Goal: Task Accomplishment & Management: Manage account settings

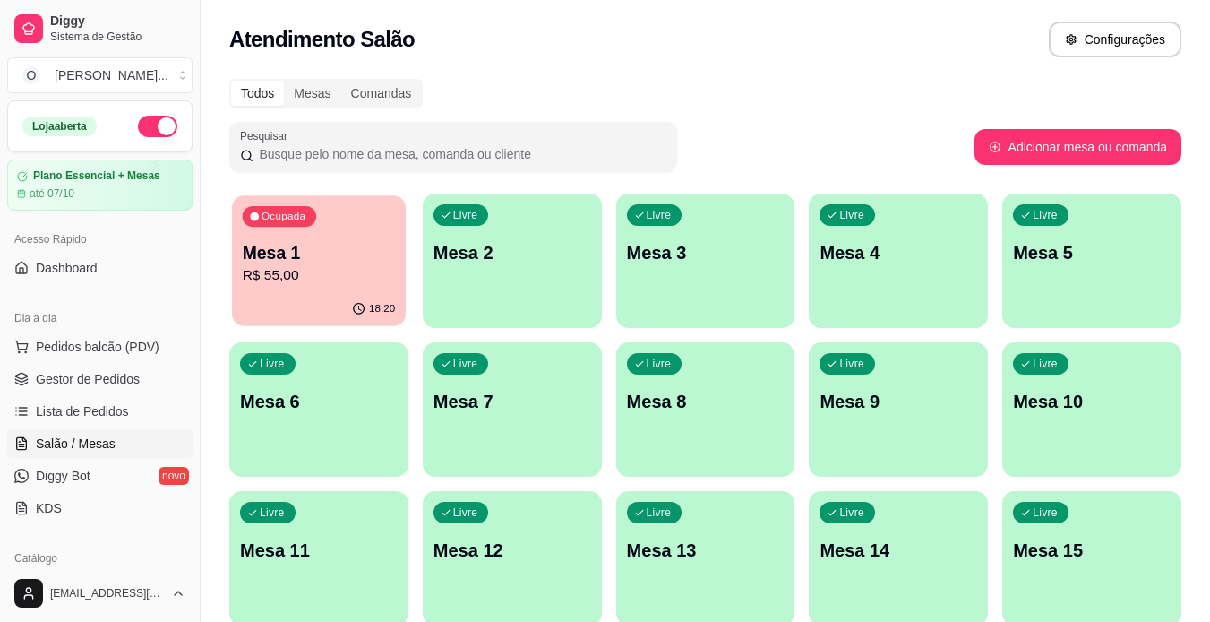
click at [277, 250] on p "Mesa 1" at bounding box center [319, 253] width 153 height 24
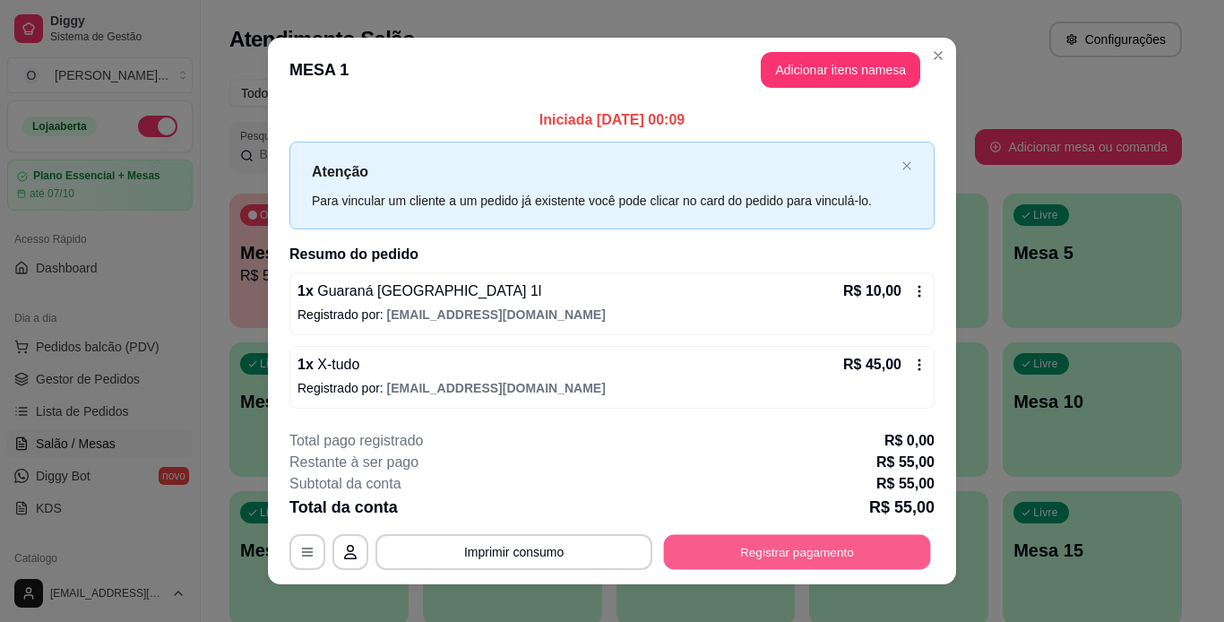
click at [788, 541] on button "Registrar pagamento" at bounding box center [797, 551] width 267 height 35
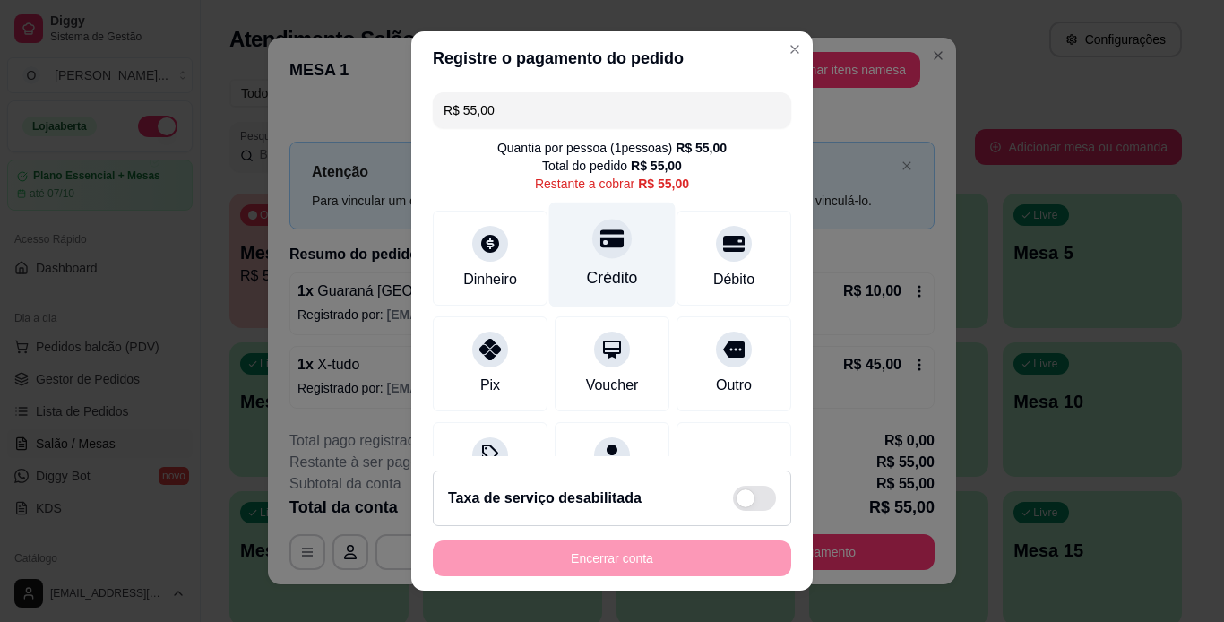
click at [600, 237] on icon at bounding box center [611, 238] width 23 height 23
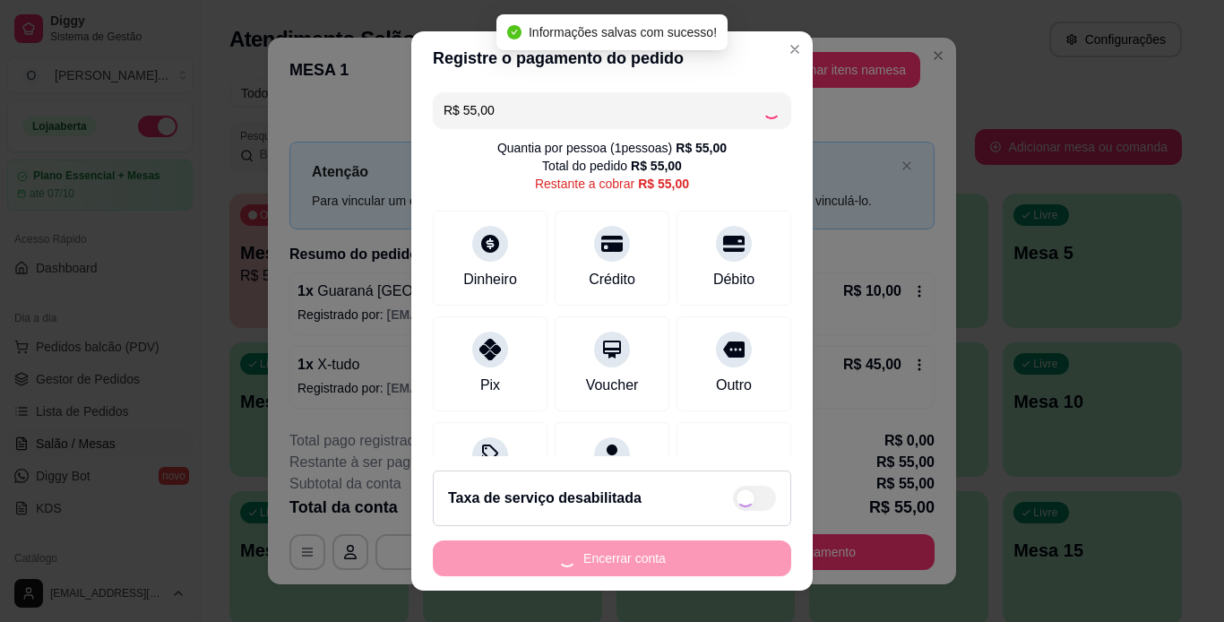
type input "R$ 0,00"
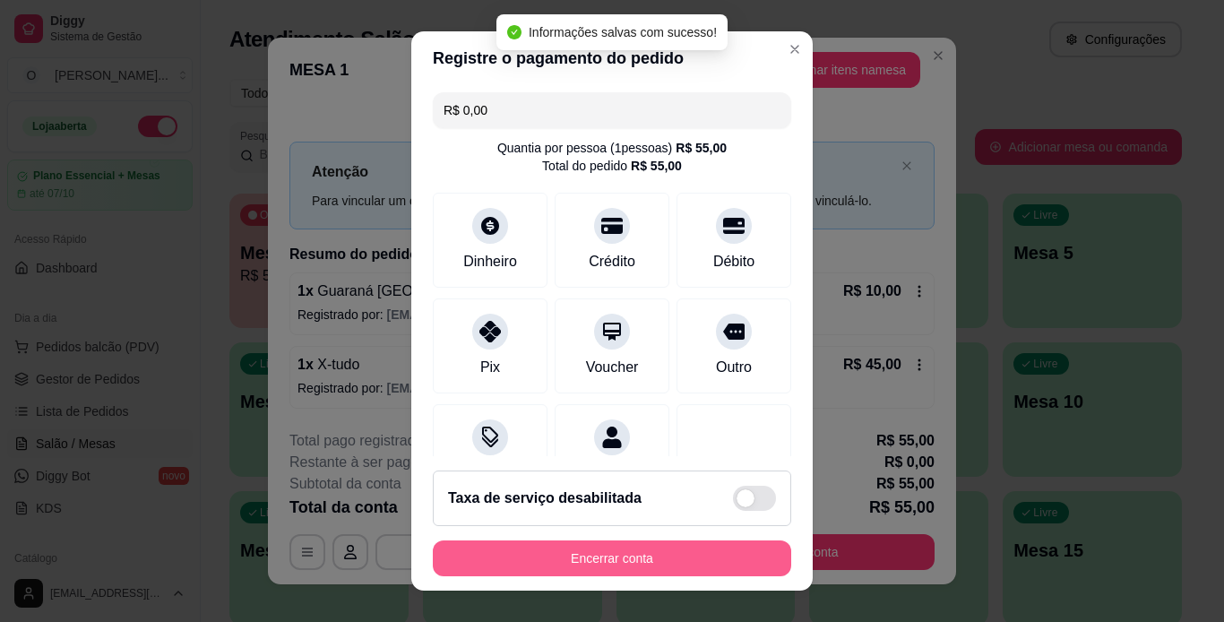
click at [642, 561] on div "Encerrar conta" at bounding box center [612, 558] width 358 height 36
click at [642, 561] on button "Encerrar conta" at bounding box center [612, 558] width 348 height 35
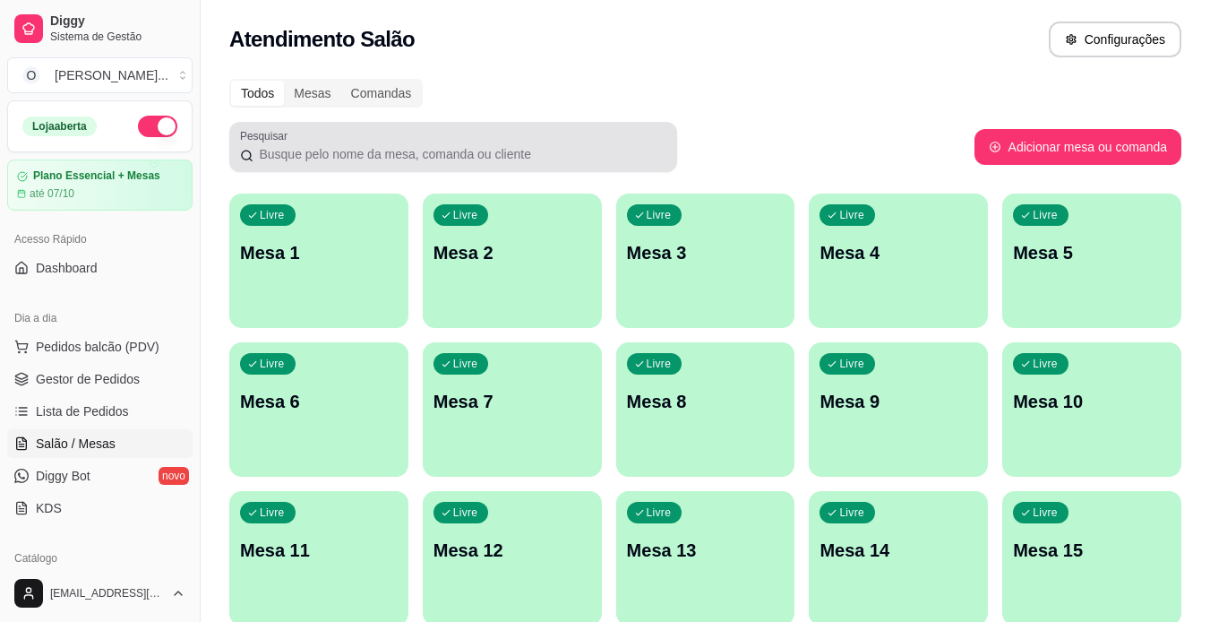
click at [486, 241] on p "Mesa 2" at bounding box center [513, 252] width 158 height 25
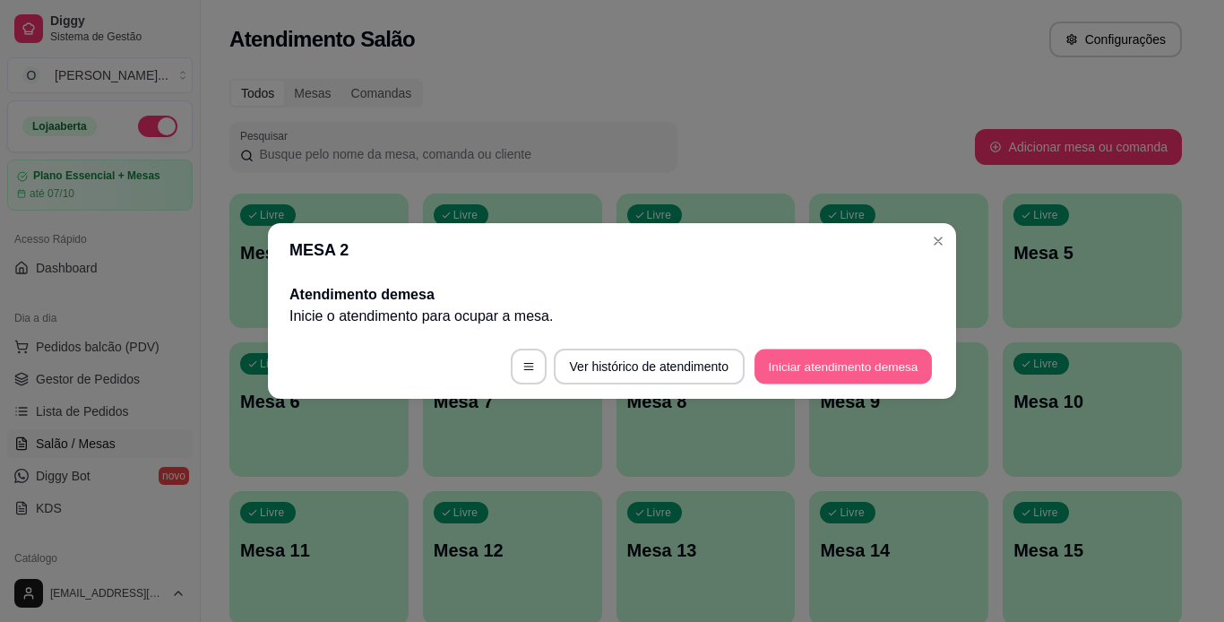
click at [795, 360] on button "Iniciar atendimento de mesa" at bounding box center [842, 366] width 177 height 35
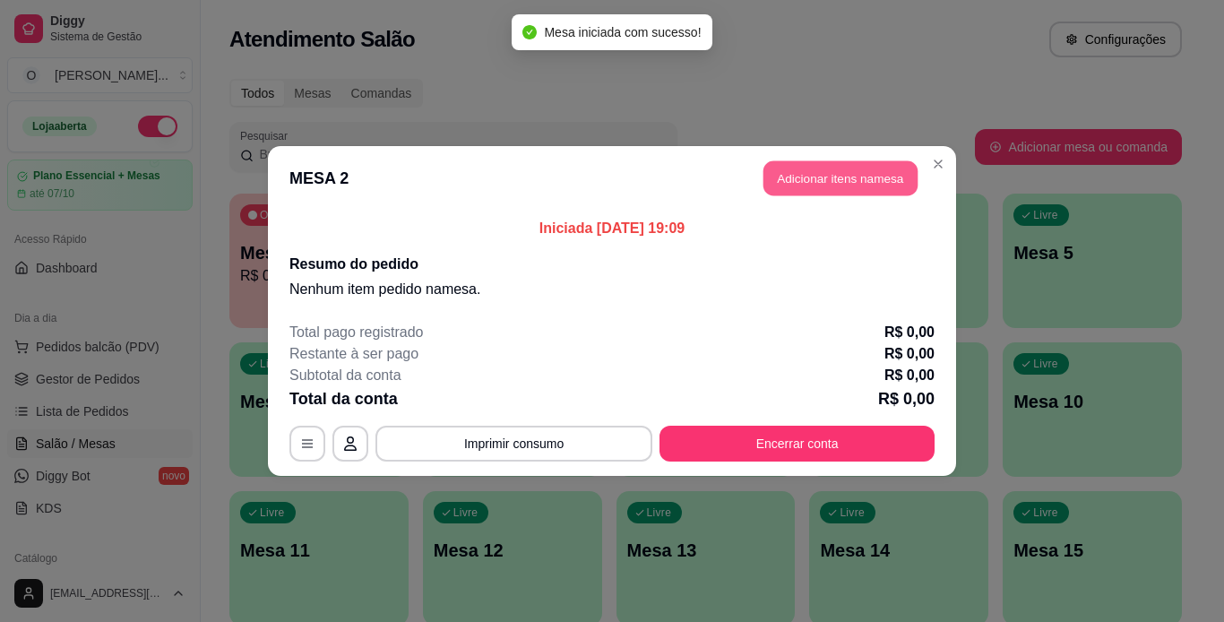
click at [804, 170] on button "Adicionar itens na mesa" at bounding box center [840, 178] width 154 height 35
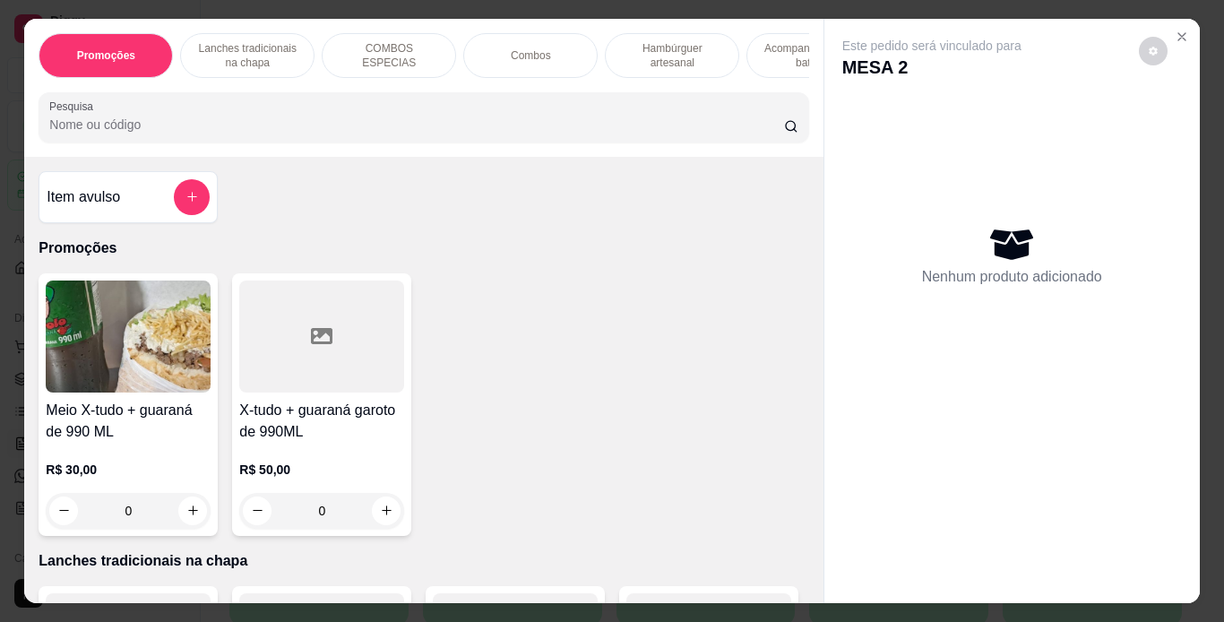
click at [266, 46] on p "Lanches tradicionais na chapa" at bounding box center [247, 55] width 104 height 29
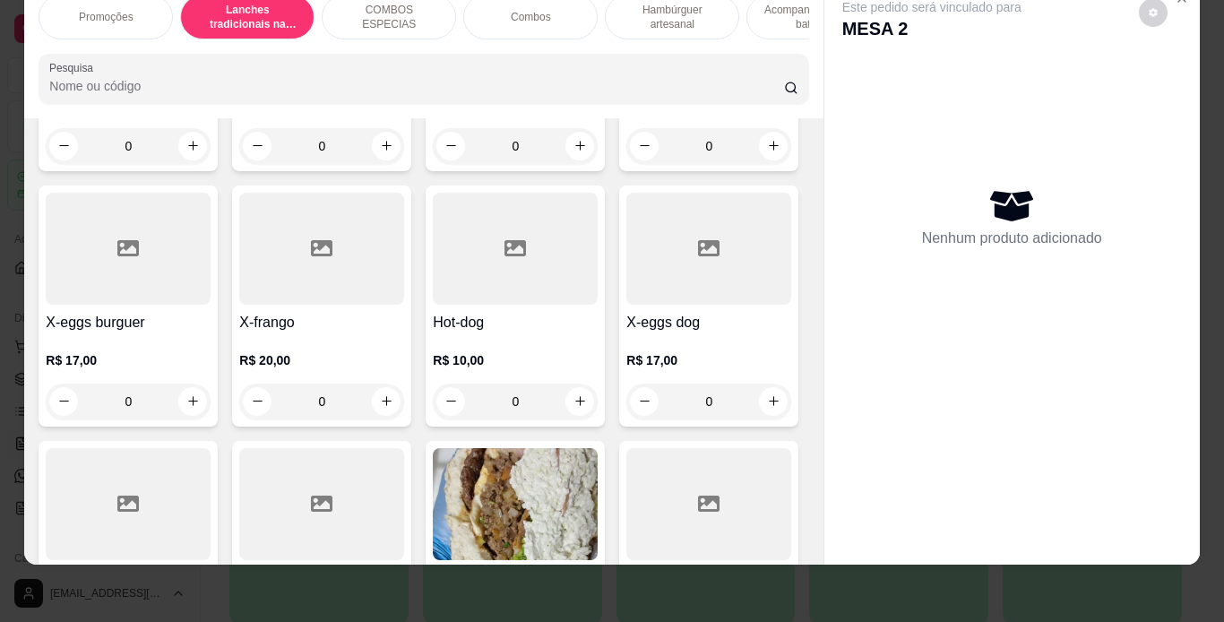
scroll to position [669, 0]
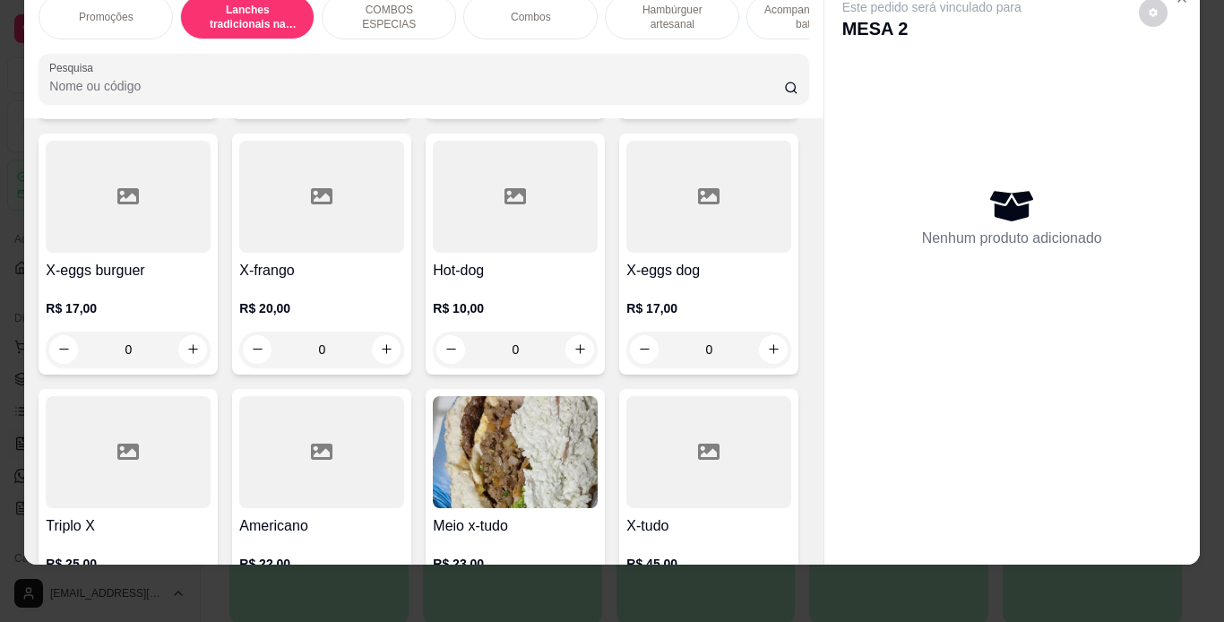
click at [626, 112] on div "0" at bounding box center [708, 94] width 165 height 36
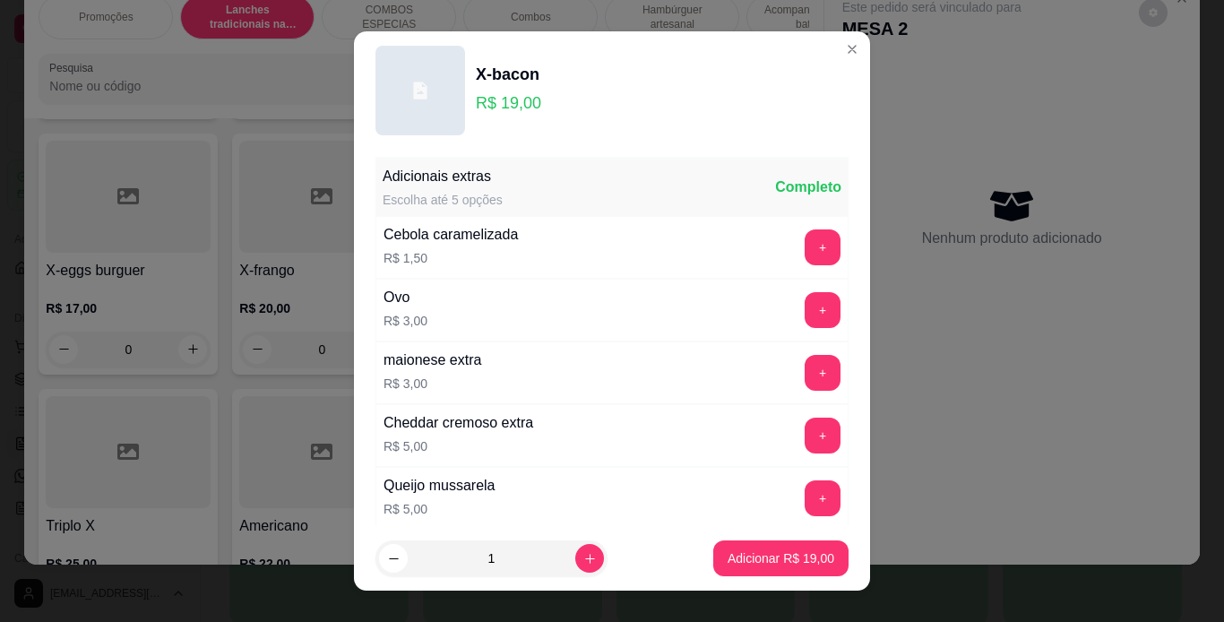
scroll to position [388, 0]
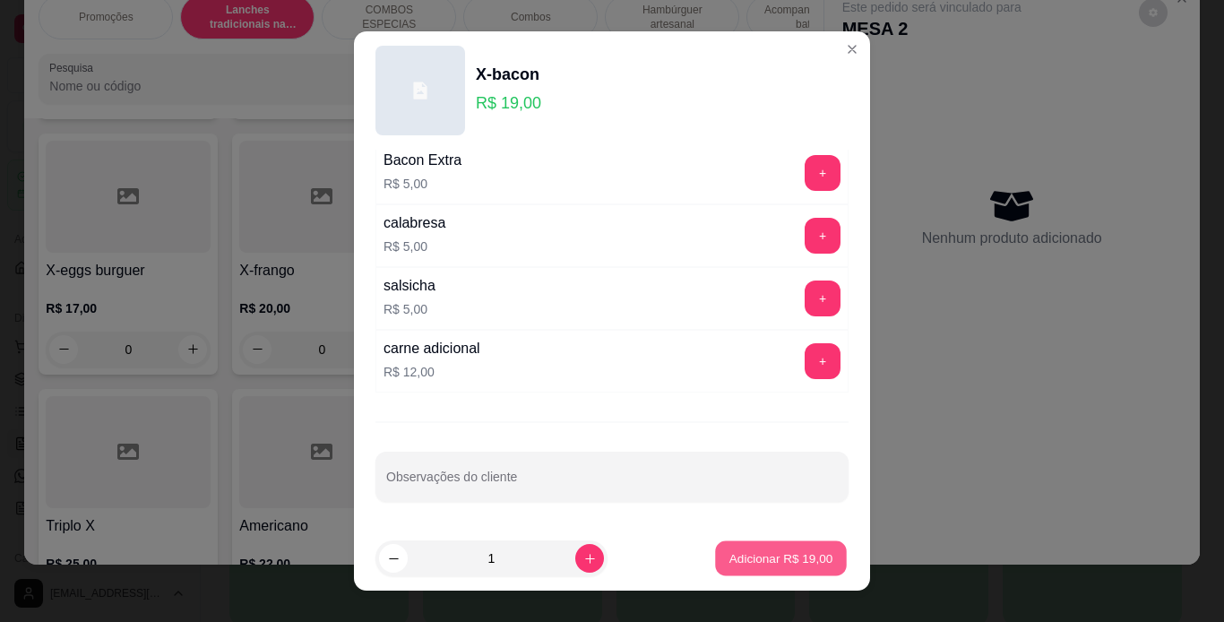
click at [804, 550] on p "Adicionar R$ 19,00" at bounding box center [781, 558] width 104 height 17
type input "1"
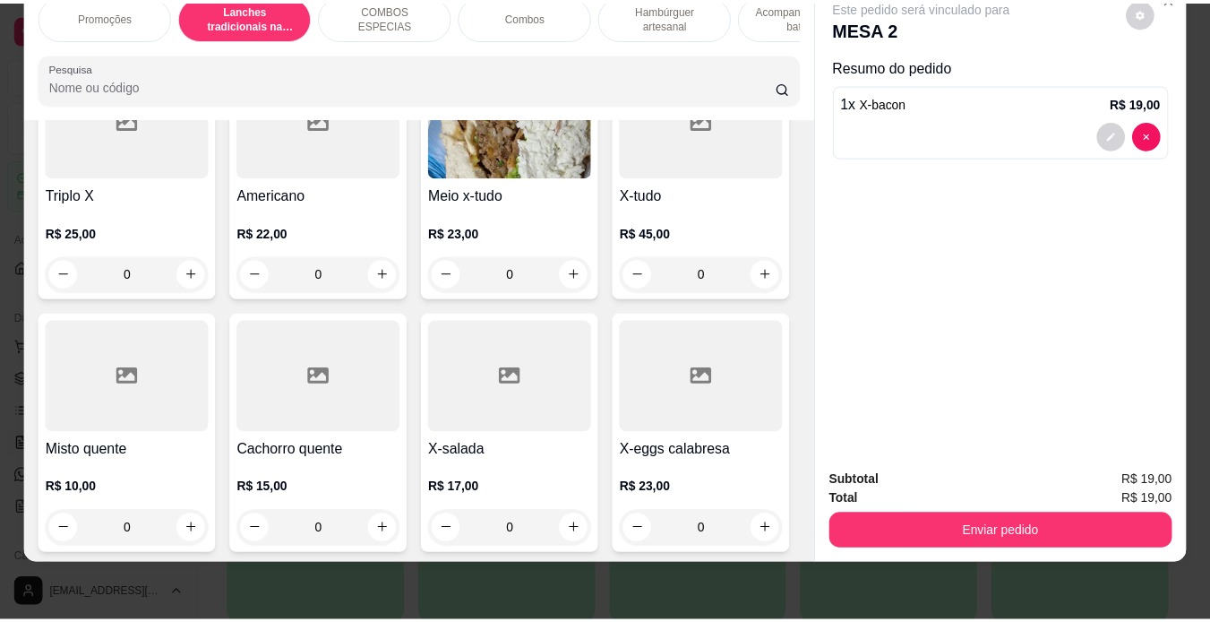
scroll to position [1164, 0]
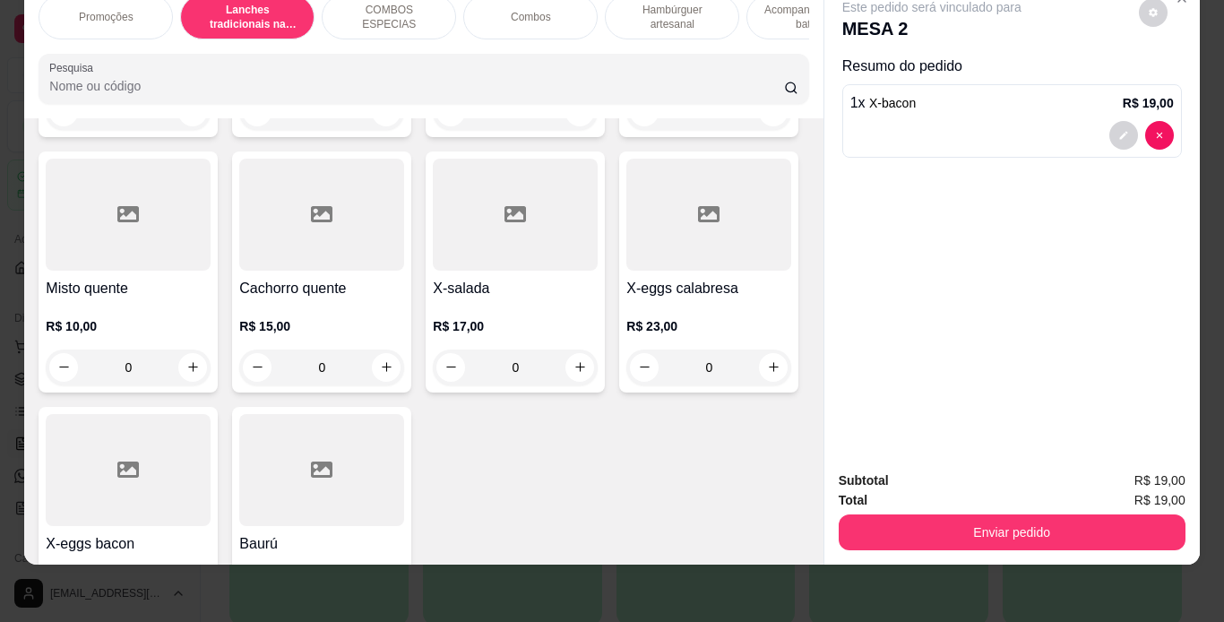
click at [433, 130] on div "0" at bounding box center [515, 112] width 165 height 36
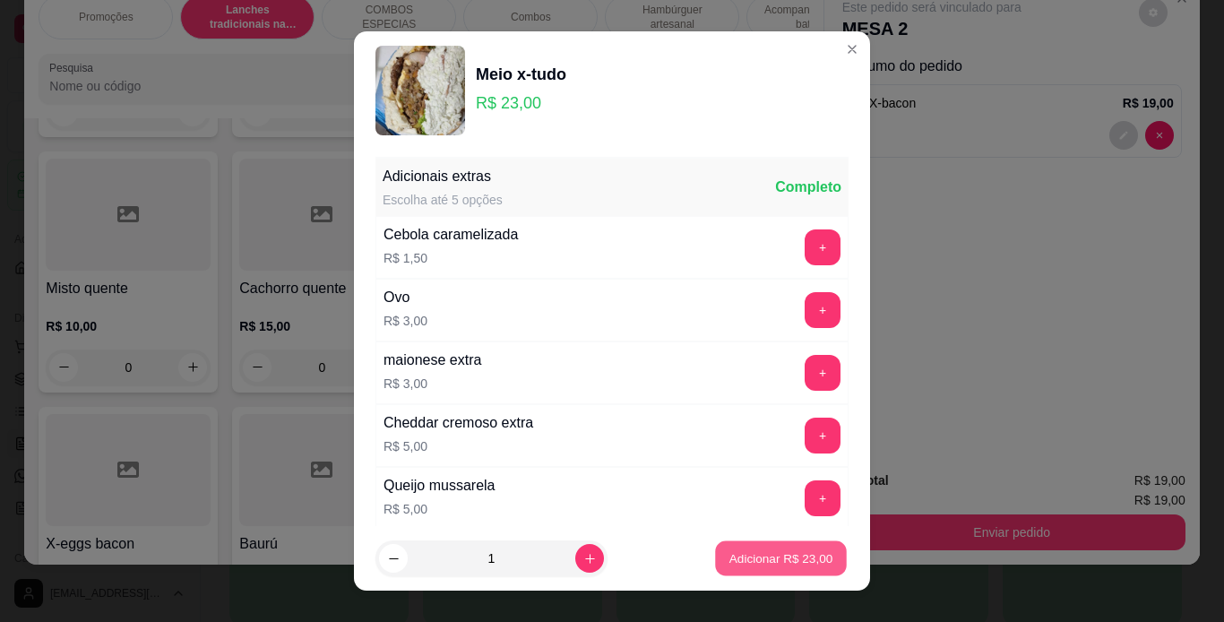
click at [786, 566] on p "Adicionar R$ 23,00" at bounding box center [781, 558] width 104 height 17
type input "1"
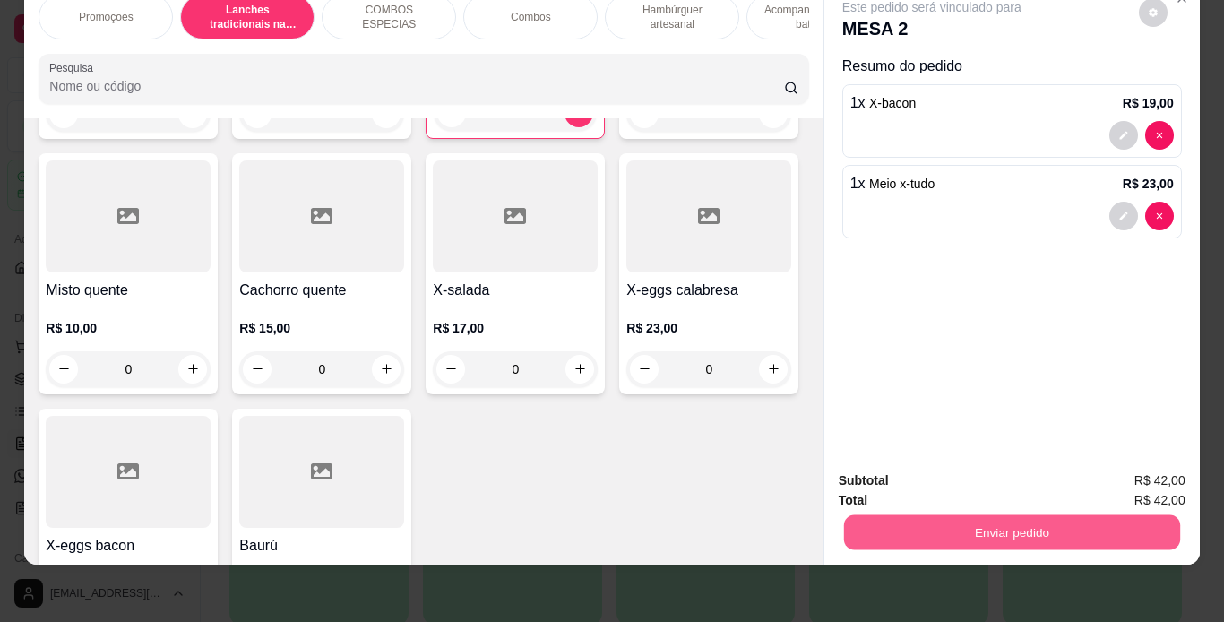
click at [966, 515] on button "Enviar pedido" at bounding box center [1011, 532] width 336 height 35
click at [986, 471] on button "Registrar cliente" at bounding box center [1018, 474] width 115 height 33
click at [1073, 515] on button "Enviar pedido" at bounding box center [1011, 532] width 336 height 35
click at [1110, 475] on button "Enviar pedido" at bounding box center [1138, 474] width 99 height 33
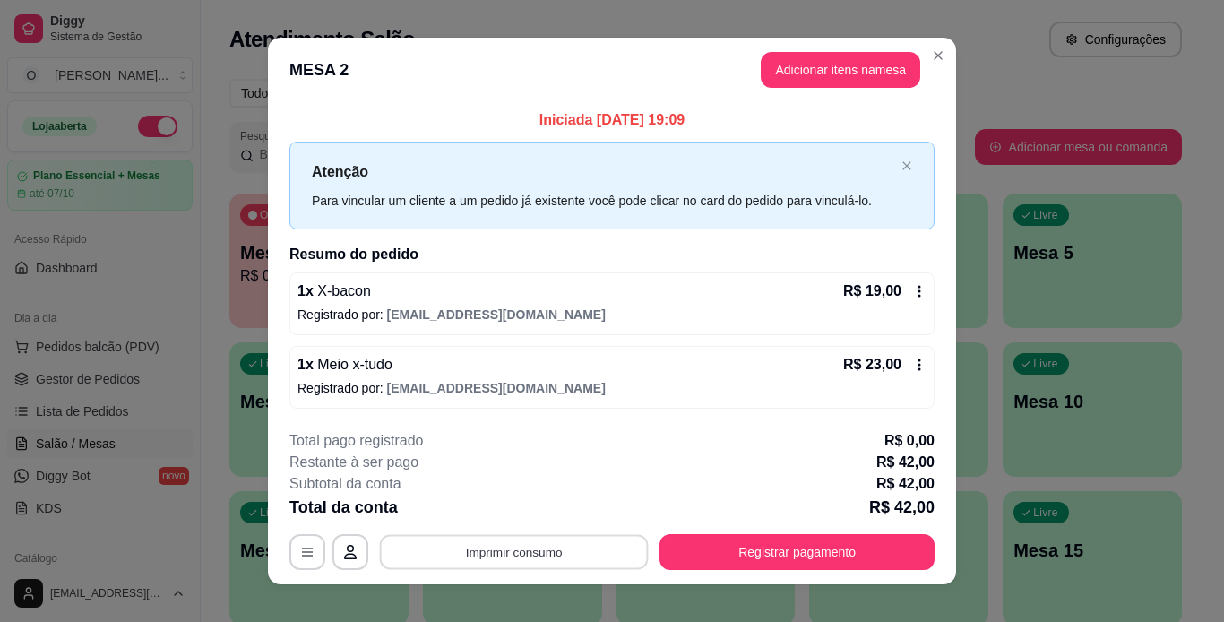
click at [567, 543] on button "Imprimir consumo" at bounding box center [514, 551] width 269 height 35
click at [545, 512] on button "IMPRESSORA" at bounding box center [512, 510] width 125 height 28
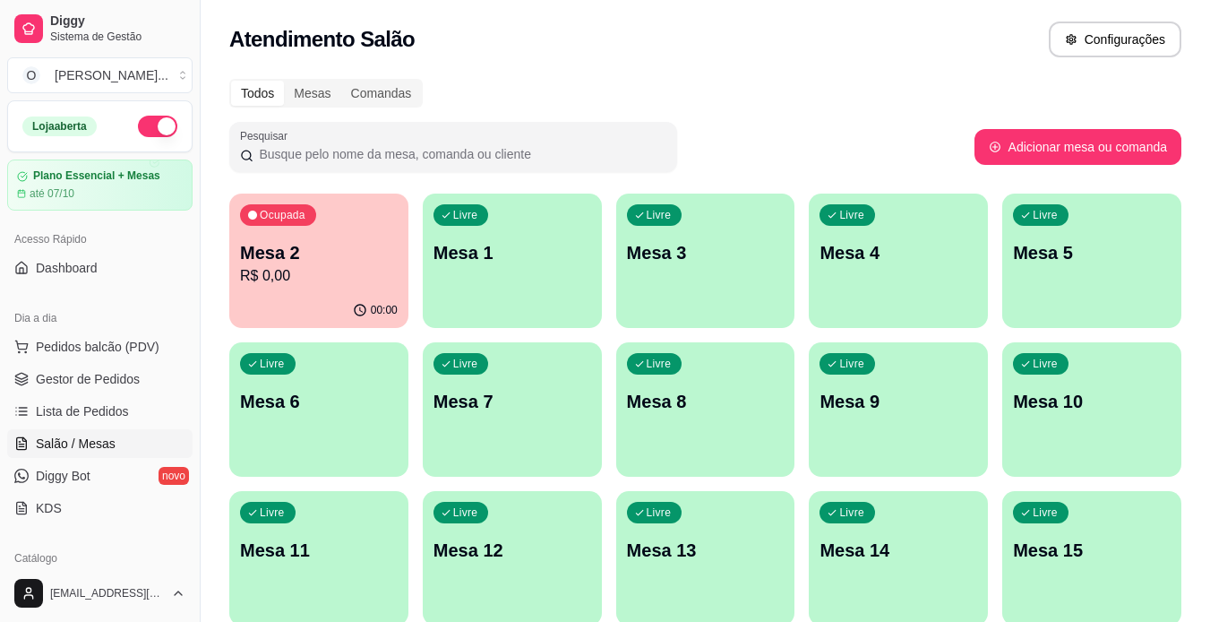
click at [329, 306] on div "00:00" at bounding box center [318, 310] width 179 height 35
click at [111, 387] on span "Gestor de Pedidos" at bounding box center [88, 379] width 104 height 18
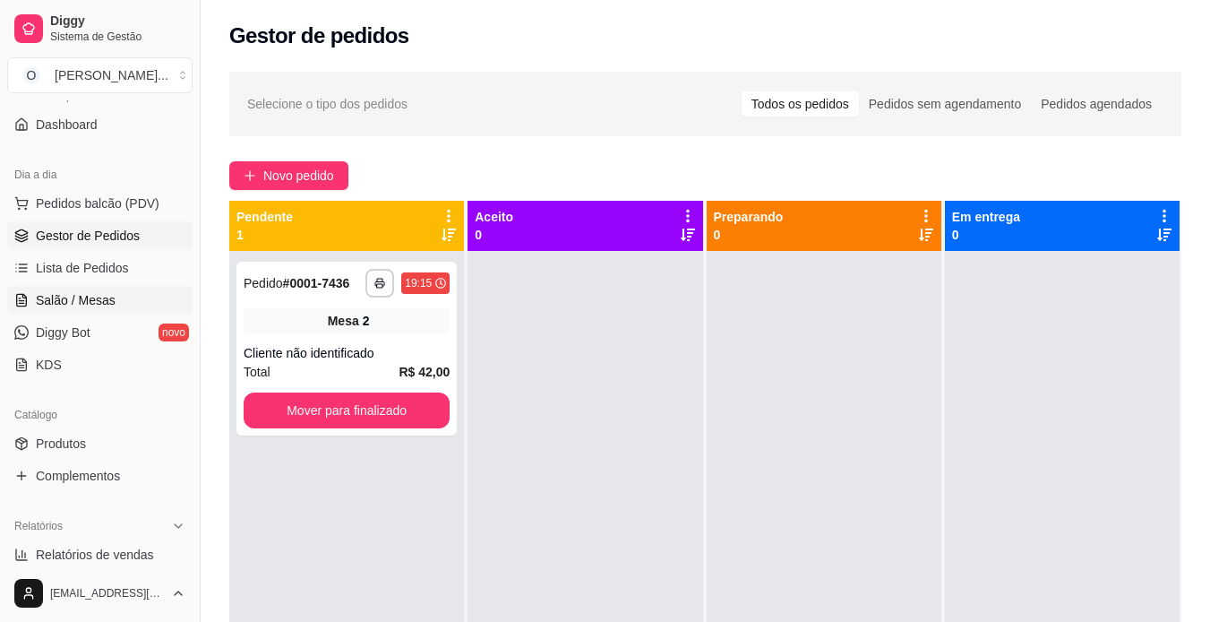
scroll to position [192, 0]
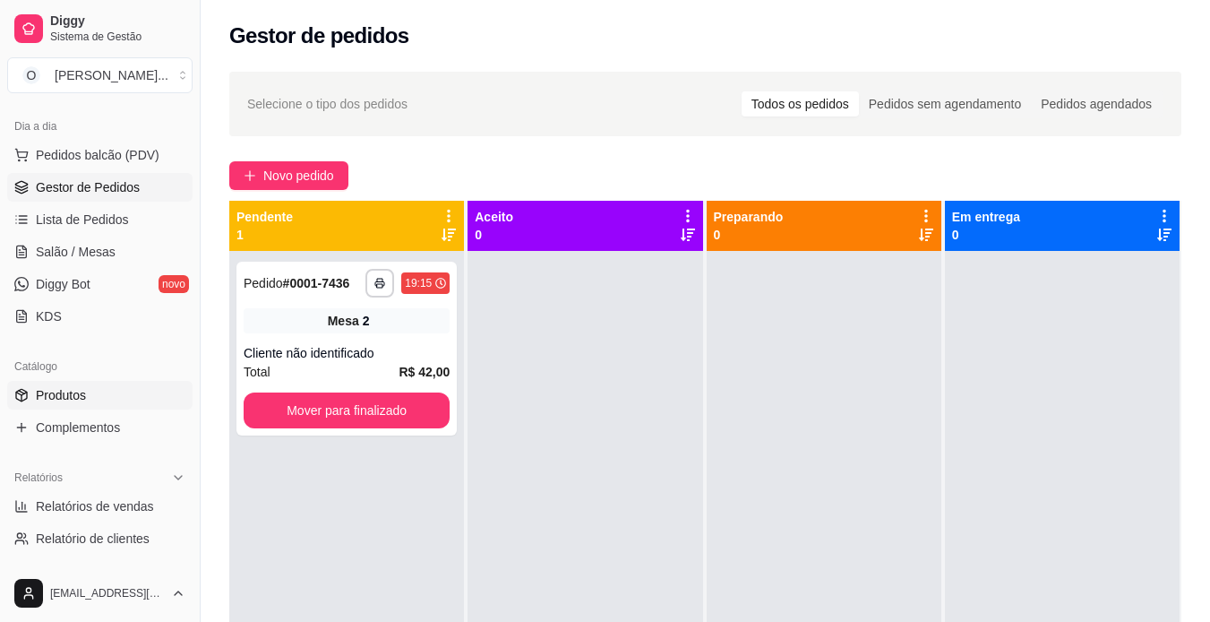
click at [103, 393] on link "Produtos" at bounding box center [99, 395] width 185 height 29
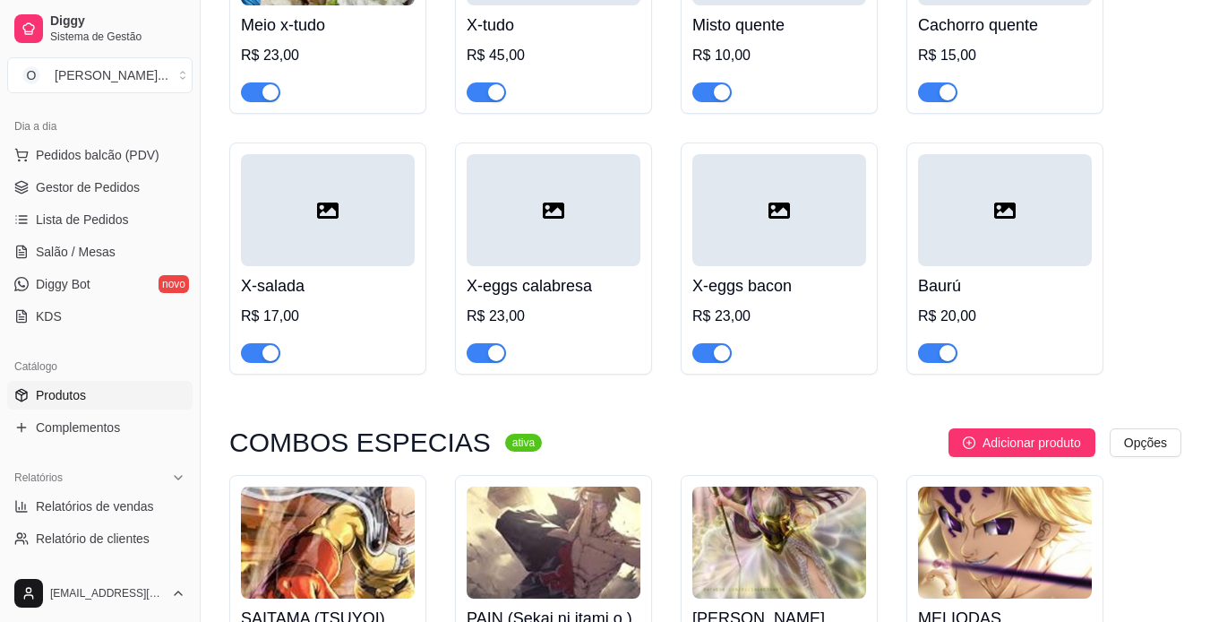
scroll to position [1523, 0]
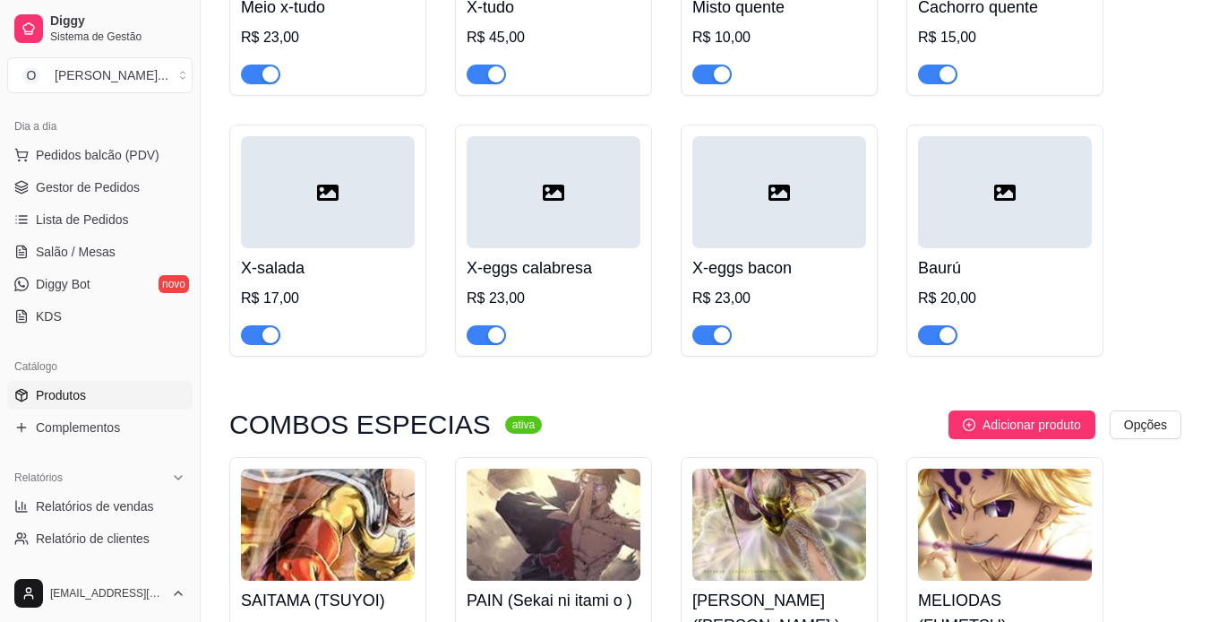
click at [929, 77] on span "button" at bounding box center [937, 75] width 39 height 20
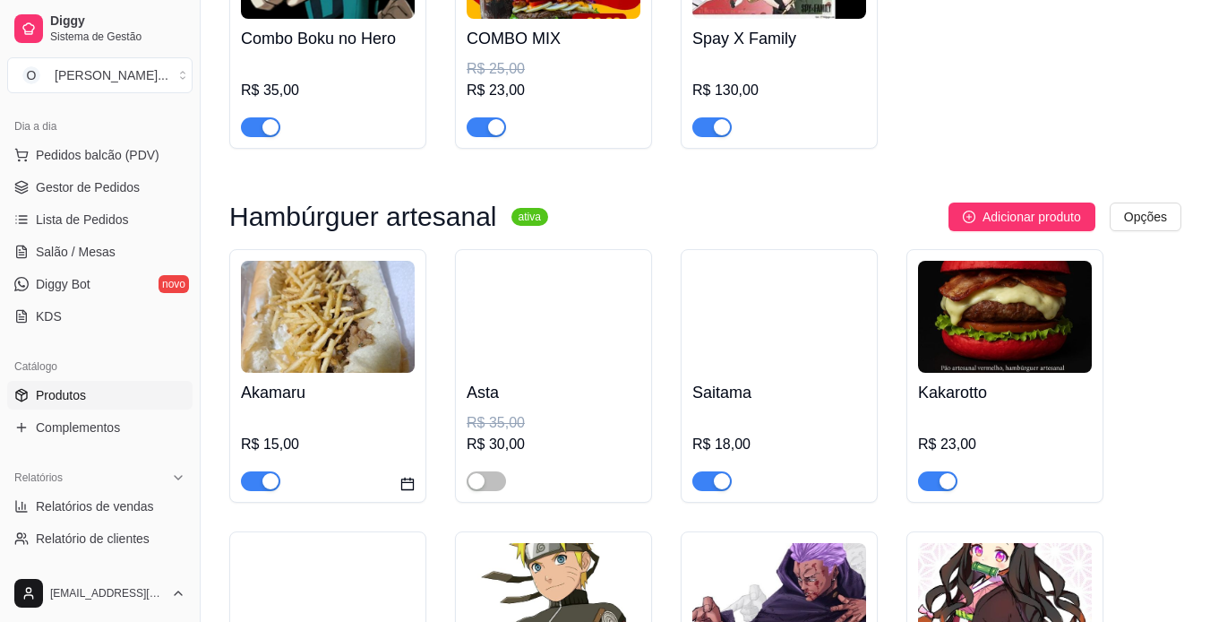
scroll to position [3300, 0]
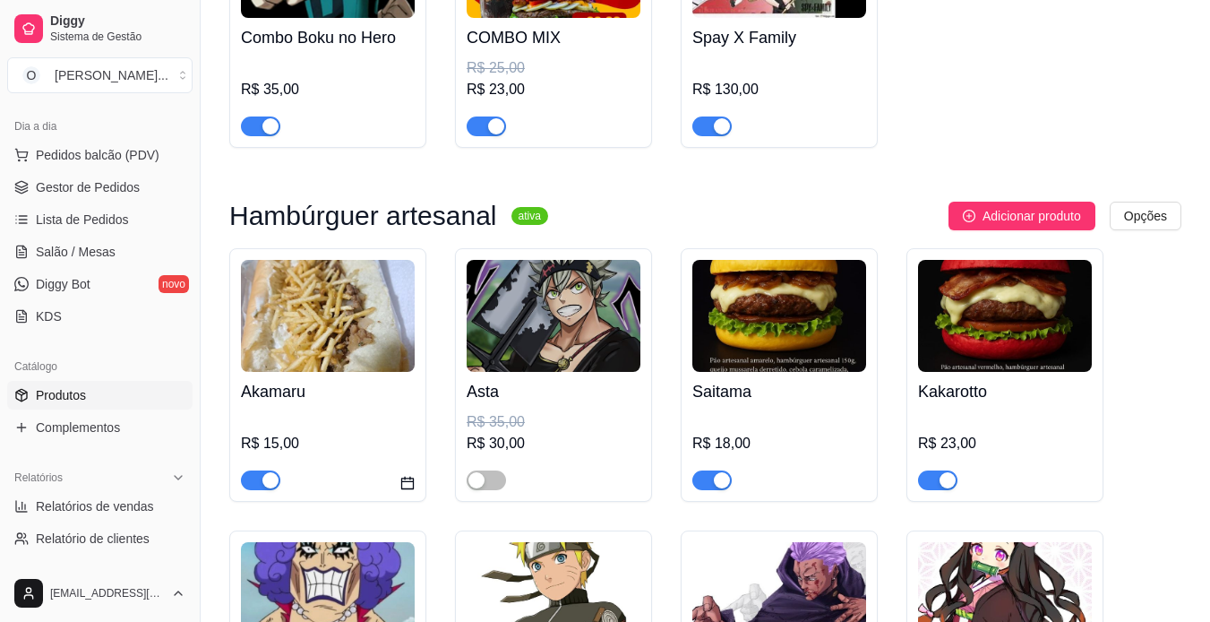
click at [254, 470] on span "button" at bounding box center [260, 480] width 39 height 20
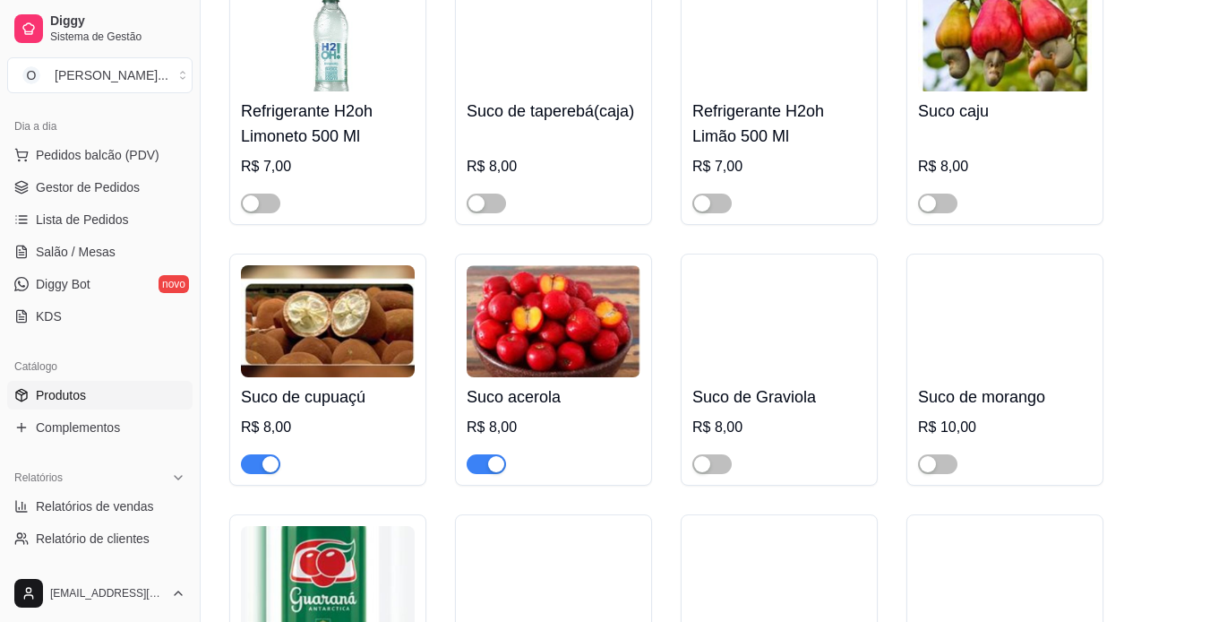
scroll to position [5668, 0]
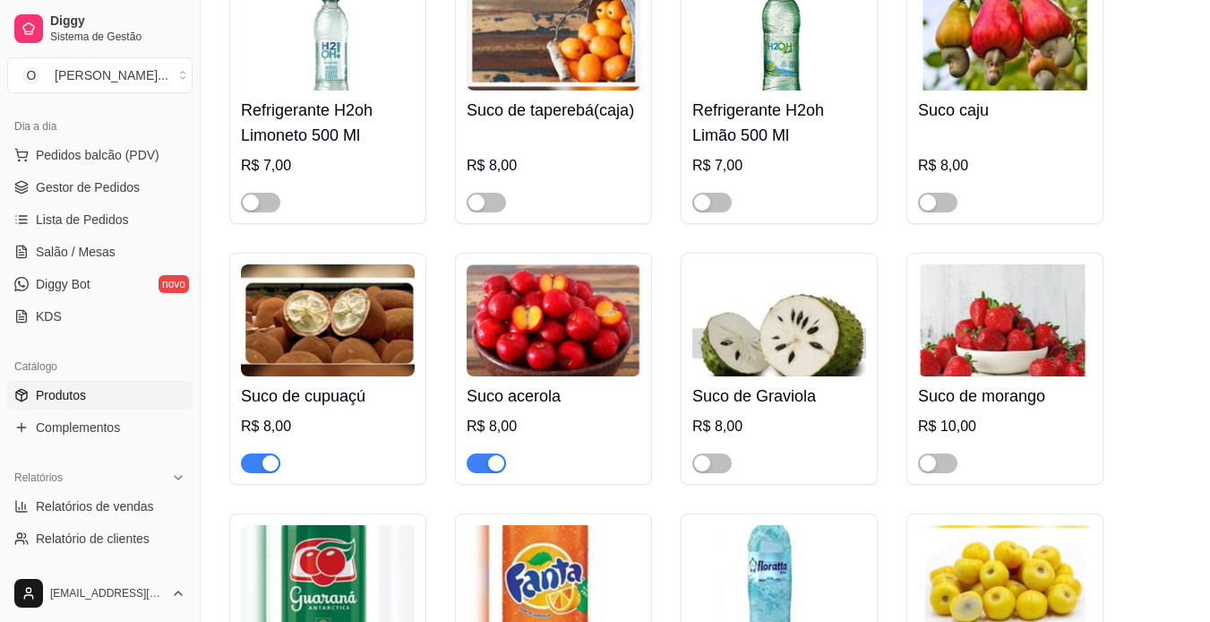
click at [258, 453] on button "button" at bounding box center [260, 463] width 39 height 20
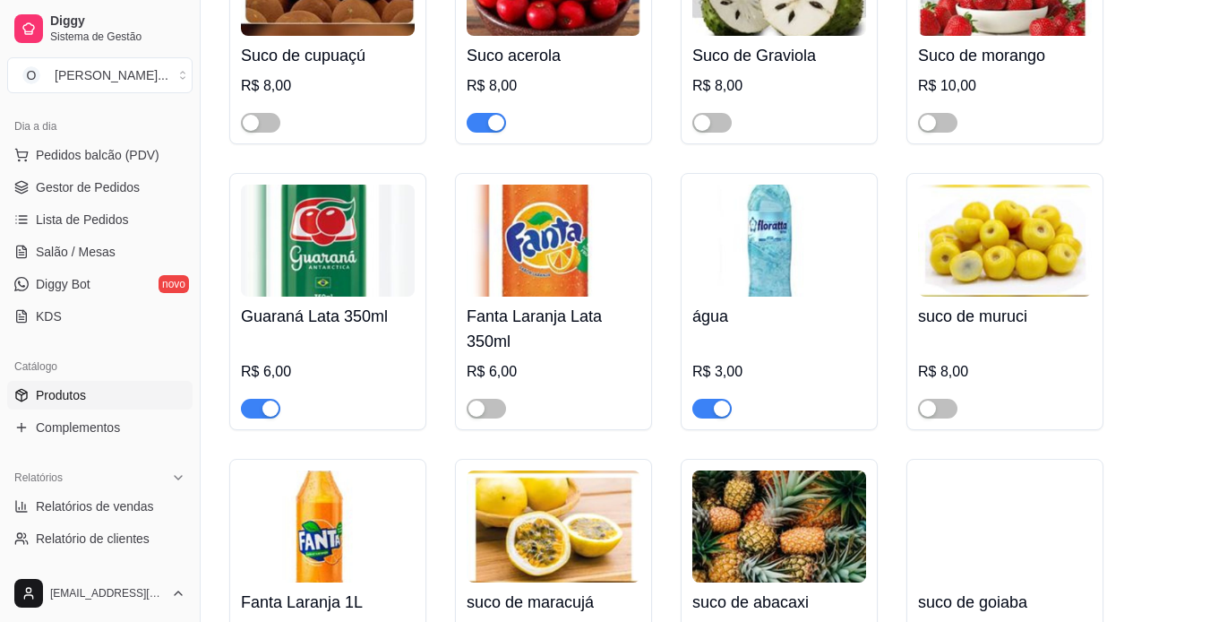
scroll to position [6010, 0]
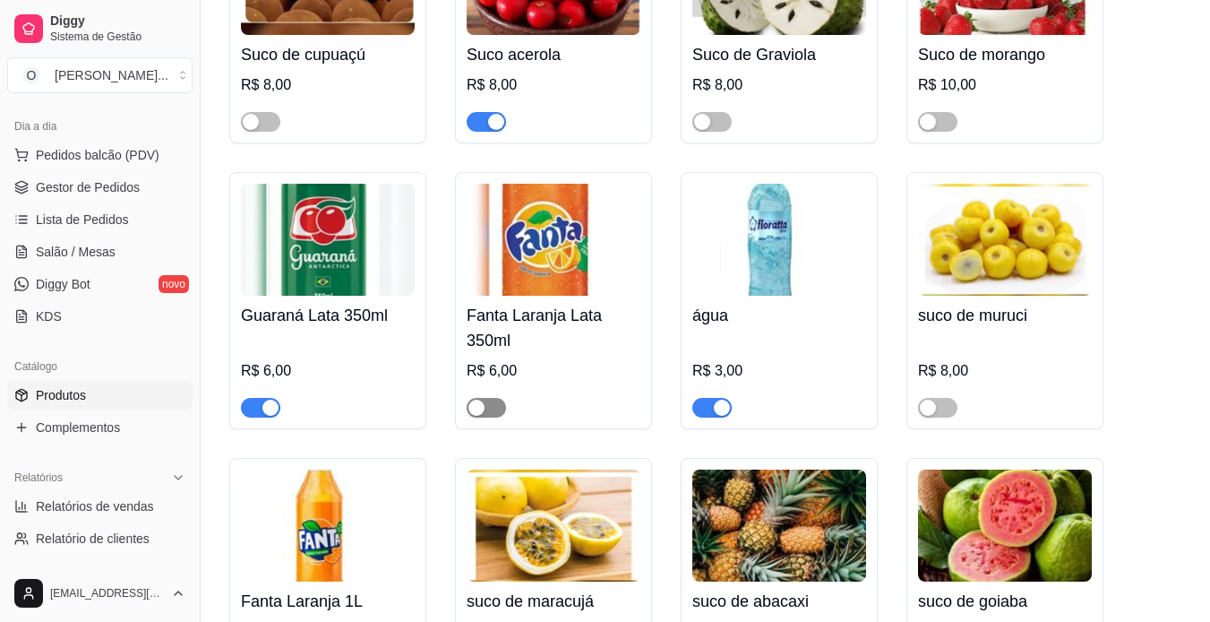
click at [491, 398] on span "button" at bounding box center [486, 408] width 39 height 20
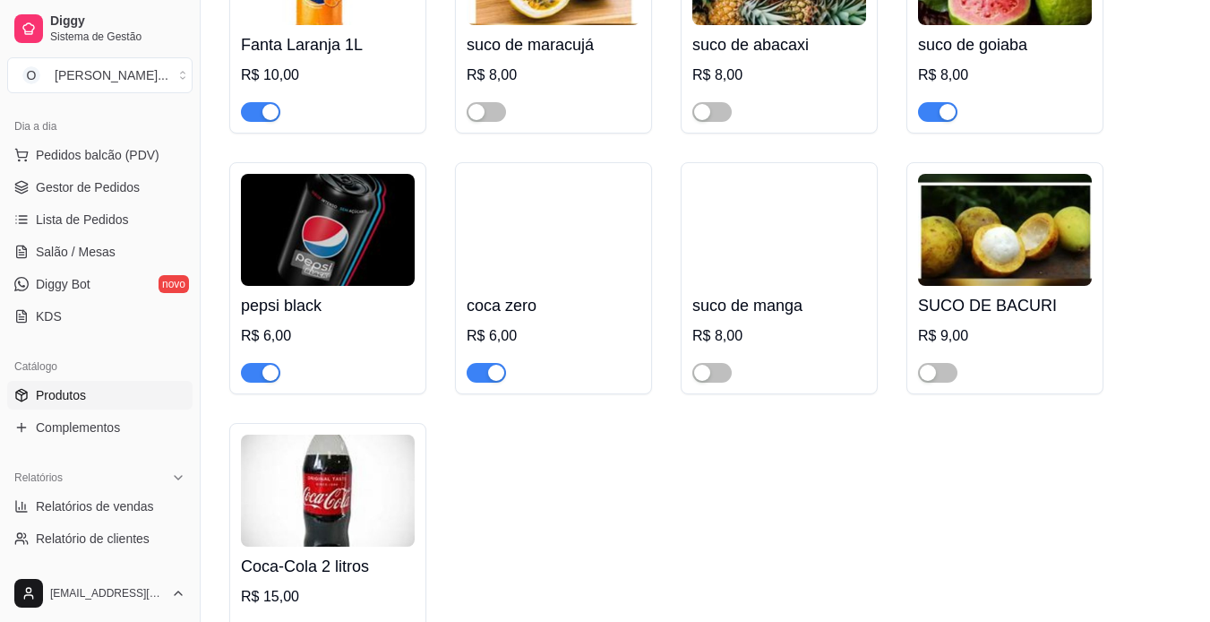
scroll to position [6226, 0]
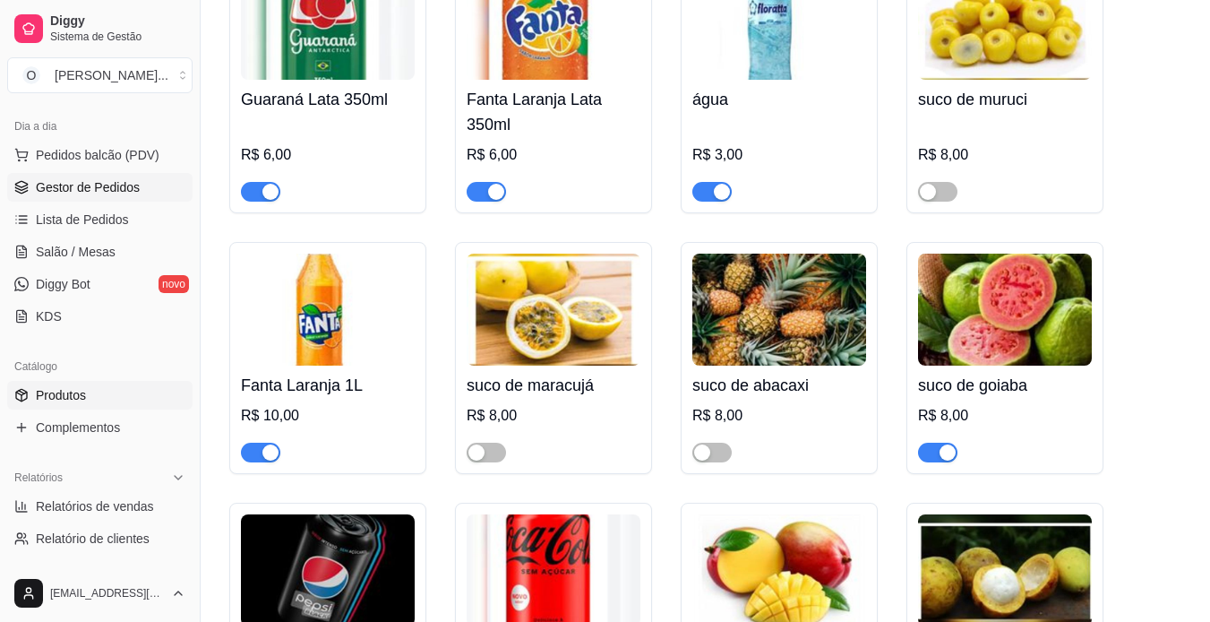
click at [80, 179] on span "Gestor de Pedidos" at bounding box center [88, 187] width 104 height 18
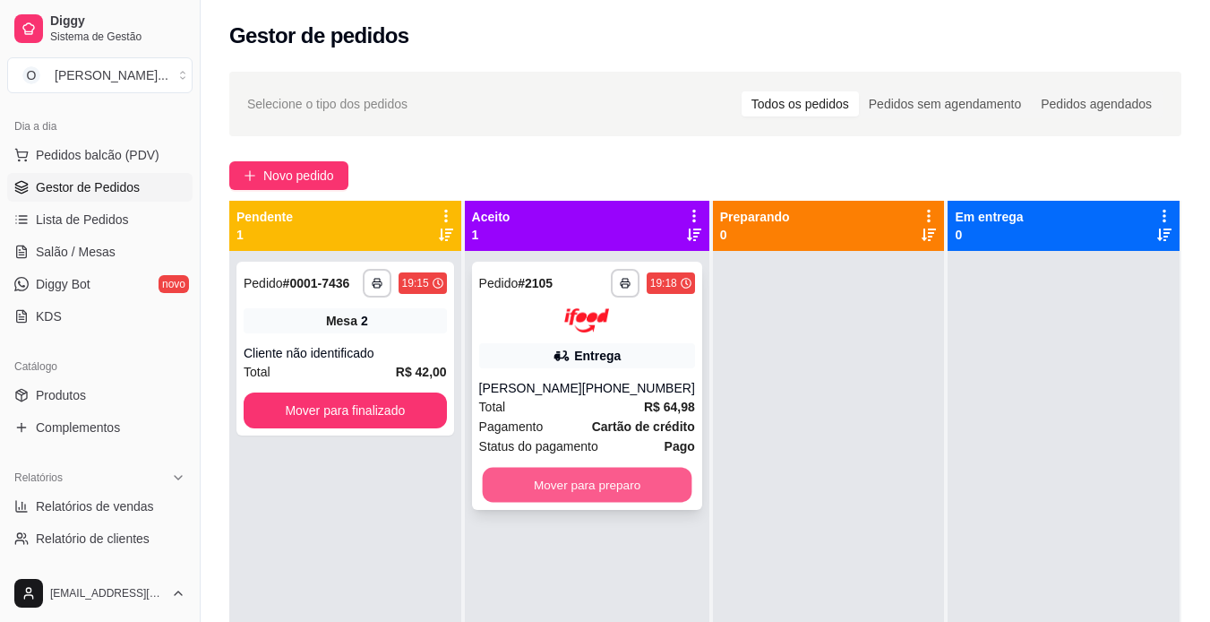
click at [583, 485] on button "Mover para preparo" at bounding box center [587, 484] width 210 height 35
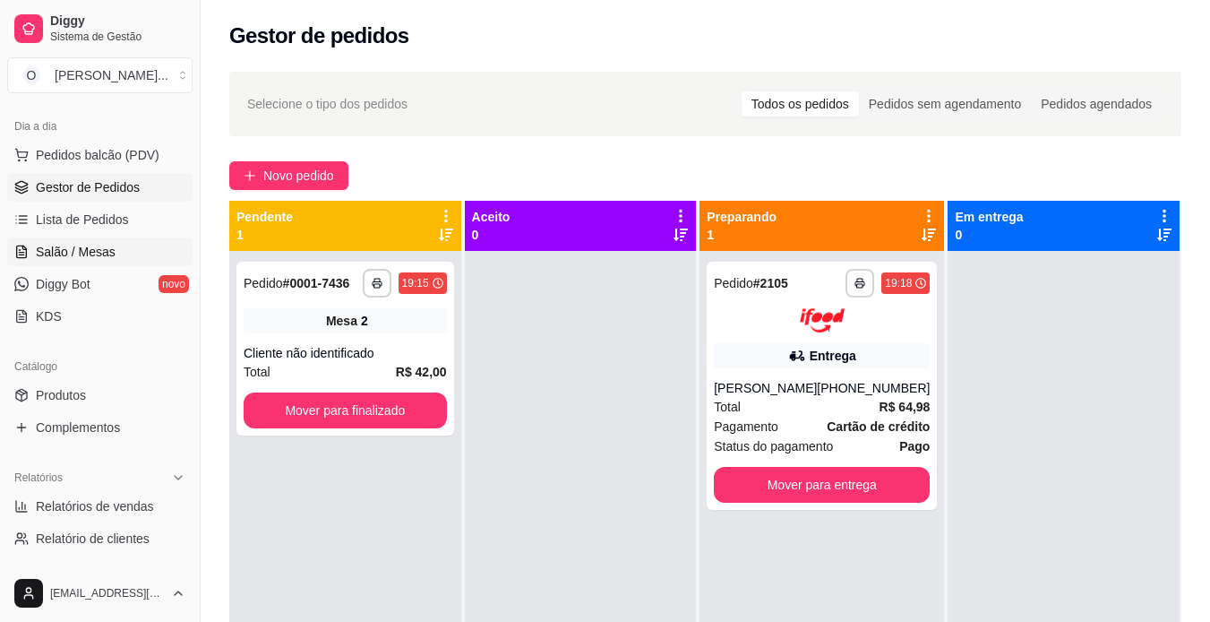
click at [92, 245] on span "Salão / Mesas" at bounding box center [76, 252] width 80 height 18
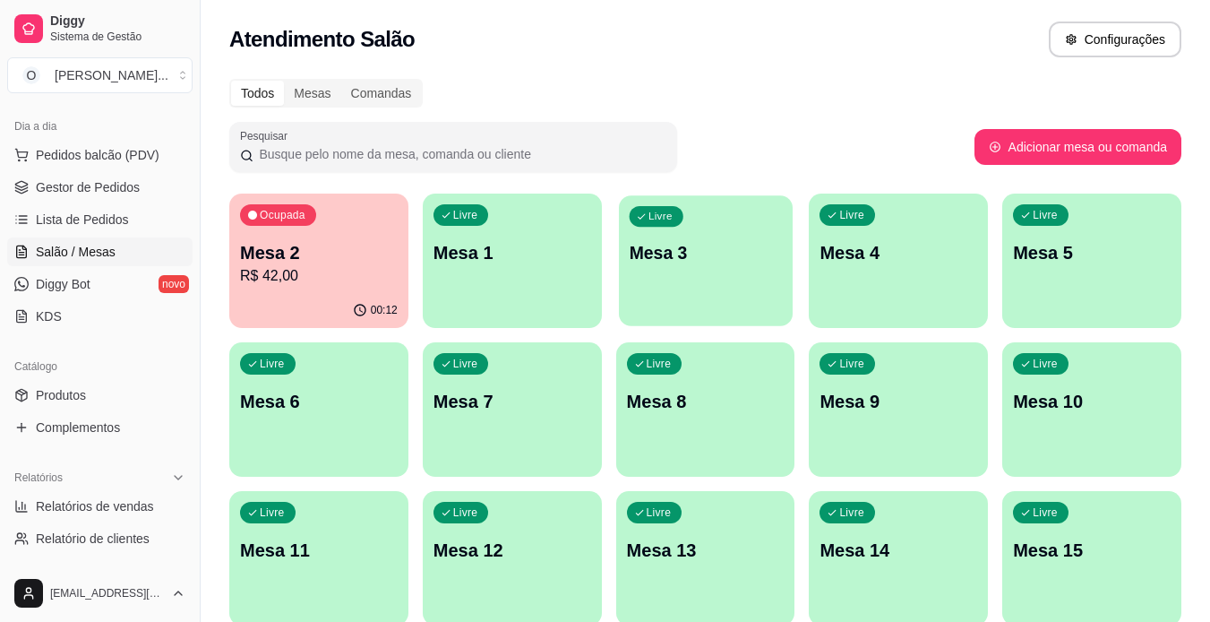
click at [680, 272] on div "Livre Mesa 3" at bounding box center [706, 249] width 174 height 109
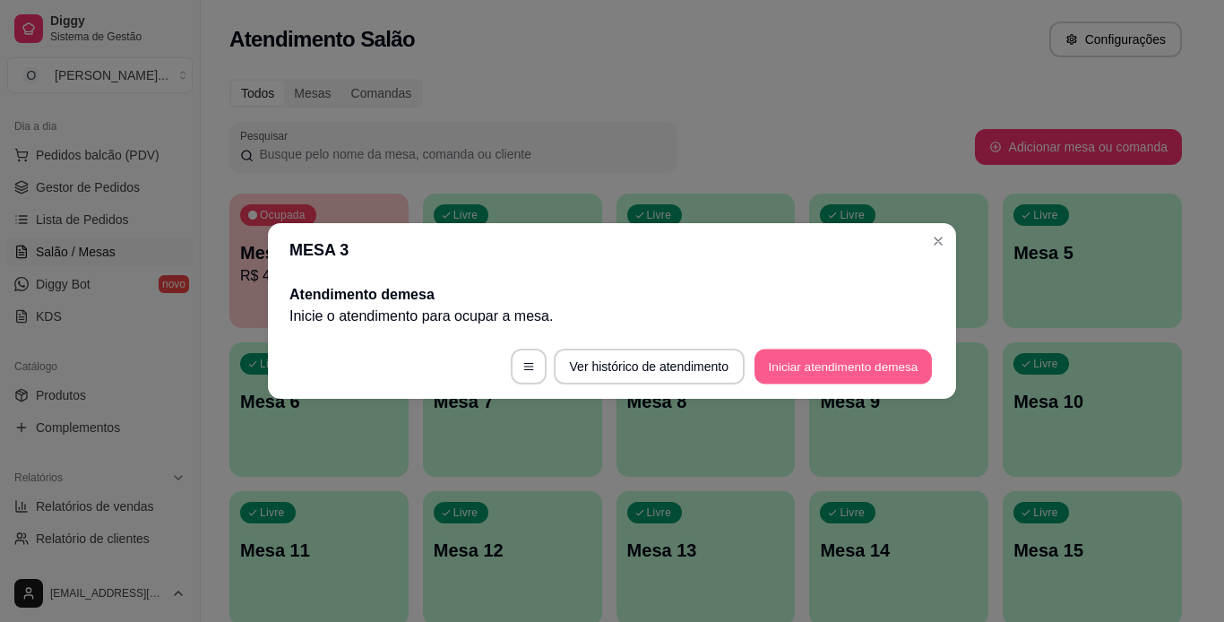
click at [804, 370] on button "Iniciar atendimento de mesa" at bounding box center [842, 366] width 177 height 35
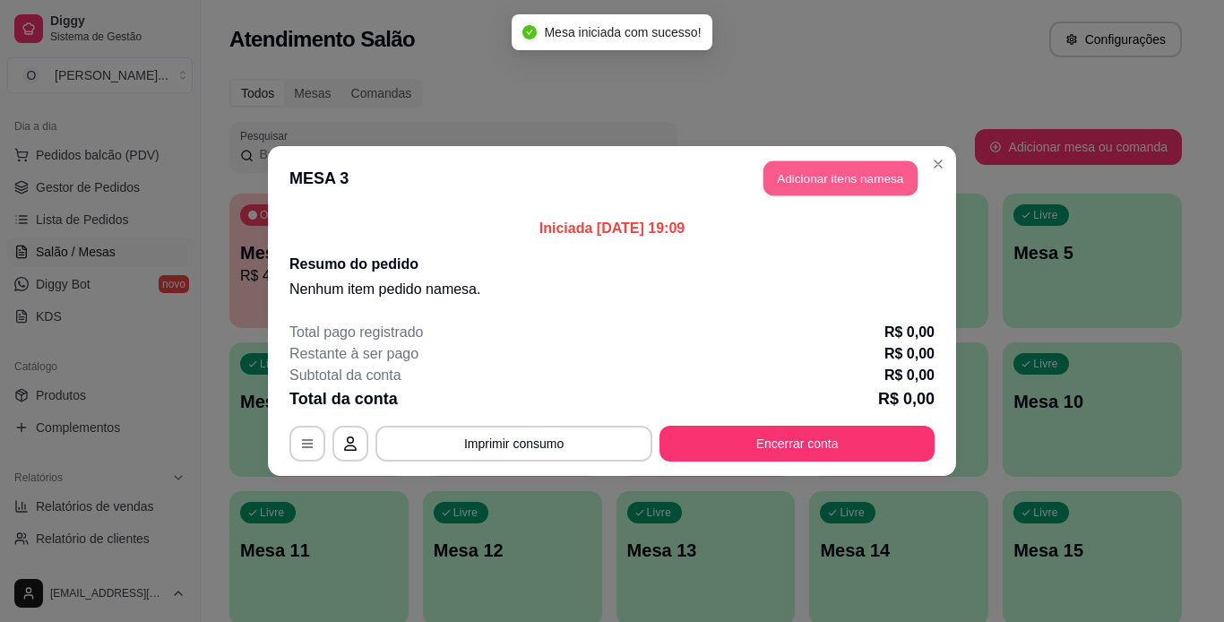
click at [886, 184] on button "Adicionar itens na mesa" at bounding box center [840, 178] width 154 height 35
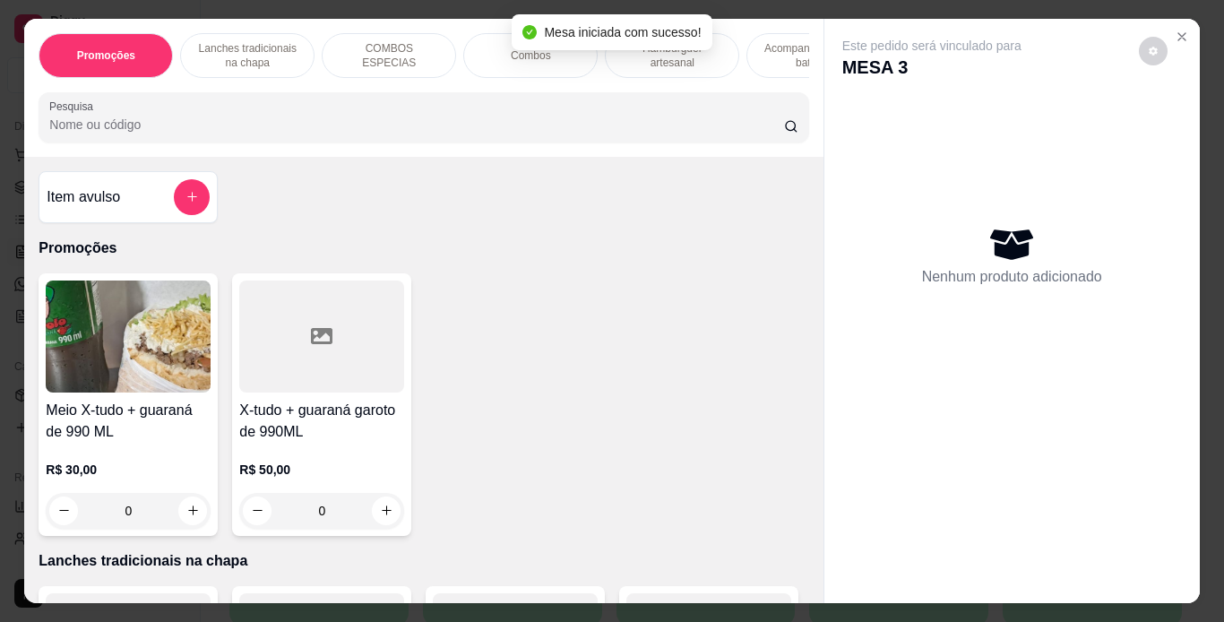
click at [778, 53] on p "Acompanhamentos ( batata )" at bounding box center [814, 55] width 104 height 29
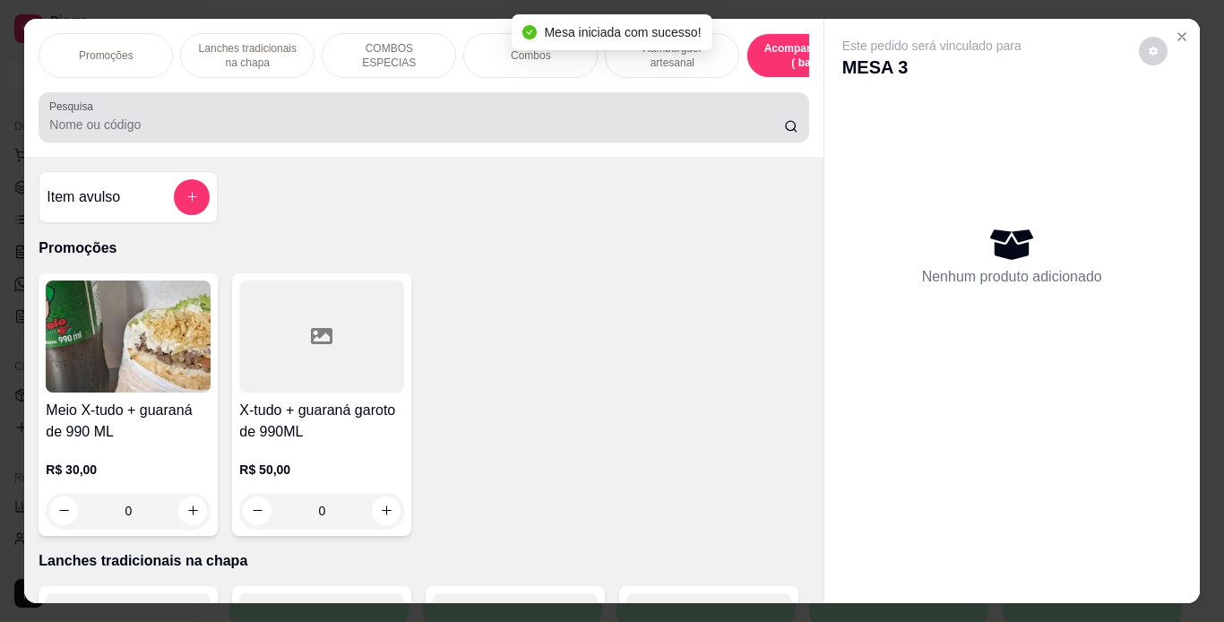
scroll to position [46, 0]
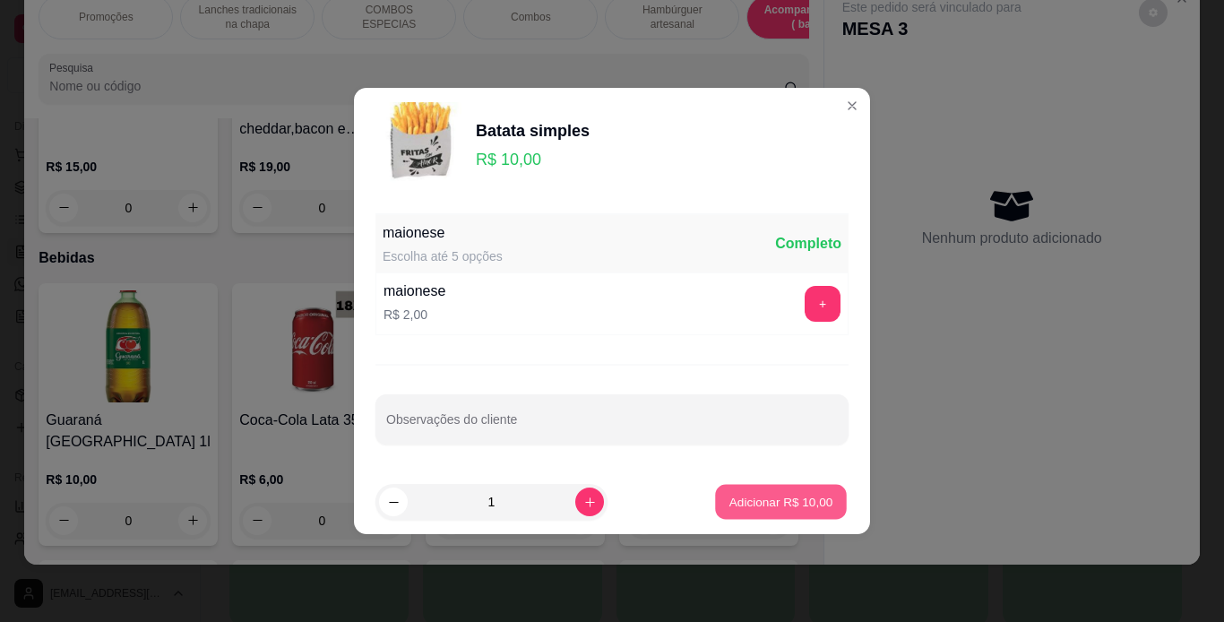
click at [759, 515] on button "Adicionar R$ 10,00" at bounding box center [781, 502] width 132 height 35
type input "1"
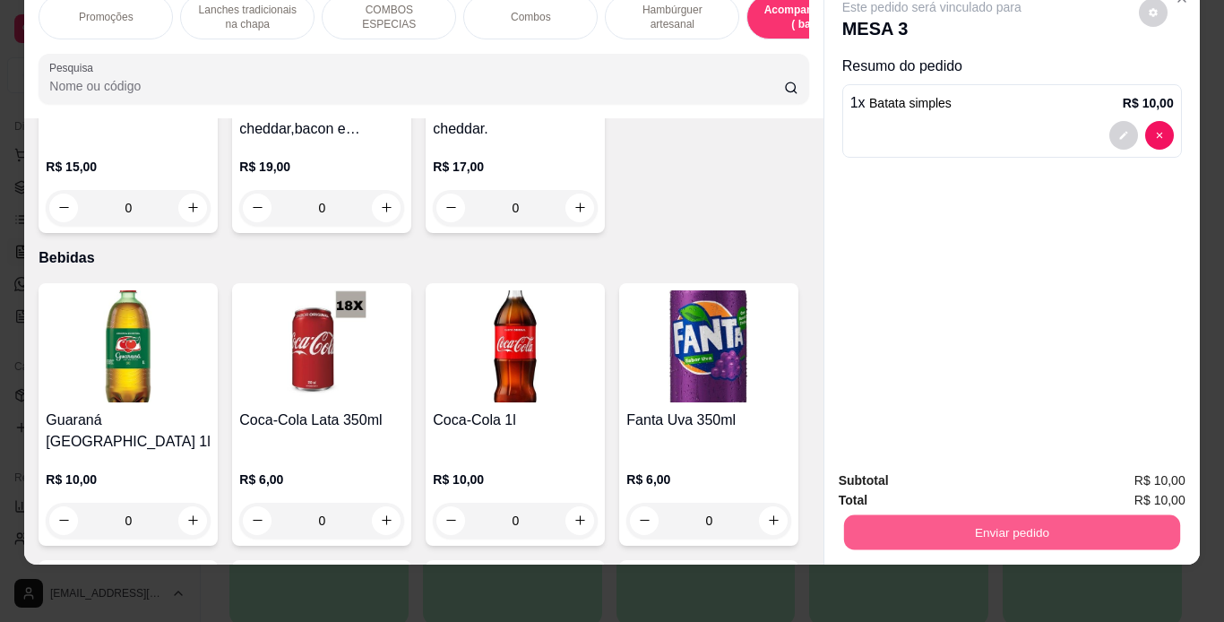
click at [874, 515] on button "Enviar pedido" at bounding box center [1011, 532] width 336 height 35
click at [1145, 464] on button "Enviar pedido" at bounding box center [1138, 474] width 99 height 33
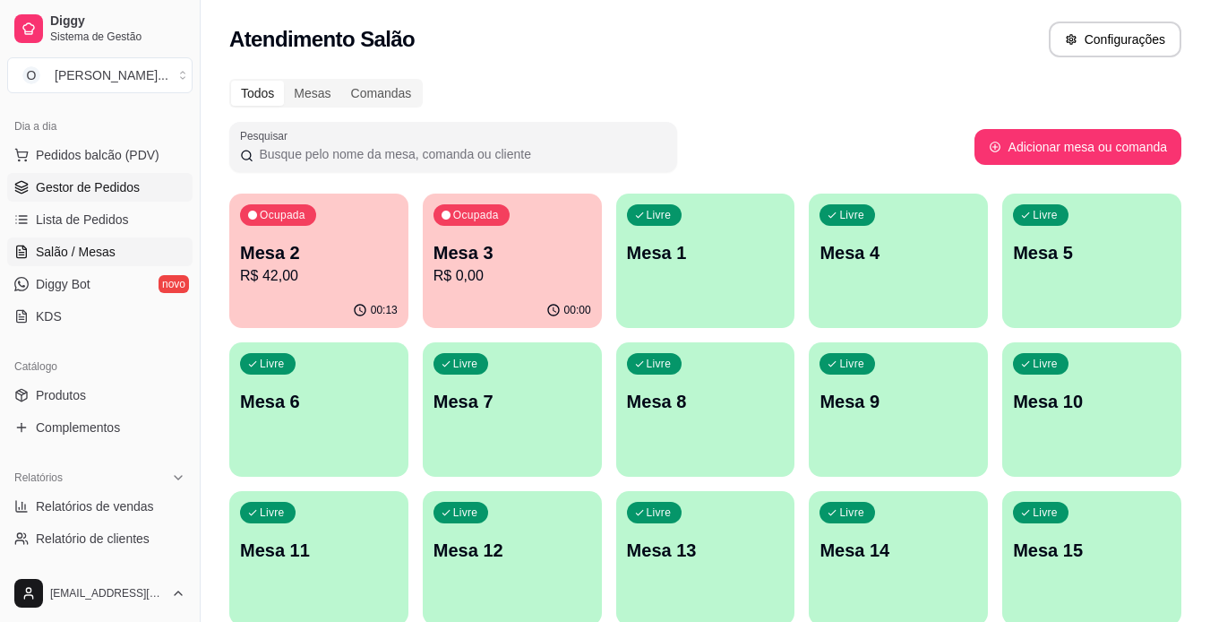
click at [90, 186] on span "Gestor de Pedidos" at bounding box center [88, 187] width 104 height 18
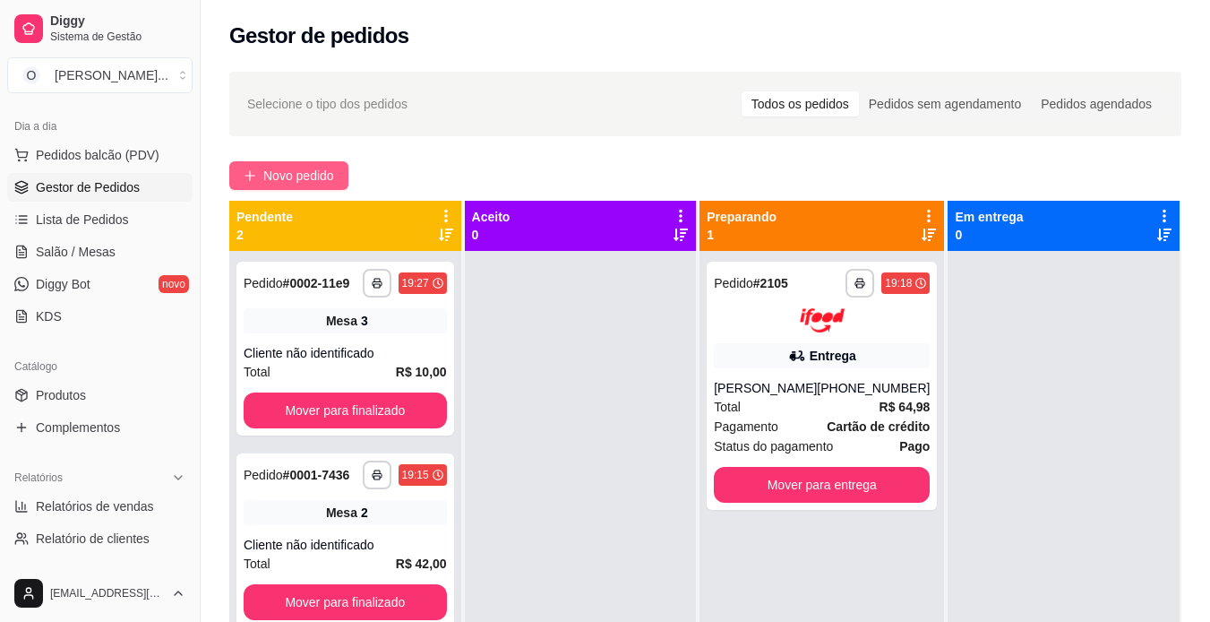
click at [254, 175] on icon "plus" at bounding box center [250, 175] width 13 height 13
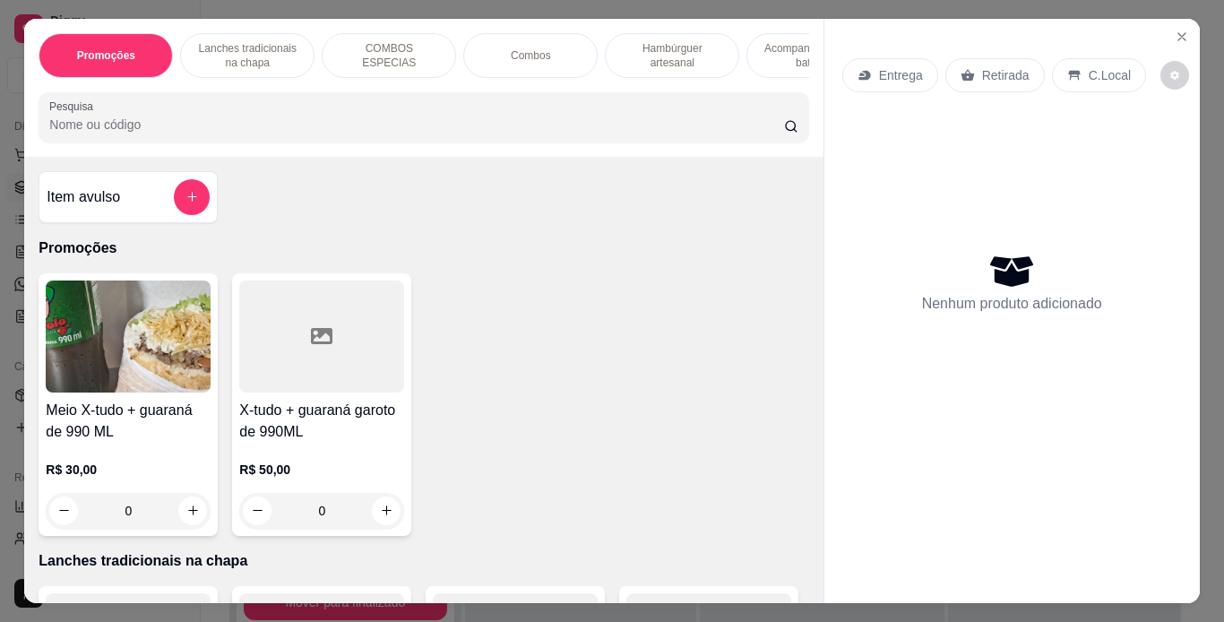
click at [281, 41] on p "Lanches tradicionais na chapa" at bounding box center [247, 55] width 104 height 29
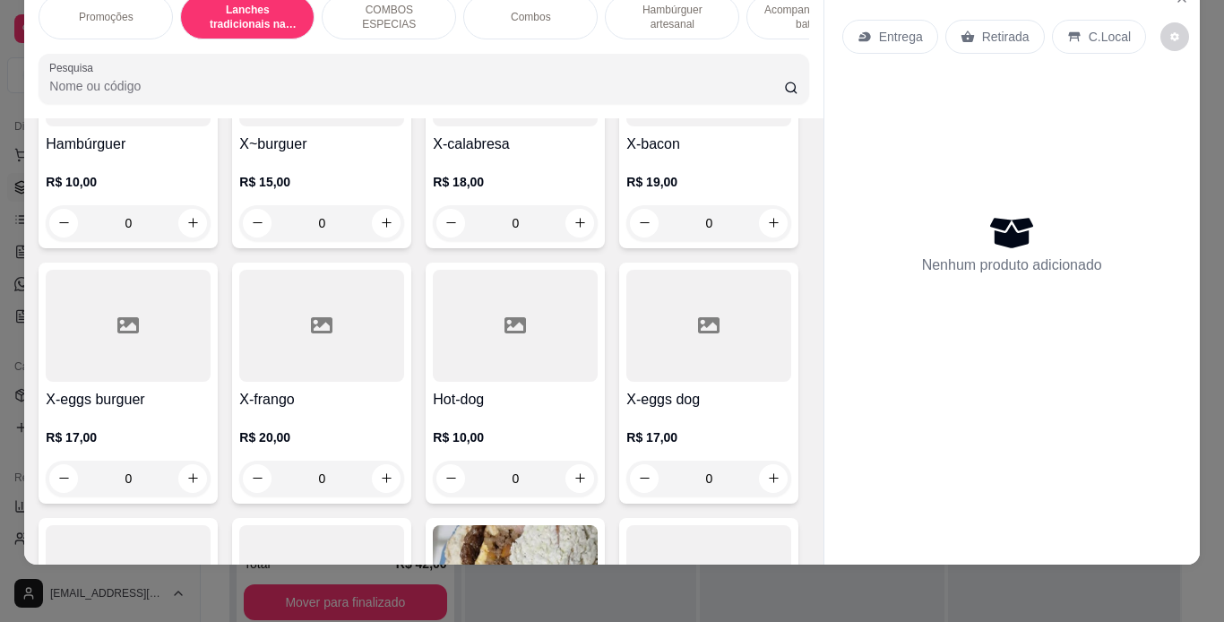
scroll to position [574, 0]
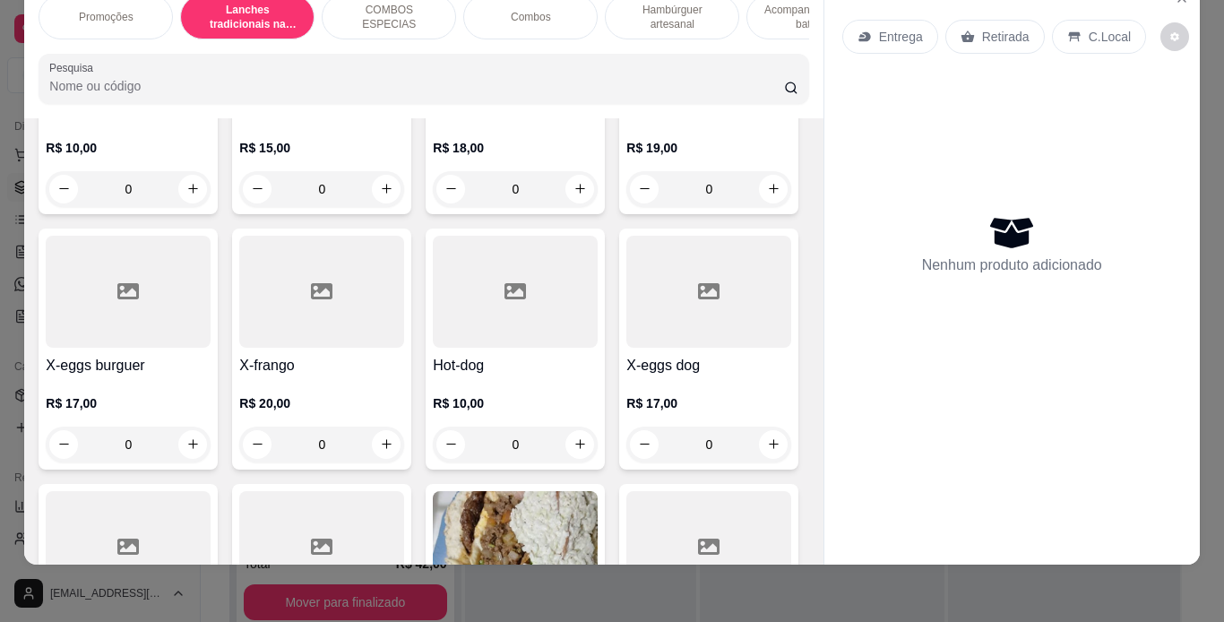
click at [404, 442] on div "0" at bounding box center [321, 444] width 165 height 36
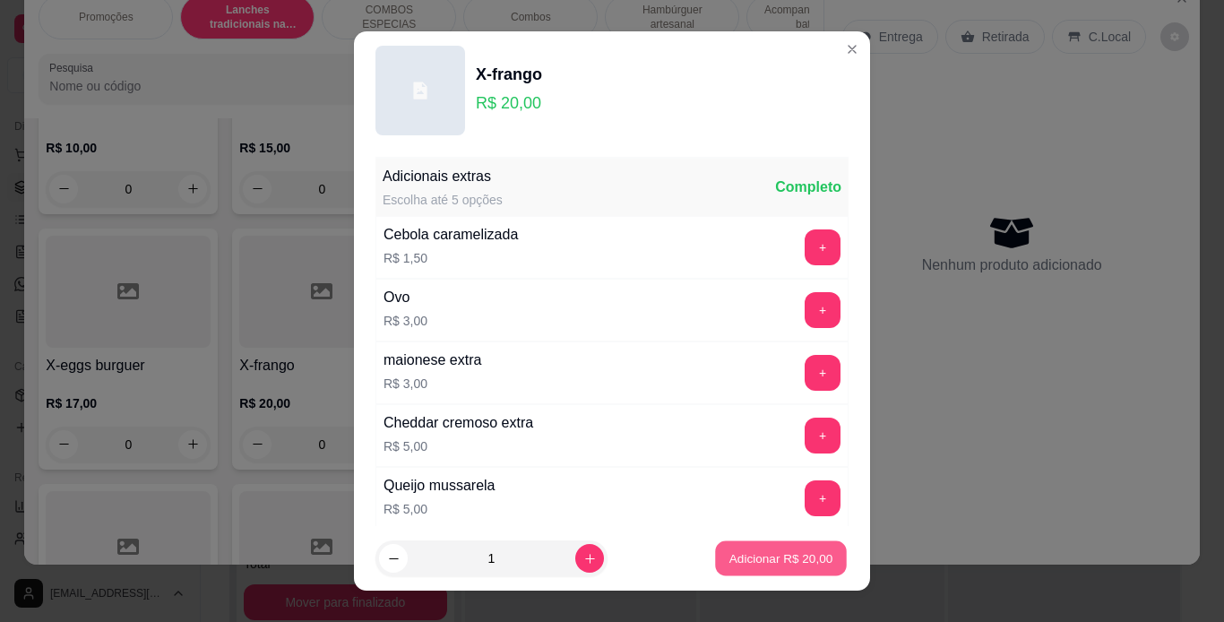
click at [756, 556] on p "Adicionar R$ 20,00" at bounding box center [781, 558] width 104 height 17
type input "1"
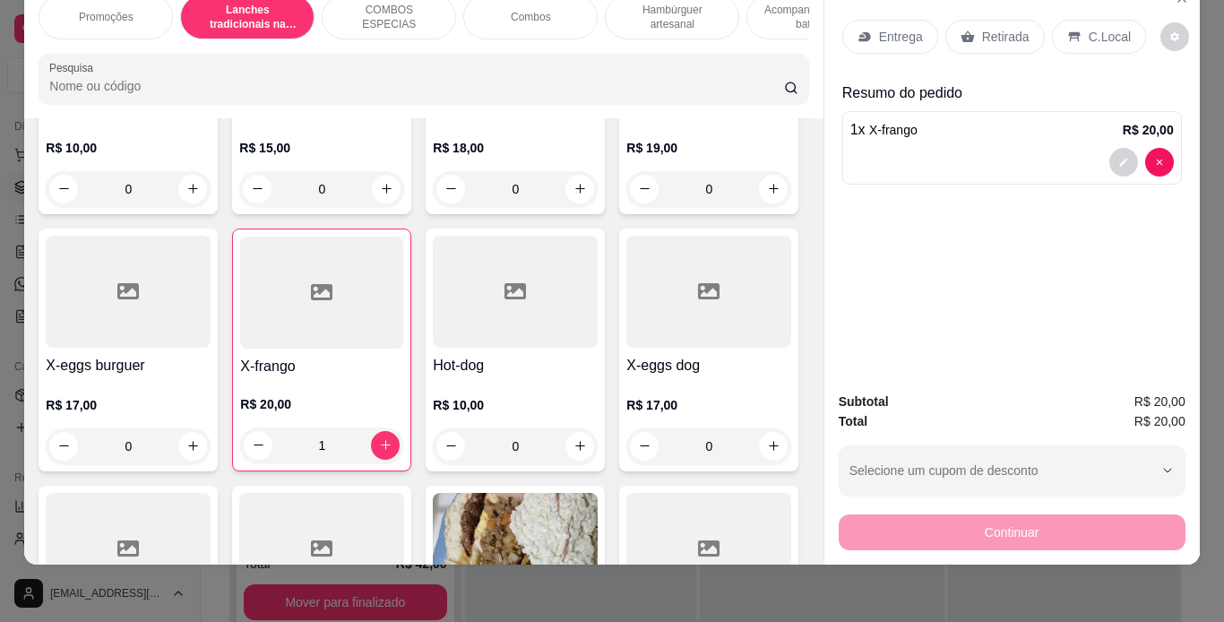
click at [1076, 30] on div "C.Local" at bounding box center [1099, 37] width 94 height 34
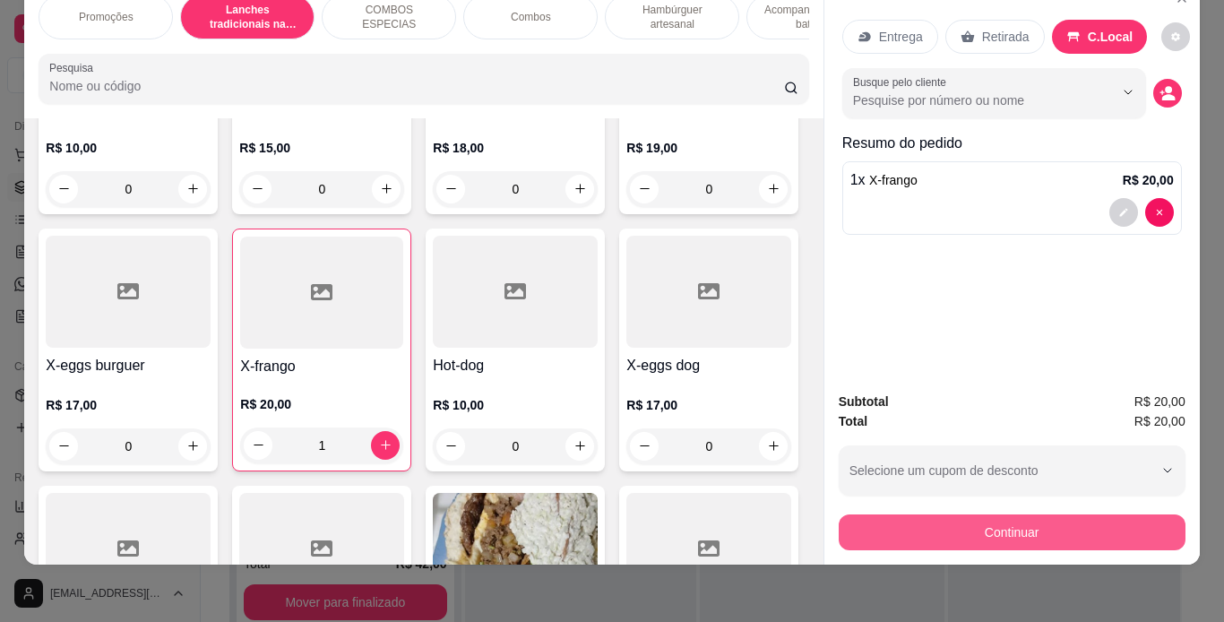
click at [1020, 514] on button "Continuar" at bounding box center [1012, 532] width 347 height 36
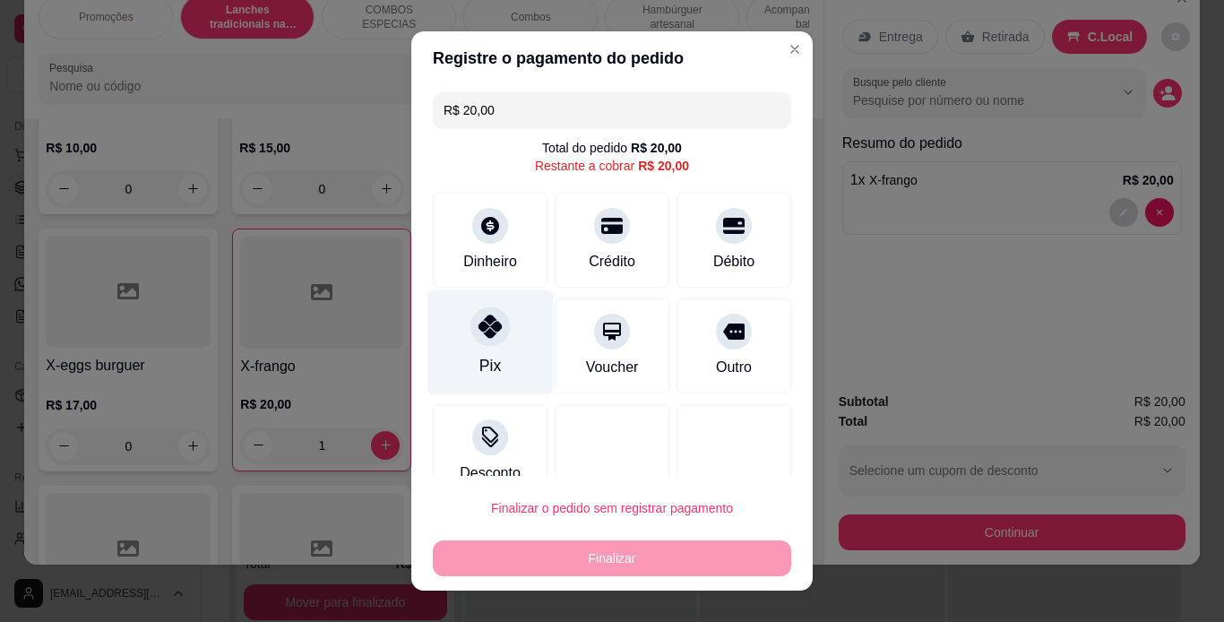
click at [478, 320] on icon at bounding box center [489, 325] width 23 height 23
type input "R$ 0,00"
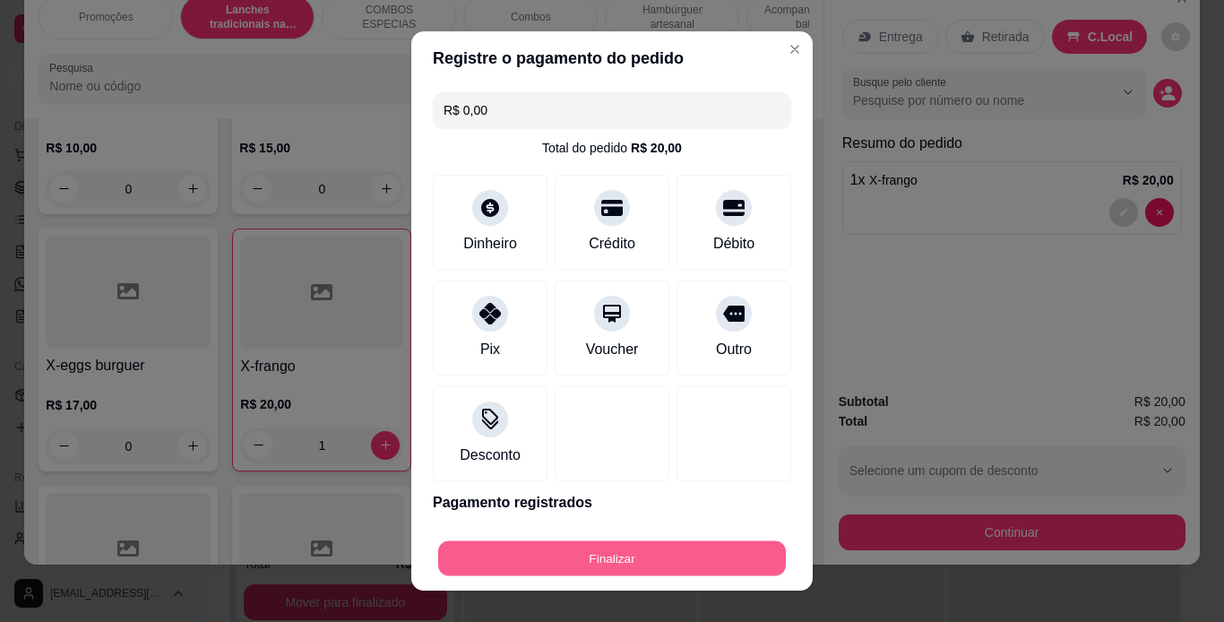
click at [608, 550] on button "Finalizar" at bounding box center [612, 558] width 348 height 35
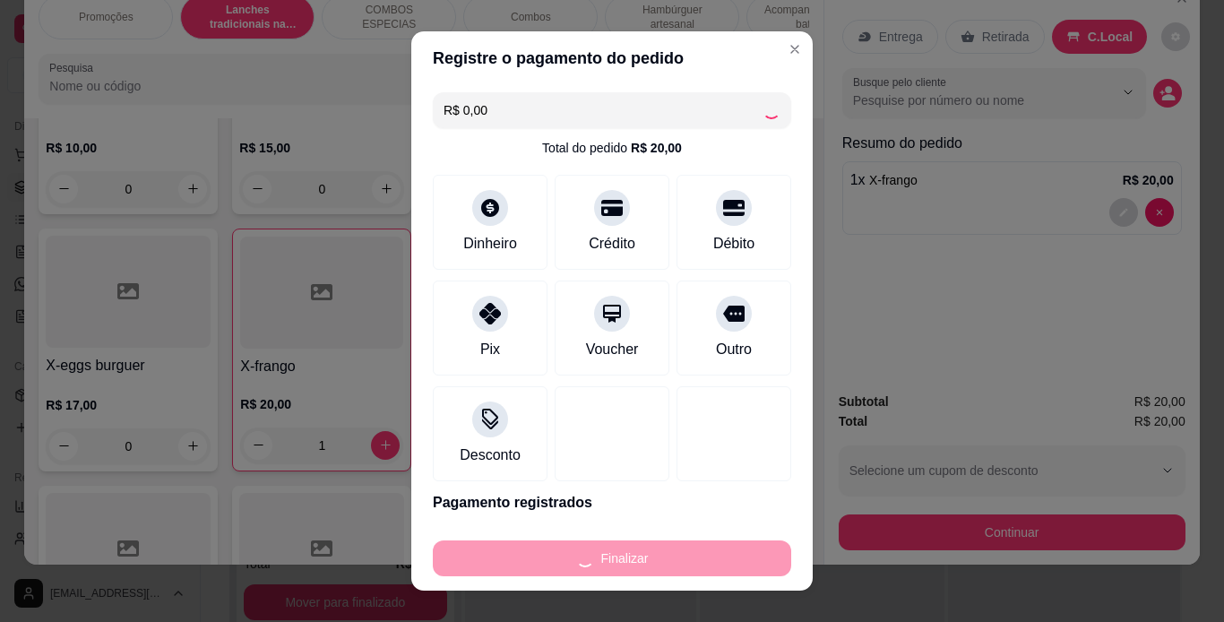
type input "0"
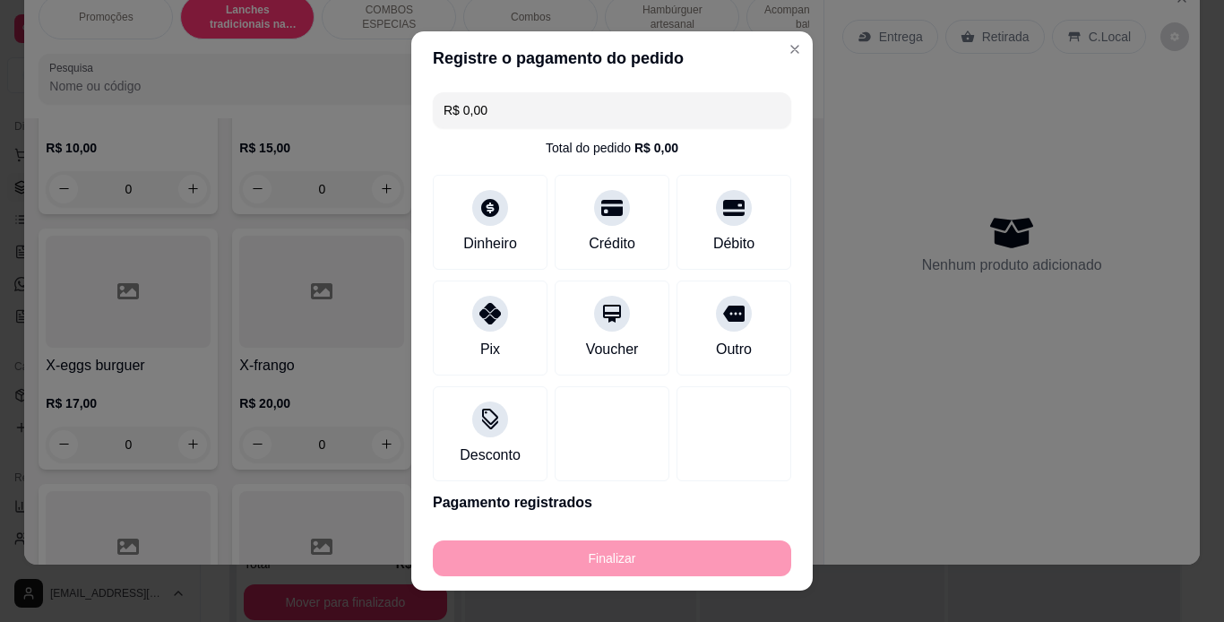
type input "-R$ 20,00"
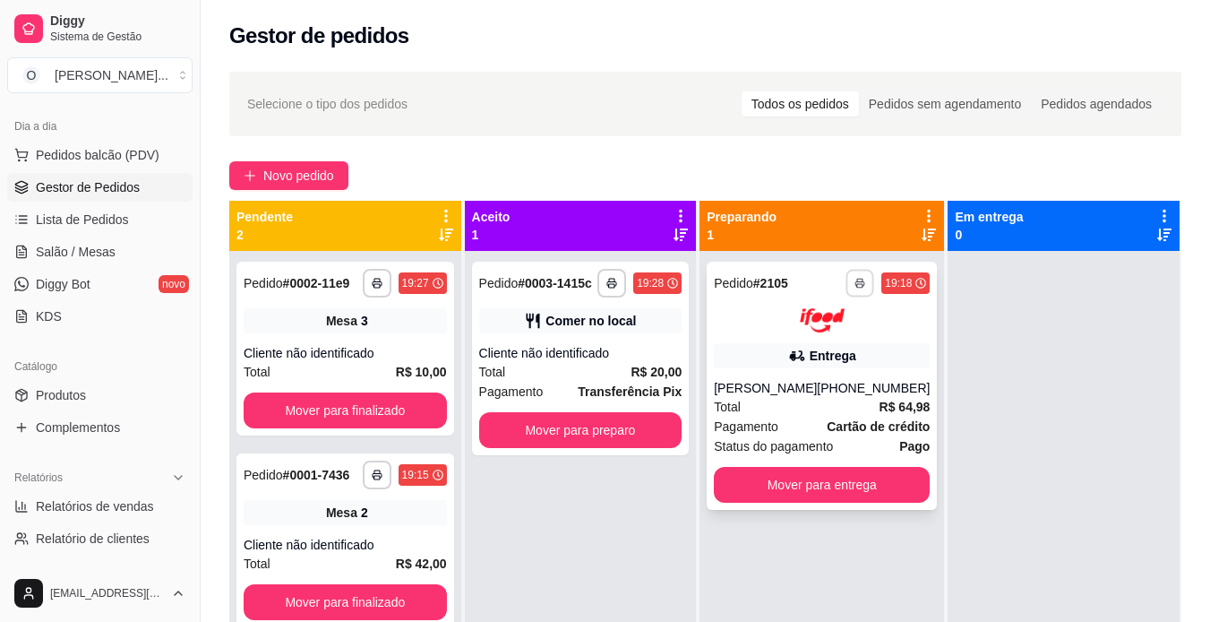
click at [856, 288] on icon "button" at bounding box center [861, 283] width 11 height 11
click at [837, 352] on button "IMPRESSORA" at bounding box center [798, 345] width 125 height 28
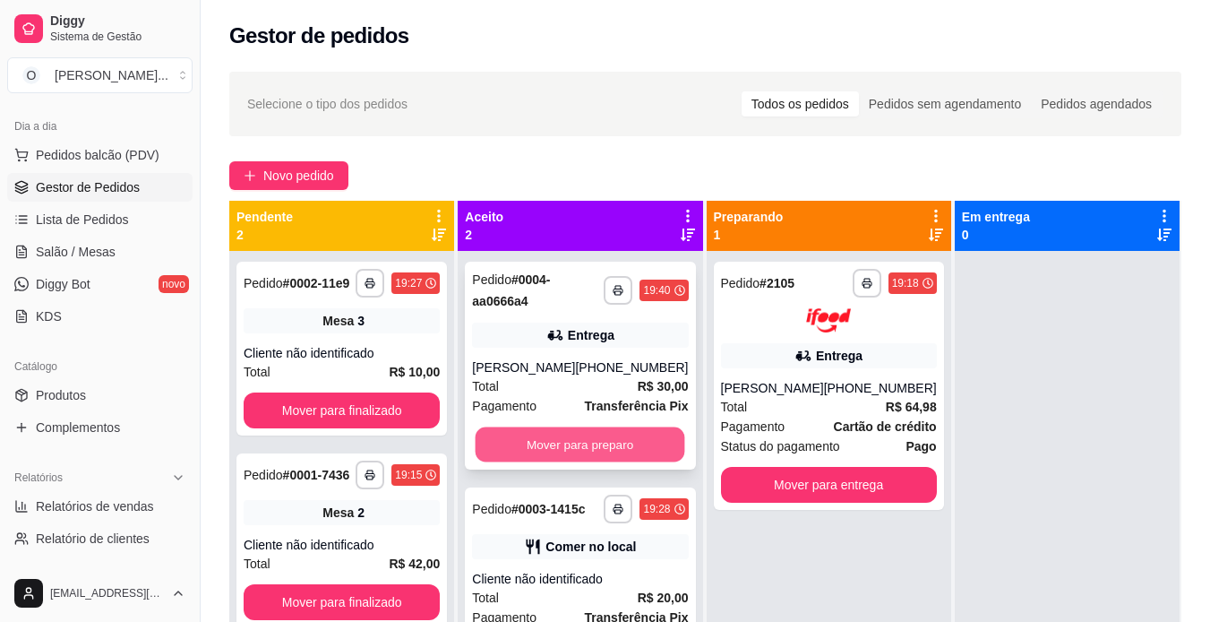
click at [590, 433] on button "Mover para preparo" at bounding box center [581, 444] width 210 height 35
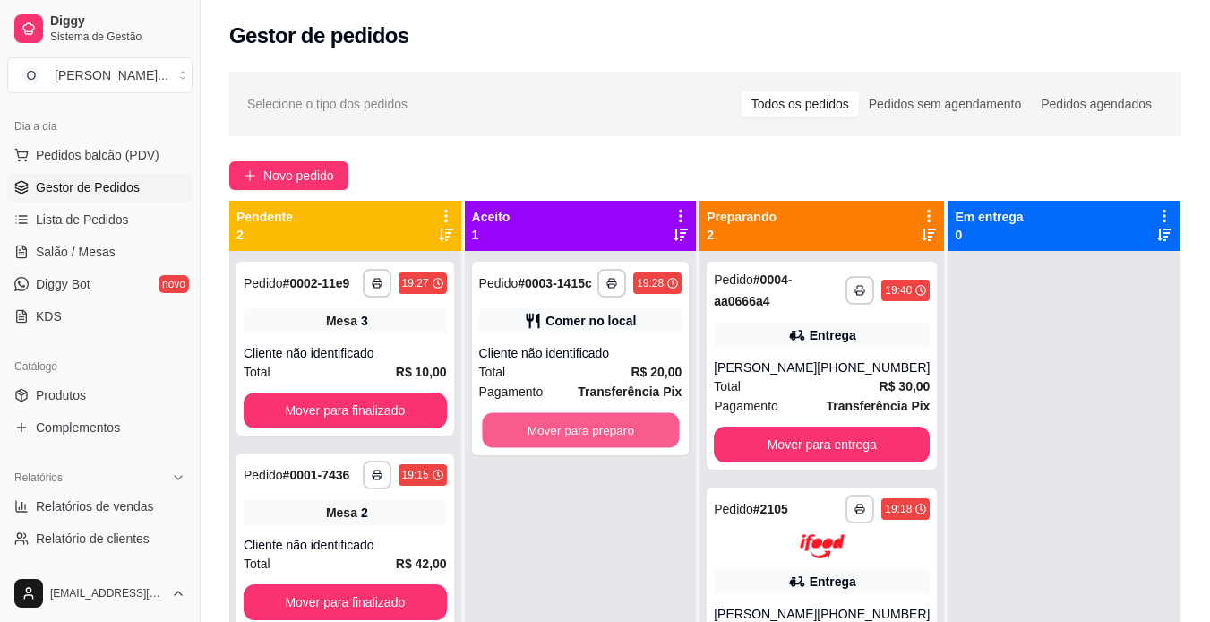
click at [590, 433] on button "Mover para preparo" at bounding box center [580, 430] width 197 height 35
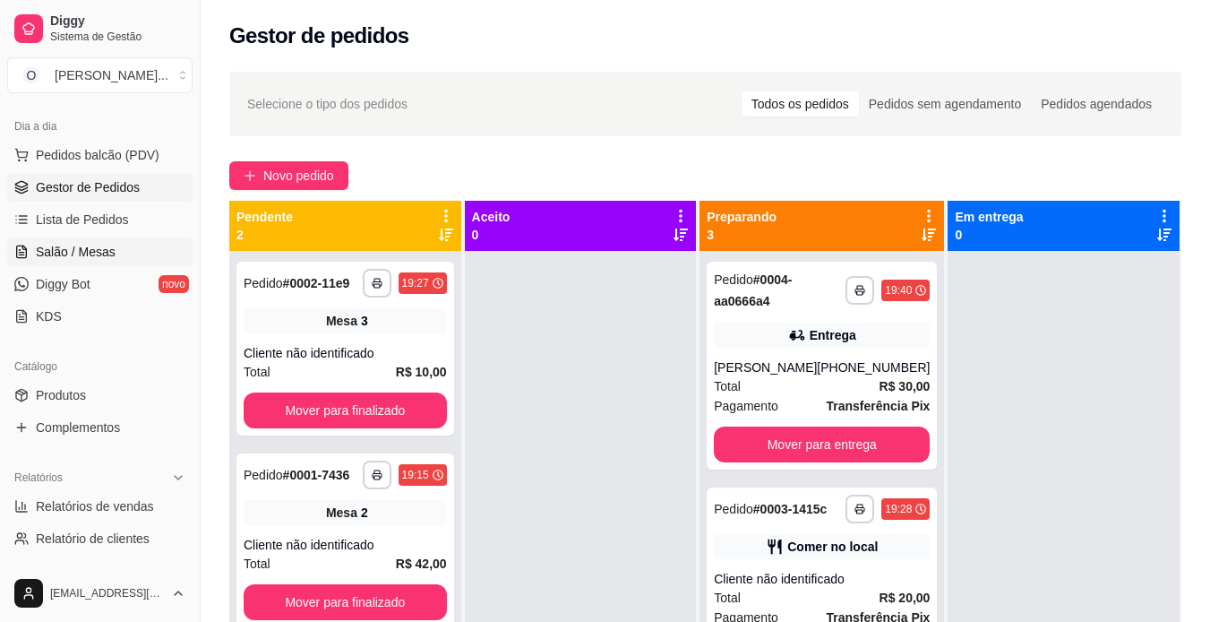
click at [128, 250] on link "Salão / Mesas" at bounding box center [99, 251] width 185 height 29
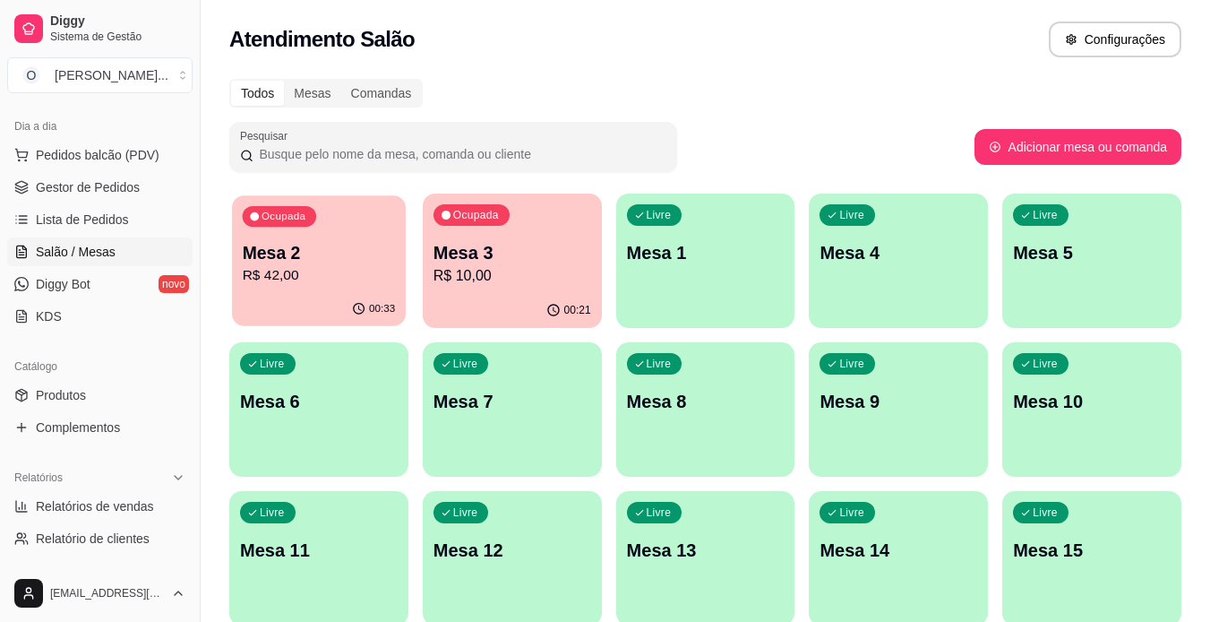
click at [320, 242] on p "Mesa 2" at bounding box center [319, 253] width 153 height 24
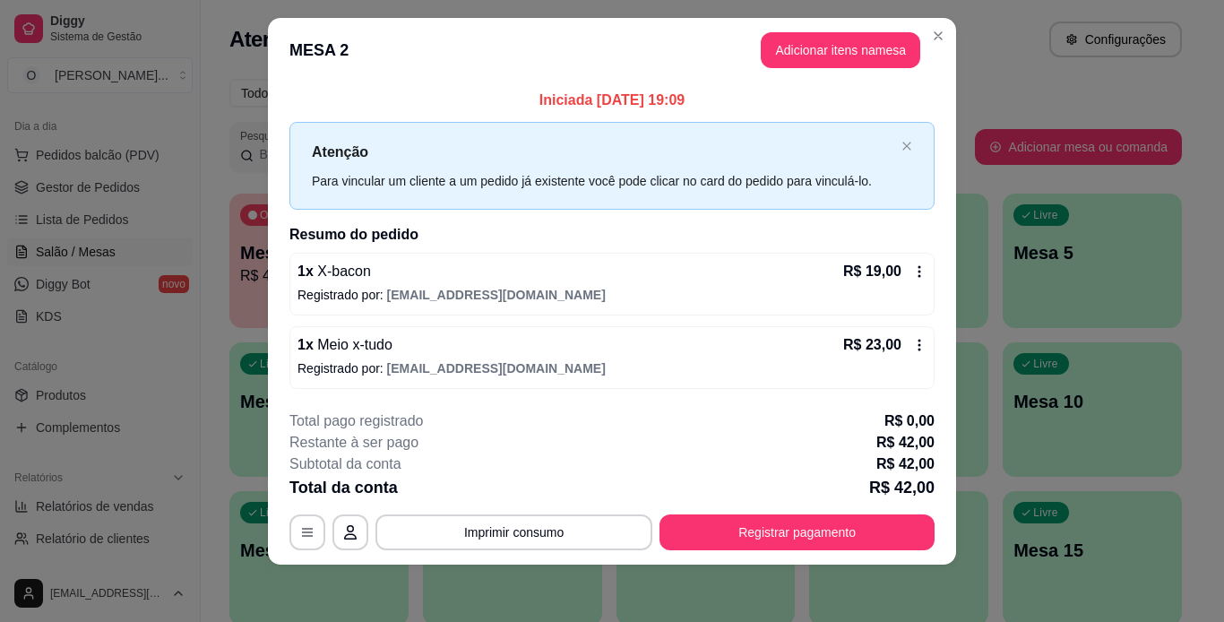
scroll to position [20, 0]
click at [821, 40] on button "Adicionar itens na mesa" at bounding box center [840, 50] width 154 height 35
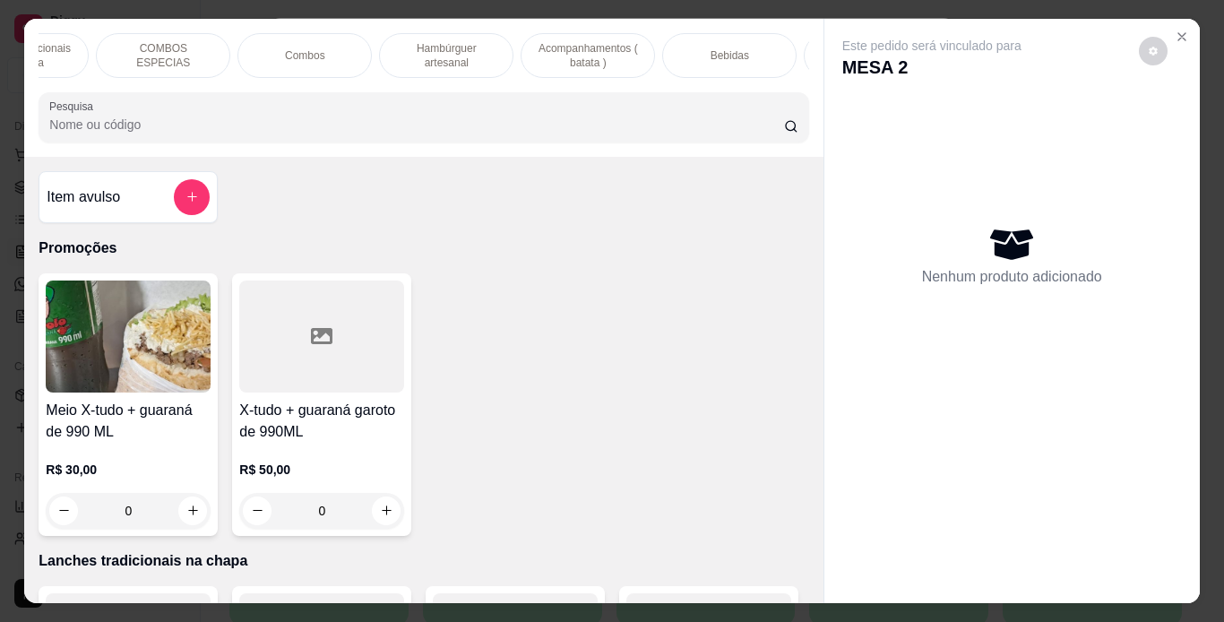
scroll to position [0, 226]
click at [688, 35] on div "Bebidas" at bounding box center [729, 55] width 134 height 45
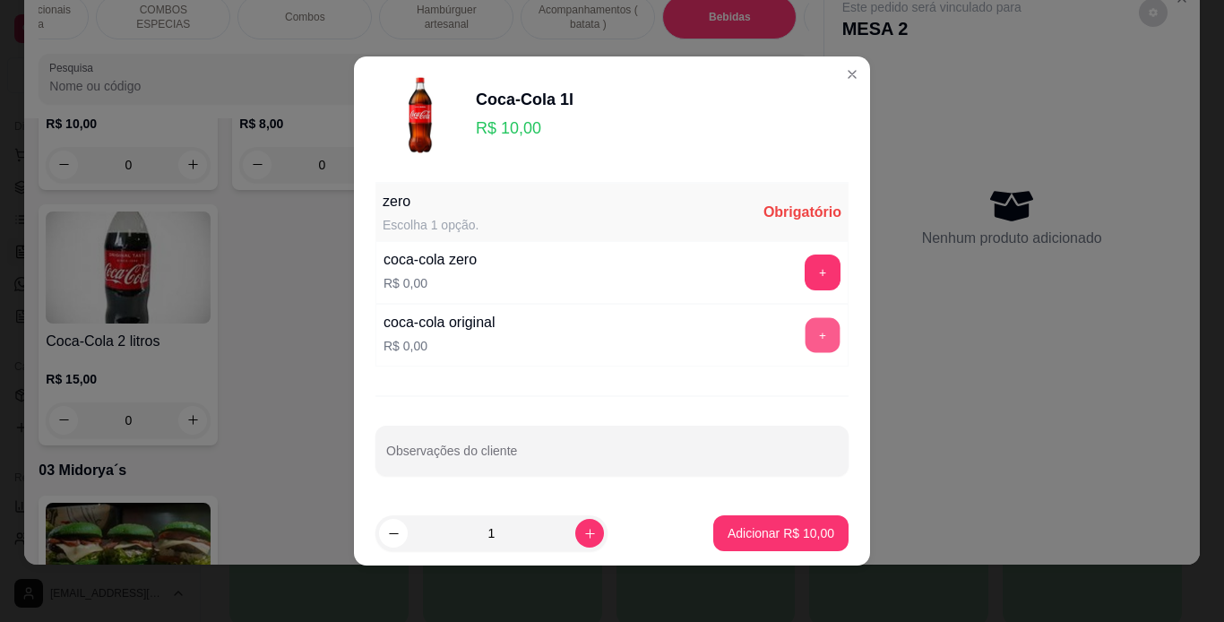
click at [805, 328] on button "+" at bounding box center [822, 335] width 35 height 35
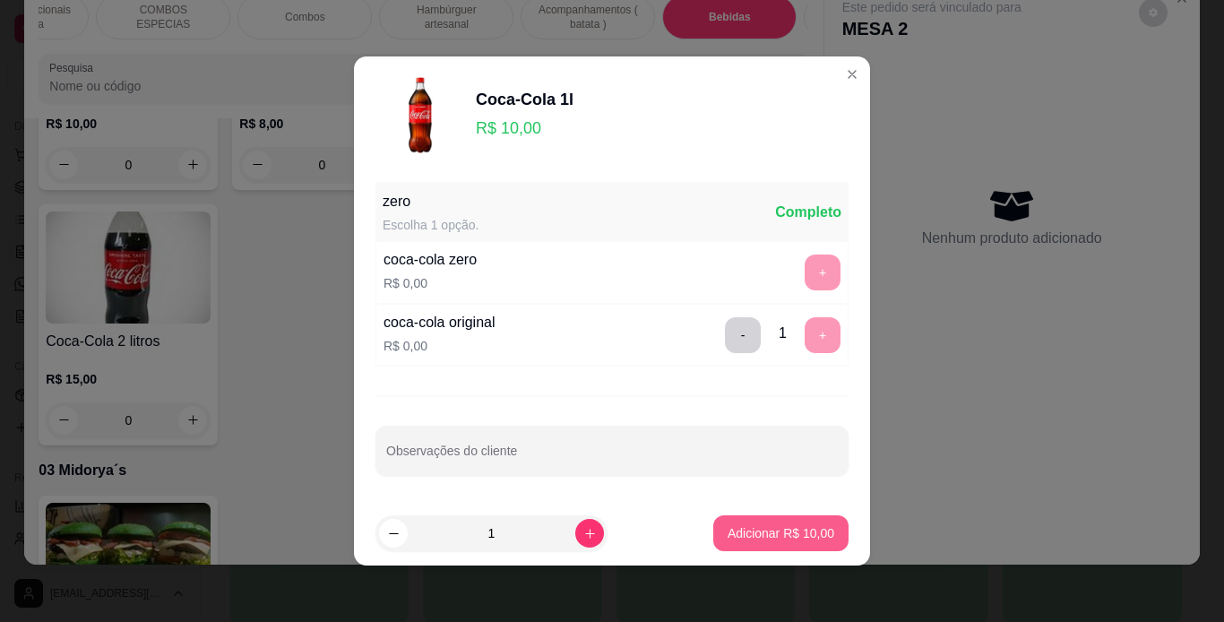
click at [755, 526] on p "Adicionar R$ 10,00" at bounding box center [780, 533] width 107 height 18
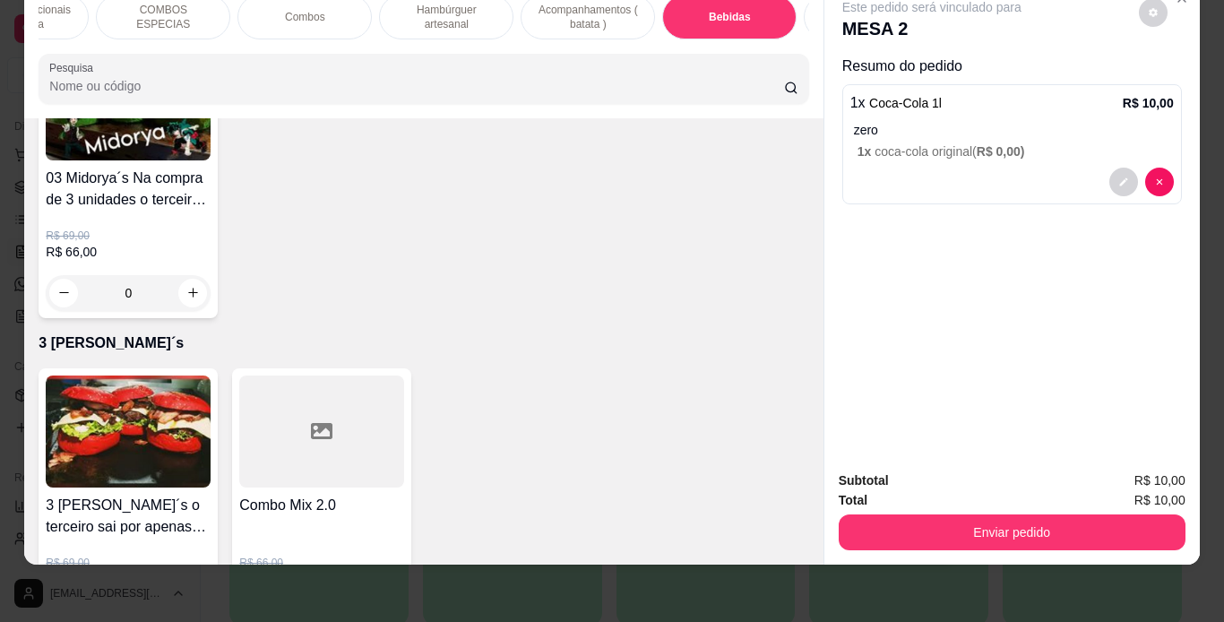
scroll to position [5702, 0]
type input "1"
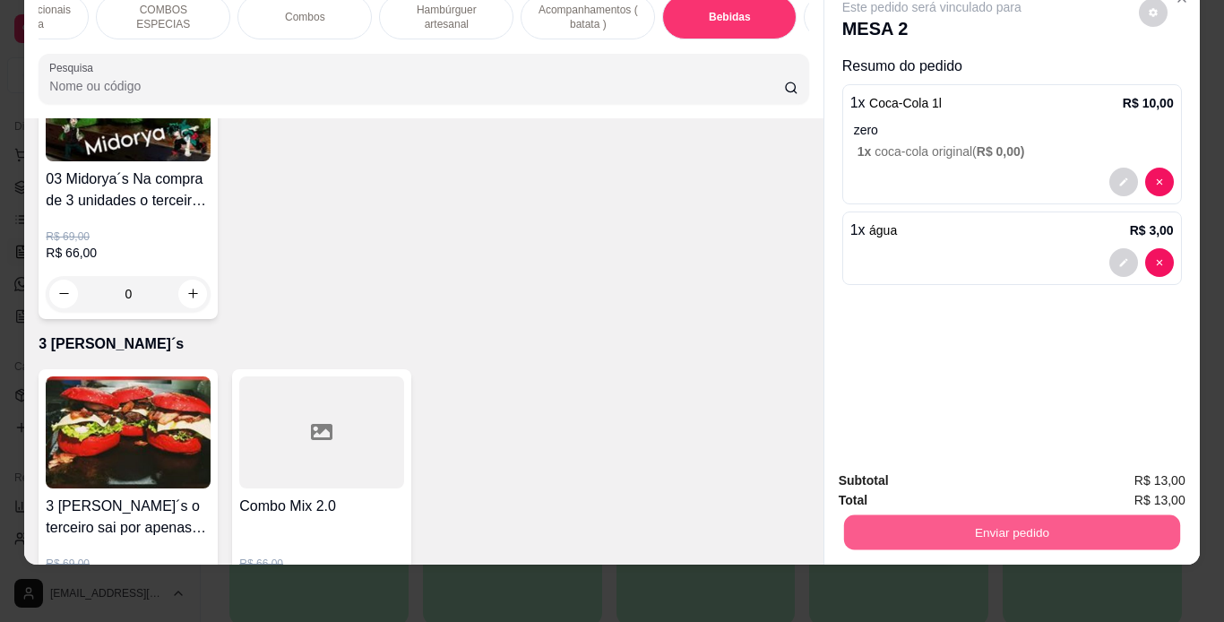
click at [900, 524] on button "Enviar pedido" at bounding box center [1011, 532] width 336 height 35
click at [1116, 474] on button "Enviar pedido" at bounding box center [1138, 474] width 99 height 33
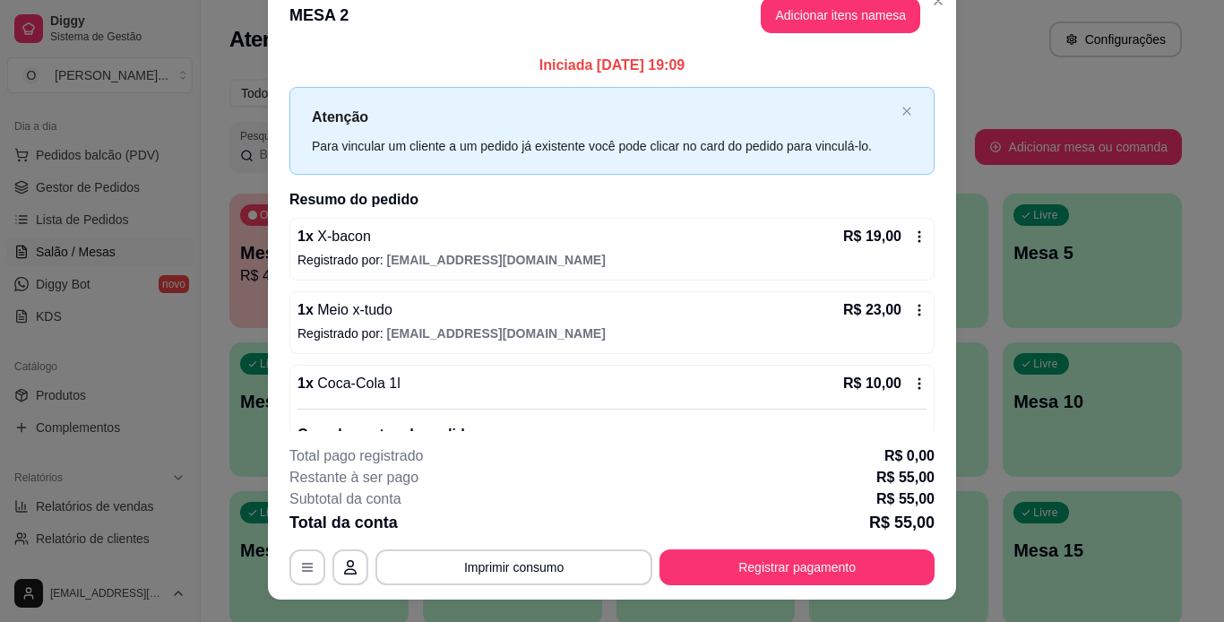
scroll to position [0, 0]
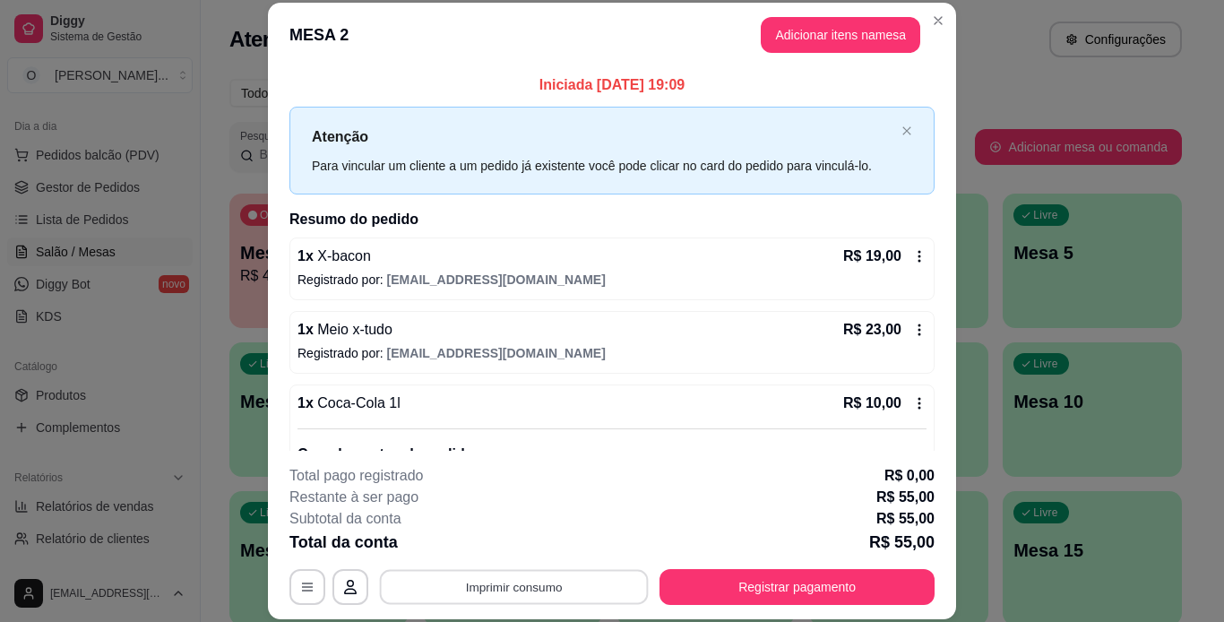
click at [433, 586] on button "Imprimir consumo" at bounding box center [514, 586] width 269 height 35
click at [485, 546] on button "IMPRESSORA" at bounding box center [512, 545] width 125 height 28
click at [559, 585] on button "Imprimir consumo" at bounding box center [514, 586] width 269 height 35
click at [535, 546] on button "IMPRESSORA" at bounding box center [512, 545] width 125 height 28
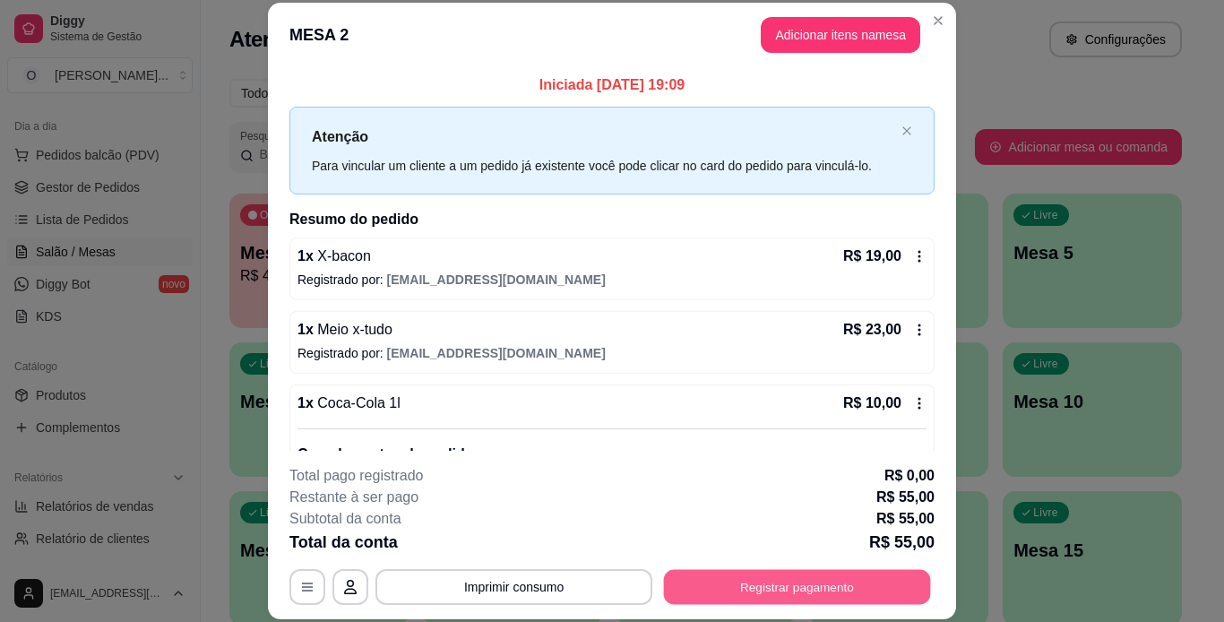
click at [711, 586] on button "Registrar pagamento" at bounding box center [797, 586] width 267 height 35
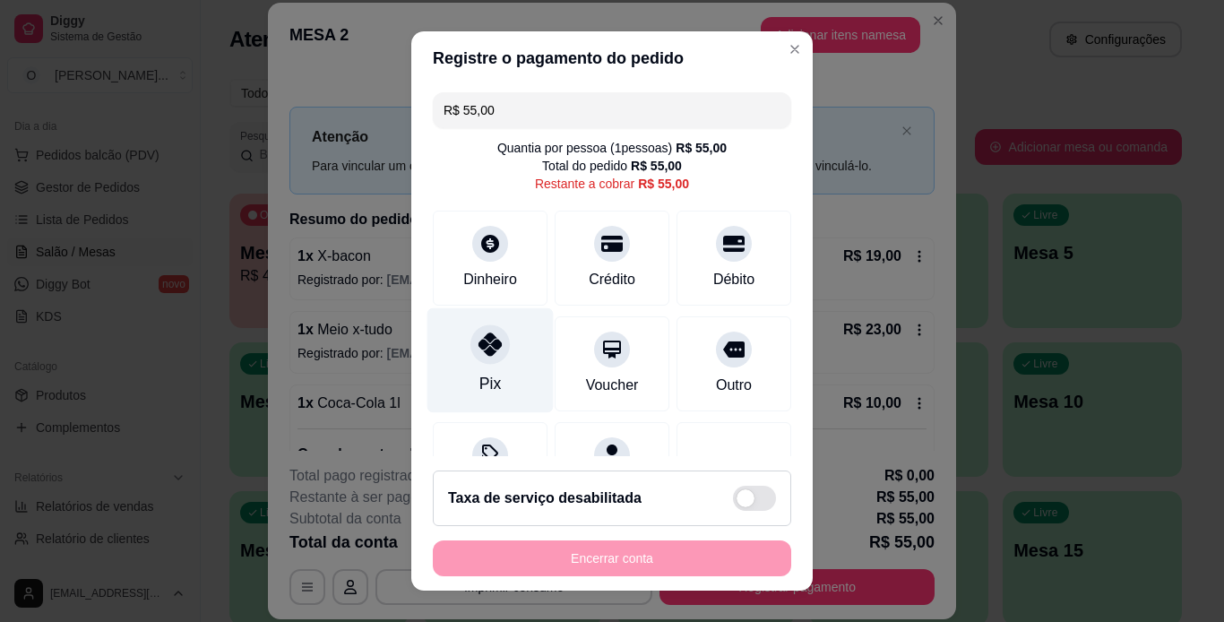
click at [478, 353] on icon at bounding box center [489, 343] width 23 height 23
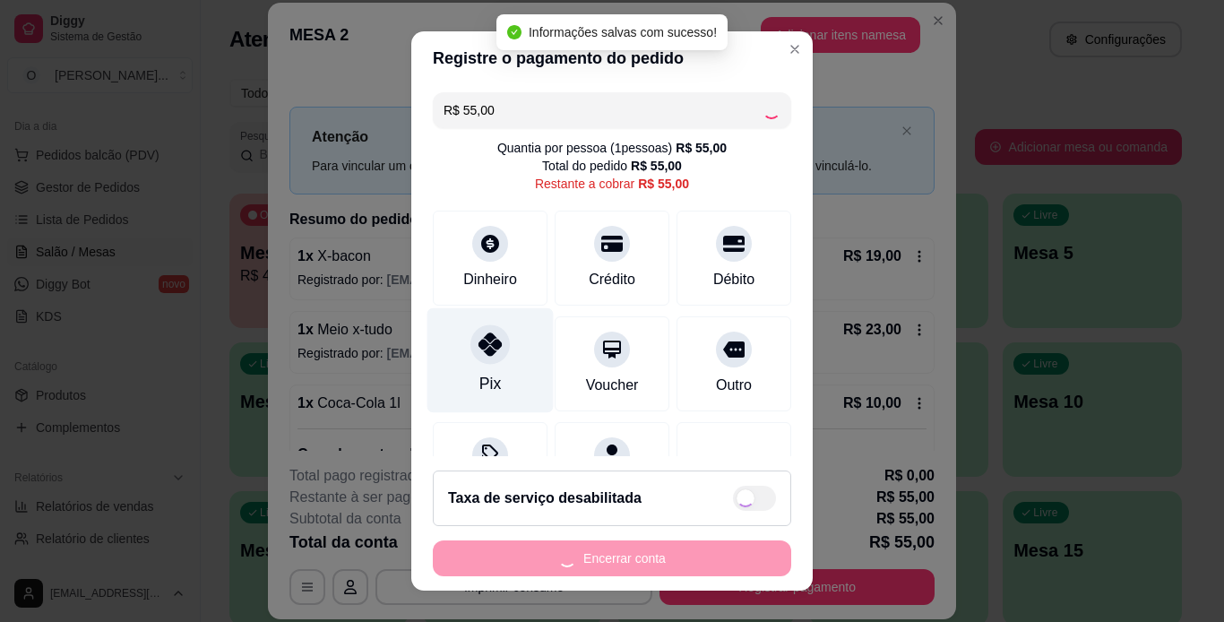
type input "R$ 0,00"
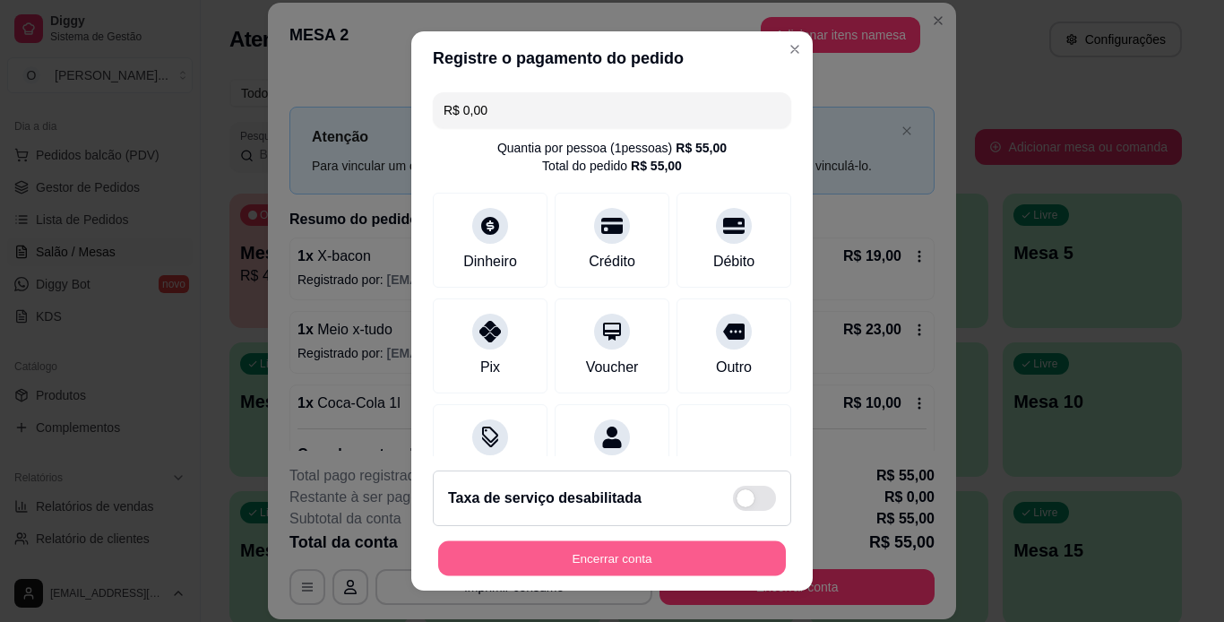
click at [619, 557] on button "Encerrar conta" at bounding box center [612, 558] width 348 height 35
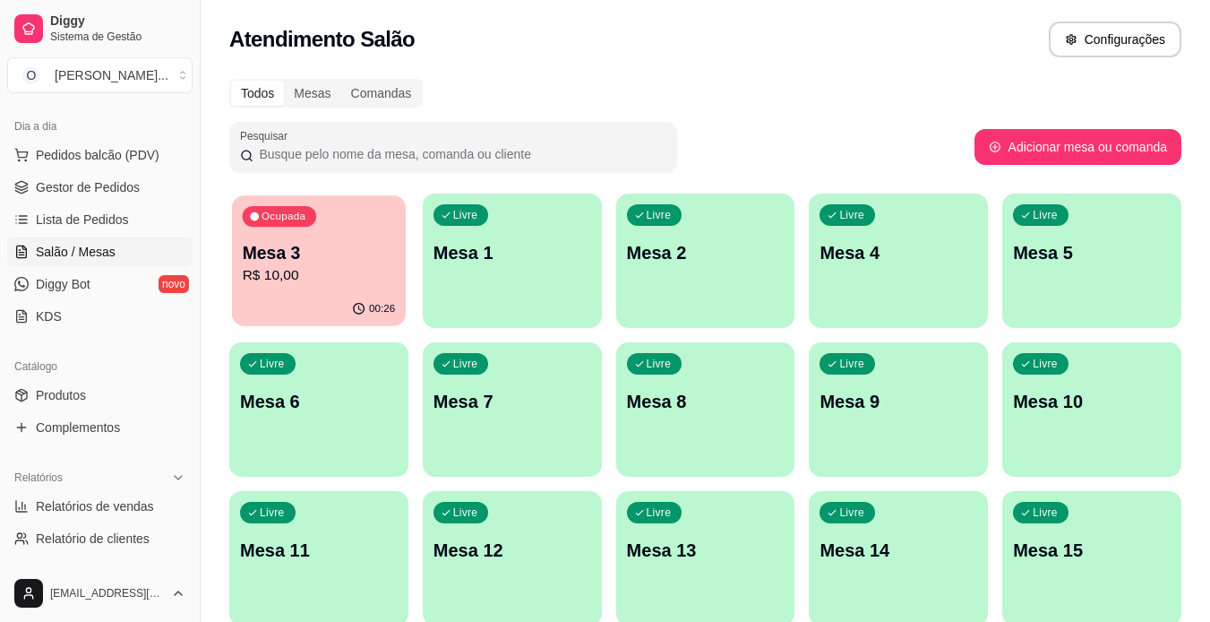
click at [329, 281] on p "R$ 10,00" at bounding box center [319, 275] width 153 height 21
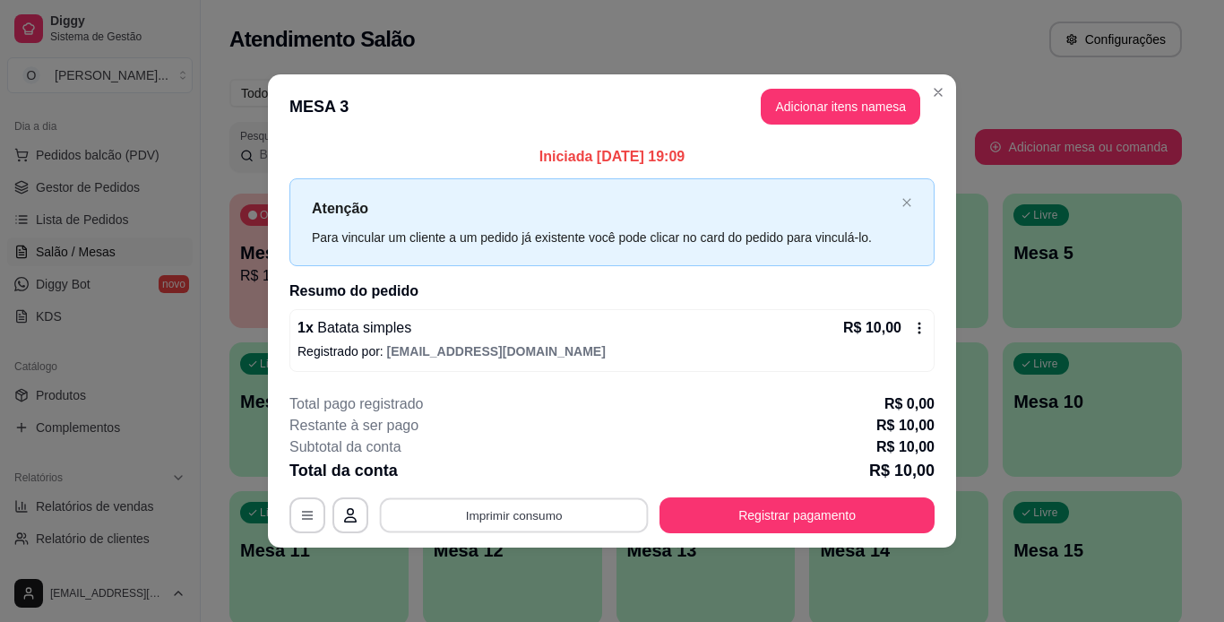
click at [618, 508] on button "Imprimir consumo" at bounding box center [514, 514] width 269 height 35
click at [555, 469] on button "IMPRESSORA" at bounding box center [519, 474] width 130 height 29
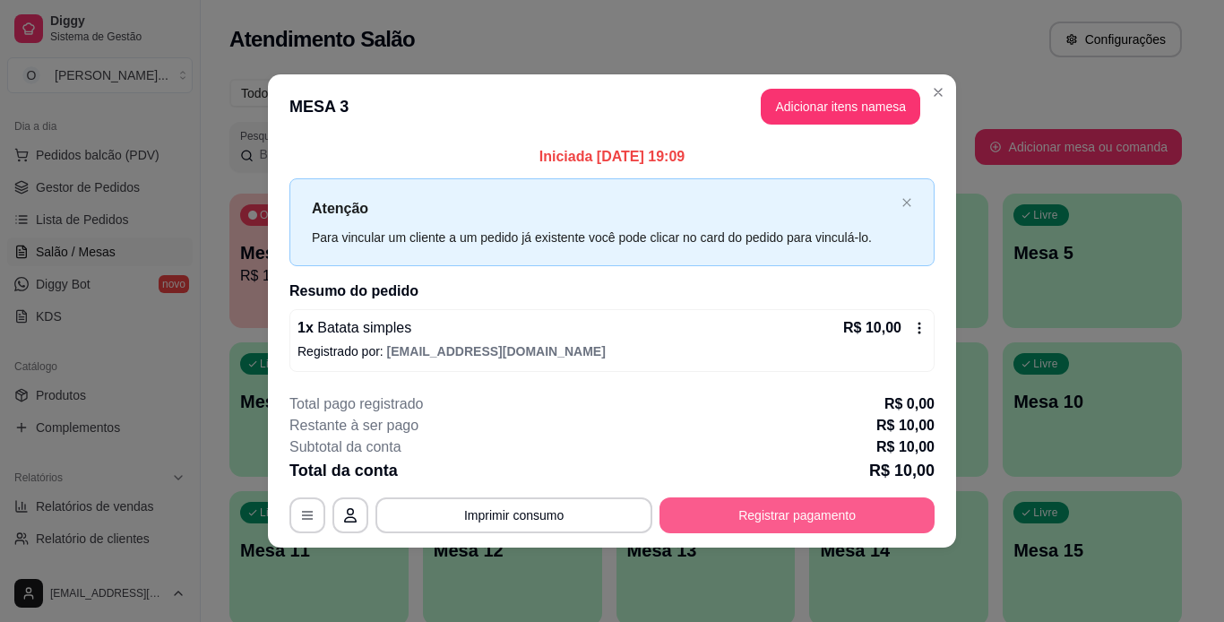
click at [753, 525] on button "Registrar pagamento" at bounding box center [796, 515] width 275 height 36
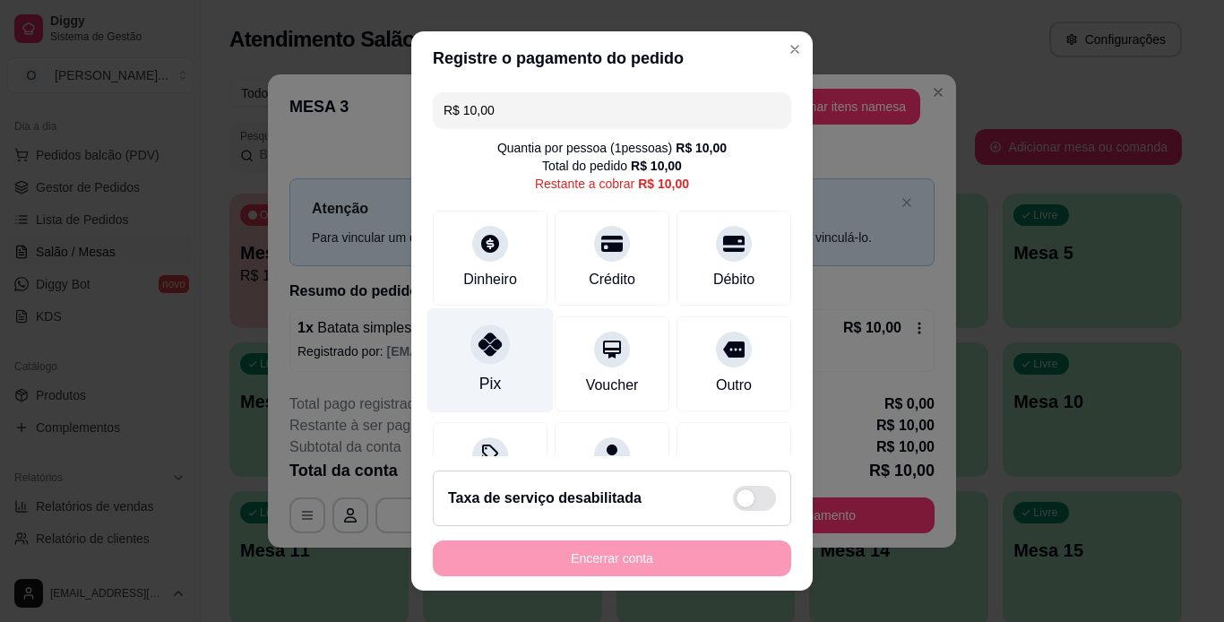
click at [476, 366] on div "Pix" at bounding box center [490, 359] width 126 height 105
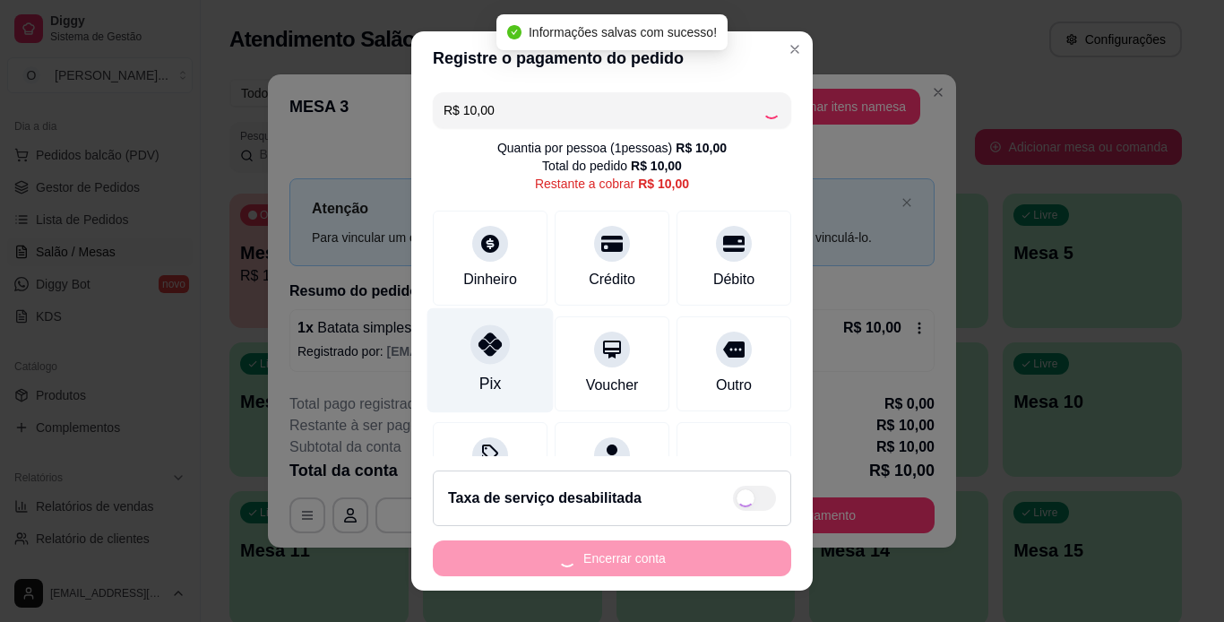
type input "R$ 0,00"
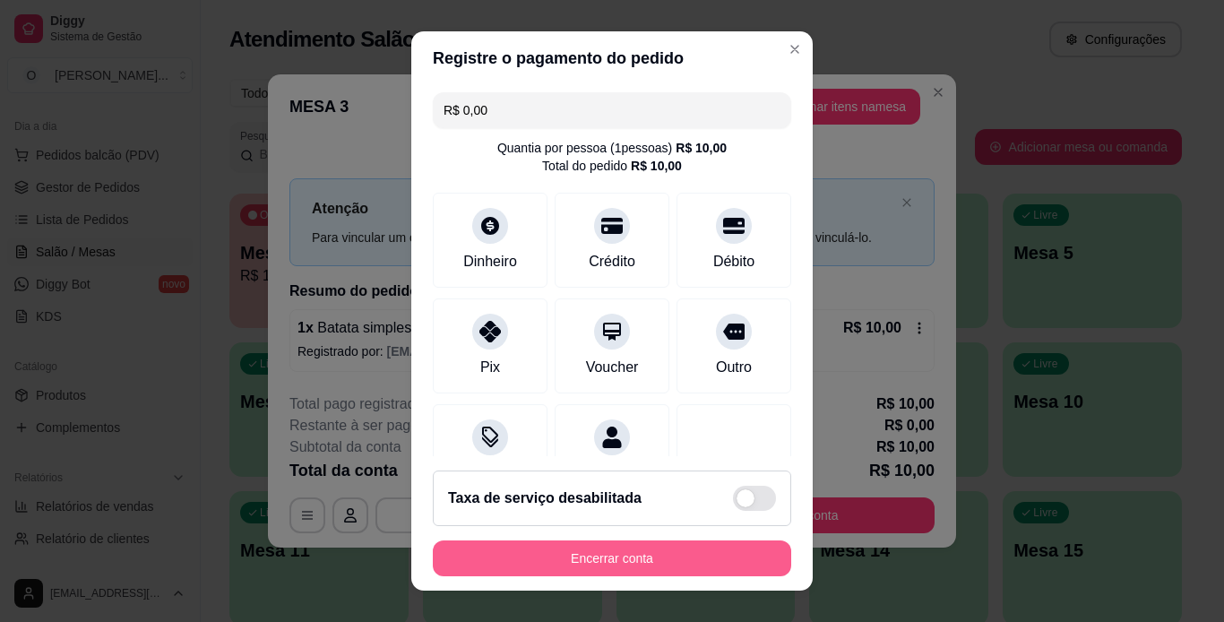
click at [652, 562] on button "Encerrar conta" at bounding box center [612, 558] width 358 height 36
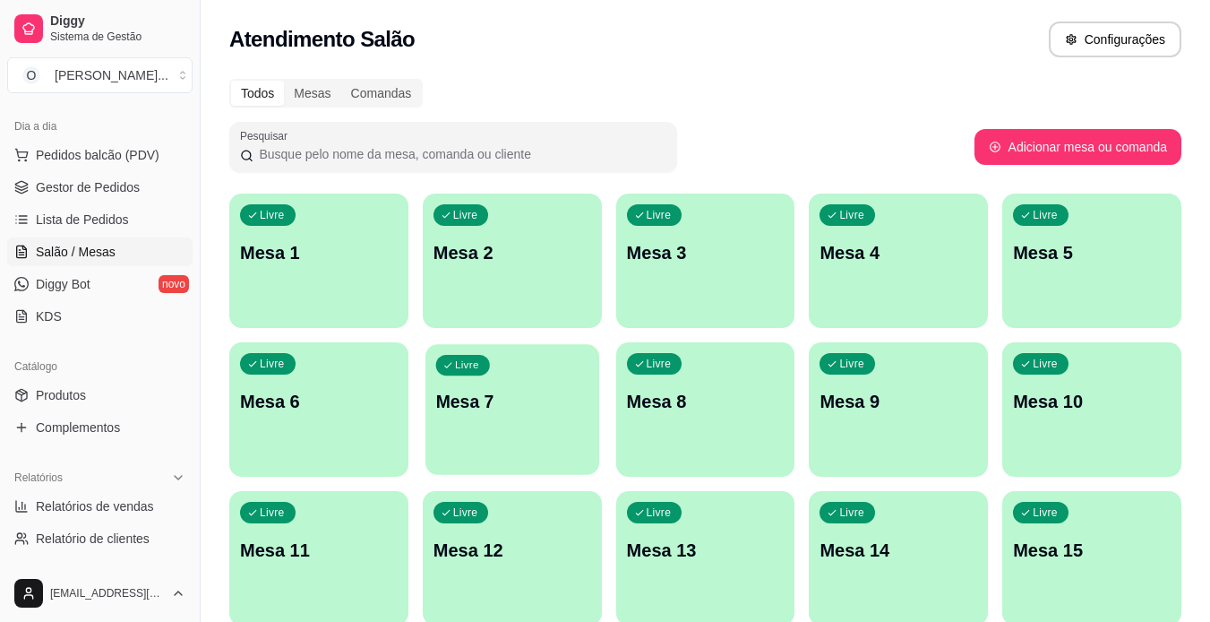
click at [469, 414] on div "Livre Mesa 7" at bounding box center [513, 398] width 174 height 109
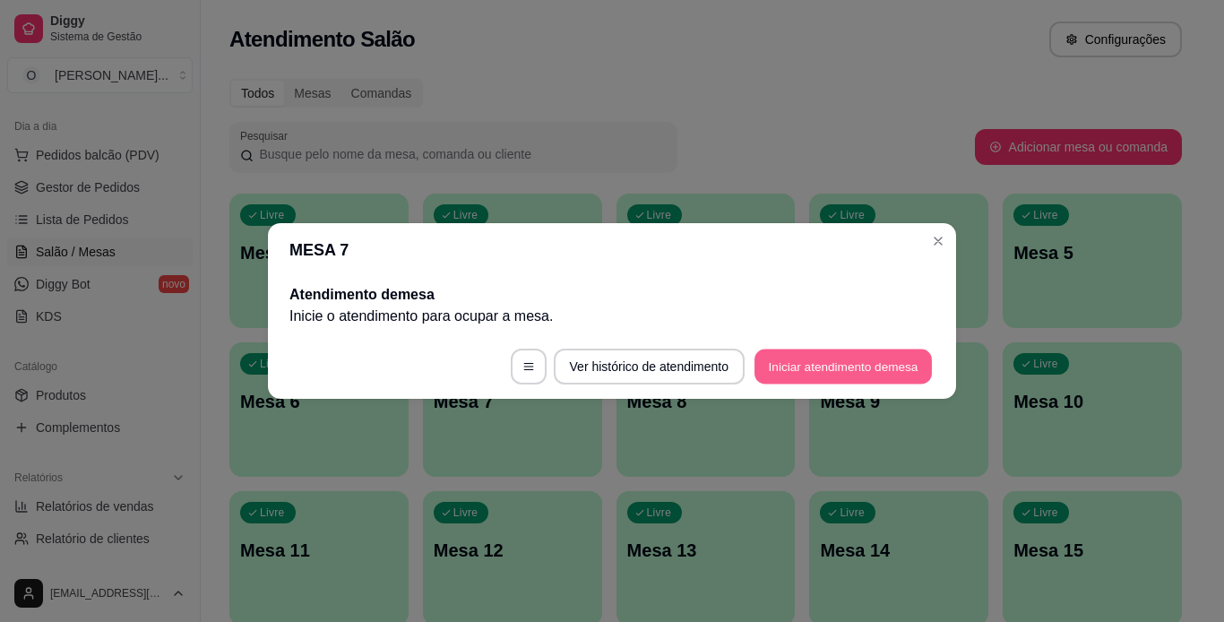
click at [837, 371] on button "Iniciar atendimento de mesa" at bounding box center [842, 366] width 177 height 35
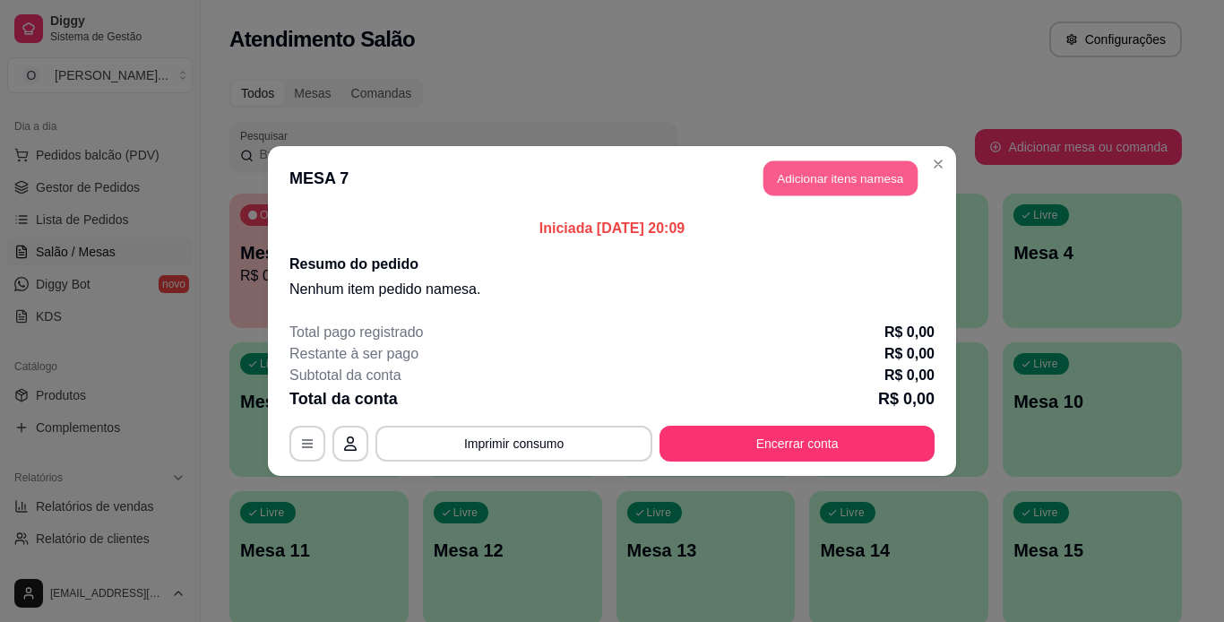
click at [880, 182] on button "Adicionar itens na mesa" at bounding box center [840, 178] width 154 height 35
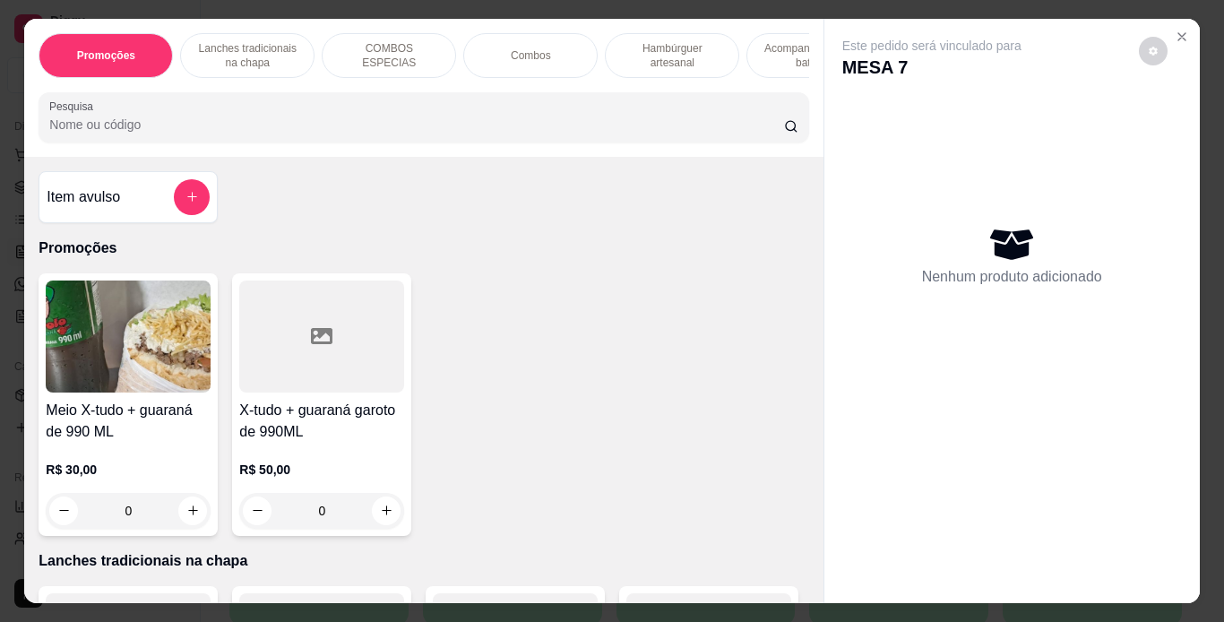
click at [244, 43] on p "Lanches tradicionais na chapa" at bounding box center [247, 55] width 104 height 29
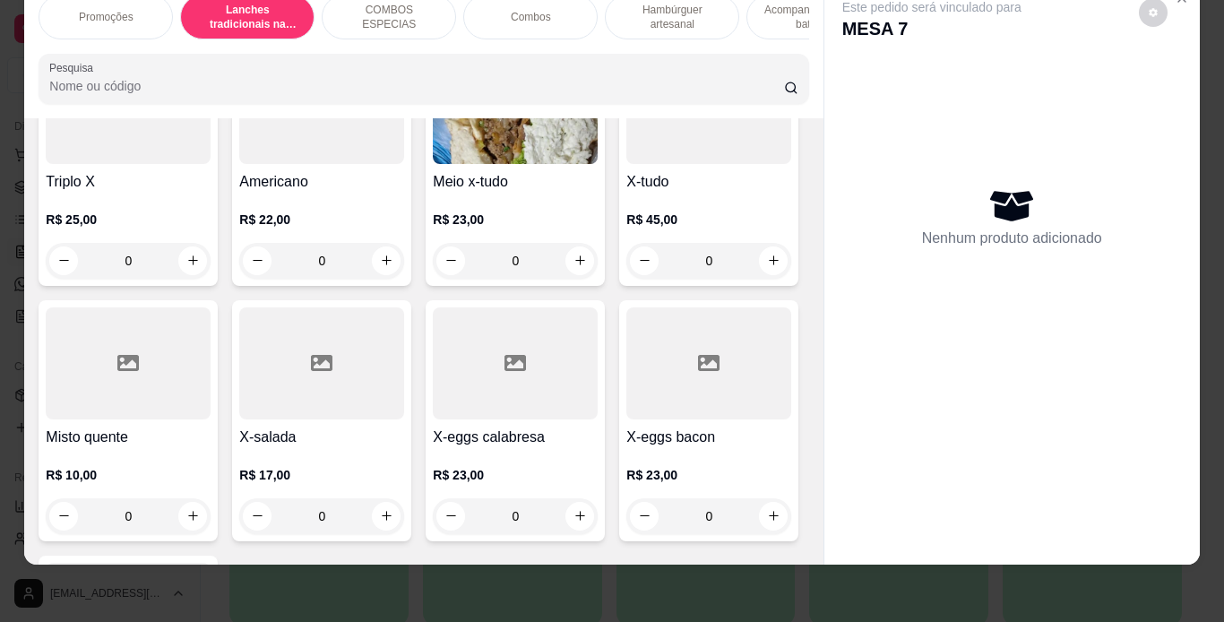
scroll to position [1077, 0]
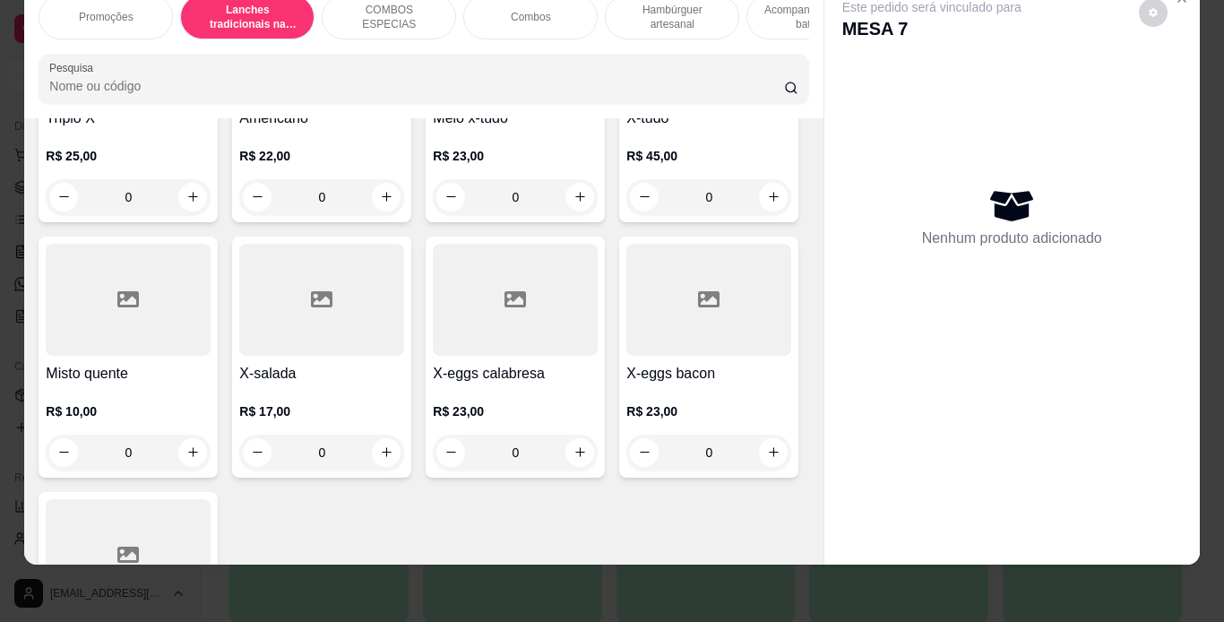
click at [626, 215] on div "0" at bounding box center [708, 197] width 165 height 36
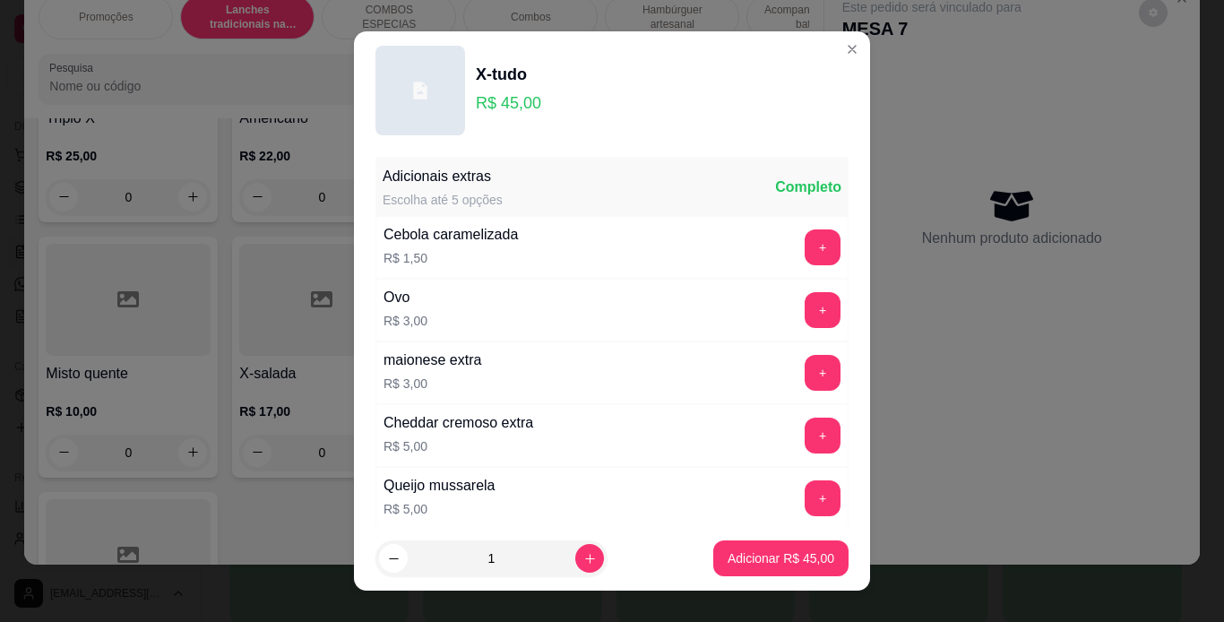
scroll to position [388, 0]
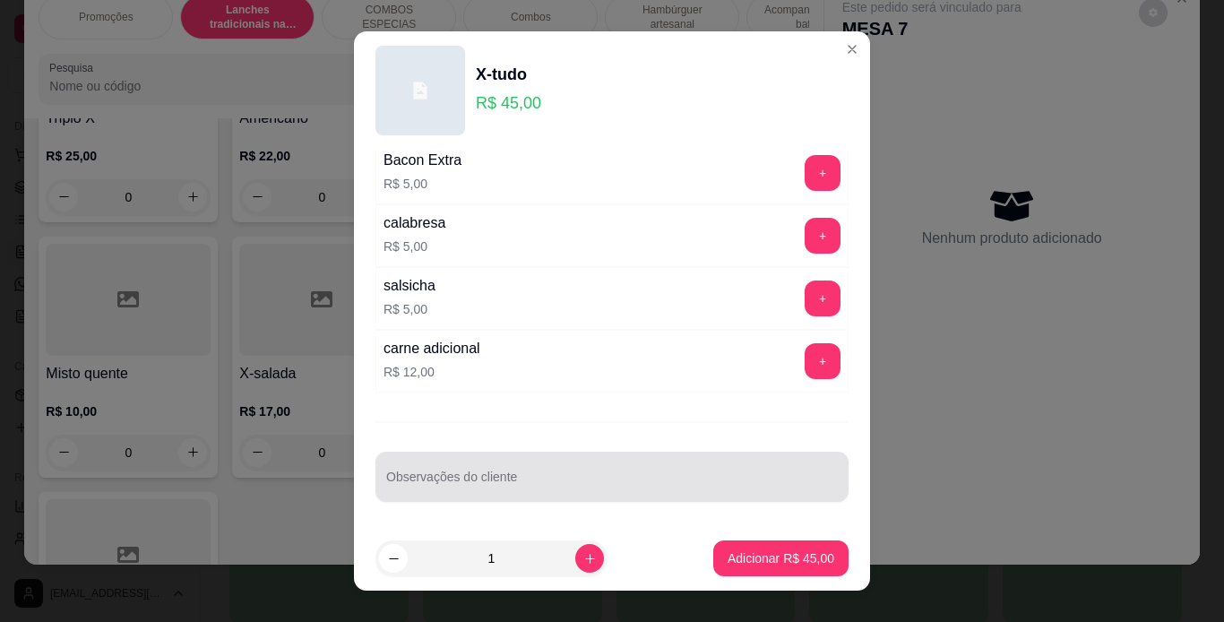
click at [631, 472] on div at bounding box center [612, 477] width 452 height 36
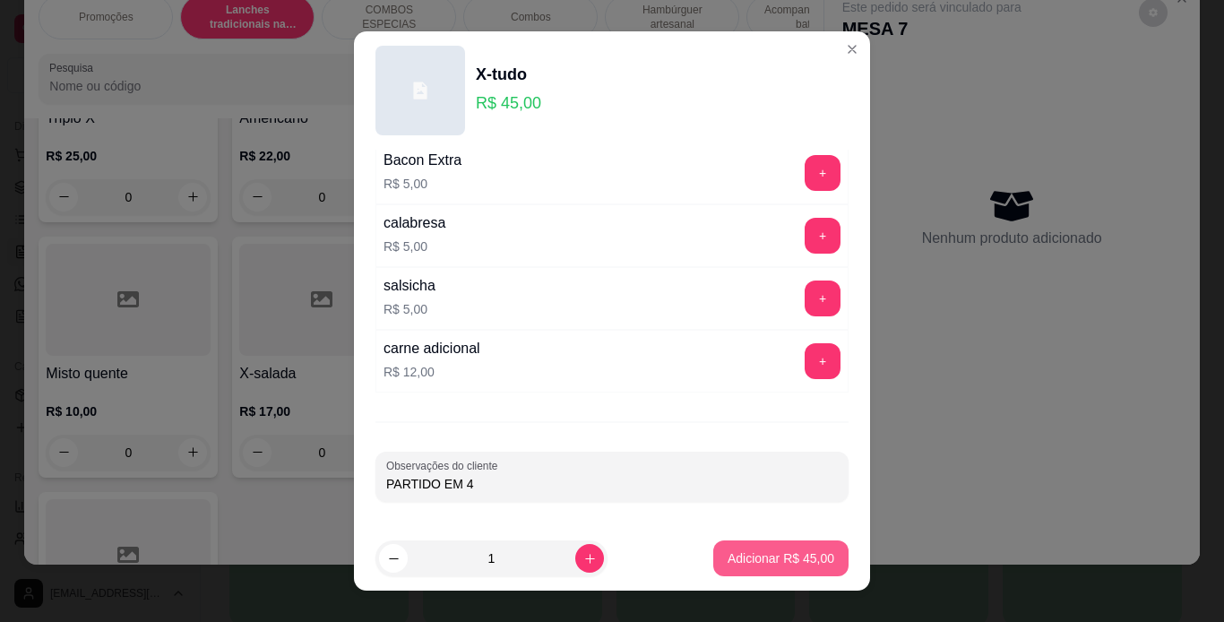
type input "PARTIDO EM 4"
click at [732, 559] on p "Adicionar R$ 45,00" at bounding box center [780, 558] width 107 height 18
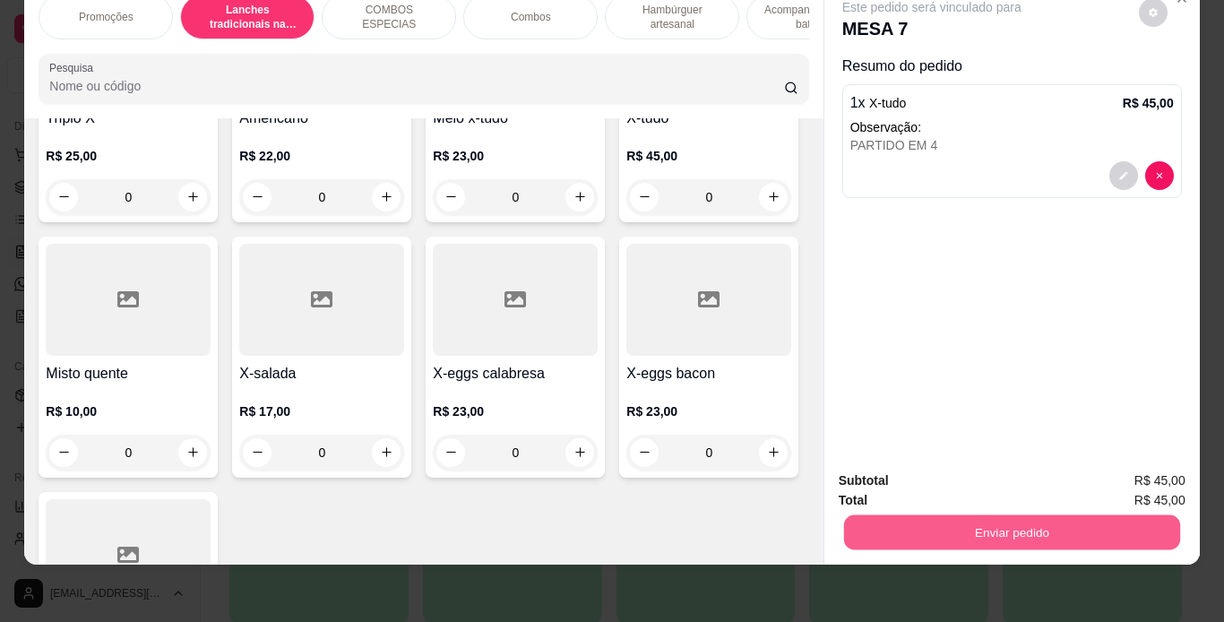
click at [925, 515] on button "Enviar pedido" at bounding box center [1011, 532] width 336 height 35
click at [1159, 473] on button "Enviar pedido" at bounding box center [1138, 474] width 99 height 33
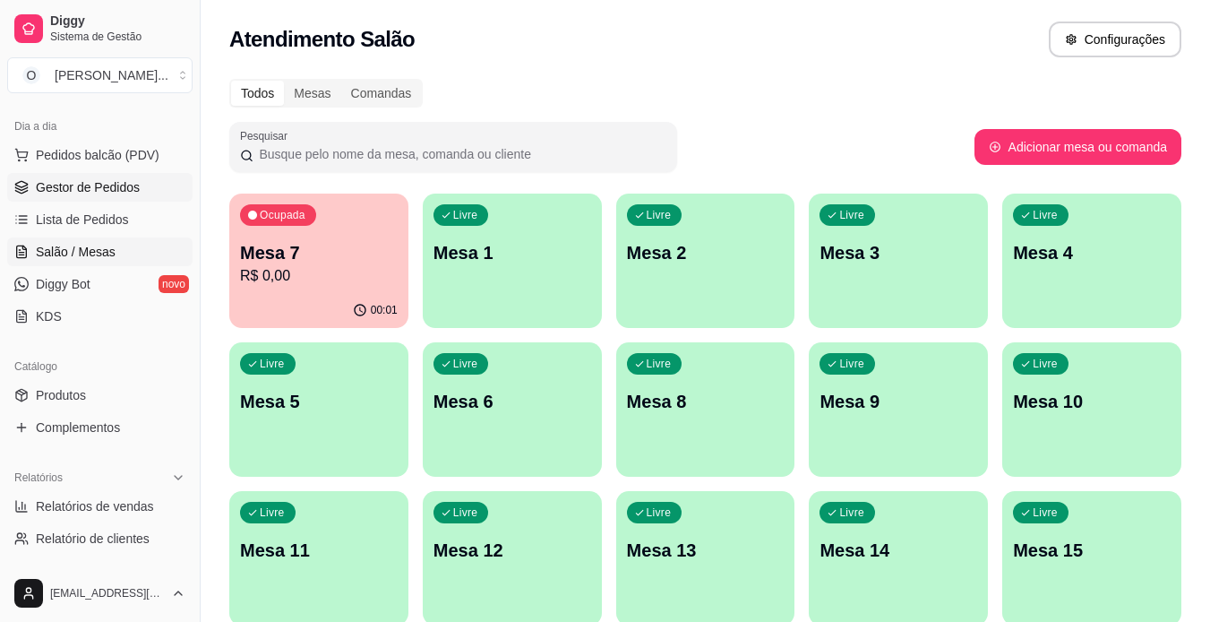
click at [132, 188] on span "Gestor de Pedidos" at bounding box center [88, 187] width 104 height 18
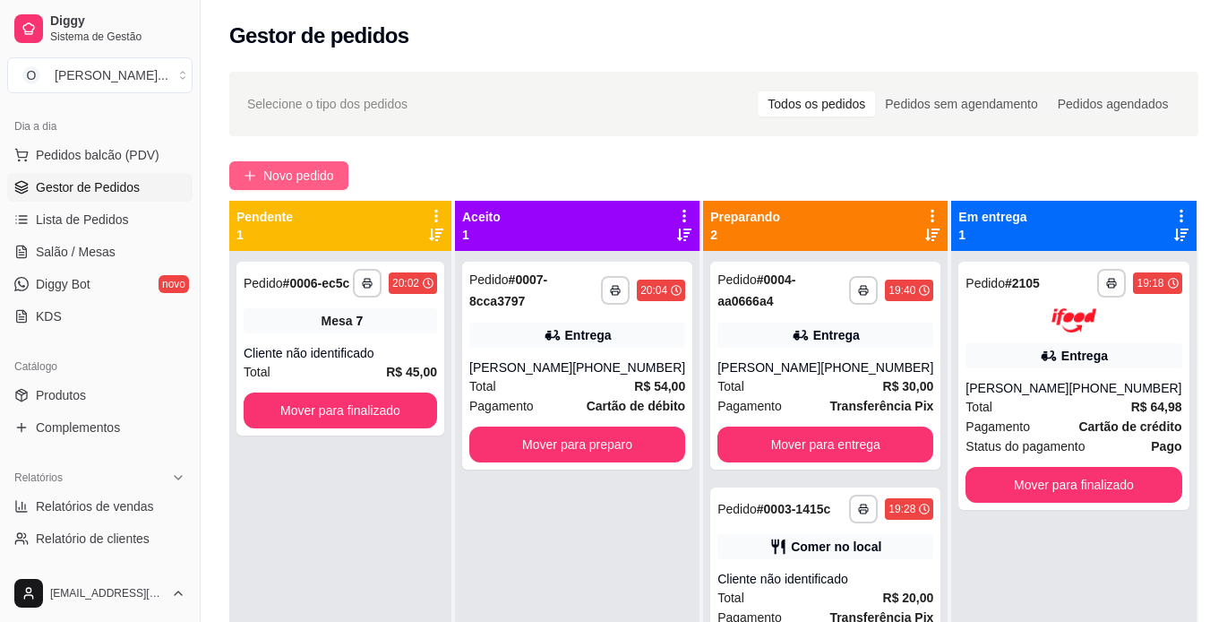
click at [288, 166] on span "Novo pedido" at bounding box center [298, 176] width 71 height 20
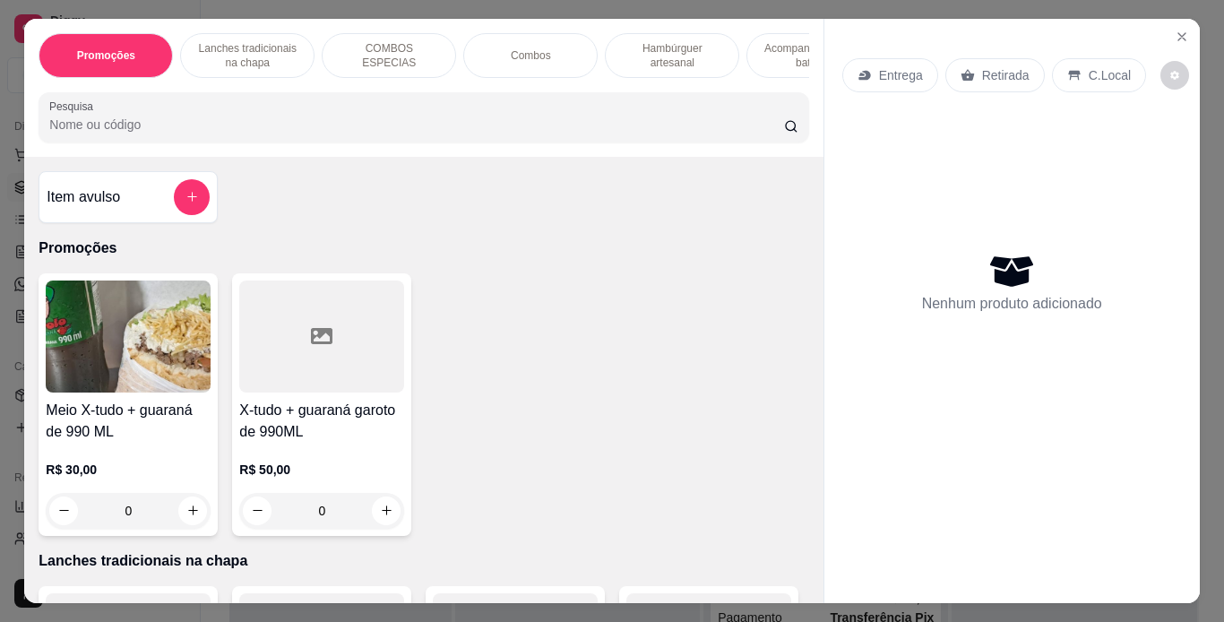
click at [862, 68] on icon at bounding box center [864, 75] width 14 height 14
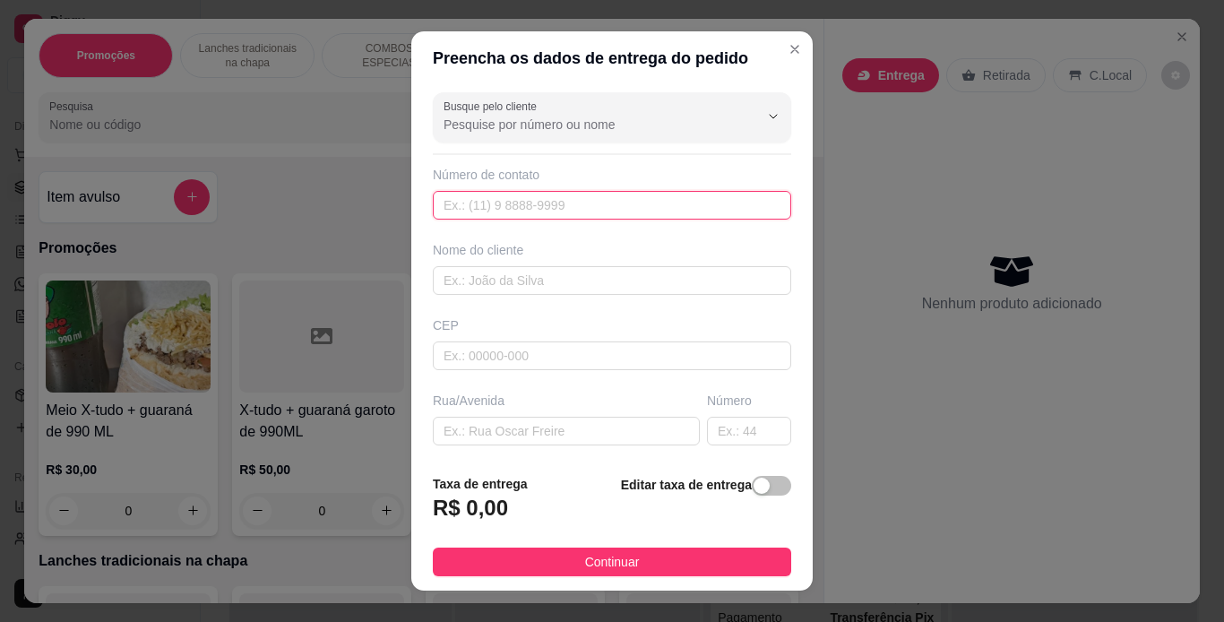
click at [585, 205] on input "text" at bounding box center [612, 205] width 358 height 29
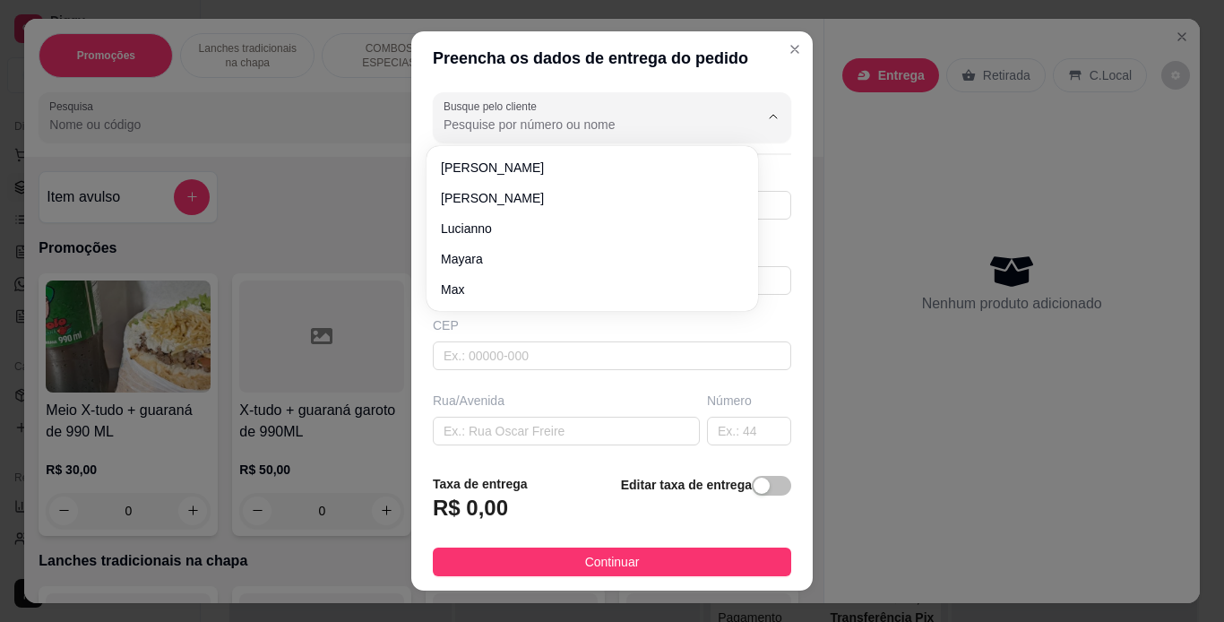
click at [601, 131] on input "Busque pelo cliente" at bounding box center [586, 125] width 287 height 18
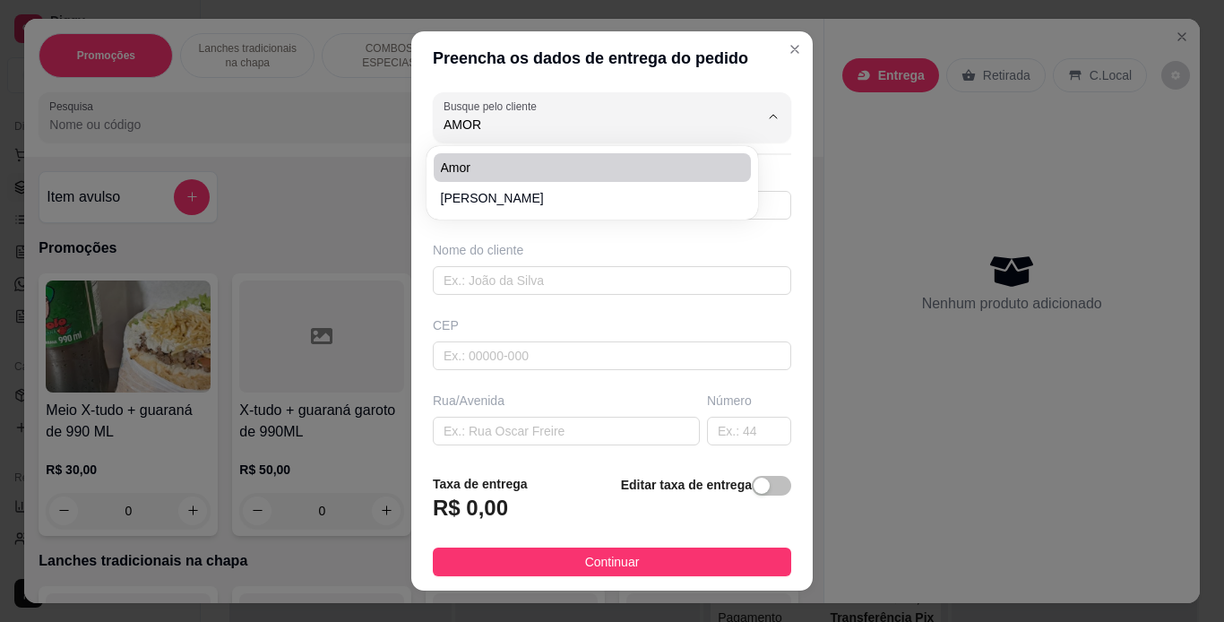
click at [559, 166] on span "Amor" at bounding box center [583, 168] width 285 height 18
type input "Amor"
type input "91981984686"
type input "Amor"
type input "travessa curuzu"
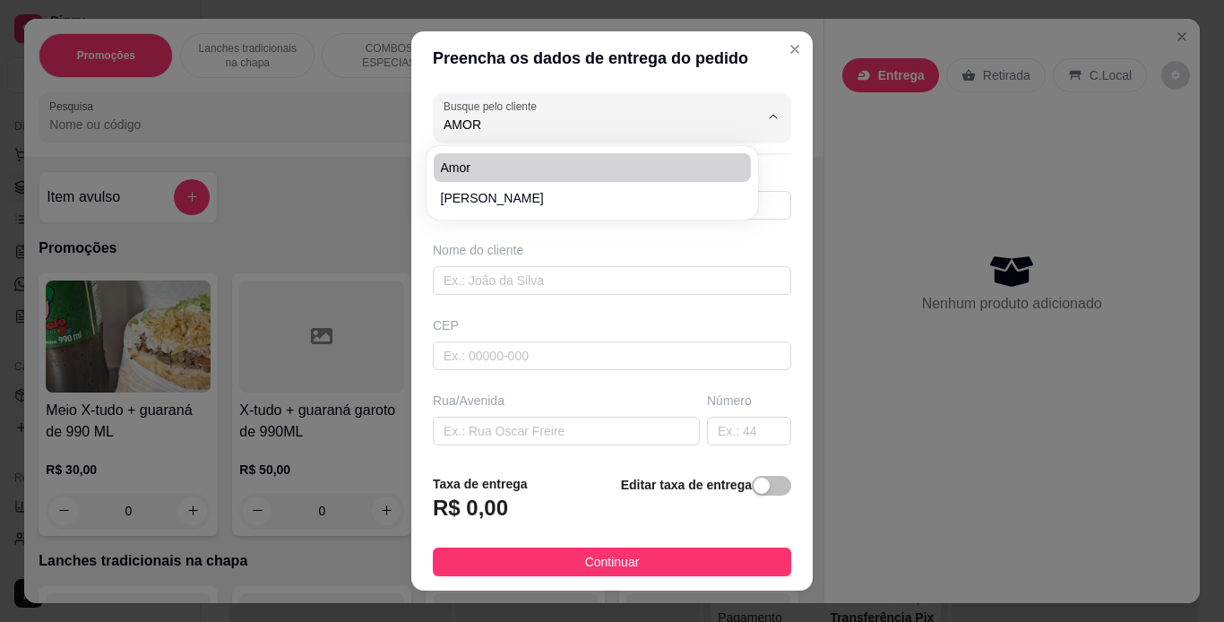
type input "10 B"
type input "[GEOGRAPHIC_DATA]"
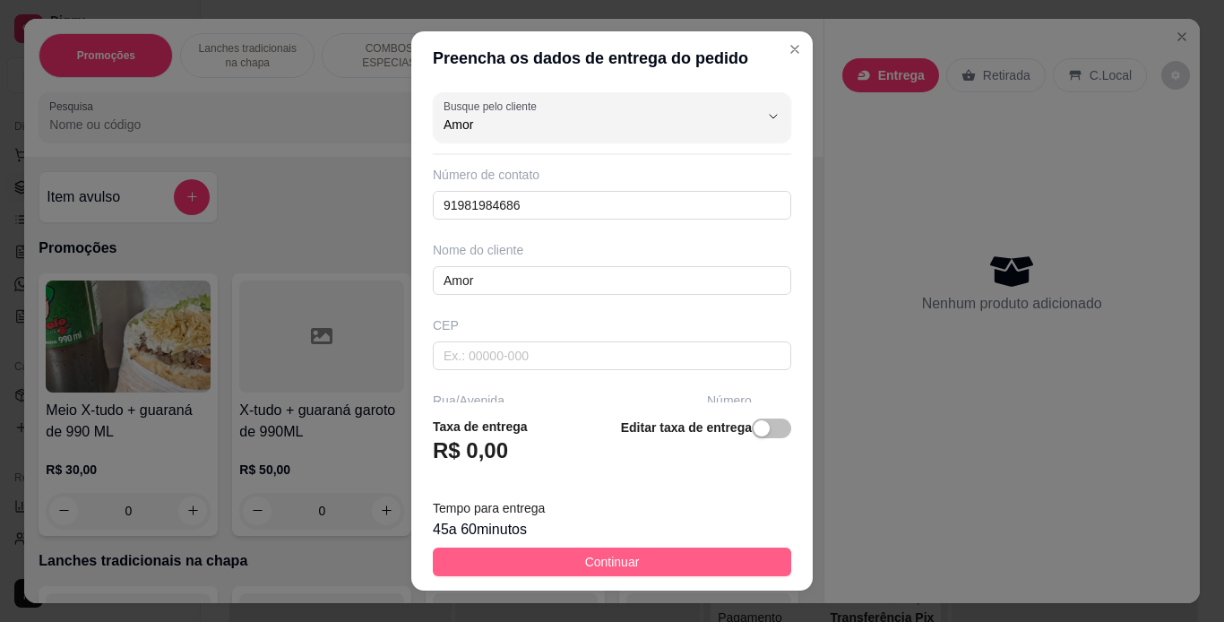
type input "Amor"
click at [554, 552] on button "Continuar" at bounding box center [612, 561] width 358 height 29
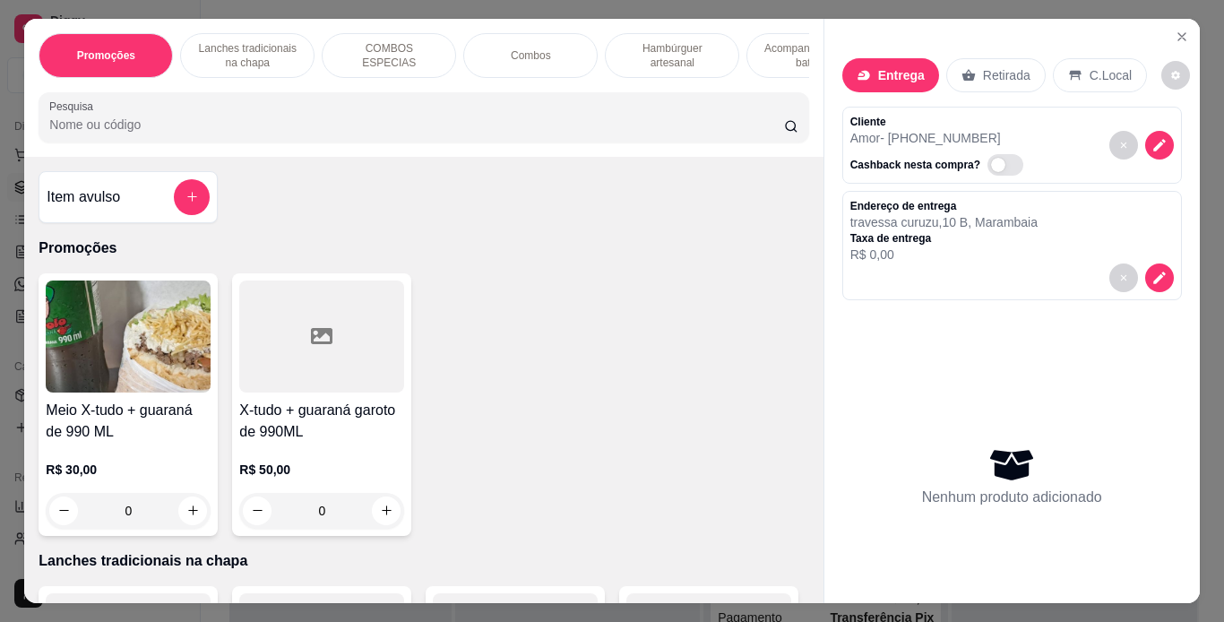
click at [234, 33] on div "Lanches tradicionais na chapa" at bounding box center [247, 55] width 134 height 45
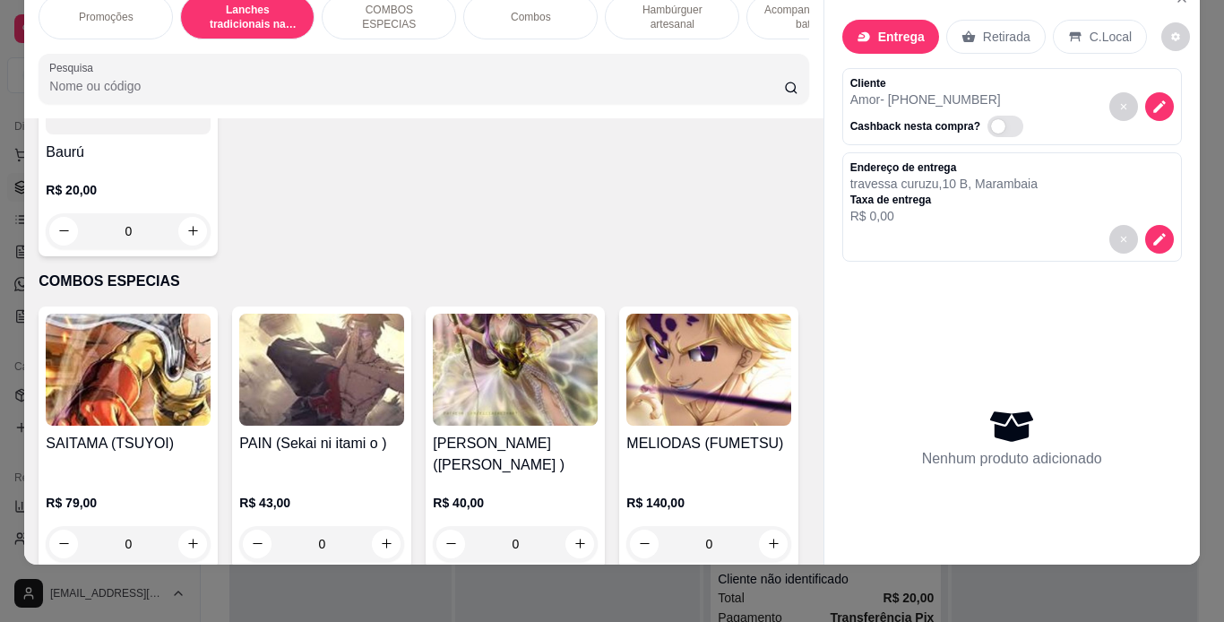
scroll to position [1558, 0]
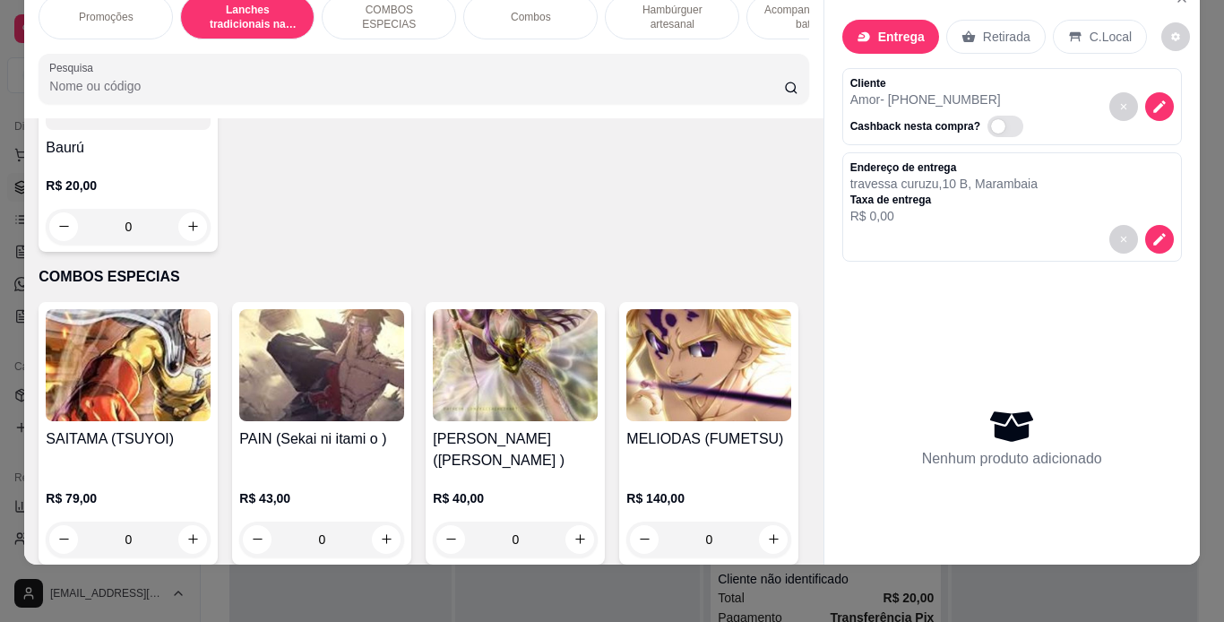
click at [211, 245] on div "0" at bounding box center [128, 227] width 165 height 36
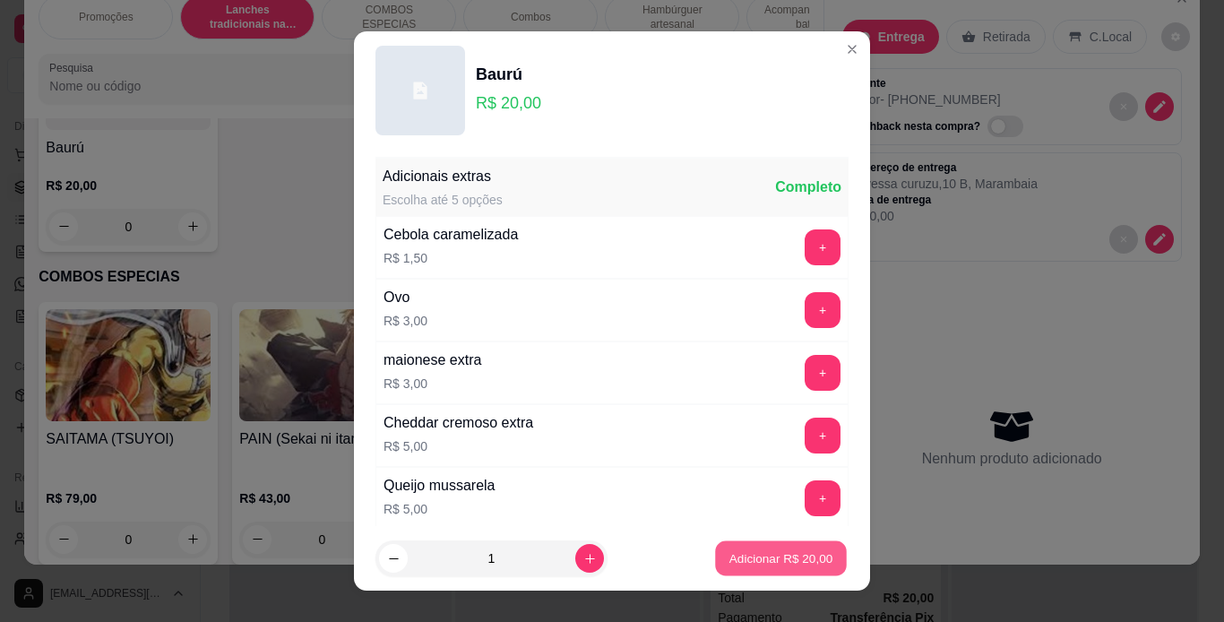
click at [729, 554] on p "Adicionar R$ 20,00" at bounding box center [781, 558] width 104 height 17
type input "1"
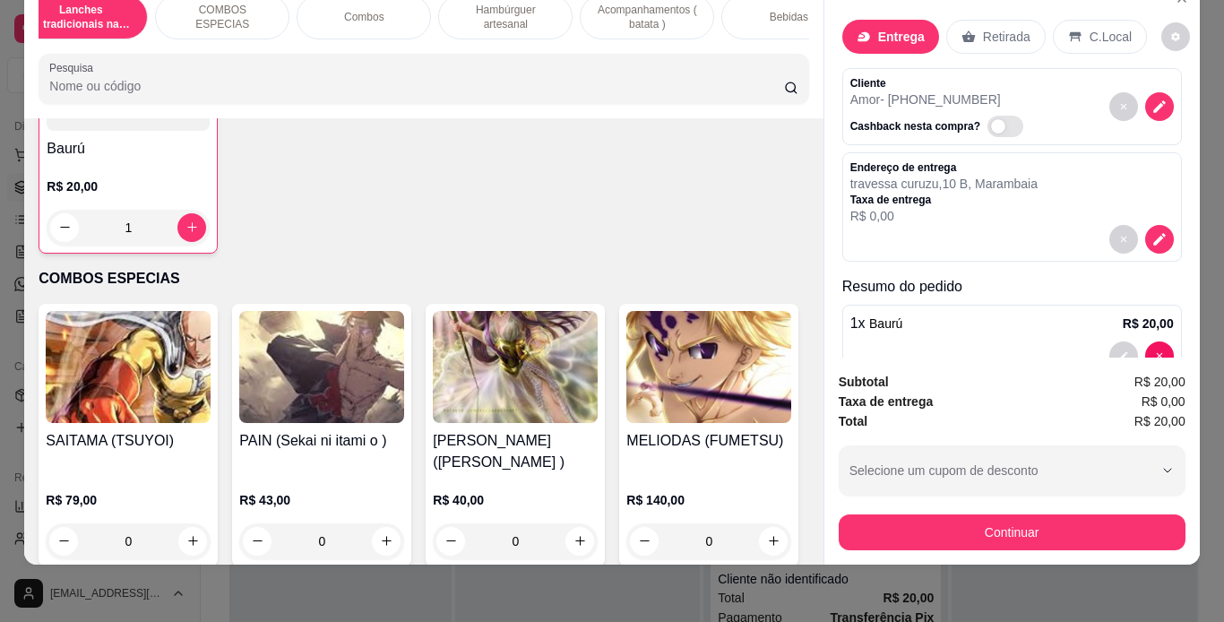
scroll to position [0, 167]
click at [777, 10] on p "Bebidas" at bounding box center [789, 17] width 39 height 14
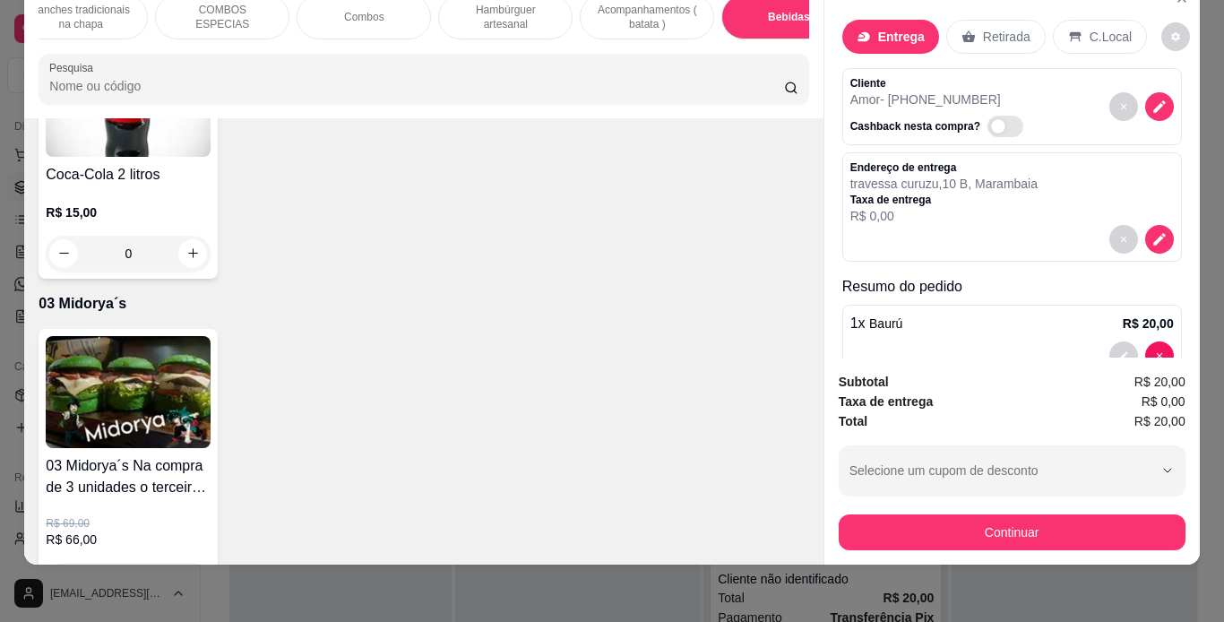
scroll to position [5449, 0]
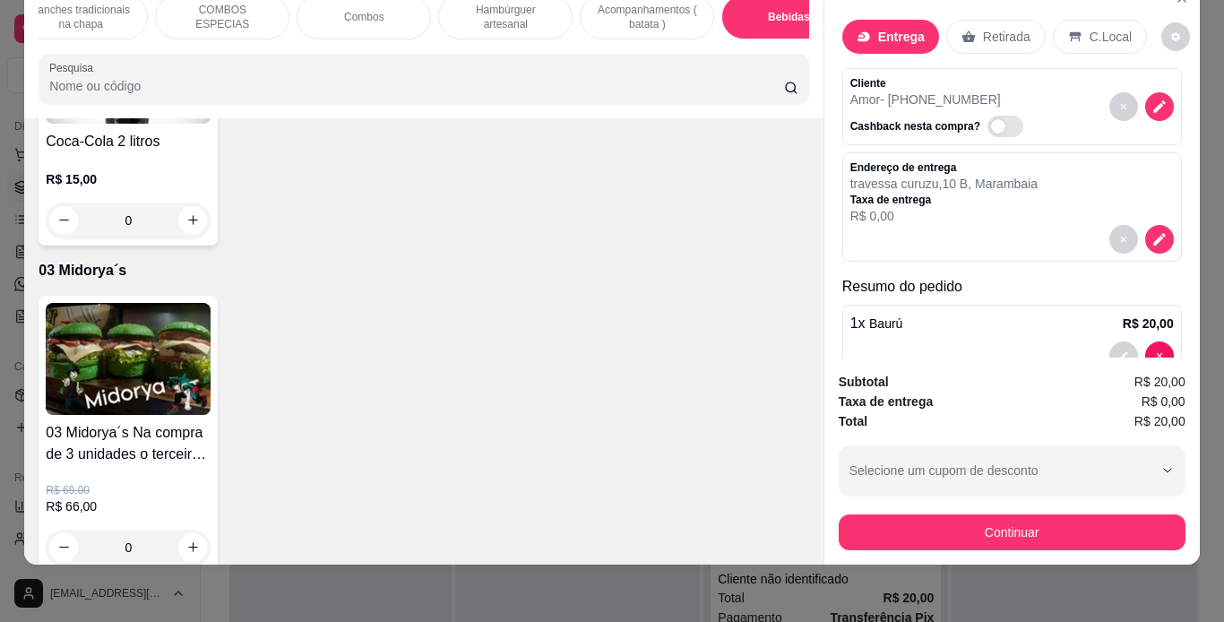
type input "1"
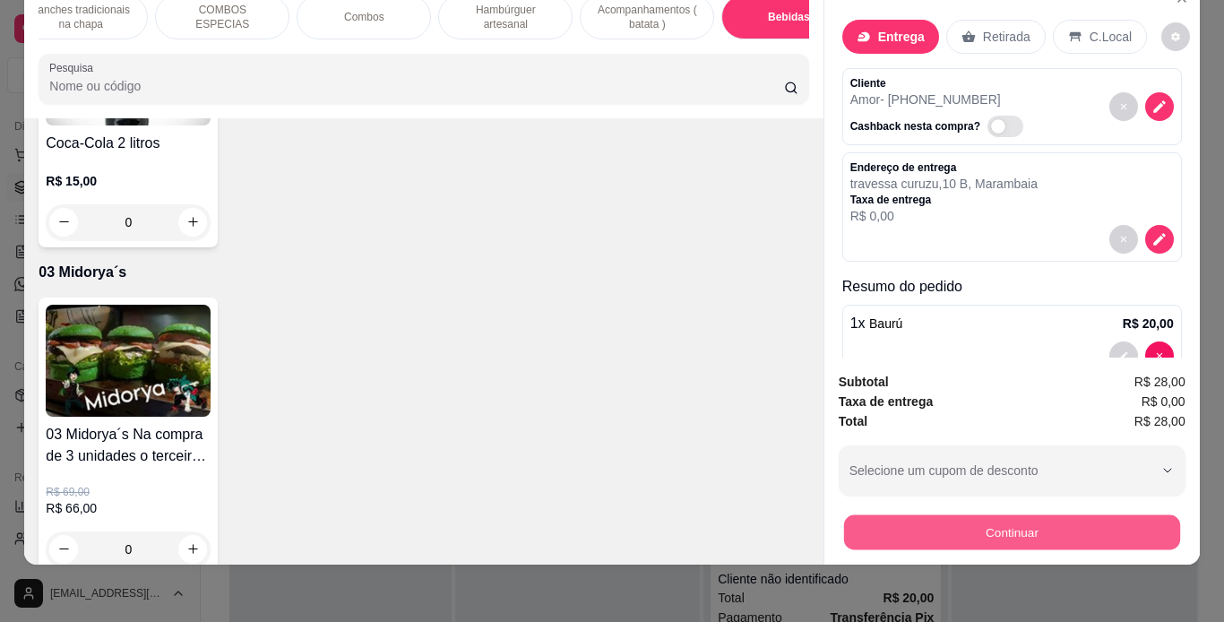
click at [874, 515] on button "Continuar" at bounding box center [1011, 532] width 336 height 35
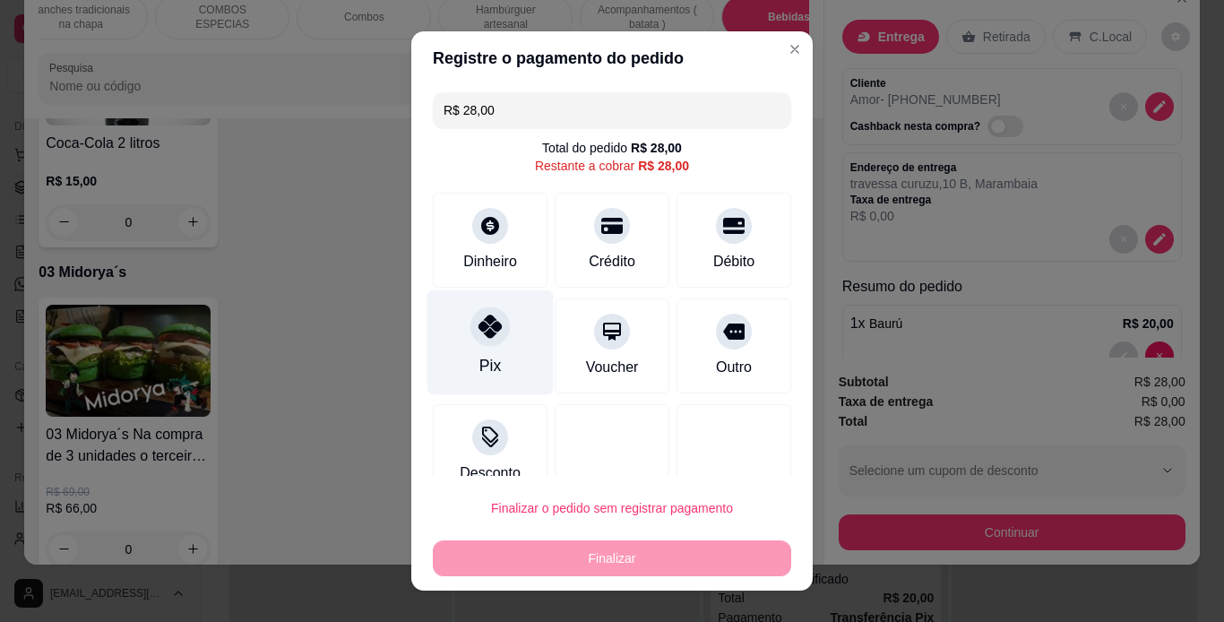
click at [478, 327] on icon at bounding box center [489, 325] width 23 height 23
type input "R$ 0,00"
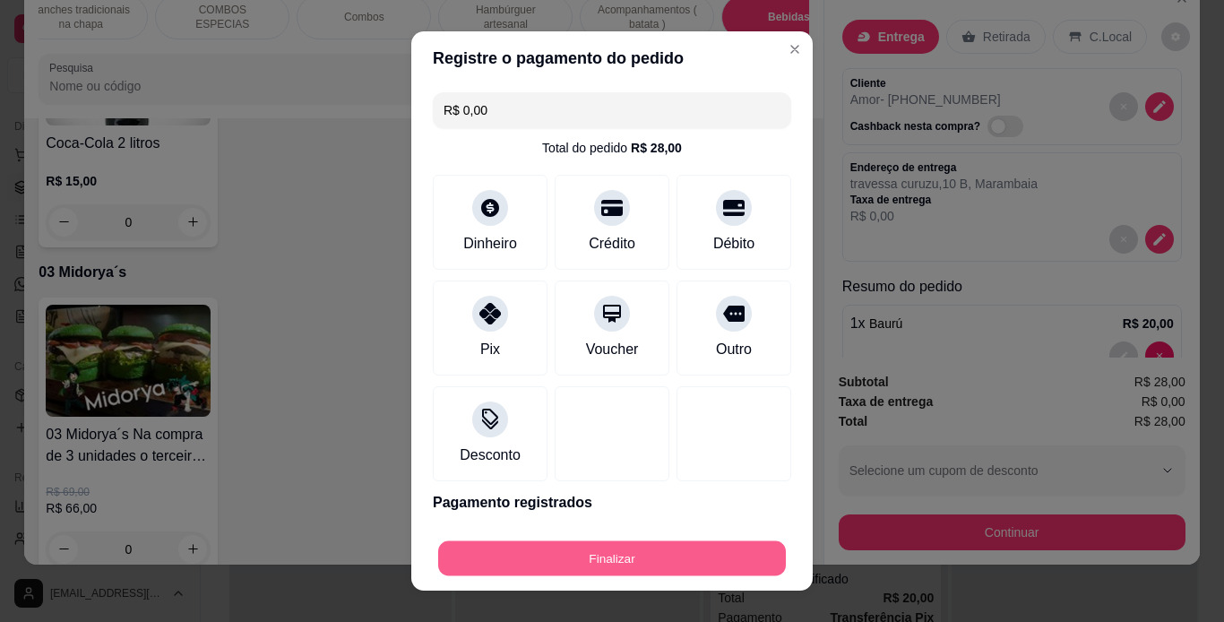
click at [710, 568] on button "Finalizar" at bounding box center [612, 558] width 348 height 35
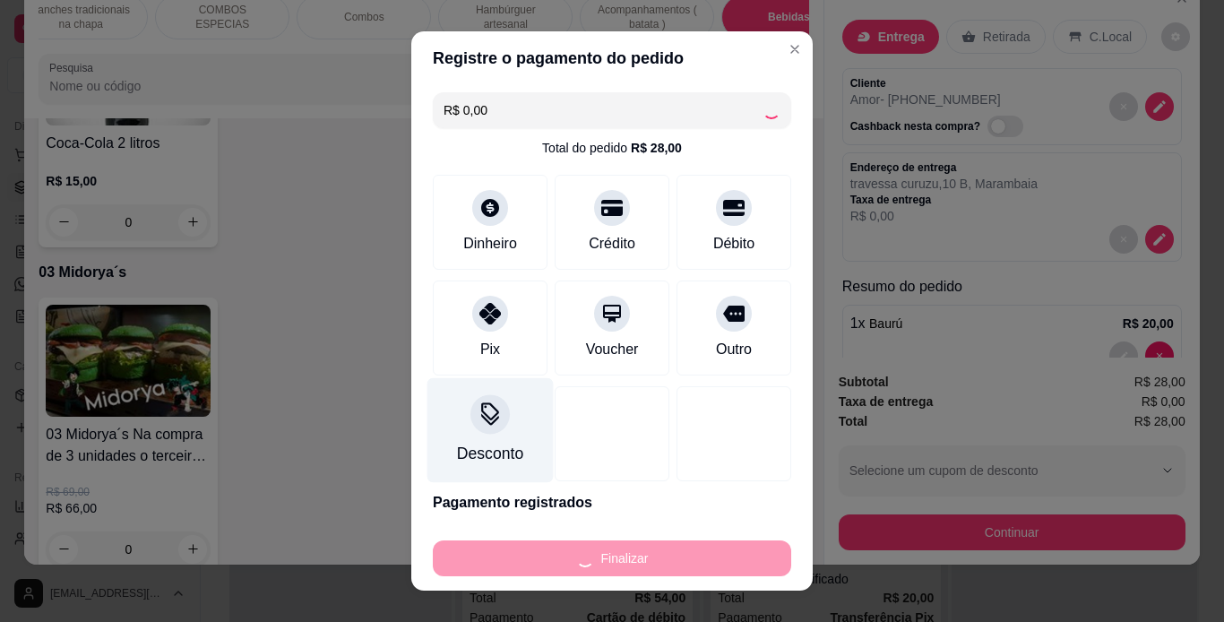
type input "0"
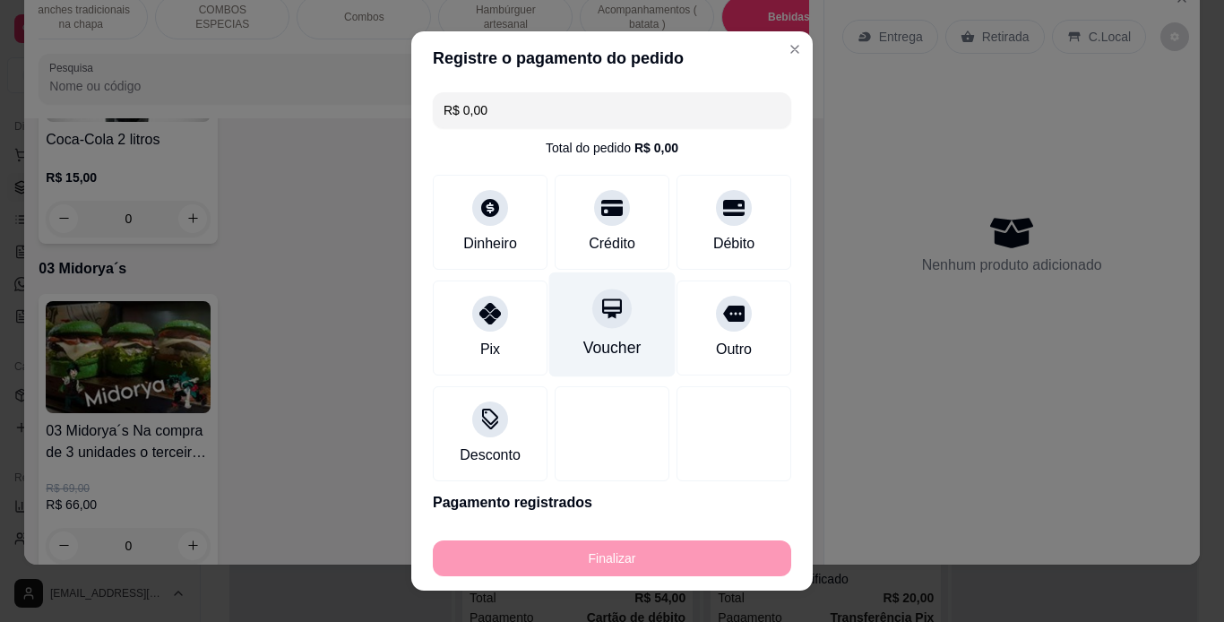
type input "-R$ 28,00"
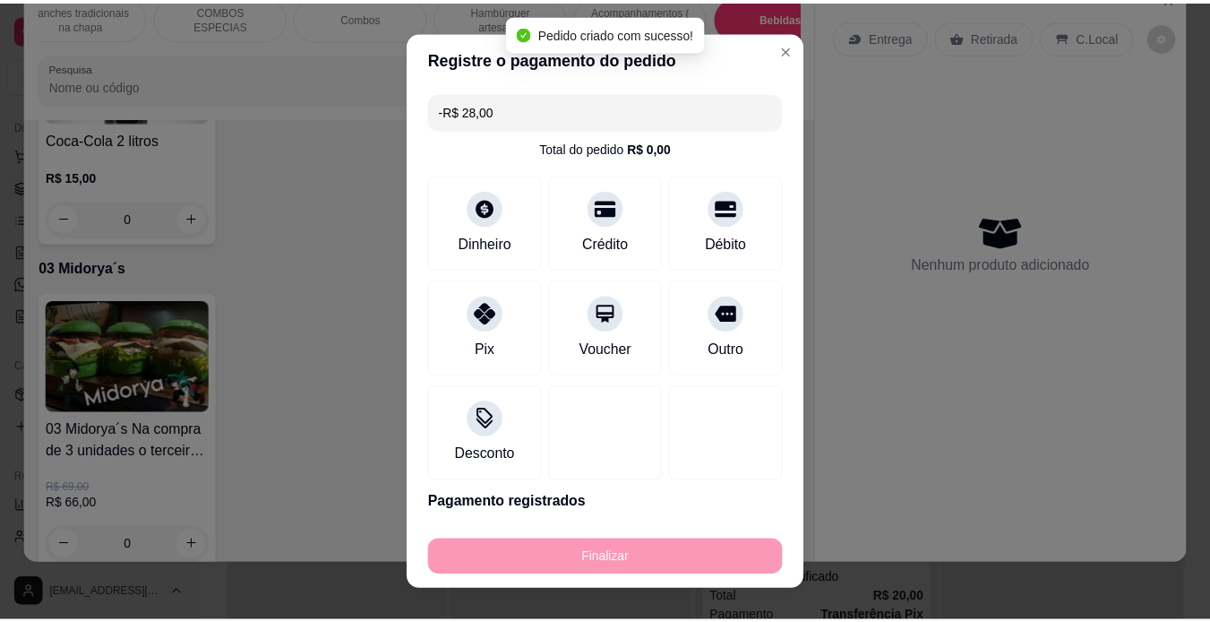
scroll to position [5447, 0]
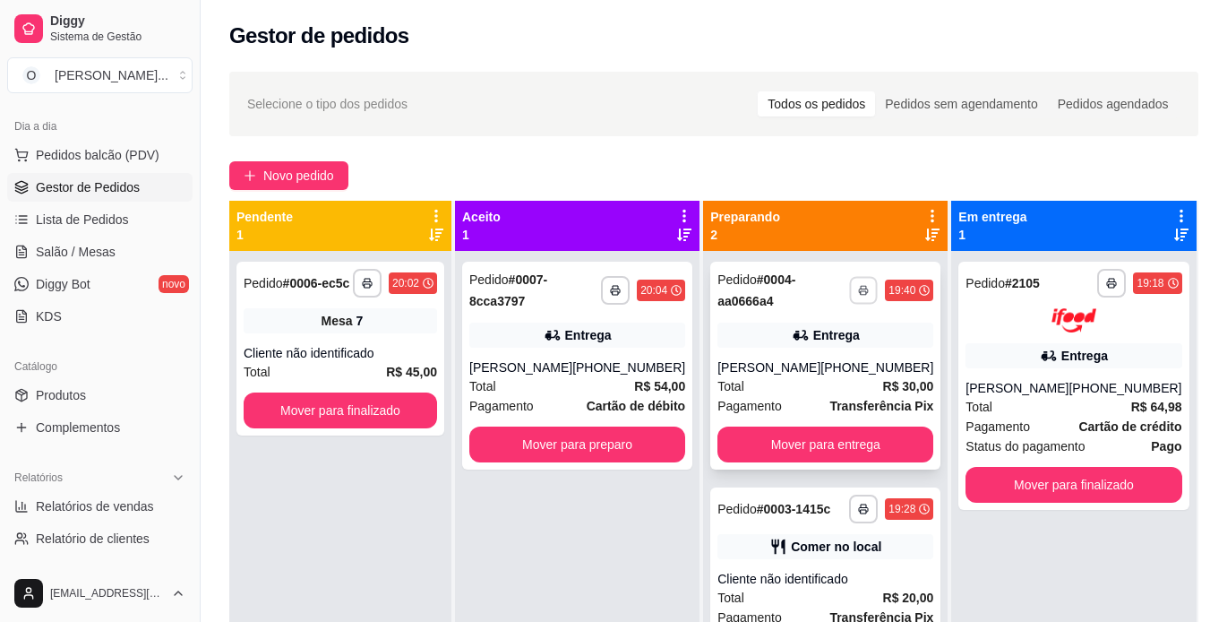
click at [858, 288] on icon "button" at bounding box center [863, 290] width 11 height 11
click at [834, 350] on button "IMPRESSORA" at bounding box center [798, 353] width 125 height 28
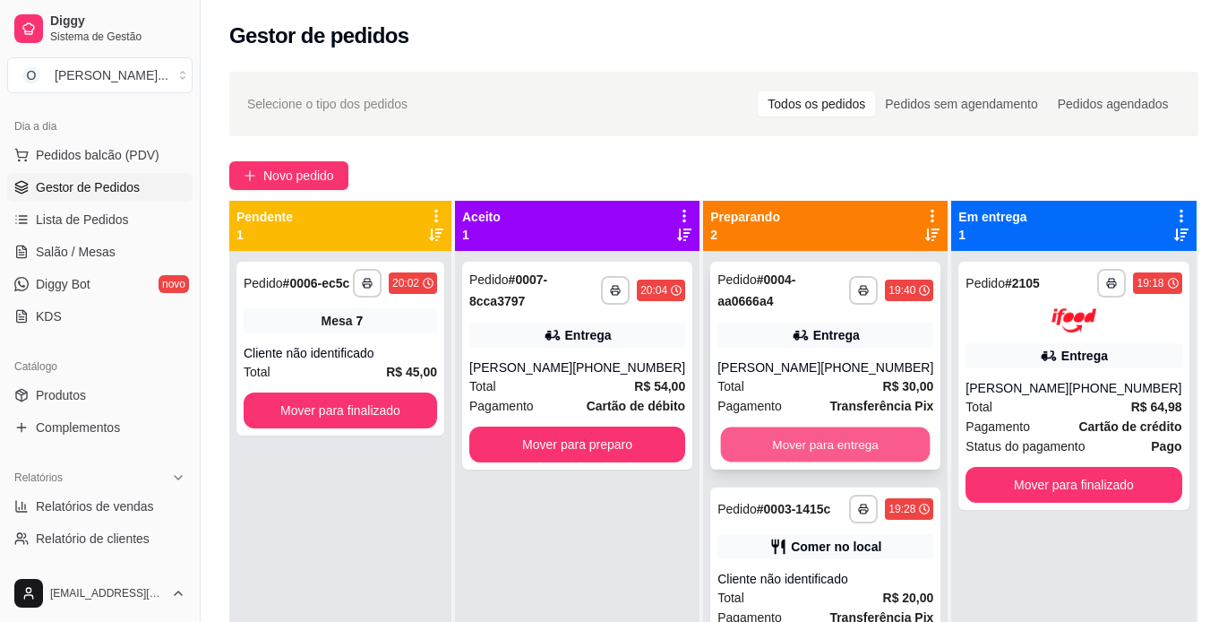
click at [846, 437] on button "Mover para entrega" at bounding box center [826, 444] width 210 height 35
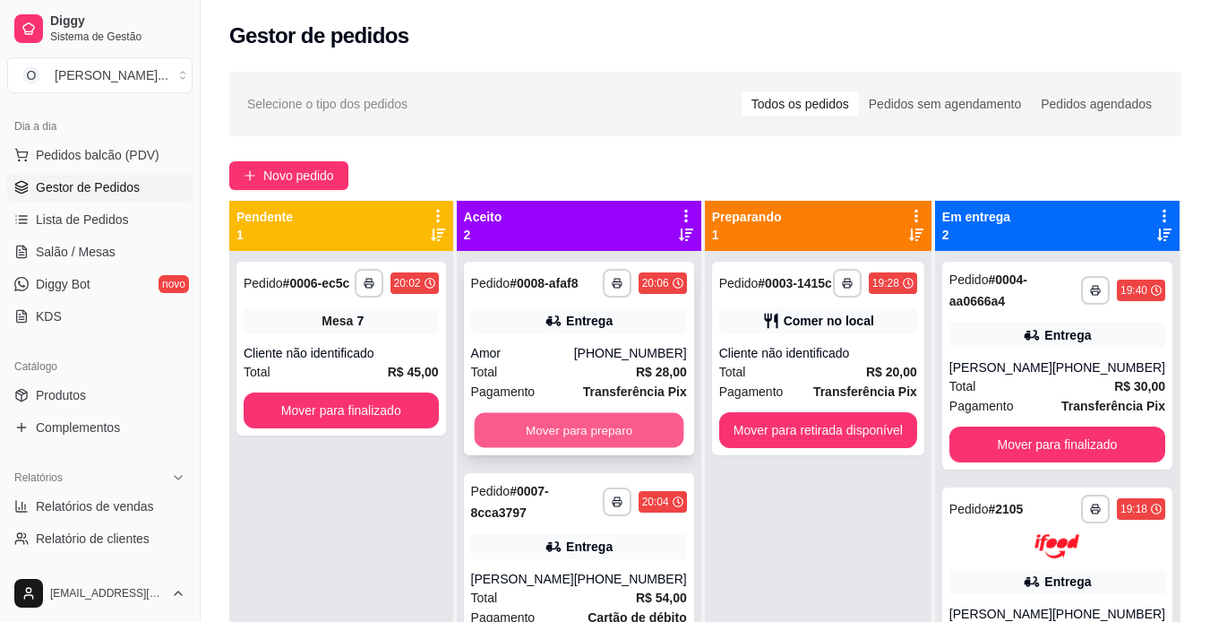
click at [661, 425] on button "Mover para preparo" at bounding box center [579, 430] width 210 height 35
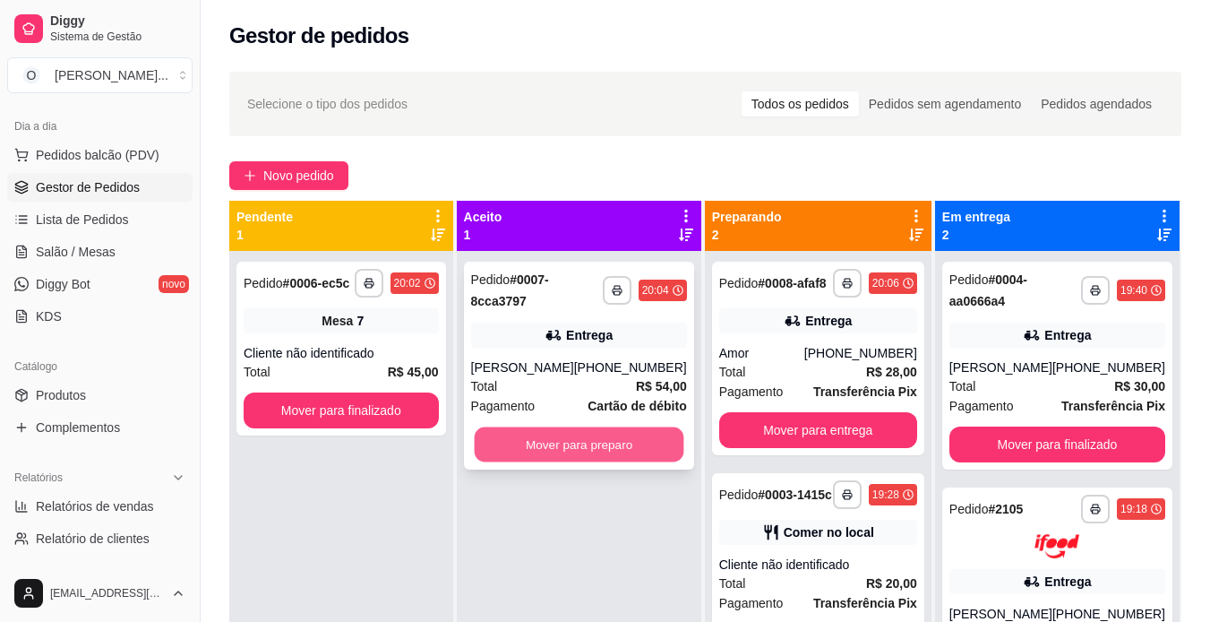
click at [630, 448] on button "Mover para preparo" at bounding box center [579, 444] width 210 height 35
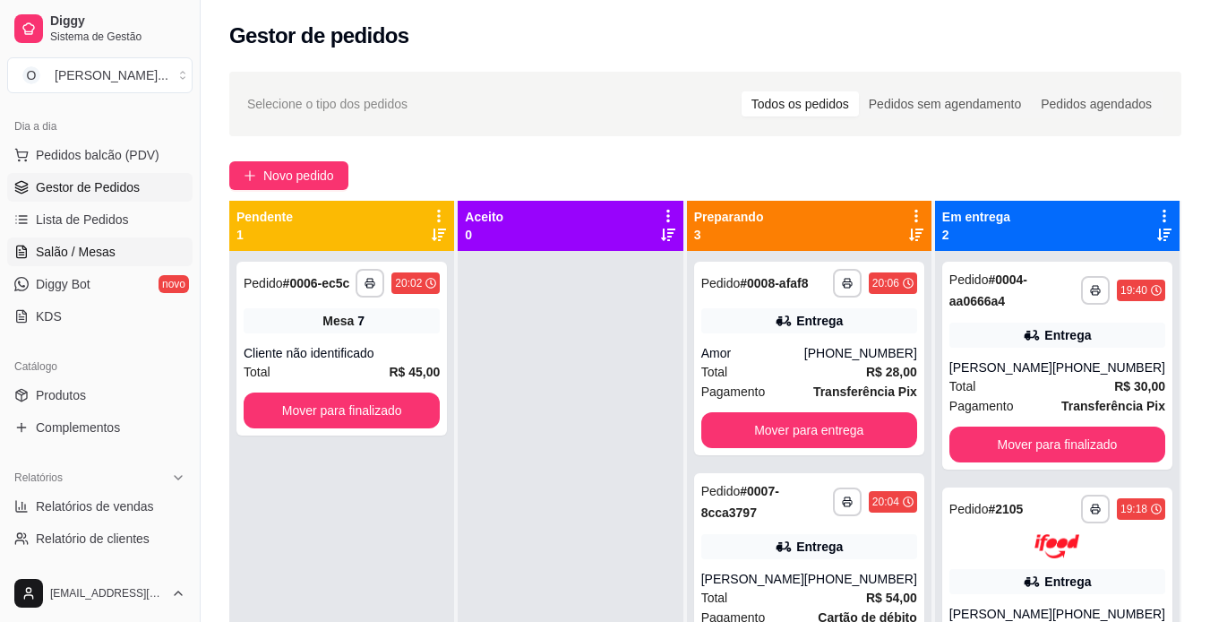
click at [94, 252] on span "Salão / Mesas" at bounding box center [76, 252] width 80 height 18
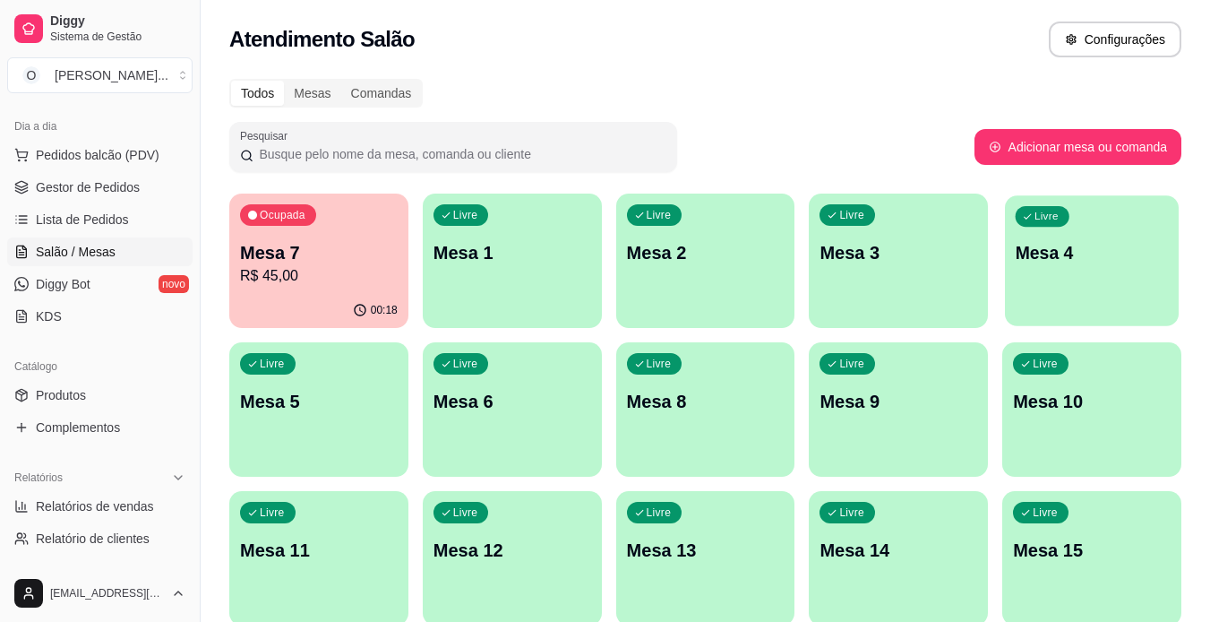
click at [1017, 236] on div "Livre Mesa 4" at bounding box center [1092, 249] width 174 height 109
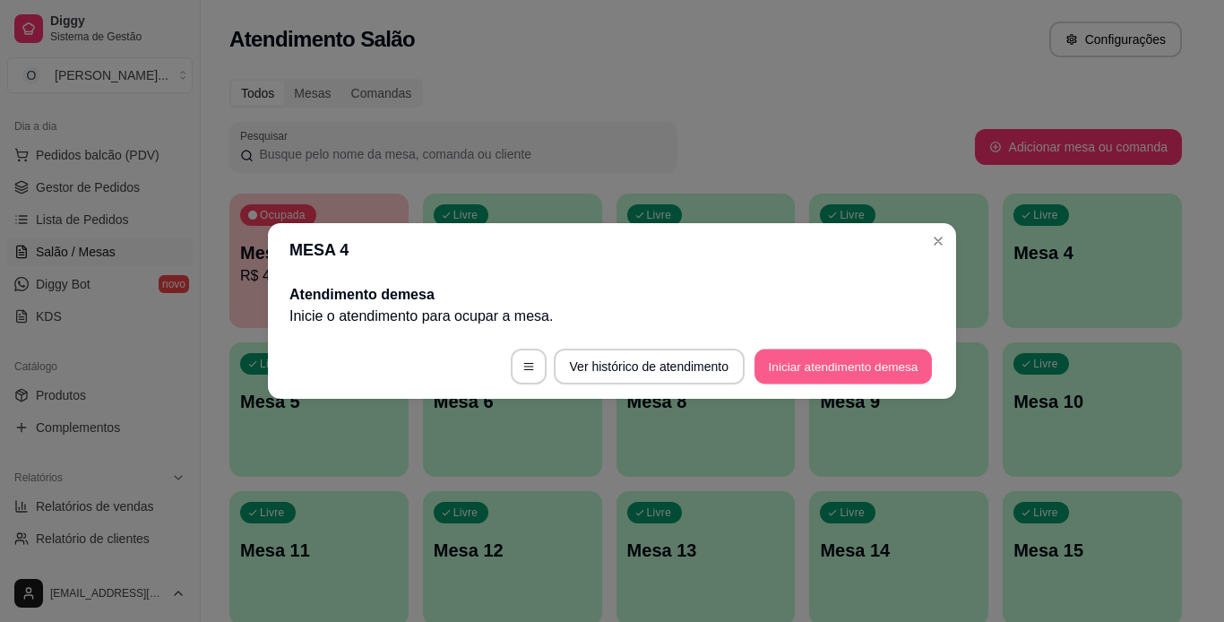
click at [864, 357] on button "Iniciar atendimento de mesa" at bounding box center [842, 366] width 177 height 35
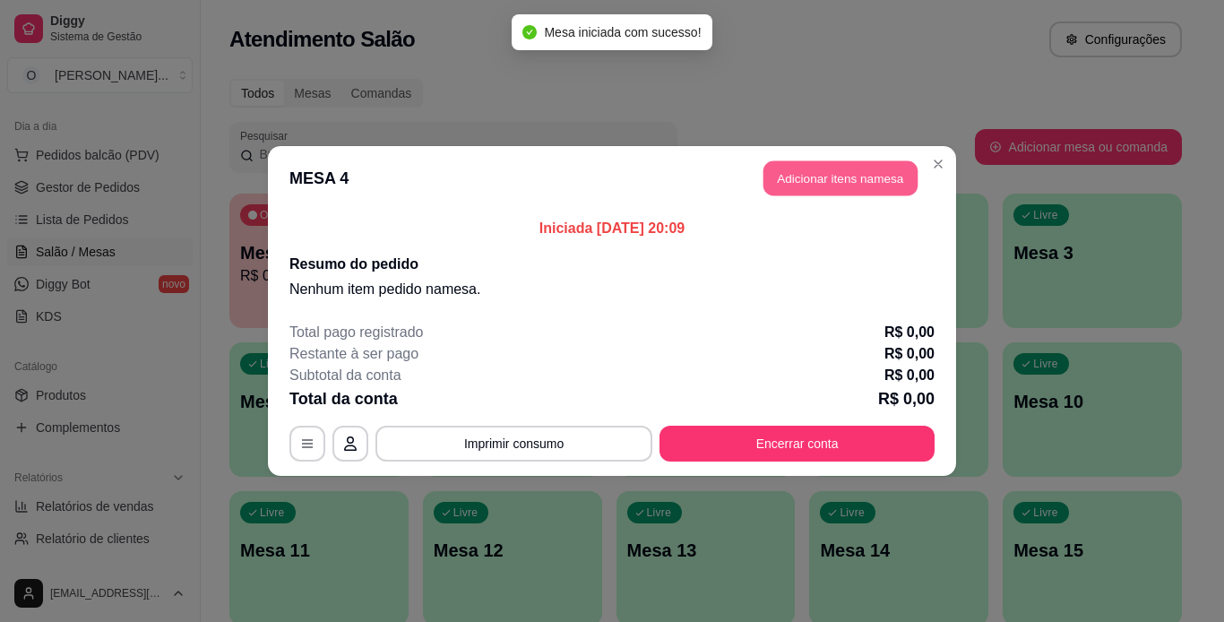
click at [835, 189] on button "Adicionar itens na mesa" at bounding box center [840, 178] width 154 height 35
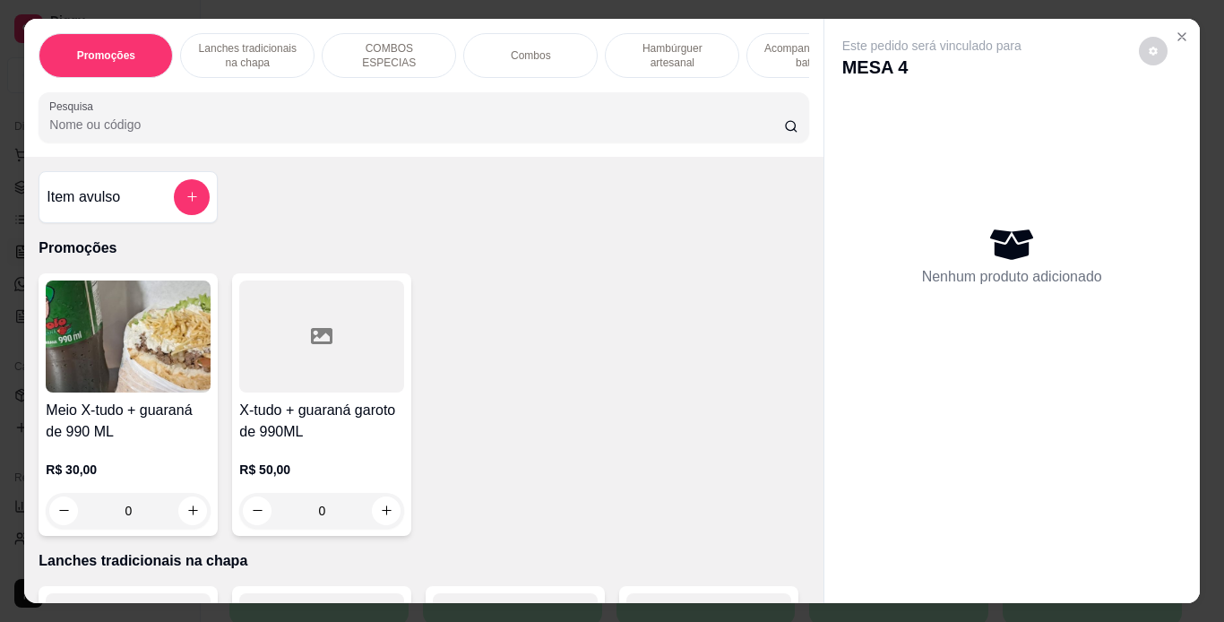
click at [511, 48] on p "Combos" at bounding box center [531, 55] width 40 height 14
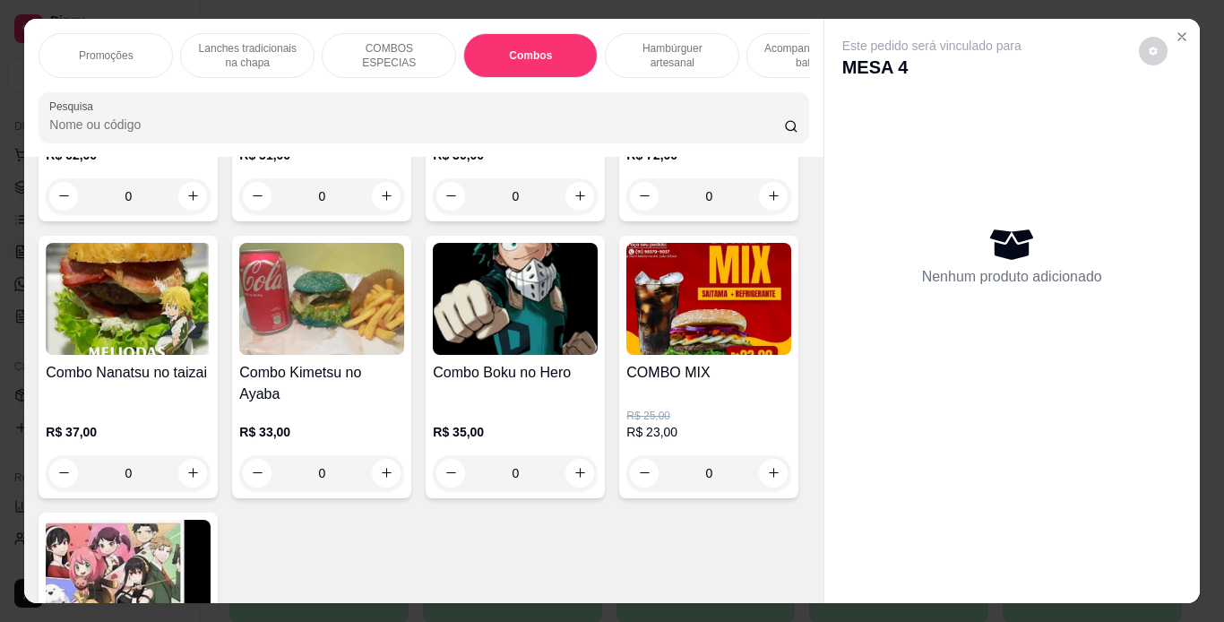
scroll to position [46, 0]
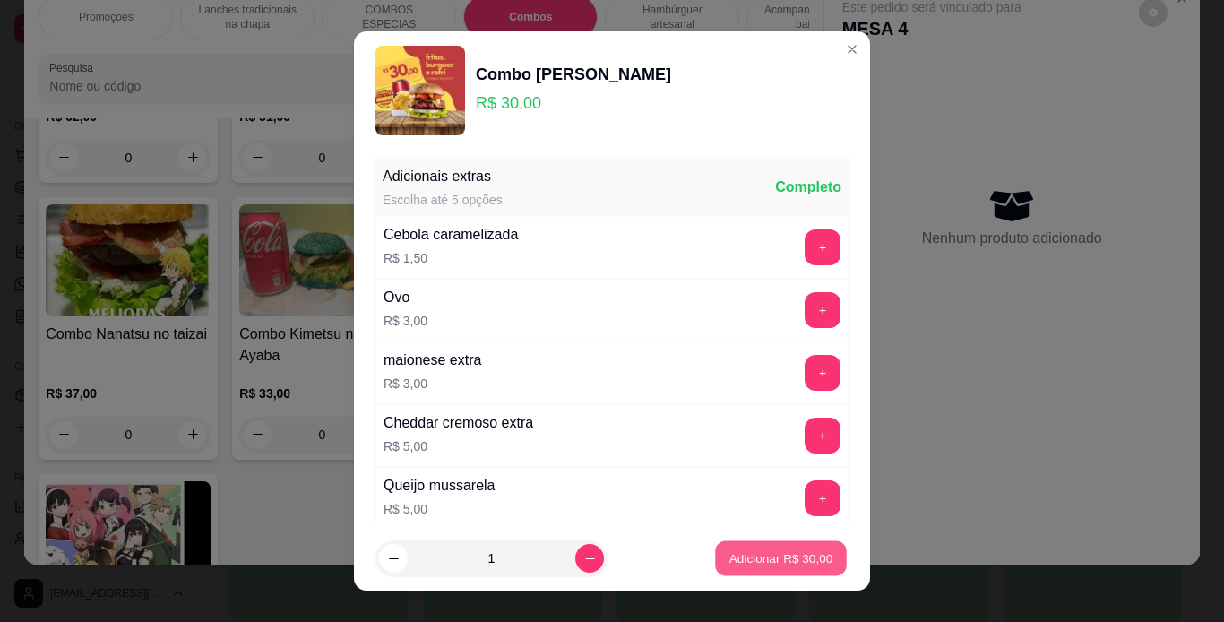
click at [729, 553] on p "Adicionar R$ 30,00" at bounding box center [781, 558] width 104 height 17
type input "1"
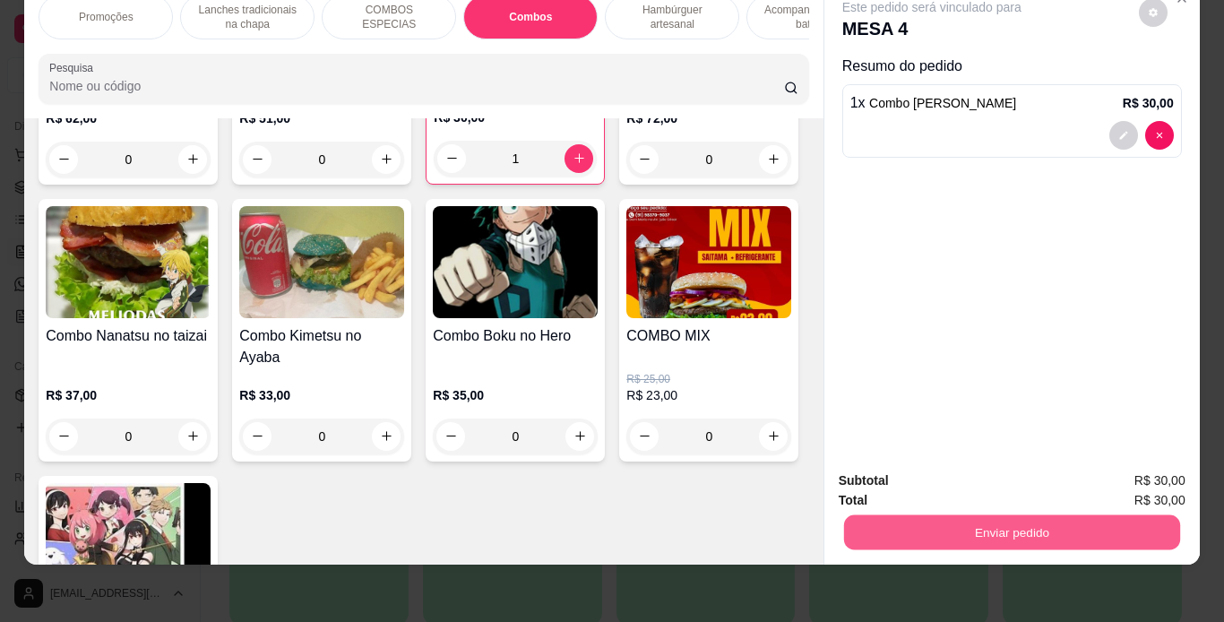
click at [933, 534] on button "Enviar pedido" at bounding box center [1011, 532] width 336 height 35
click at [1101, 472] on button "Enviar pedido" at bounding box center [1138, 474] width 99 height 33
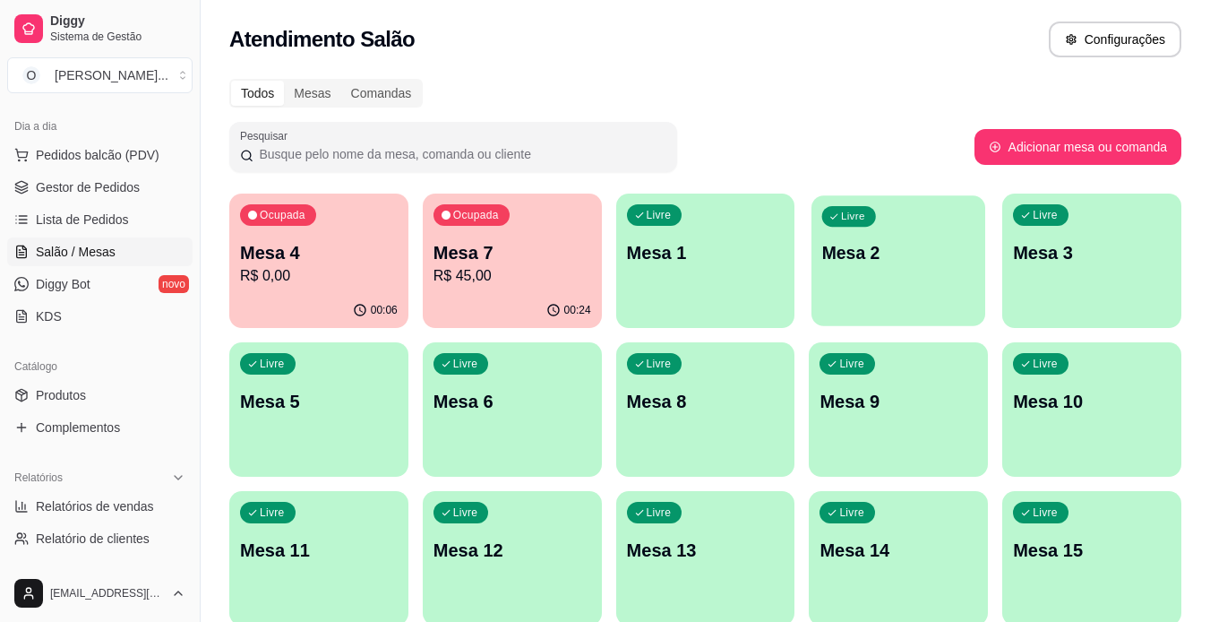
click at [888, 277] on div "Livre Mesa 2" at bounding box center [899, 249] width 174 height 109
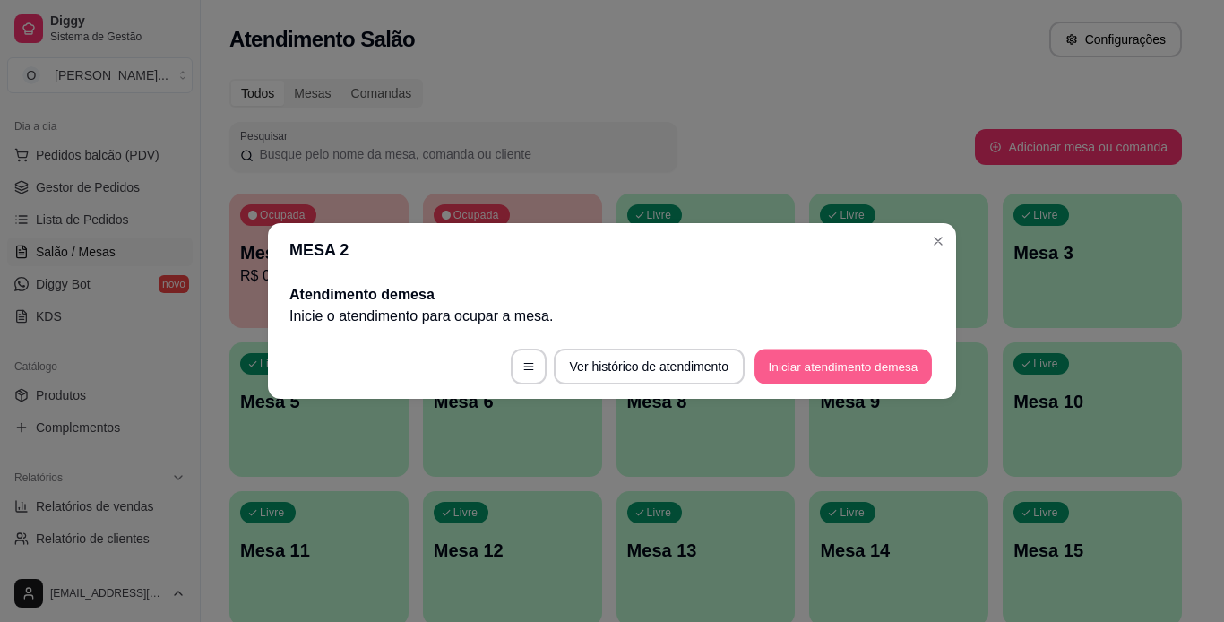
click at [881, 363] on button "Iniciar atendimento de mesa" at bounding box center [842, 366] width 177 height 35
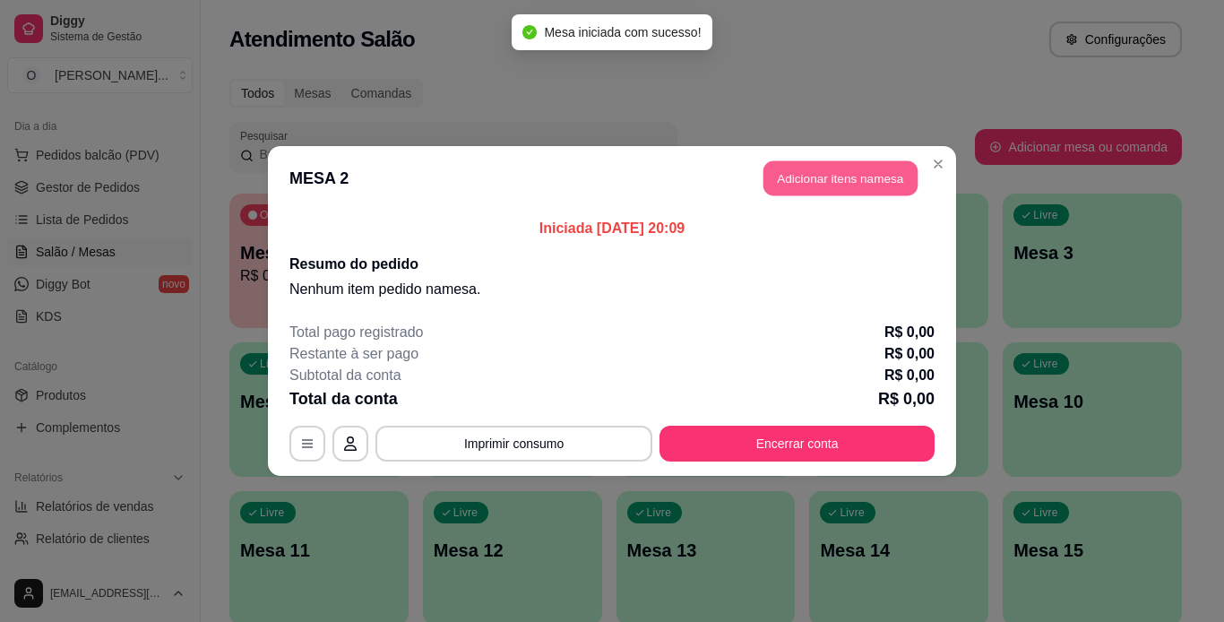
click at [847, 173] on button "Adicionar itens na mesa" at bounding box center [840, 178] width 154 height 35
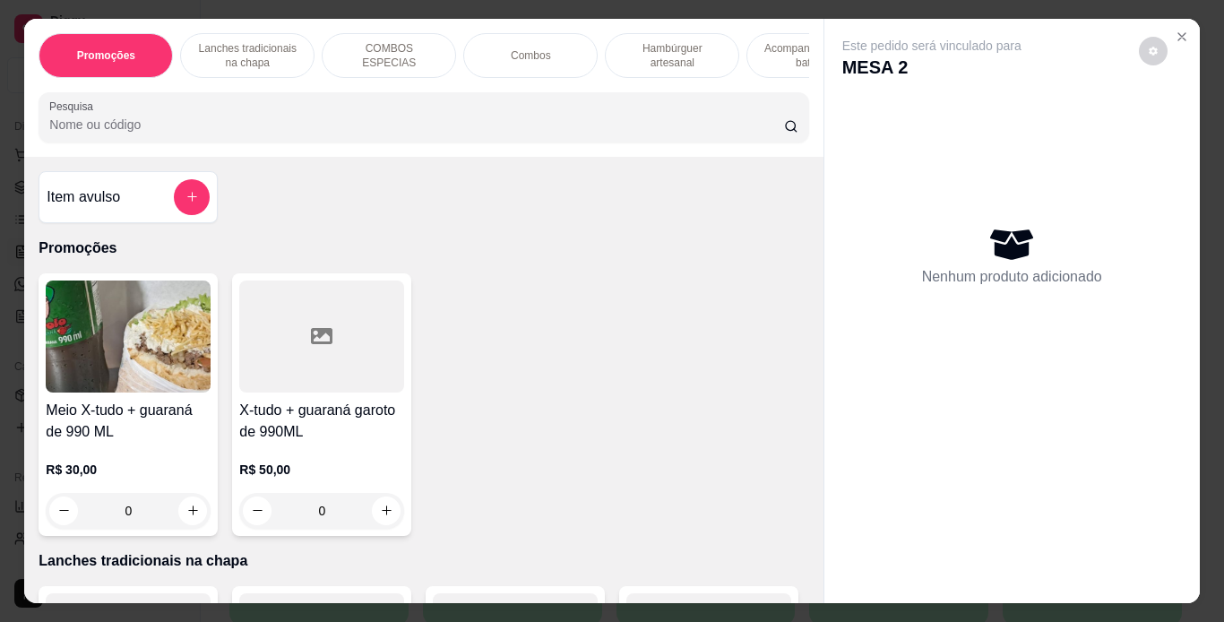
click at [220, 47] on p "Lanches tradicionais na chapa" at bounding box center [247, 55] width 104 height 29
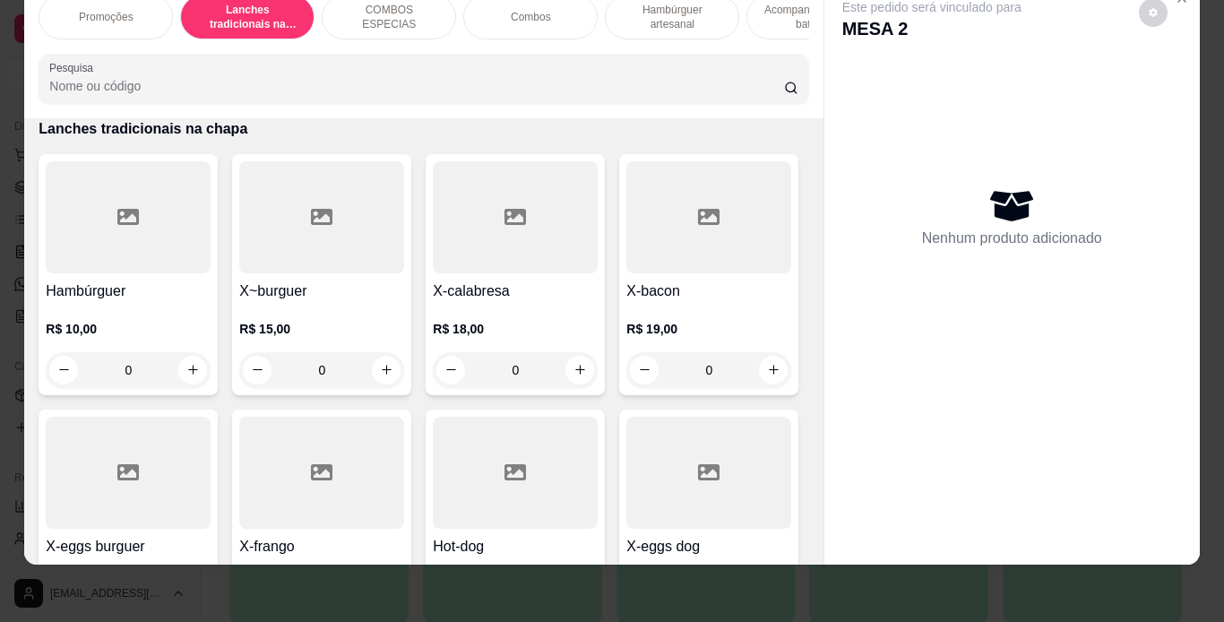
click at [386, 367] on div "0" at bounding box center [321, 370] width 165 height 36
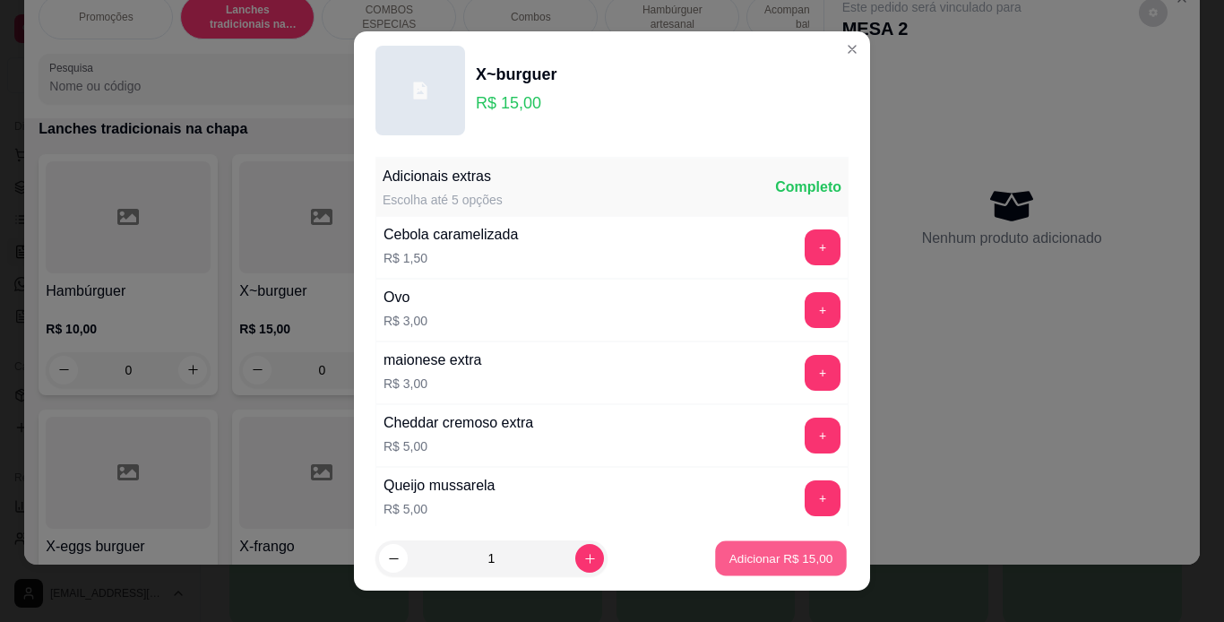
click at [745, 560] on p "Adicionar R$ 15,00" at bounding box center [781, 558] width 104 height 17
type input "1"
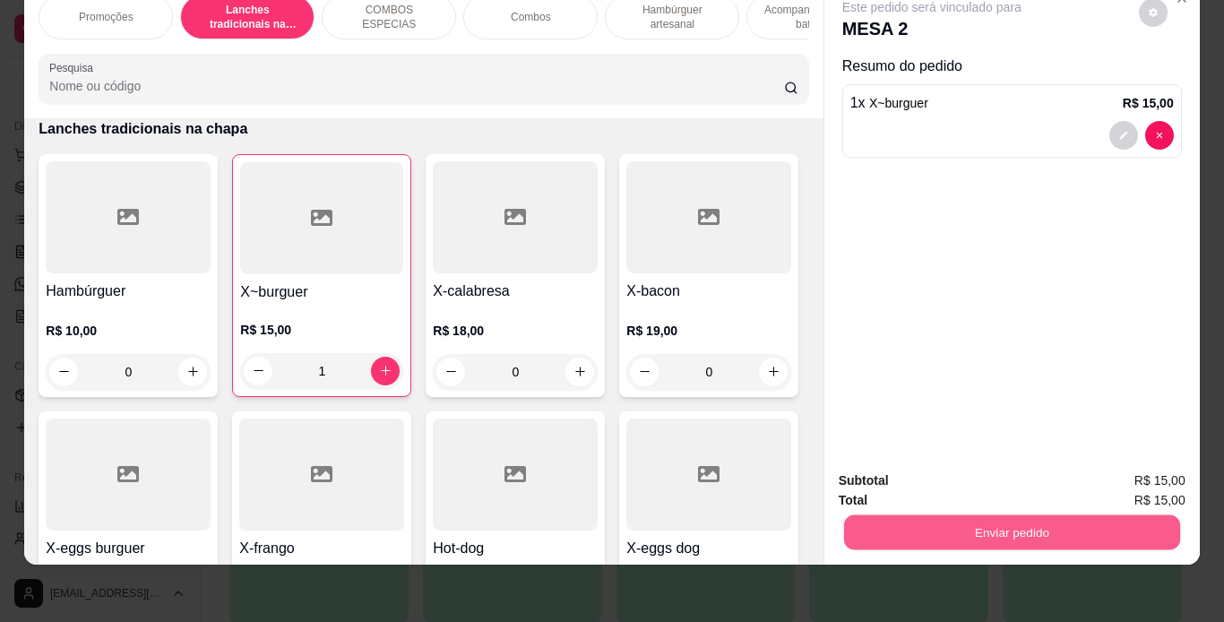
click at [861, 529] on button "Enviar pedido" at bounding box center [1011, 532] width 336 height 35
click at [1124, 476] on button "Enviar pedido" at bounding box center [1138, 474] width 99 height 33
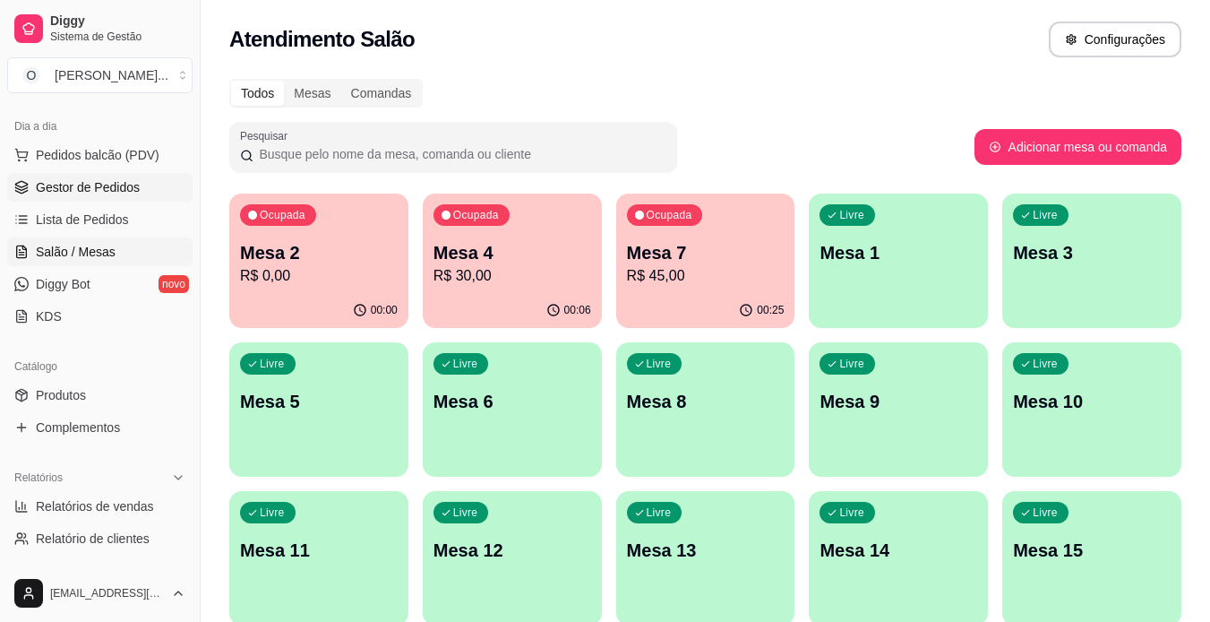
click at [86, 185] on span "Gestor de Pedidos" at bounding box center [88, 187] width 104 height 18
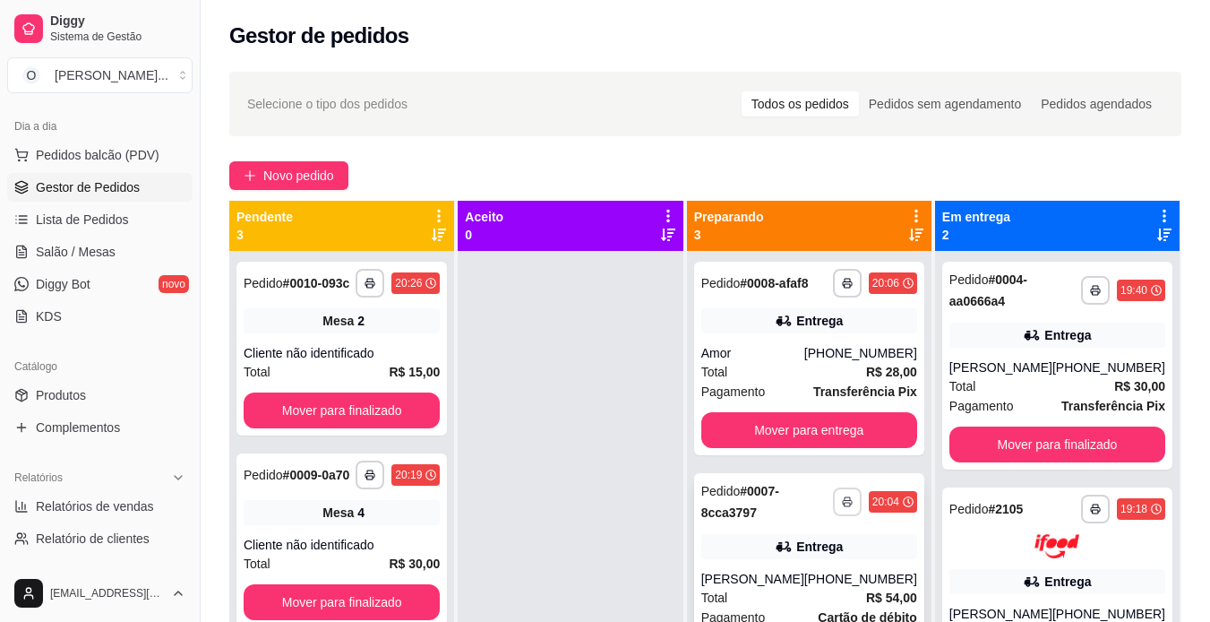
click at [842, 498] on icon "button" at bounding box center [847, 501] width 11 height 11
click at [811, 559] on button "IMPRESSORA" at bounding box center [789, 564] width 125 height 28
click at [839, 276] on button "button" at bounding box center [847, 283] width 28 height 28
click at [808, 343] on button "IMPRESSORA" at bounding box center [789, 345] width 125 height 28
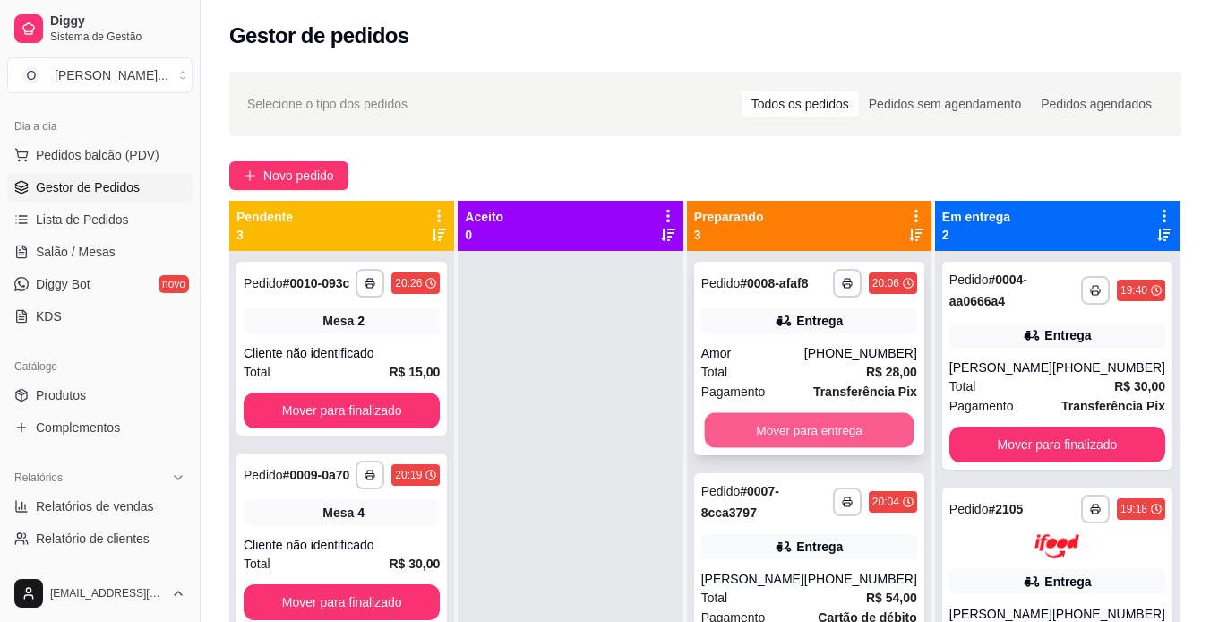
click at [828, 431] on button "Mover para entrega" at bounding box center [809, 430] width 210 height 35
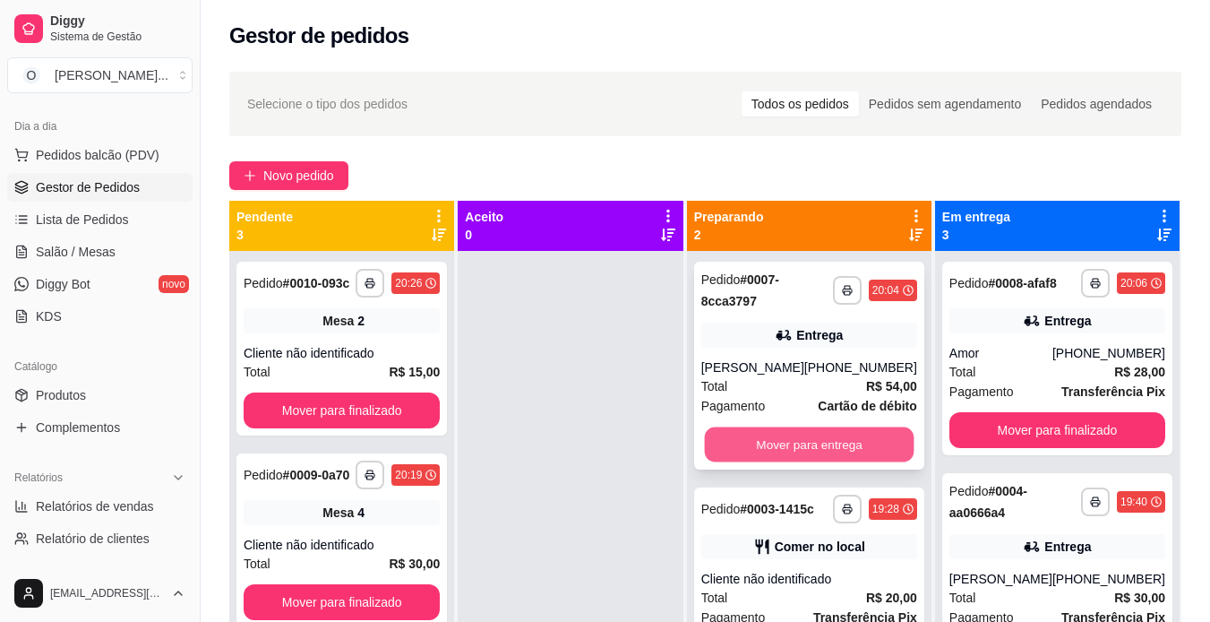
click at [827, 438] on button "Mover para entrega" at bounding box center [809, 444] width 210 height 35
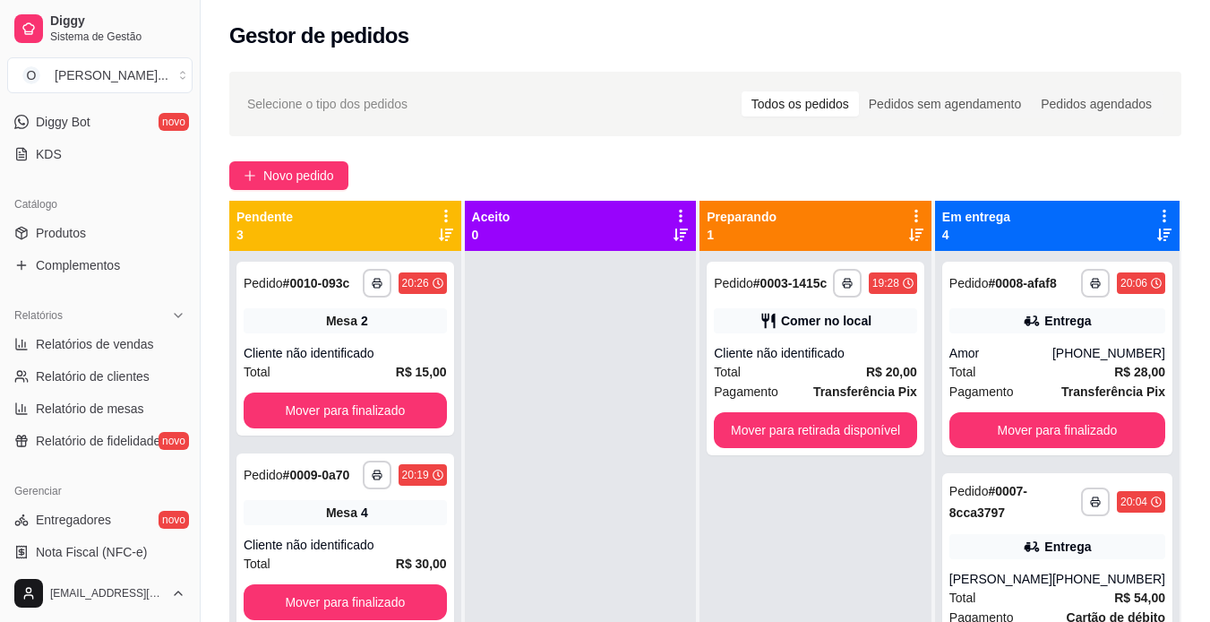
scroll to position [354, 0]
click at [113, 237] on link "Produtos" at bounding box center [99, 233] width 185 height 29
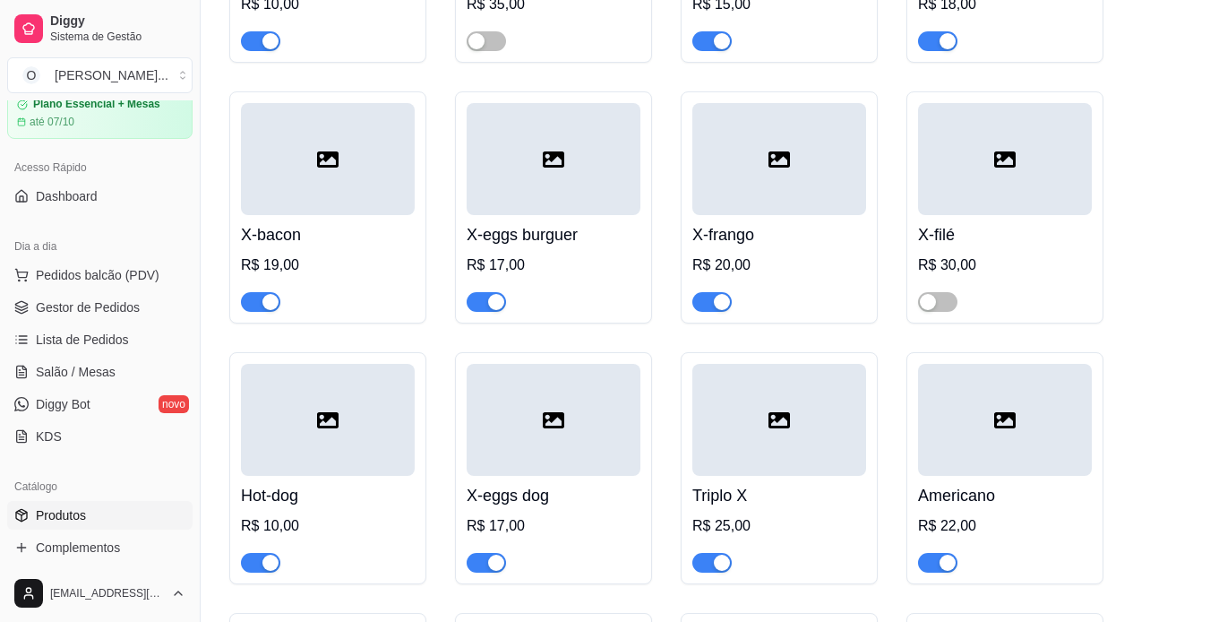
scroll to position [71, 0]
click at [132, 314] on span "Gestor de Pedidos" at bounding box center [88, 308] width 104 height 18
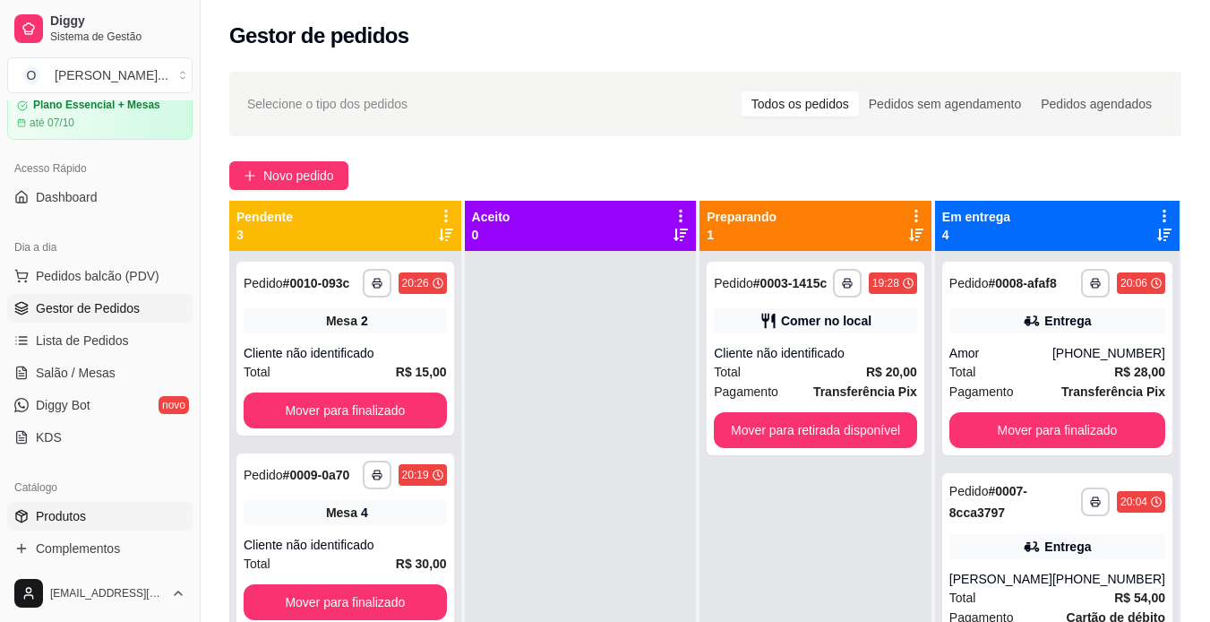
click at [112, 513] on link "Produtos" at bounding box center [99, 516] width 185 height 29
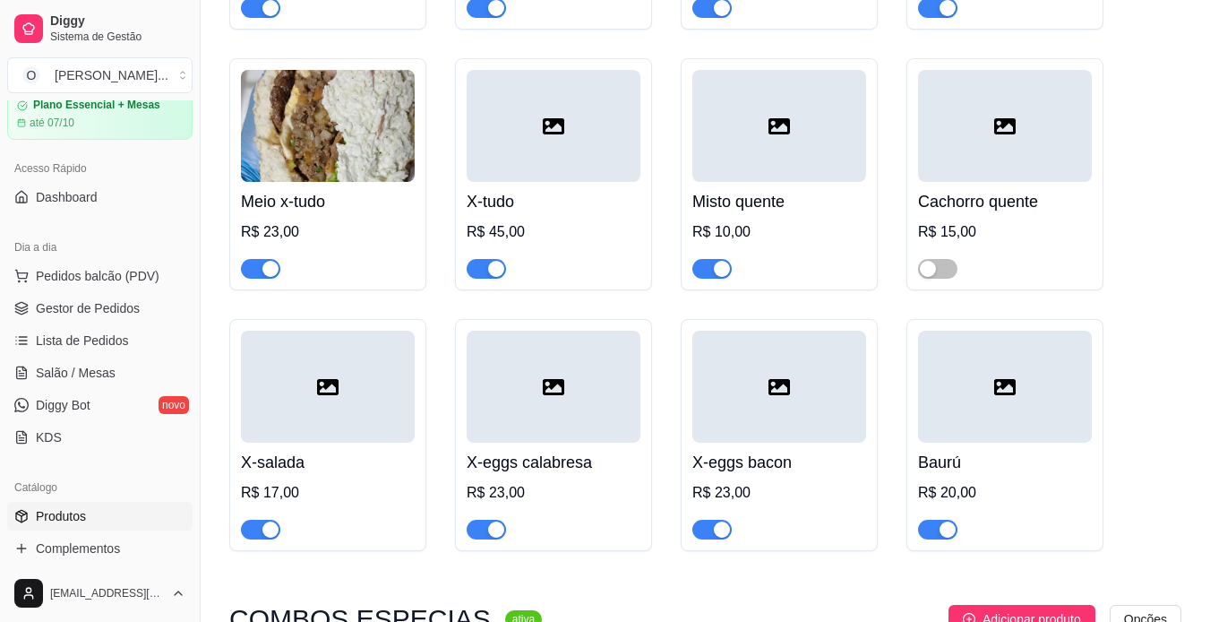
scroll to position [1328, 0]
click at [947, 272] on span "button" at bounding box center [937, 270] width 39 height 20
click at [99, 369] on span "Salão / Mesas" at bounding box center [76, 373] width 80 height 18
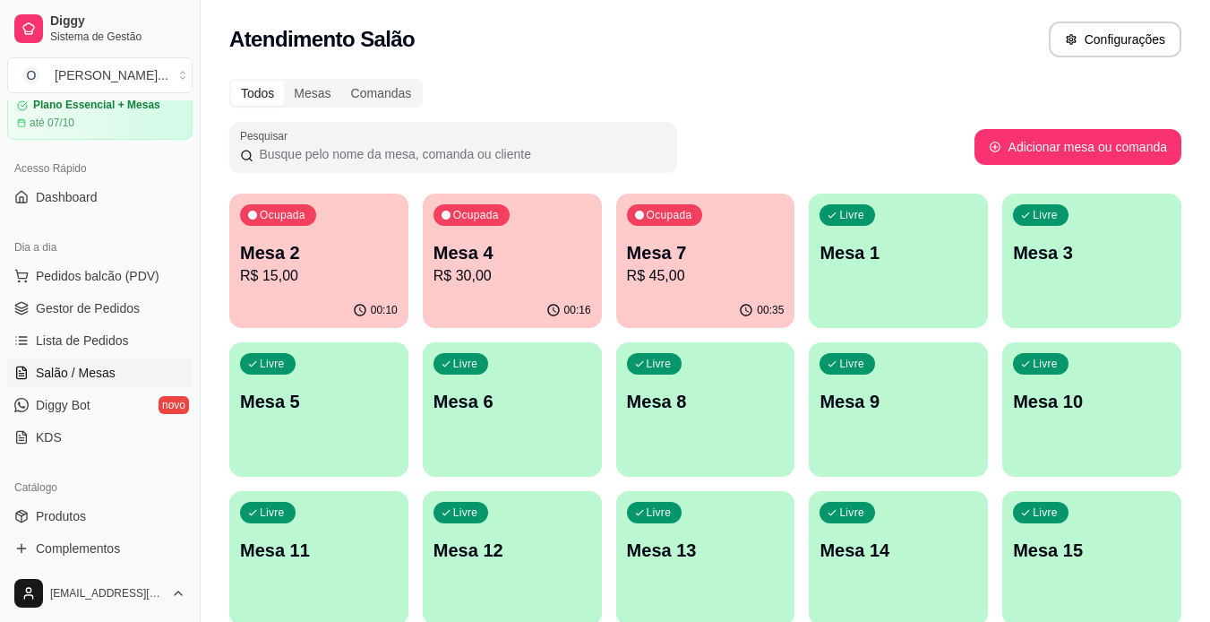
click at [936, 245] on p "Mesa 1" at bounding box center [899, 252] width 158 height 25
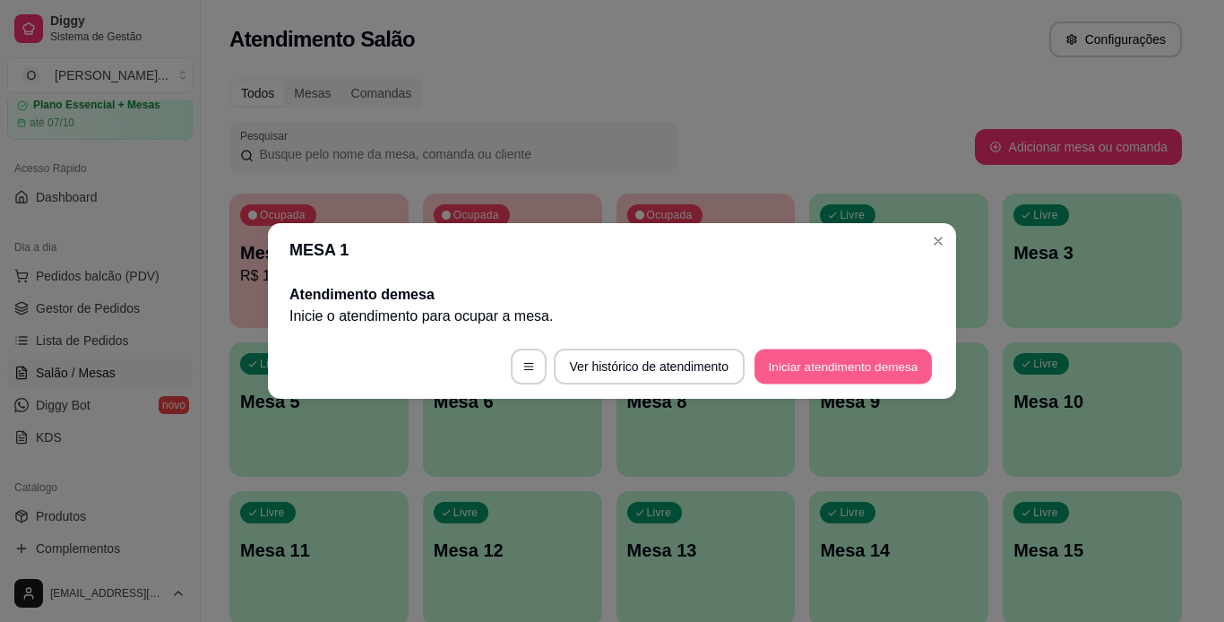
click at [876, 374] on button "Iniciar atendimento de mesa" at bounding box center [842, 366] width 177 height 35
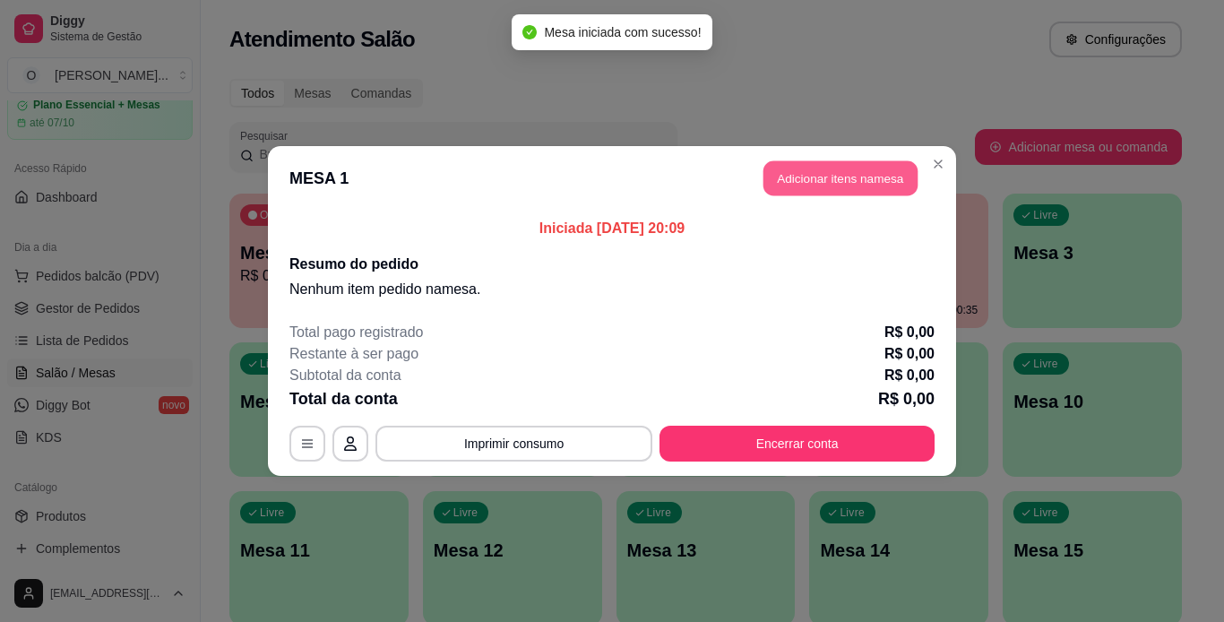
click at [869, 178] on button "Adicionar itens na mesa" at bounding box center [840, 178] width 154 height 35
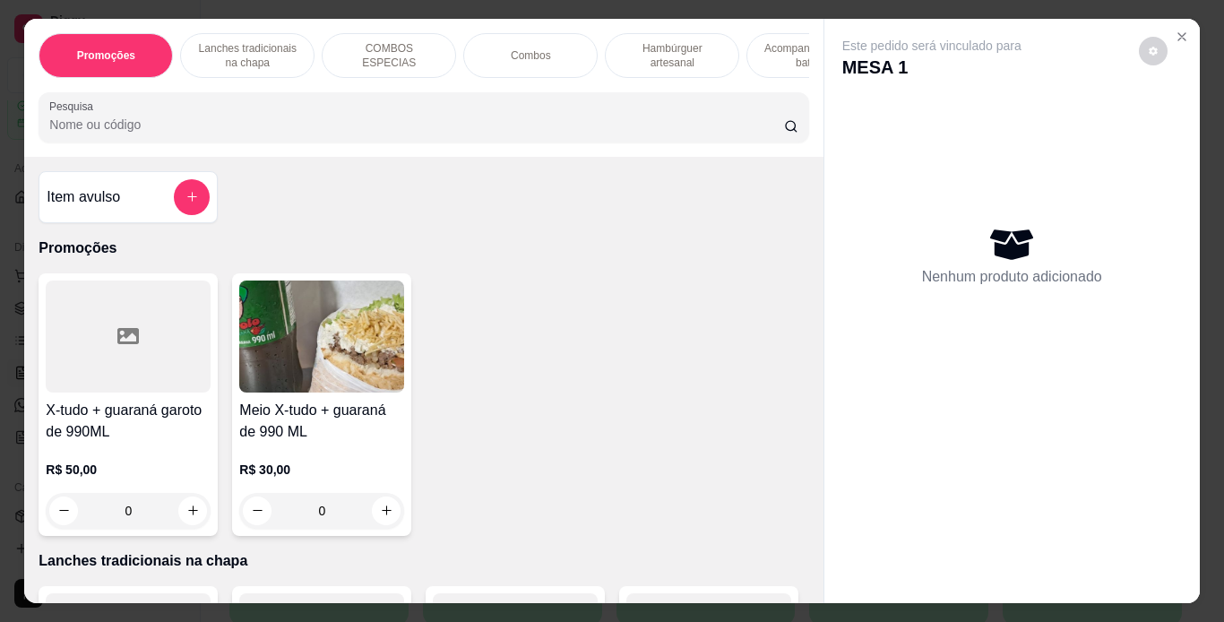
click at [244, 41] on p "Lanches tradicionais na chapa" at bounding box center [247, 55] width 104 height 29
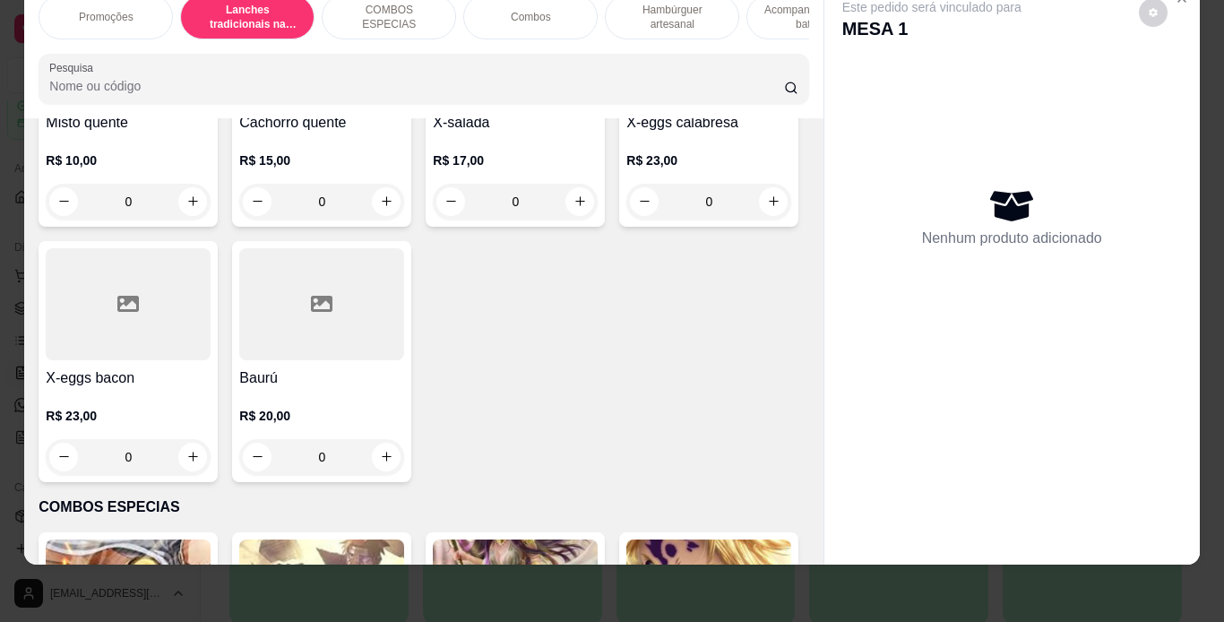
scroll to position [1329, 0]
click at [376, 219] on div "0" at bounding box center [321, 201] width 165 height 36
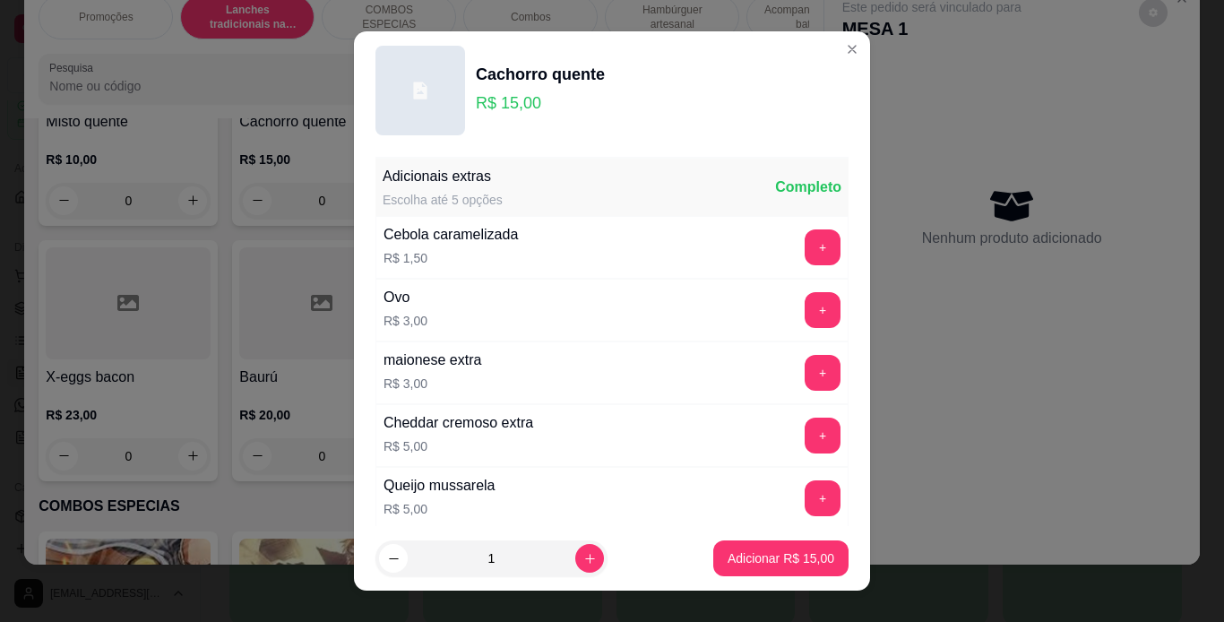
click at [383, 452] on p "R$ 5,00" at bounding box center [458, 446] width 150 height 18
click at [585, 555] on icon "increase-product-quantity" at bounding box center [589, 558] width 9 height 9
type input "2"
click at [744, 548] on button "Adicionar R$ 30,00" at bounding box center [781, 558] width 132 height 35
type input "2"
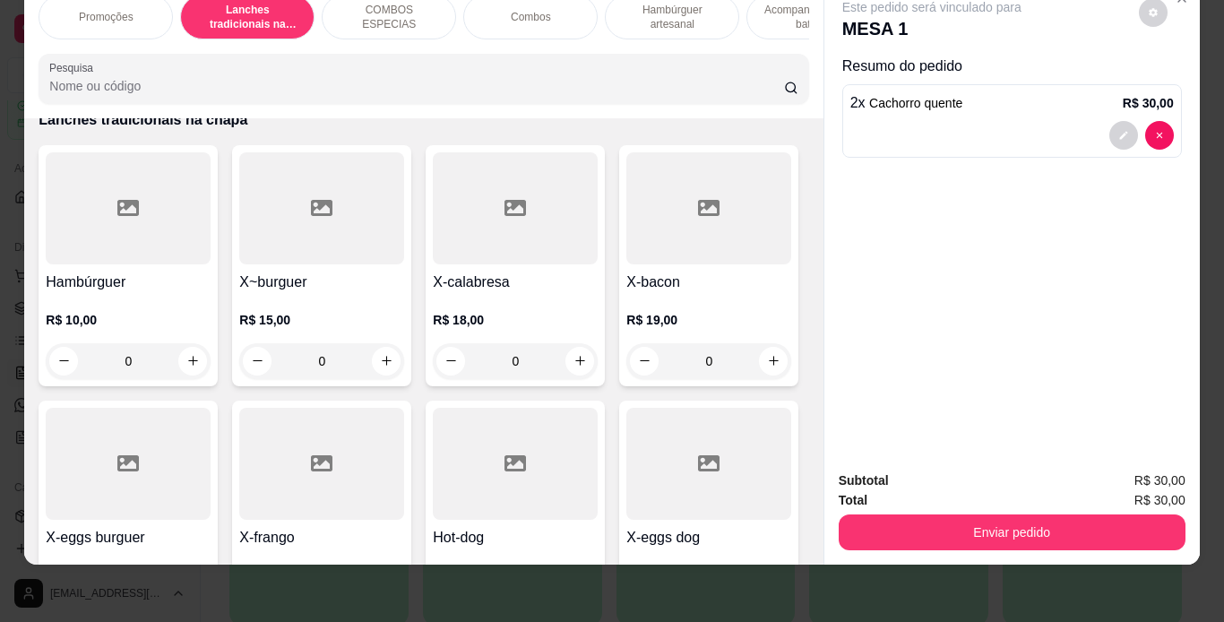
scroll to position [306, 0]
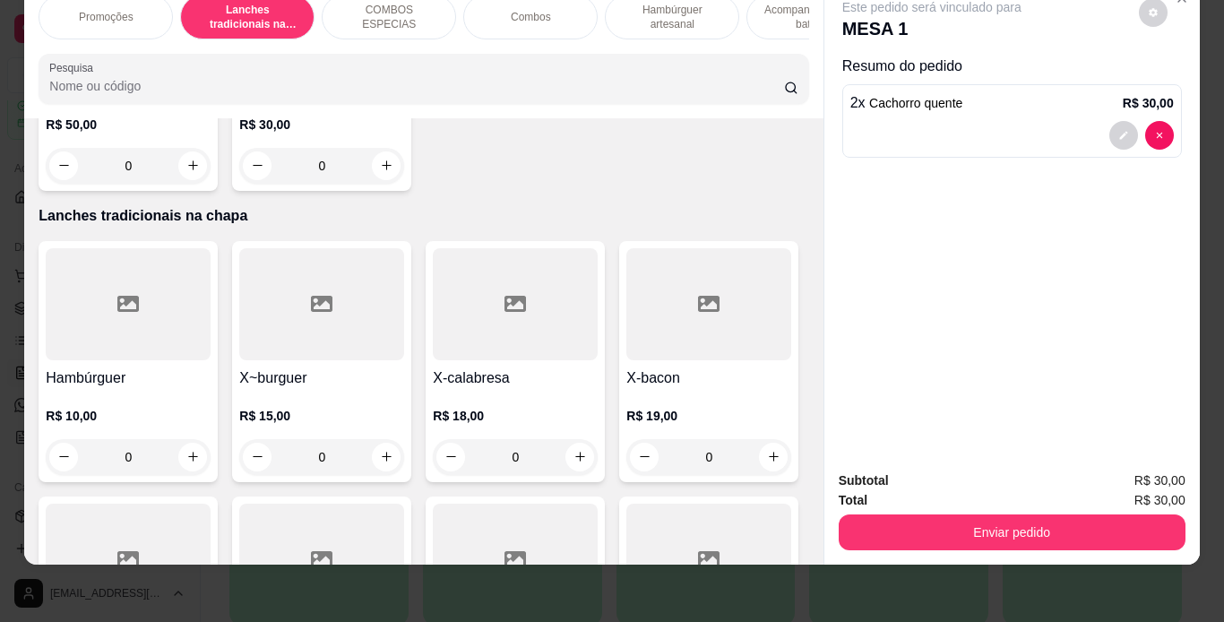
click at [382, 452] on div "0" at bounding box center [321, 457] width 165 height 36
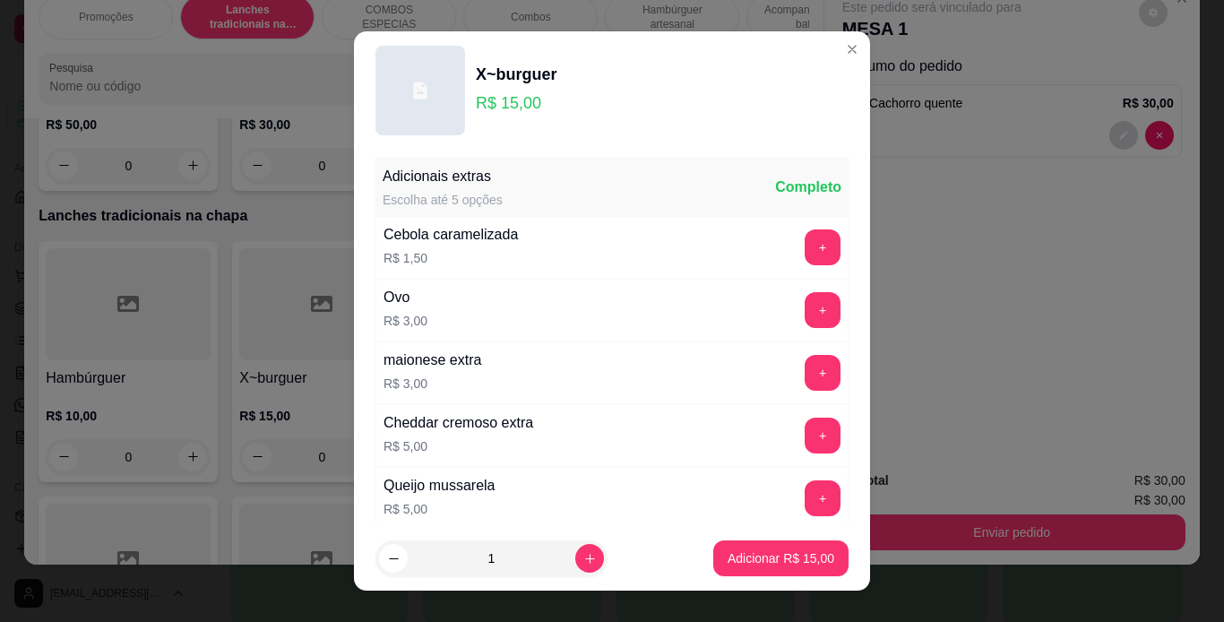
scroll to position [388, 0]
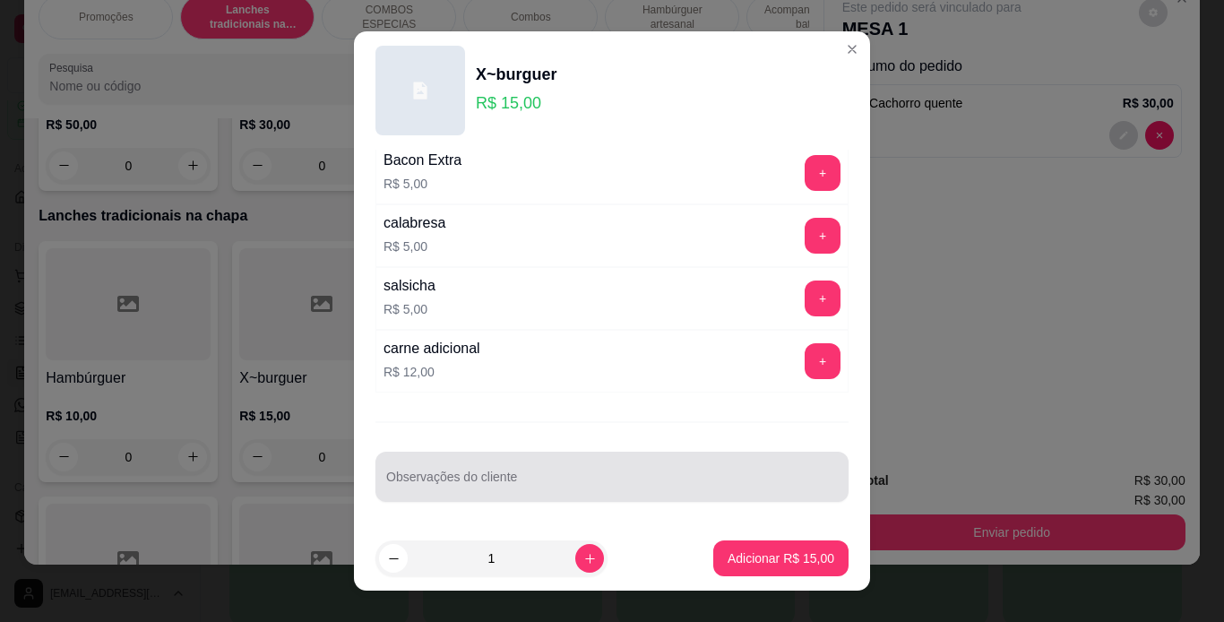
click at [558, 471] on div at bounding box center [612, 477] width 452 height 36
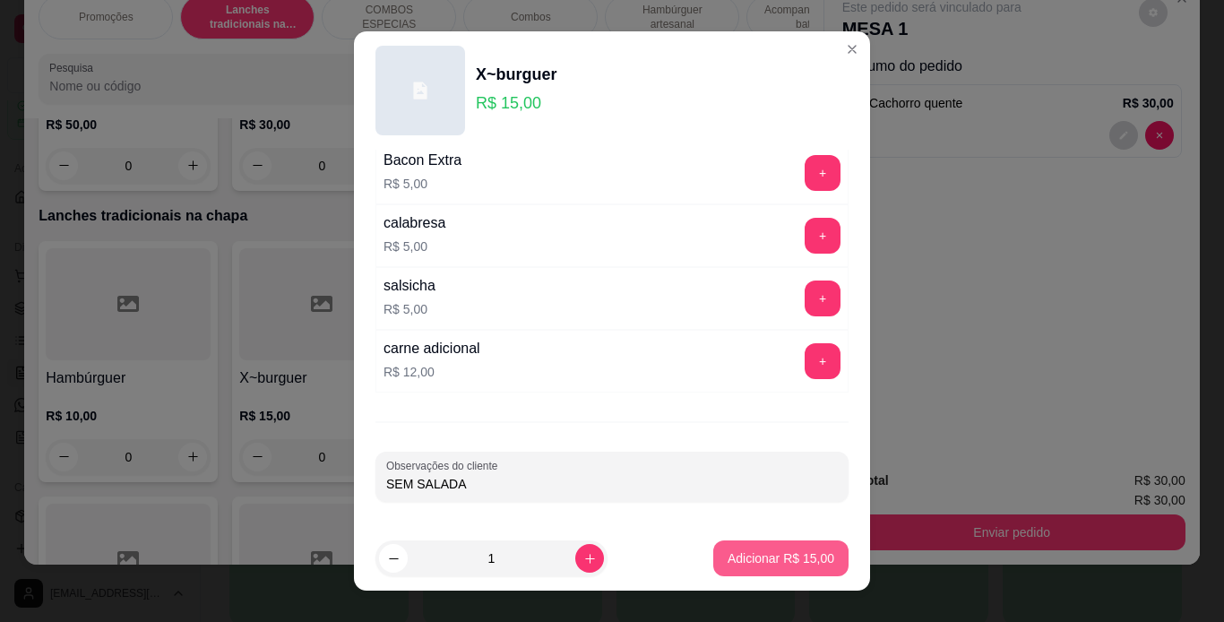
type input "SEM SALADA"
click at [736, 553] on p "Adicionar R$ 15,00" at bounding box center [780, 558] width 107 height 18
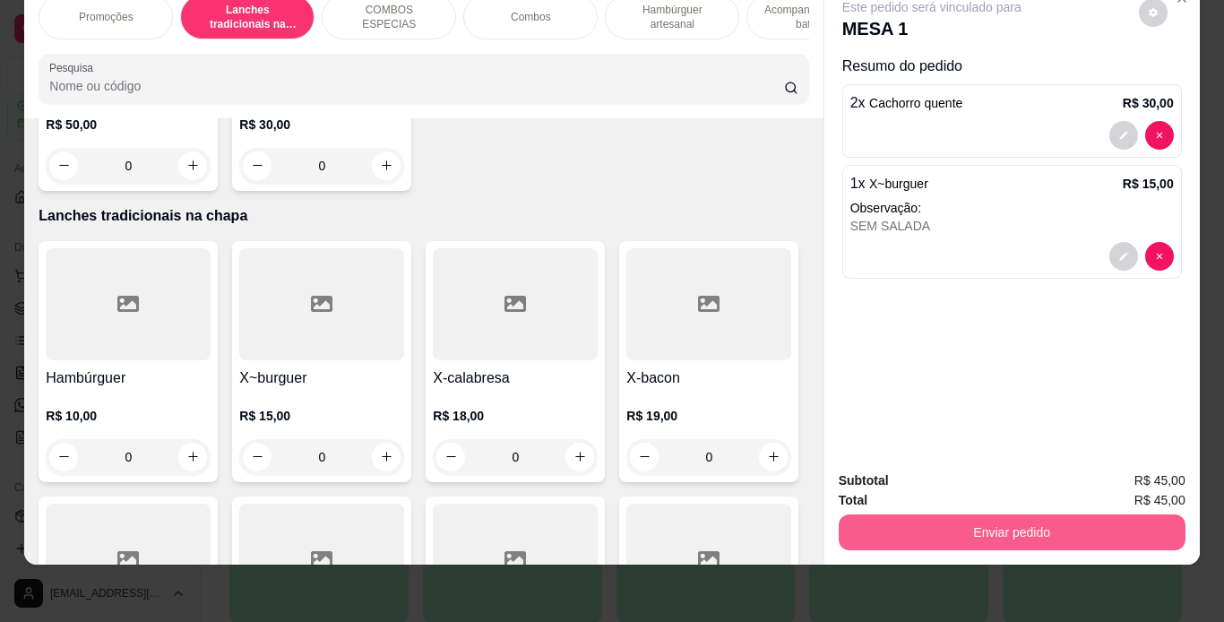
click at [994, 514] on button "Enviar pedido" at bounding box center [1012, 532] width 347 height 36
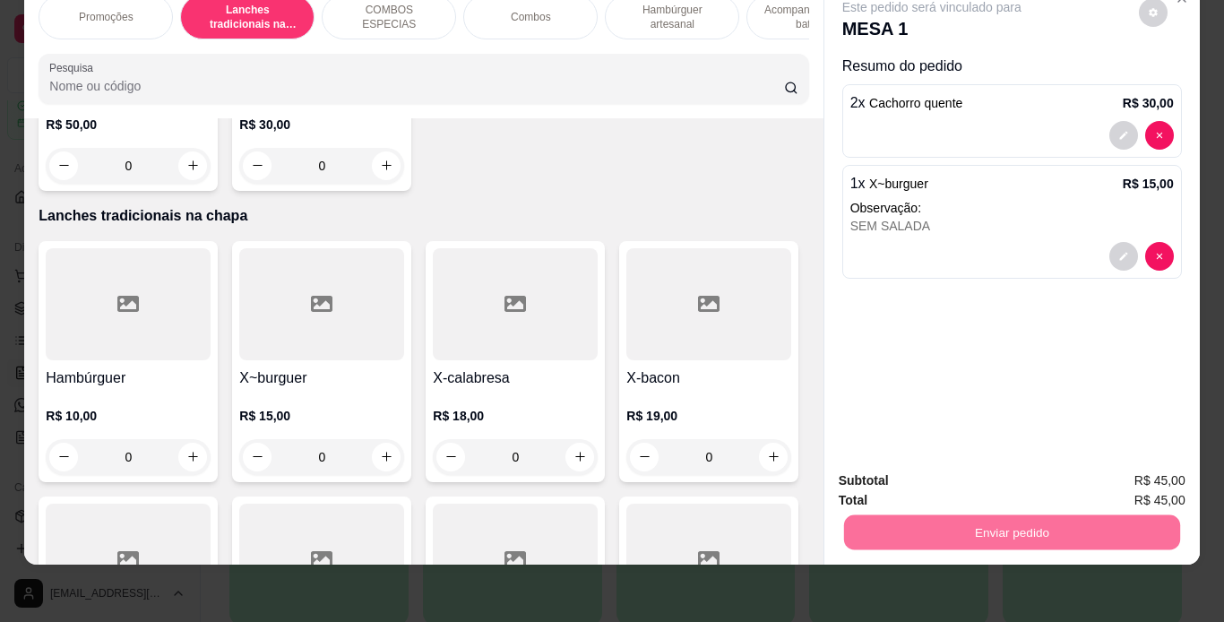
click at [1121, 468] on button "Enviar pedido" at bounding box center [1138, 474] width 99 height 33
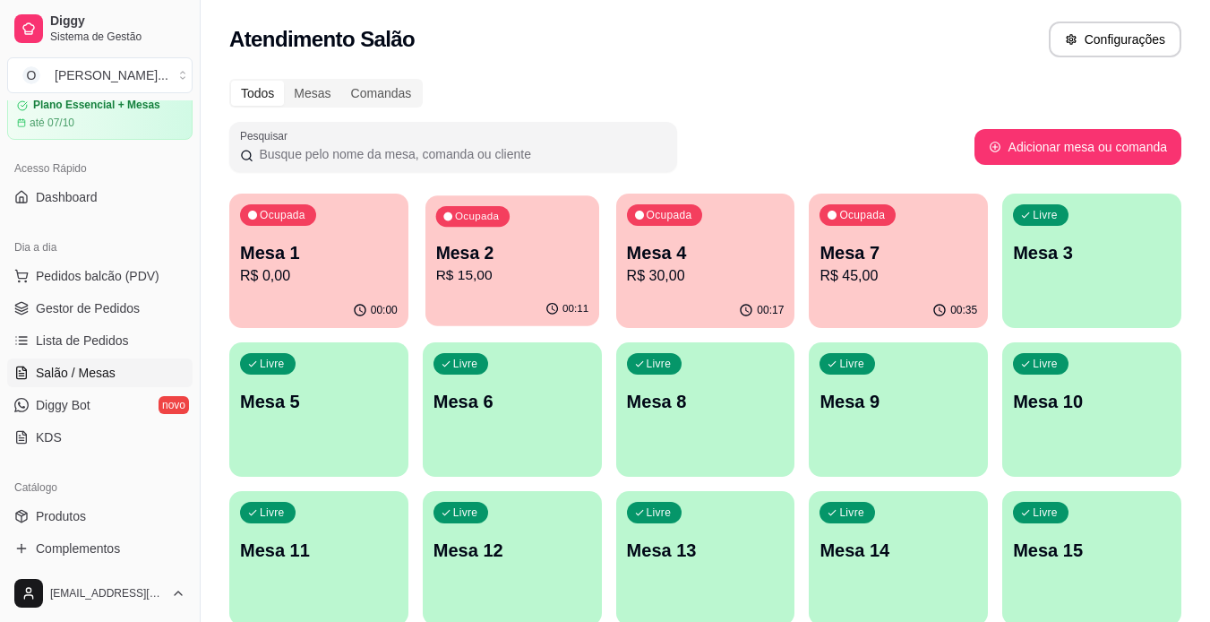
click at [577, 243] on p "Mesa 2" at bounding box center [511, 253] width 153 height 24
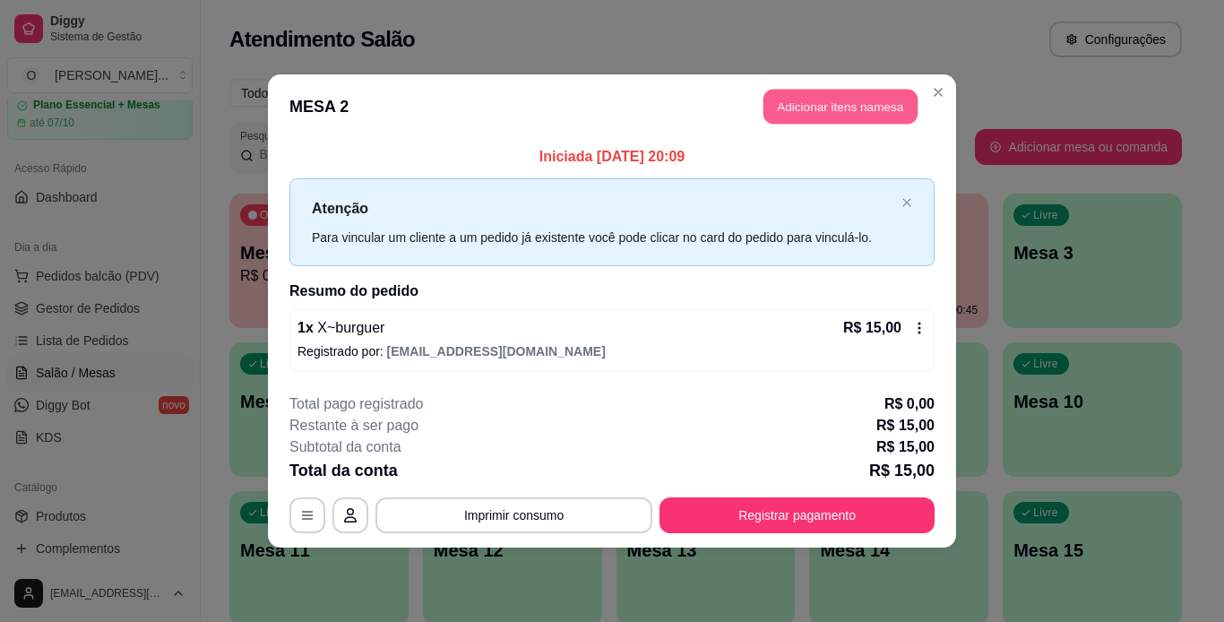
click at [870, 111] on button "Adicionar itens na mesa" at bounding box center [840, 107] width 154 height 35
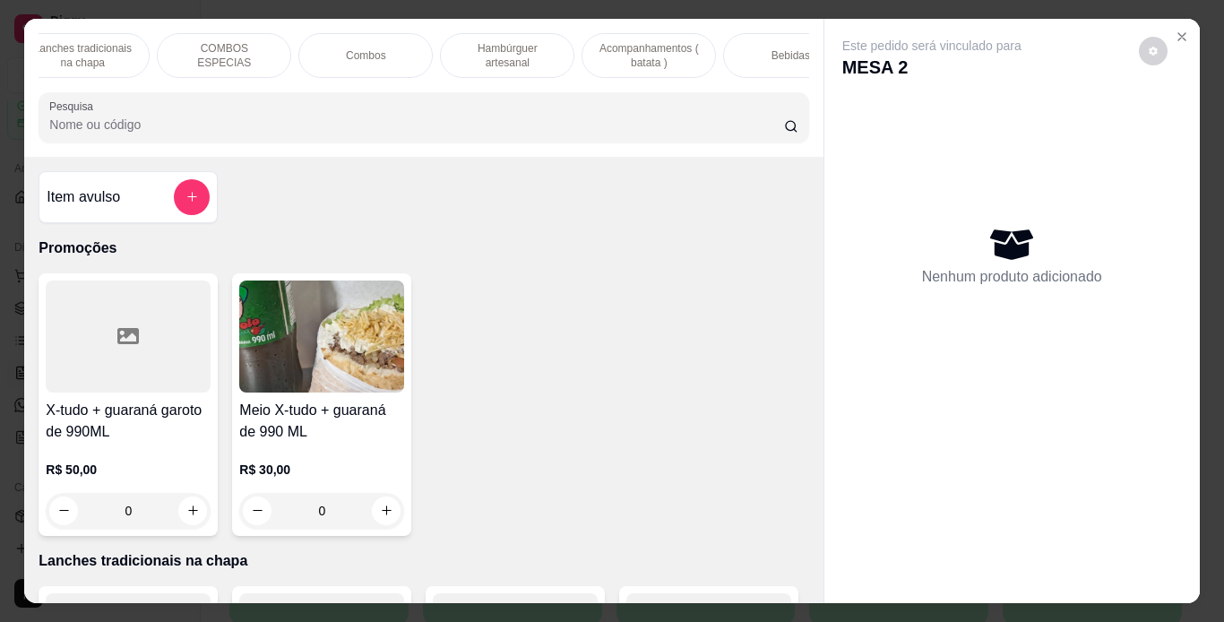
scroll to position [0, 179]
click at [757, 48] on p "Bebidas" at bounding box center [776, 55] width 39 height 14
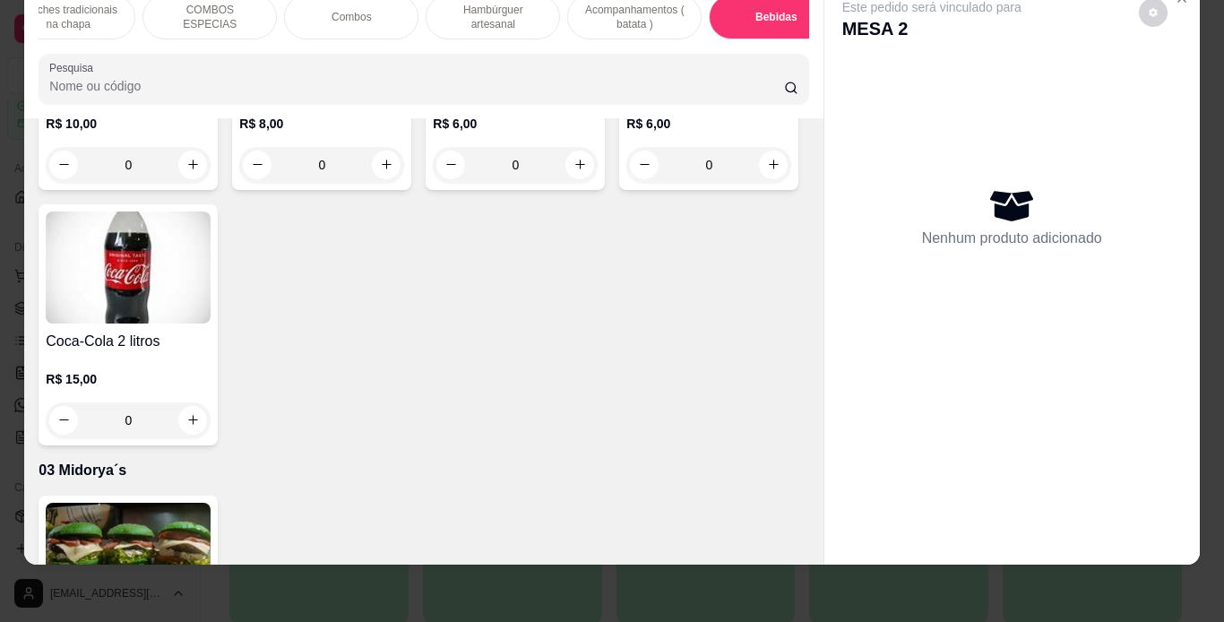
type input "1"
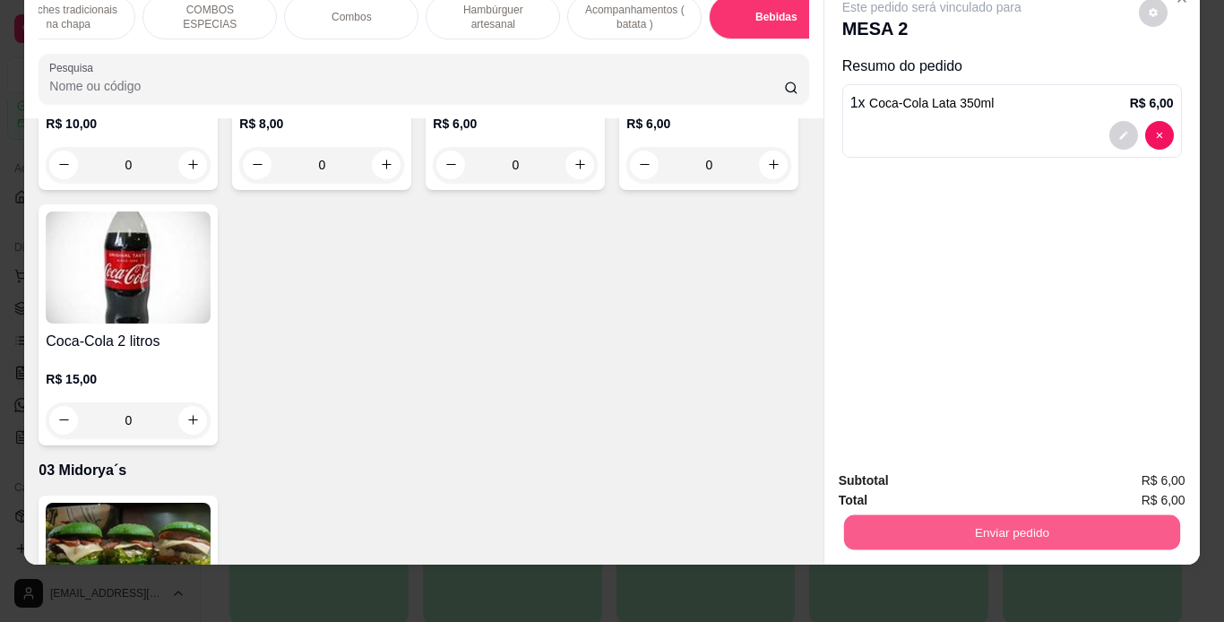
click at [874, 520] on button "Enviar pedido" at bounding box center [1011, 532] width 336 height 35
click at [1129, 478] on button "Enviar pedido" at bounding box center [1138, 474] width 99 height 33
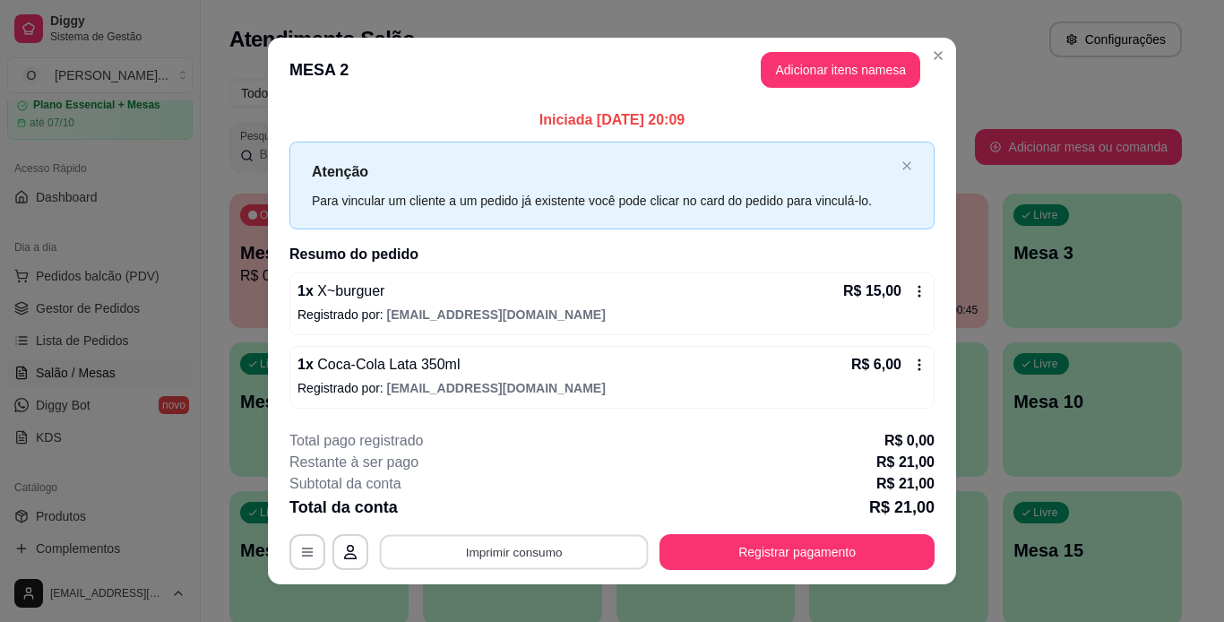
click at [633, 546] on button "Imprimir consumo" at bounding box center [514, 551] width 269 height 35
click at [531, 508] on button "IMPRESSORA" at bounding box center [513, 510] width 130 height 29
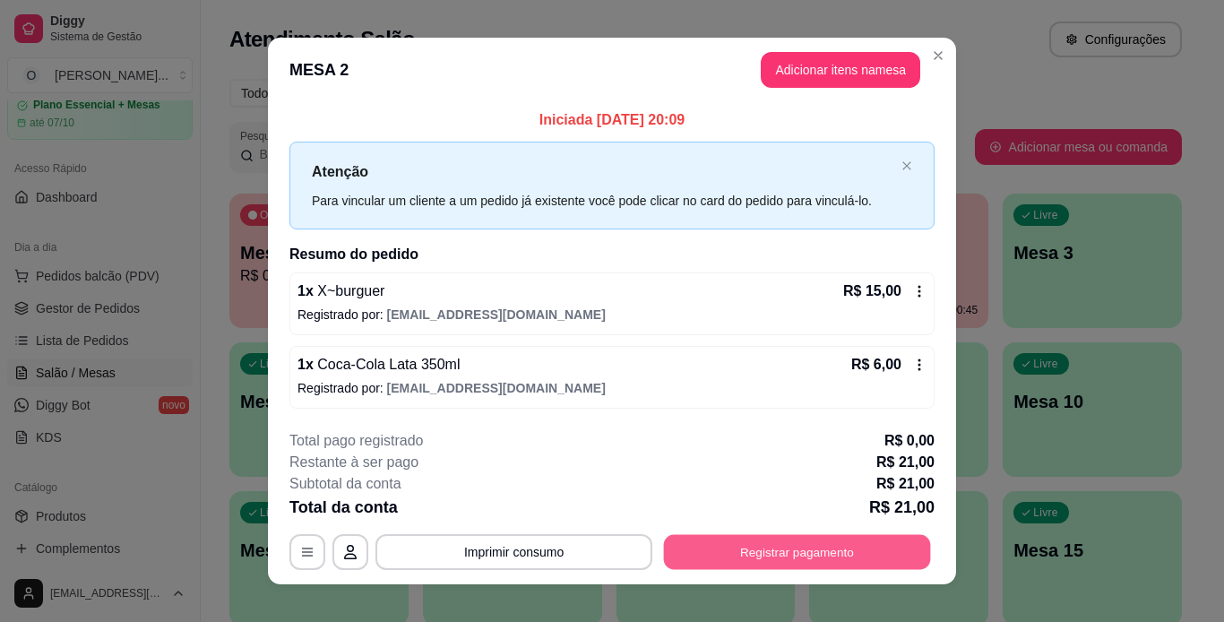
click at [837, 548] on button "Registrar pagamento" at bounding box center [797, 551] width 267 height 35
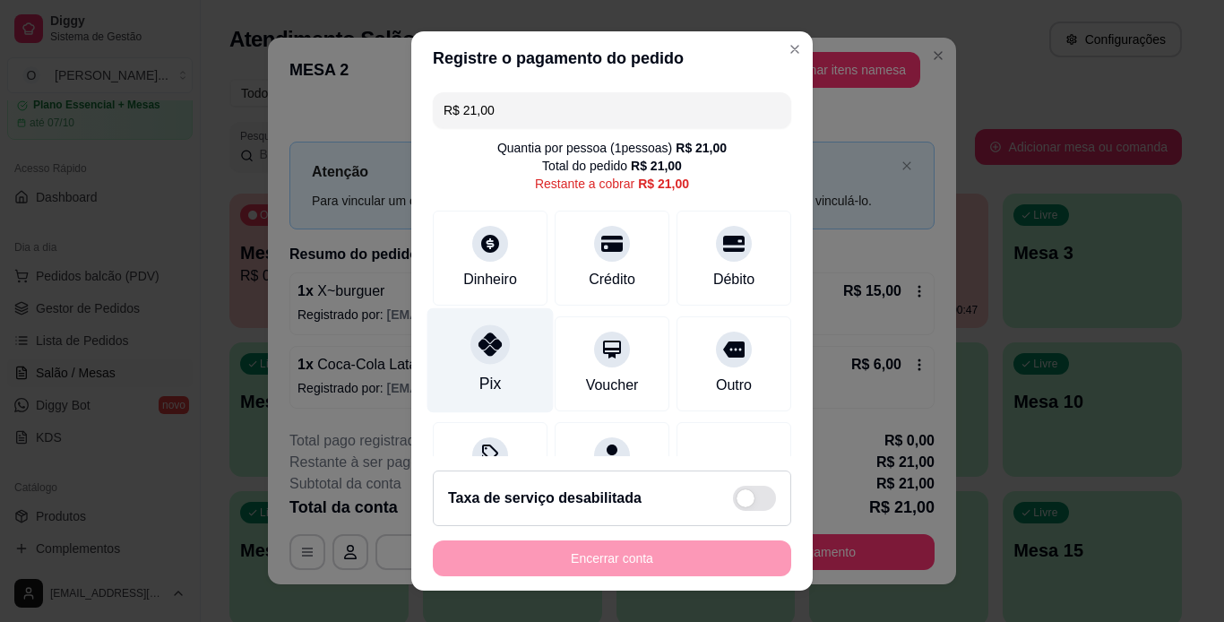
click at [458, 344] on div "Pix" at bounding box center [490, 359] width 126 height 105
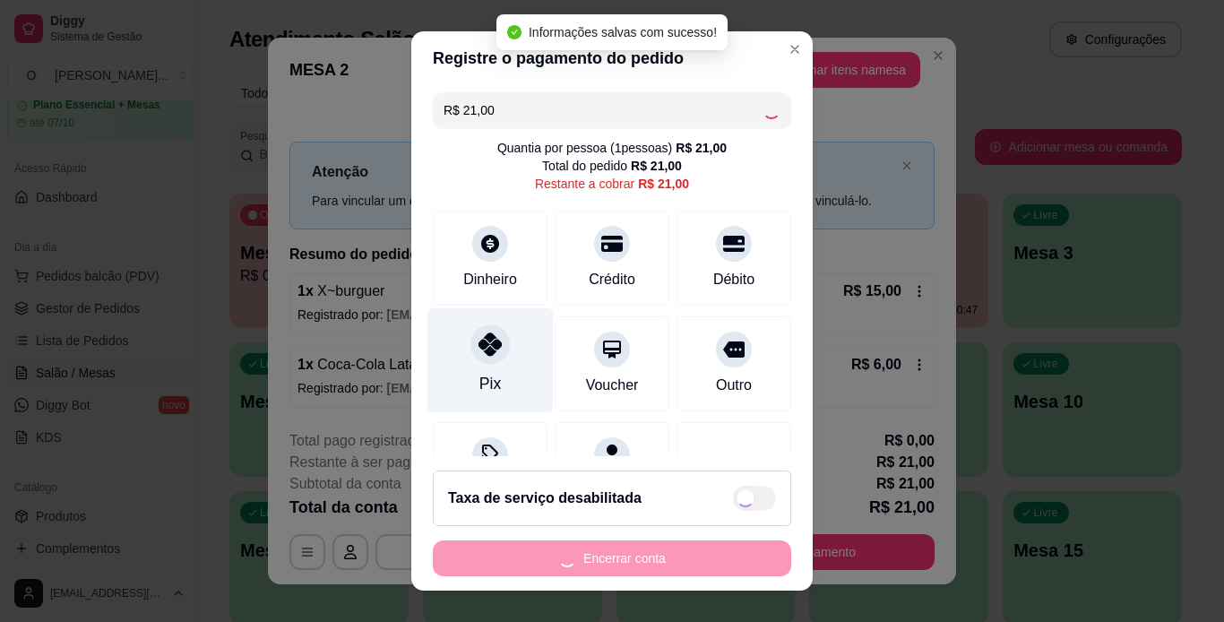
type input "R$ 0,00"
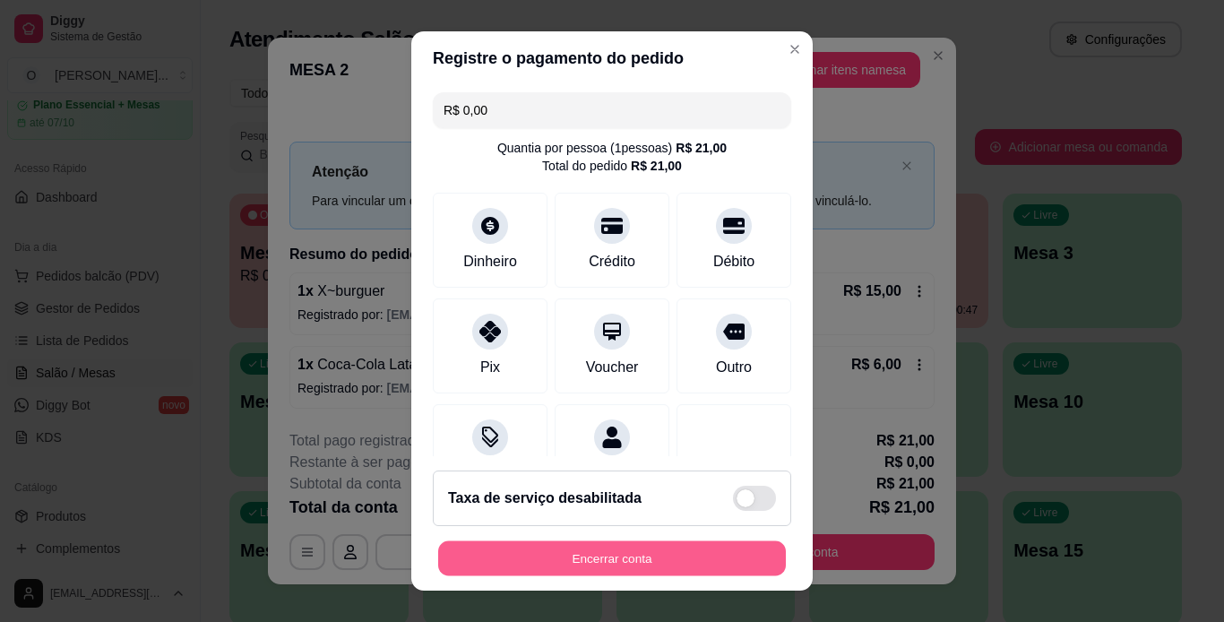
click at [556, 546] on button "Encerrar conta" at bounding box center [612, 558] width 348 height 35
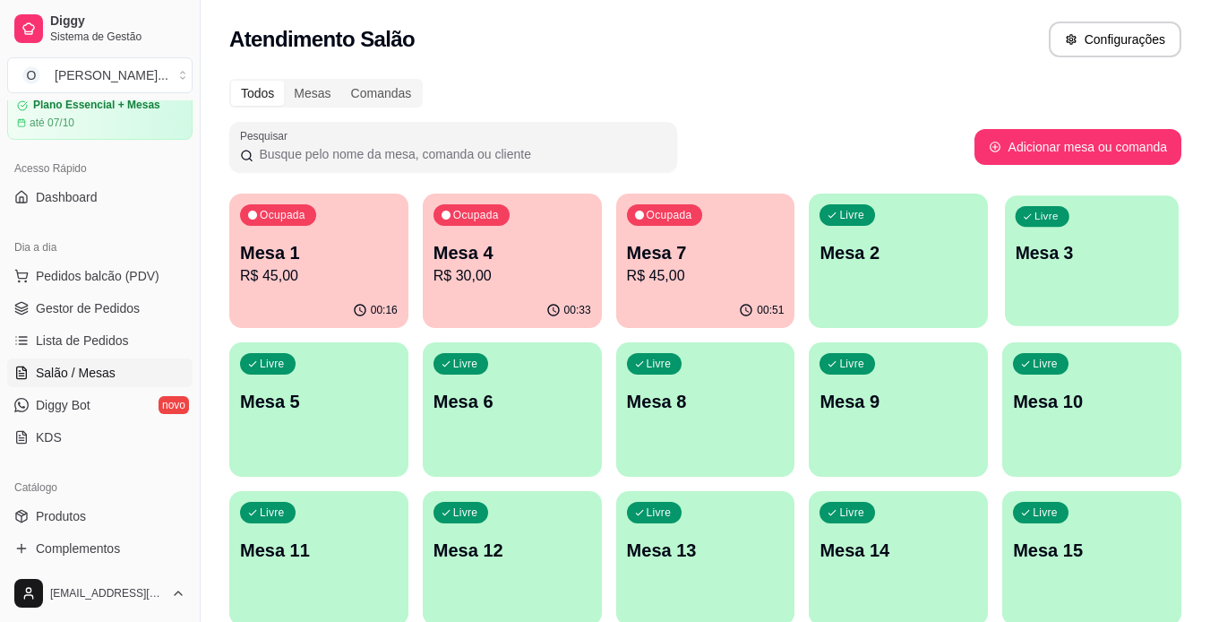
click at [1044, 269] on div "Livre Mesa 3" at bounding box center [1092, 249] width 174 height 109
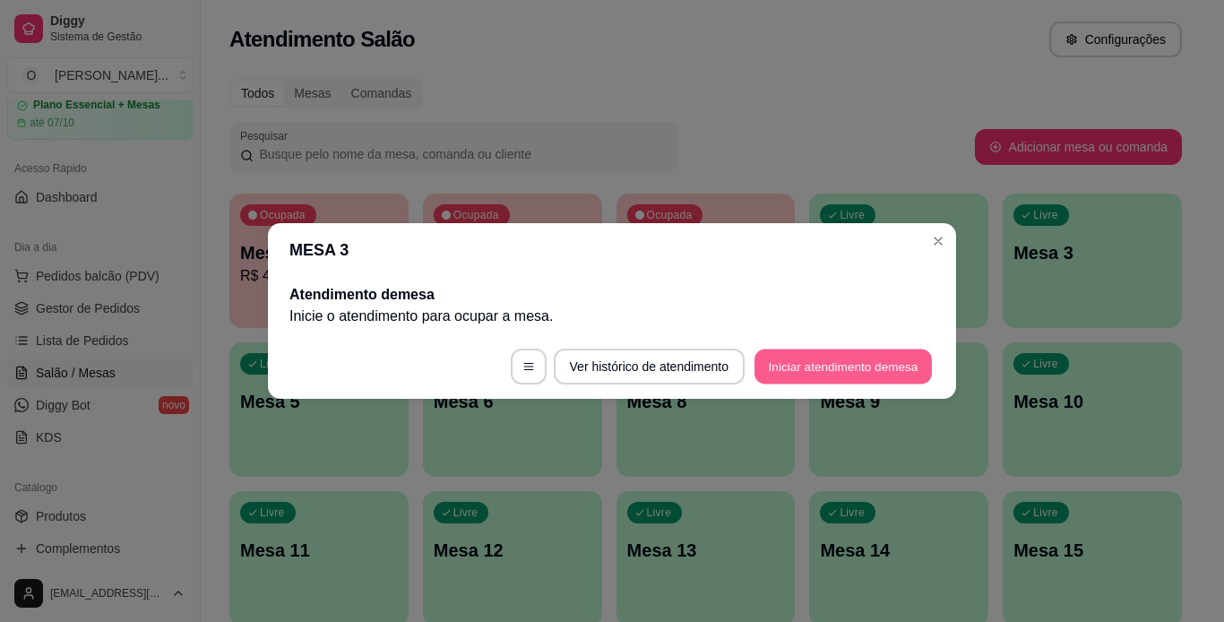
click at [818, 373] on button "Iniciar atendimento de mesa" at bounding box center [842, 366] width 177 height 35
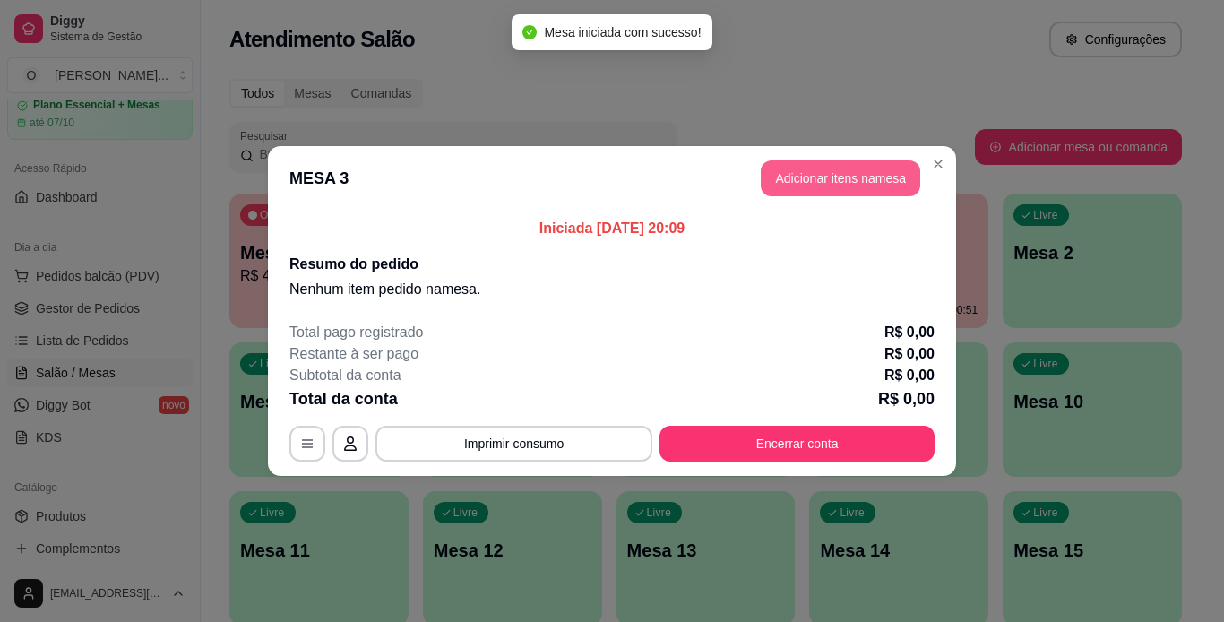
click at [864, 179] on button "Adicionar itens na mesa" at bounding box center [840, 178] width 159 height 36
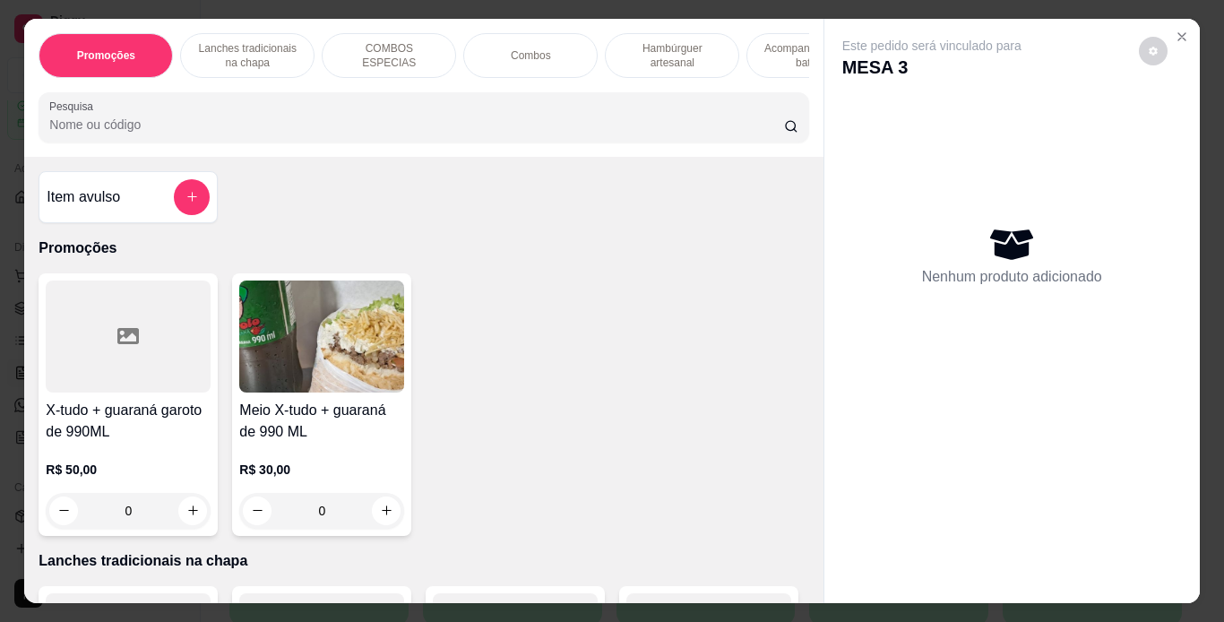
click at [245, 42] on p "Lanches tradicionais na chapa" at bounding box center [247, 55] width 104 height 29
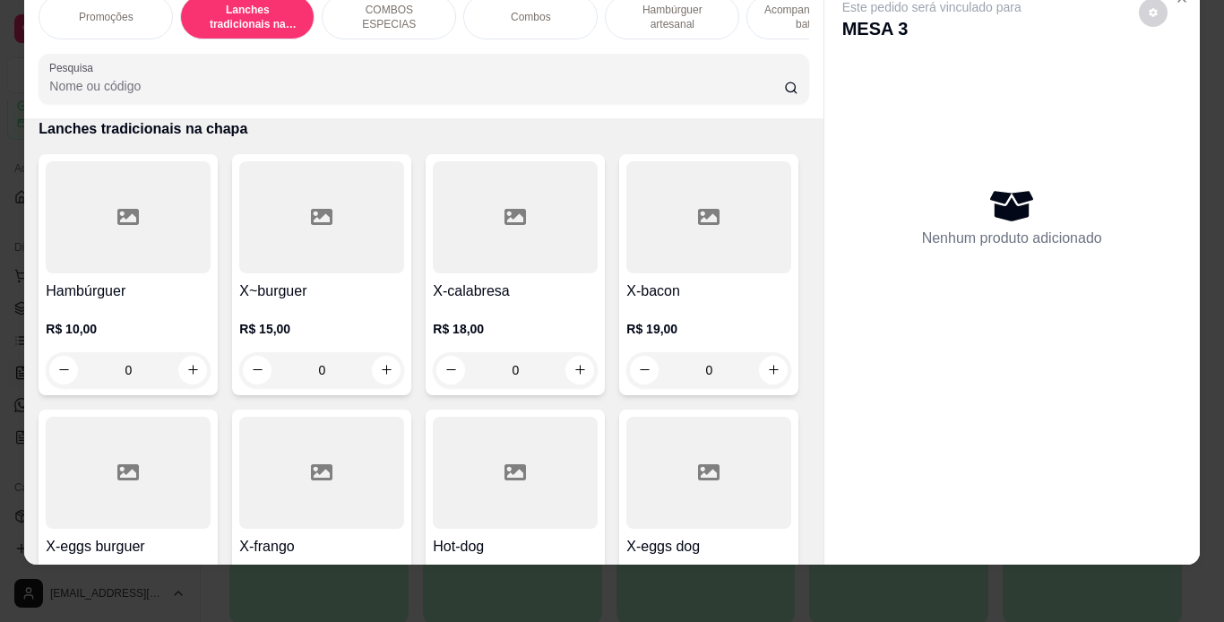
click at [378, 362] on div "0" at bounding box center [321, 370] width 165 height 36
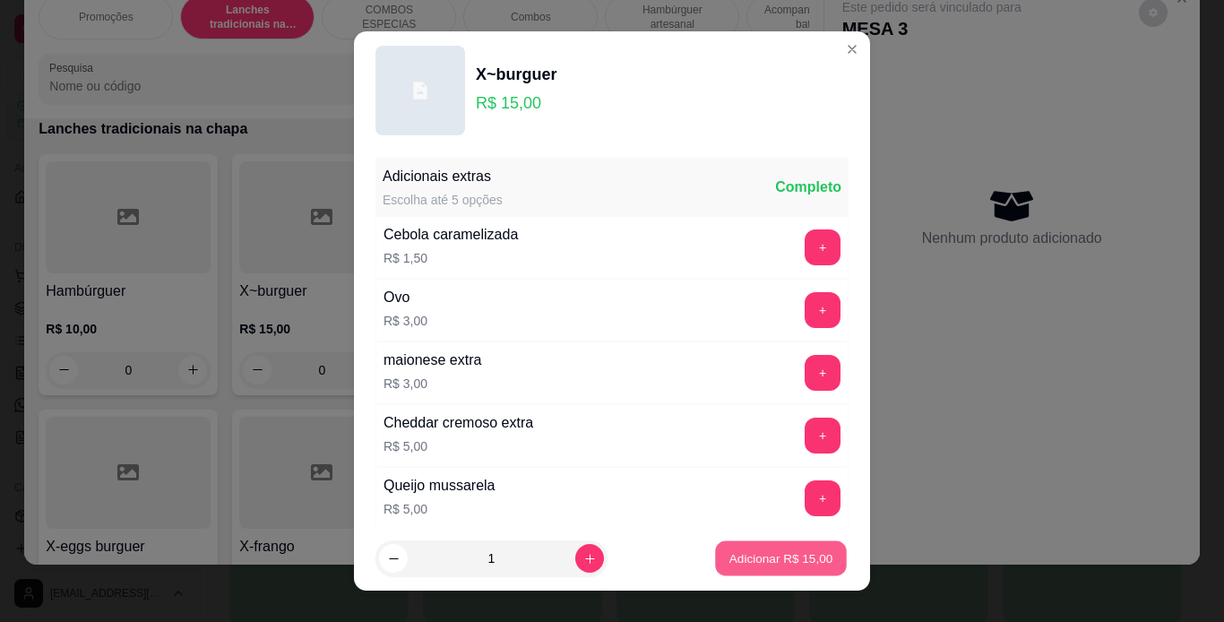
click at [730, 550] on p "Adicionar R$ 15,00" at bounding box center [781, 558] width 104 height 17
type input "1"
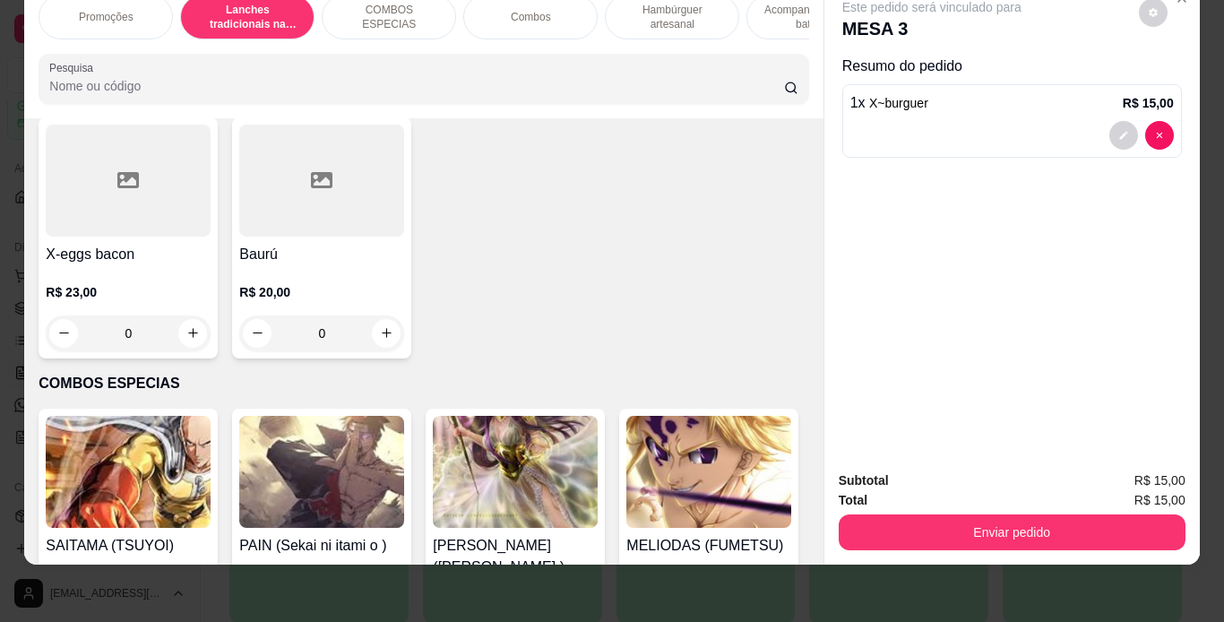
scroll to position [1456, 0]
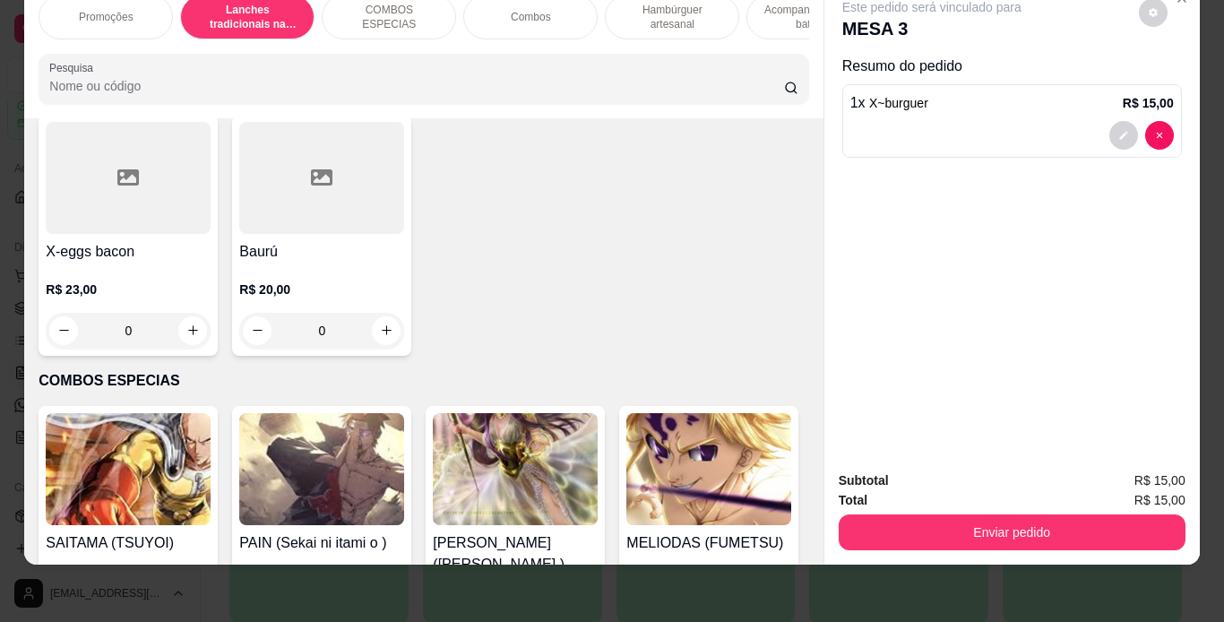
click at [569, 93] on div "0" at bounding box center [515, 75] width 165 height 36
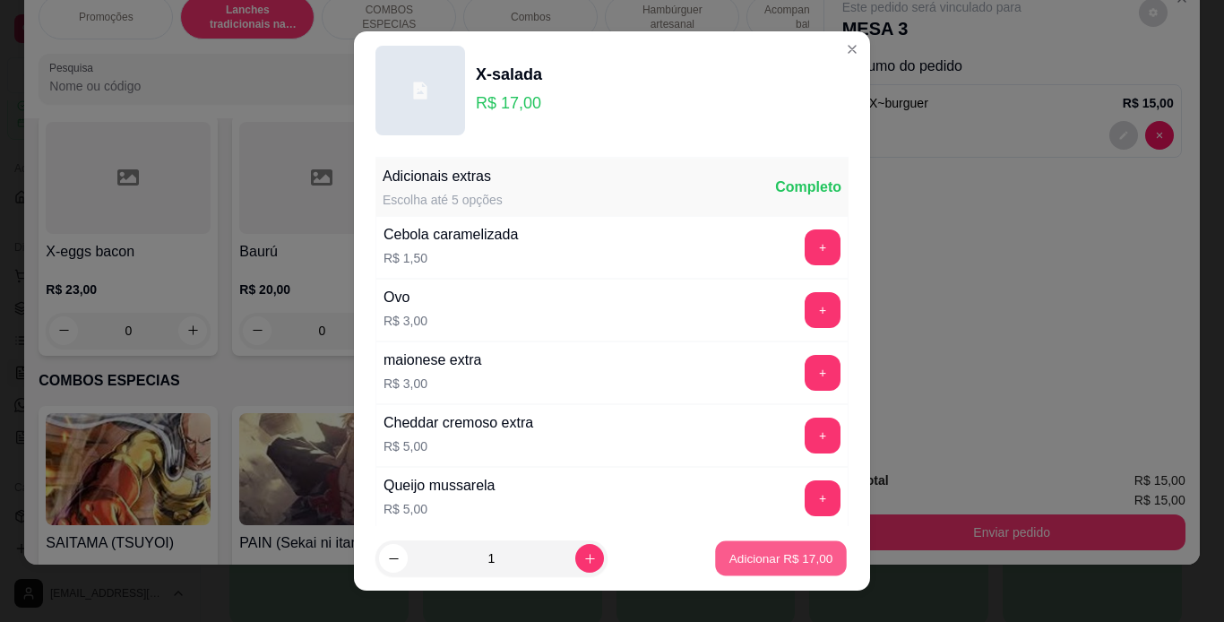
click at [768, 553] on p "Adicionar R$ 17,00" at bounding box center [781, 558] width 104 height 17
type input "1"
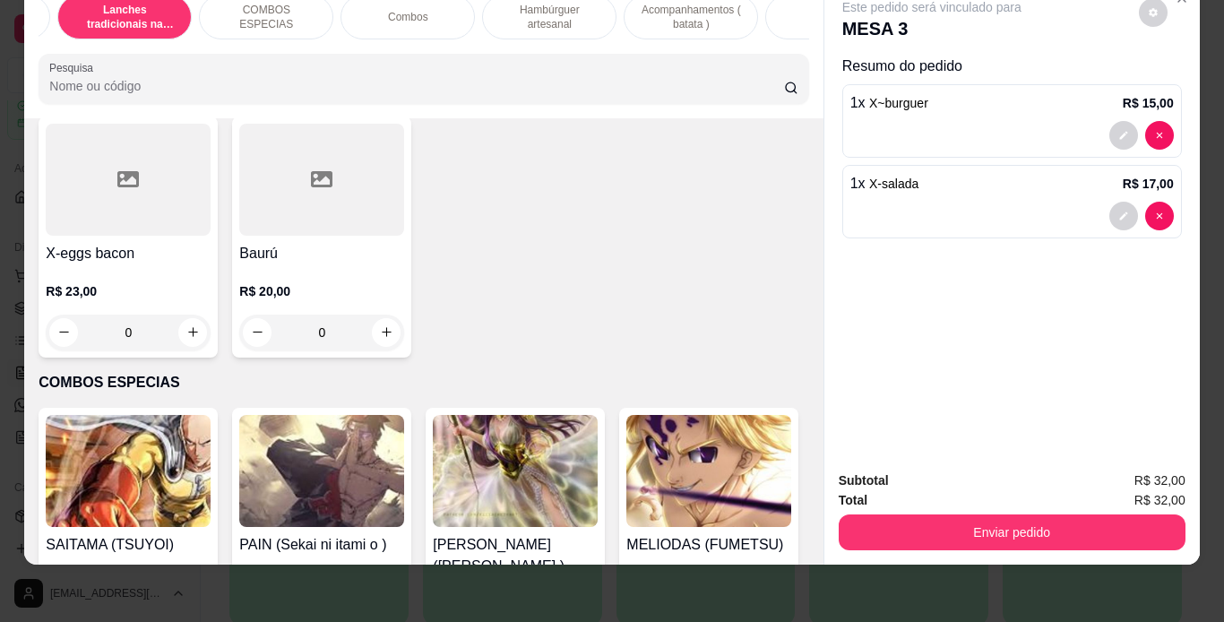
scroll to position [0, 136]
click at [778, 4] on div "Bebidas" at bounding box center [819, 17] width 134 height 45
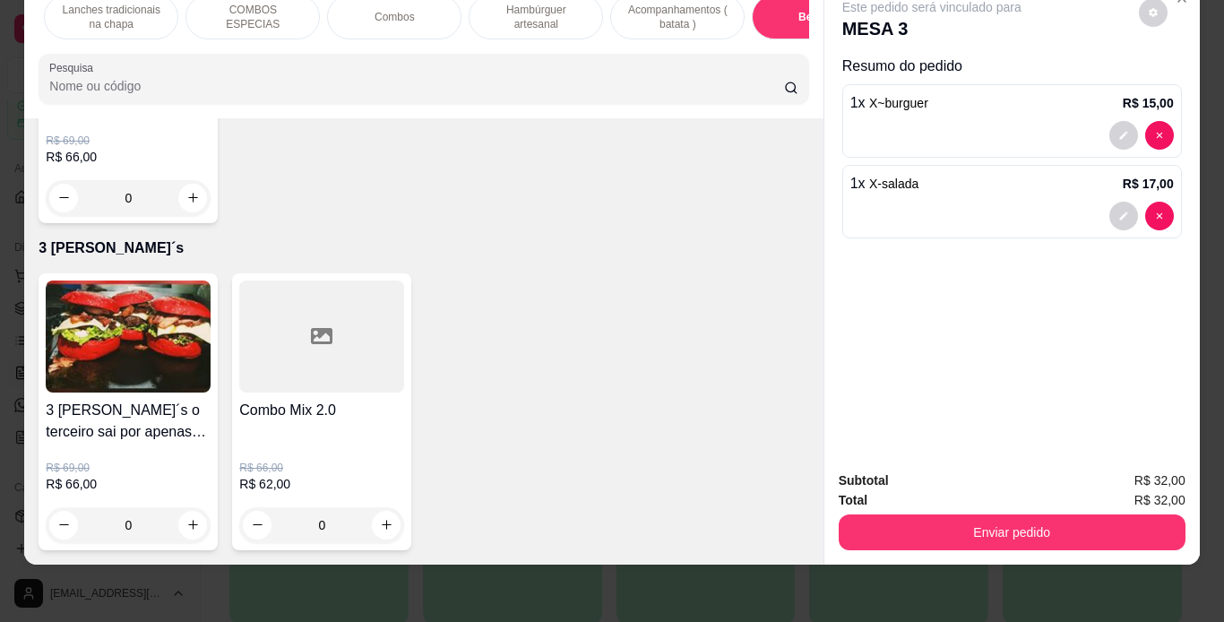
scroll to position [5901, 0]
type input "2"
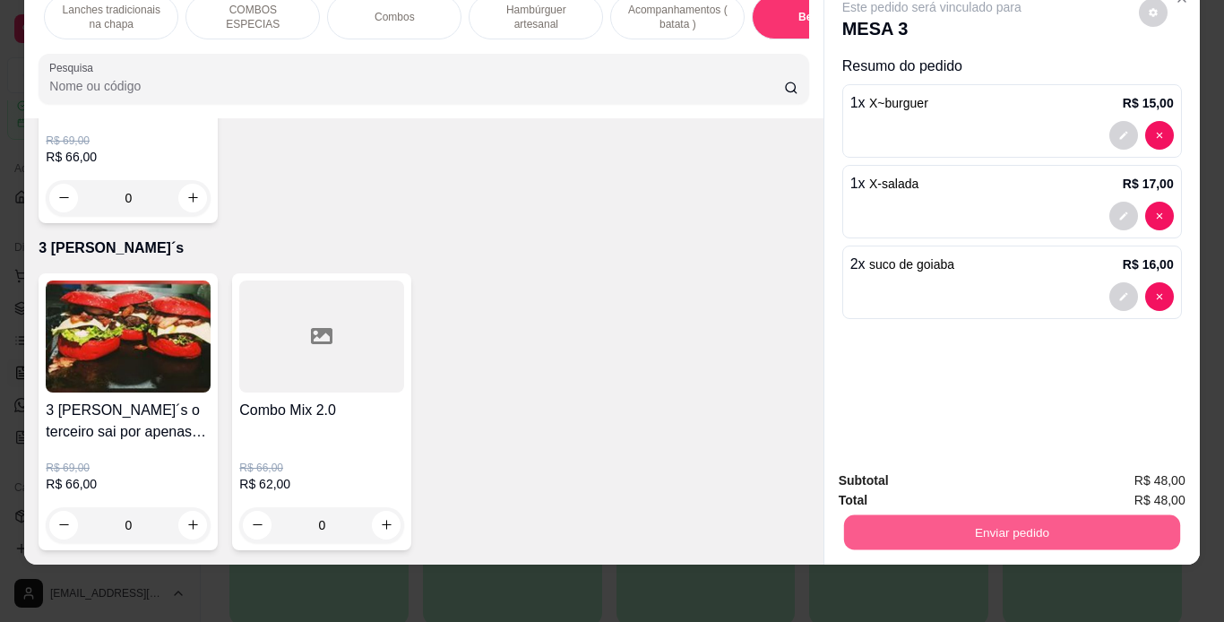
click at [933, 515] on button "Enviar pedido" at bounding box center [1011, 532] width 336 height 35
click at [1135, 478] on button "Enviar pedido" at bounding box center [1138, 474] width 99 height 33
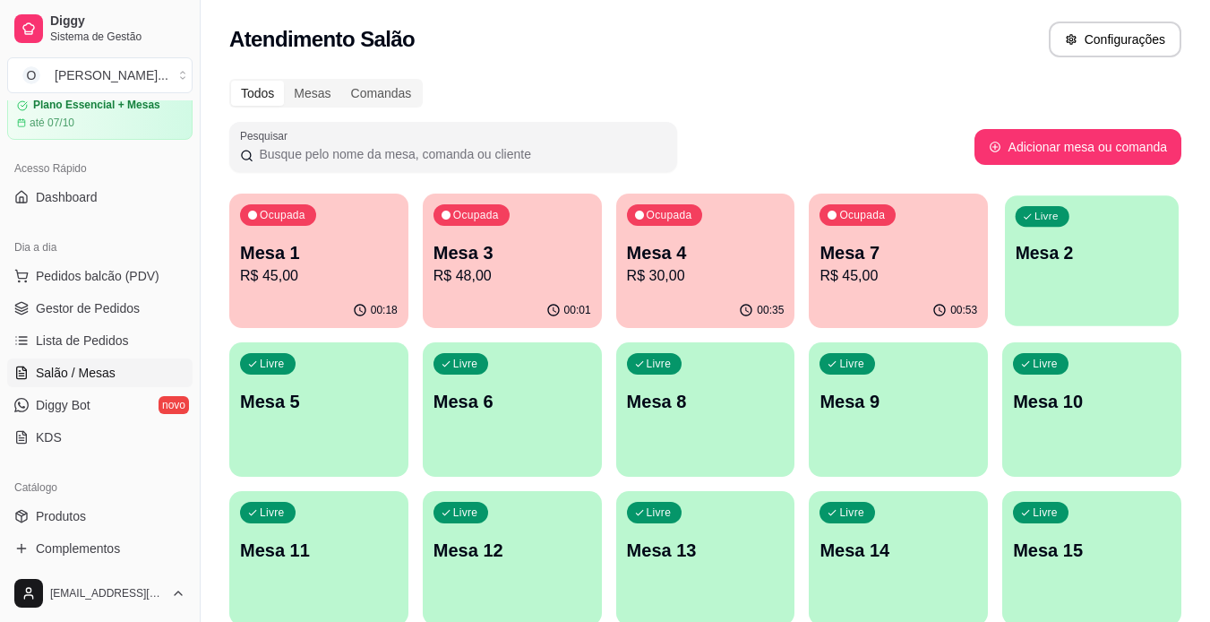
click at [1123, 276] on div "Livre Mesa 2" at bounding box center [1092, 249] width 174 height 109
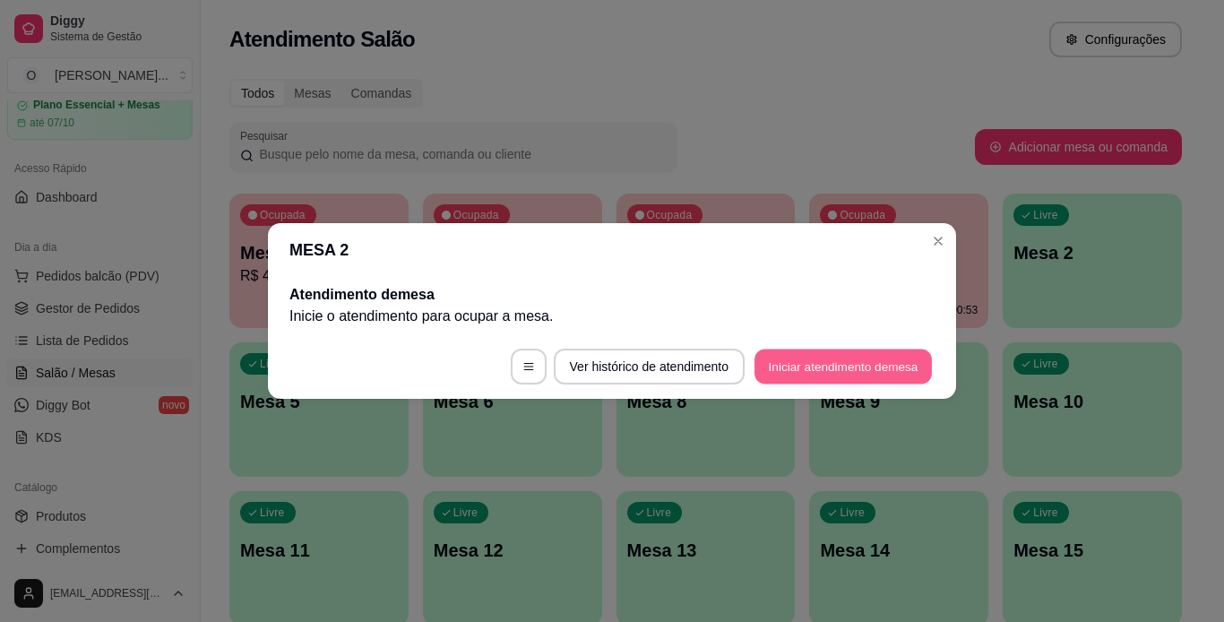
click at [885, 368] on button "Iniciar atendimento de mesa" at bounding box center [842, 366] width 177 height 35
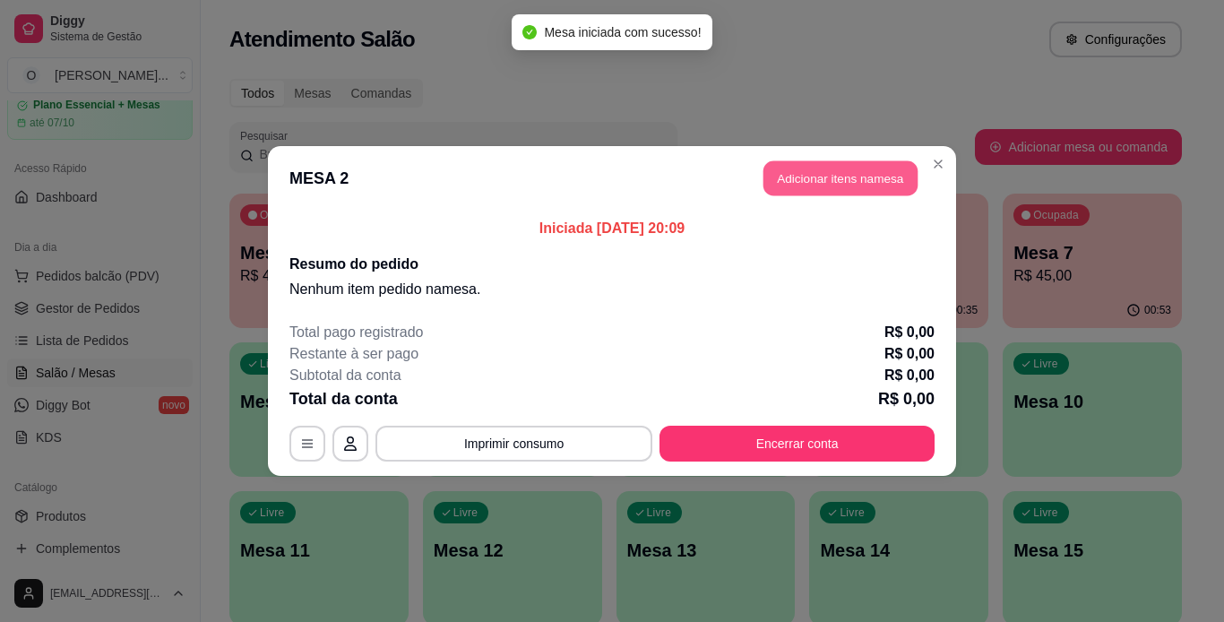
click at [867, 168] on button "Adicionar itens na mesa" at bounding box center [840, 178] width 154 height 35
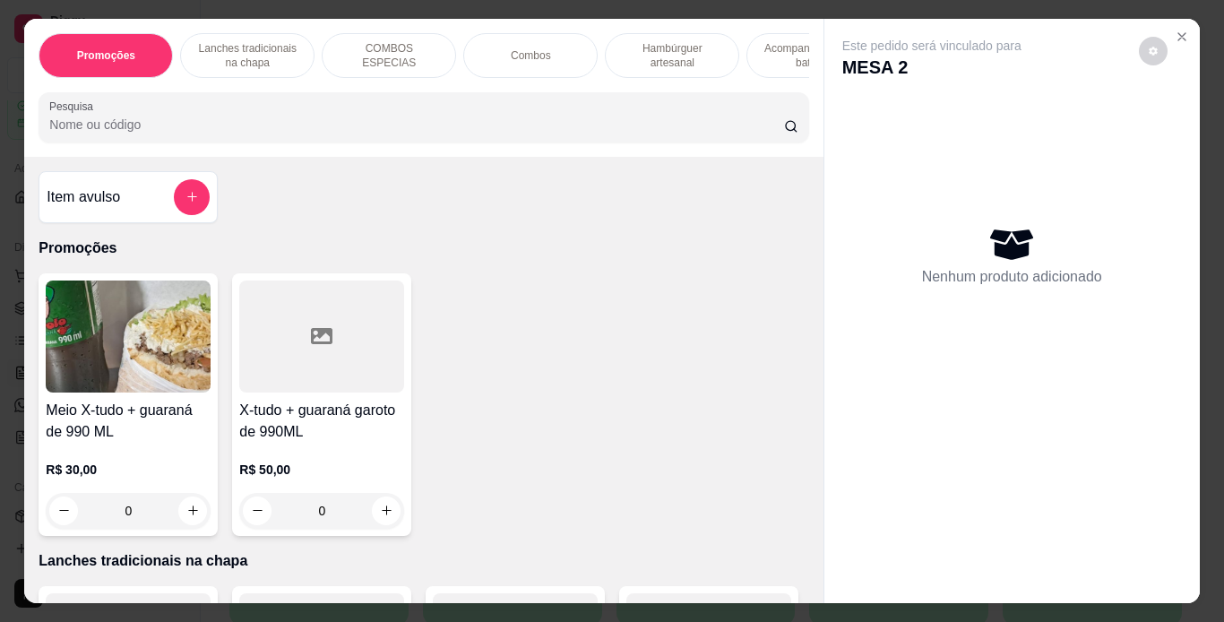
click at [251, 41] on p "Lanches tradicionais na chapa" at bounding box center [247, 55] width 104 height 29
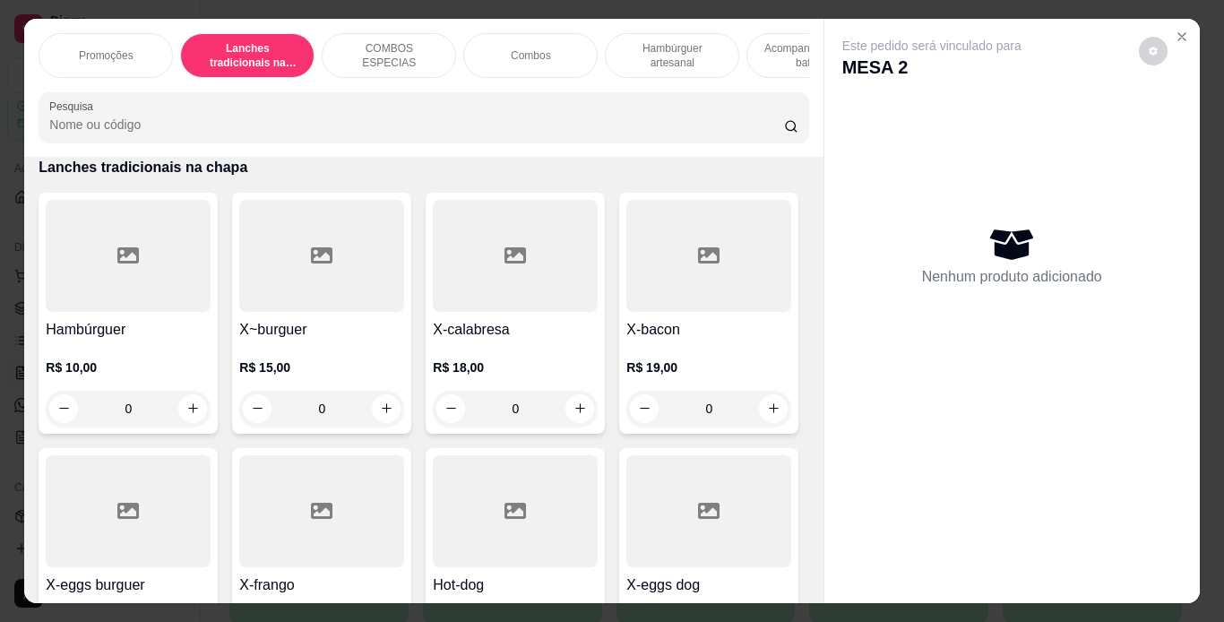
scroll to position [46, 0]
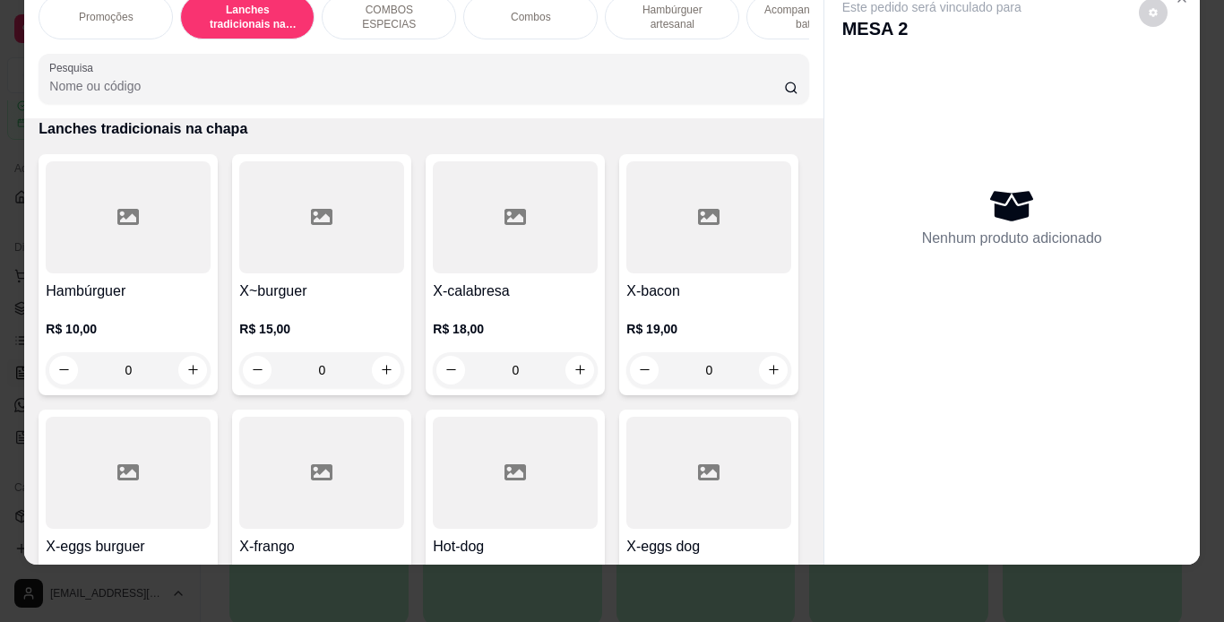
click at [571, 364] on div "0" at bounding box center [515, 370] width 165 height 36
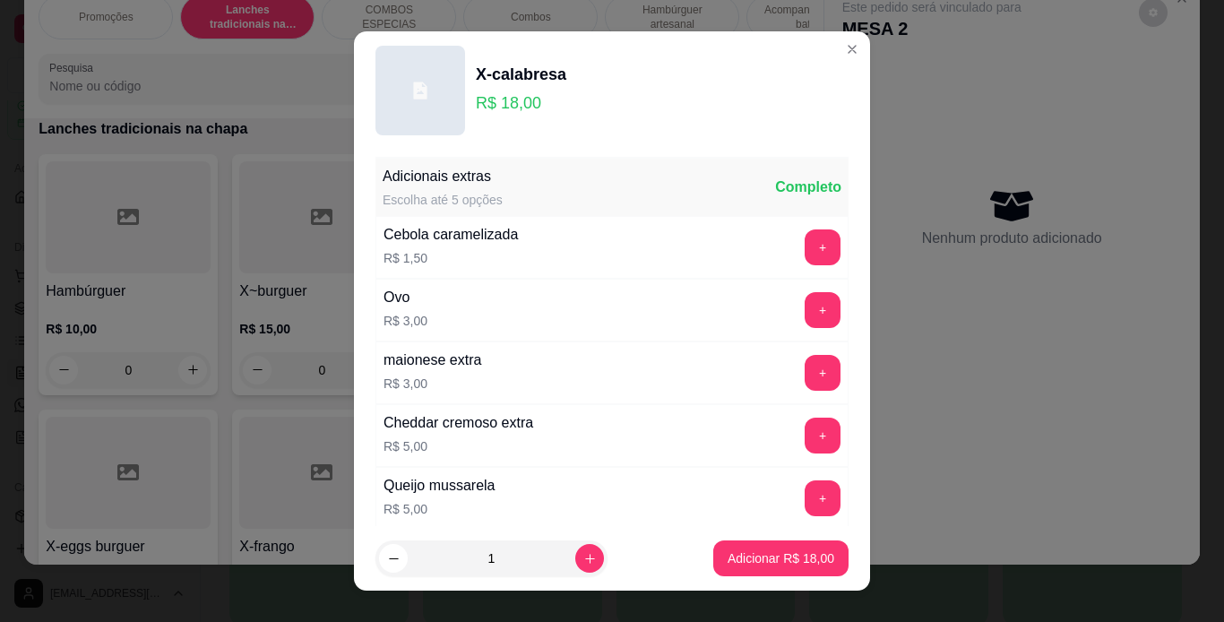
scroll to position [388, 0]
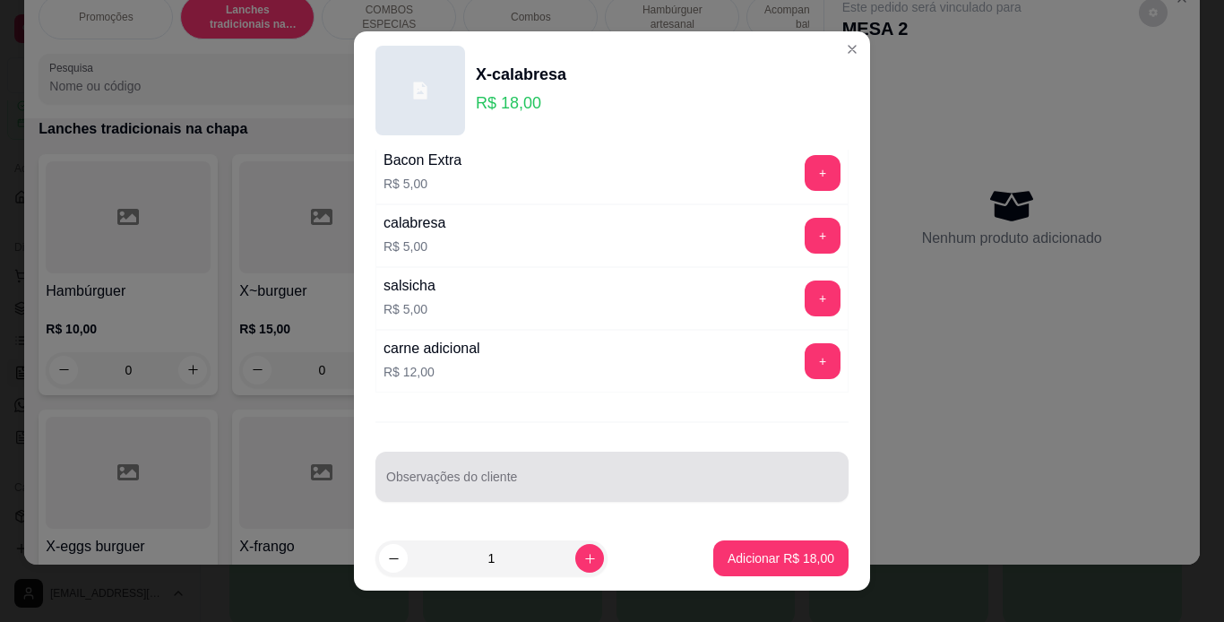
click at [545, 485] on input "Observações do cliente" at bounding box center [612, 484] width 452 height 18
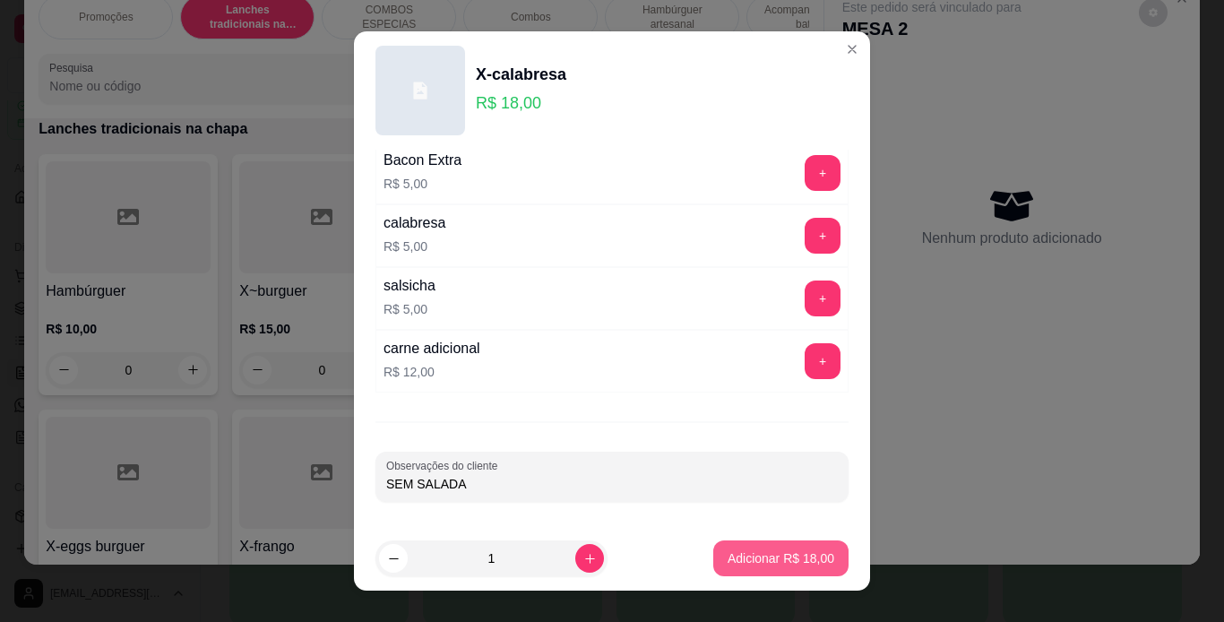
type input "SEM SALADA"
click at [745, 558] on p "Adicionar R$ 18,00" at bounding box center [781, 558] width 104 height 17
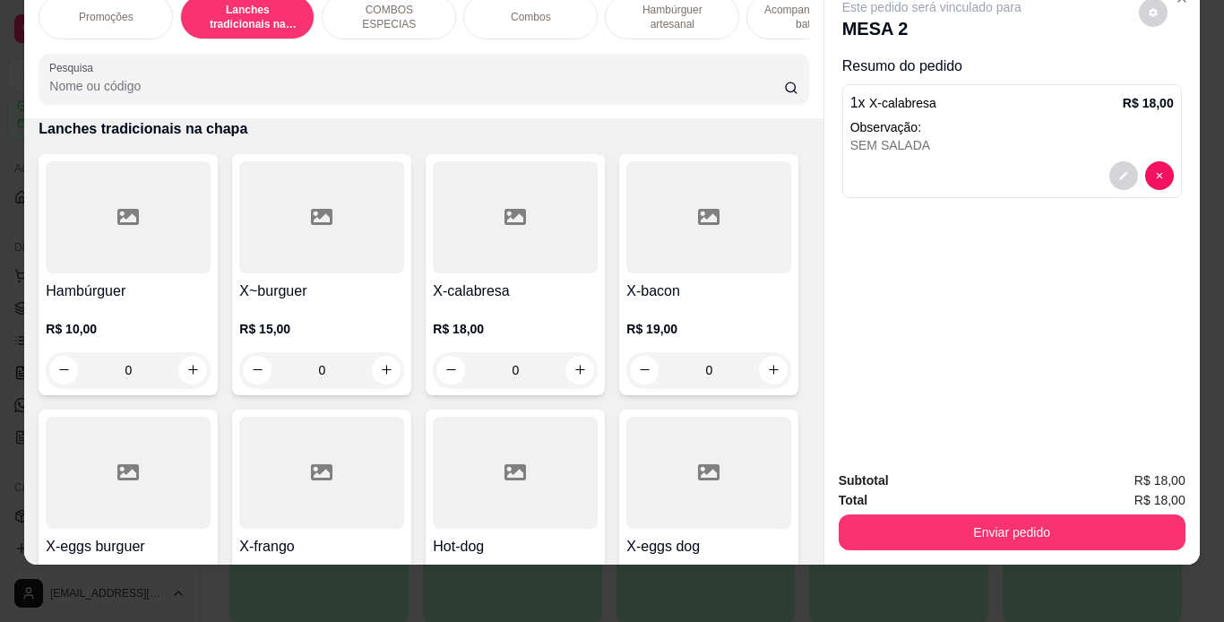
click at [629, 5] on p "Hambúrguer artesanal" at bounding box center [672, 17] width 104 height 29
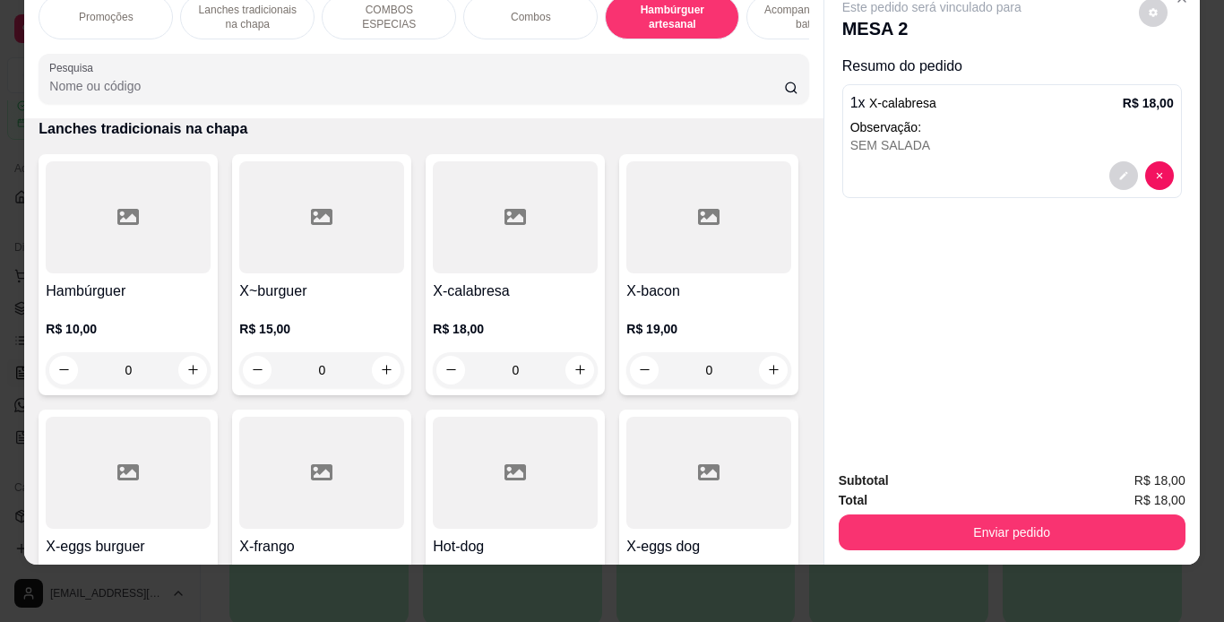
scroll to position [3324, 0]
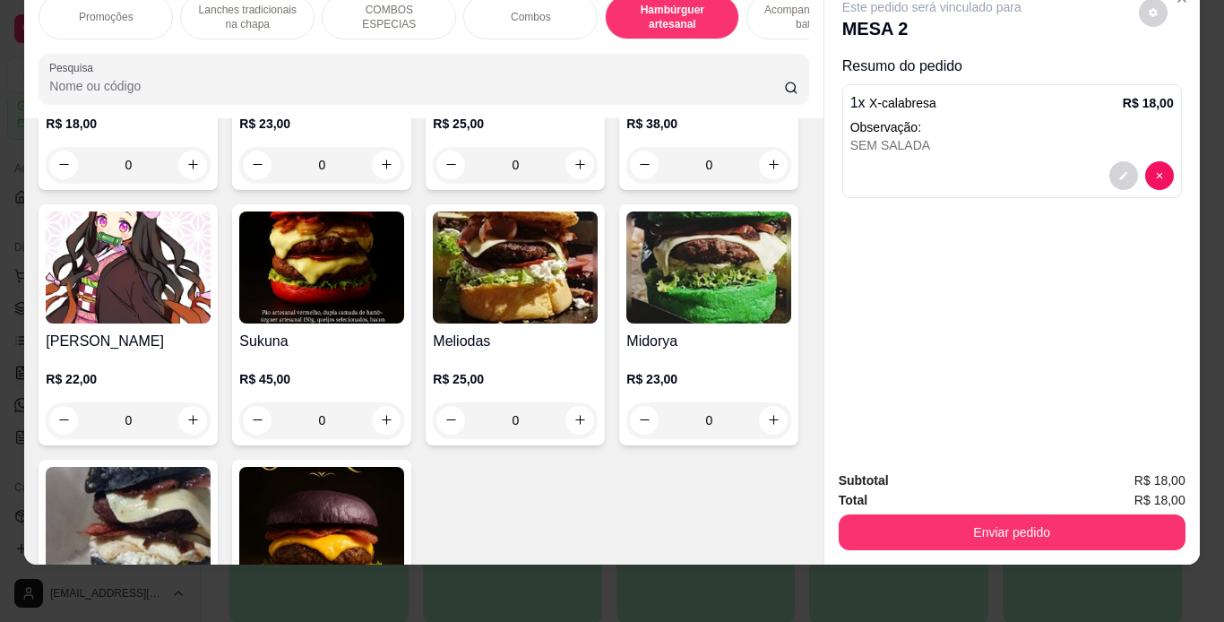
click at [577, 183] on div "0" at bounding box center [515, 165] width 165 height 36
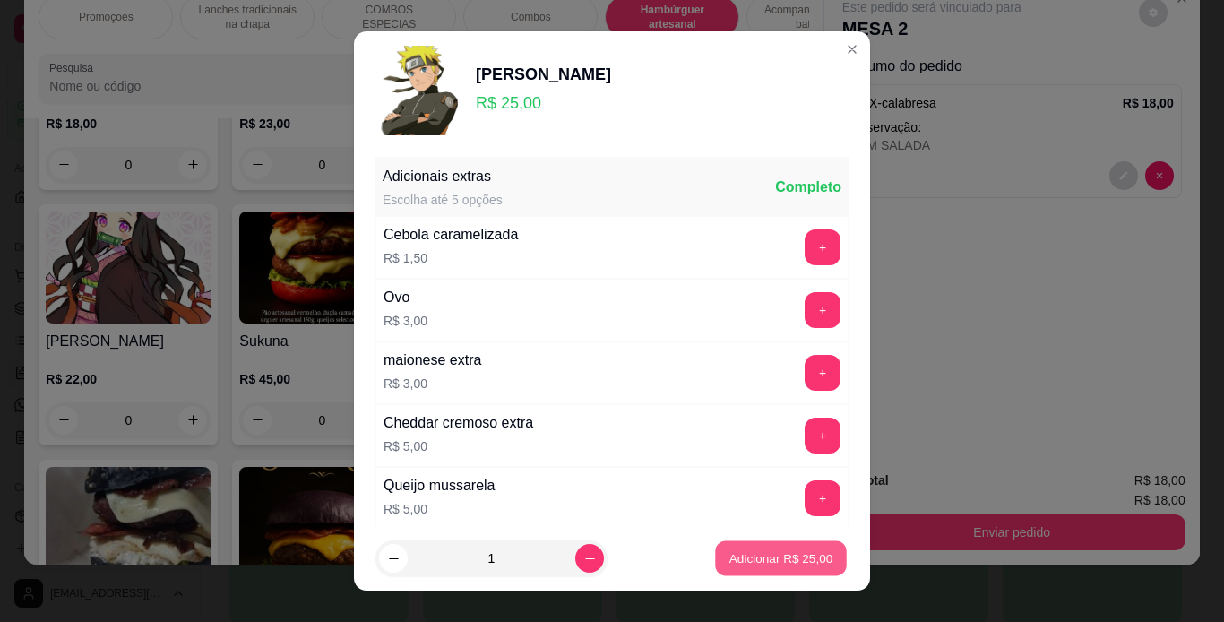
click at [740, 555] on p "Adicionar R$ 25,00" at bounding box center [781, 558] width 104 height 17
click at [740, 555] on div "Promoções Lanches tradicionais na chapa COMBOS ESPECIAS Combos Hambúrguer artes…" at bounding box center [612, 311] width 1224 height 622
type input "1"
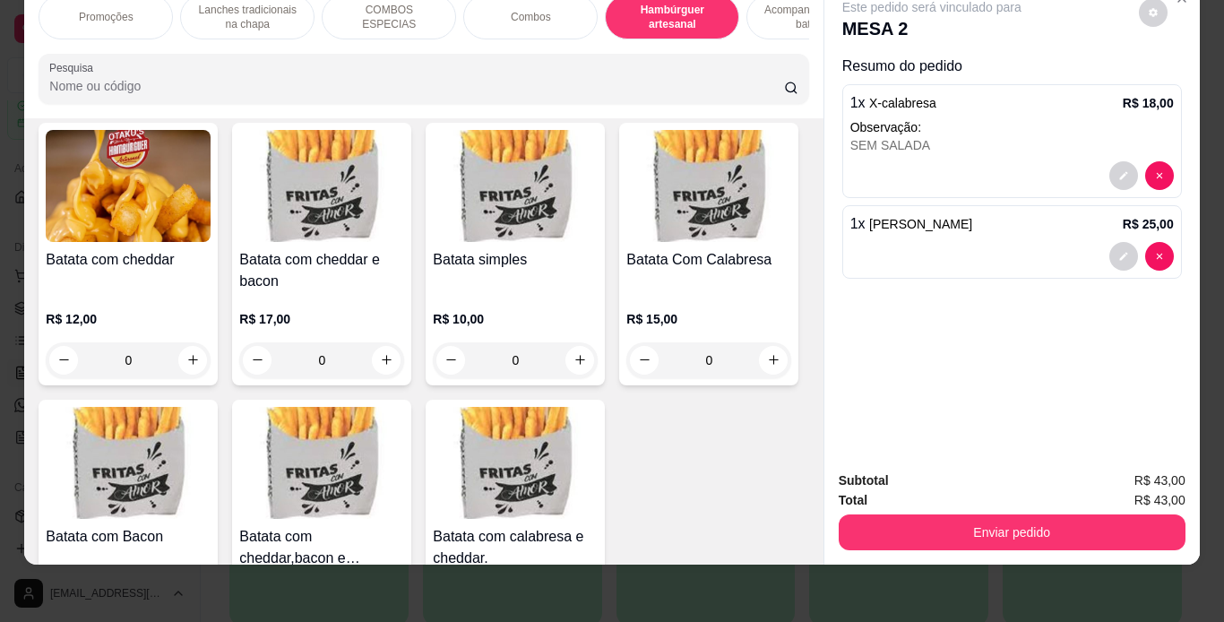
scroll to position [3974, 0]
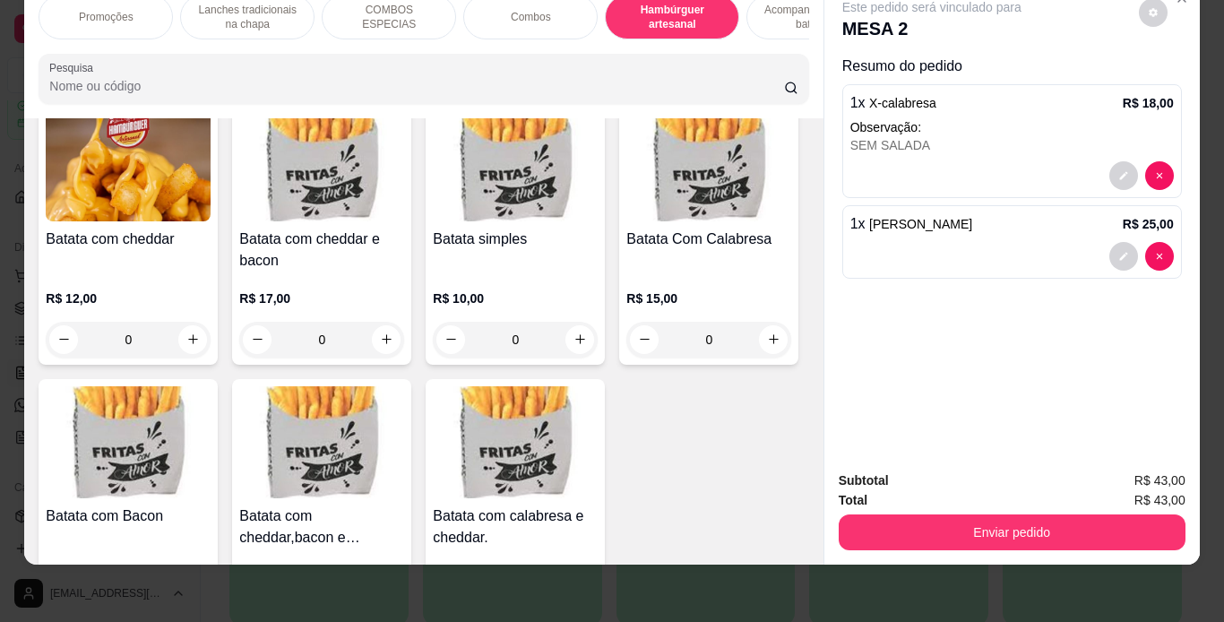
click at [239, 45] on div "0" at bounding box center [321, 27] width 165 height 36
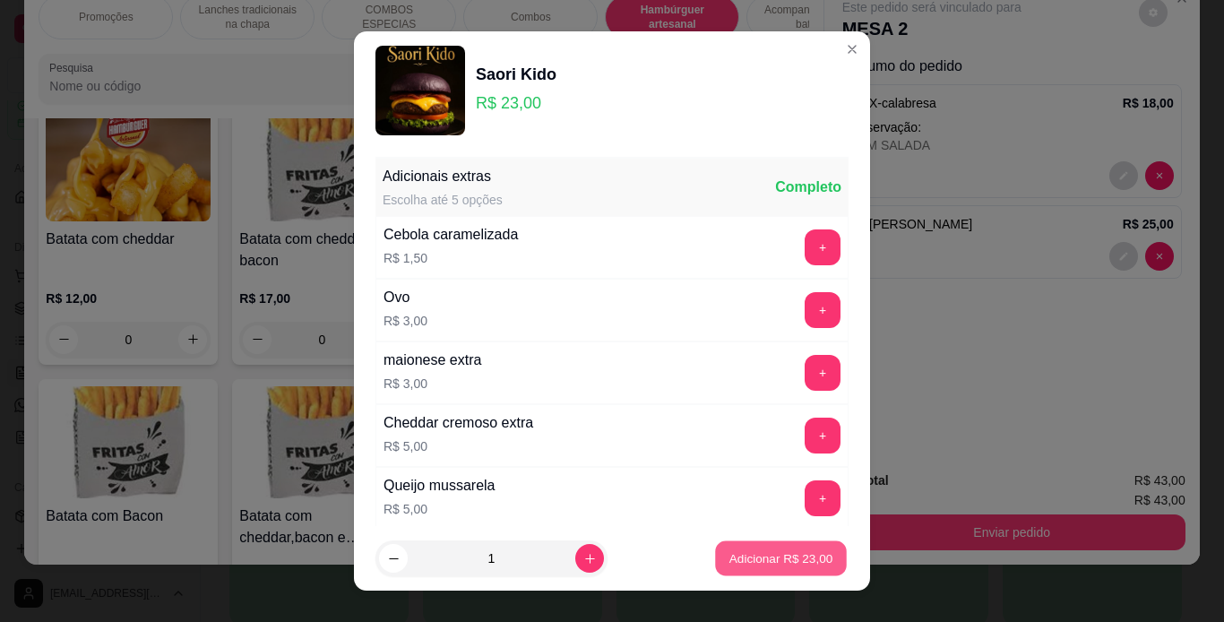
click at [807, 554] on p "Adicionar R$ 23,00" at bounding box center [781, 558] width 104 height 17
type input "1"
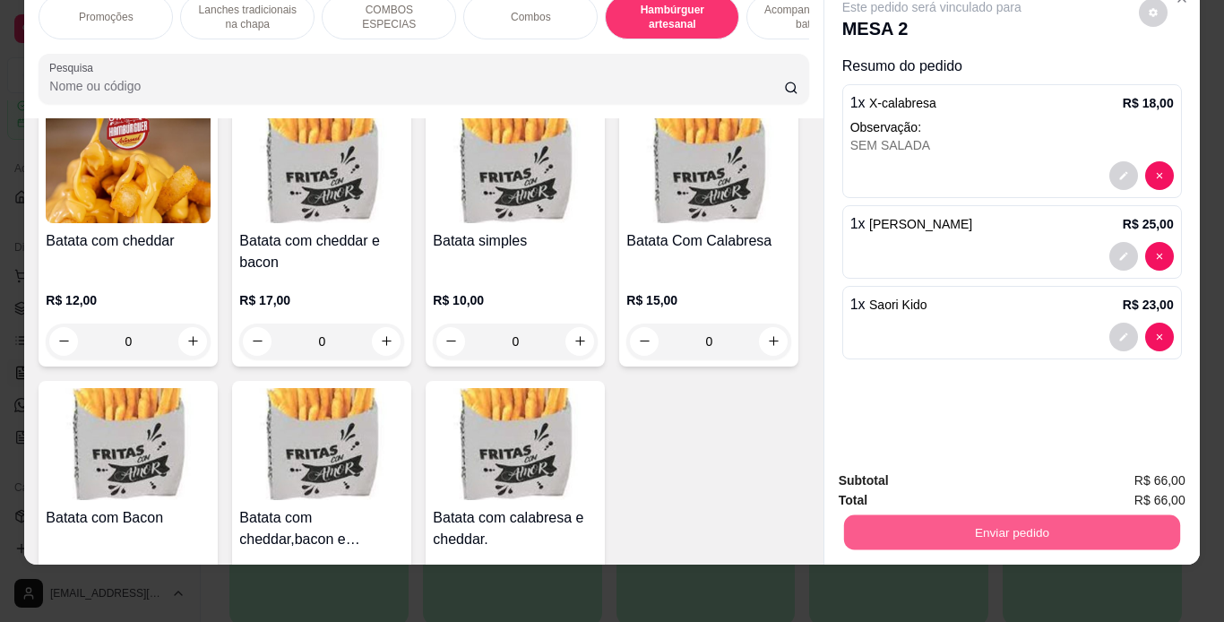
click at [848, 515] on button "Enviar pedido" at bounding box center [1011, 532] width 336 height 35
click at [1111, 465] on button "Enviar pedido" at bounding box center [1138, 474] width 99 height 33
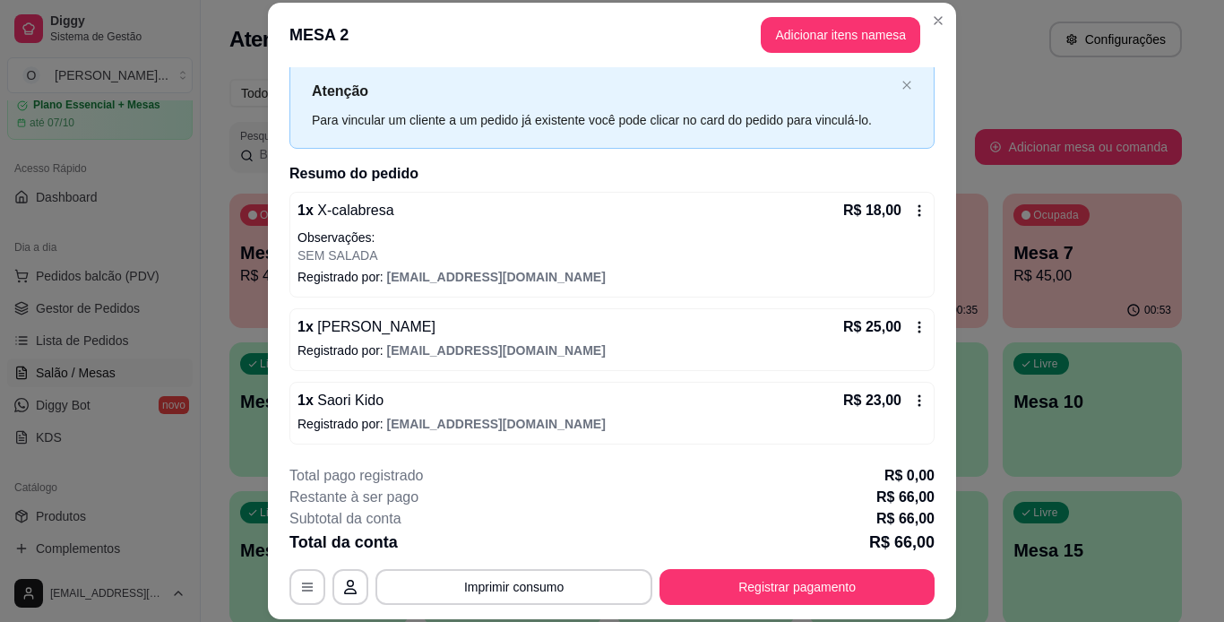
scroll to position [47, 0]
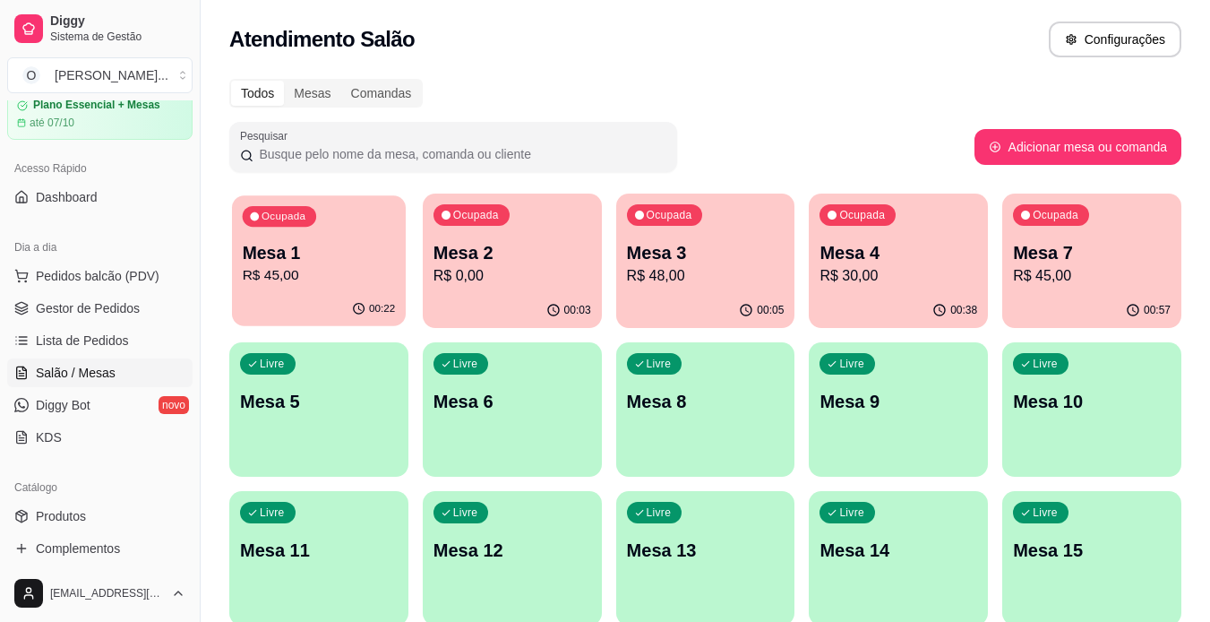
click at [330, 247] on p "Mesa 1" at bounding box center [319, 253] width 153 height 24
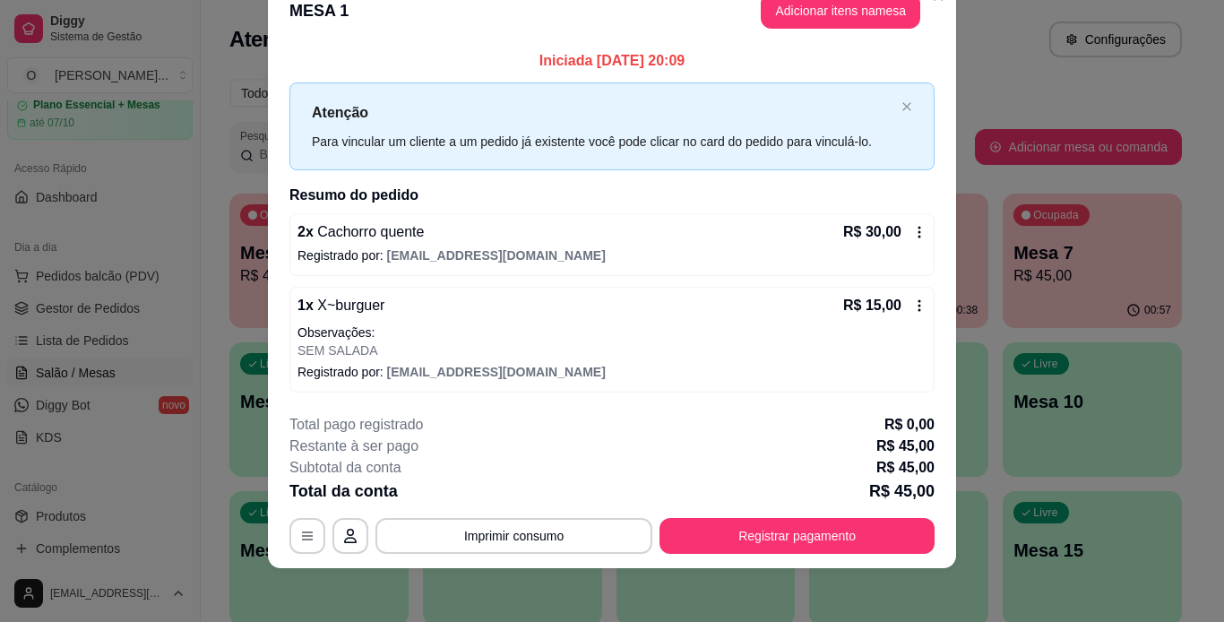
scroll to position [41, 0]
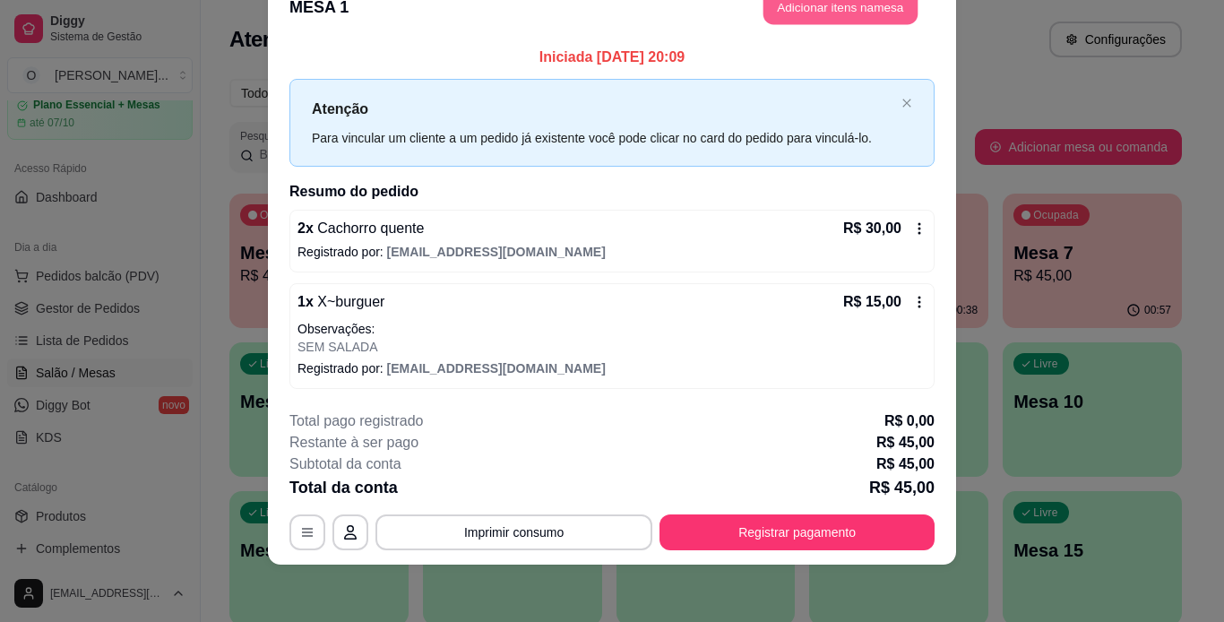
click at [828, 6] on button "Adicionar itens na mesa" at bounding box center [840, 7] width 154 height 35
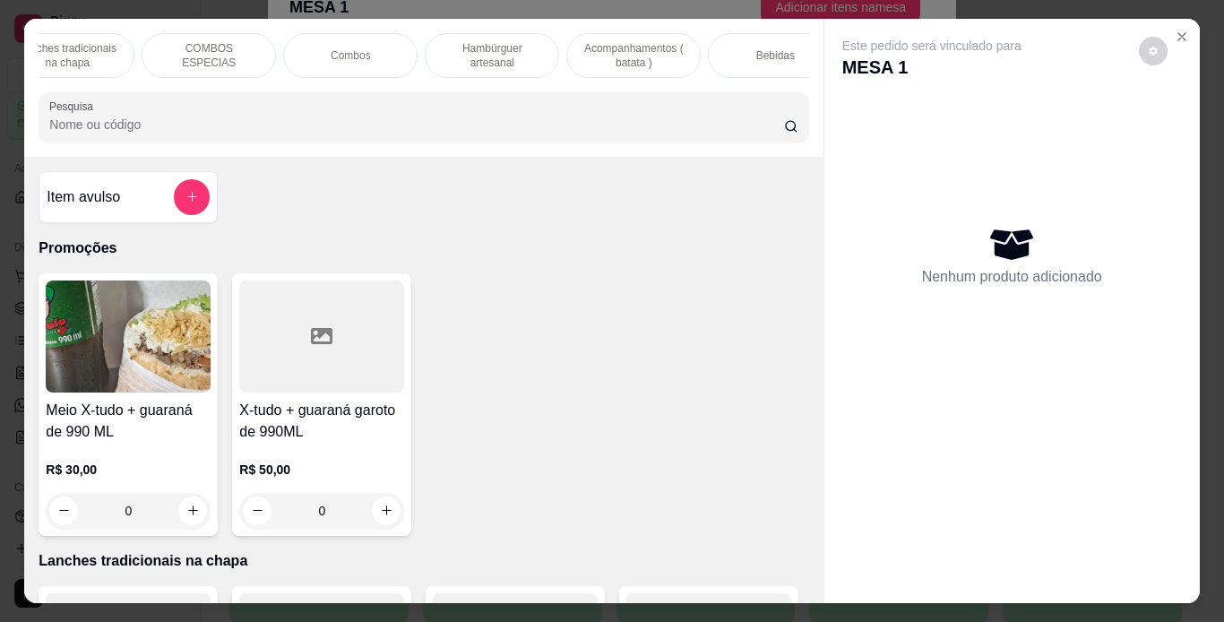
scroll to position [0, 193]
click at [761, 48] on p "Bebidas" at bounding box center [763, 55] width 39 height 14
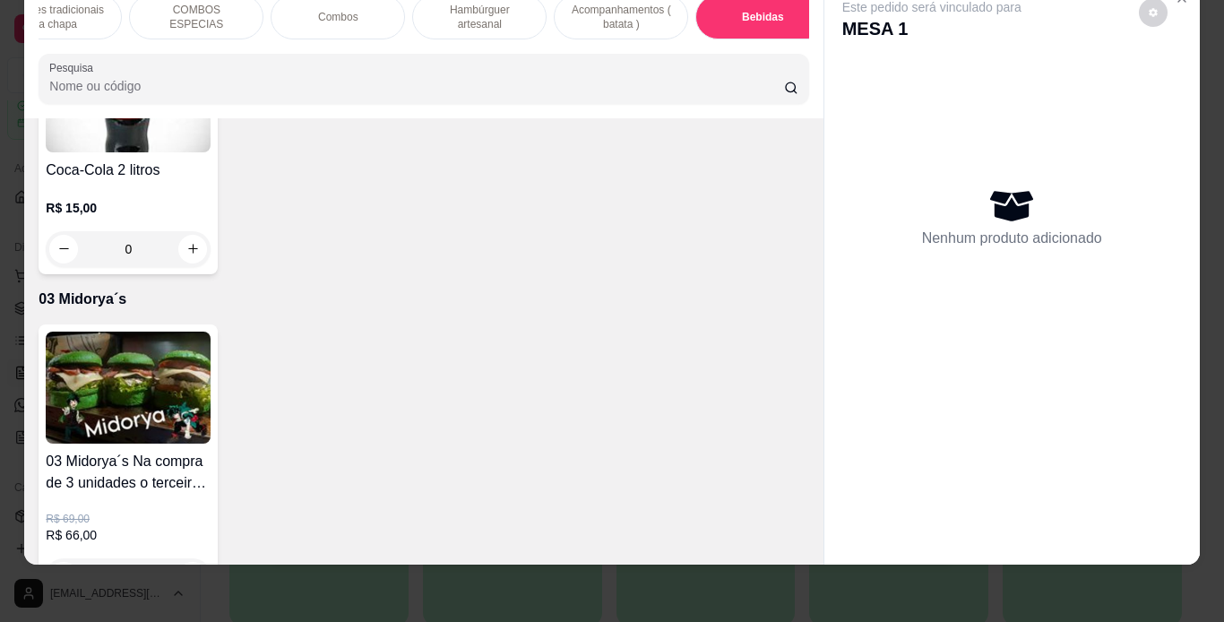
scroll to position [5417, 0]
type input "1"
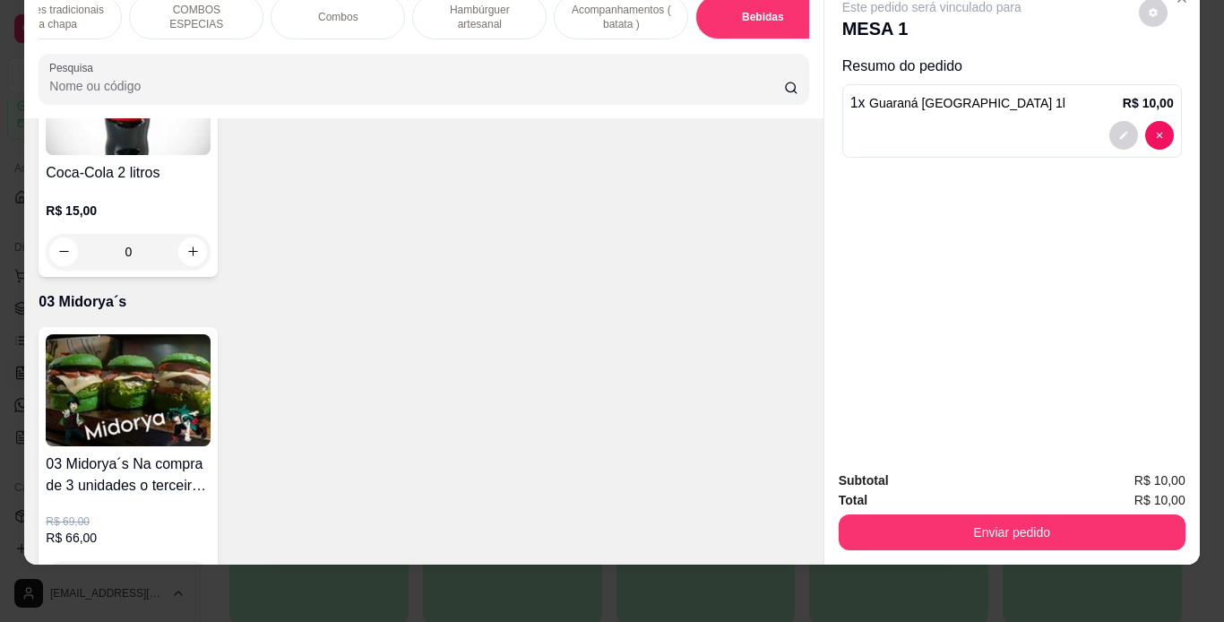
scroll to position [5418, 0]
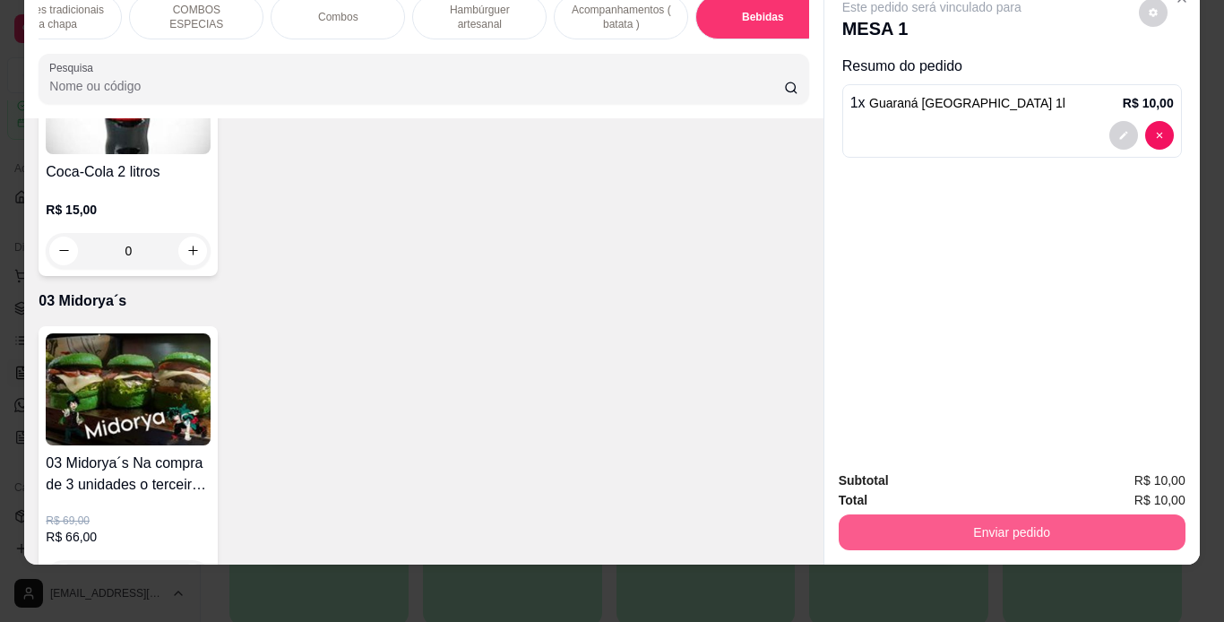
click at [975, 522] on button "Enviar pedido" at bounding box center [1012, 532] width 347 height 36
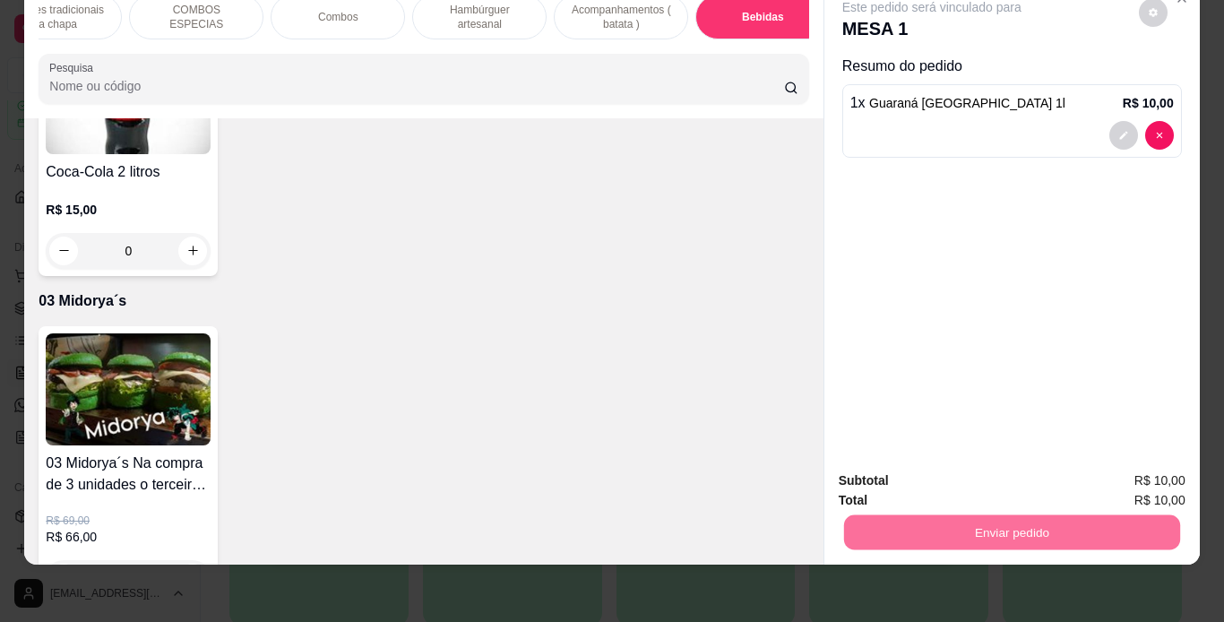
click at [1122, 473] on button "Enviar pedido" at bounding box center [1138, 474] width 99 height 33
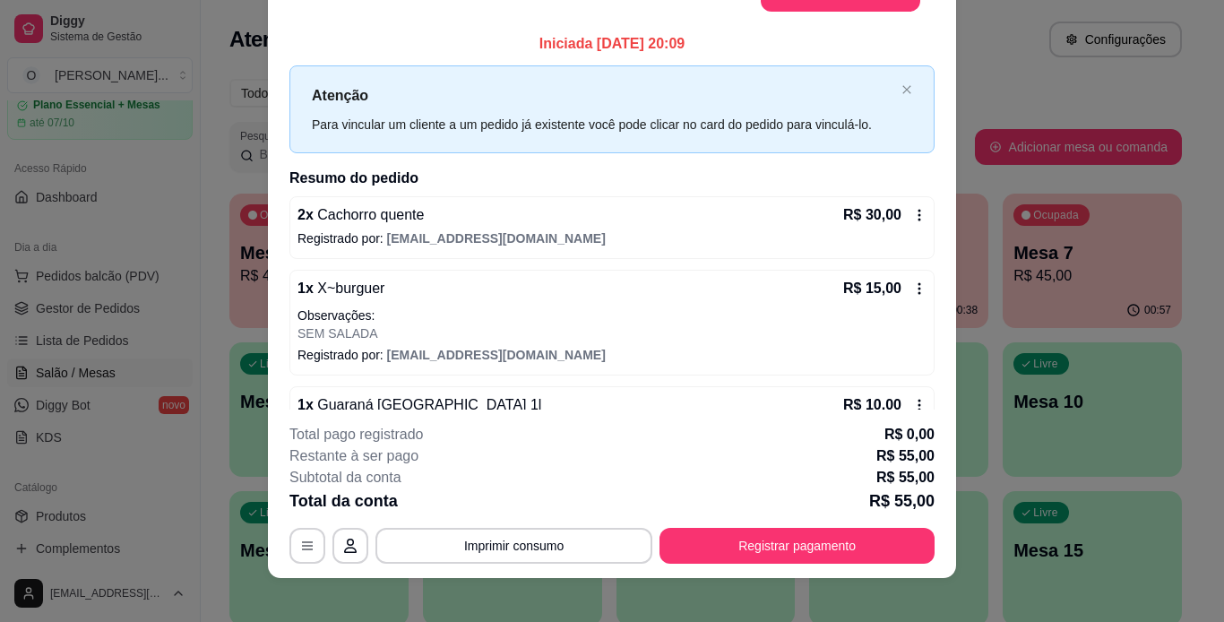
scroll to position [28, 0]
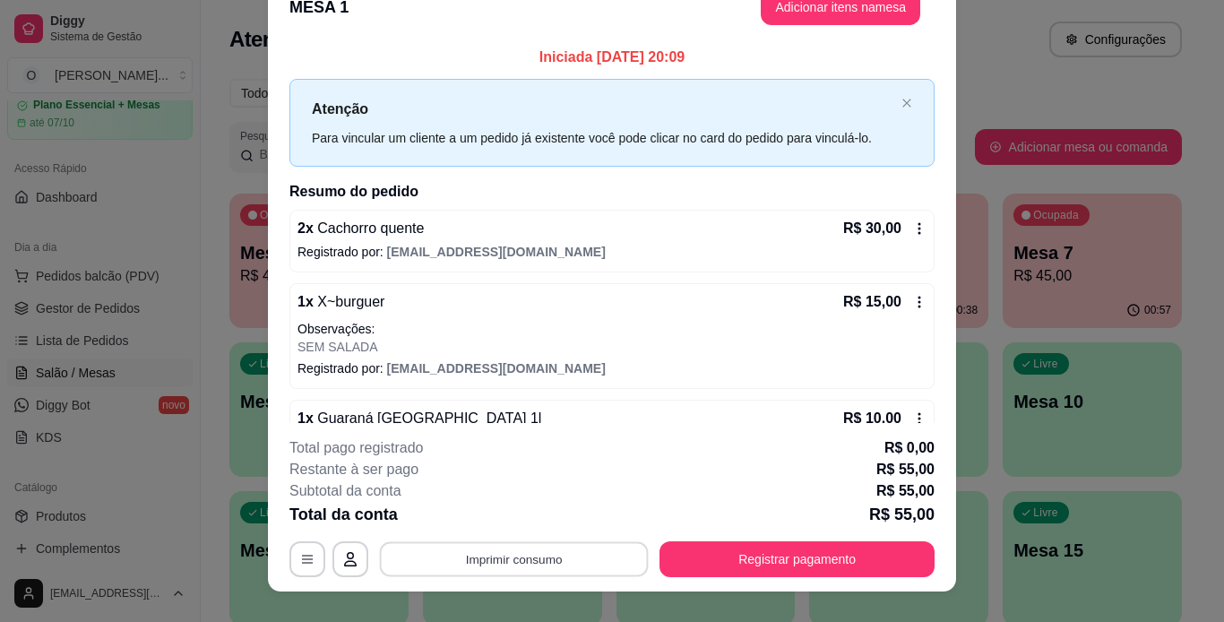
click at [597, 558] on button "Imprimir consumo" at bounding box center [514, 558] width 269 height 35
click at [546, 518] on button "IMPRESSORA" at bounding box center [513, 517] width 130 height 29
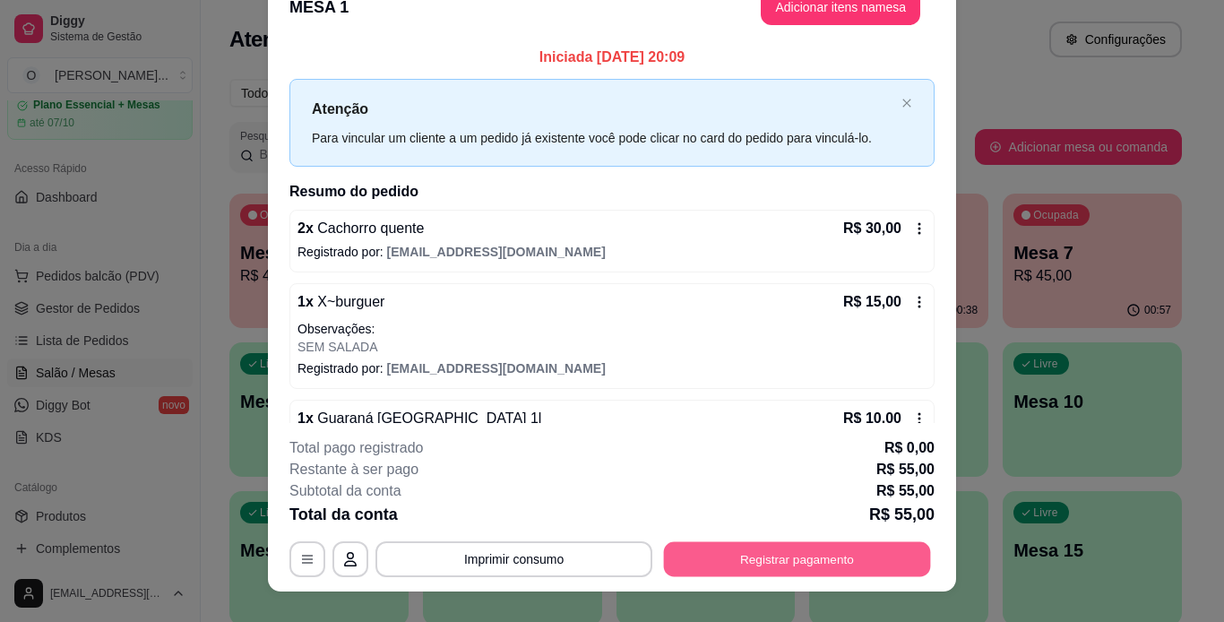
click at [705, 564] on button "Registrar pagamento" at bounding box center [797, 558] width 267 height 35
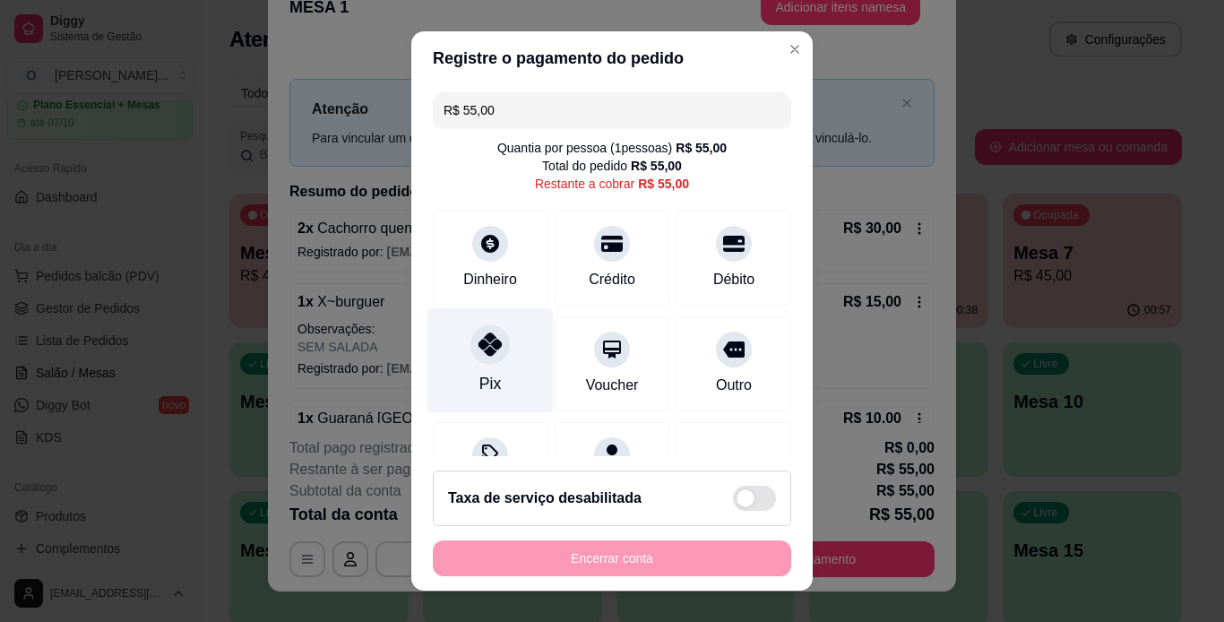
click at [478, 344] on icon at bounding box center [489, 343] width 23 height 23
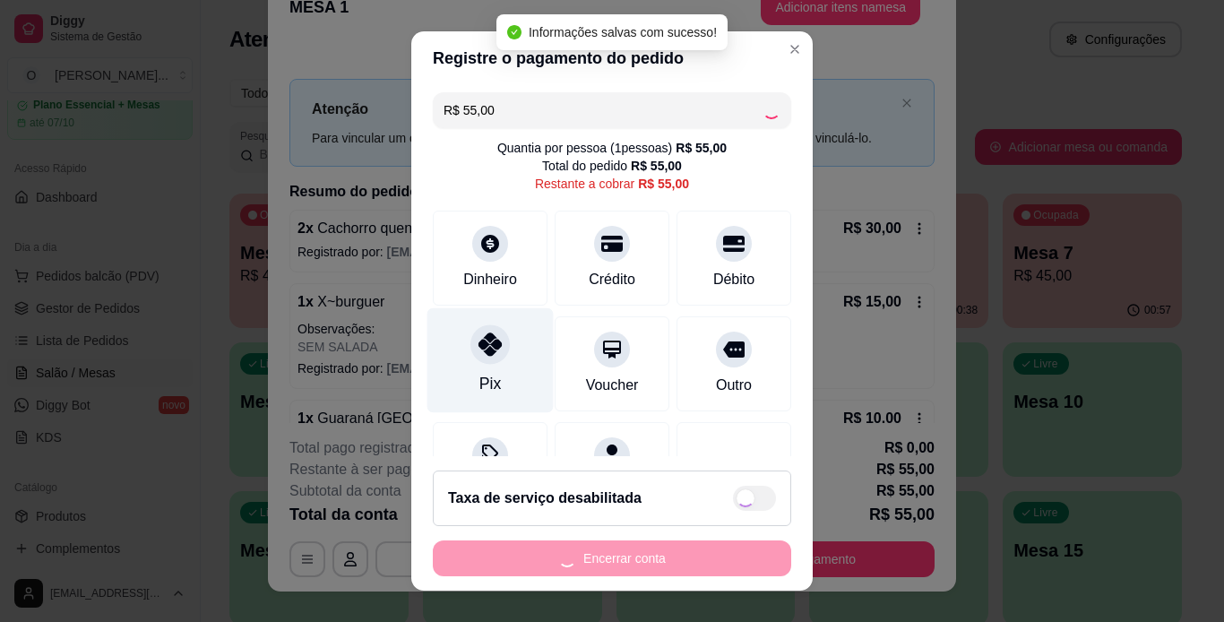
type input "R$ 0,00"
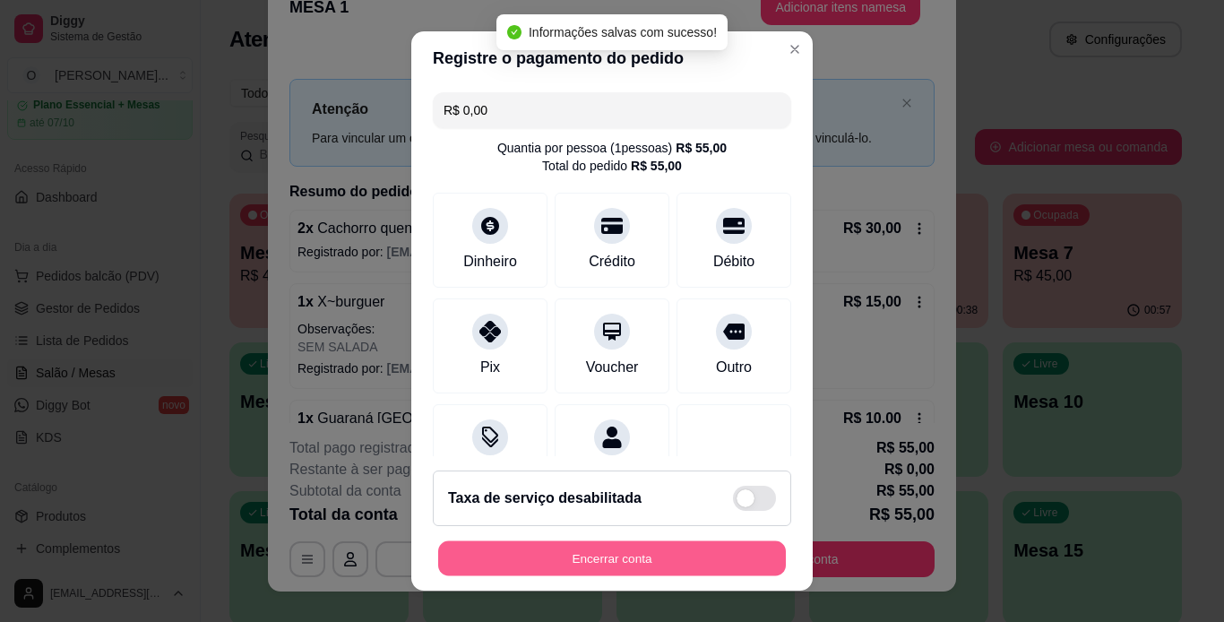
click at [615, 554] on button "Encerrar conta" at bounding box center [612, 558] width 348 height 35
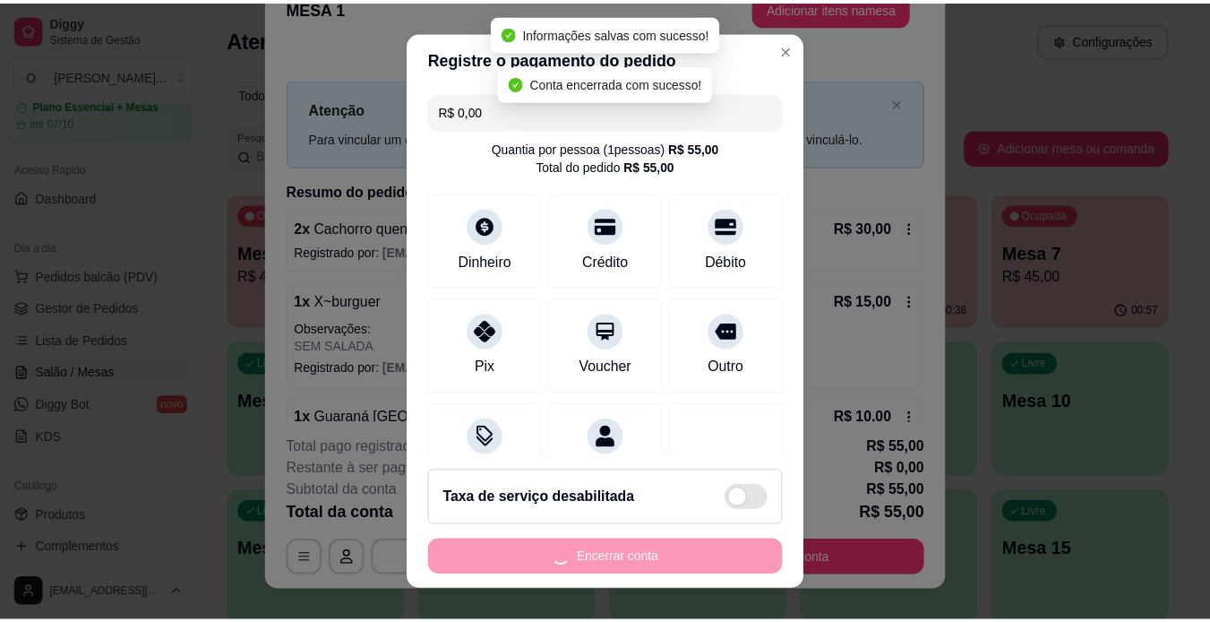
scroll to position [0, 0]
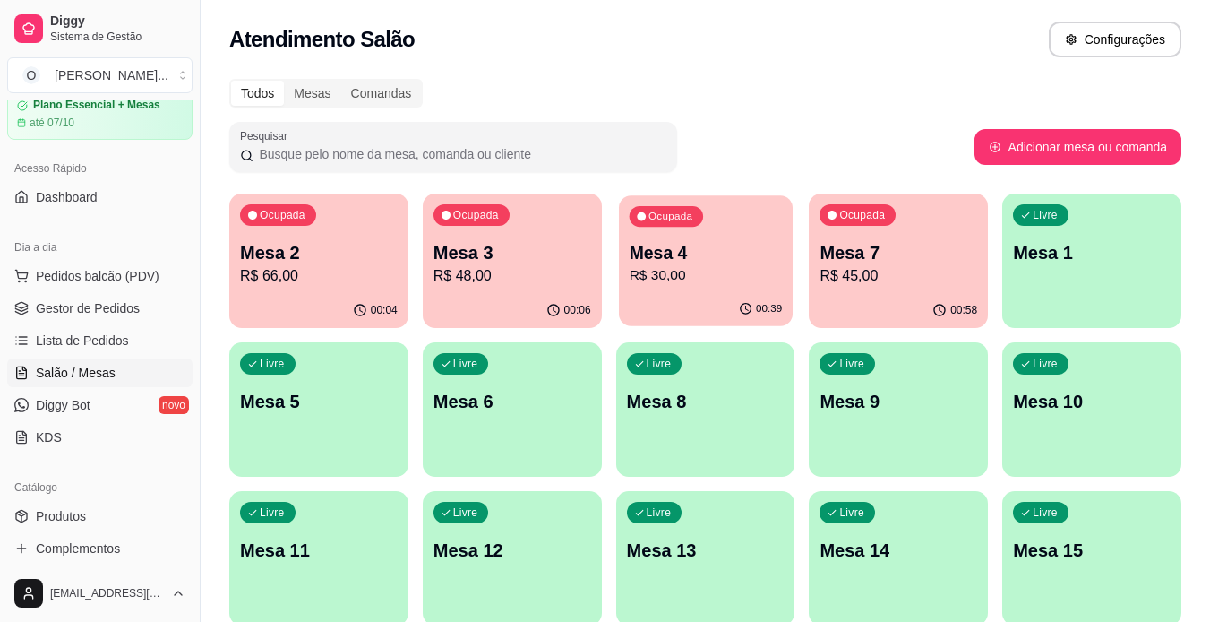
click at [739, 282] on p "R$ 30,00" at bounding box center [705, 275] width 153 height 21
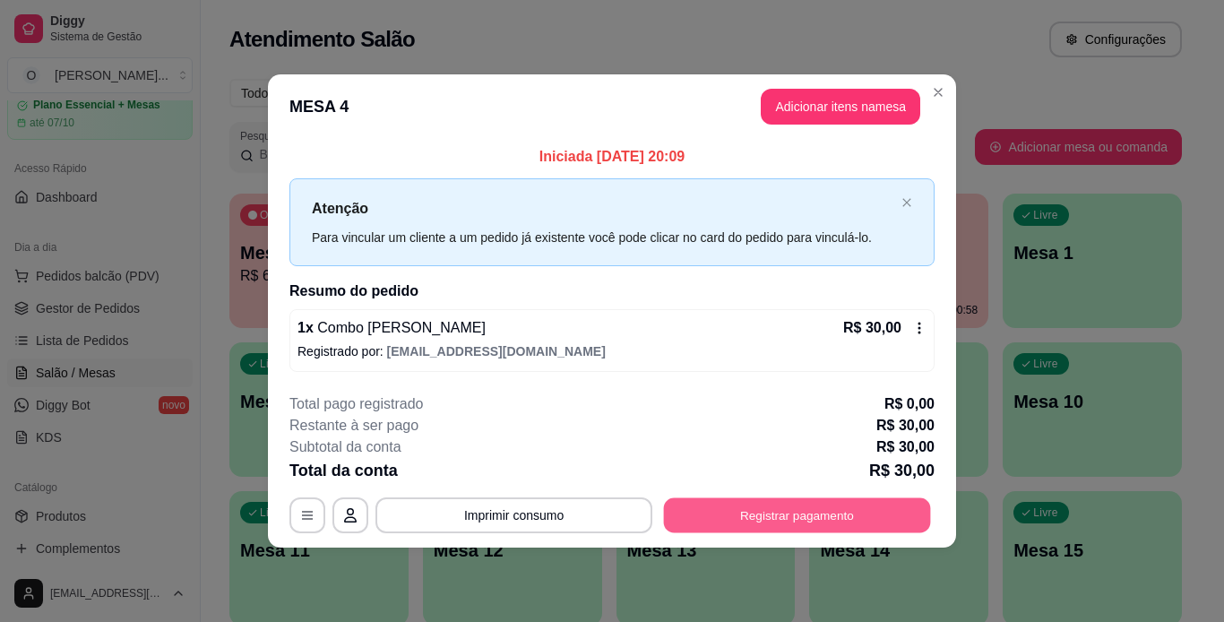
click at [795, 510] on button "Registrar pagamento" at bounding box center [797, 514] width 267 height 35
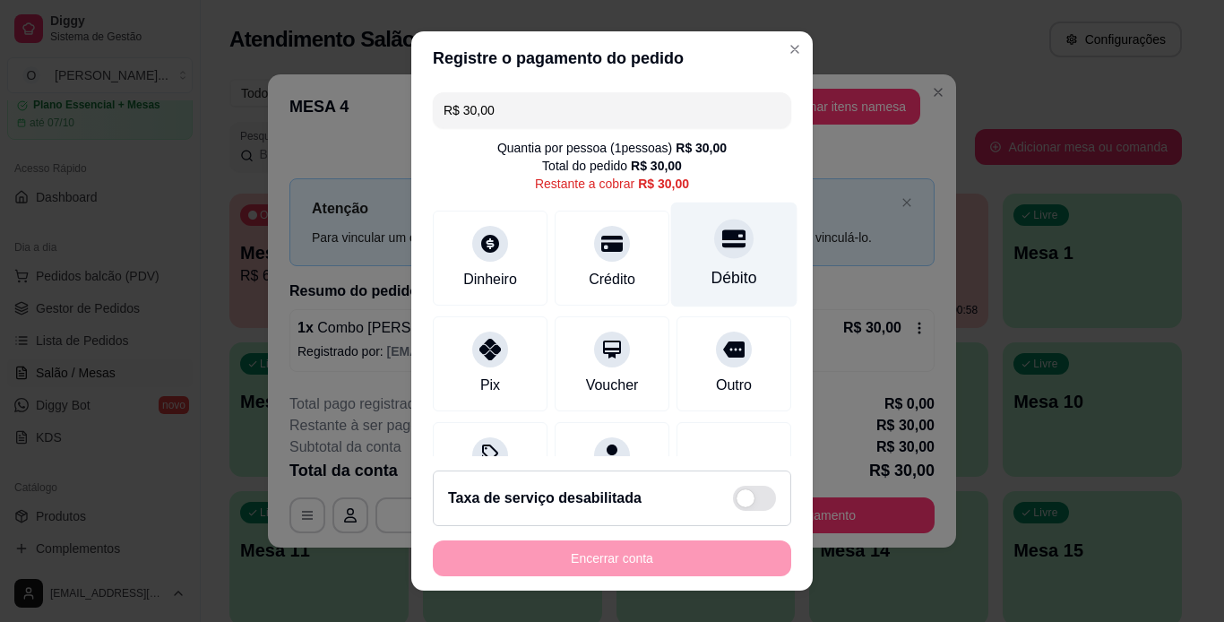
click at [727, 282] on div "Débito" at bounding box center [734, 277] width 46 height 23
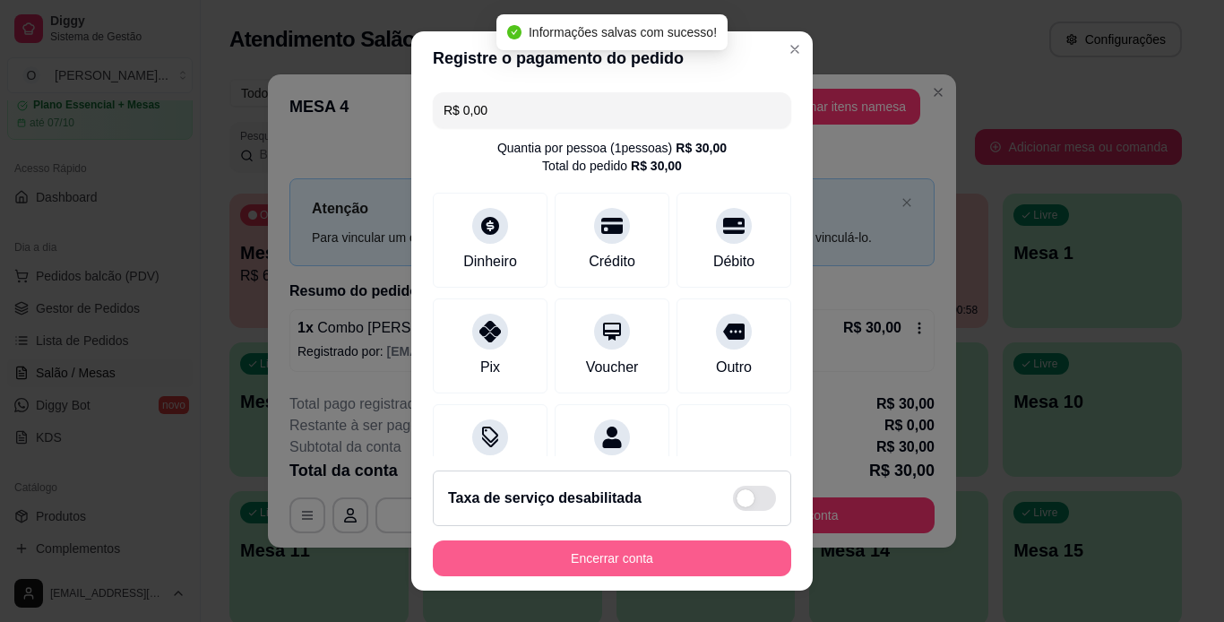
type input "R$ 0,00"
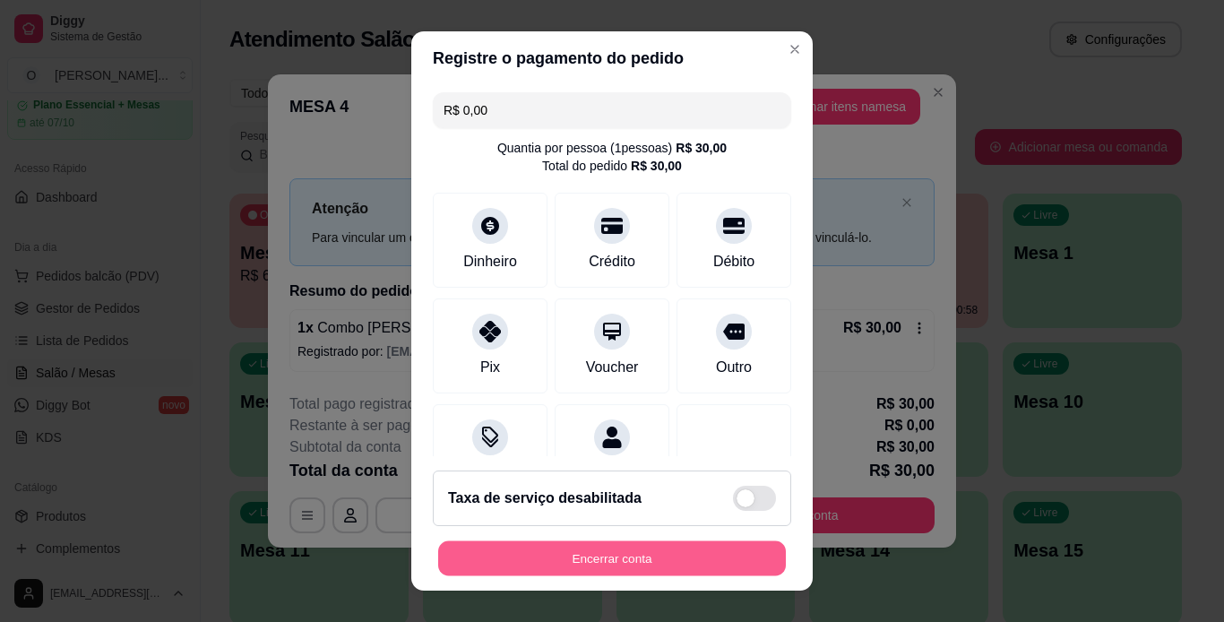
click at [676, 566] on button "Encerrar conta" at bounding box center [612, 558] width 348 height 35
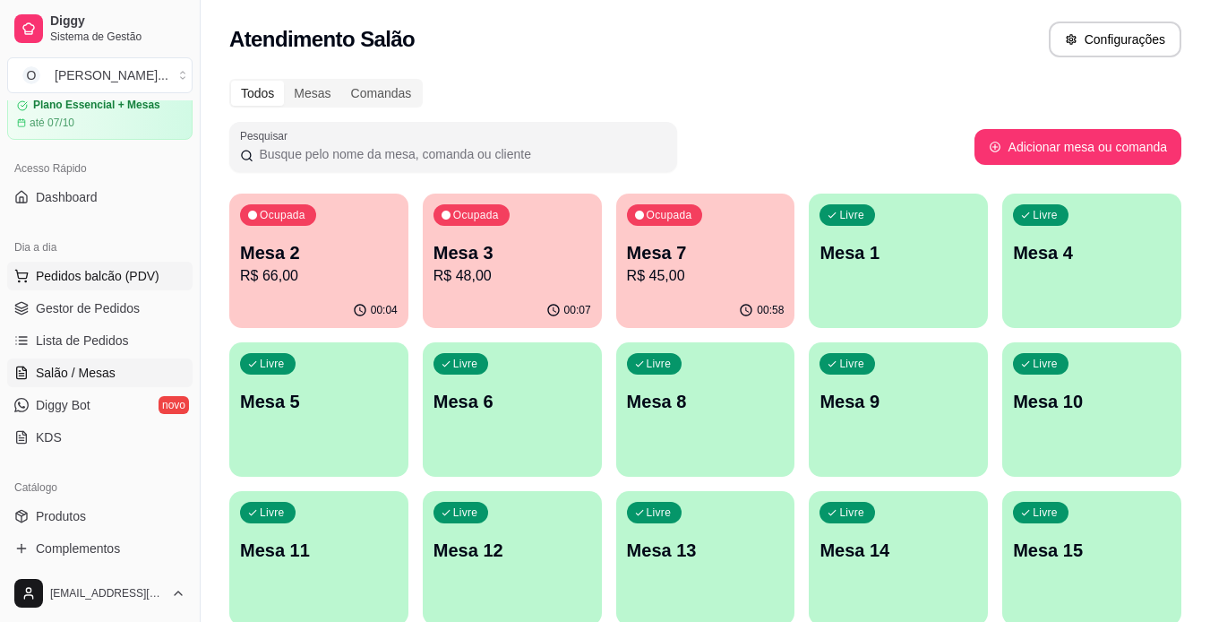
click at [47, 288] on button "Pedidos balcão (PDV)" at bounding box center [99, 276] width 185 height 29
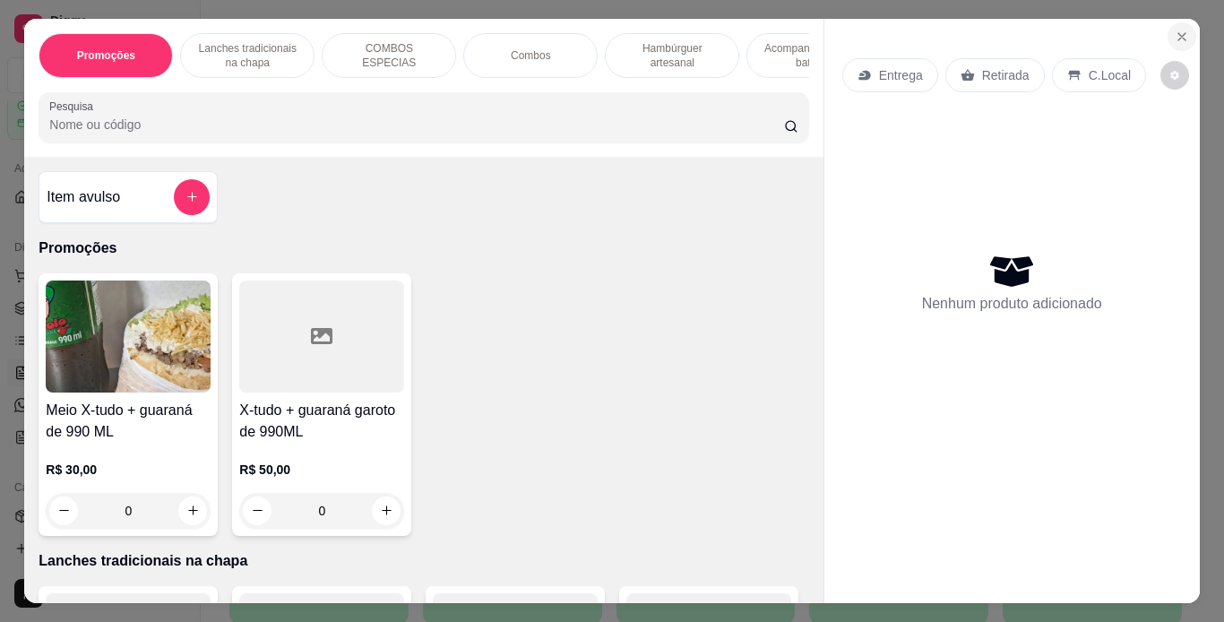
click at [1180, 30] on icon "Close" at bounding box center [1182, 37] width 14 height 14
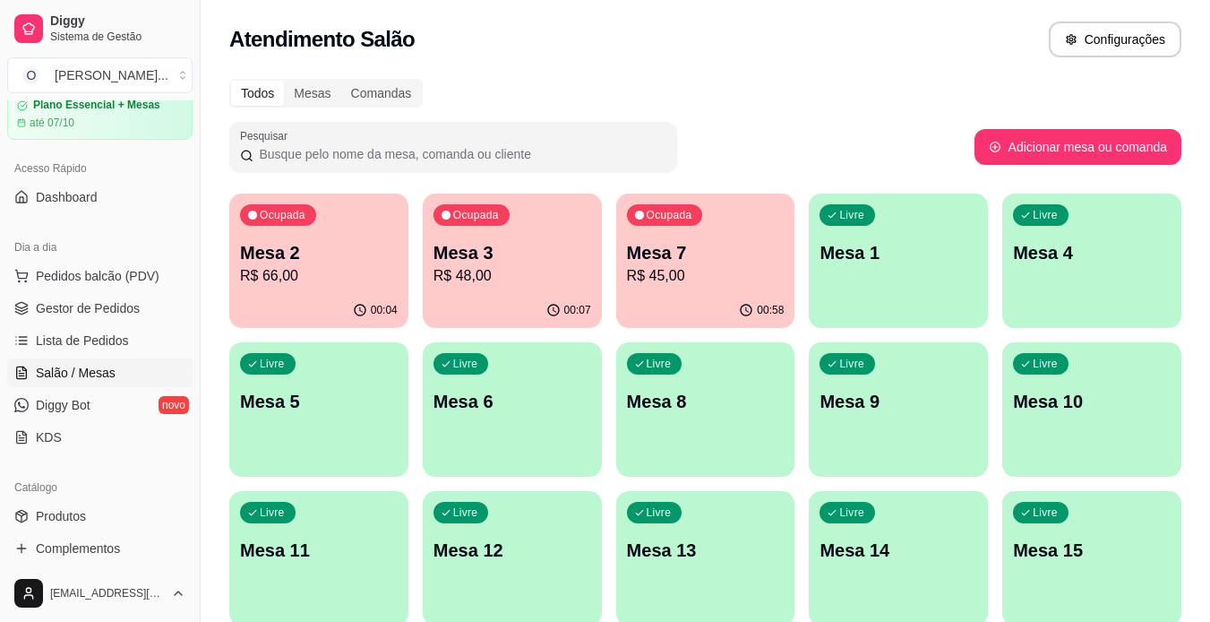
click at [988, 88] on div "Todos Mesas Comandas" at bounding box center [705, 93] width 952 height 29
click at [570, 417] on div "Livre Mesa 6" at bounding box center [513, 398] width 174 height 109
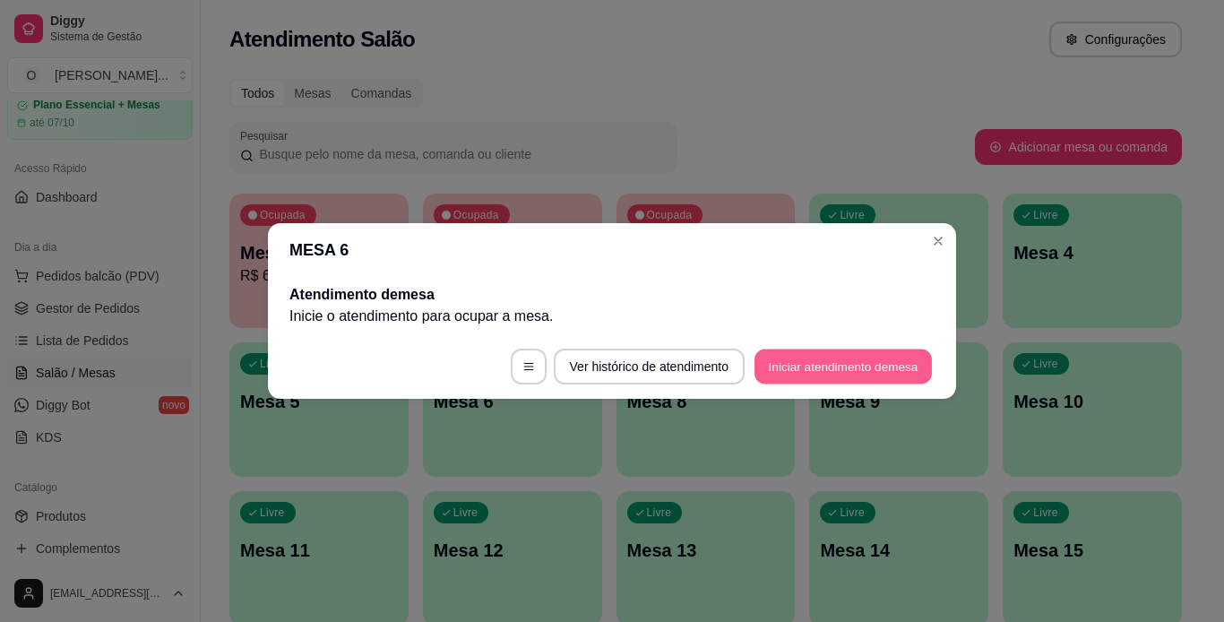
click at [795, 371] on button "Iniciar atendimento de mesa" at bounding box center [842, 366] width 177 height 35
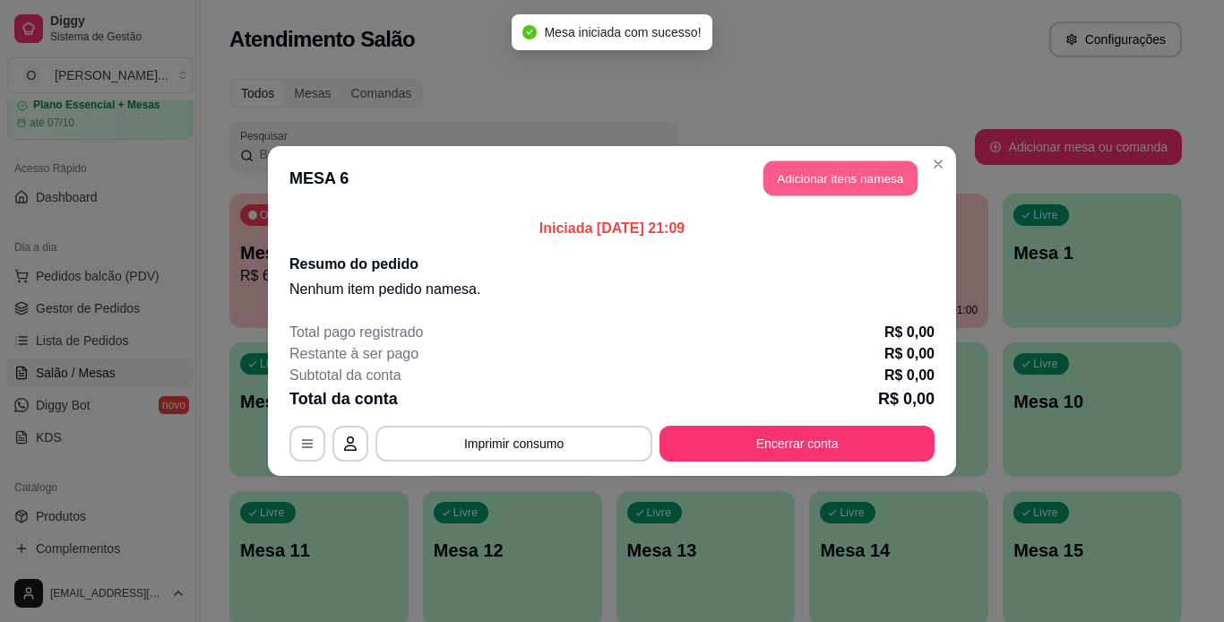
click at [829, 175] on button "Adicionar itens na mesa" at bounding box center [840, 178] width 154 height 35
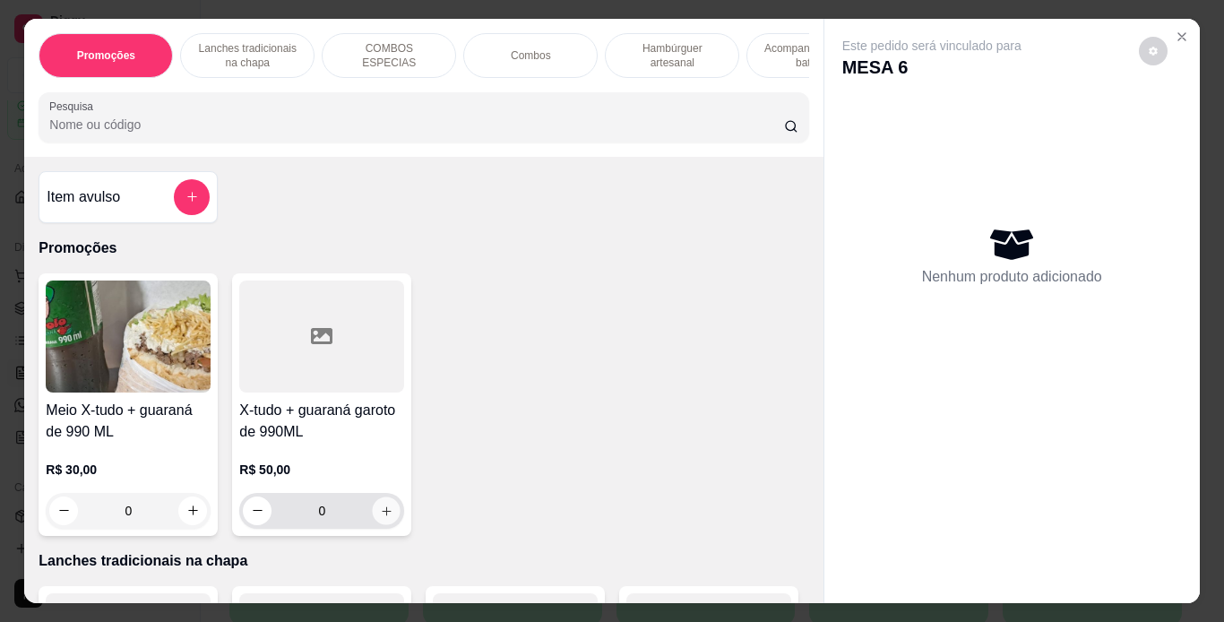
click at [380, 510] on icon "increase-product-quantity" at bounding box center [386, 510] width 13 height 13
type input "1"
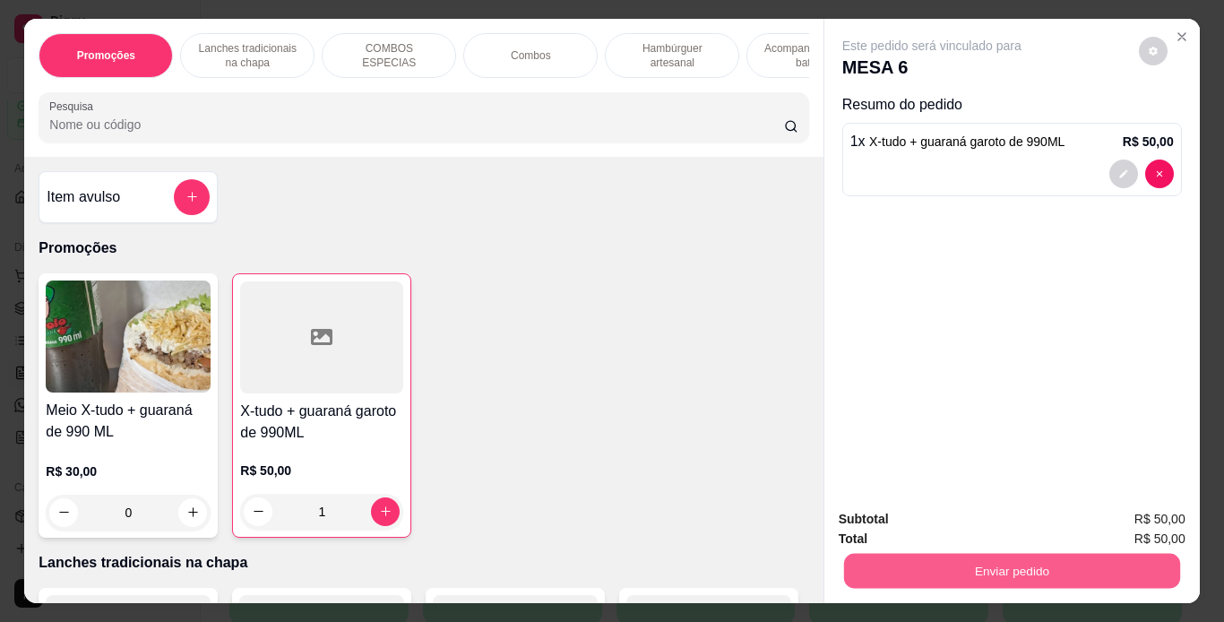
click at [863, 559] on button "Enviar pedido" at bounding box center [1011, 571] width 336 height 35
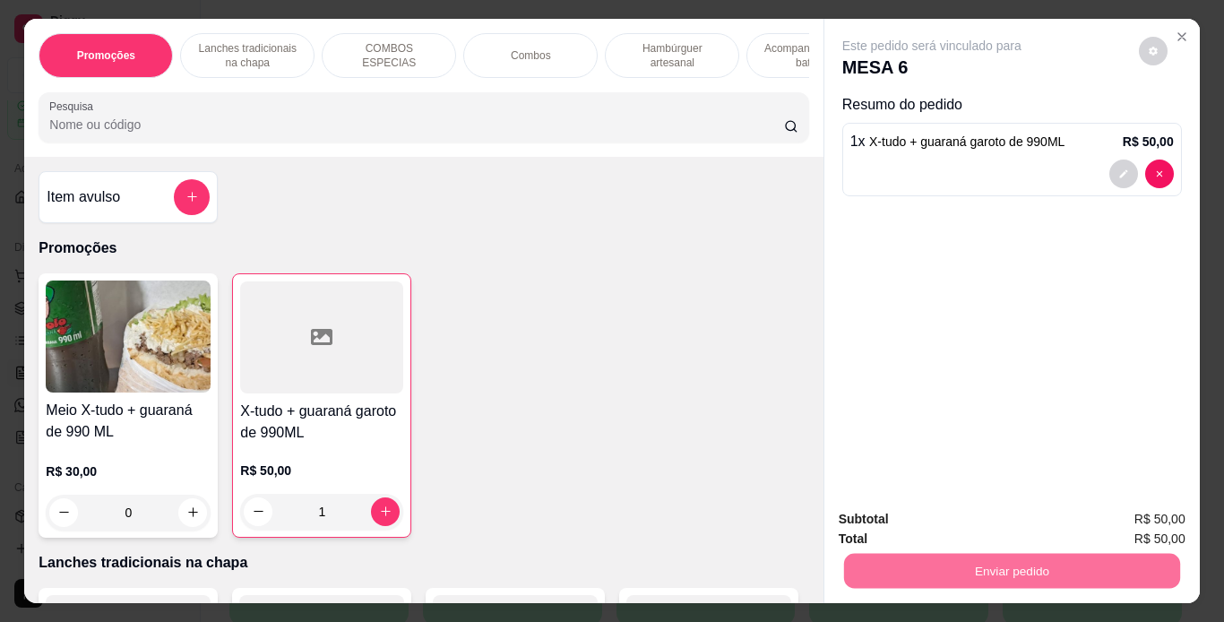
click at [1174, 513] on button "Enviar pedido" at bounding box center [1138, 519] width 99 height 33
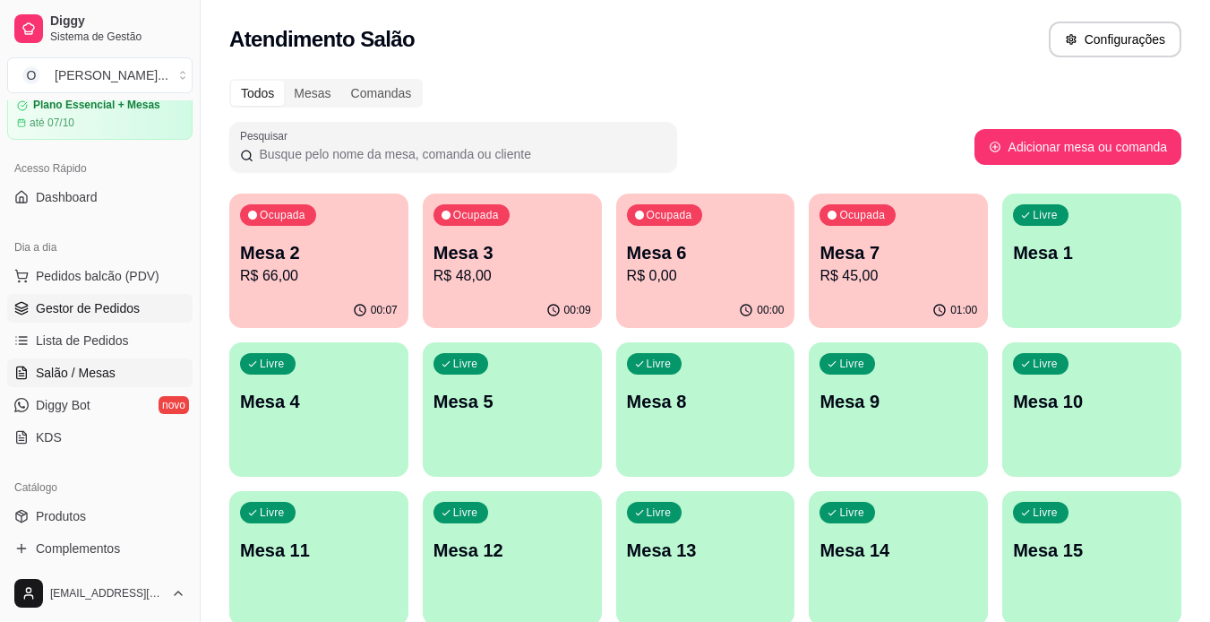
click at [155, 299] on link "Gestor de Pedidos" at bounding box center [99, 308] width 185 height 29
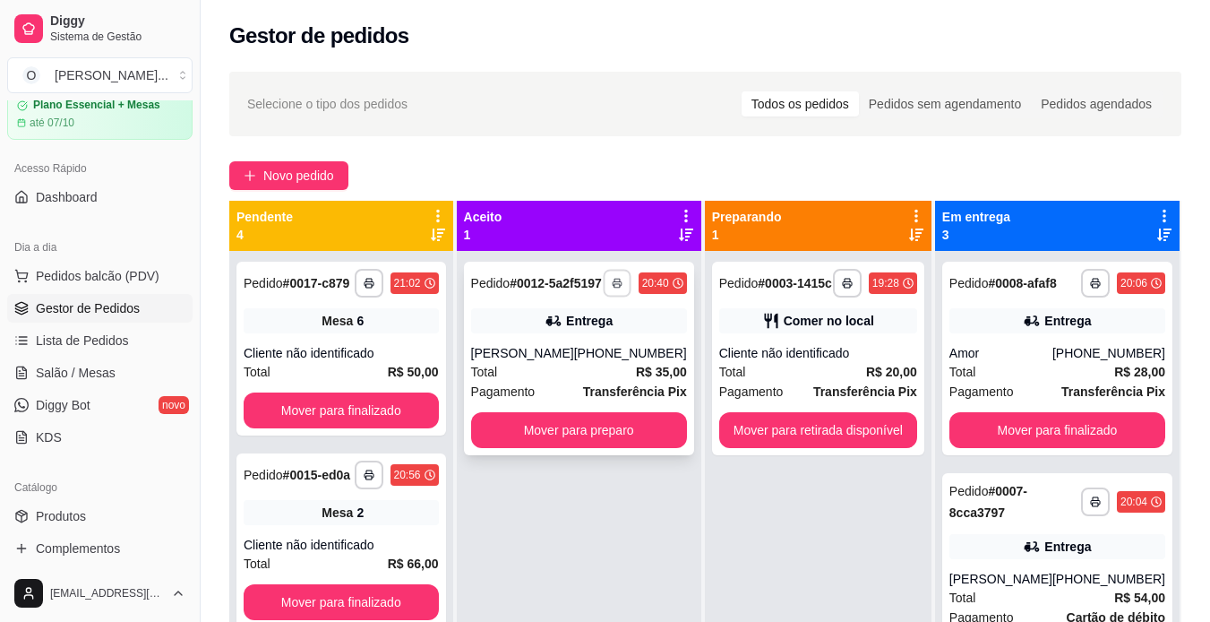
click at [617, 288] on icon "button" at bounding box center [617, 283] width 11 height 11
click at [598, 345] on button "IMPRESSORA" at bounding box center [564, 353] width 125 height 28
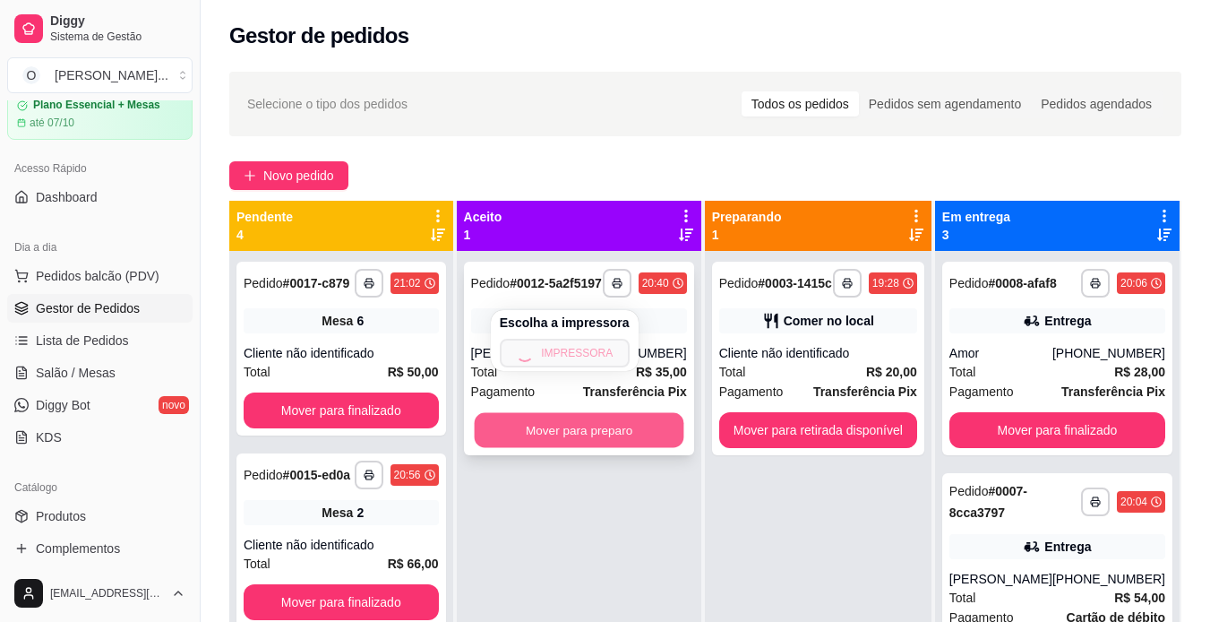
click at [640, 441] on button "Mover para preparo" at bounding box center [579, 430] width 210 height 35
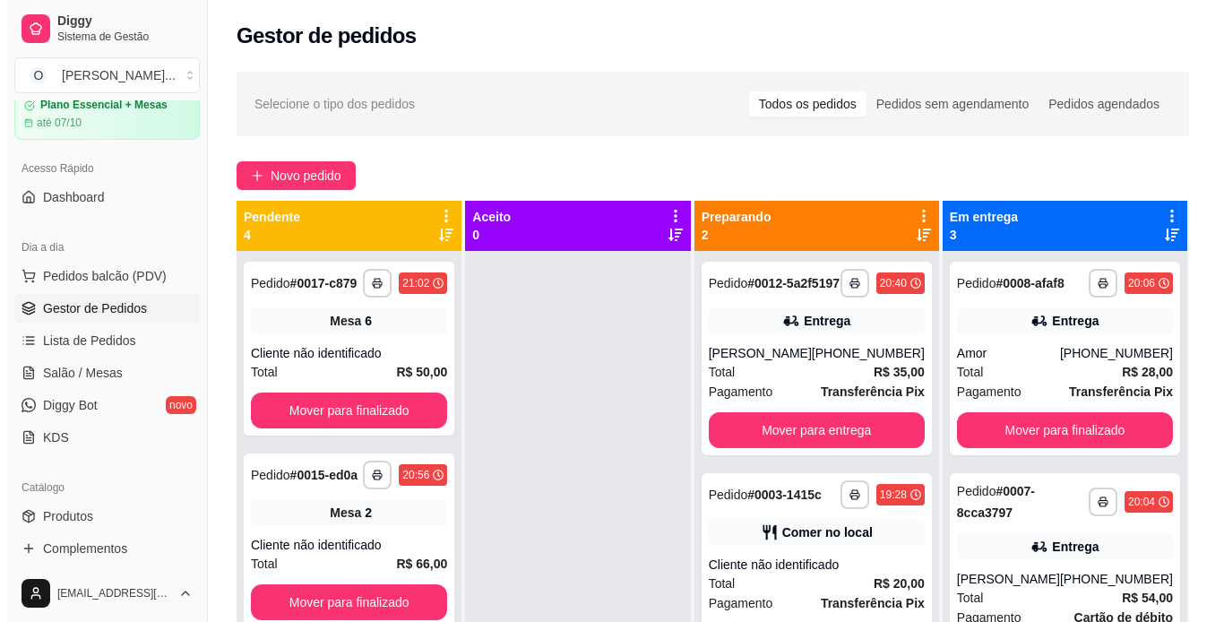
scroll to position [50, 0]
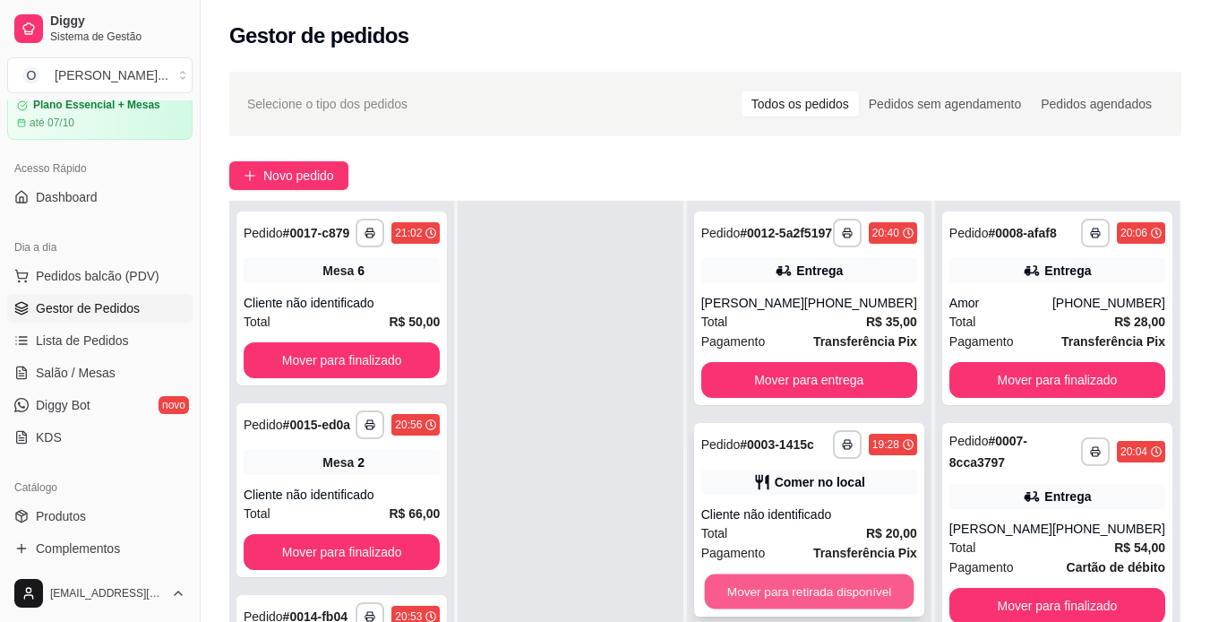
click at [828, 602] on button "Mover para retirada disponível" at bounding box center [809, 591] width 210 height 35
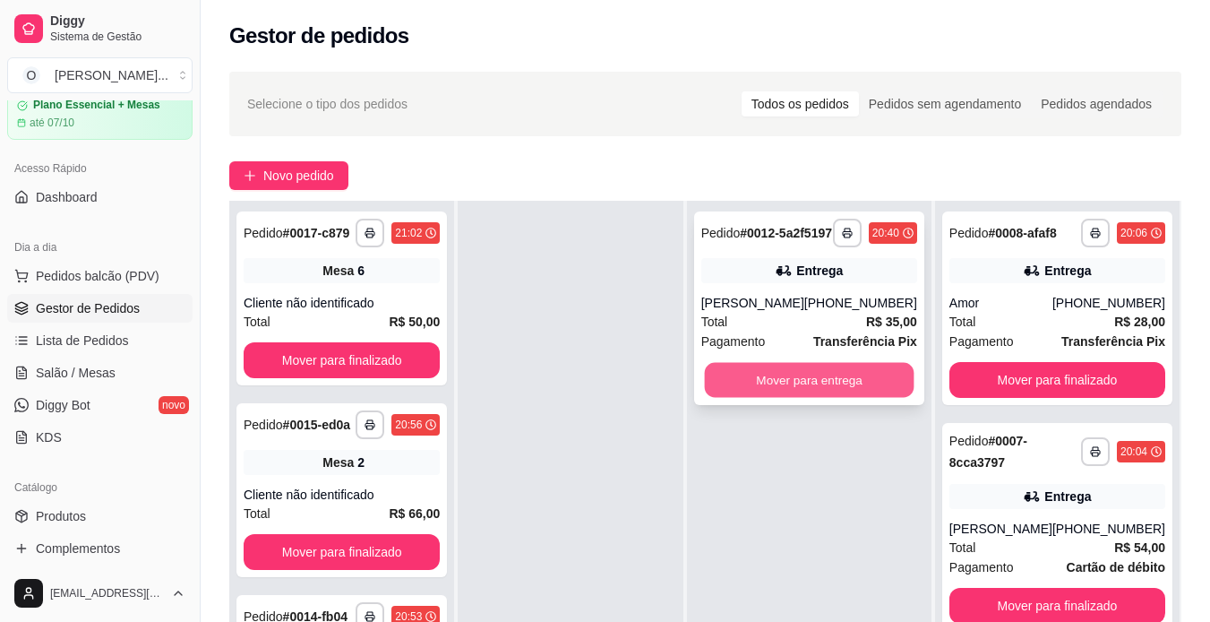
click at [862, 386] on button "Mover para entrega" at bounding box center [809, 380] width 210 height 35
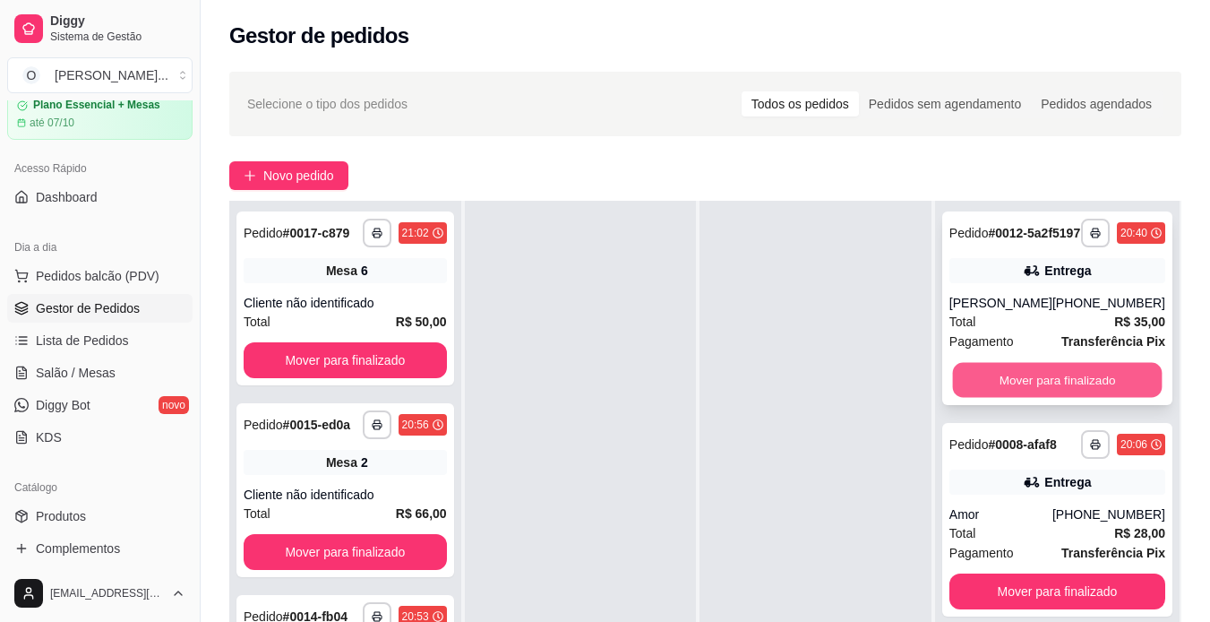
click at [1033, 389] on button "Mover para finalizado" at bounding box center [1057, 380] width 210 height 35
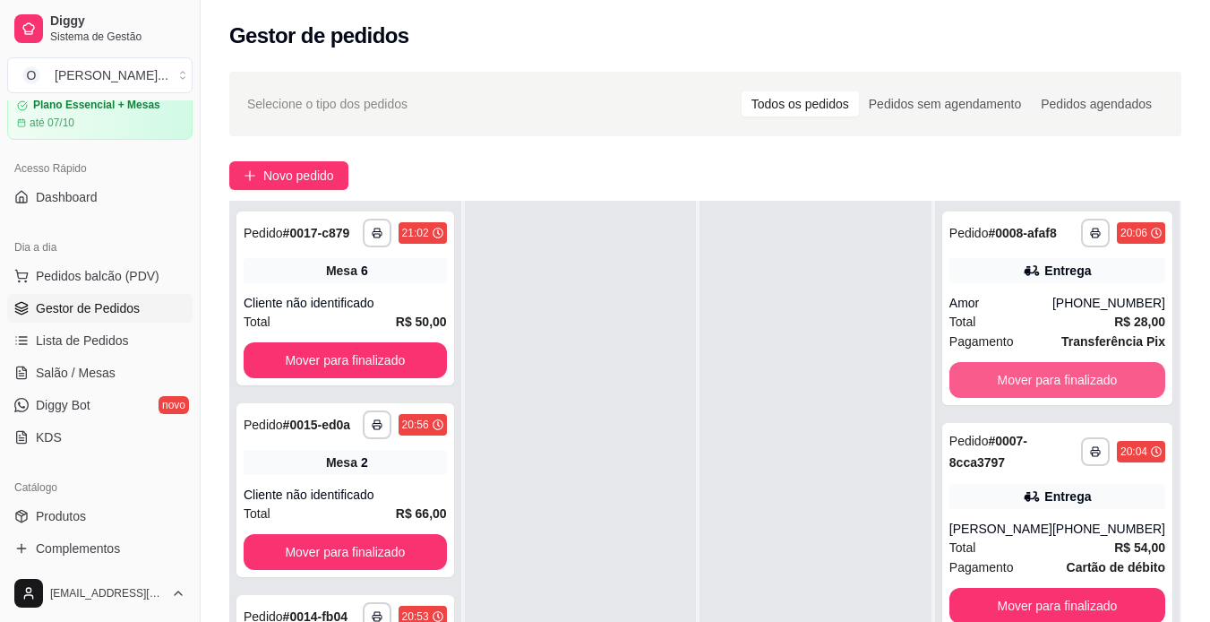
click at [1033, 389] on button "Mover para finalizado" at bounding box center [1058, 380] width 216 height 36
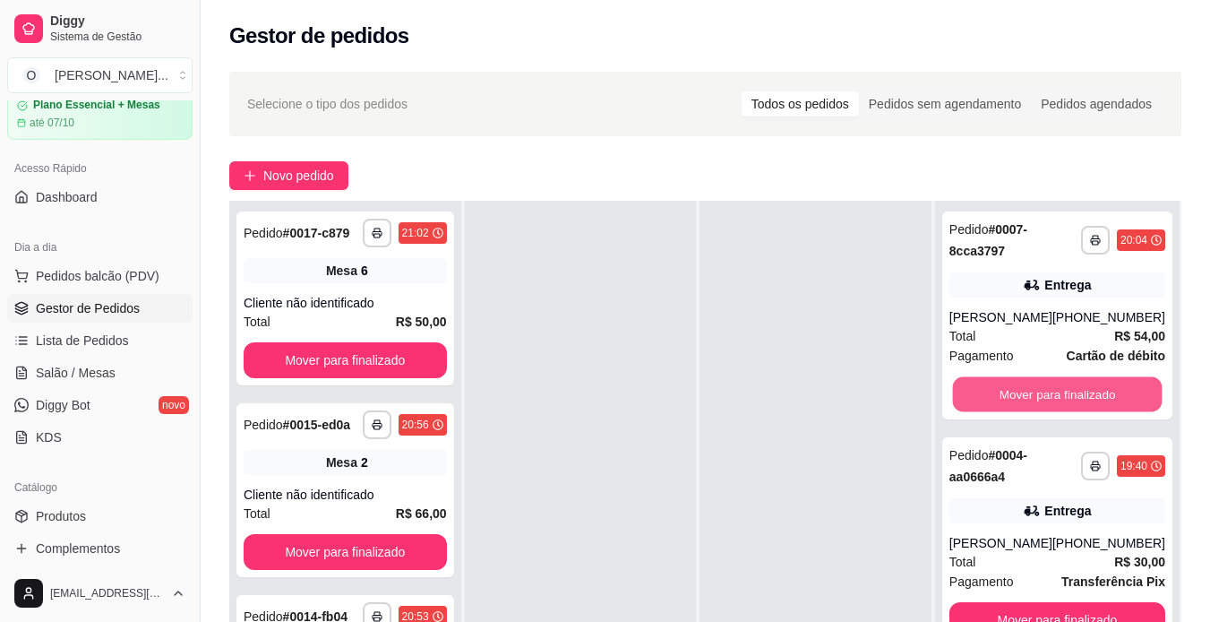
click at [1033, 389] on button "Mover para finalizado" at bounding box center [1057, 394] width 210 height 35
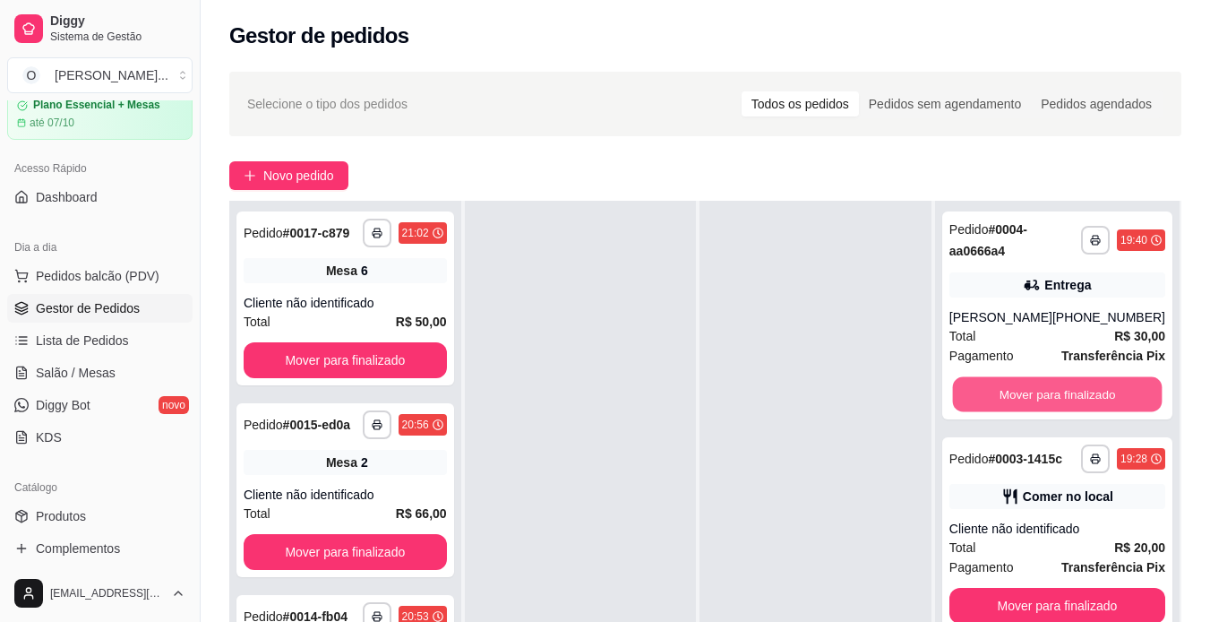
click at [1033, 389] on button "Mover para finalizado" at bounding box center [1057, 394] width 210 height 35
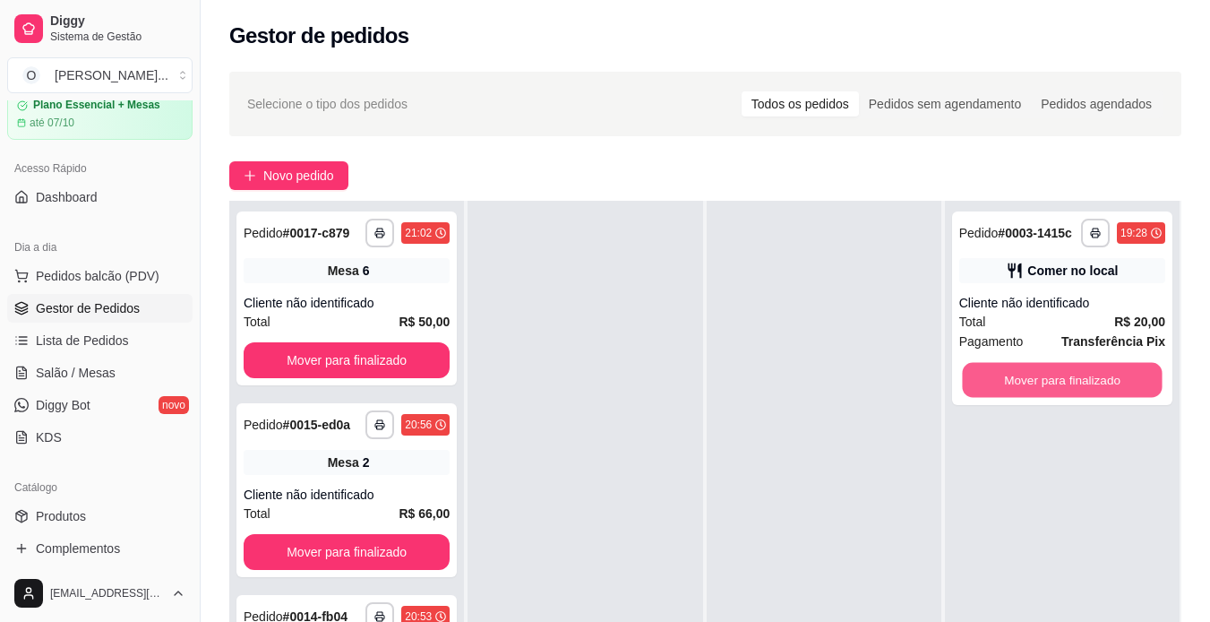
click at [1033, 389] on button "Mover para finalizado" at bounding box center [1062, 380] width 200 height 35
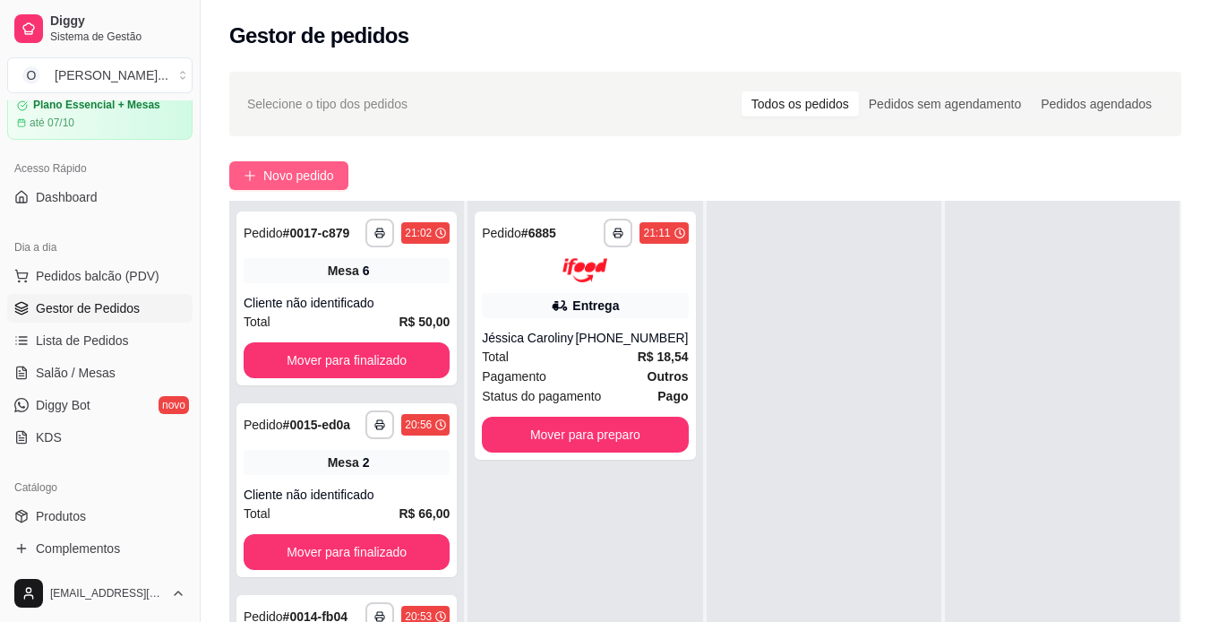
click at [300, 162] on button "Novo pedido" at bounding box center [288, 175] width 119 height 29
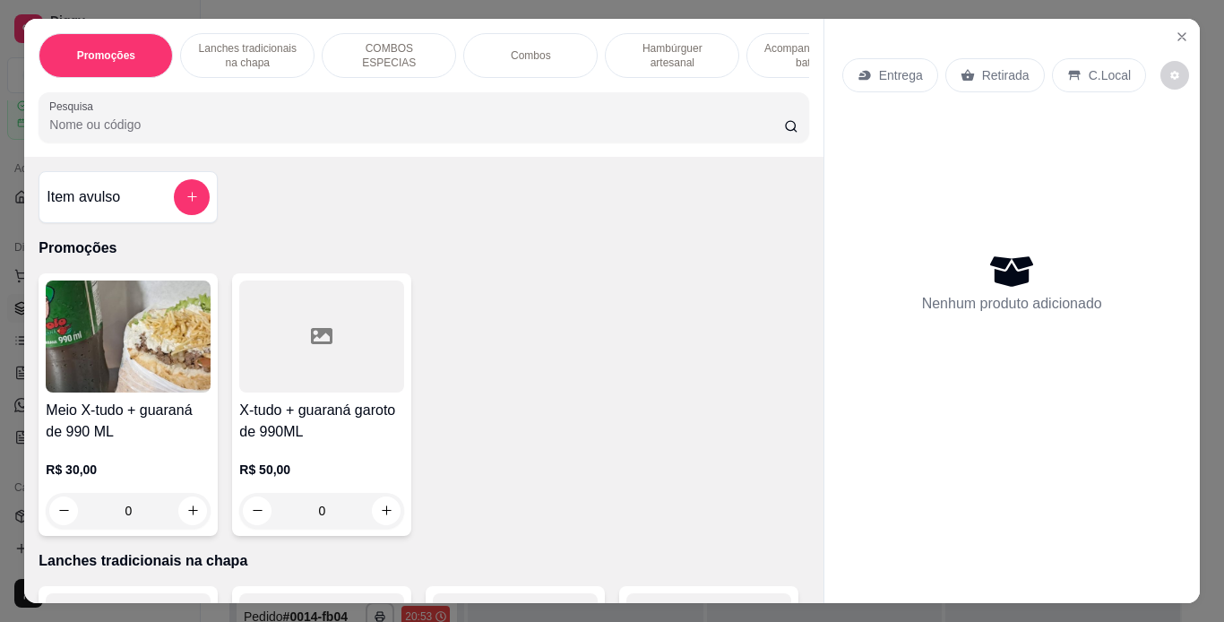
click at [232, 50] on p "Lanches tradicionais na chapa" at bounding box center [247, 55] width 104 height 29
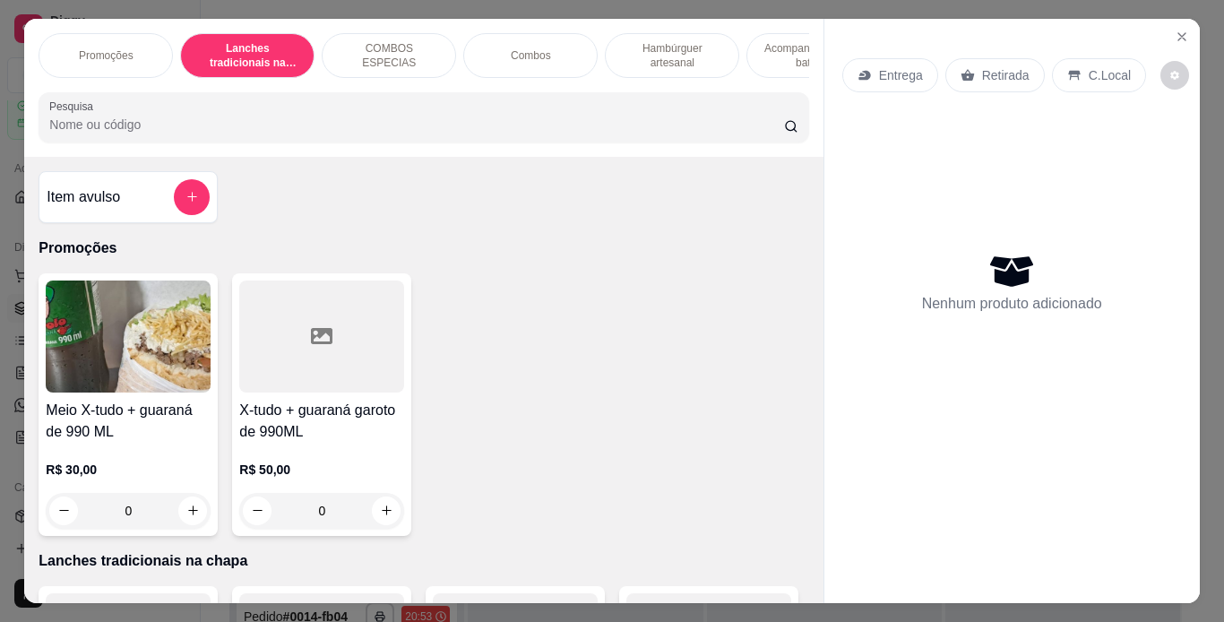
scroll to position [46, 0]
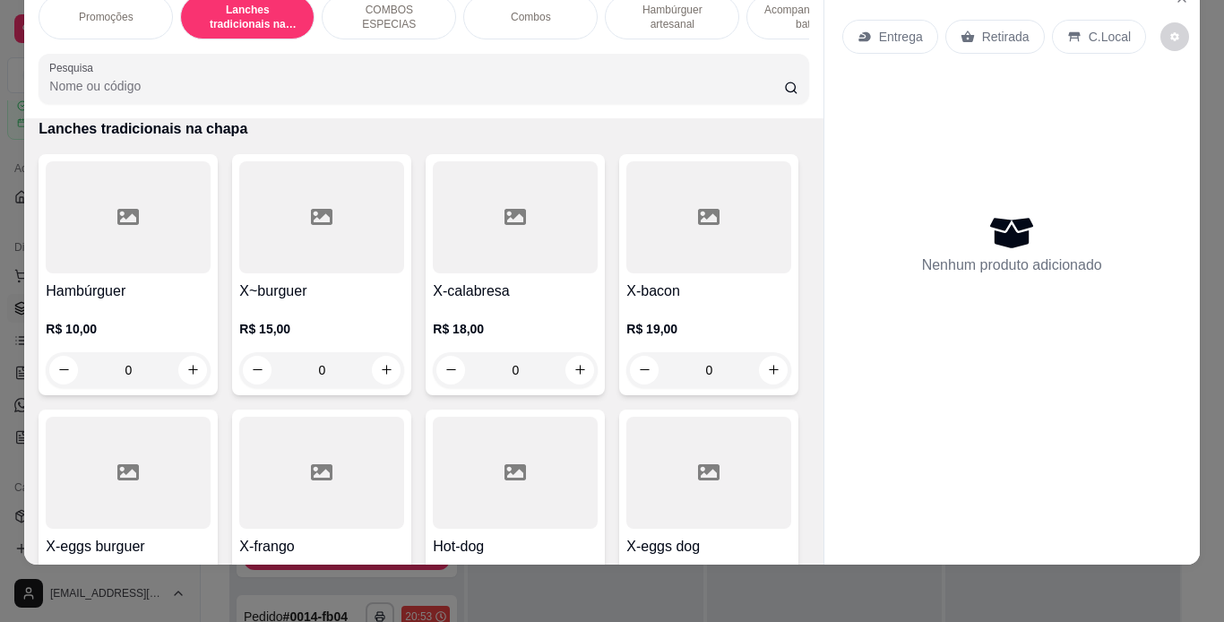
drag, startPoint x: 232, startPoint y: 50, endPoint x: 518, endPoint y: 362, distance: 422.9
click at [518, 362] on div "Promoções Lanches tradicionais na chapa COMBOS ESPECIAS Combos Hambúrguer artes…" at bounding box center [423, 272] width 798 height 584
click at [576, 370] on div "0" at bounding box center [515, 370] width 165 height 36
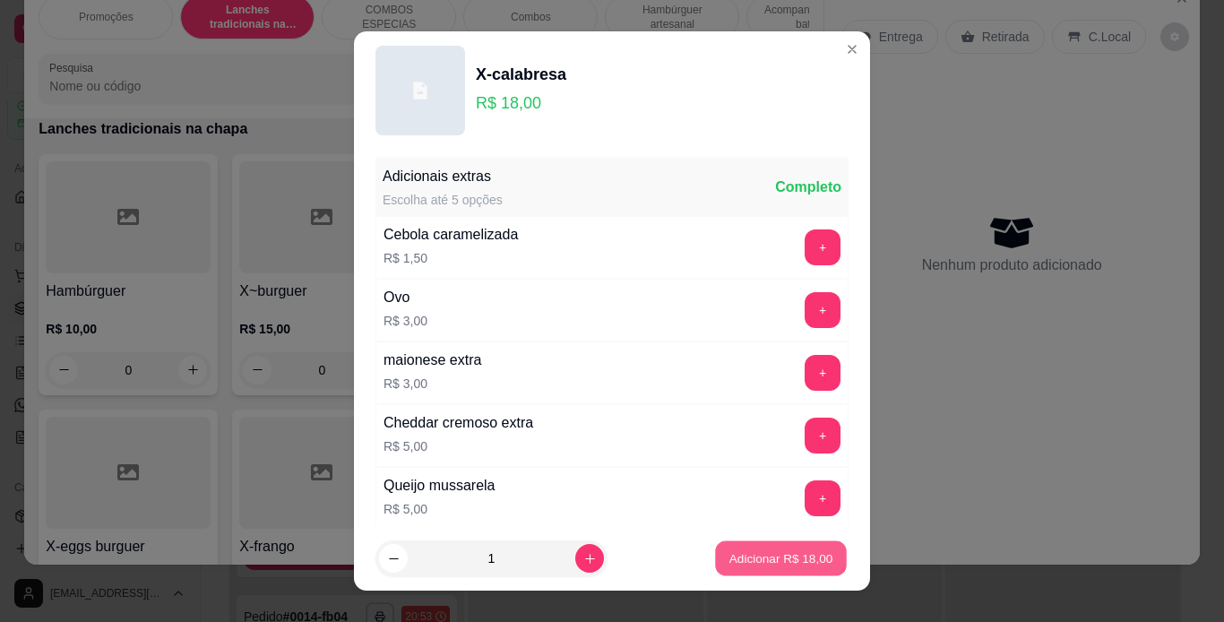
click at [760, 560] on p "Adicionar R$ 18,00" at bounding box center [781, 558] width 104 height 17
type input "1"
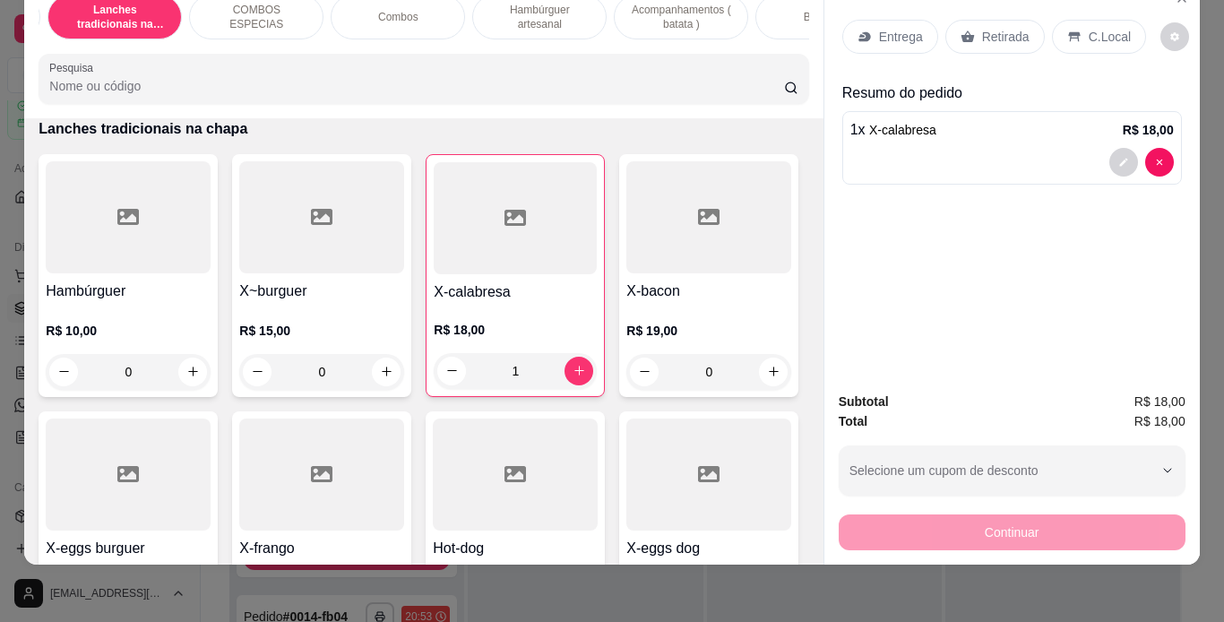
scroll to position [0, 133]
click at [770, 13] on div "Bebidas" at bounding box center [821, 17] width 134 height 45
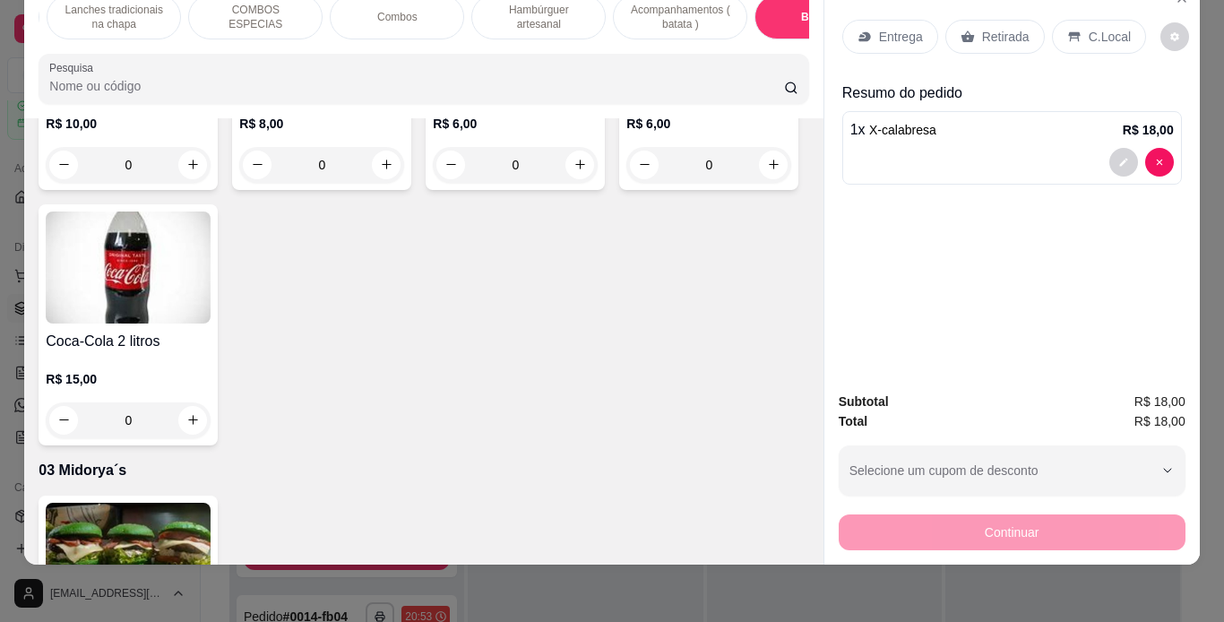
type input "1"
click at [1089, 28] on p "C.Local" at bounding box center [1110, 37] width 42 height 18
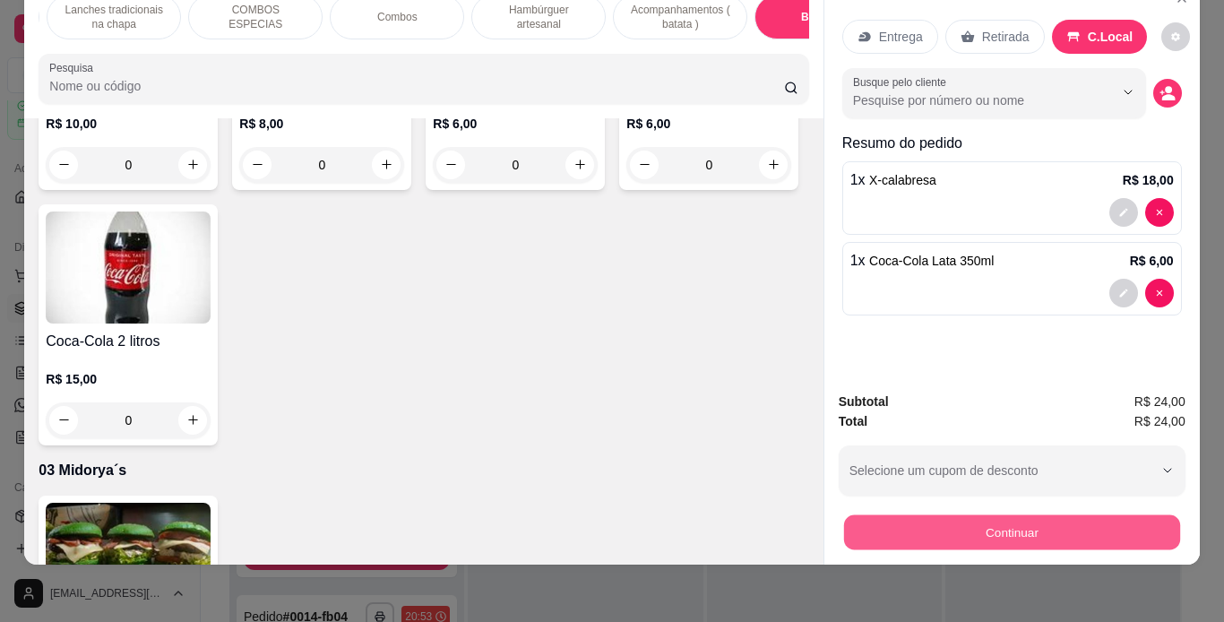
click at [971, 515] on button "Continuar" at bounding box center [1011, 532] width 336 height 35
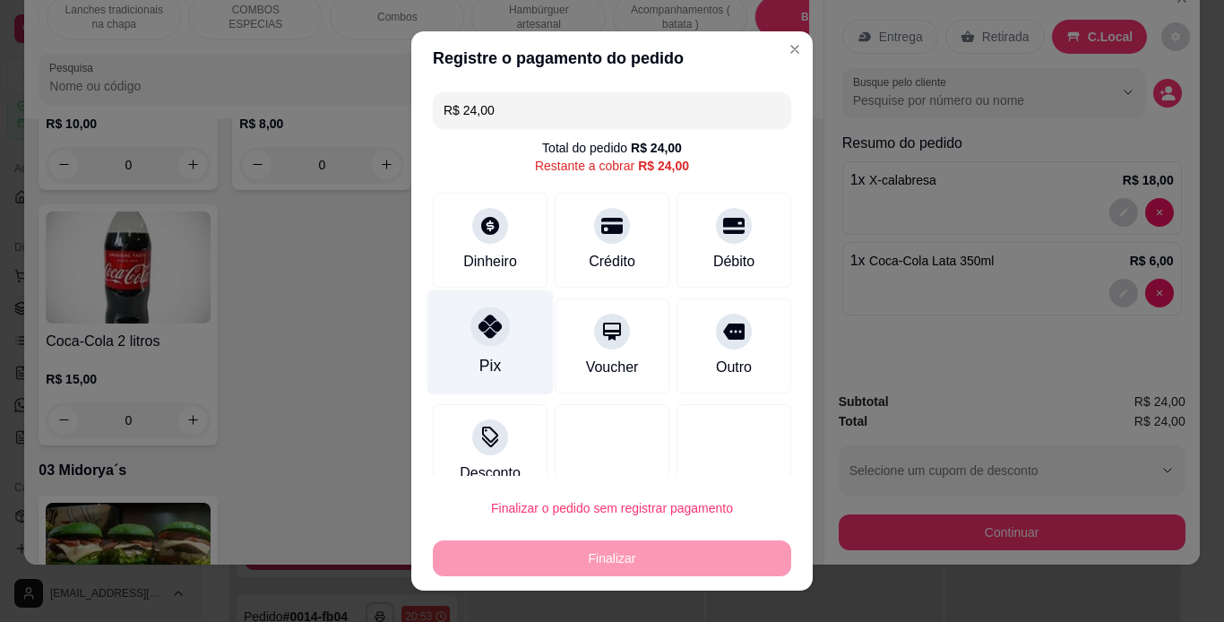
click at [481, 331] on icon at bounding box center [489, 325] width 23 height 23
type input "R$ 0,00"
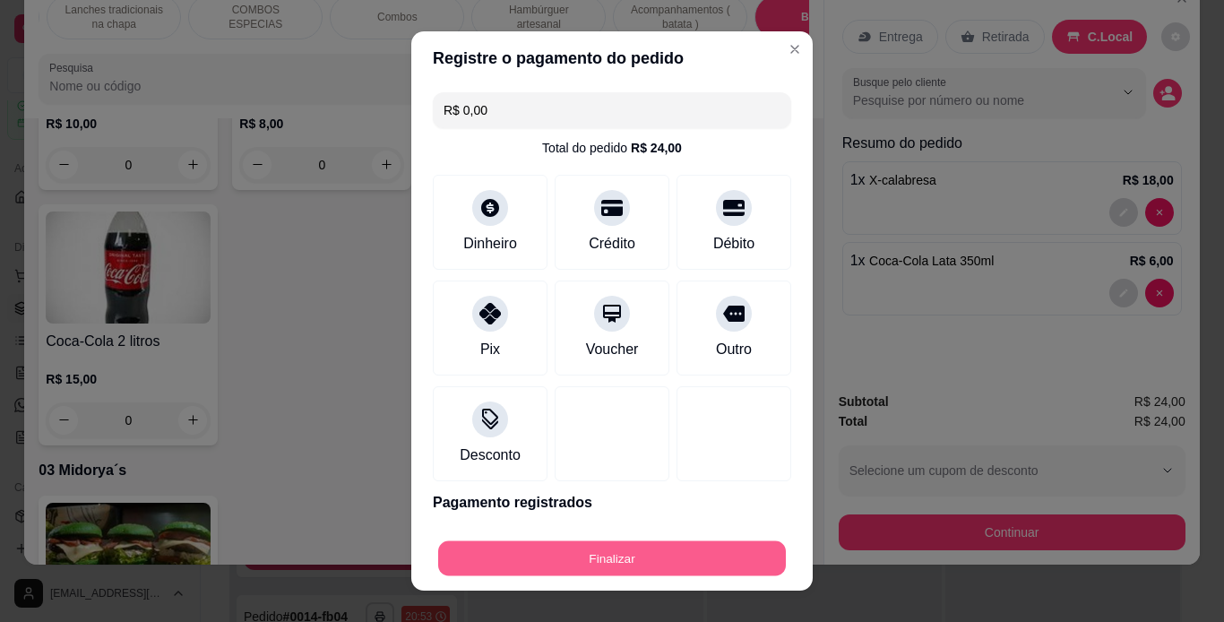
click at [603, 564] on button "Finalizar" at bounding box center [612, 558] width 348 height 35
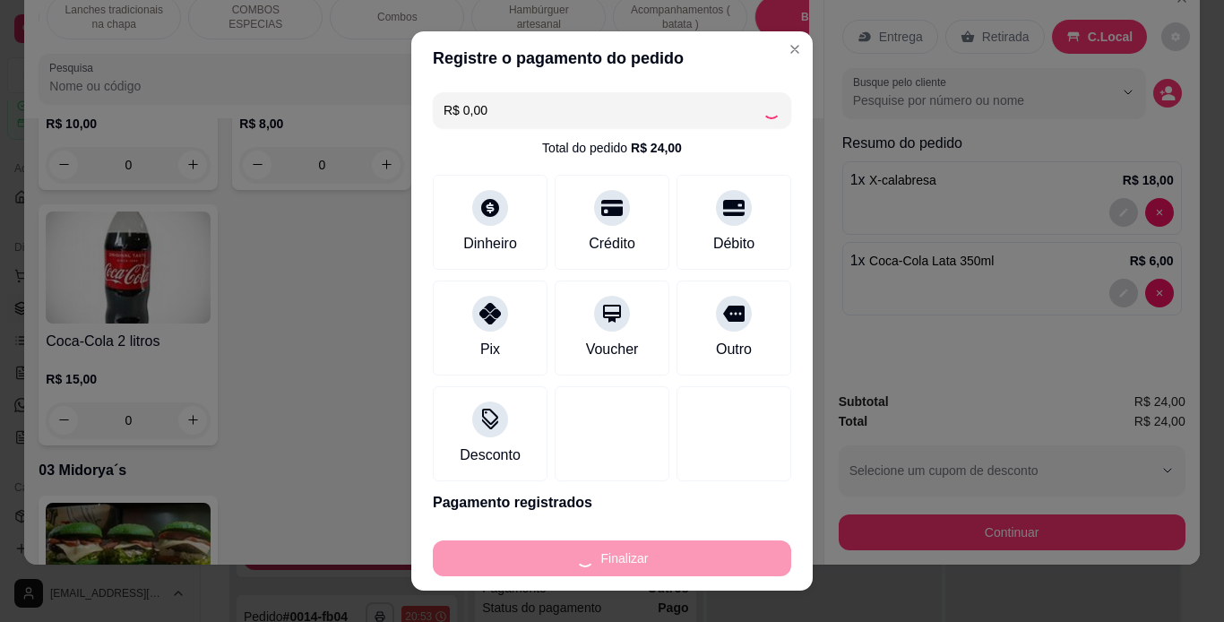
type input "0"
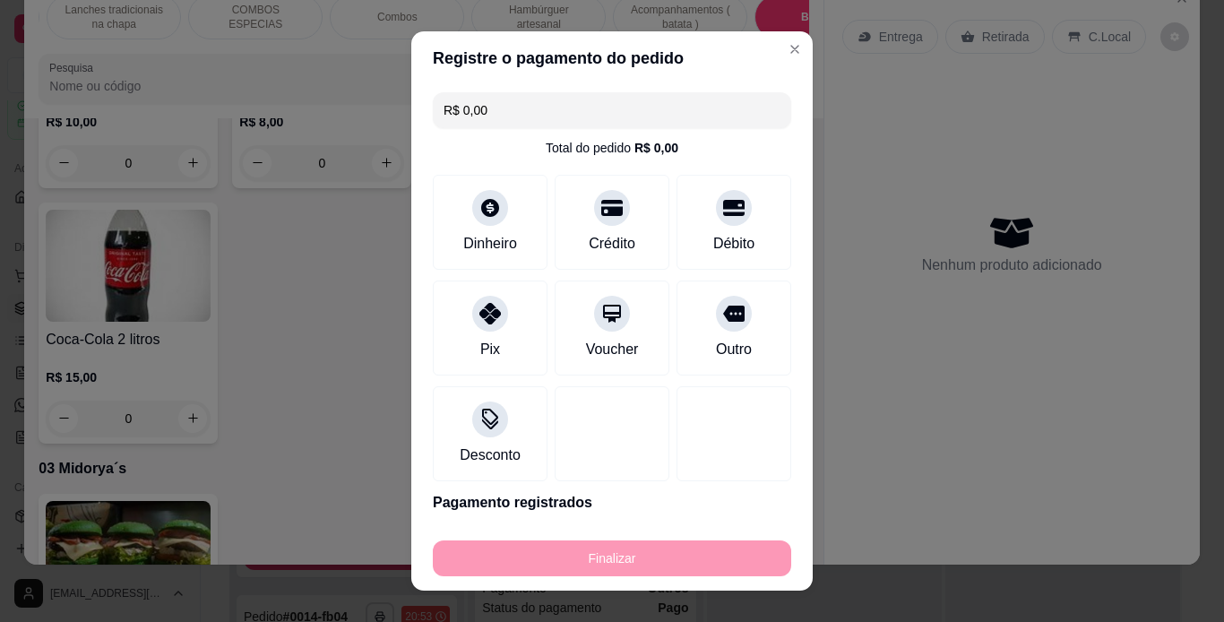
type input "-R$ 24,00"
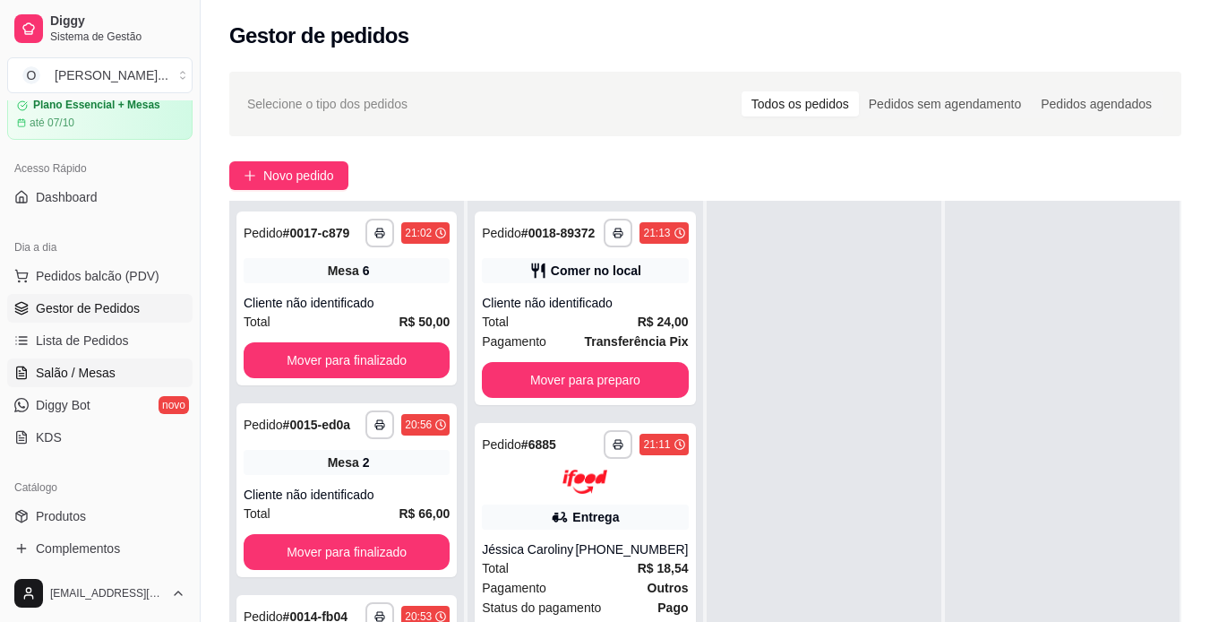
click at [57, 368] on span "Salão / Mesas" at bounding box center [76, 373] width 80 height 18
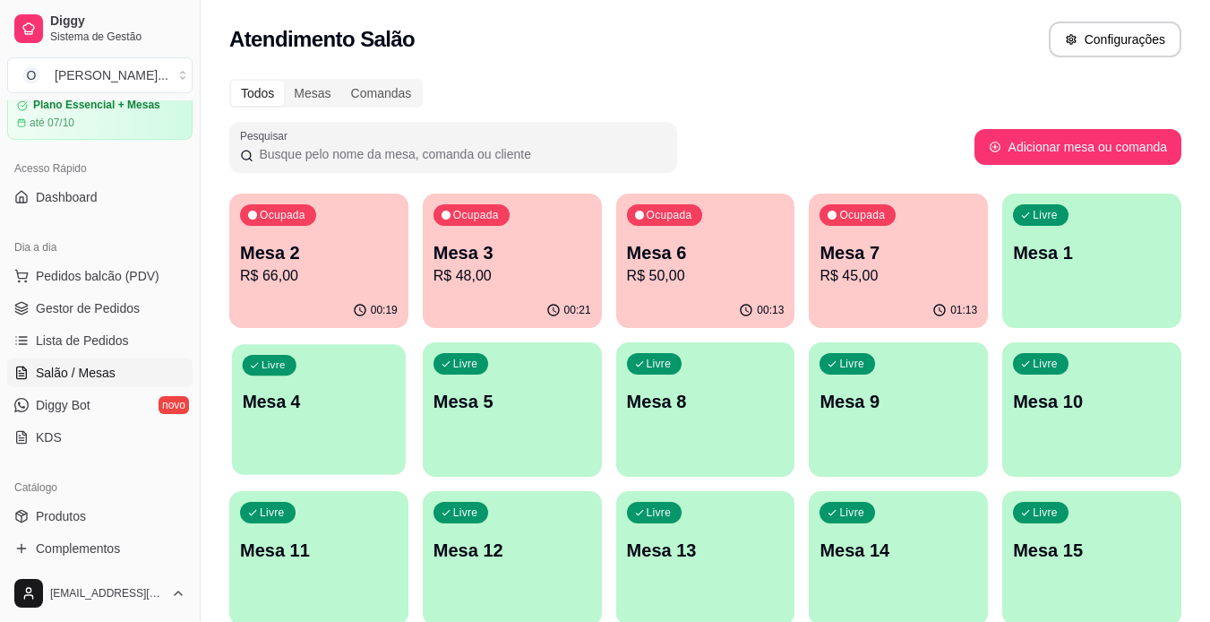
click at [332, 409] on p "Mesa 4" at bounding box center [319, 402] width 153 height 24
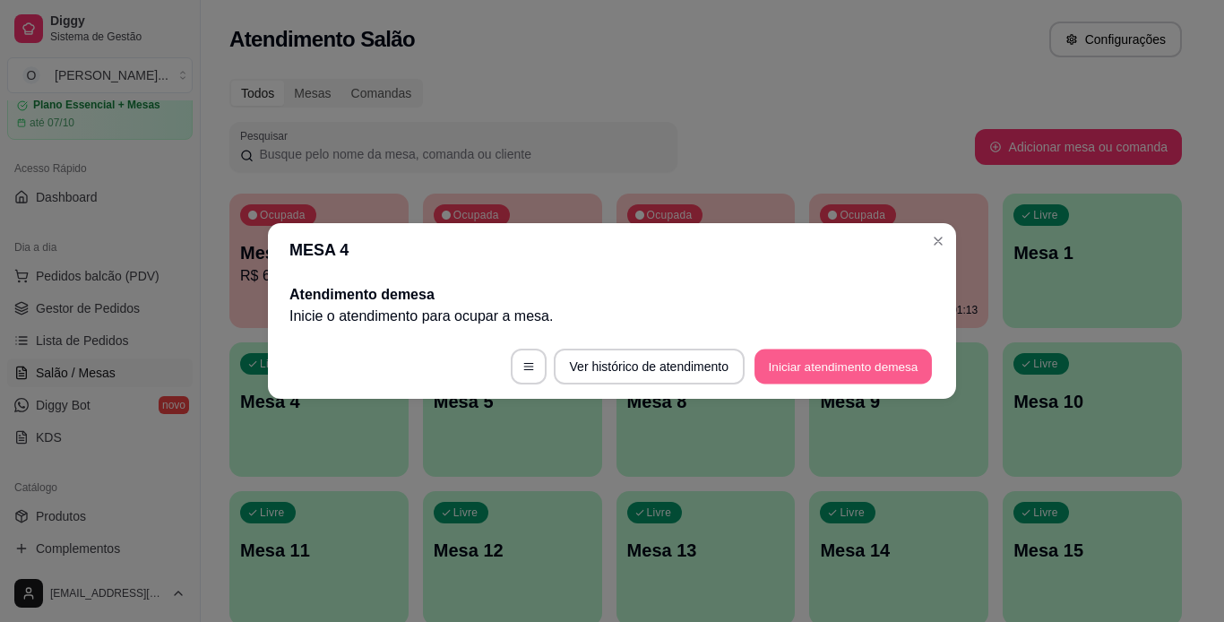
click at [792, 373] on button "Iniciar atendimento de mesa" at bounding box center [842, 366] width 177 height 35
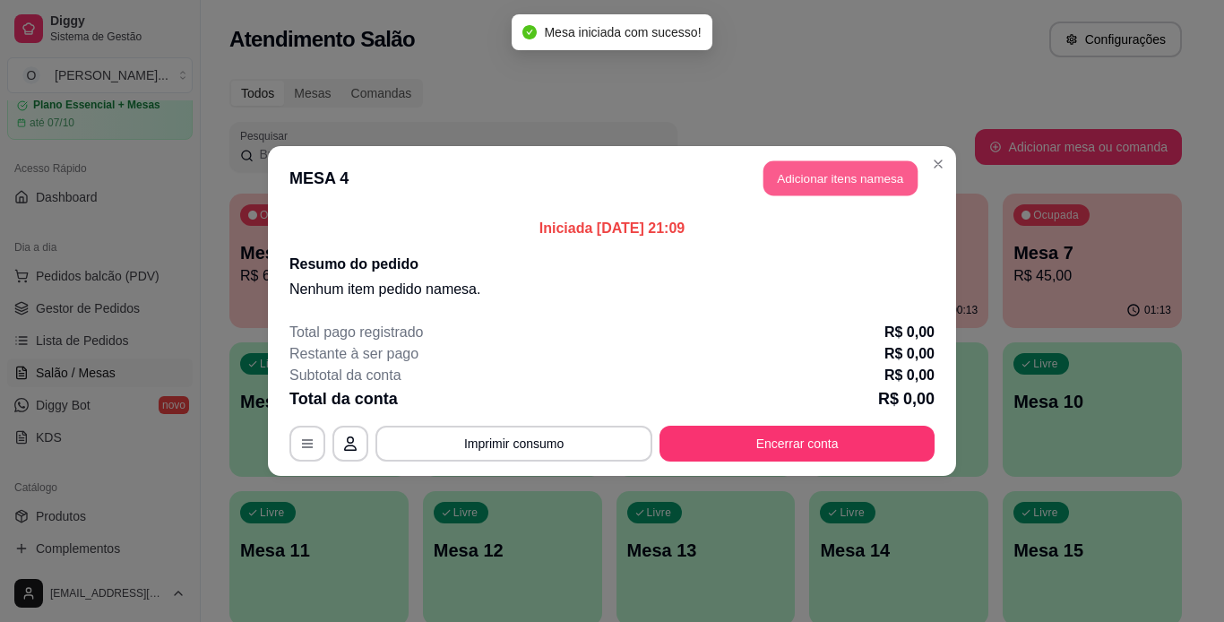
click at [841, 186] on button "Adicionar itens na mesa" at bounding box center [840, 178] width 154 height 35
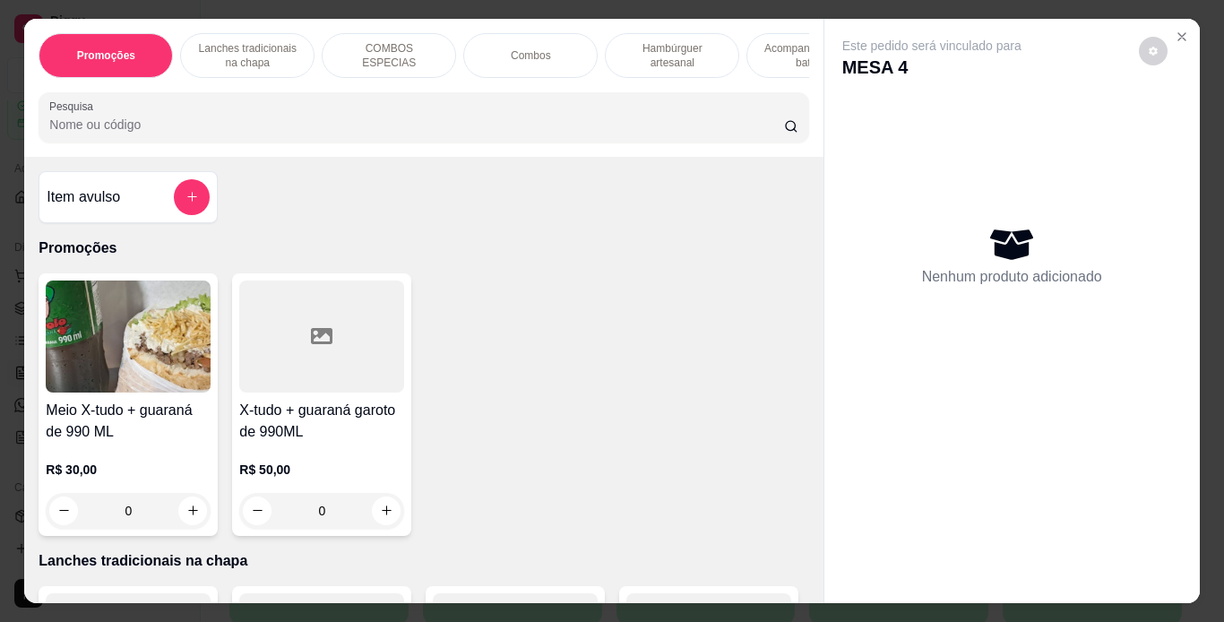
click at [276, 47] on p "Lanches tradicionais na chapa" at bounding box center [247, 55] width 104 height 29
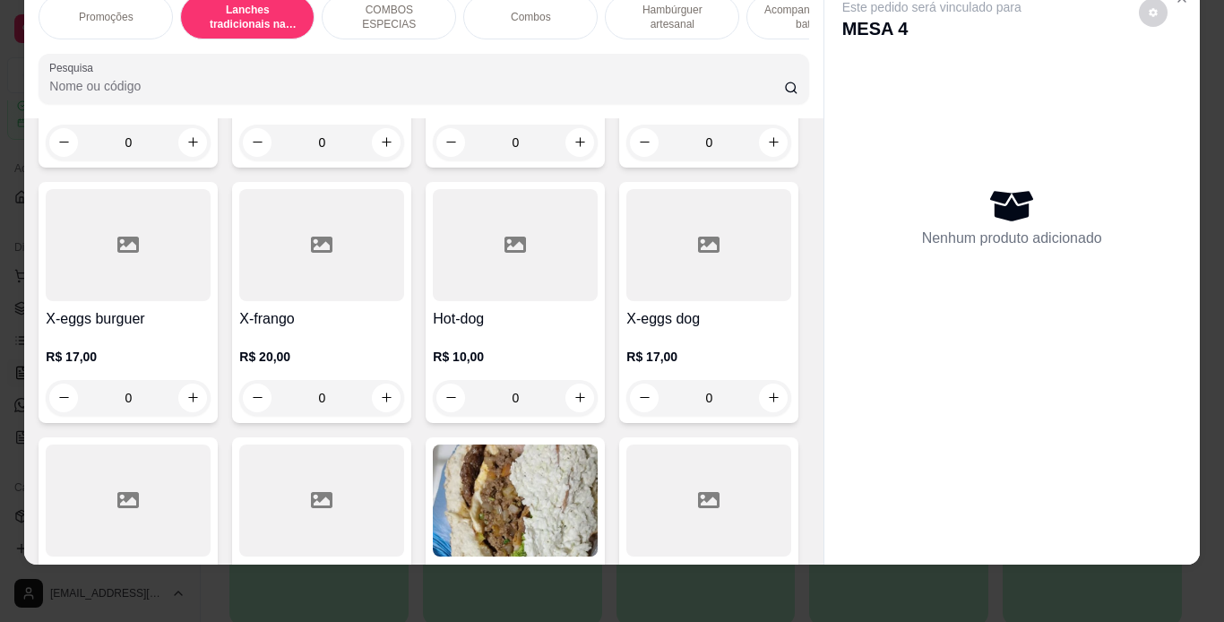
scroll to position [621, 0]
click at [211, 393] on div "0" at bounding box center [128, 398] width 165 height 36
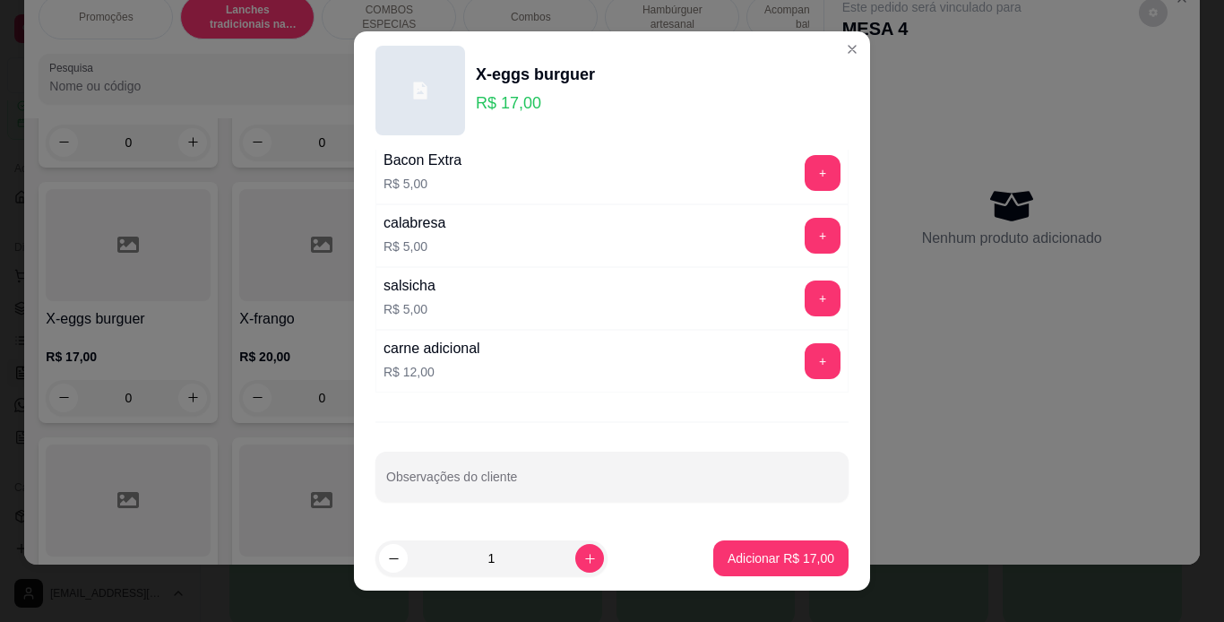
scroll to position [26, 0]
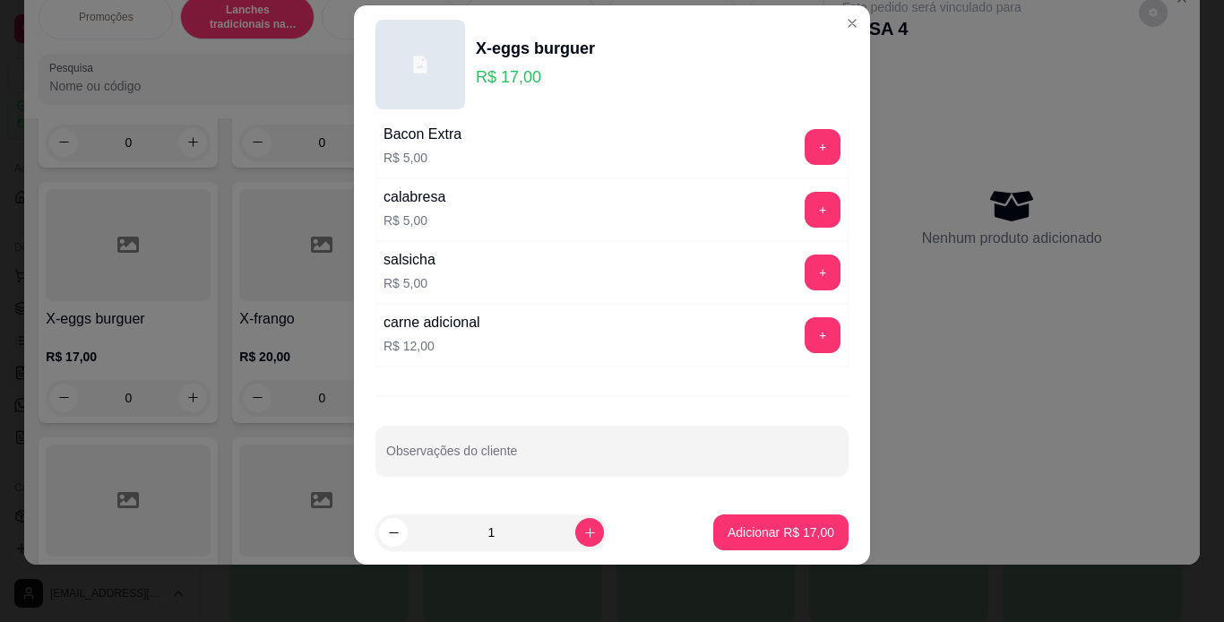
click at [516, 430] on div "Adicionais extras Escolha até 5 opções Completo Cebola caramelizada R$ 1,50 + O…" at bounding box center [612, 312] width 516 height 377
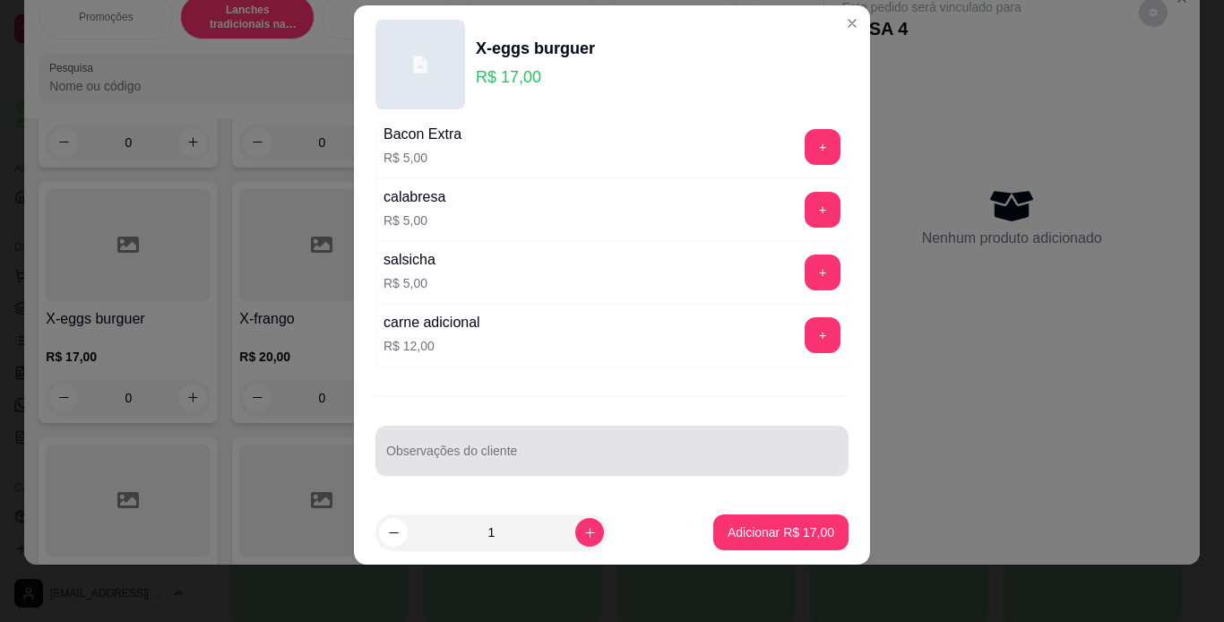
click at [516, 435] on div at bounding box center [612, 451] width 452 height 36
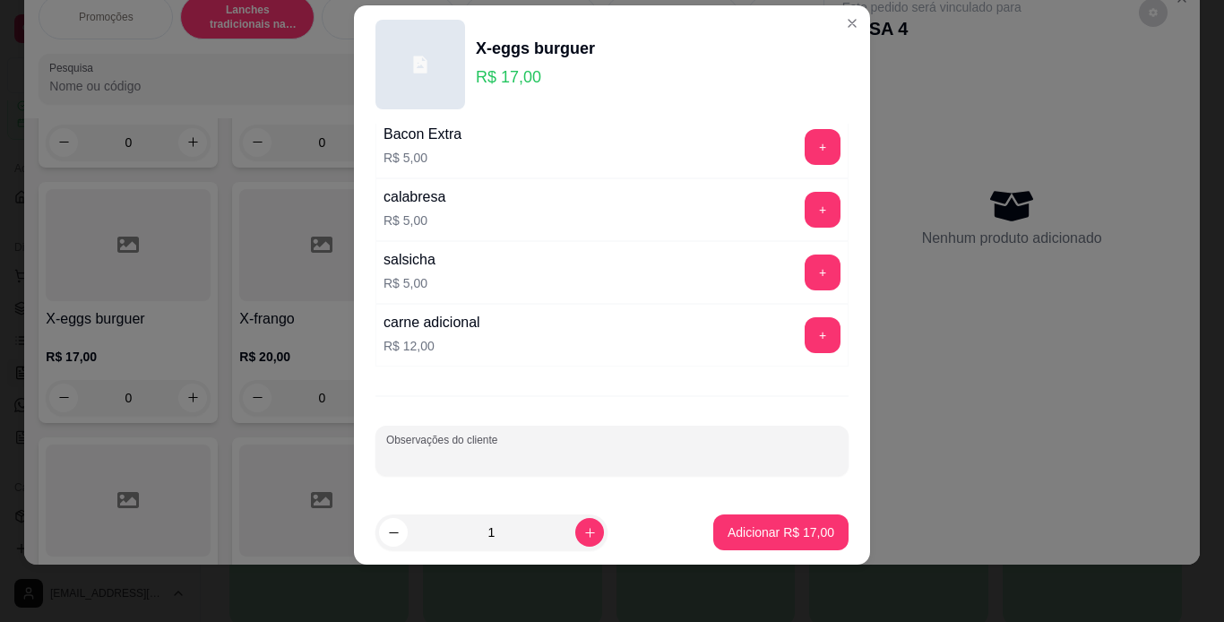
click at [516, 435] on div at bounding box center [612, 451] width 452 height 36
type input "SEM REPOLHO"
click at [778, 521] on button "Adicionar R$ 17,00" at bounding box center [780, 532] width 135 height 36
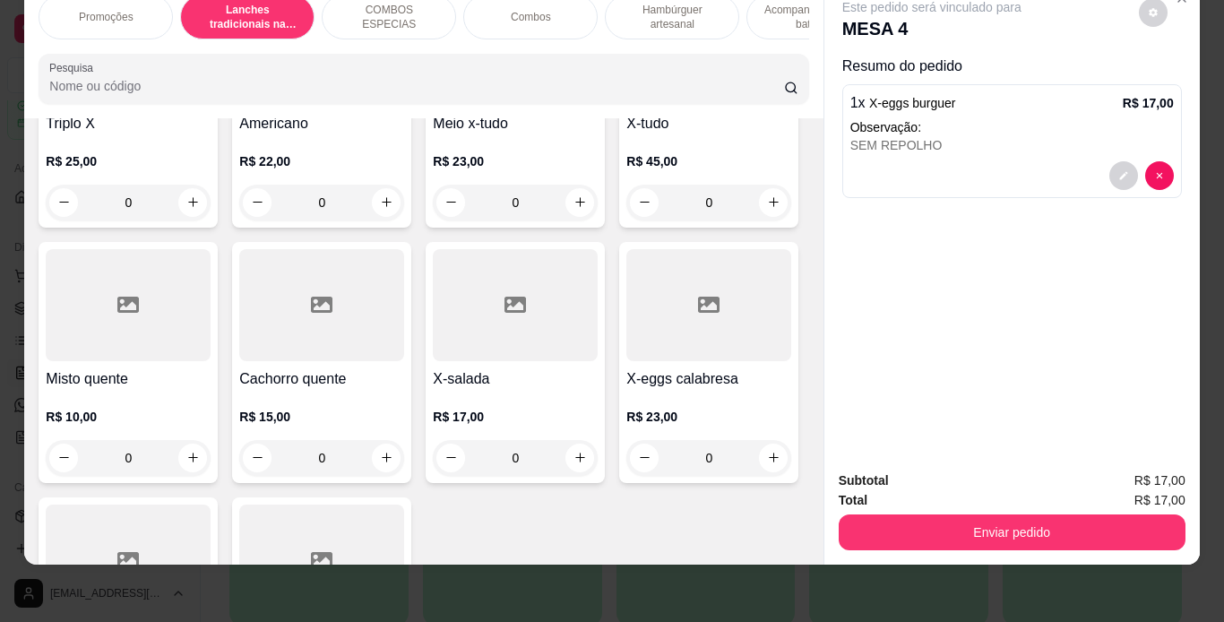
scroll to position [1078, 0]
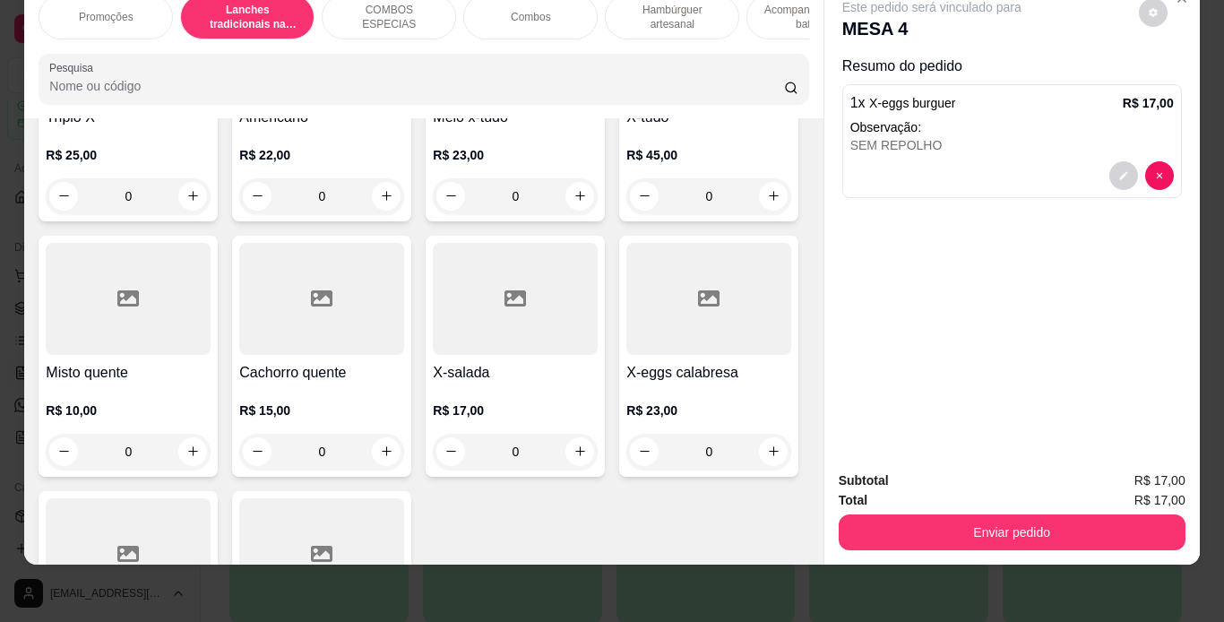
click at [626, 214] on div "0" at bounding box center [708, 196] width 165 height 36
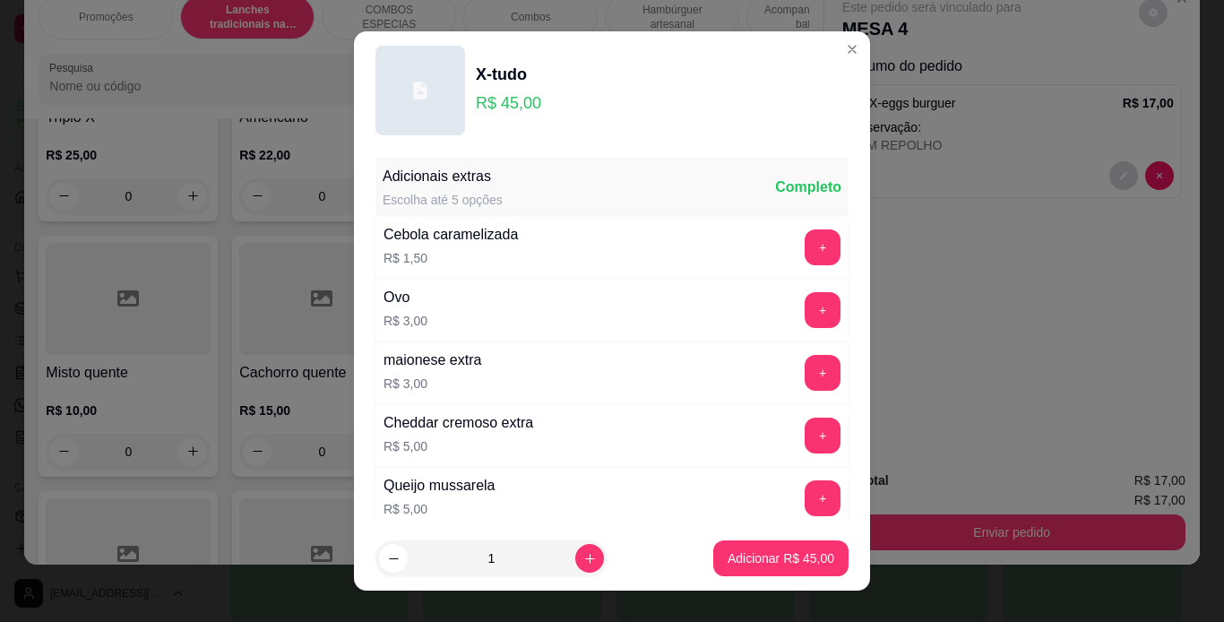
scroll to position [388, 0]
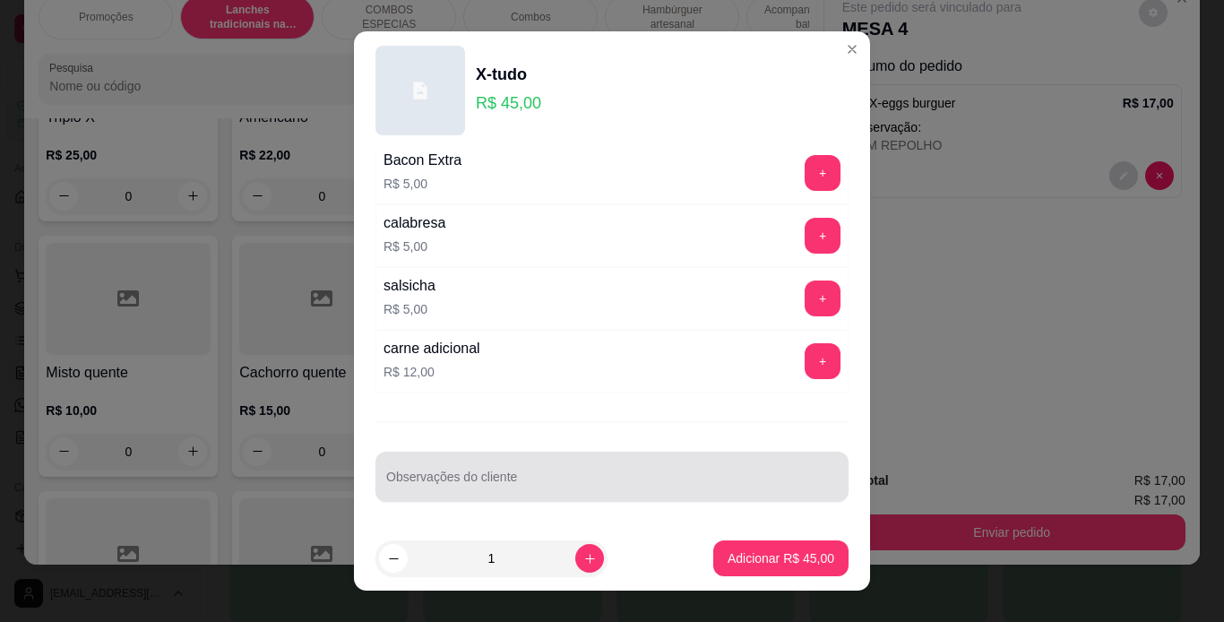
click at [531, 472] on div at bounding box center [612, 477] width 452 height 36
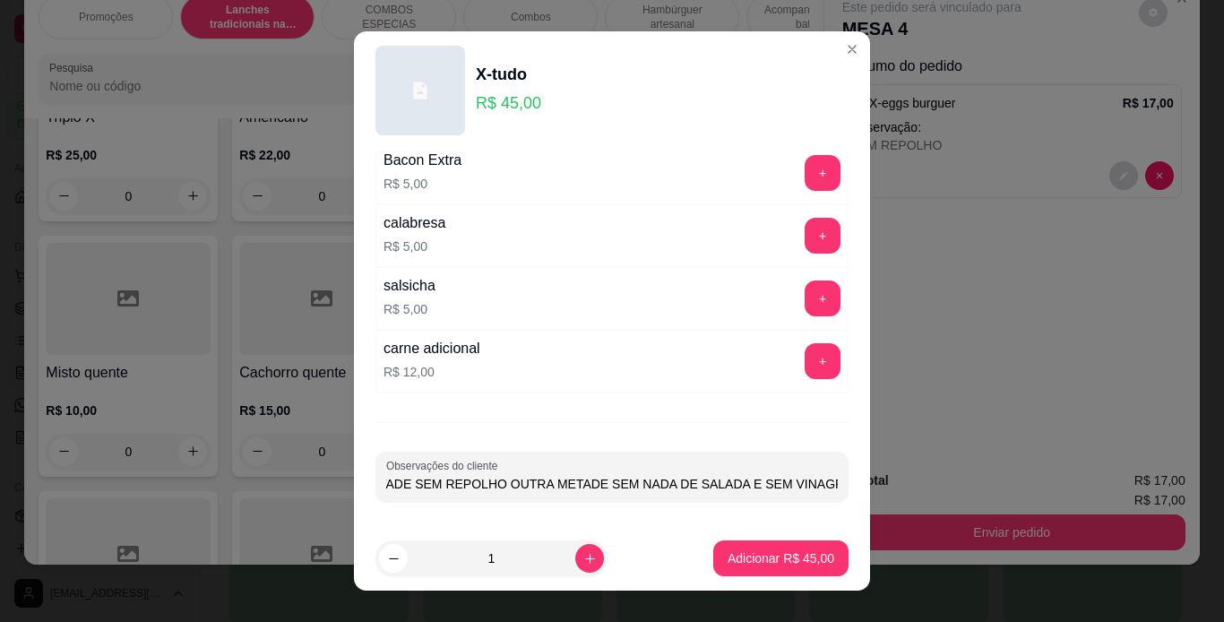
scroll to position [0, 32]
type input "METADE SEM REPOLHO OUTRA METADE SEM NADA DE SALADA E SEM VINAGRET"
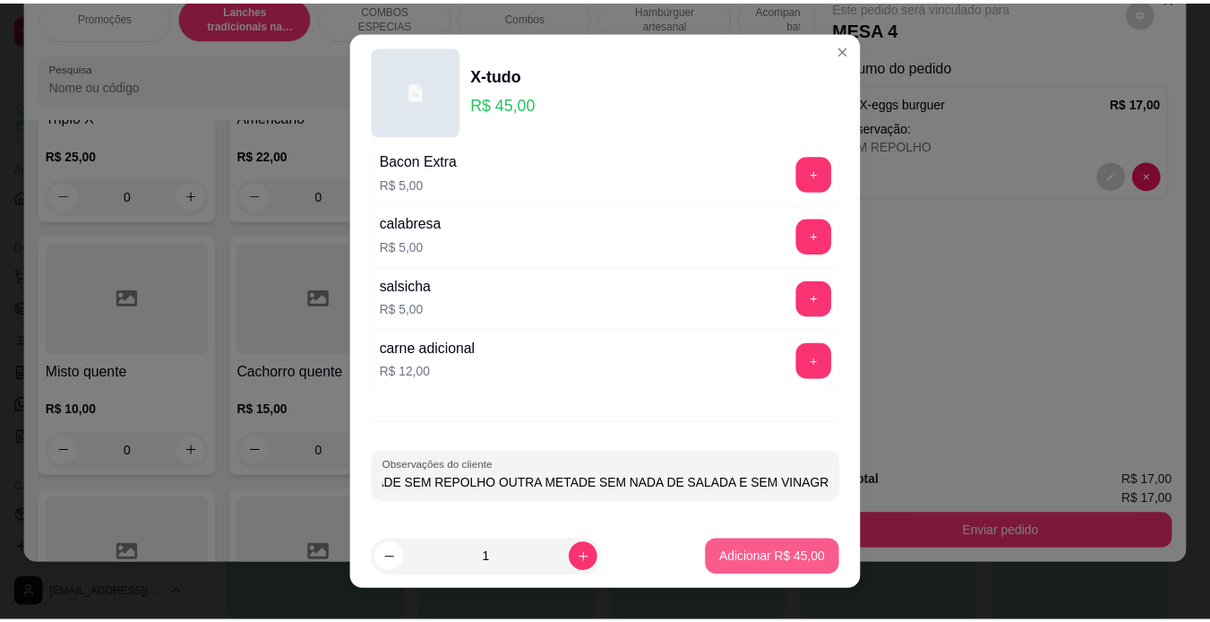
scroll to position [0, 0]
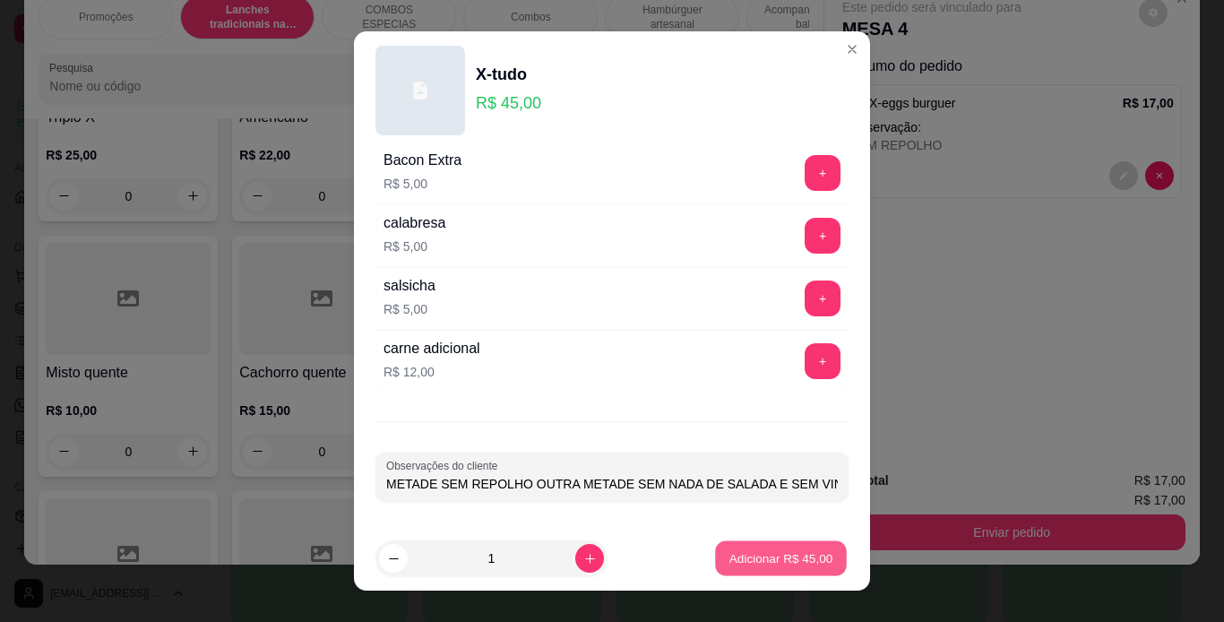
click at [762, 552] on p "Adicionar R$ 45,00" at bounding box center [781, 558] width 104 height 17
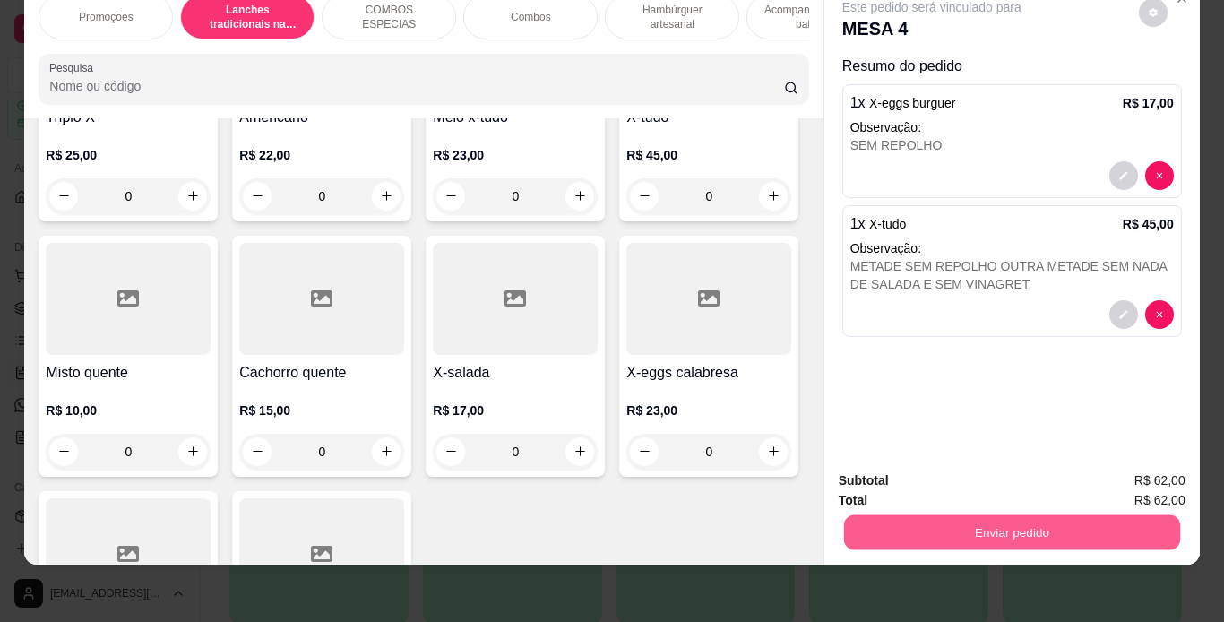
click at [843, 521] on button "Enviar pedido" at bounding box center [1011, 532] width 336 height 35
click at [1127, 471] on button "Enviar pedido" at bounding box center [1138, 474] width 99 height 33
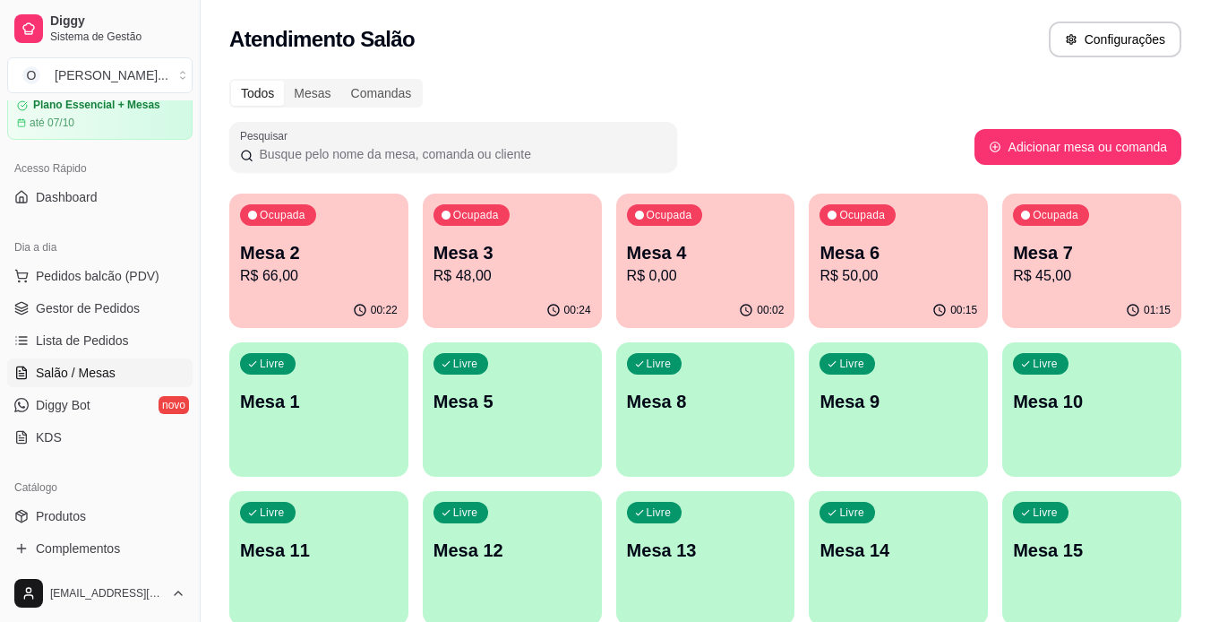
click at [105, 304] on span "Gestor de Pedidos" at bounding box center [88, 308] width 104 height 18
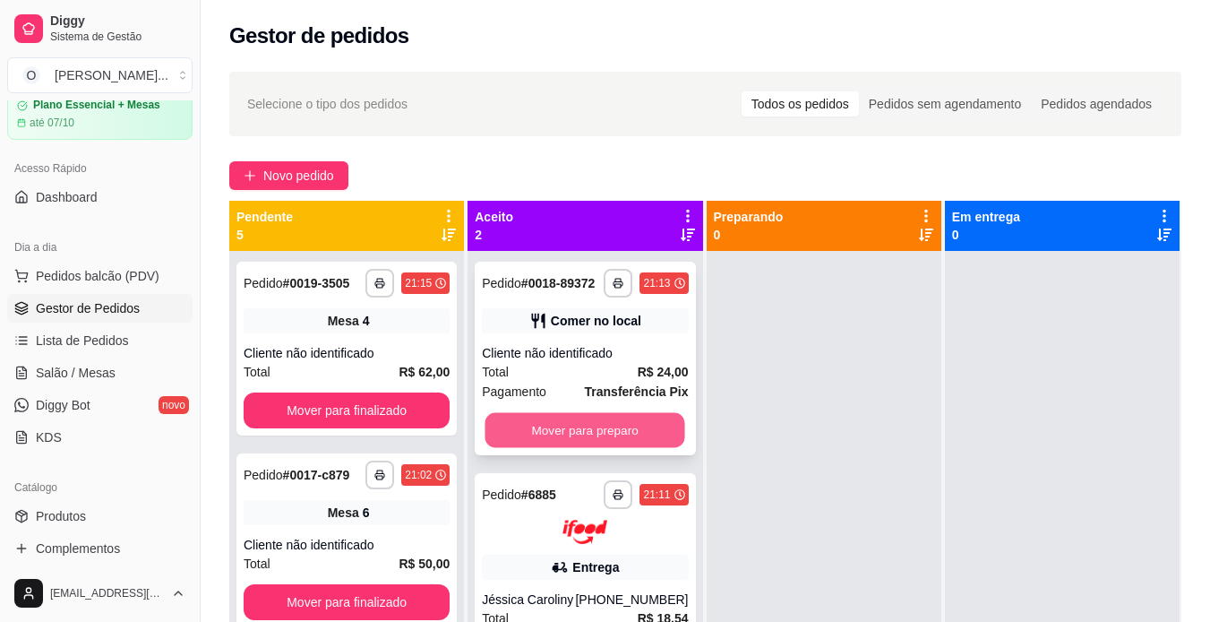
click at [604, 440] on button "Mover para preparo" at bounding box center [586, 430] width 200 height 35
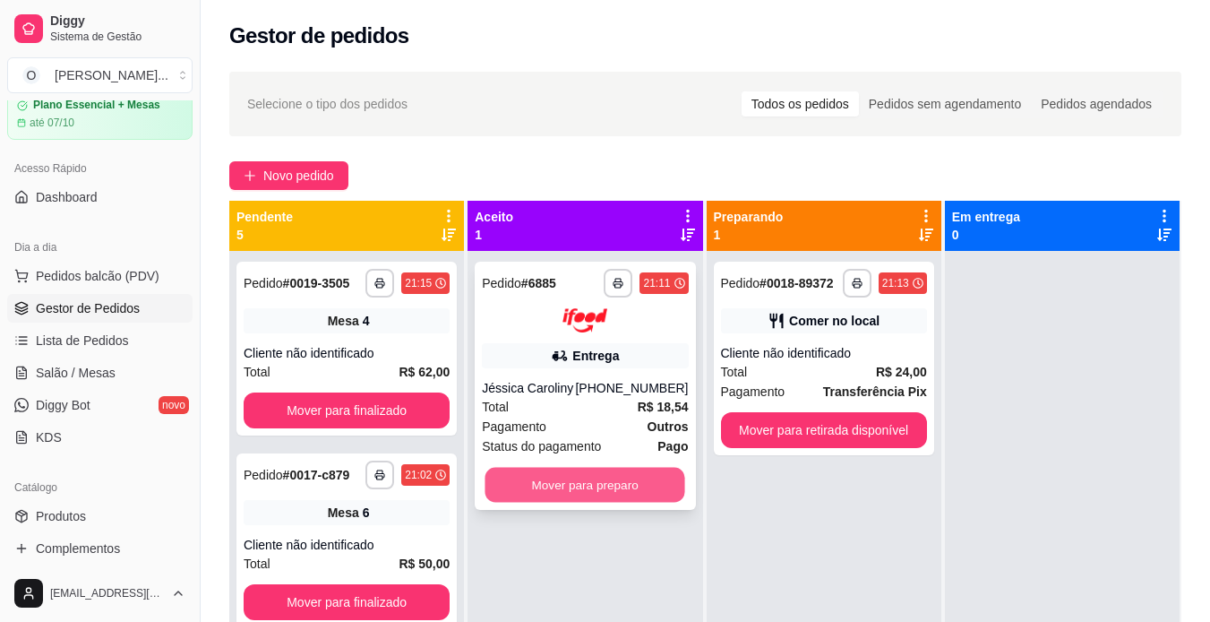
click at [617, 486] on button "Mover para preparo" at bounding box center [586, 484] width 200 height 35
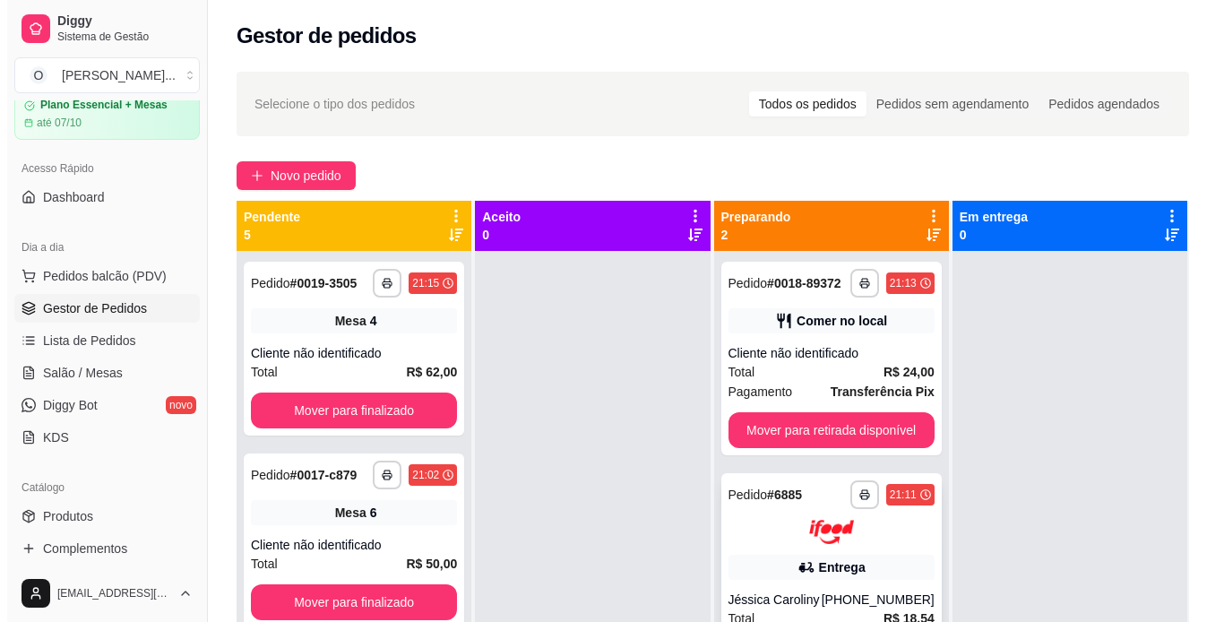
scroll to position [50, 0]
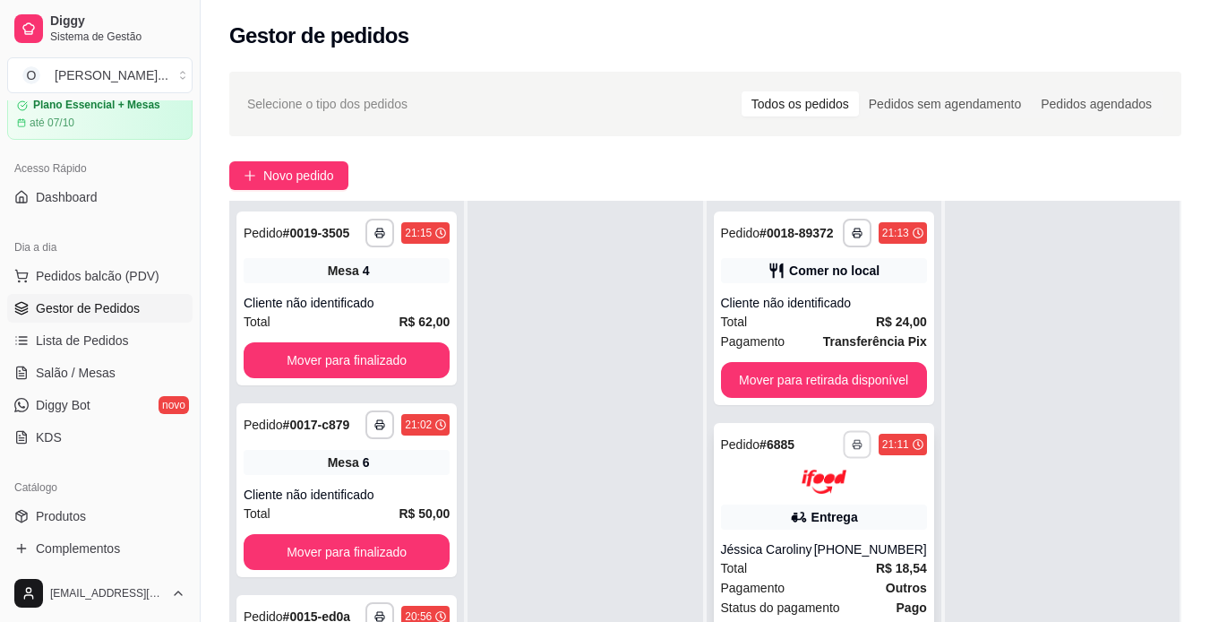
click at [850, 452] on button "button" at bounding box center [857, 444] width 28 height 28
click at [814, 506] on button "IMPRESSORA" at bounding box center [800, 507] width 130 height 29
click at [80, 369] on span "Salão / Mesas" at bounding box center [76, 373] width 80 height 18
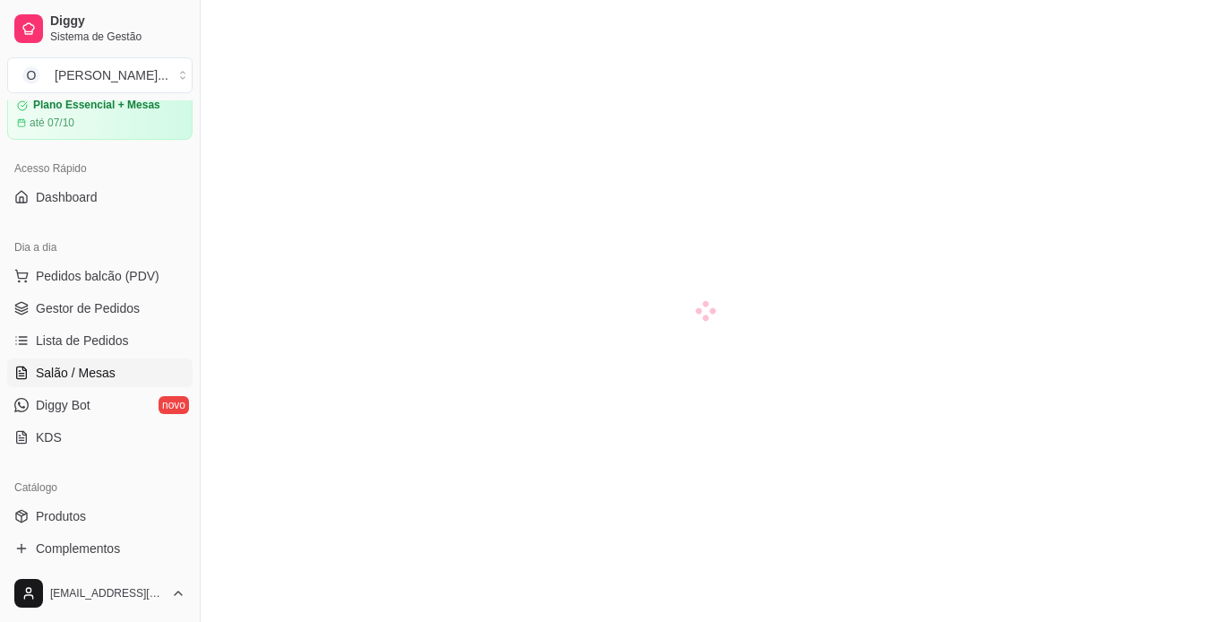
click at [80, 369] on span "Salão / Mesas" at bounding box center [76, 373] width 80 height 18
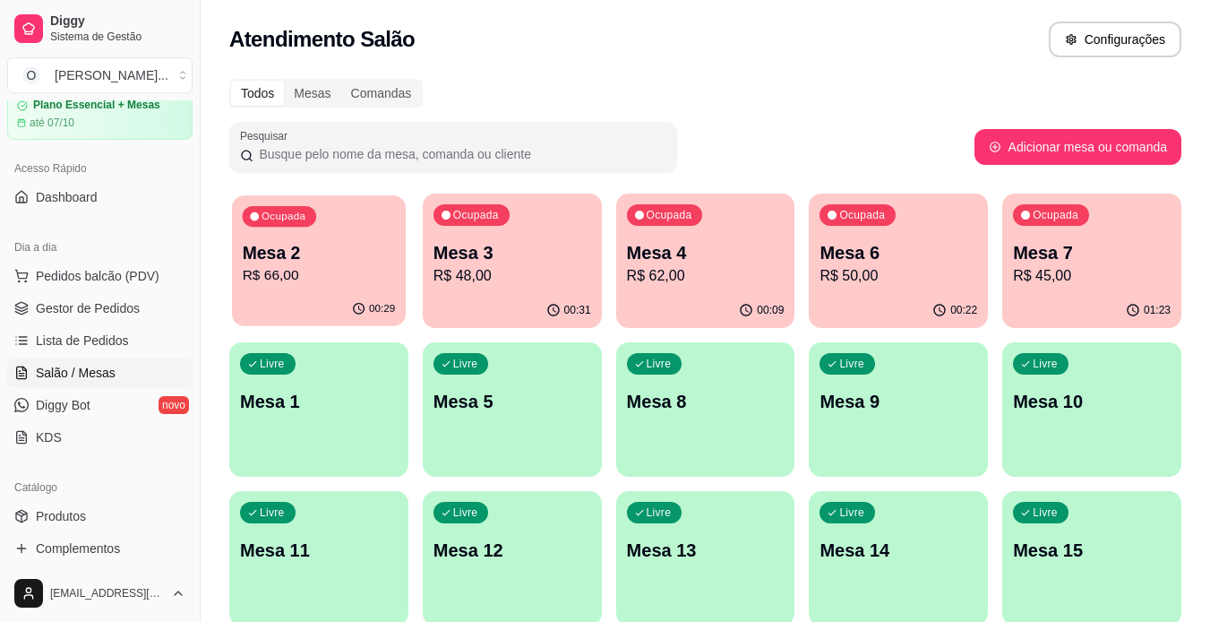
click at [340, 281] on p "R$ 66,00" at bounding box center [319, 275] width 153 height 21
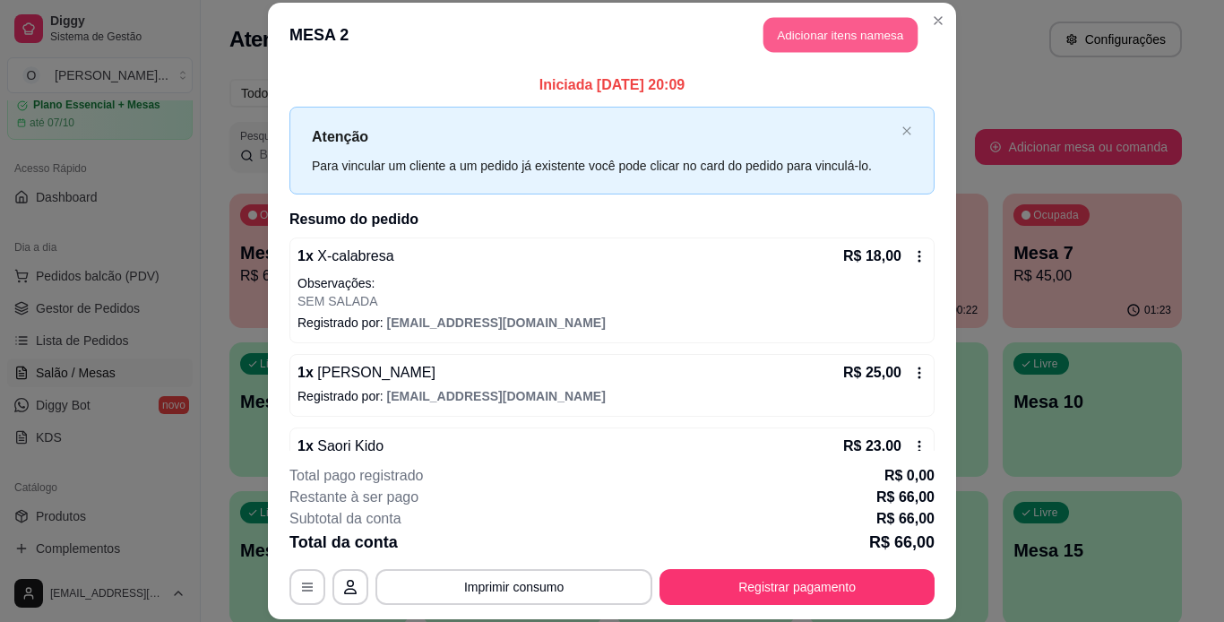
click at [828, 23] on button "Adicionar itens na mesa" at bounding box center [840, 35] width 154 height 35
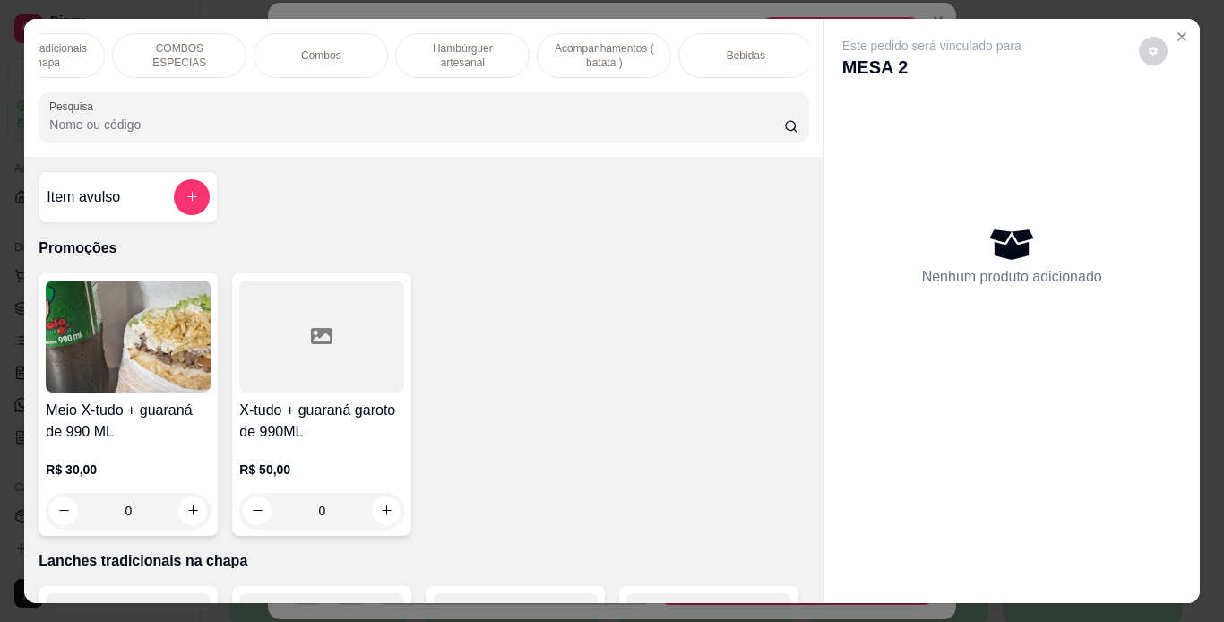
scroll to position [0, 211]
click at [712, 48] on div "Bebidas" at bounding box center [744, 55] width 134 height 45
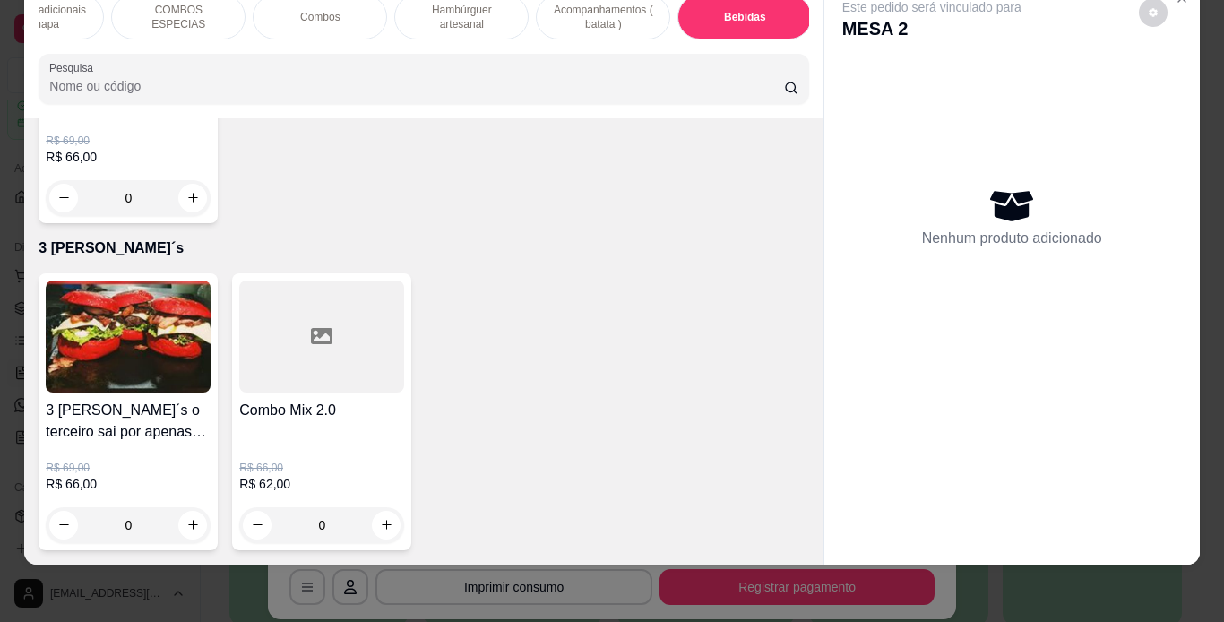
scroll to position [6059, 0]
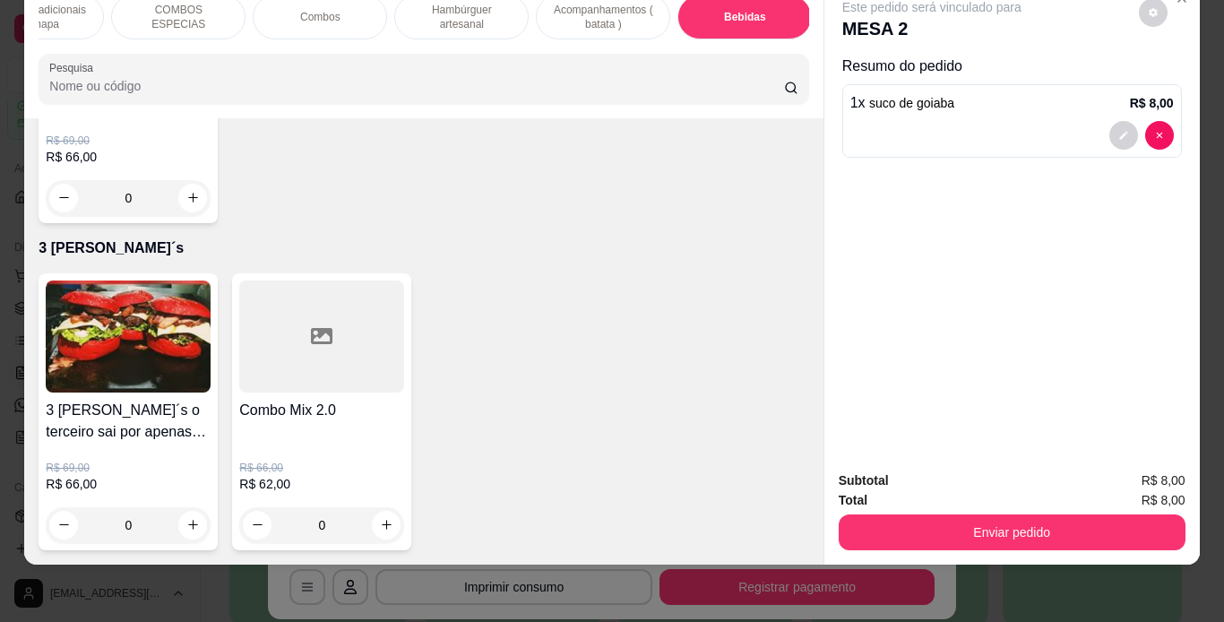
scroll to position [6060, 0]
type input "2"
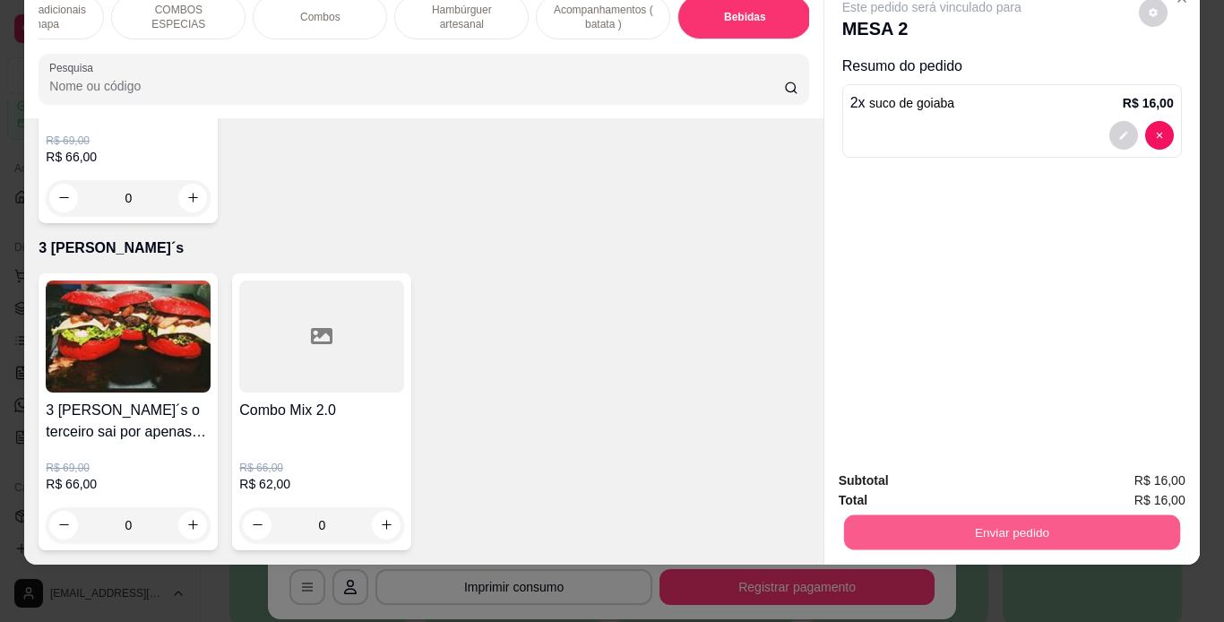
click at [888, 523] on button "Enviar pedido" at bounding box center [1011, 532] width 336 height 35
click at [1154, 470] on button "Enviar pedido" at bounding box center [1138, 474] width 99 height 33
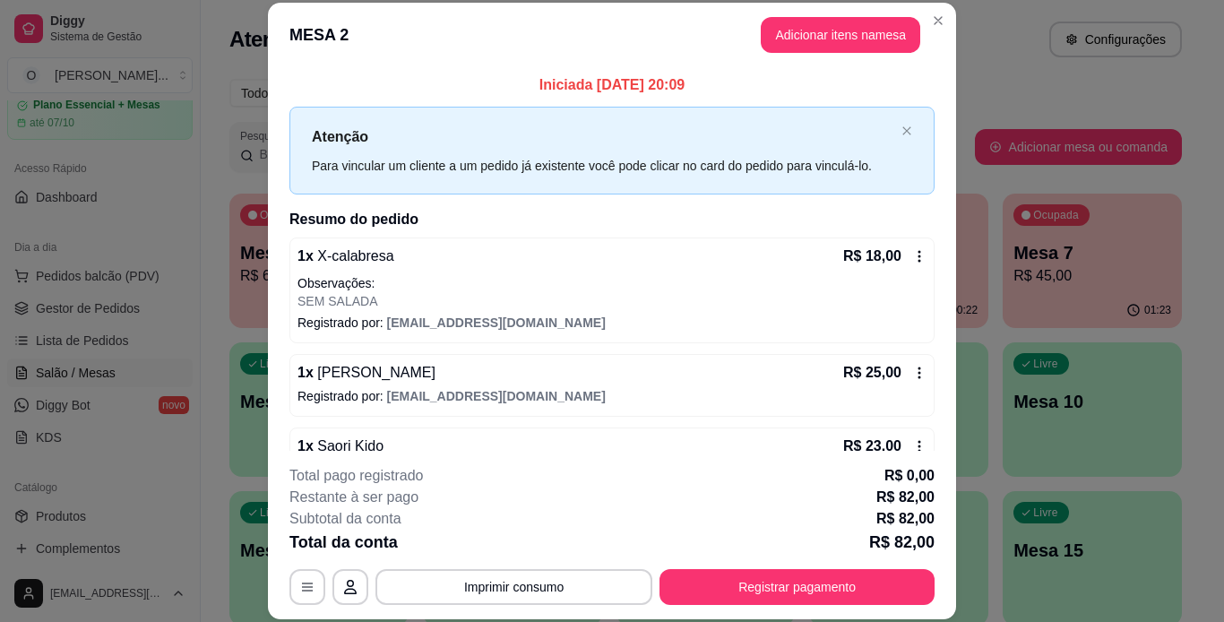
scroll to position [120, 0]
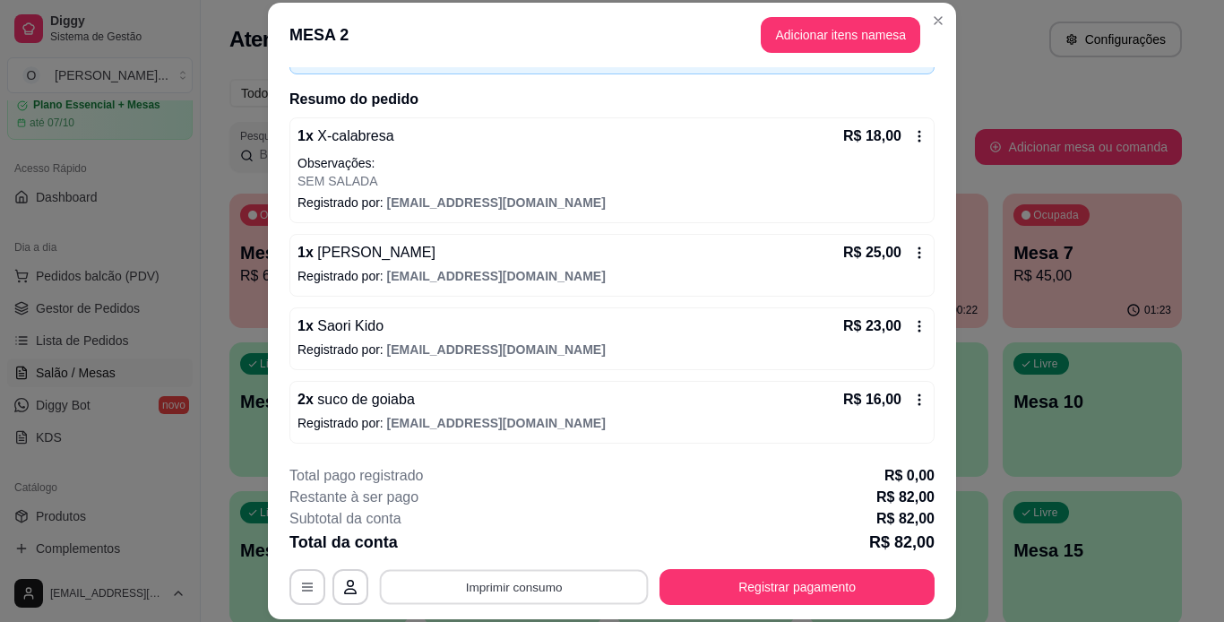
click at [538, 577] on button "Imprimir consumo" at bounding box center [514, 586] width 269 height 35
click at [529, 543] on button "IMPRESSORA" at bounding box center [512, 545] width 125 height 28
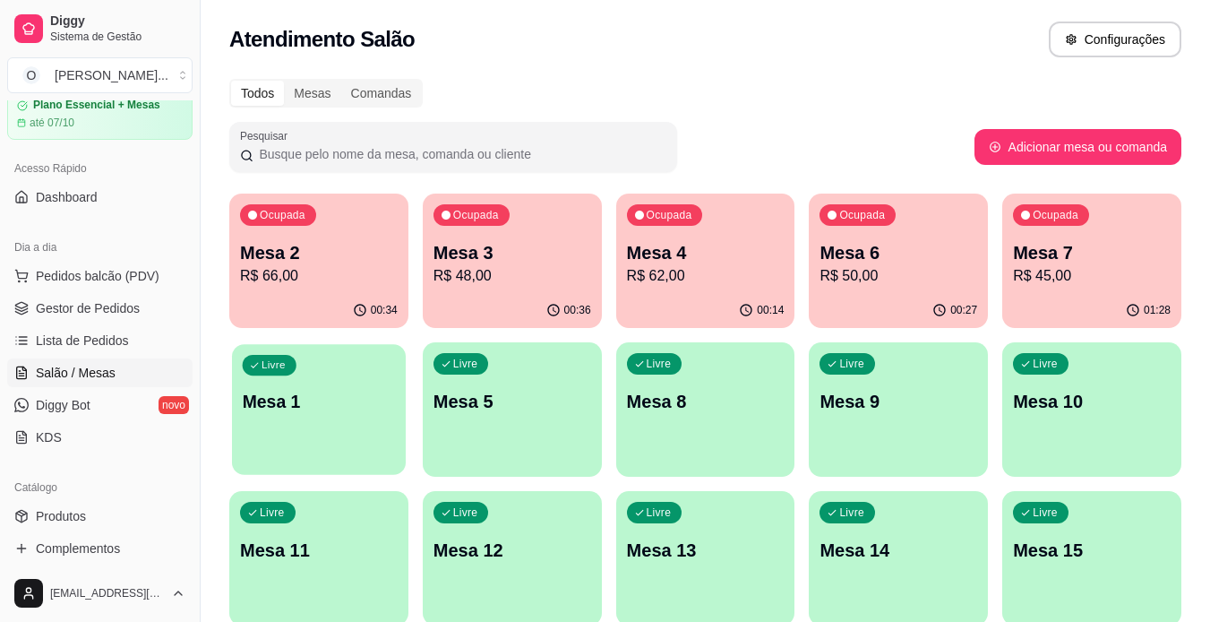
click at [345, 433] on div "Livre Mesa 1" at bounding box center [319, 398] width 174 height 109
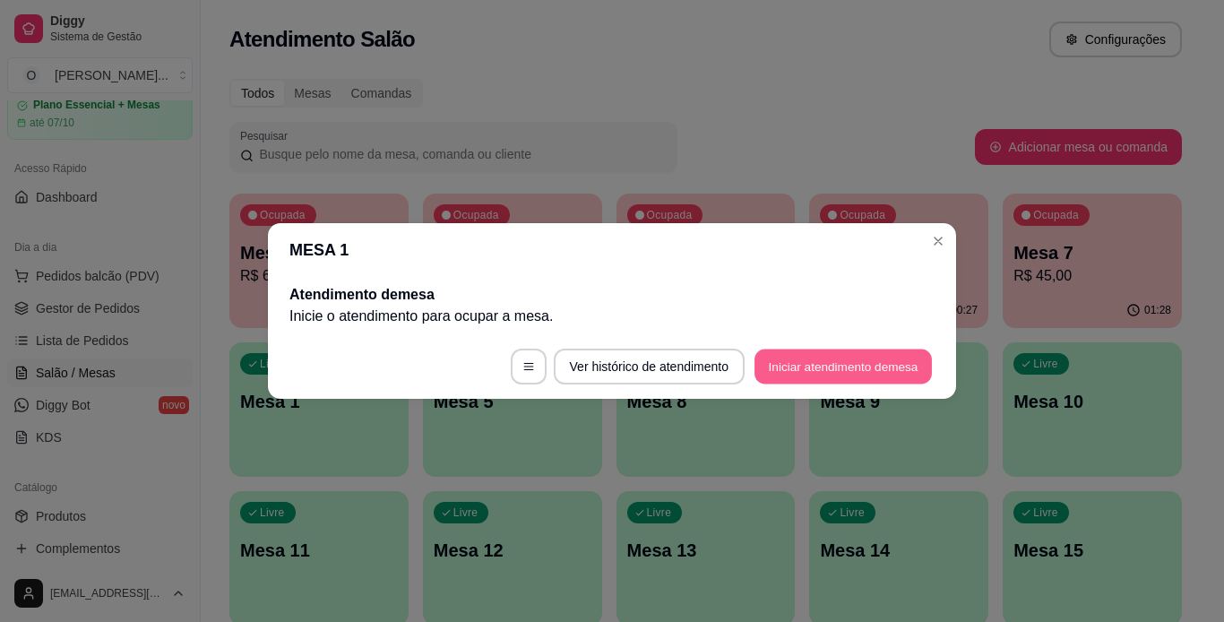
click at [771, 365] on button "Iniciar atendimento de mesa" at bounding box center [842, 366] width 177 height 35
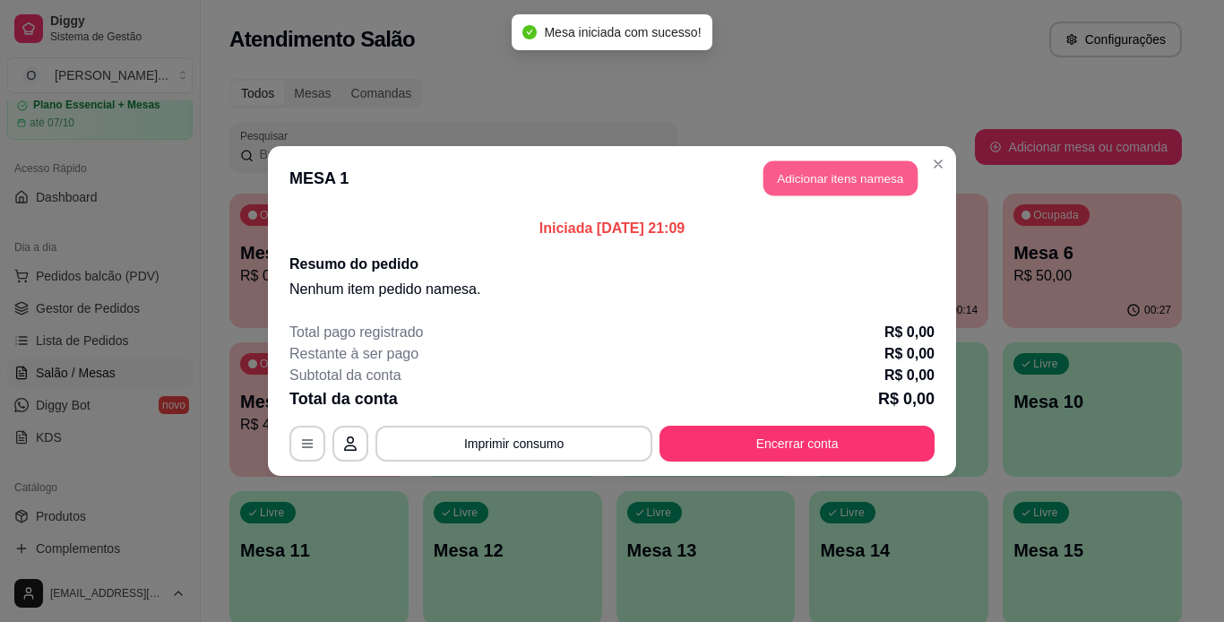
click at [839, 185] on button "Adicionar itens na mesa" at bounding box center [840, 178] width 154 height 35
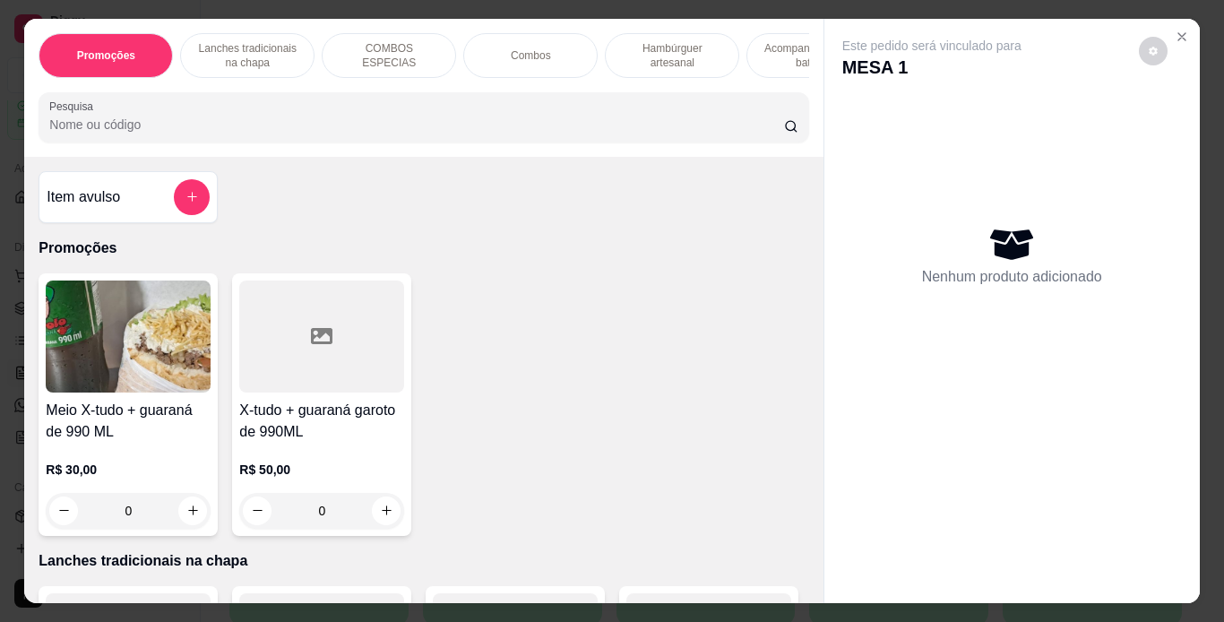
click at [226, 41] on p "Lanches tradicionais na chapa" at bounding box center [247, 55] width 104 height 29
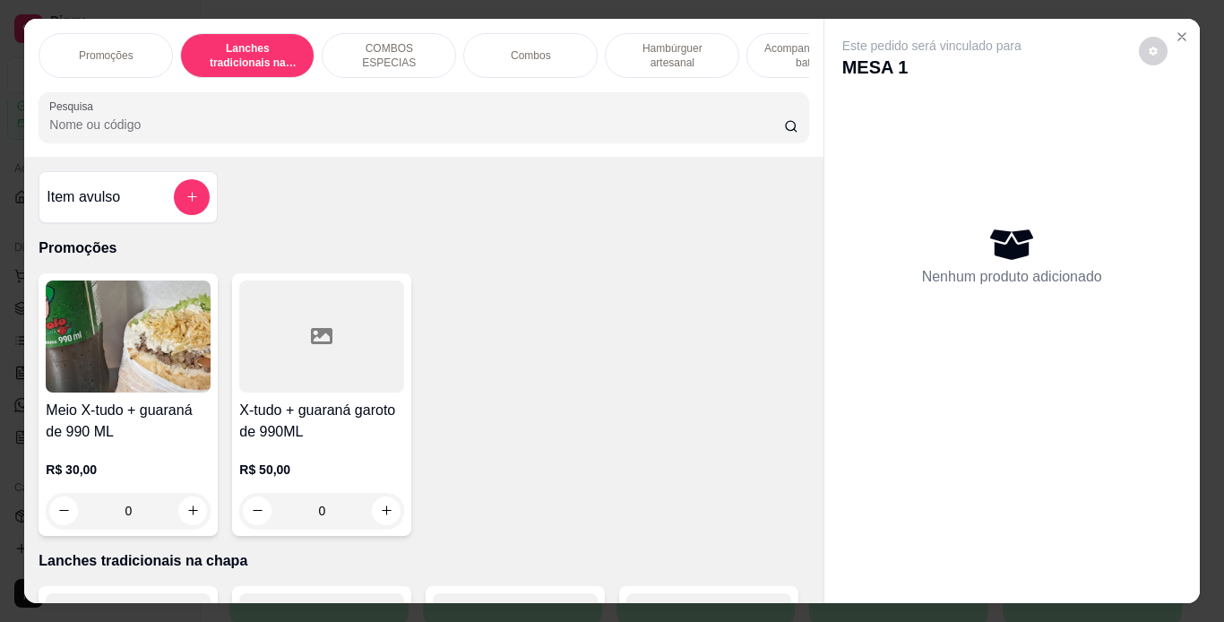
scroll to position [46, 0]
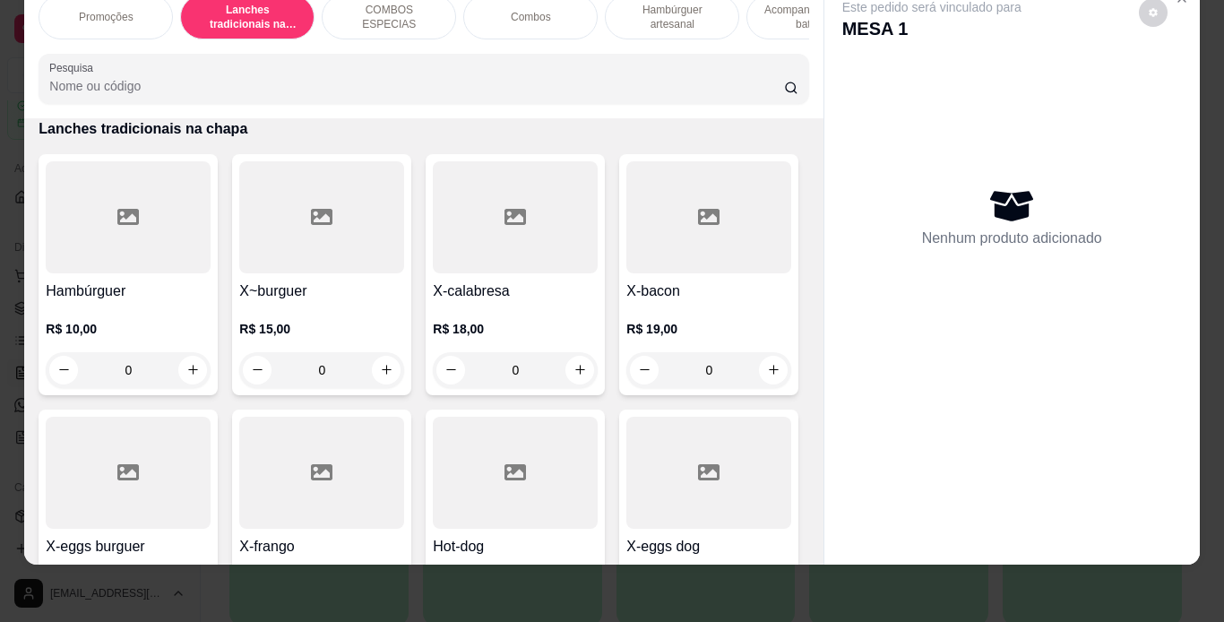
click at [574, 366] on div "0" at bounding box center [515, 370] width 165 height 36
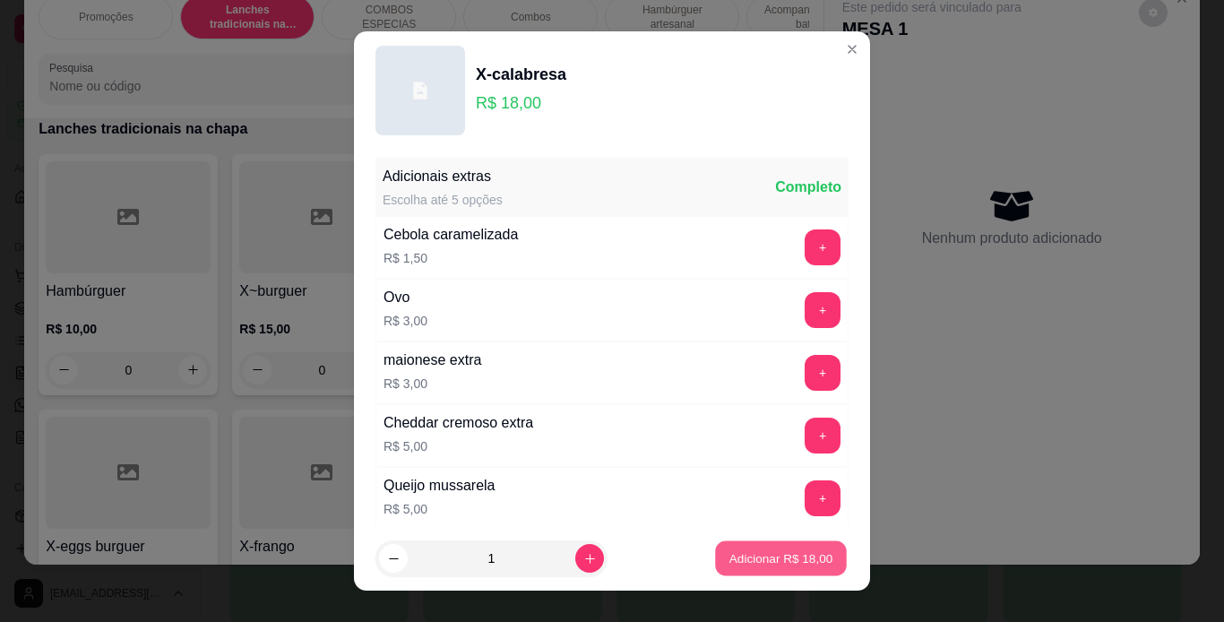
click at [784, 553] on p "Adicionar R$ 18,00" at bounding box center [781, 558] width 104 height 17
type input "1"
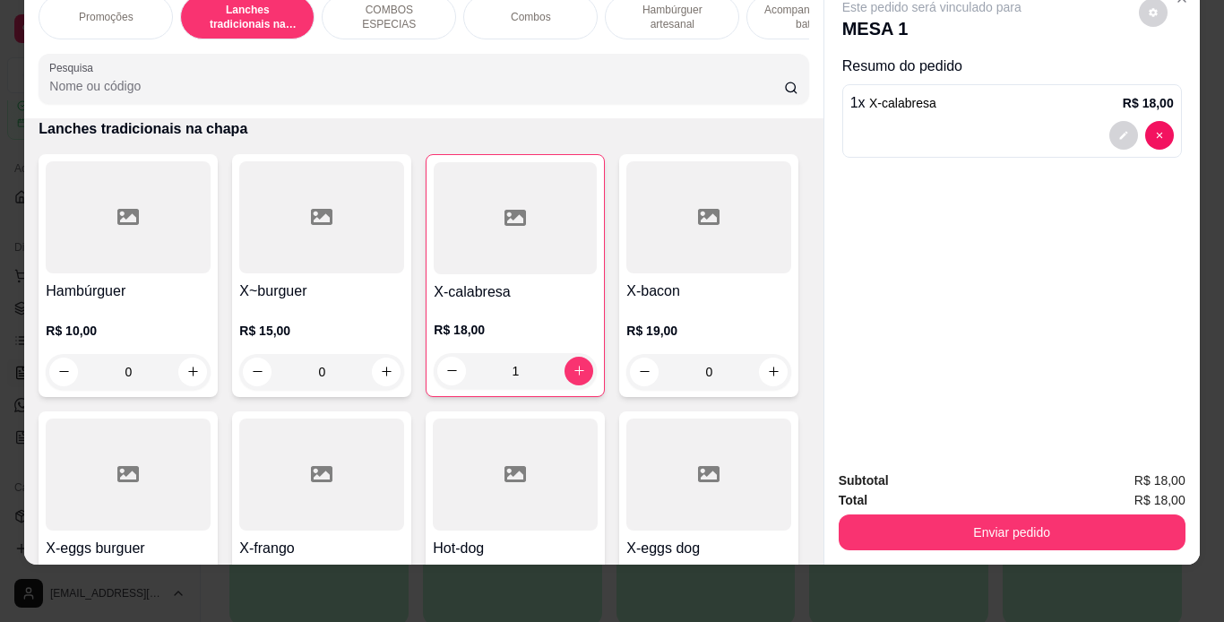
click at [712, 9] on p "Hambúrguer artesanal" at bounding box center [672, 17] width 104 height 29
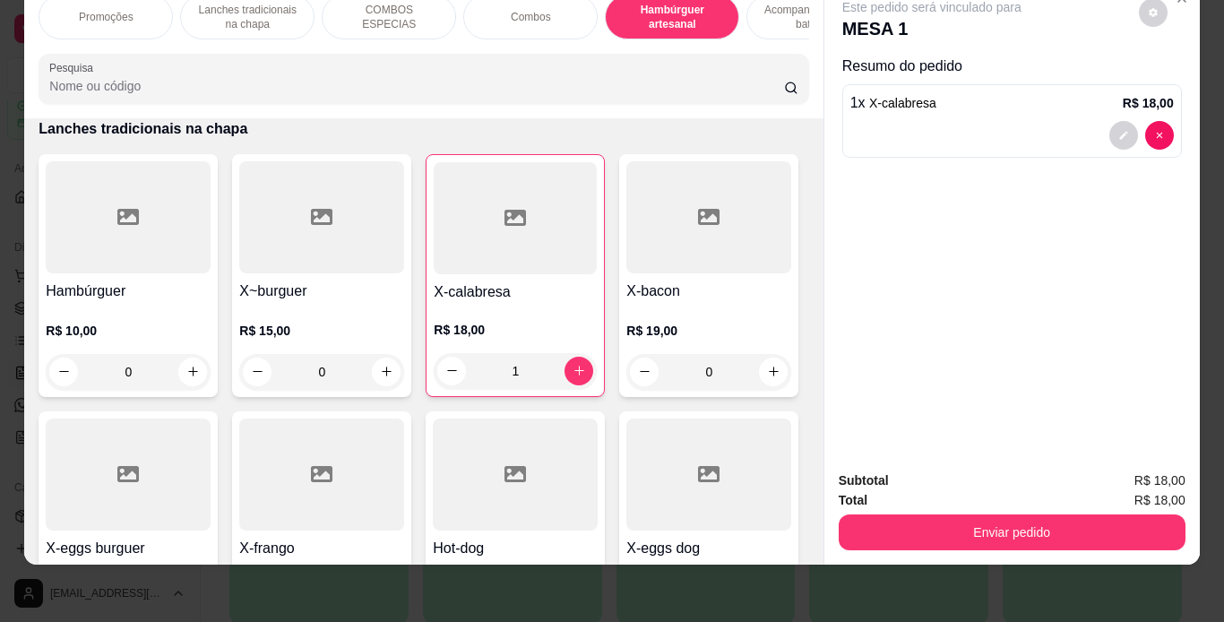
scroll to position [3326, 0]
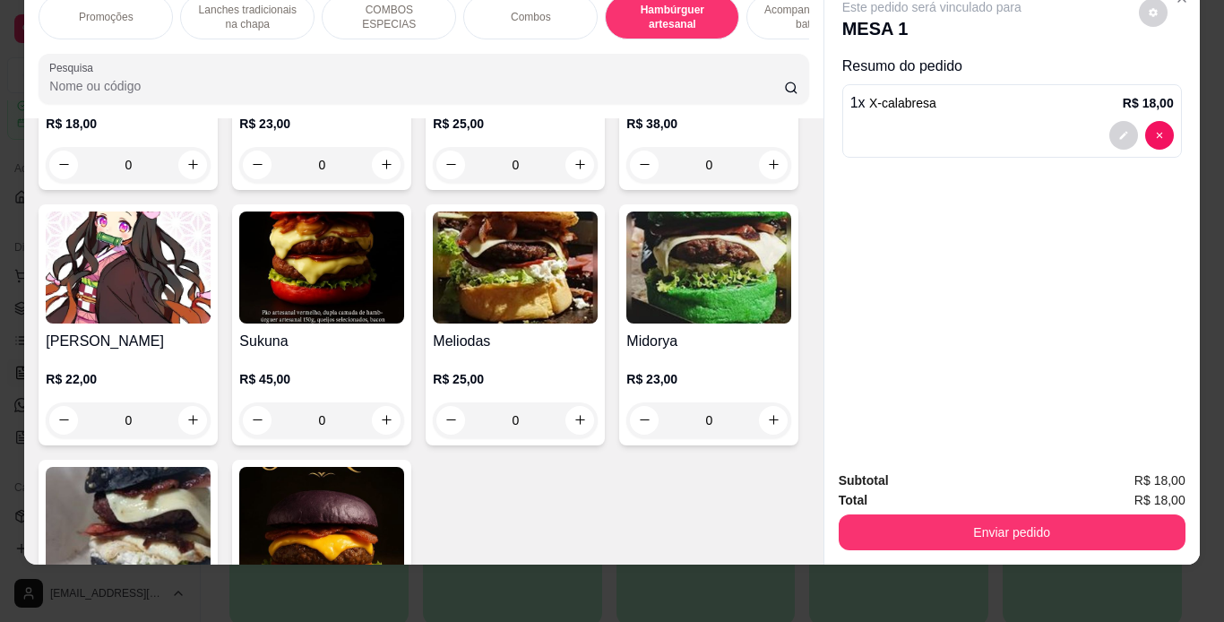
click at [182, 183] on div "0" at bounding box center [128, 165] width 165 height 36
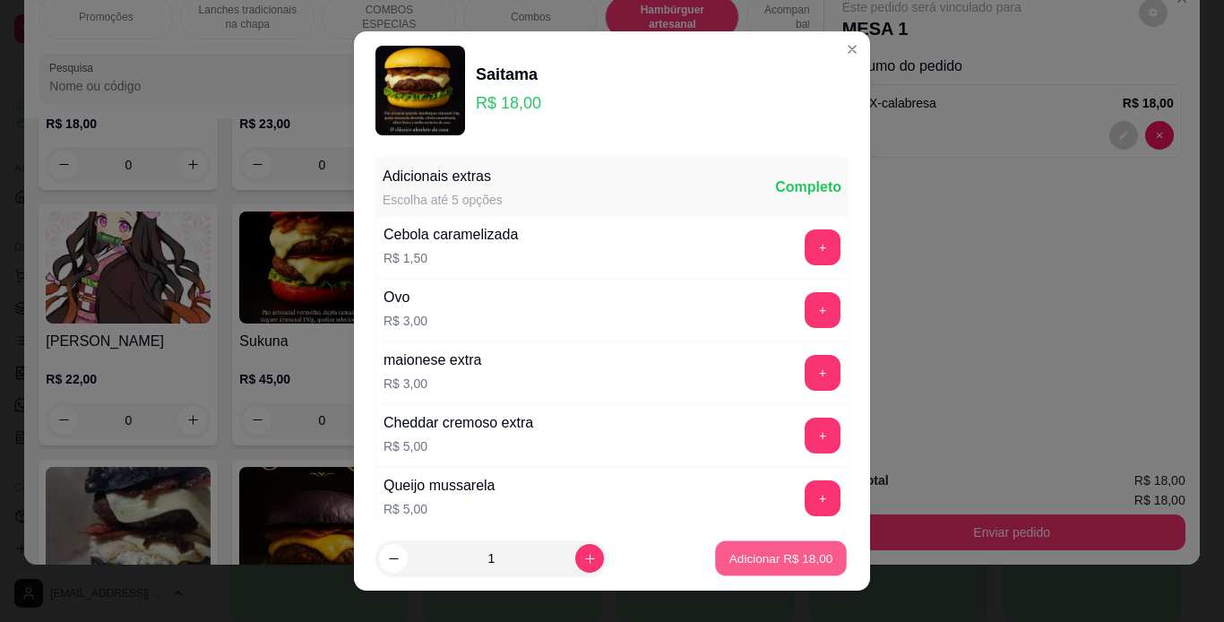
click at [731, 561] on p "Adicionar R$ 18,00" at bounding box center [781, 558] width 104 height 17
type input "1"
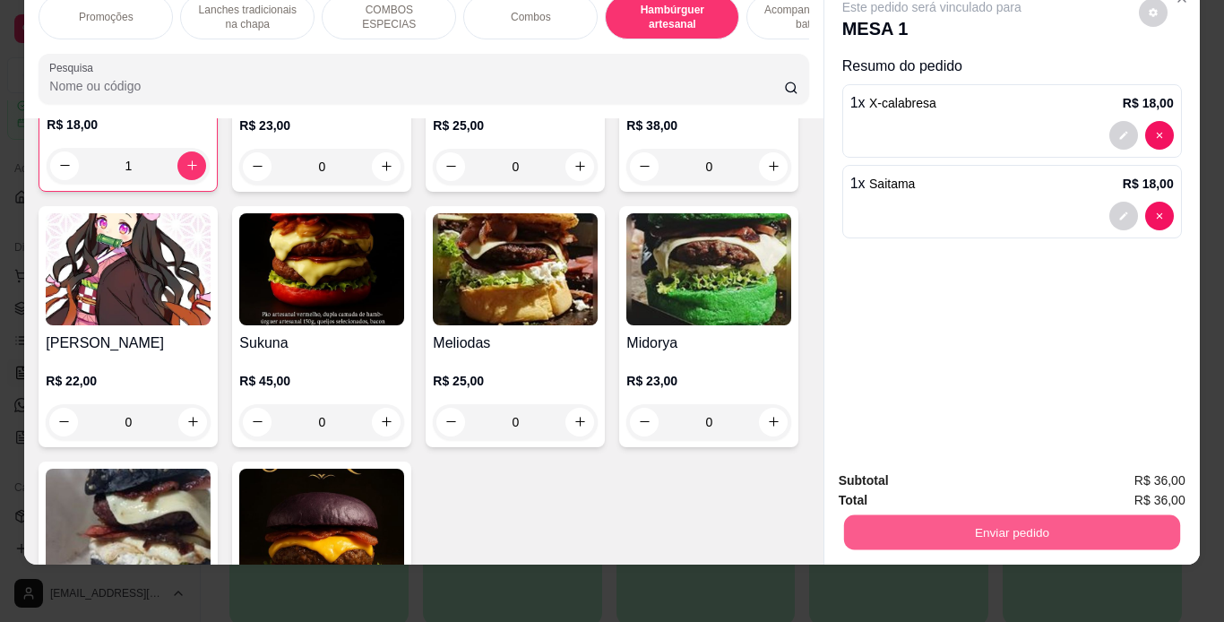
click at [848, 528] on button "Enviar pedido" at bounding box center [1011, 532] width 336 height 35
click at [1103, 468] on button "Enviar pedido" at bounding box center [1138, 474] width 99 height 33
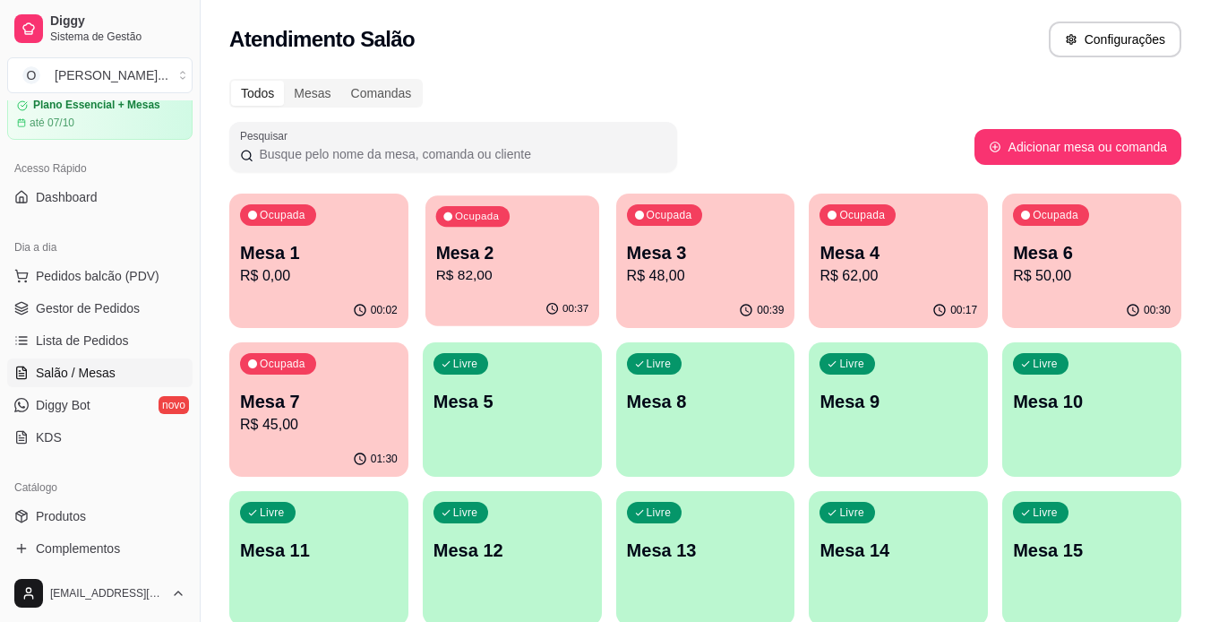
click at [505, 279] on p "R$ 82,00" at bounding box center [511, 275] width 153 height 21
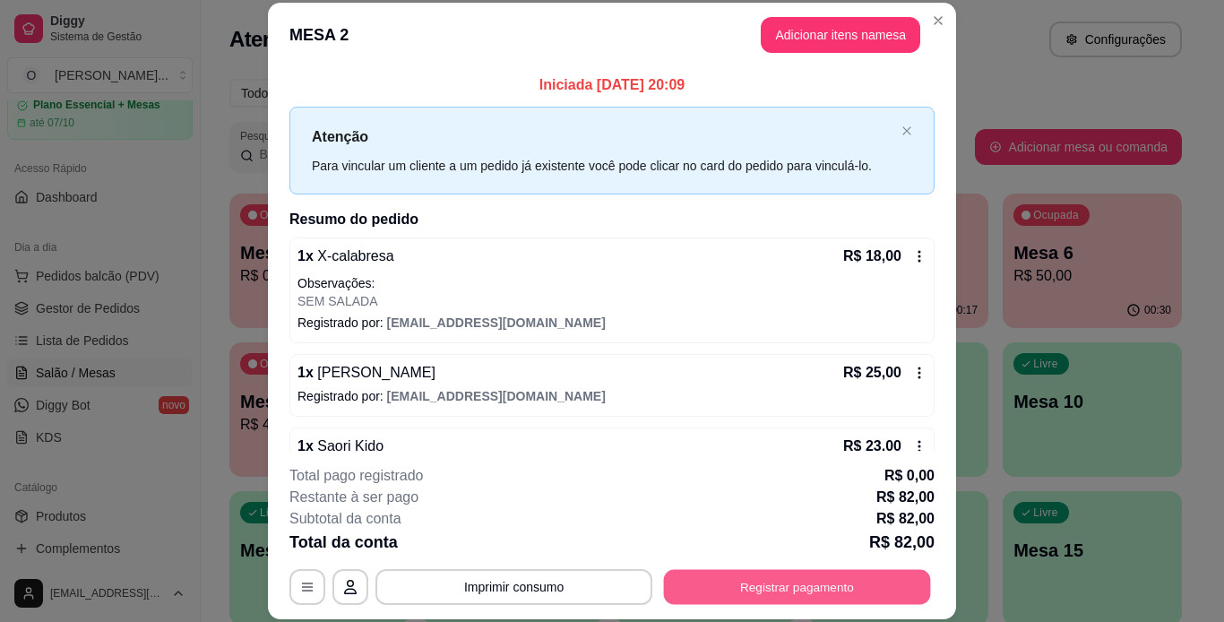
click at [736, 582] on button "Registrar pagamento" at bounding box center [797, 586] width 267 height 35
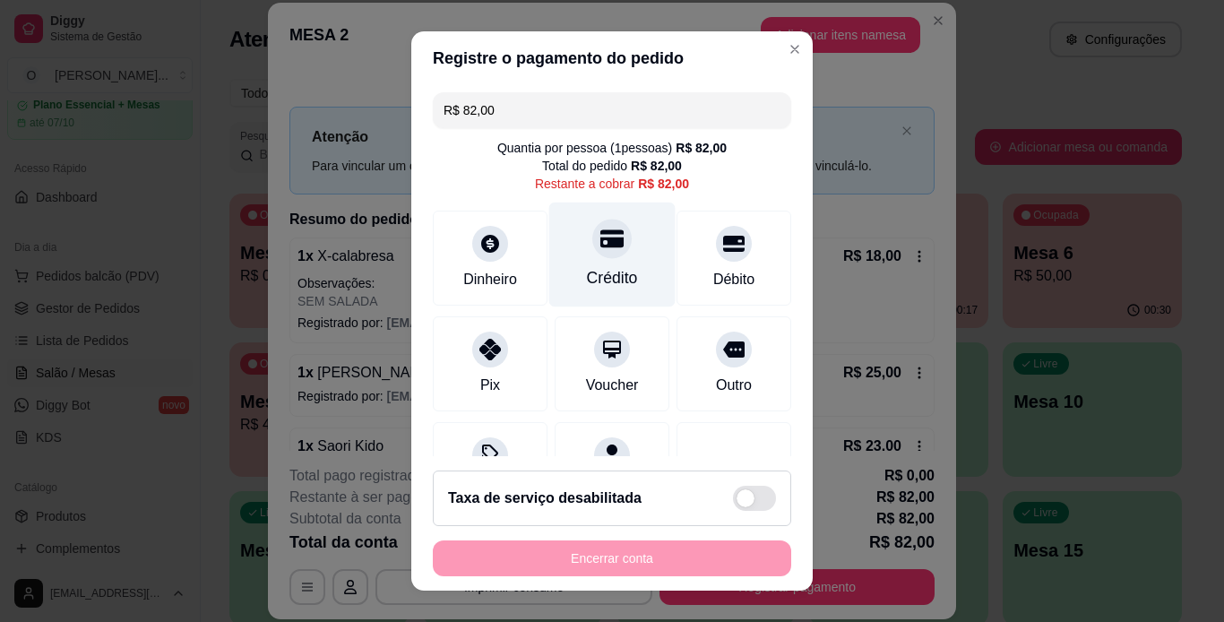
click at [595, 267] on div "Crédito" at bounding box center [612, 277] width 51 height 23
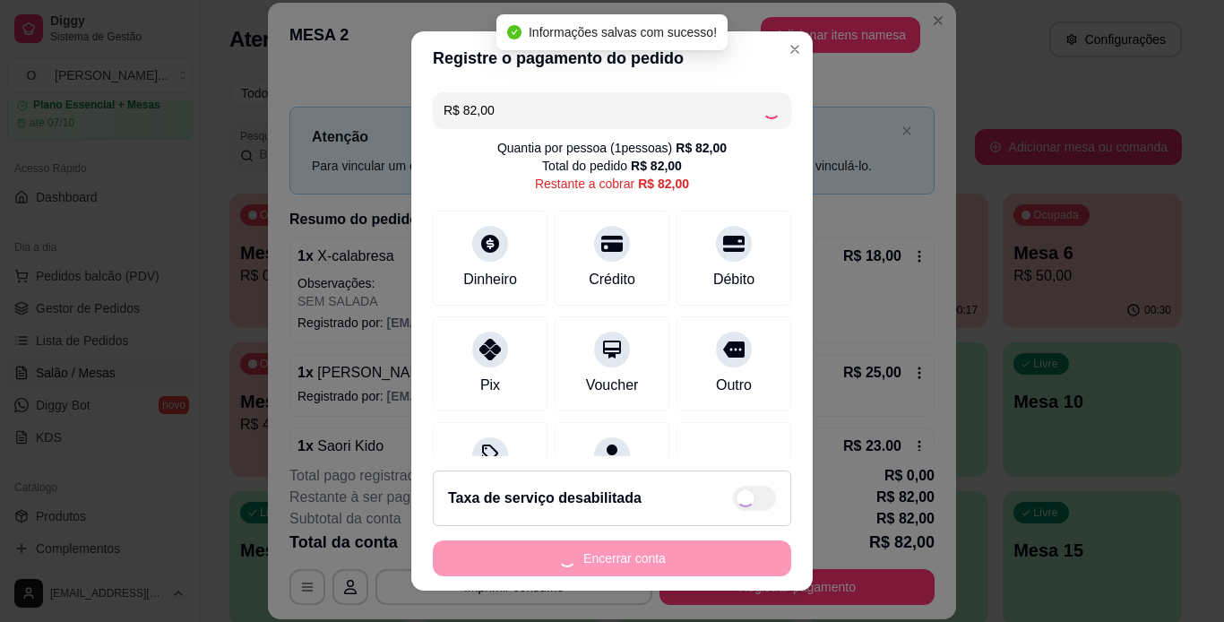
type input "R$ 0,00"
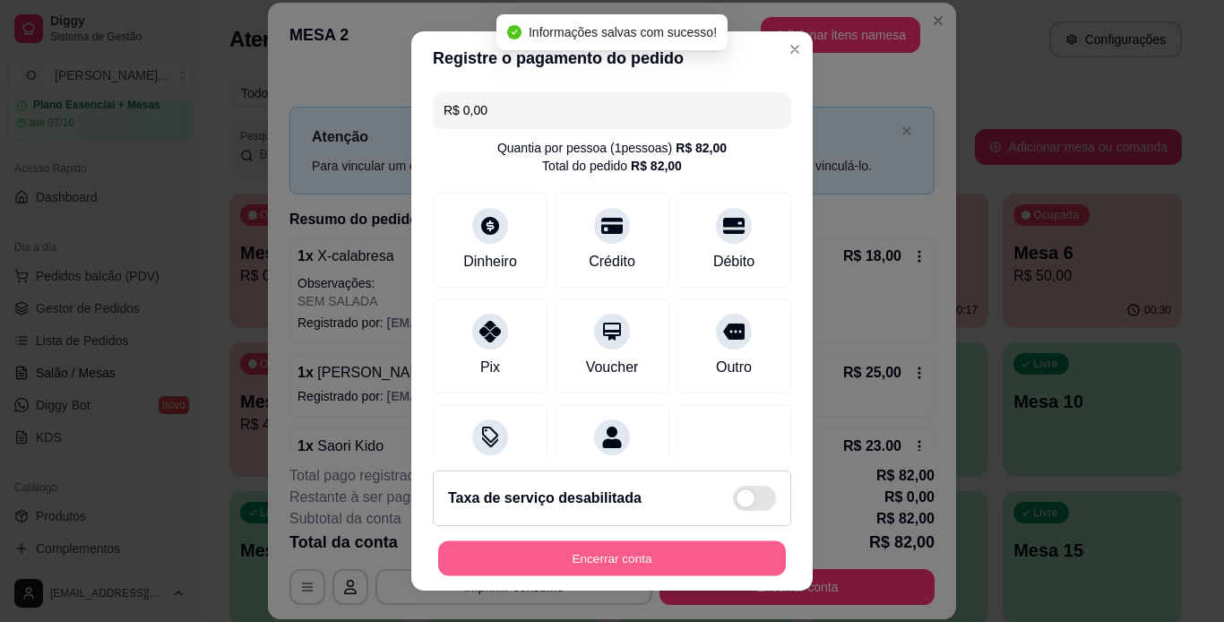
click at [654, 565] on button "Encerrar conta" at bounding box center [612, 558] width 348 height 35
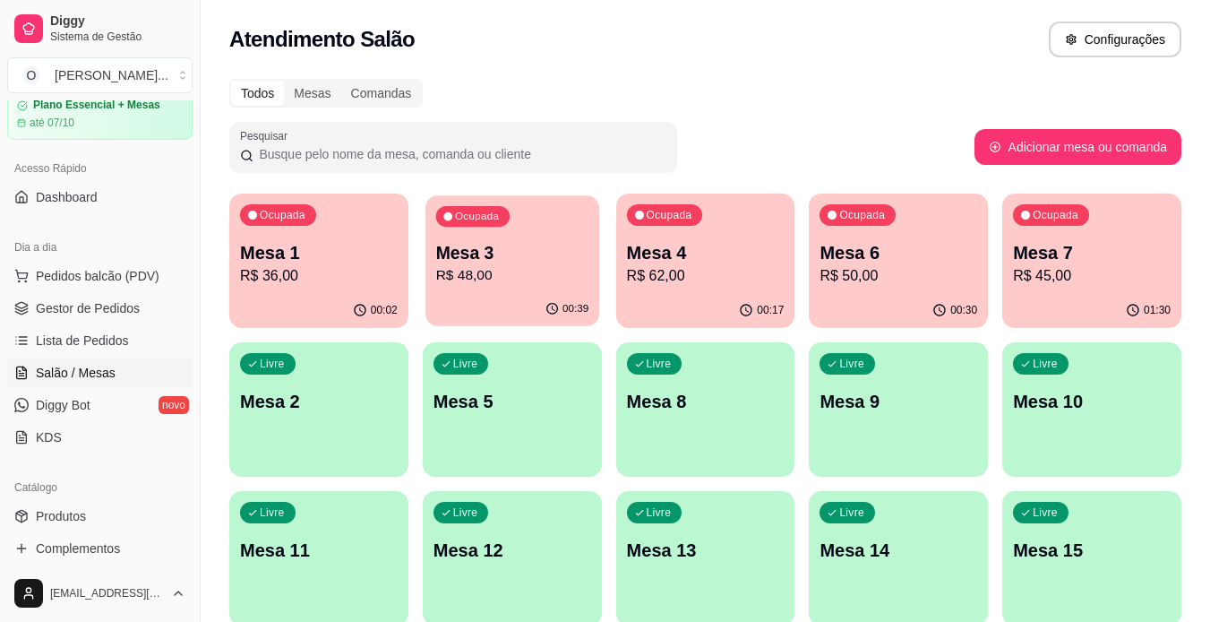
click at [564, 274] on p "R$ 48,00" at bounding box center [511, 275] width 153 height 21
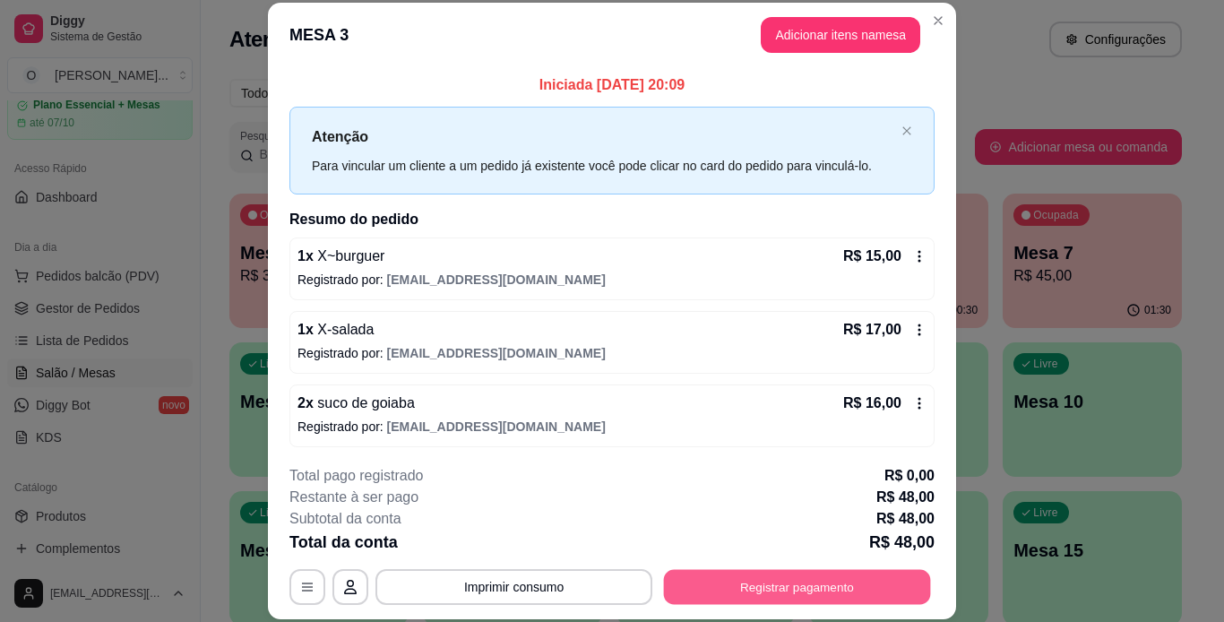
click at [701, 570] on button "Registrar pagamento" at bounding box center [797, 586] width 267 height 35
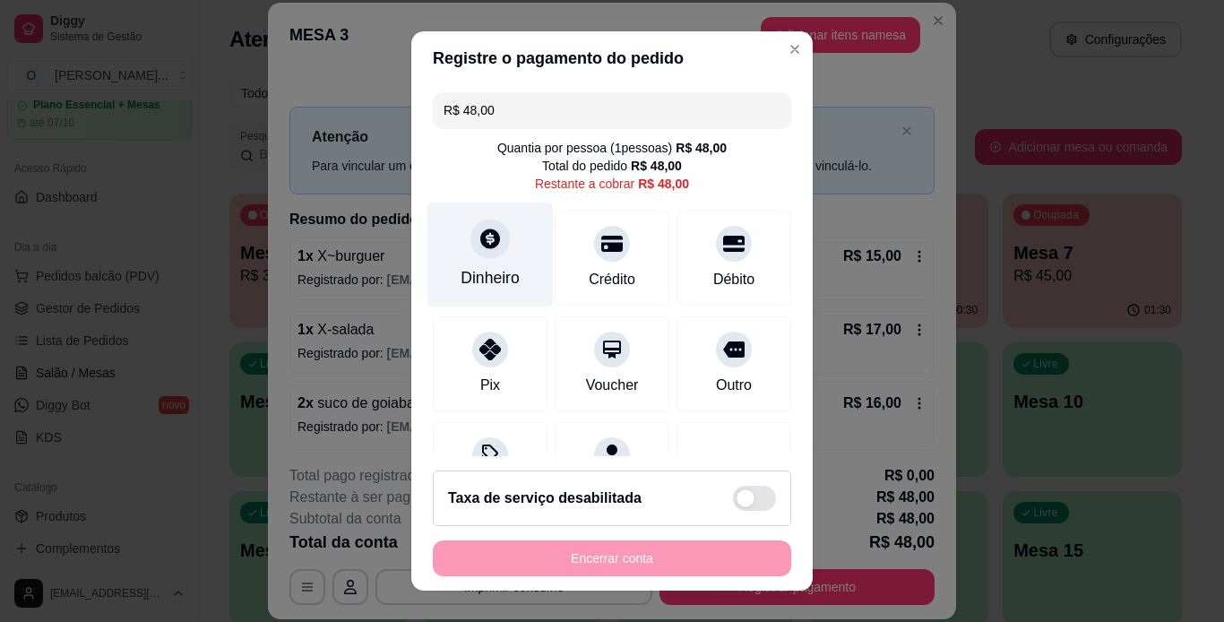
click at [484, 259] on div "Dinheiro" at bounding box center [490, 254] width 126 height 105
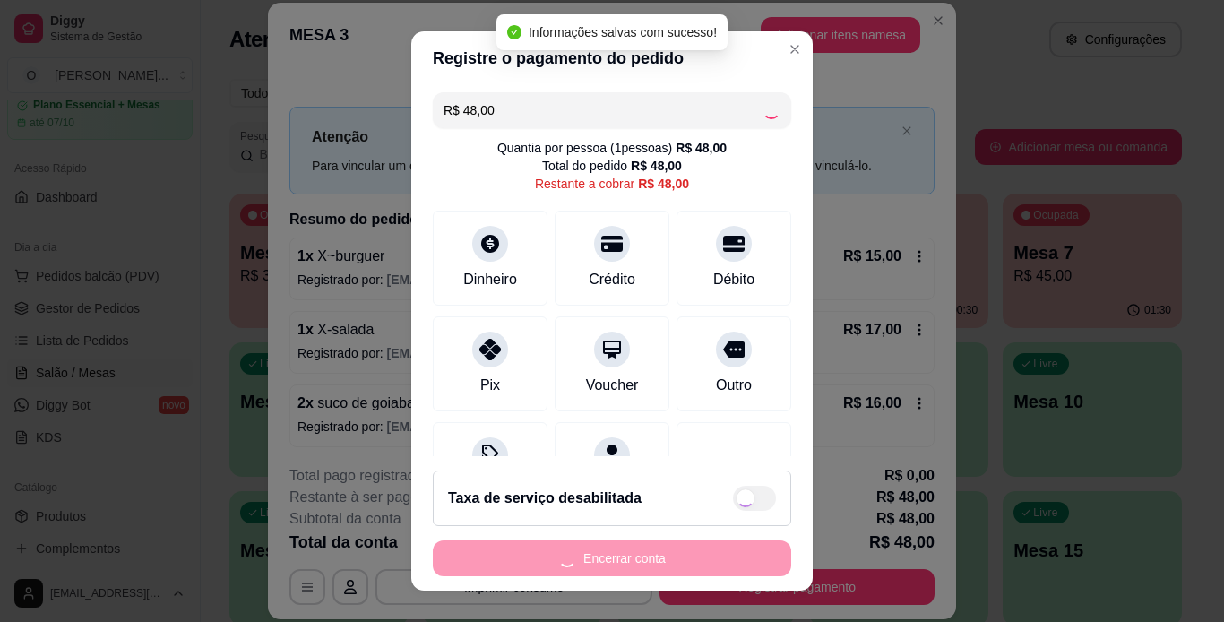
type input "R$ 0,00"
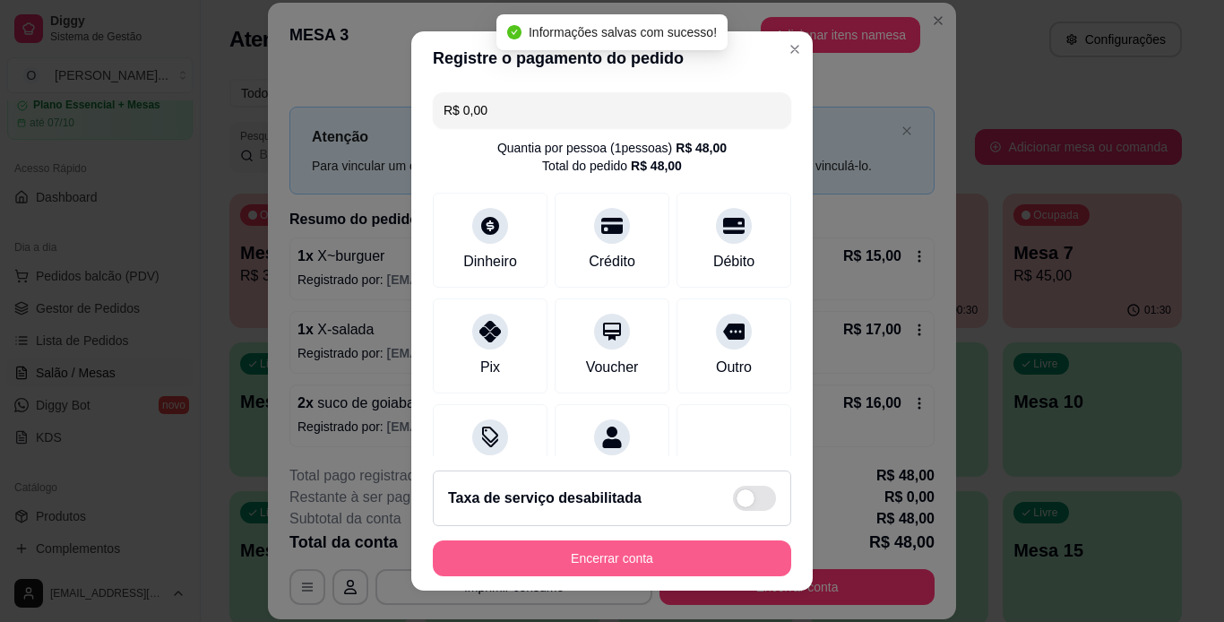
click at [684, 562] on button "Encerrar conta" at bounding box center [612, 558] width 358 height 36
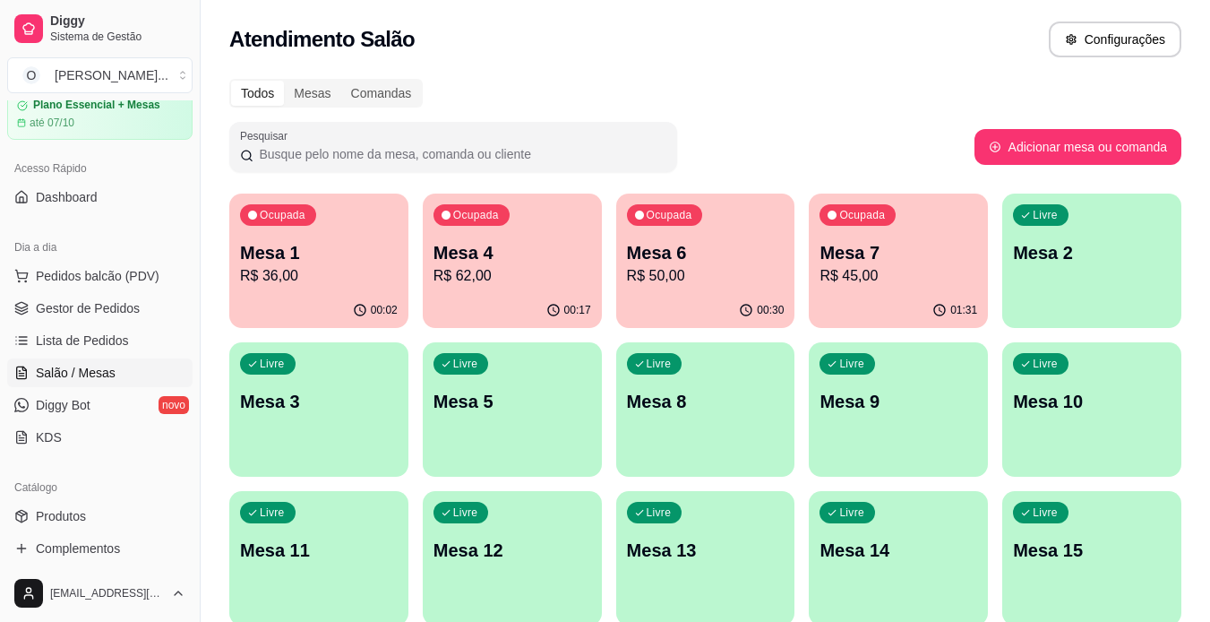
click at [857, 286] on p "R$ 45,00" at bounding box center [899, 276] width 158 height 22
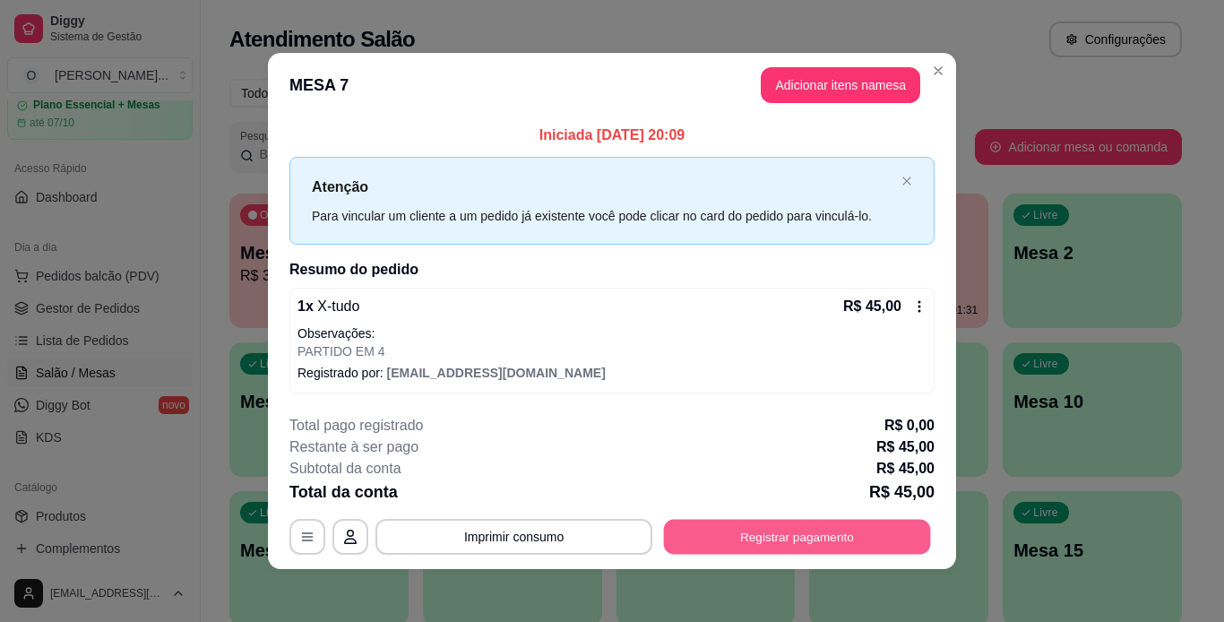
click at [794, 543] on button "Registrar pagamento" at bounding box center [797, 536] width 267 height 35
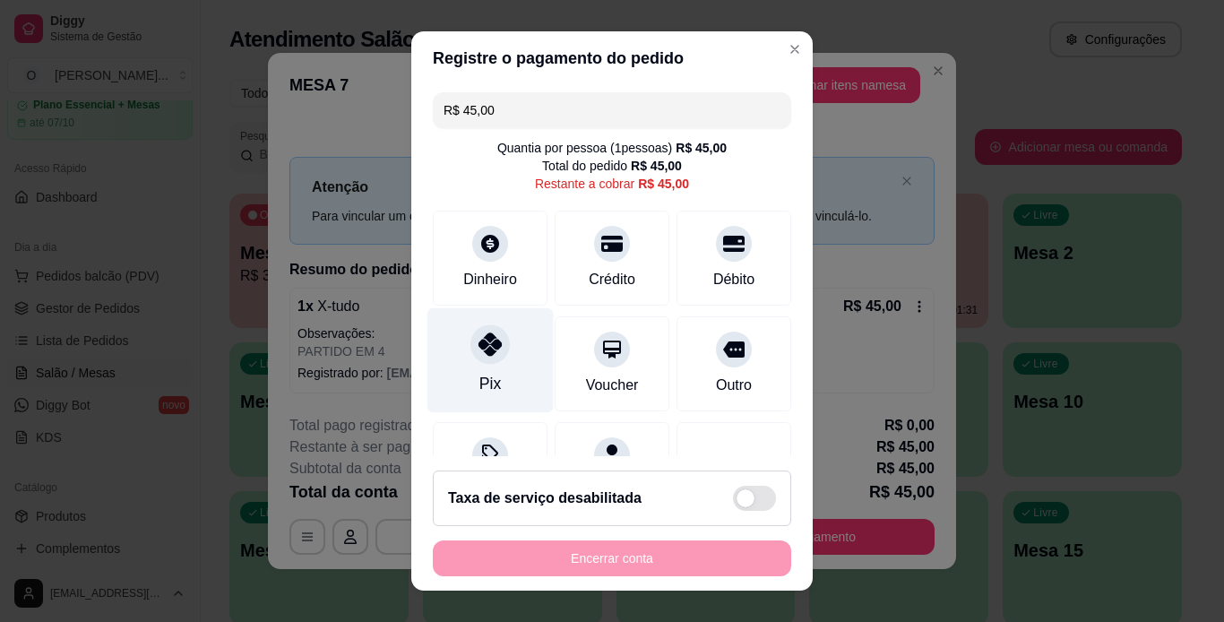
click at [482, 353] on icon at bounding box center [489, 343] width 23 height 23
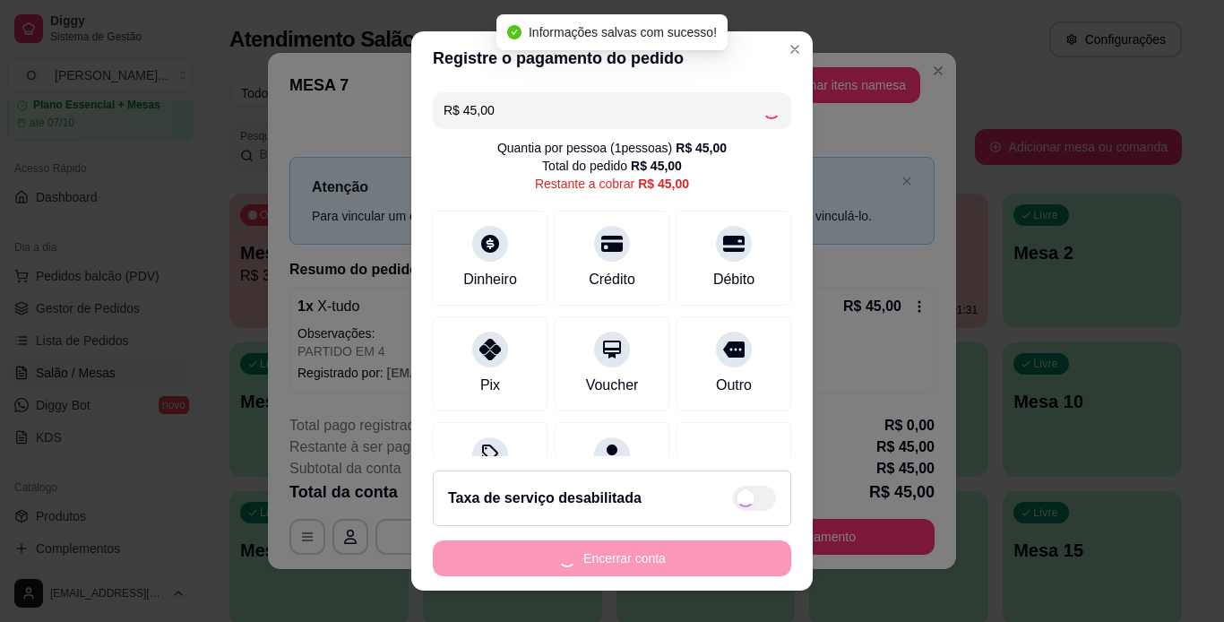
type input "R$ 0,00"
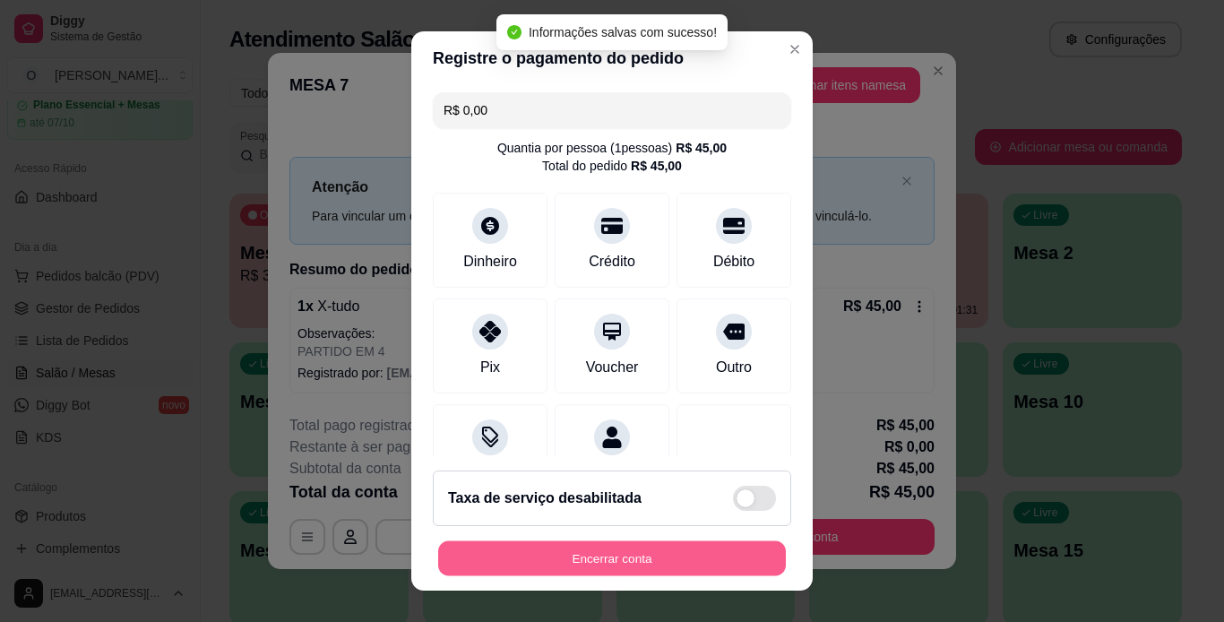
click at [641, 549] on button "Encerrar conta" at bounding box center [612, 558] width 348 height 35
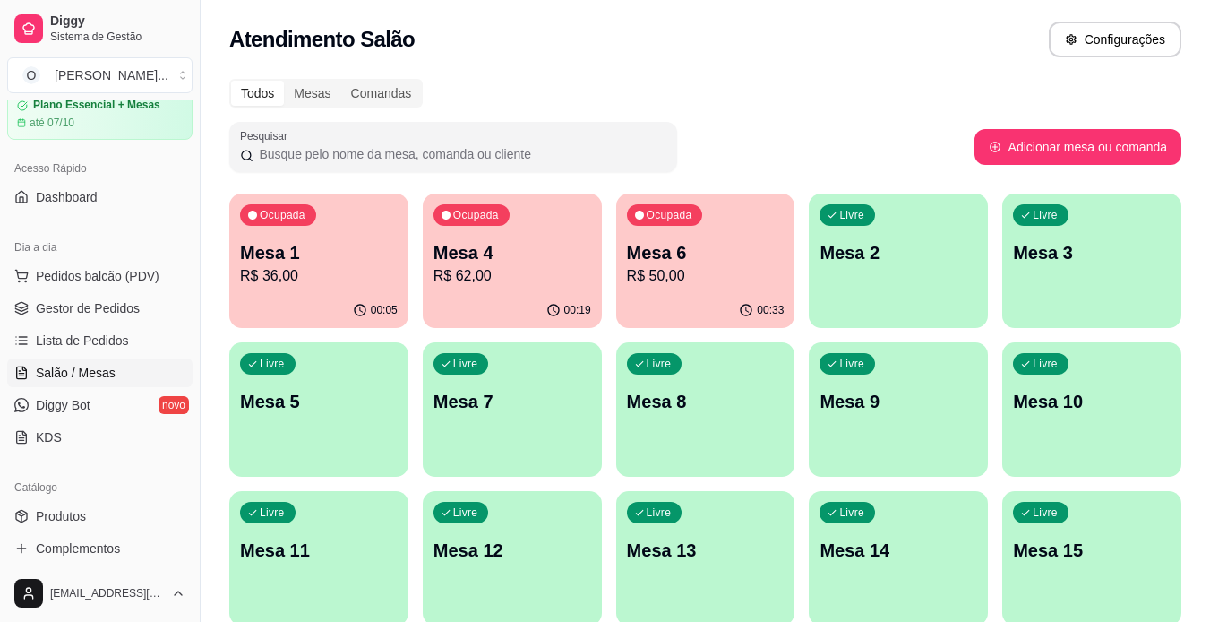
click at [38, 302] on span "Gestor de Pedidos" at bounding box center [88, 308] width 104 height 18
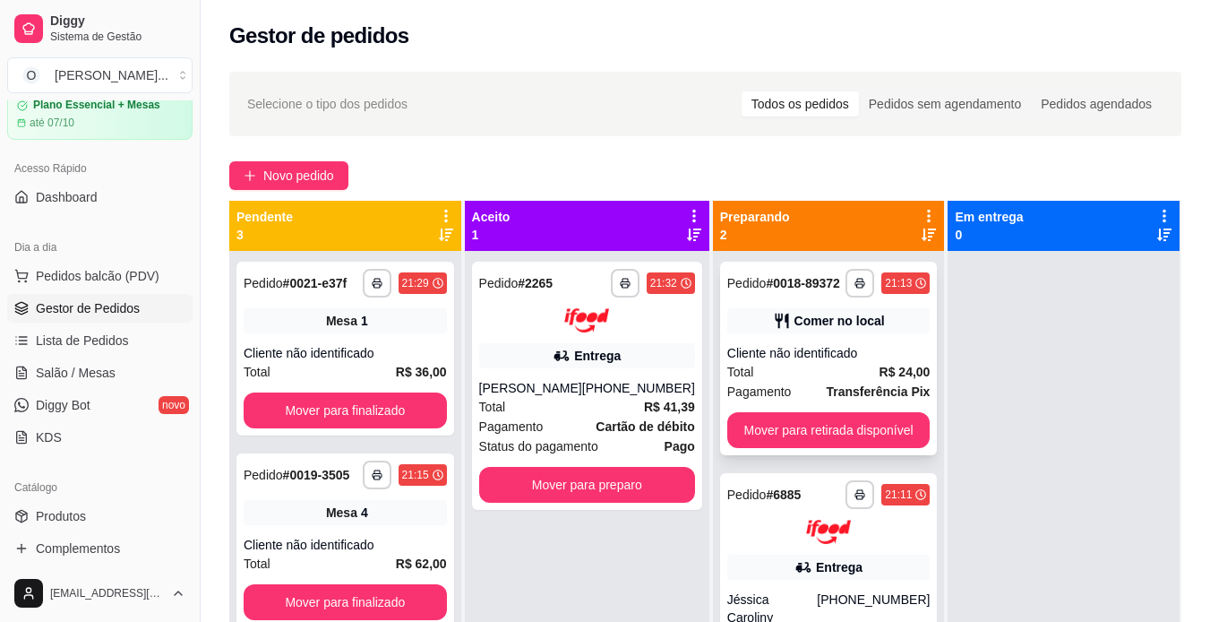
click at [839, 342] on div "**********" at bounding box center [829, 359] width 218 height 194
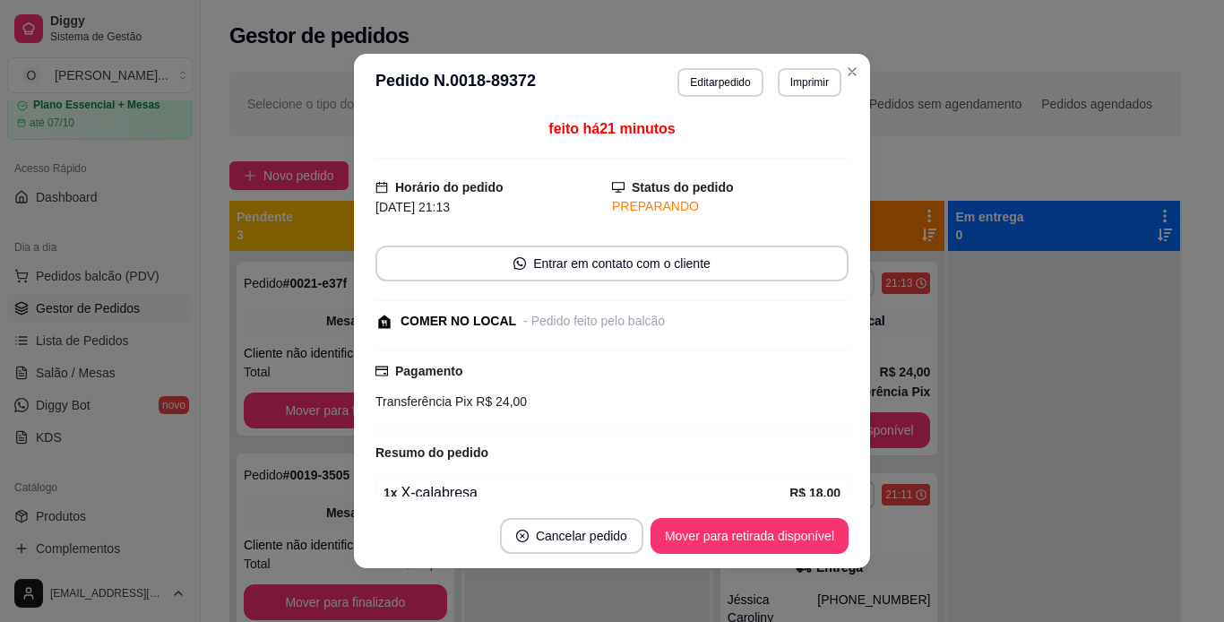
scroll to position [141, 0]
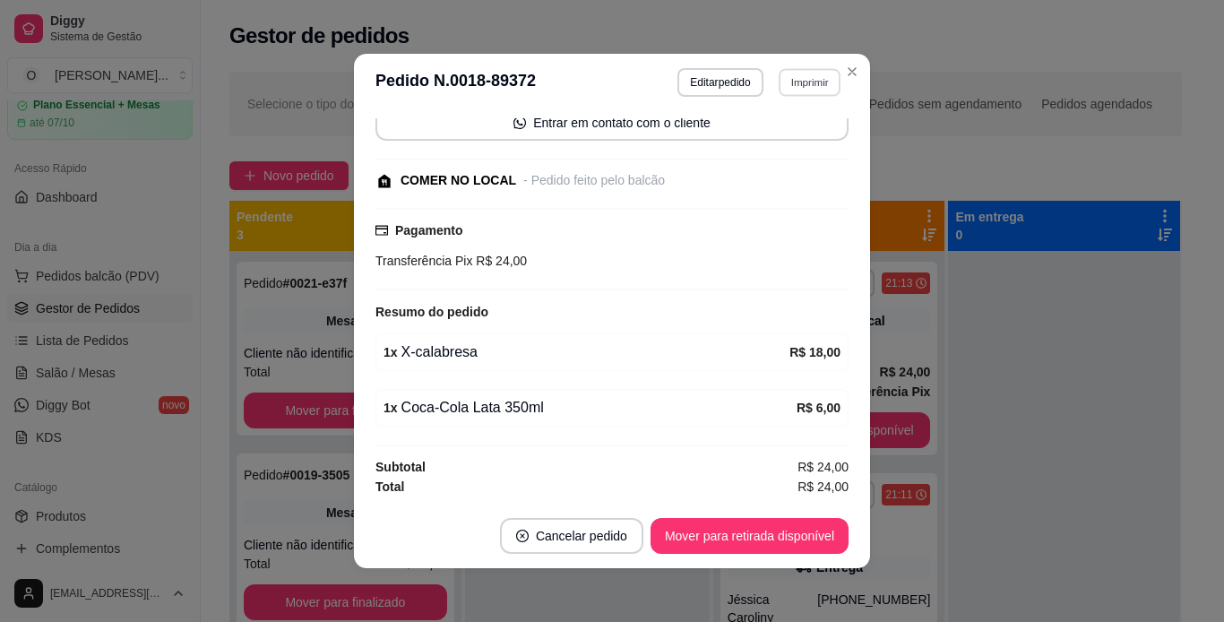
click at [801, 80] on button "Imprimir" at bounding box center [810, 82] width 62 height 28
click at [809, 139] on button "IMPRESSORA" at bounding box center [770, 145] width 125 height 28
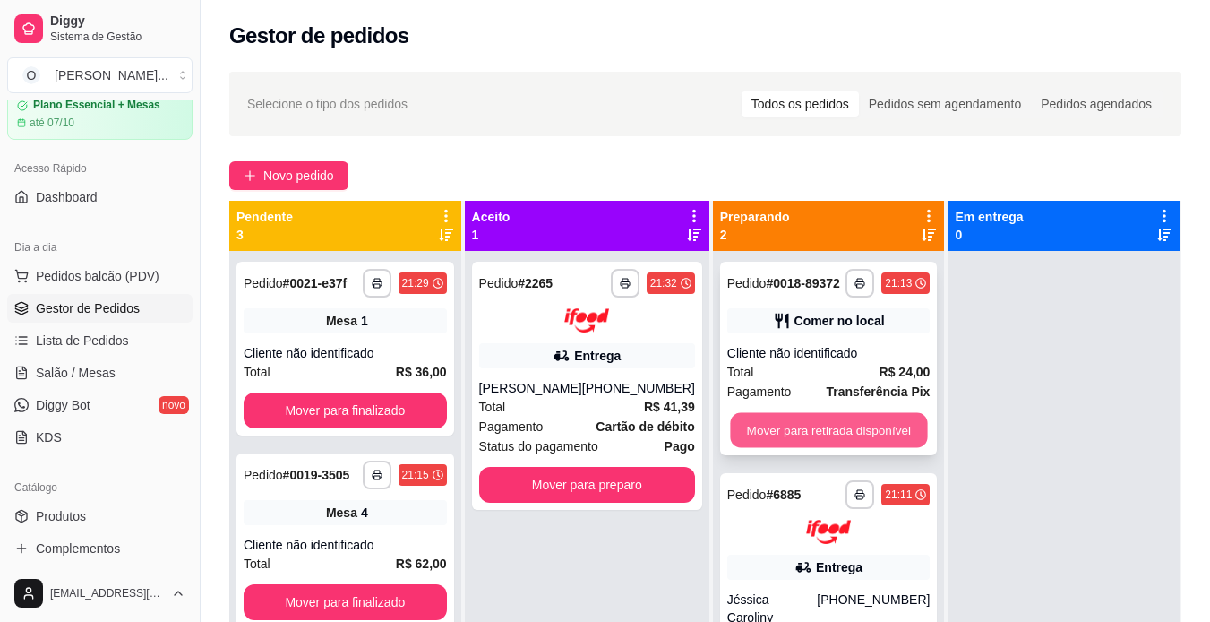
click at [784, 420] on button "Mover para retirada disponível" at bounding box center [828, 430] width 197 height 35
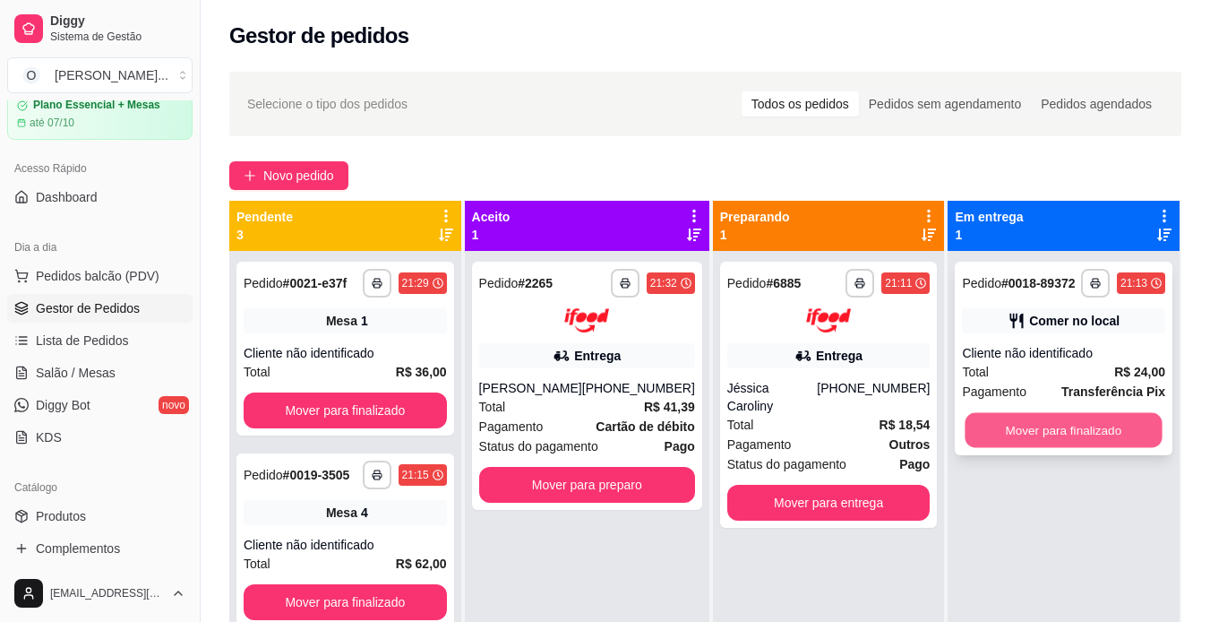
click at [1010, 418] on button "Mover para finalizado" at bounding box center [1064, 430] width 197 height 35
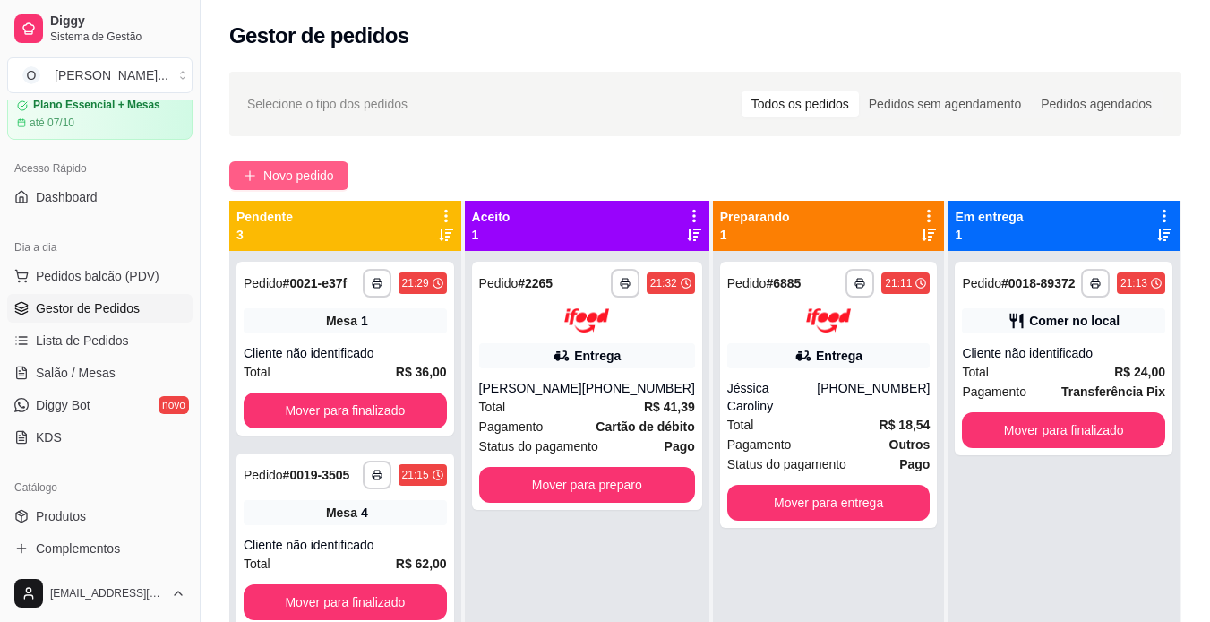
click at [257, 166] on button "Novo pedido" at bounding box center [288, 175] width 119 height 29
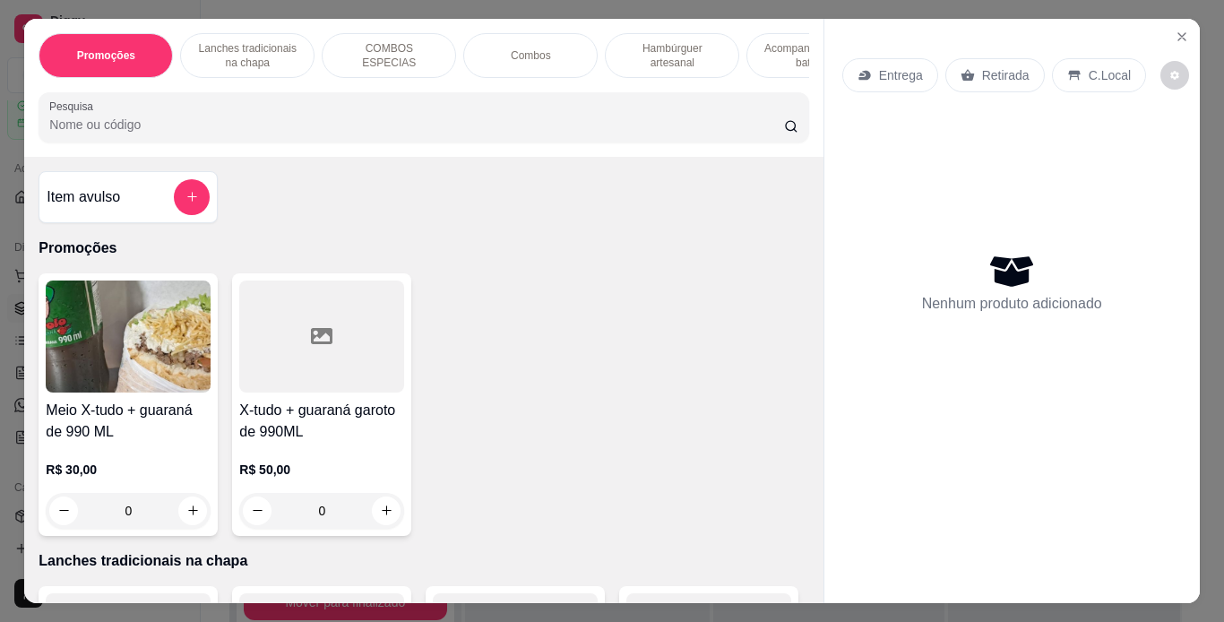
click at [982, 74] on p "Retirada" at bounding box center [1005, 75] width 47 height 18
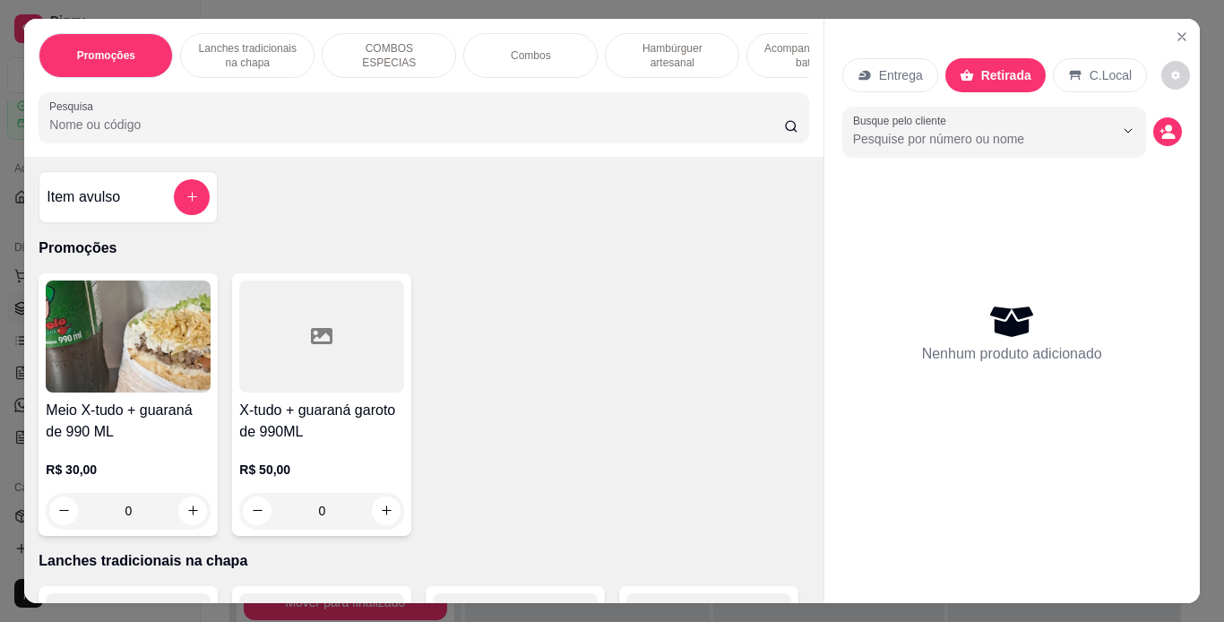
click at [693, 41] on p "Hambúrguer artesanal" at bounding box center [672, 55] width 104 height 29
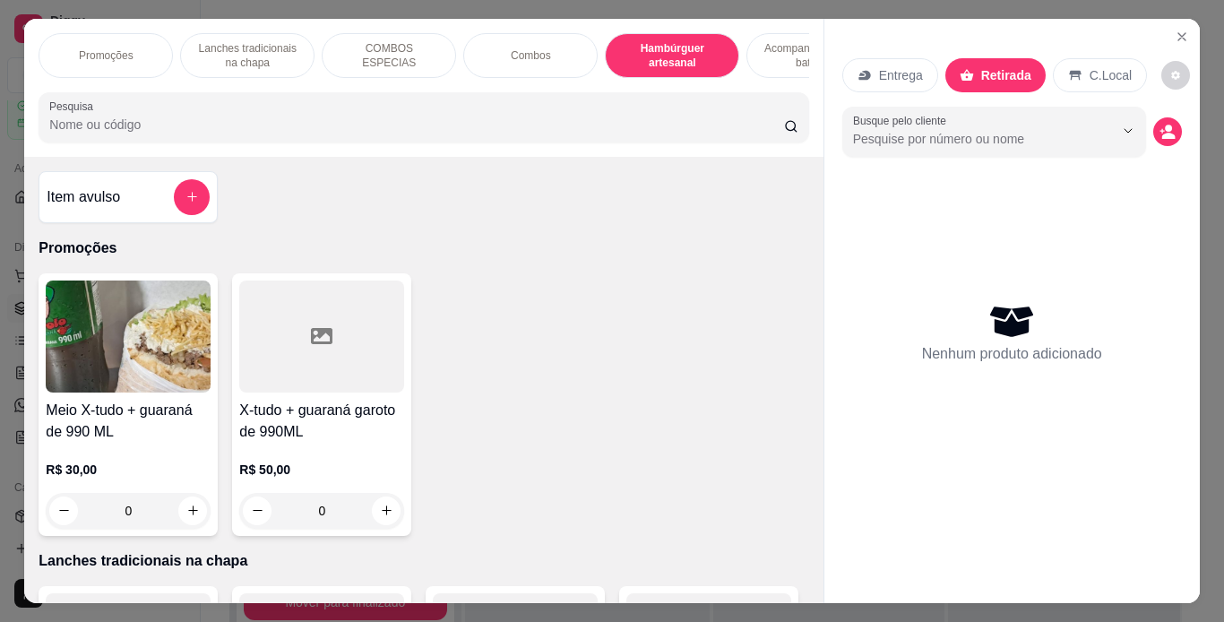
scroll to position [46, 0]
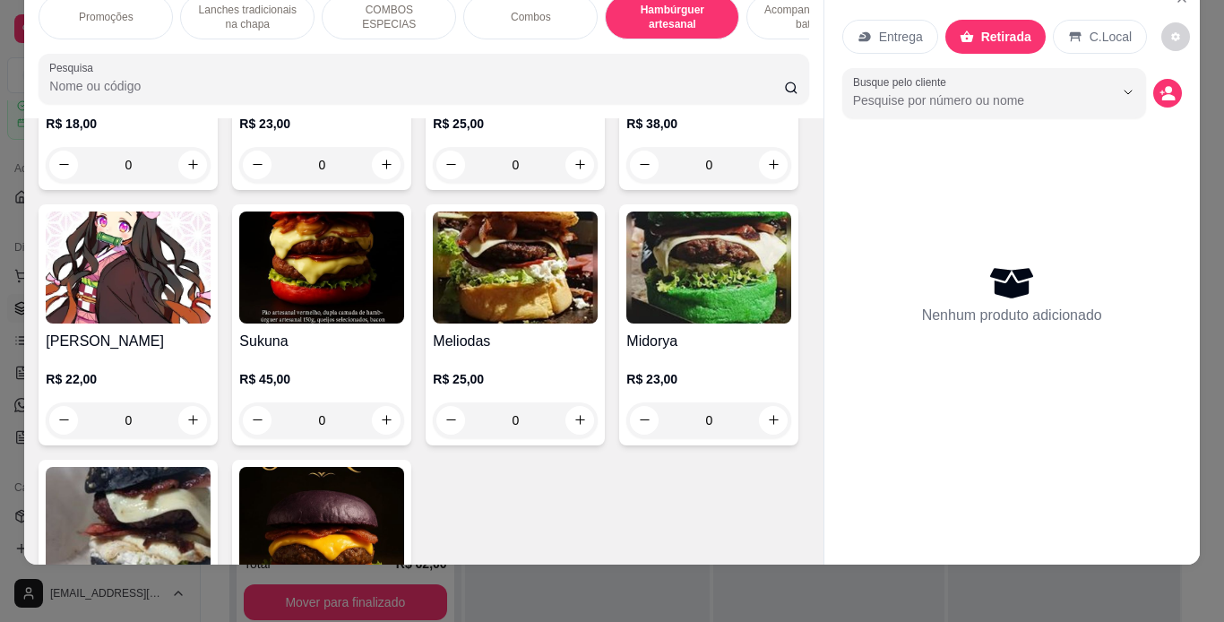
click at [192, 183] on div "0" at bounding box center [128, 165] width 165 height 36
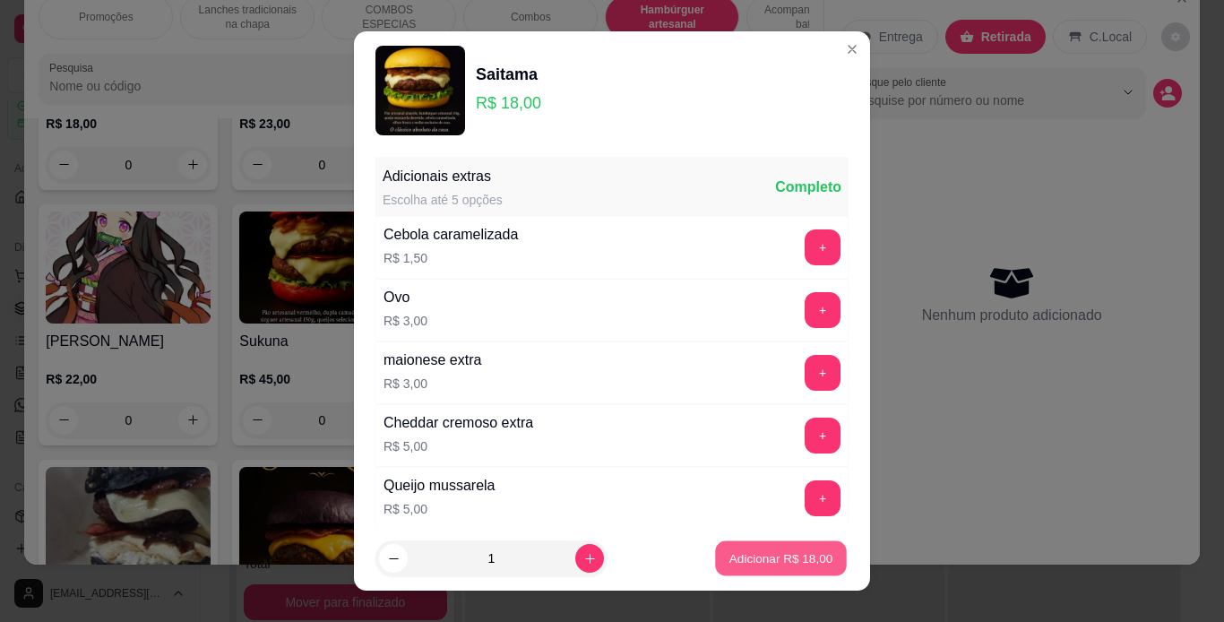
click at [787, 545] on button "Adicionar R$ 18,00" at bounding box center [781, 558] width 132 height 35
type input "1"
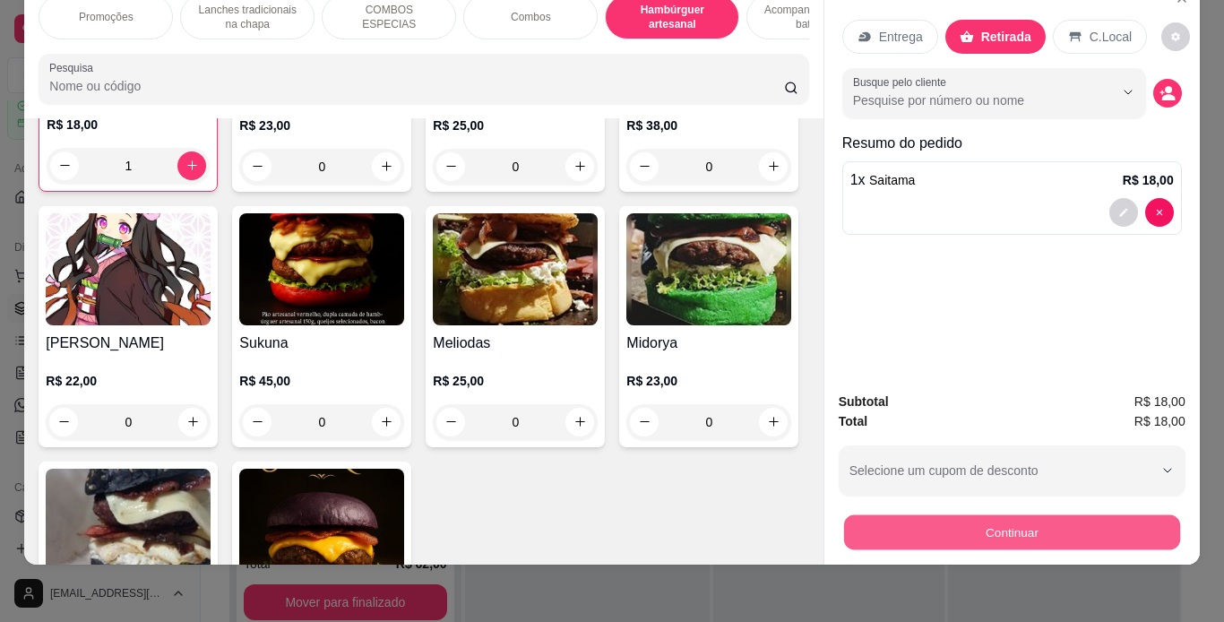
click at [909, 524] on button "Continuar" at bounding box center [1011, 532] width 336 height 35
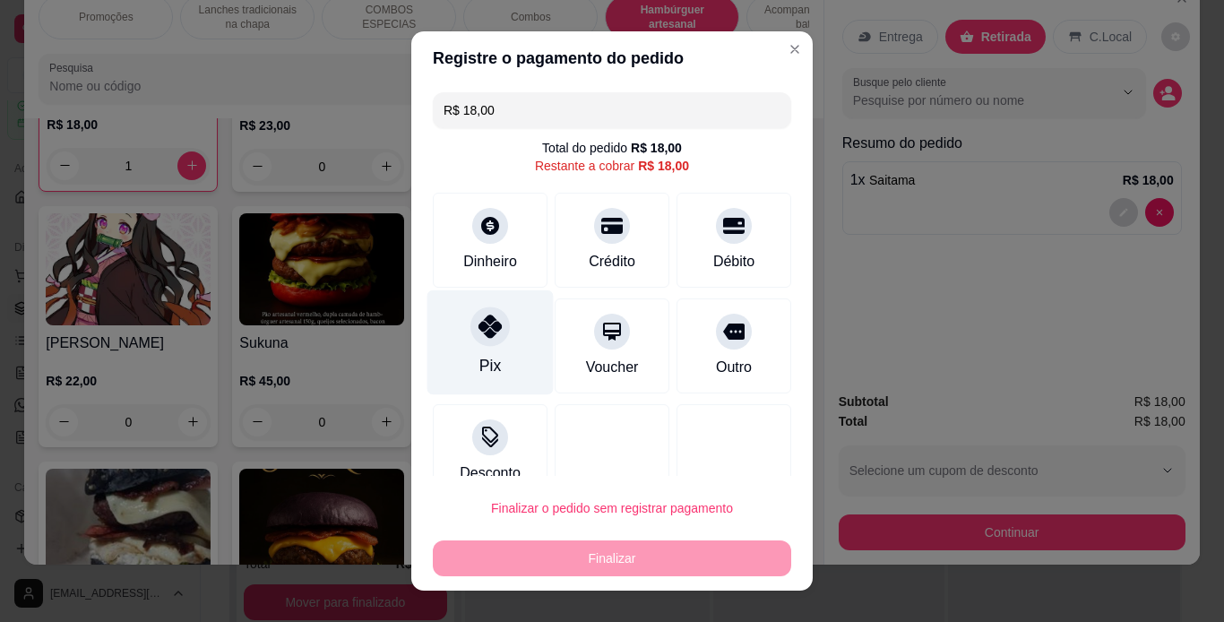
click at [470, 322] on div at bounding box center [489, 325] width 39 height 39
type input "R$ 0,00"
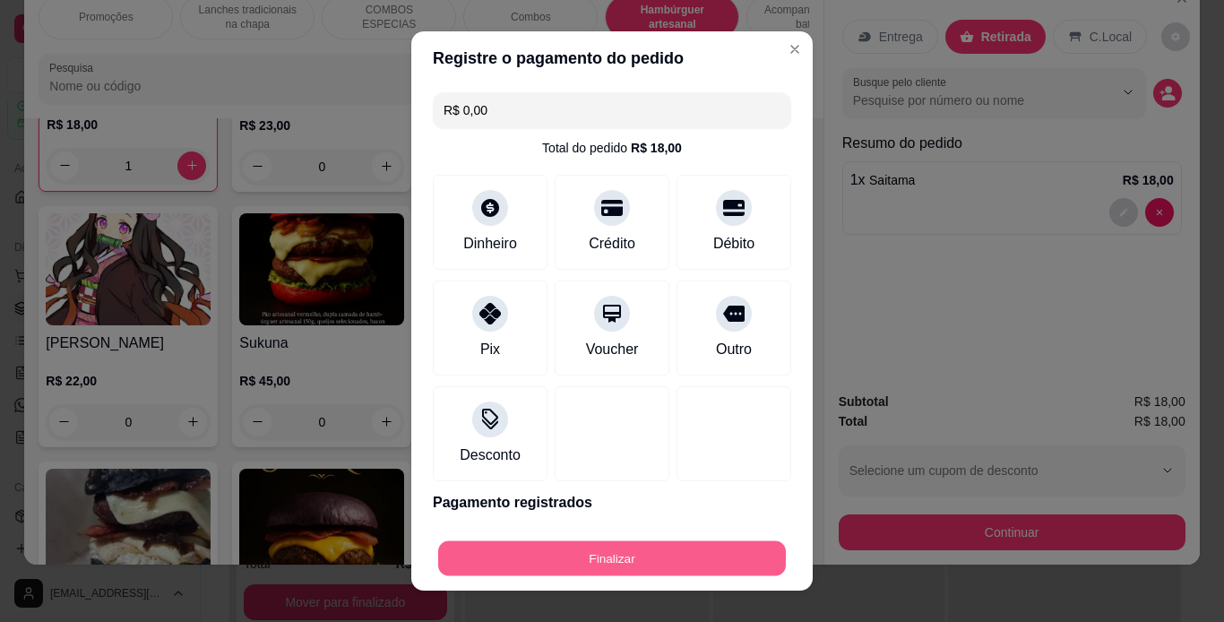
click at [632, 549] on button "Finalizar" at bounding box center [612, 558] width 348 height 35
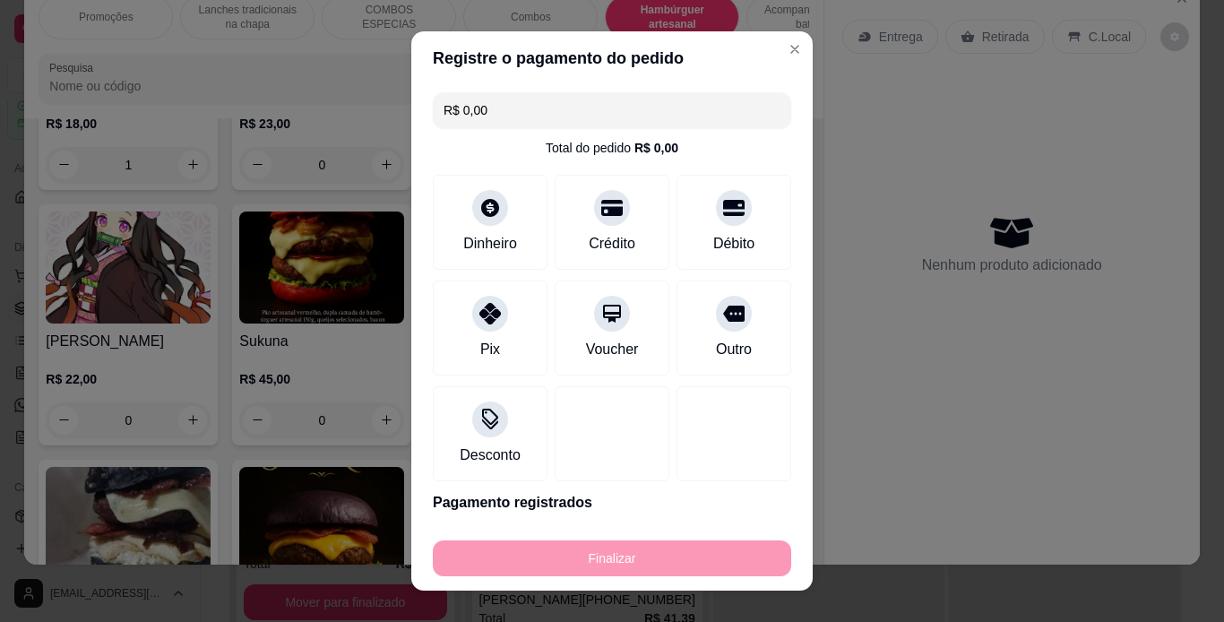
type input "0"
type input "-R$ 18,00"
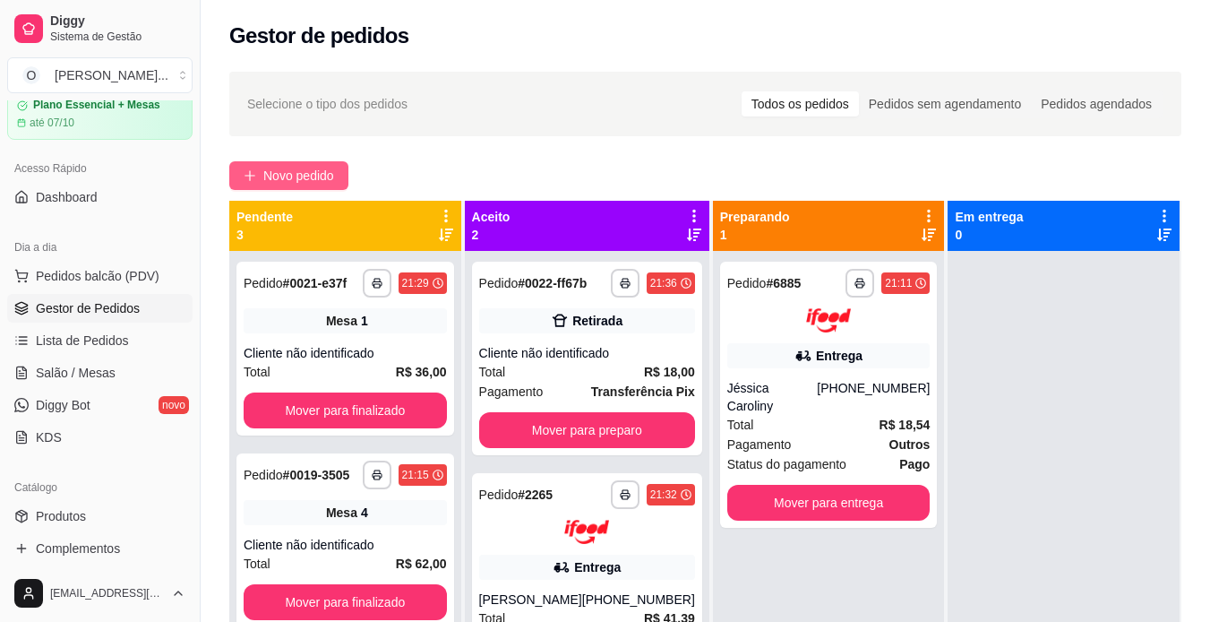
click at [322, 165] on button "Novo pedido" at bounding box center [288, 175] width 119 height 29
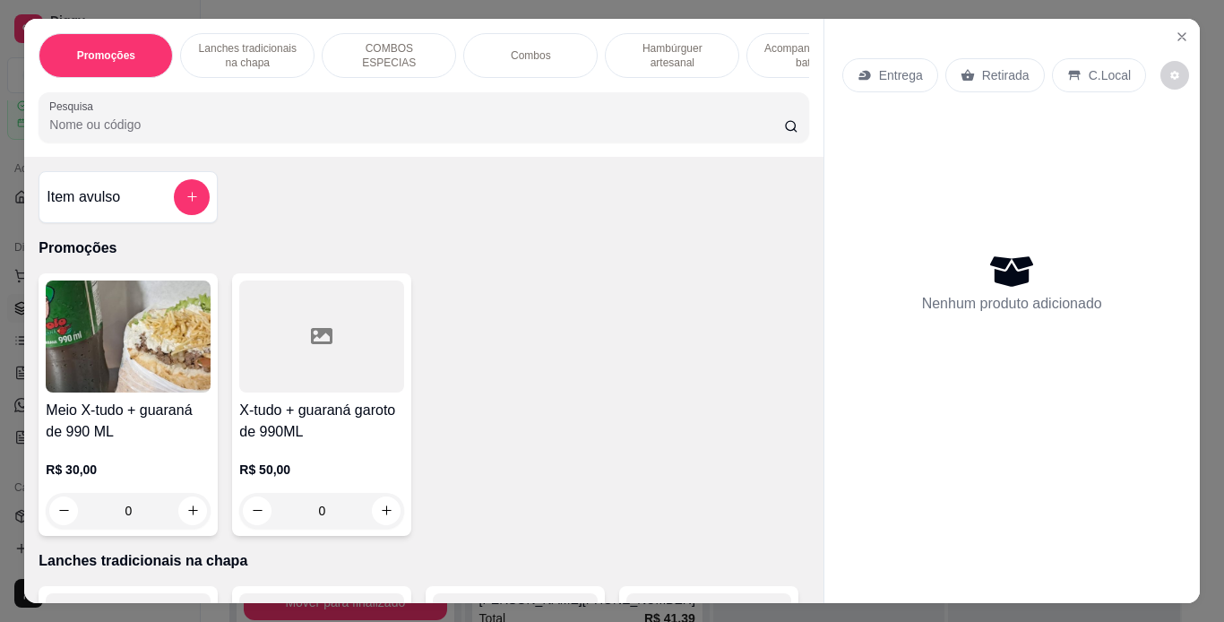
click at [706, 41] on p "Hambúrguer artesanal" at bounding box center [672, 55] width 104 height 29
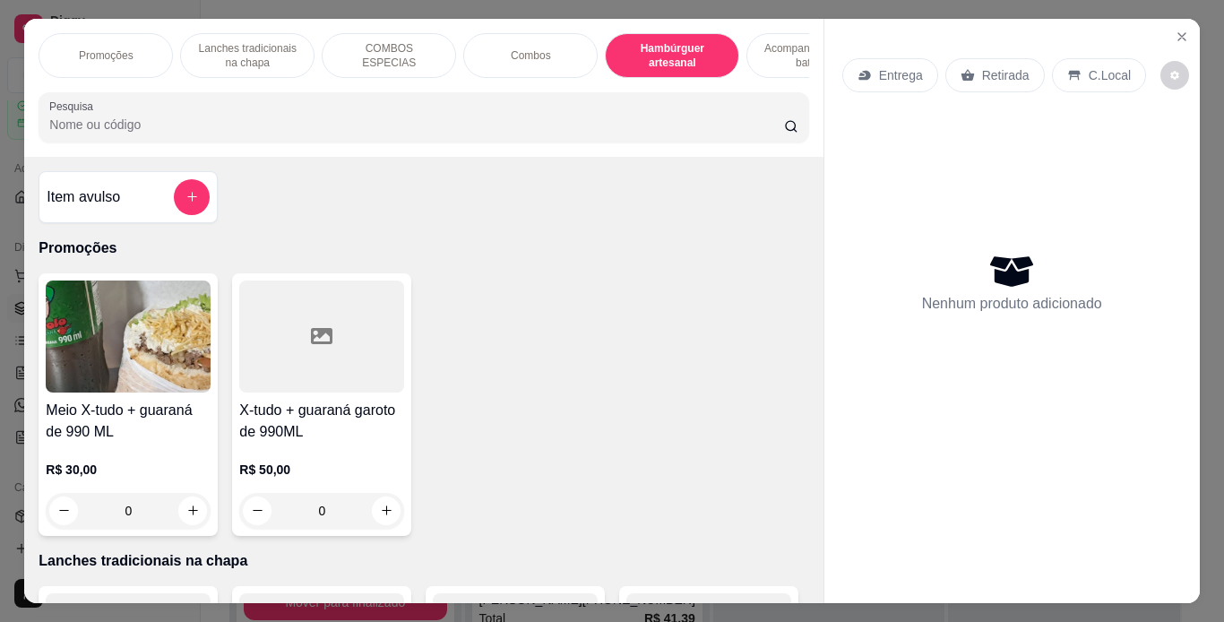
scroll to position [46, 0]
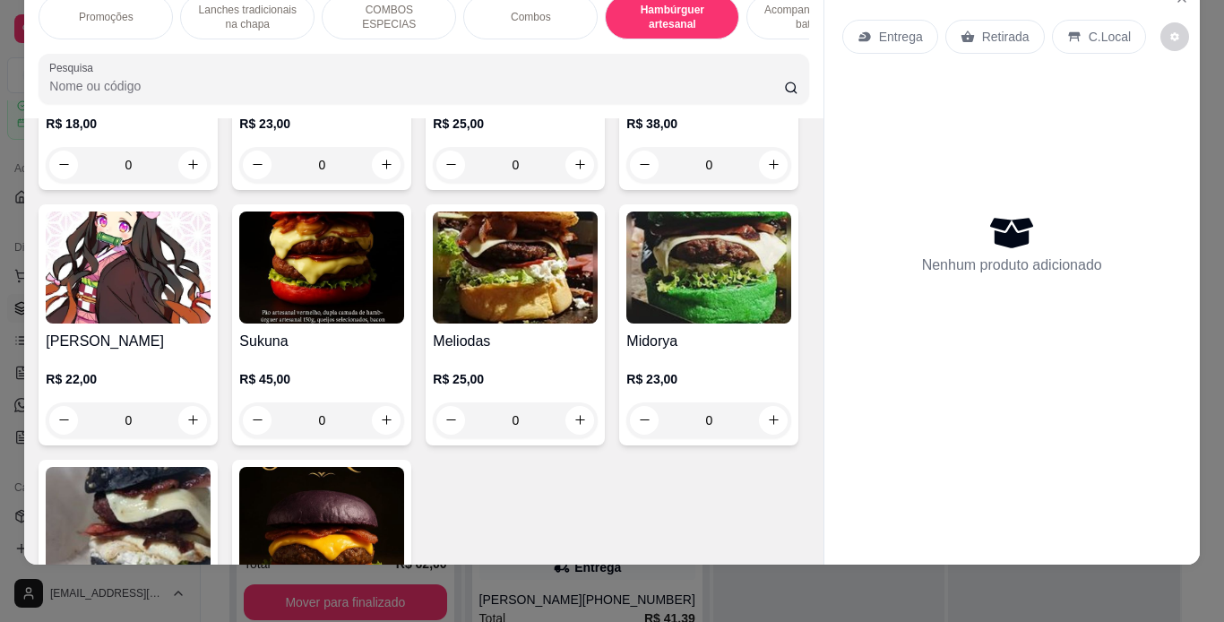
click at [377, 183] on div "0" at bounding box center [321, 165] width 165 height 36
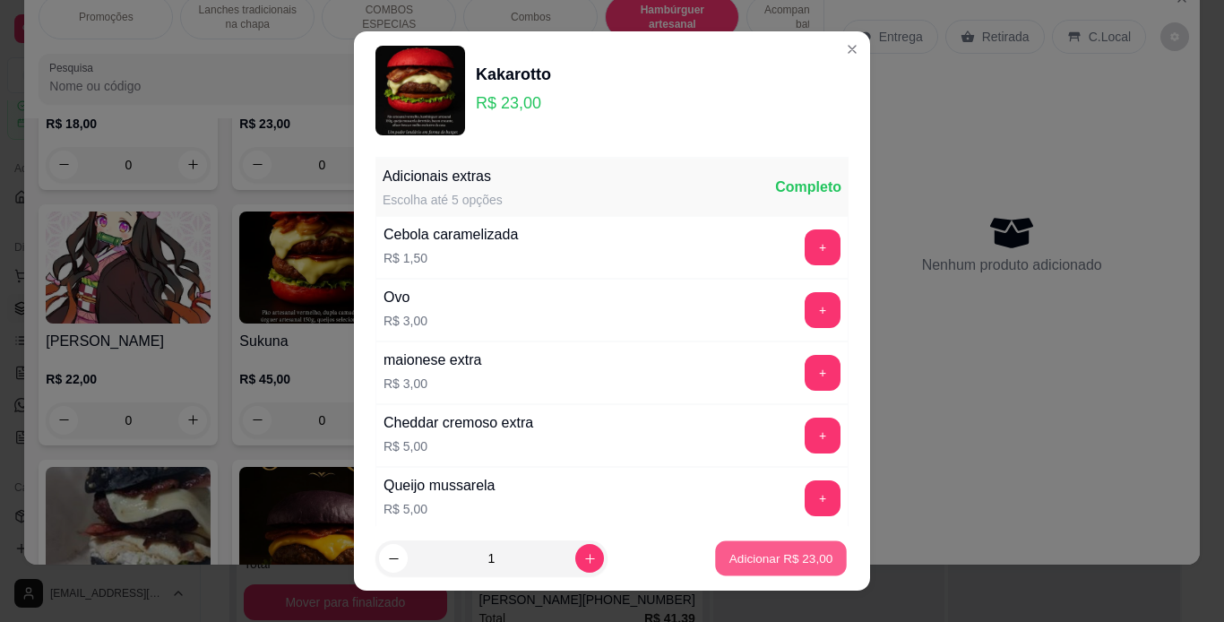
click at [747, 568] on button "Adicionar R$ 23,00" at bounding box center [781, 558] width 132 height 35
type input "1"
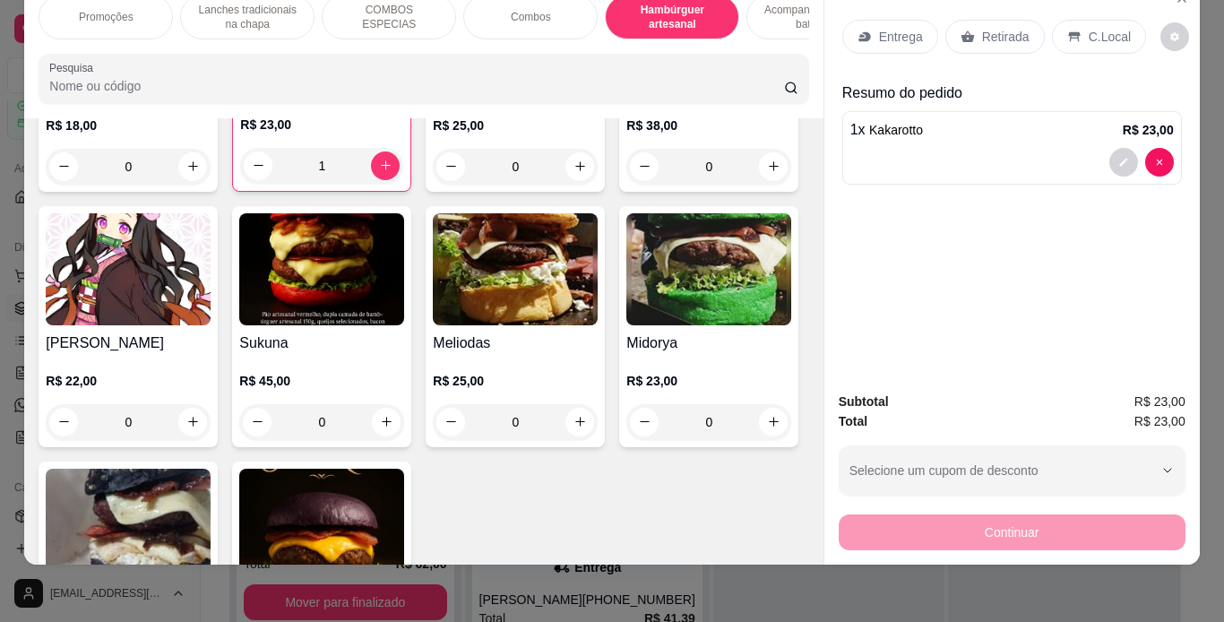
click at [1089, 28] on p "C.Local" at bounding box center [1110, 37] width 42 height 18
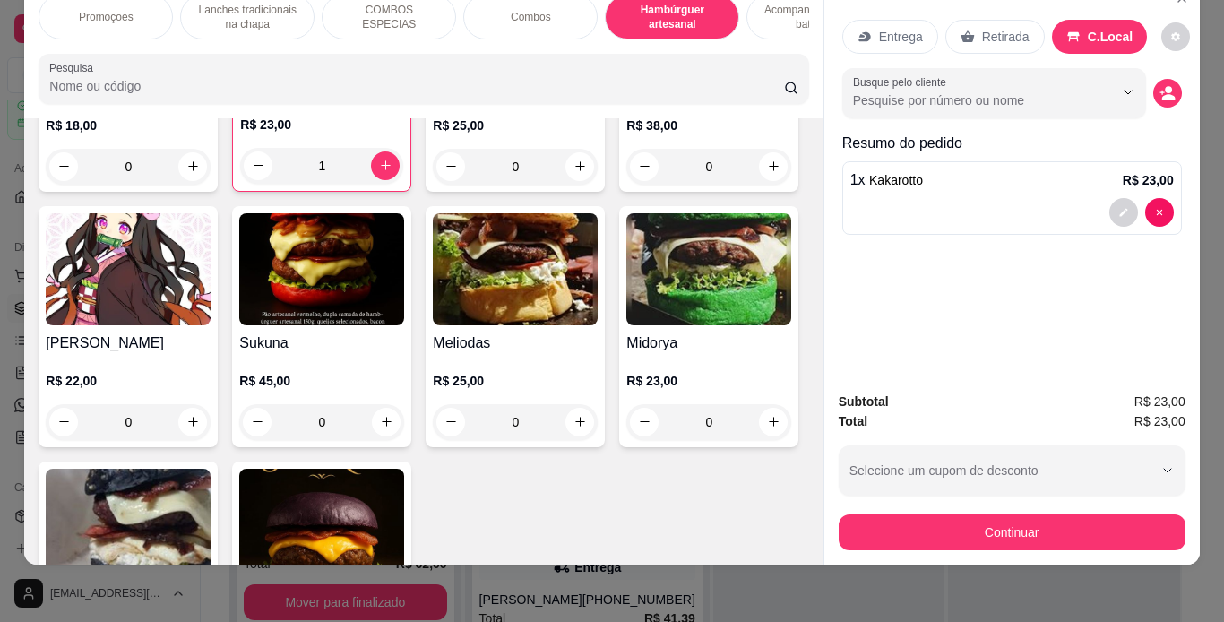
click at [1088, 28] on p "C.Local" at bounding box center [1111, 37] width 46 height 18
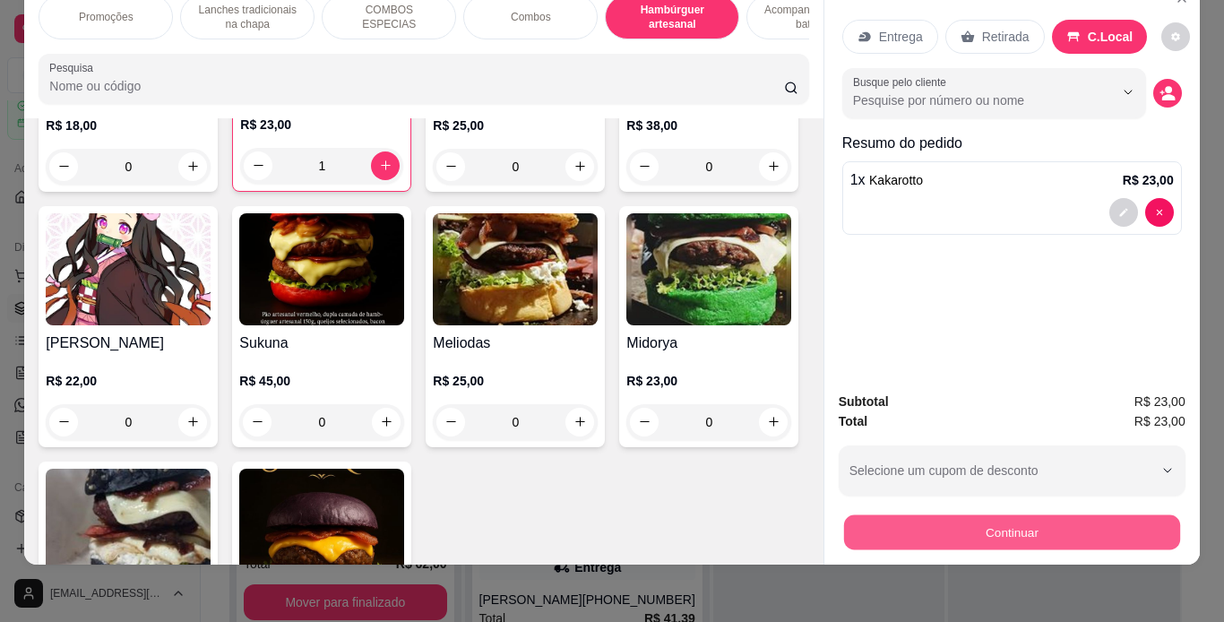
click at [1047, 522] on button "Continuar" at bounding box center [1011, 532] width 336 height 35
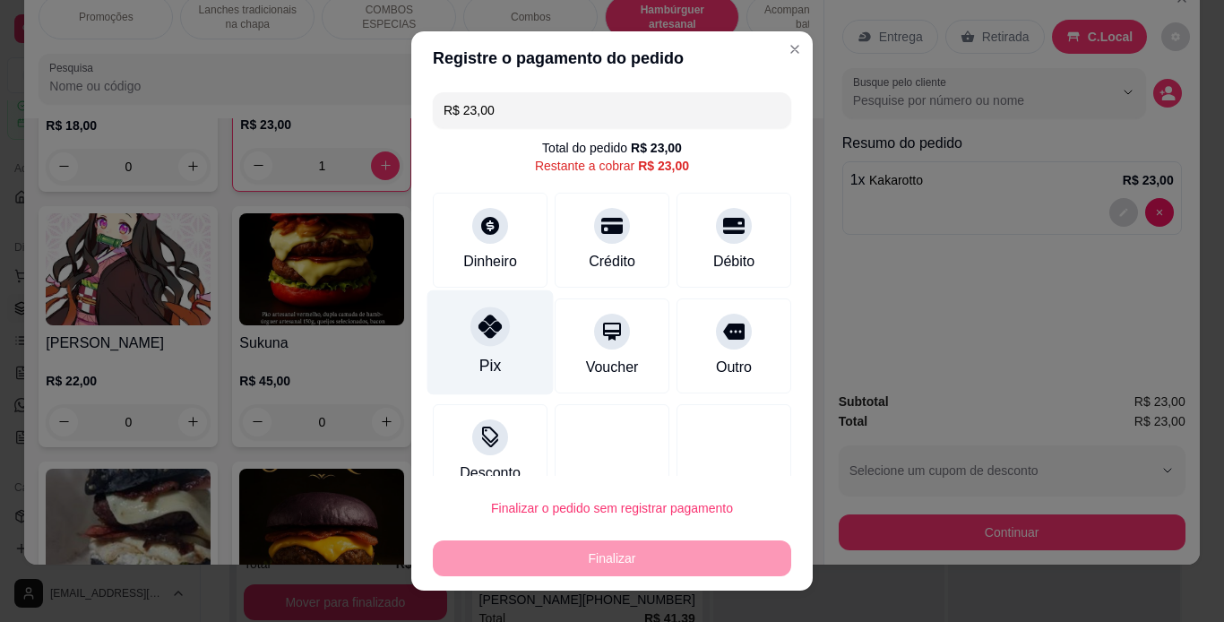
click at [483, 344] on div at bounding box center [489, 325] width 39 height 39
type input "R$ 0,00"
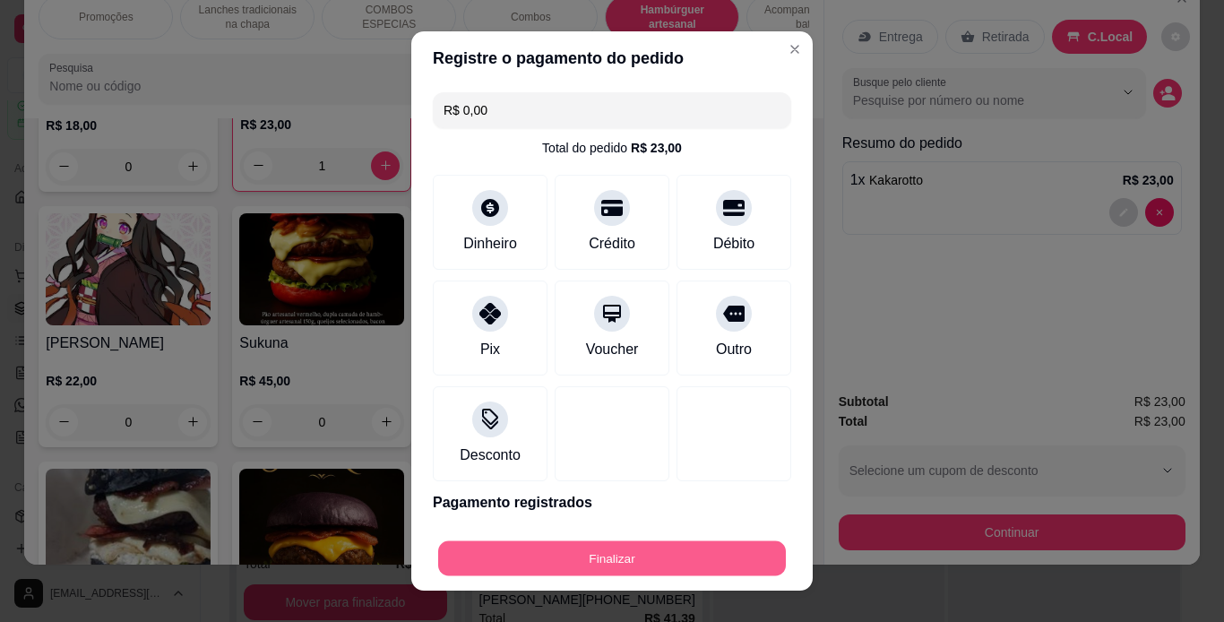
click at [573, 544] on button "Finalizar" at bounding box center [612, 558] width 348 height 35
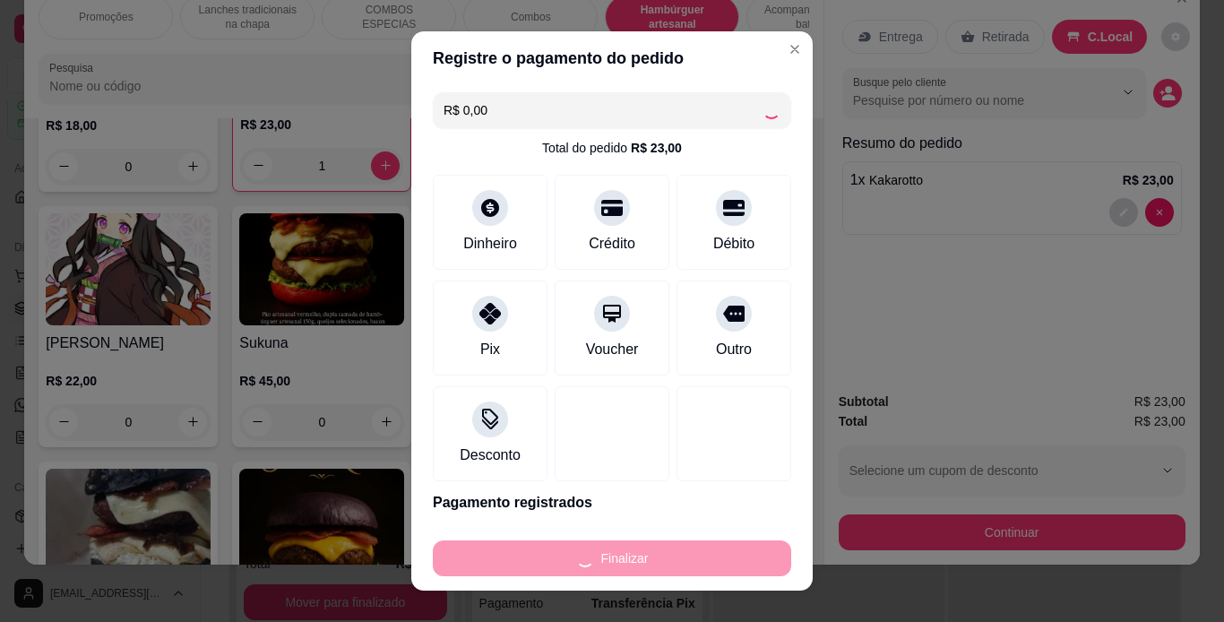
type input "0"
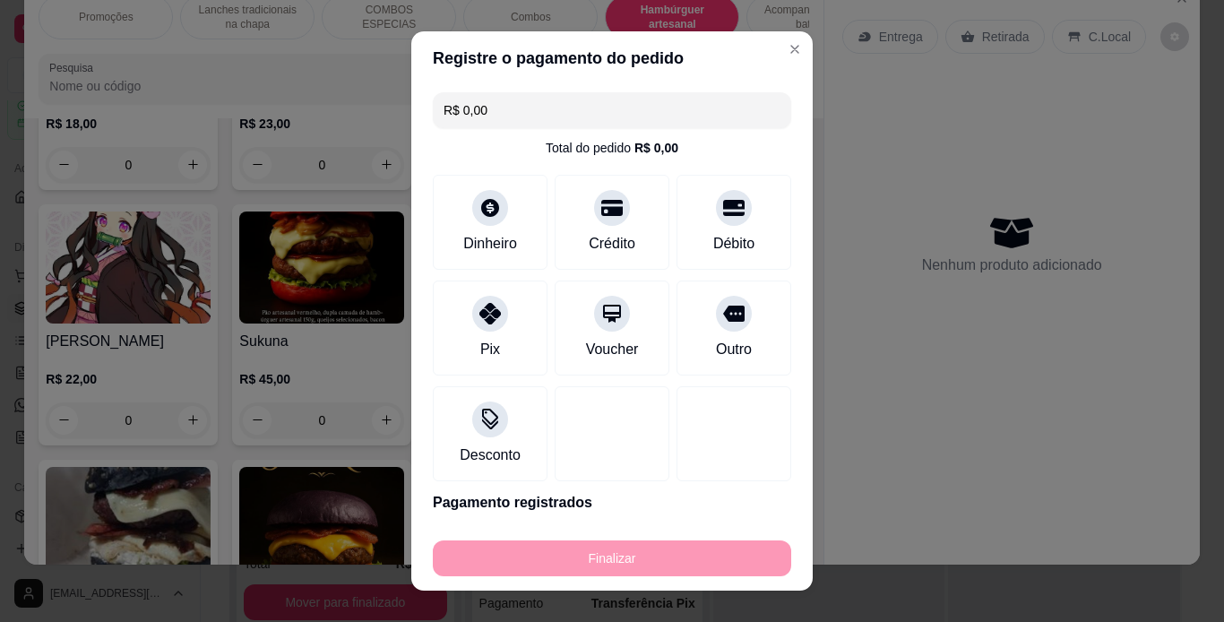
type input "-R$ 23,00"
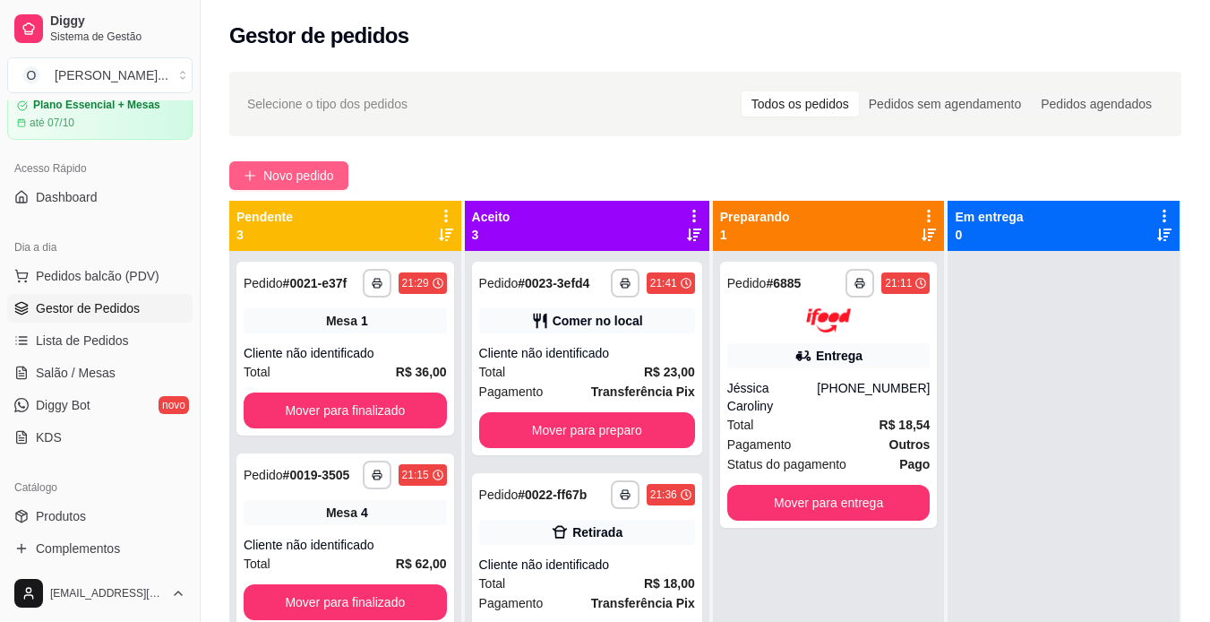
click at [317, 169] on span "Novo pedido" at bounding box center [298, 176] width 71 height 20
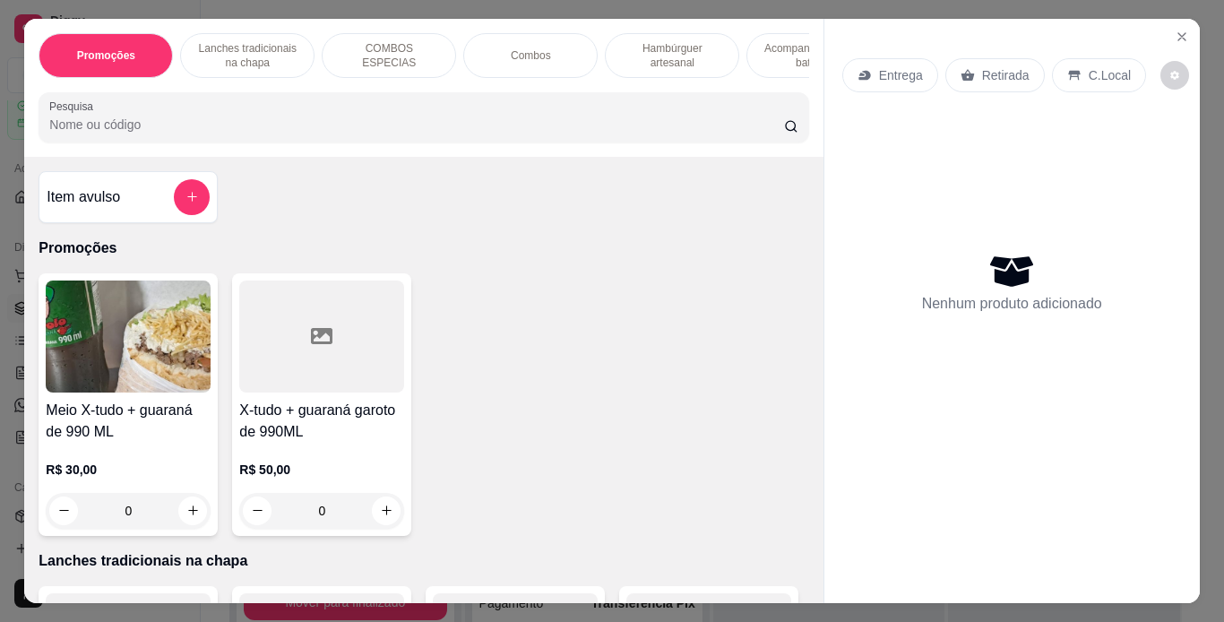
click at [659, 45] on p "Hambúrguer artesanal" at bounding box center [672, 55] width 104 height 29
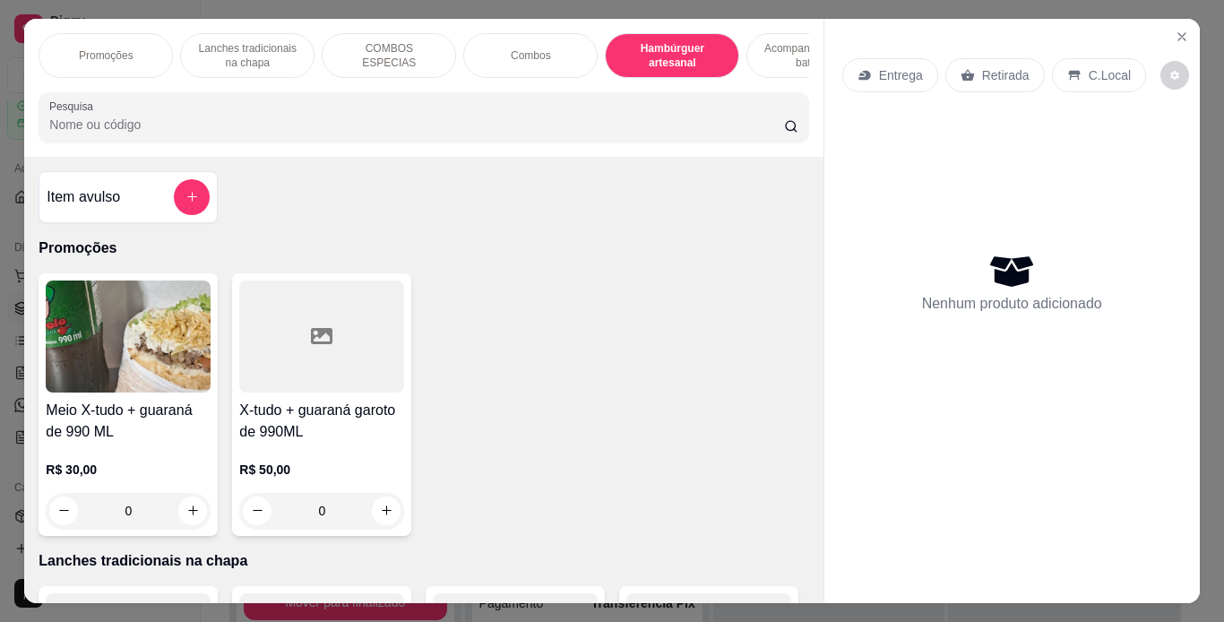
scroll to position [46, 0]
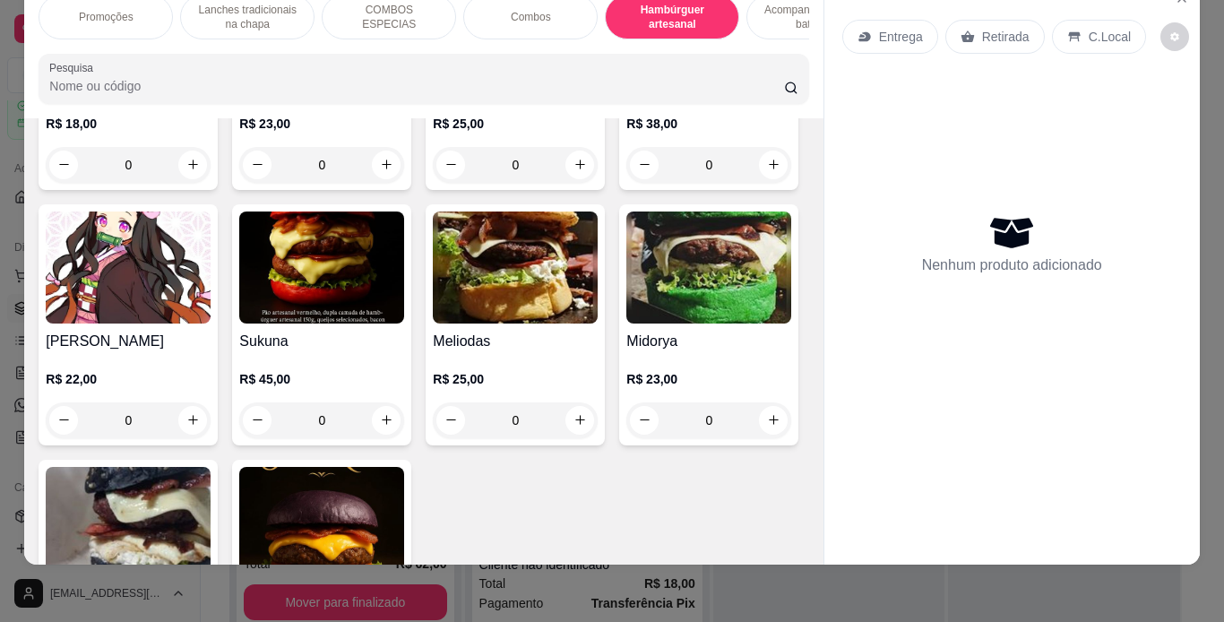
click at [184, 183] on div "0" at bounding box center [128, 165] width 165 height 36
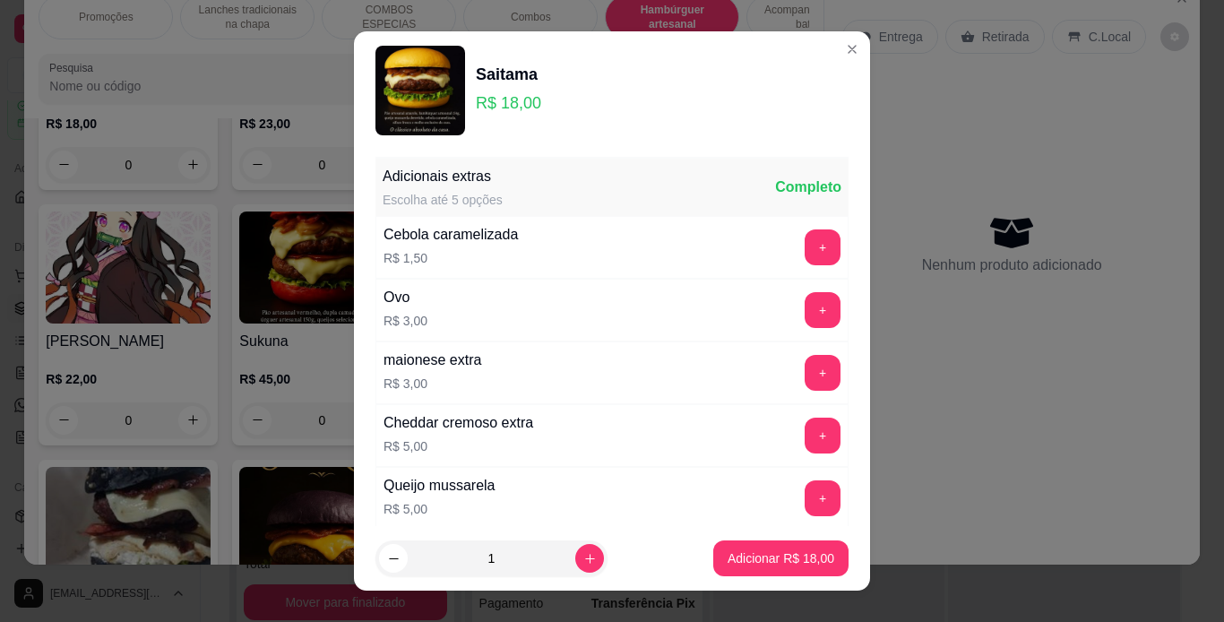
click at [469, 437] on p "R$ 5,00" at bounding box center [458, 446] width 150 height 18
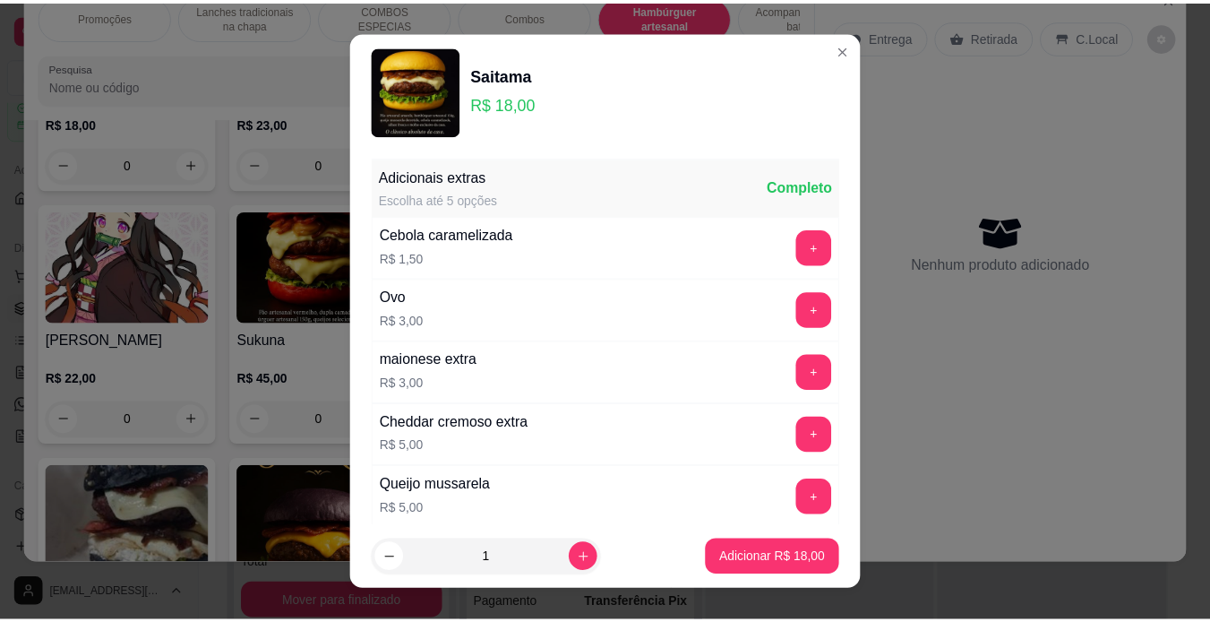
scroll to position [388, 0]
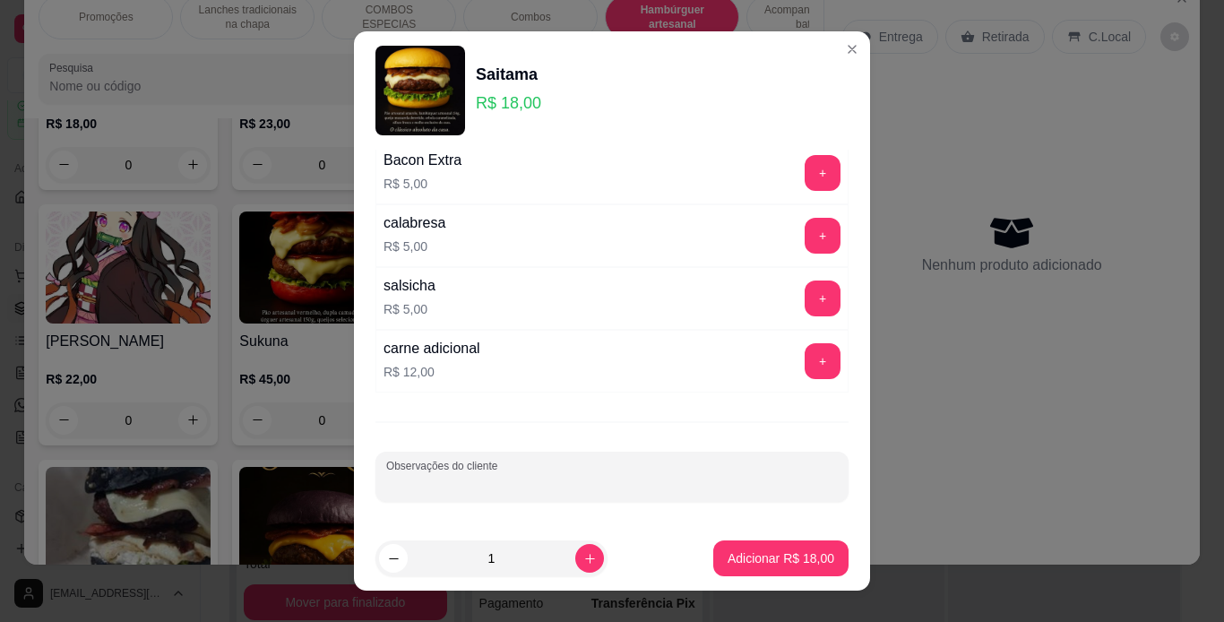
drag, startPoint x: 469, startPoint y: 436, endPoint x: 479, endPoint y: 482, distance: 46.9
click at [479, 482] on input "Observações do cliente" at bounding box center [612, 484] width 452 height 18
type input "MAL PASSADO"
click at [783, 552] on p "Adicionar R$ 18,00" at bounding box center [781, 558] width 104 height 17
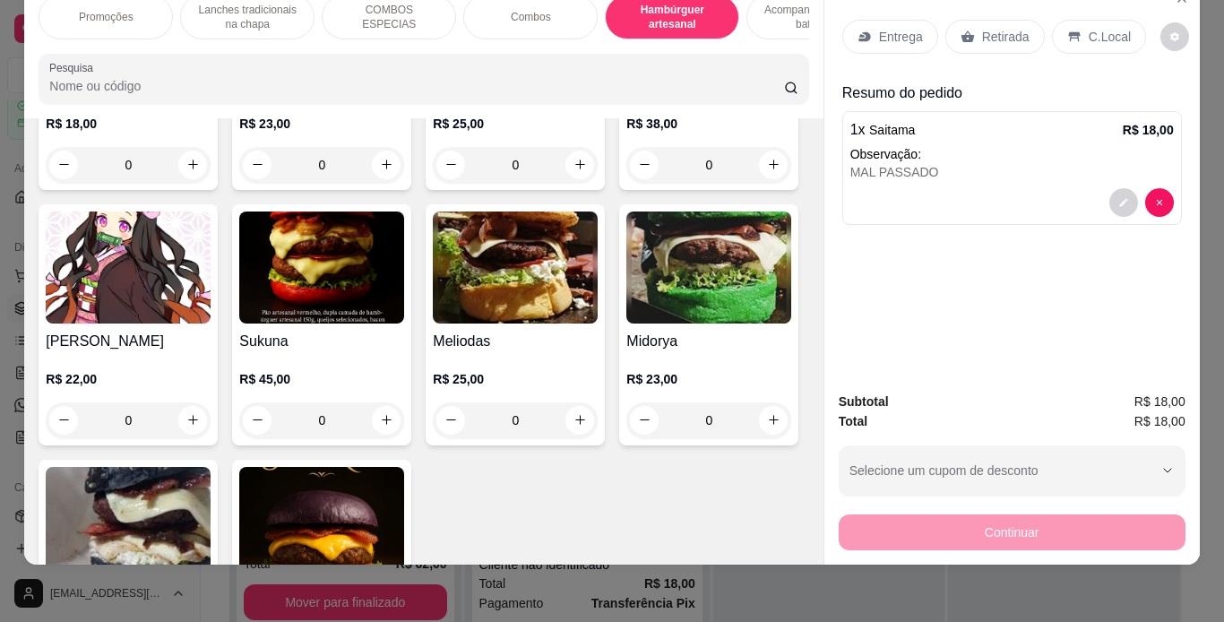
click at [869, 20] on div "Entrega" at bounding box center [890, 37] width 96 height 34
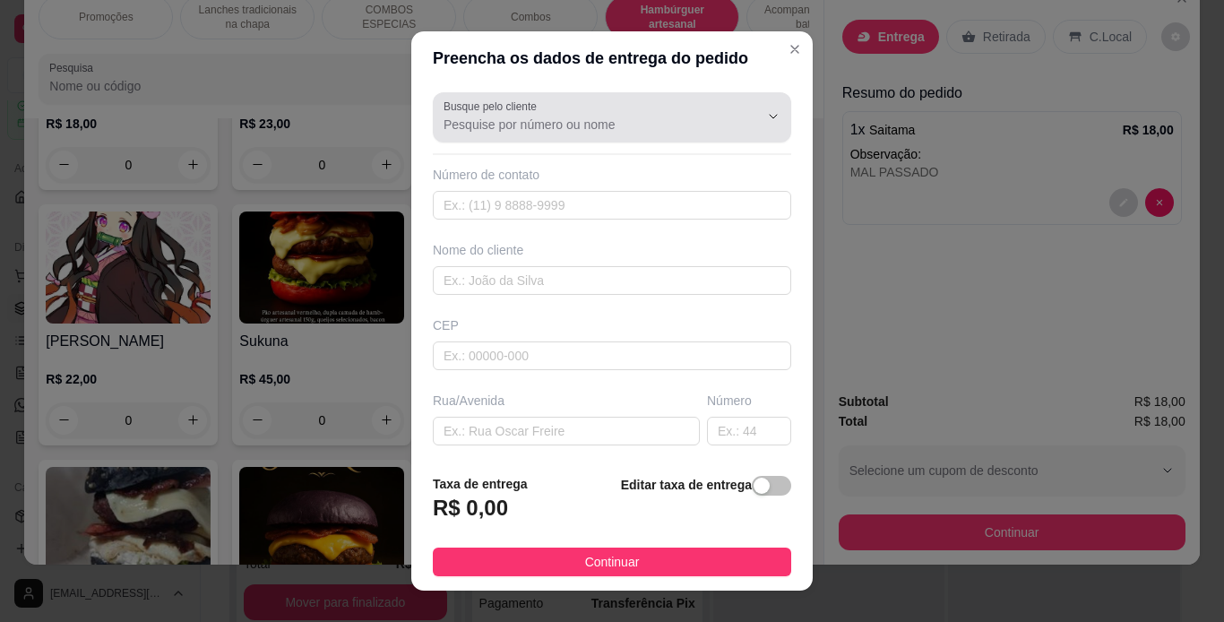
click at [587, 112] on div at bounding box center [611, 117] width 337 height 36
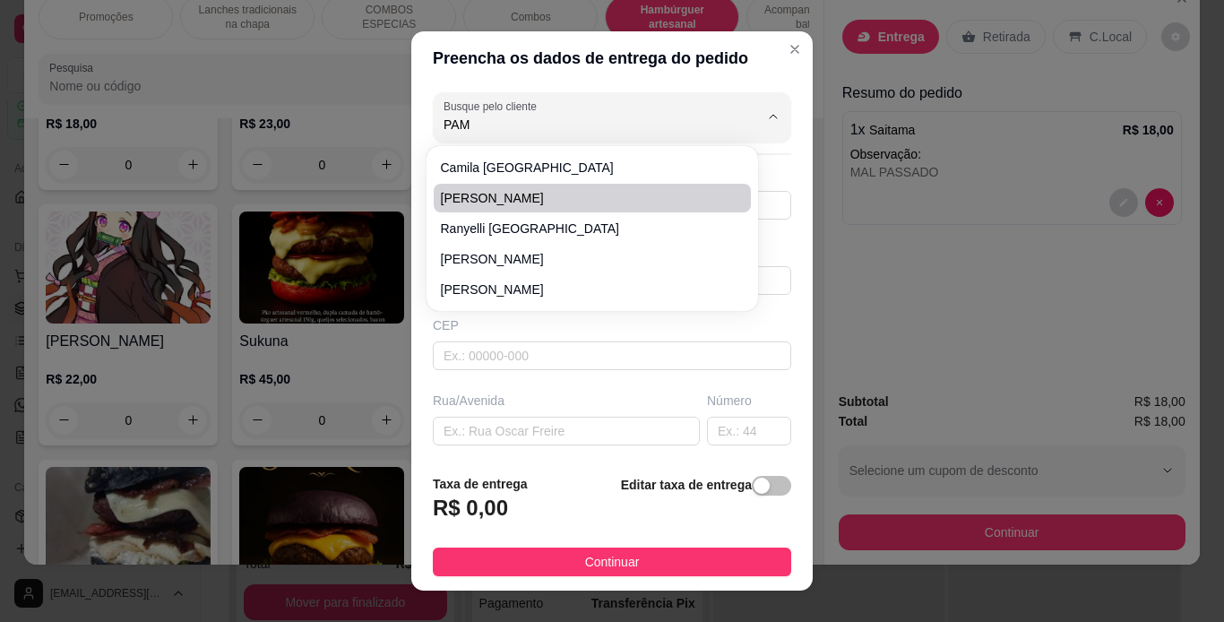
click at [521, 188] on li "[PERSON_NAME]" at bounding box center [592, 198] width 317 height 29
type input "[PERSON_NAME]"
type input "91998007170"
type input "[PERSON_NAME]"
type input "rua 12A quadra 65"
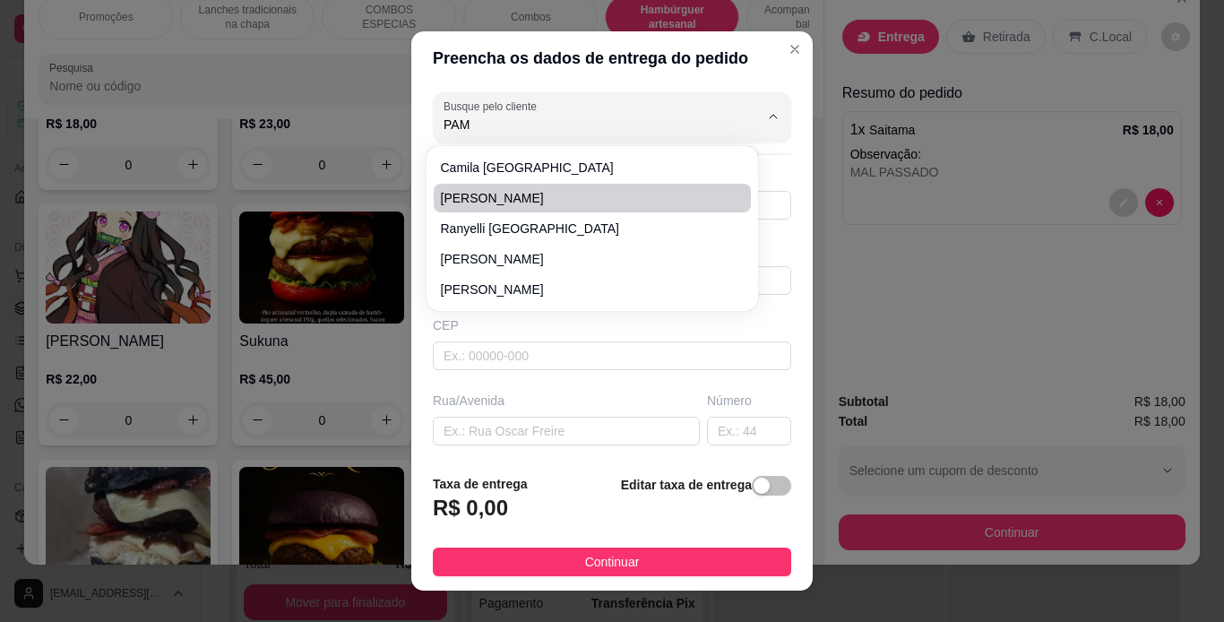
type input "12"
type input "[GEOGRAPHIC_DATA]"
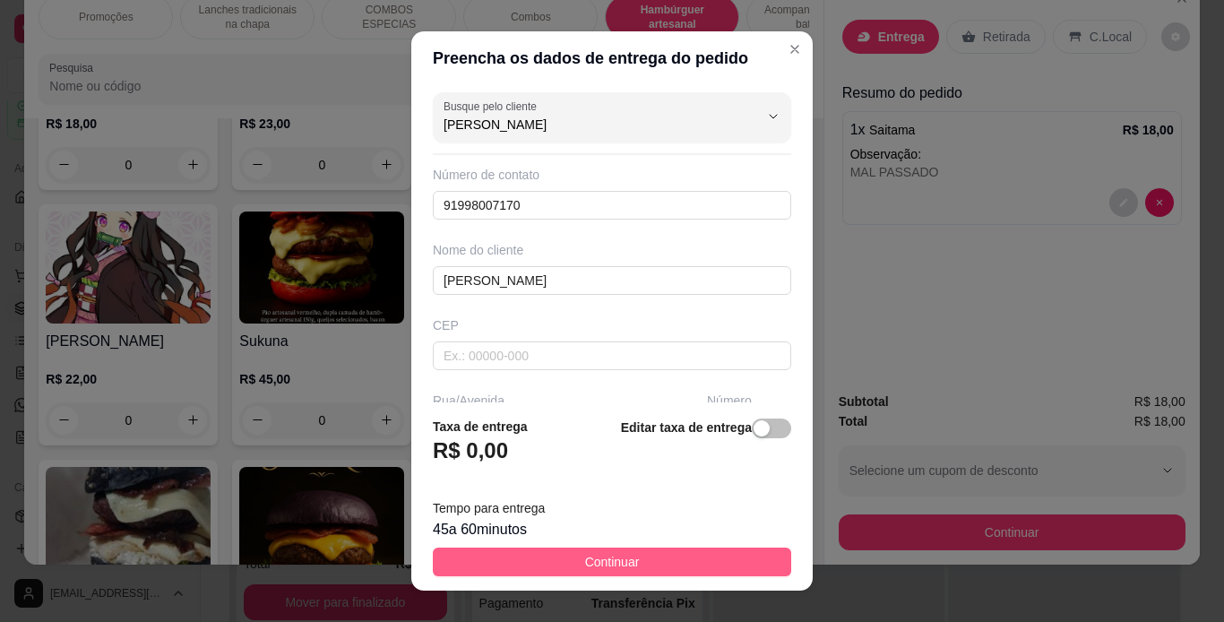
type input "[PERSON_NAME]"
click at [665, 557] on button "Continuar" at bounding box center [612, 561] width 358 height 29
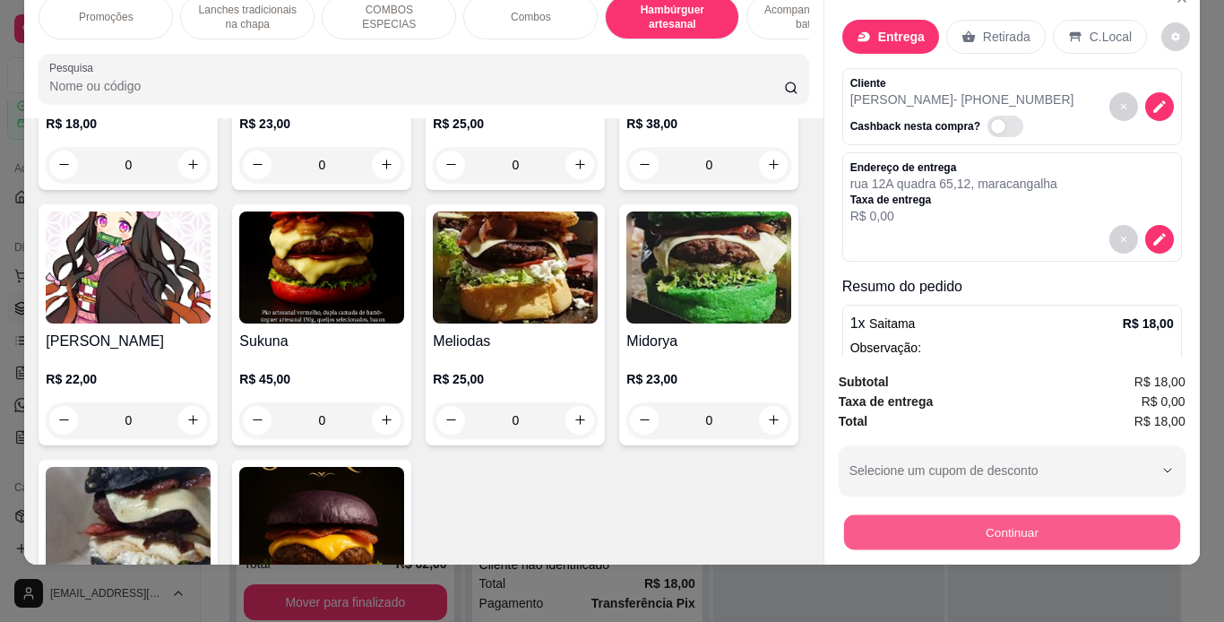
click at [854, 517] on button "Continuar" at bounding box center [1011, 532] width 336 height 35
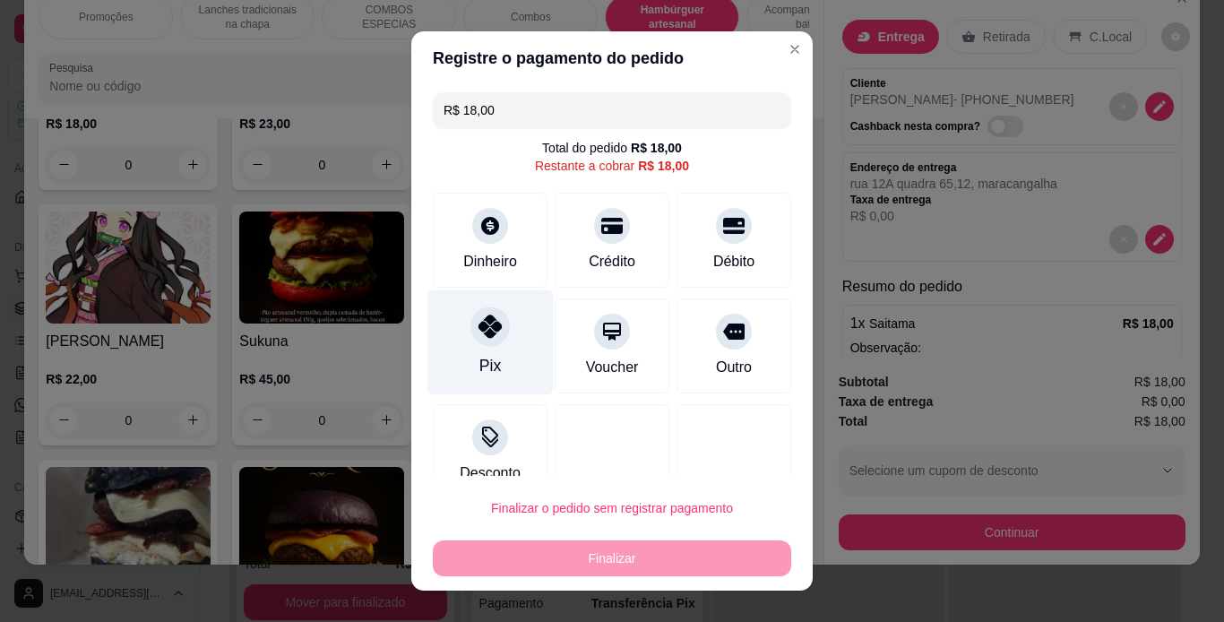
click at [470, 331] on div at bounding box center [489, 325] width 39 height 39
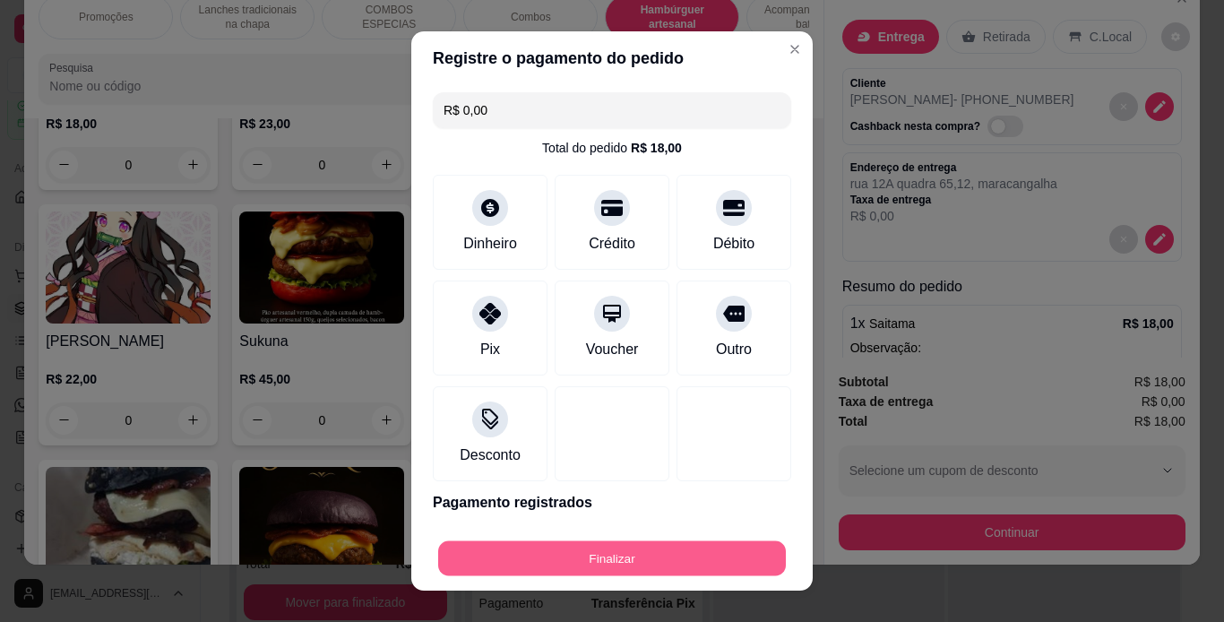
click at [701, 552] on button "Finalizar" at bounding box center [612, 558] width 348 height 35
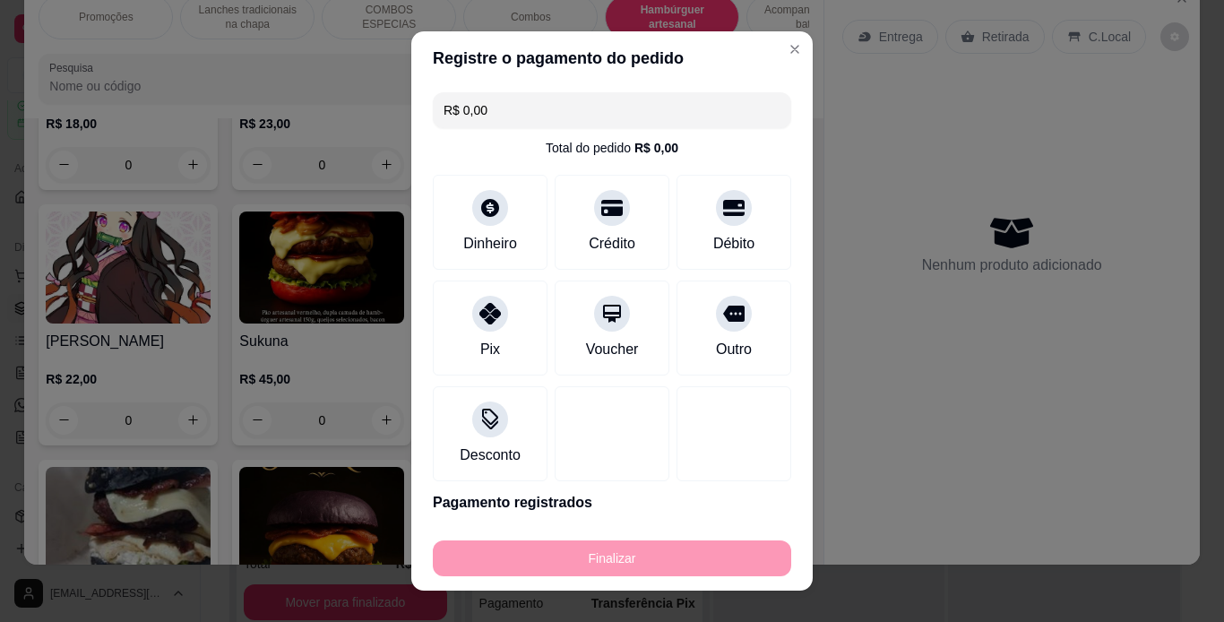
type input "-R$ 18,00"
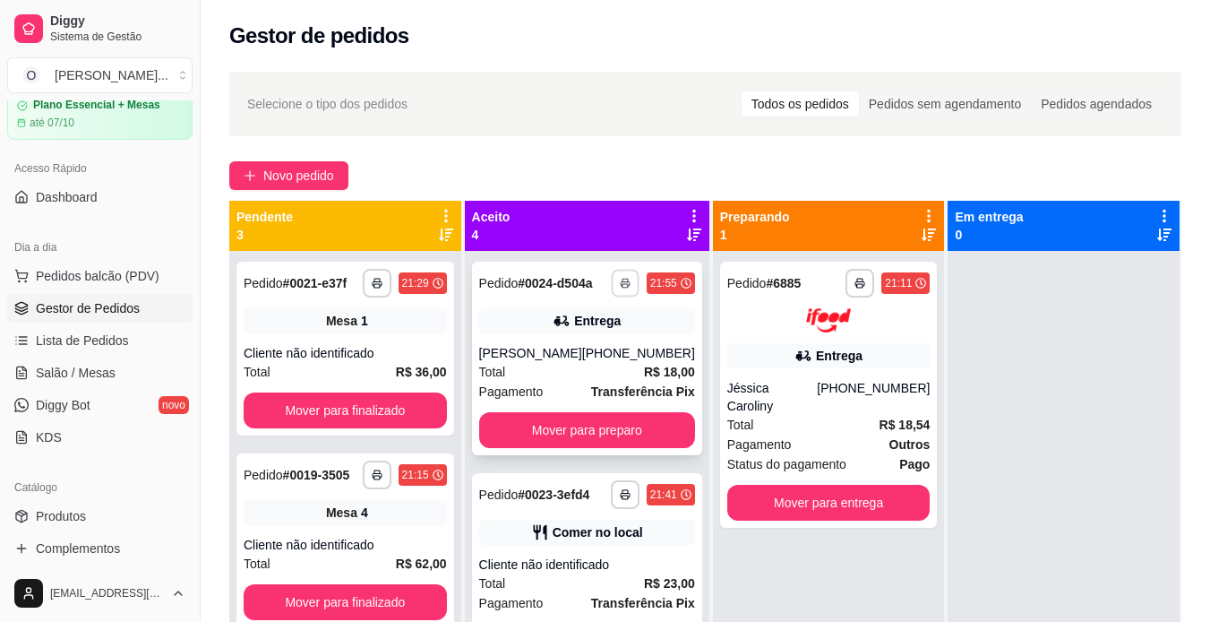
click at [623, 288] on rect "button" at bounding box center [625, 286] width 5 height 4
click at [576, 357] on button "IMPRESSORA" at bounding box center [550, 353] width 125 height 28
click at [576, 357] on div "**********" at bounding box center [587, 359] width 230 height 194
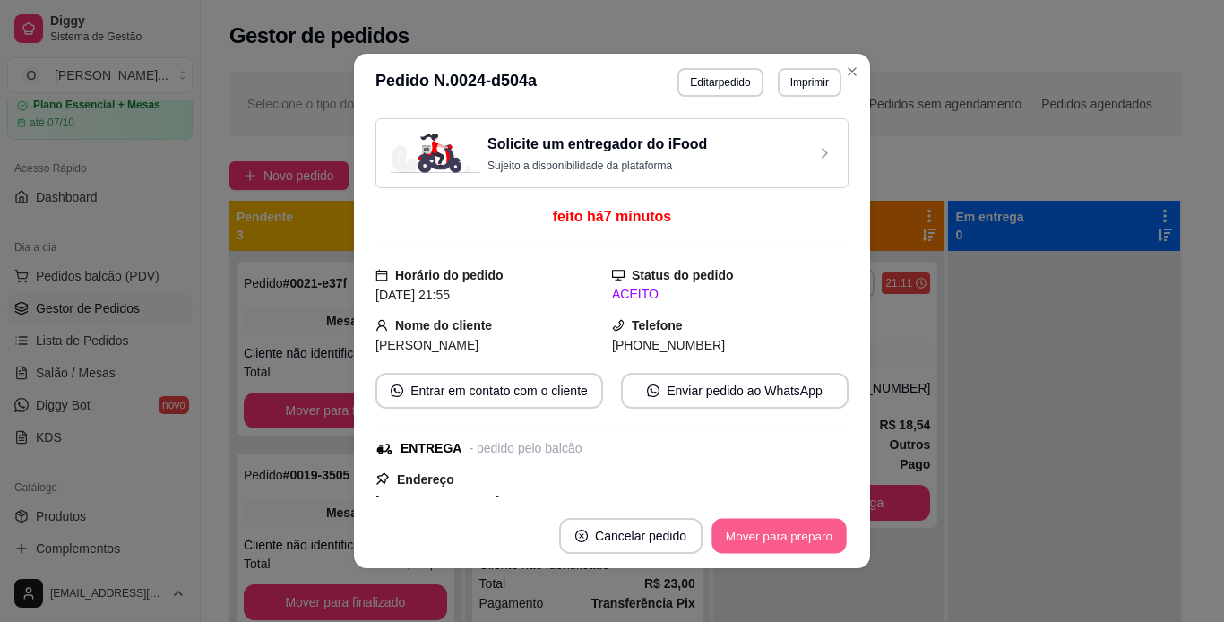
click at [752, 531] on button "Mover para preparo" at bounding box center [778, 536] width 134 height 35
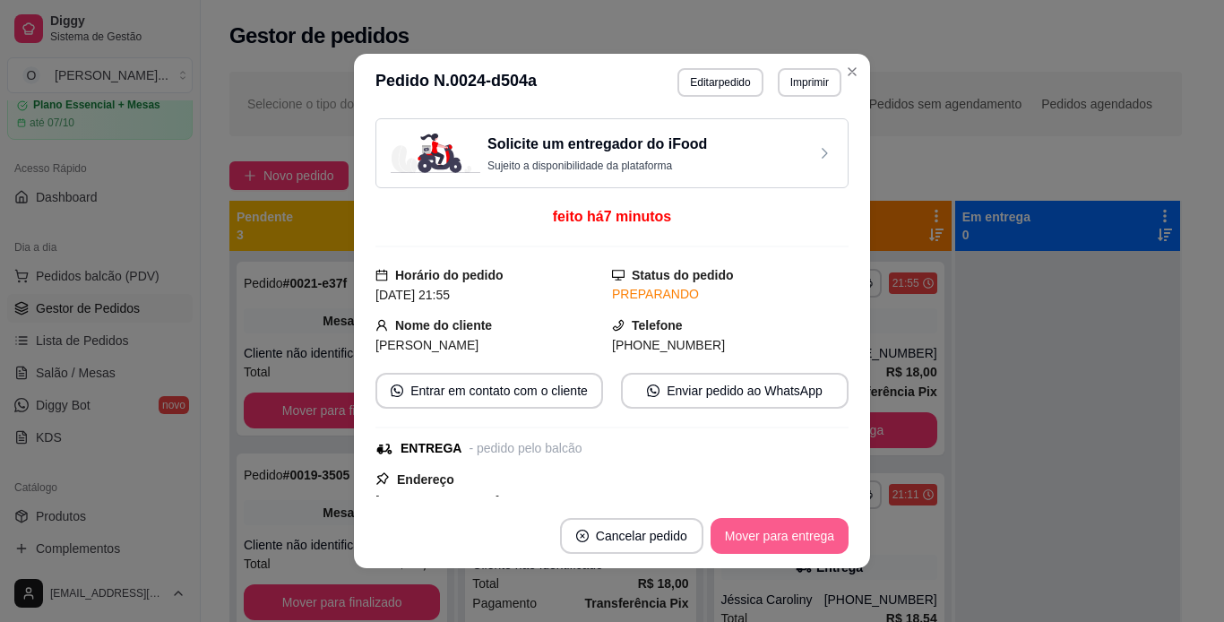
click at [752, 531] on button "Mover para entrega" at bounding box center [779, 536] width 138 height 36
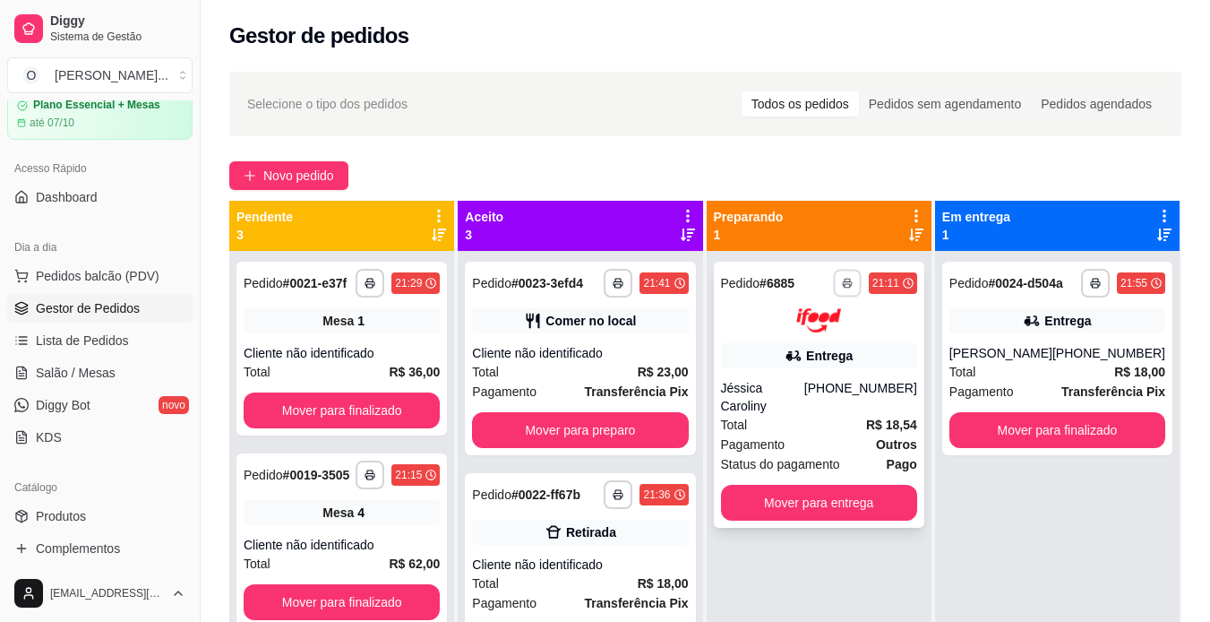
click at [848, 280] on icon "button" at bounding box center [847, 283] width 11 height 11
click at [816, 350] on button "IMPRESSORA" at bounding box center [798, 345] width 125 height 28
click at [805, 485] on button "Mover para entrega" at bounding box center [819, 503] width 196 height 36
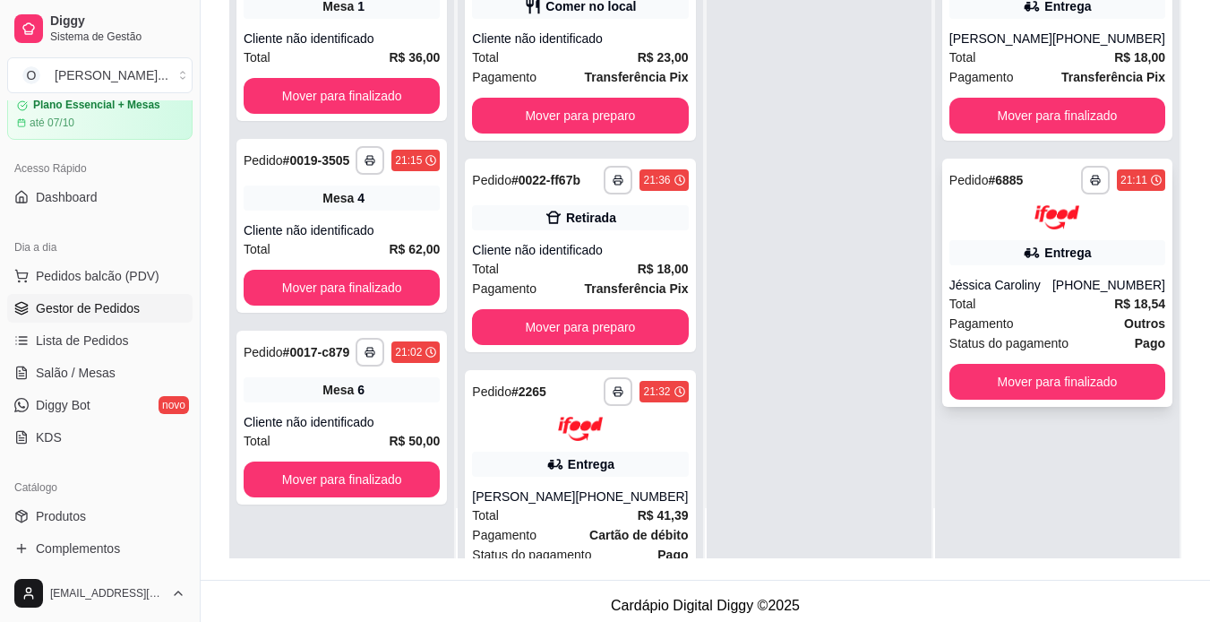
scroll to position [265, 0]
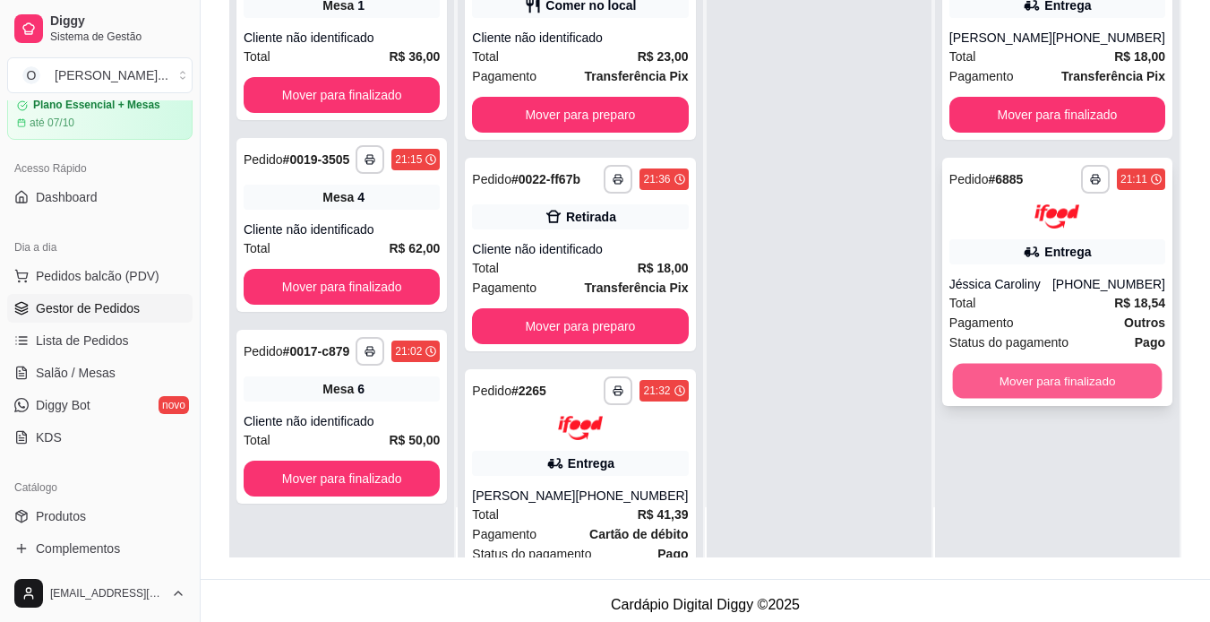
click at [1020, 383] on button "Mover para finalizado" at bounding box center [1057, 380] width 210 height 35
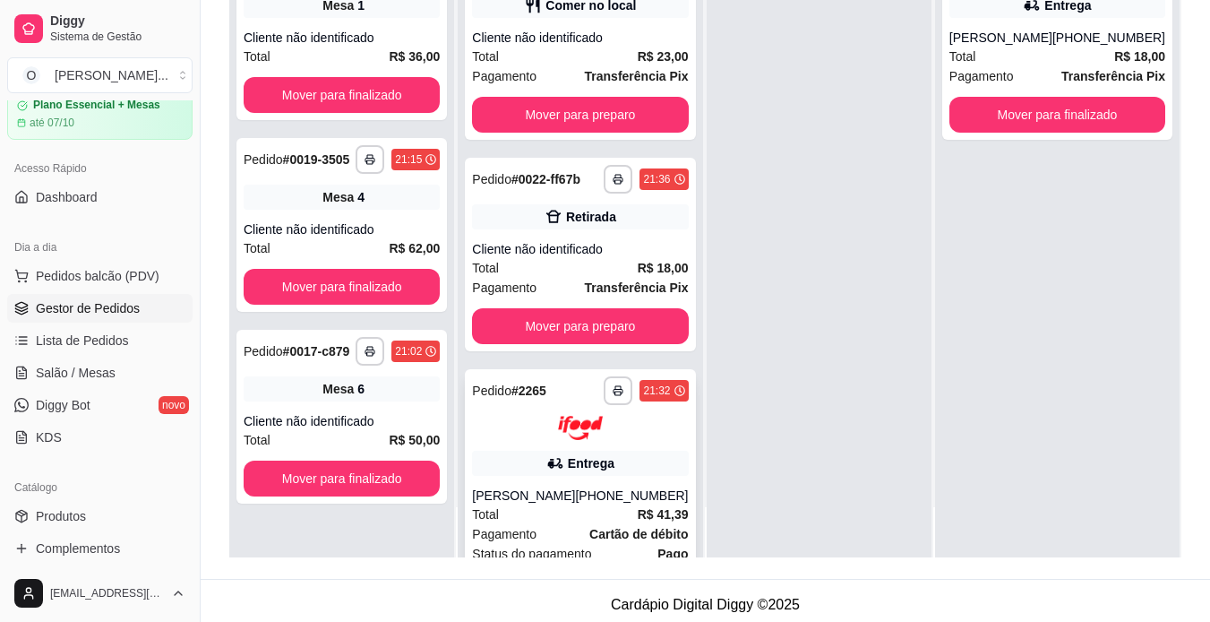
scroll to position [114, 0]
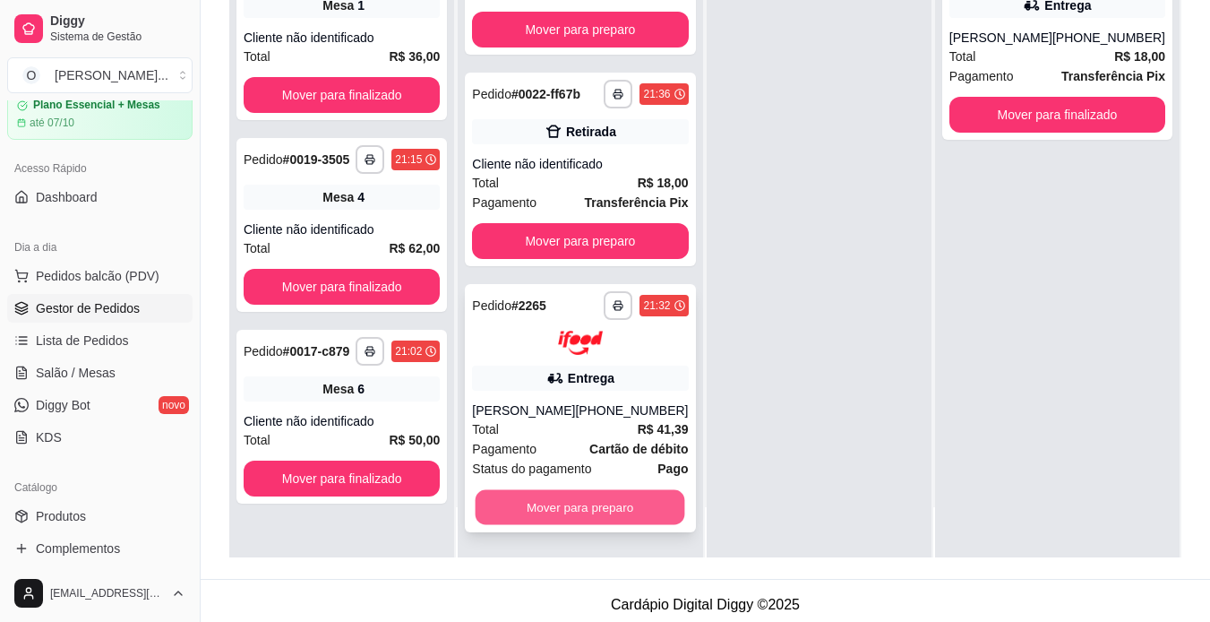
click at [587, 504] on button "Mover para preparo" at bounding box center [581, 506] width 210 height 35
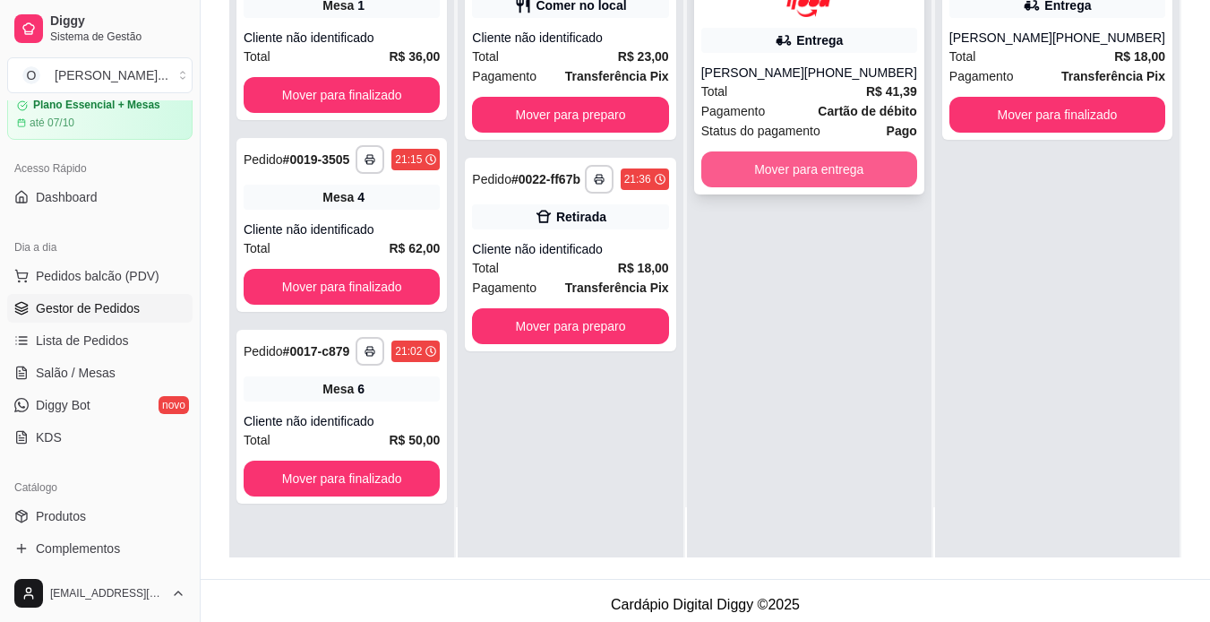
scroll to position [0, 0]
click at [813, 161] on button "Mover para entrega" at bounding box center [809, 168] width 210 height 35
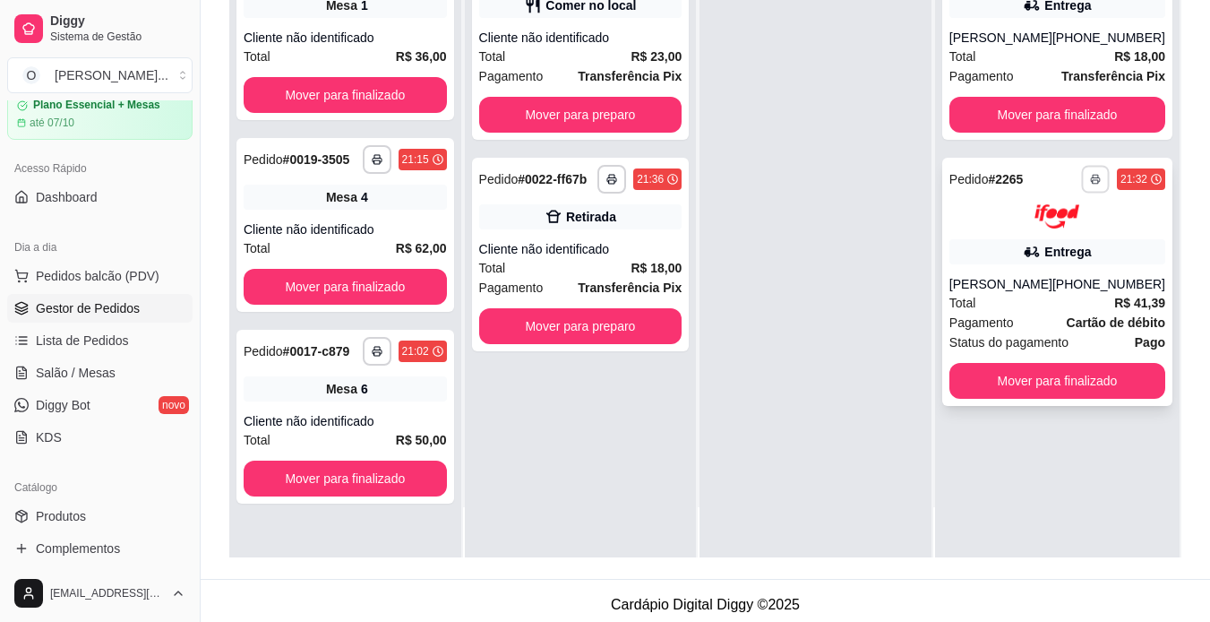
click at [1090, 176] on icon "button" at bounding box center [1095, 179] width 11 height 11
click at [1049, 244] on button "IMPRESSORA" at bounding box center [1034, 242] width 125 height 28
click at [593, 319] on button "Mover para preparo" at bounding box center [580, 326] width 197 height 35
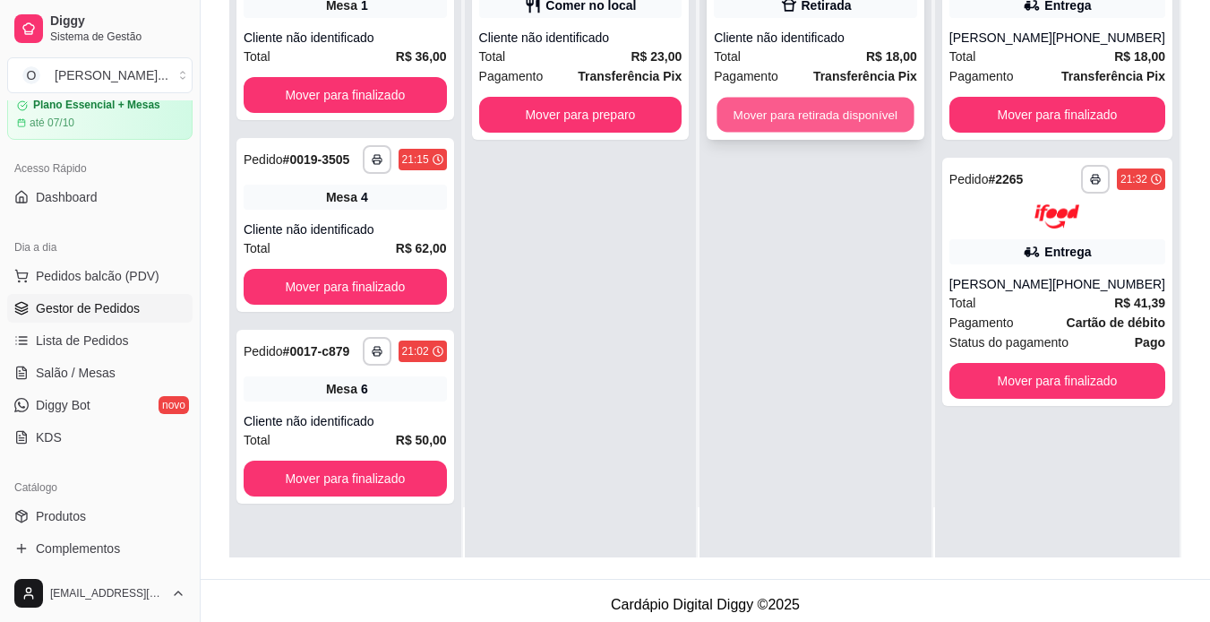
click at [800, 116] on button "Mover para retirada disponível" at bounding box center [816, 115] width 197 height 35
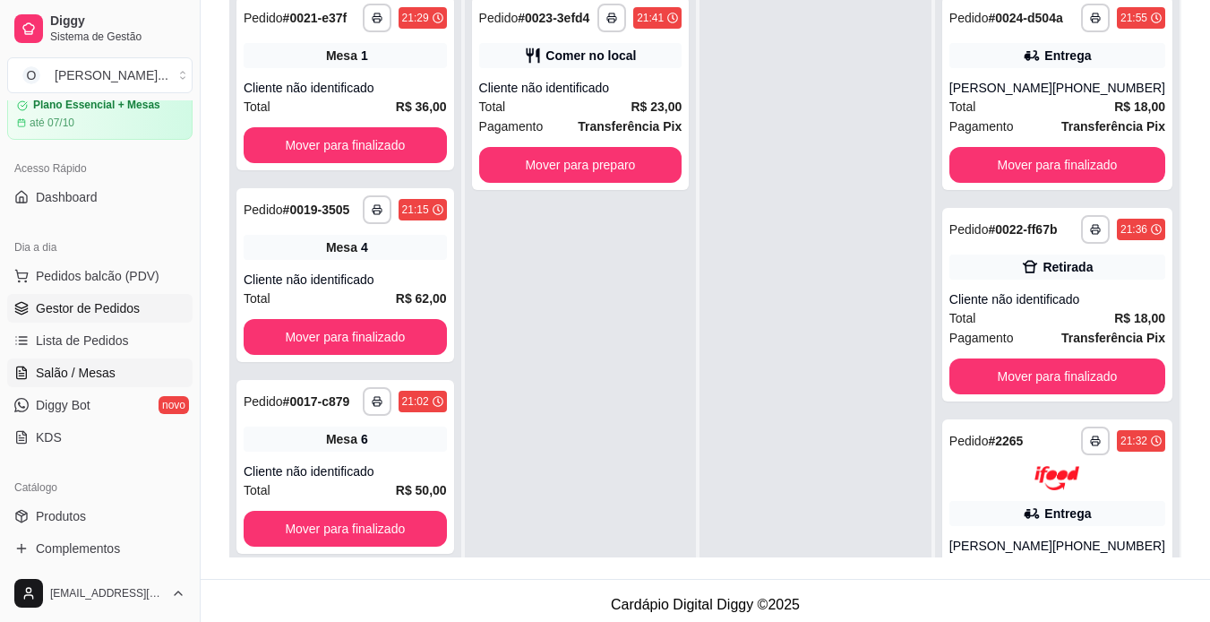
click at [73, 366] on span "Salão / Mesas" at bounding box center [76, 373] width 80 height 18
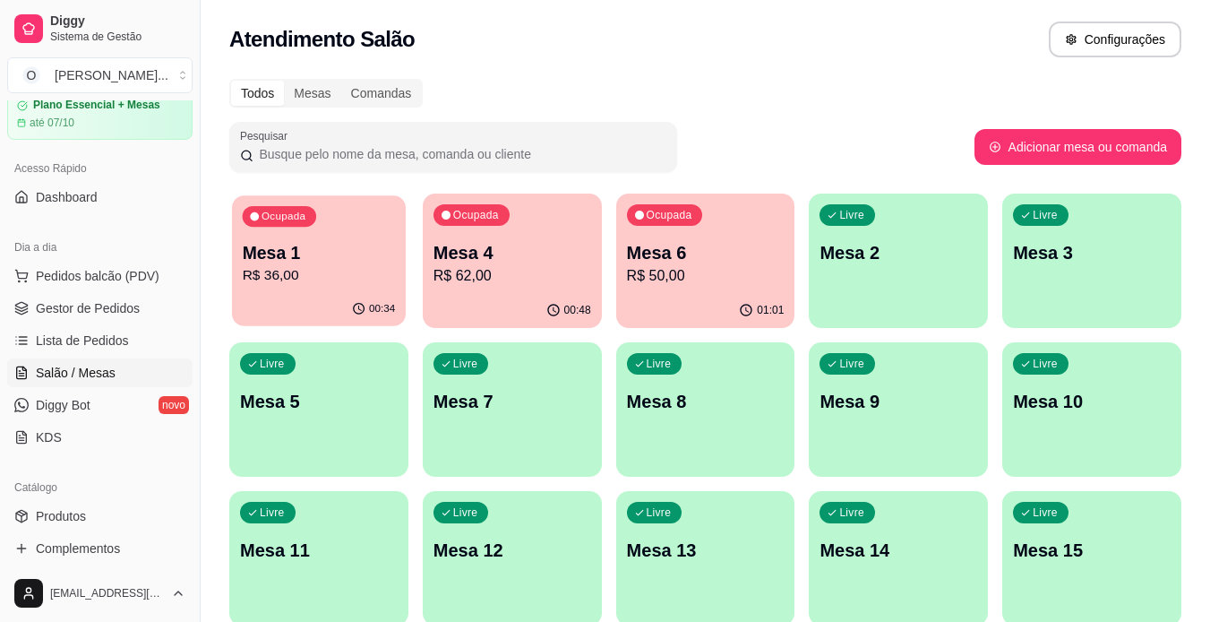
click at [365, 278] on p "R$ 36,00" at bounding box center [319, 275] width 153 height 21
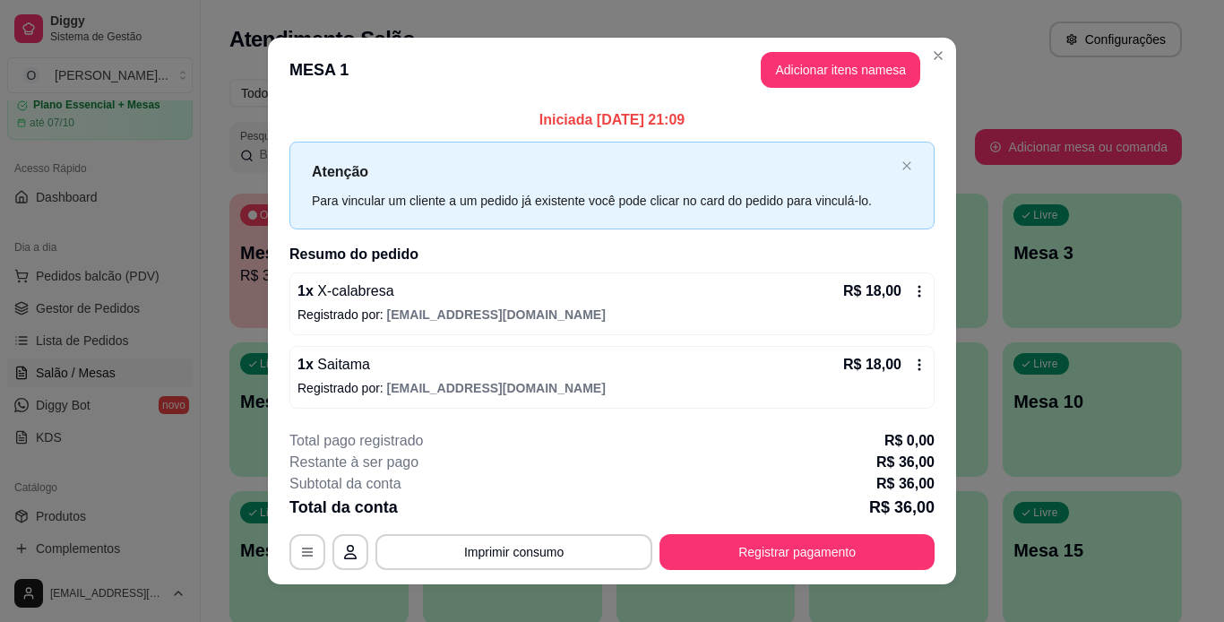
scroll to position [20, 0]
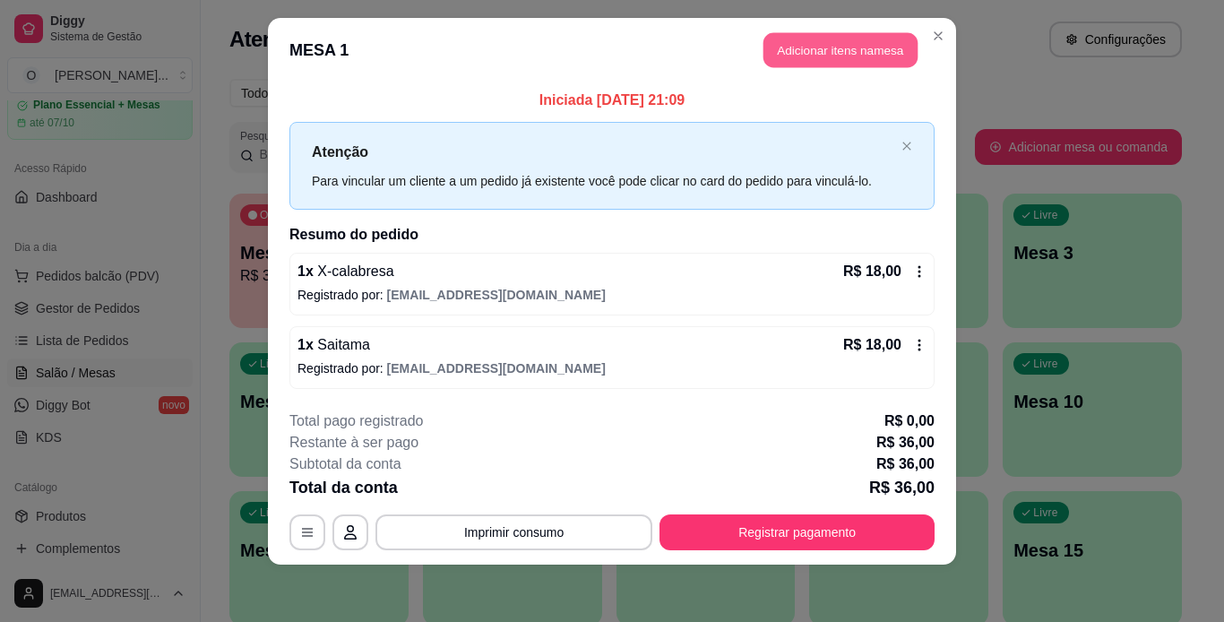
click at [866, 44] on button "Adicionar itens na mesa" at bounding box center [840, 50] width 154 height 35
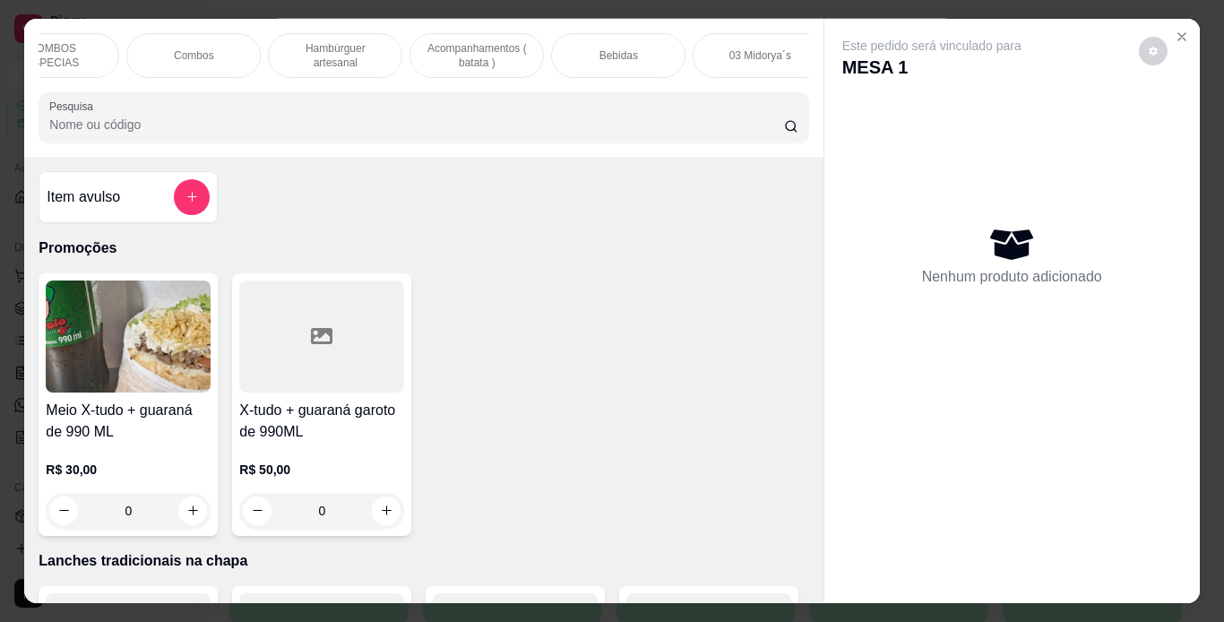
scroll to position [0, 338]
click at [656, 40] on div "Bebidas" at bounding box center [617, 55] width 134 height 45
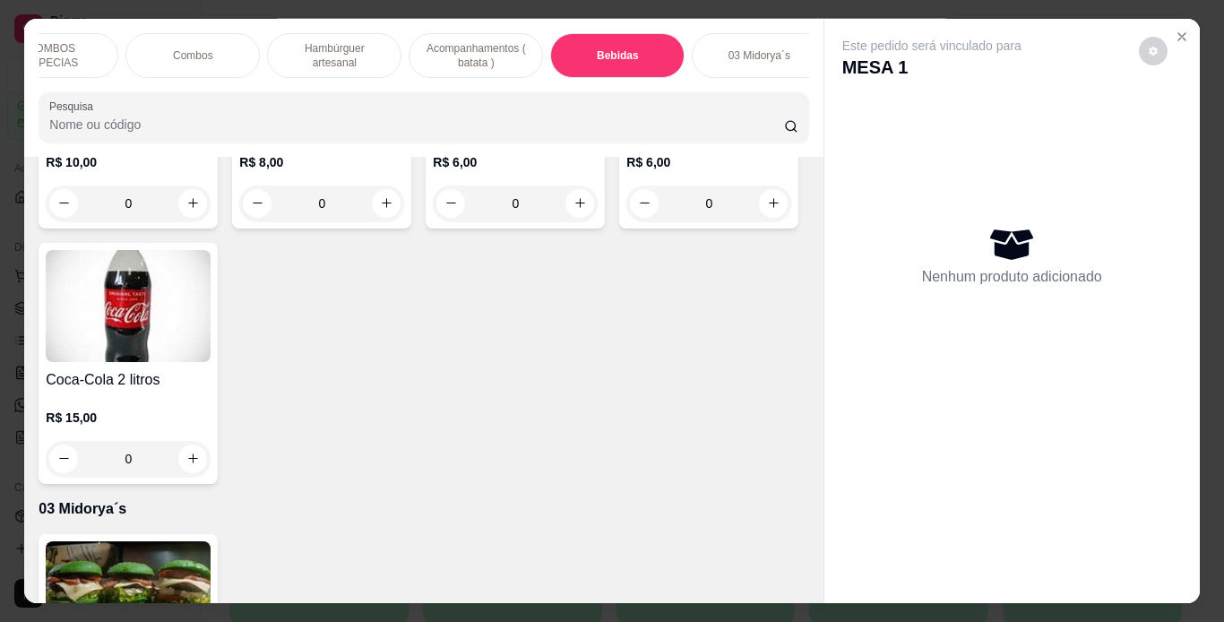
scroll to position [46, 0]
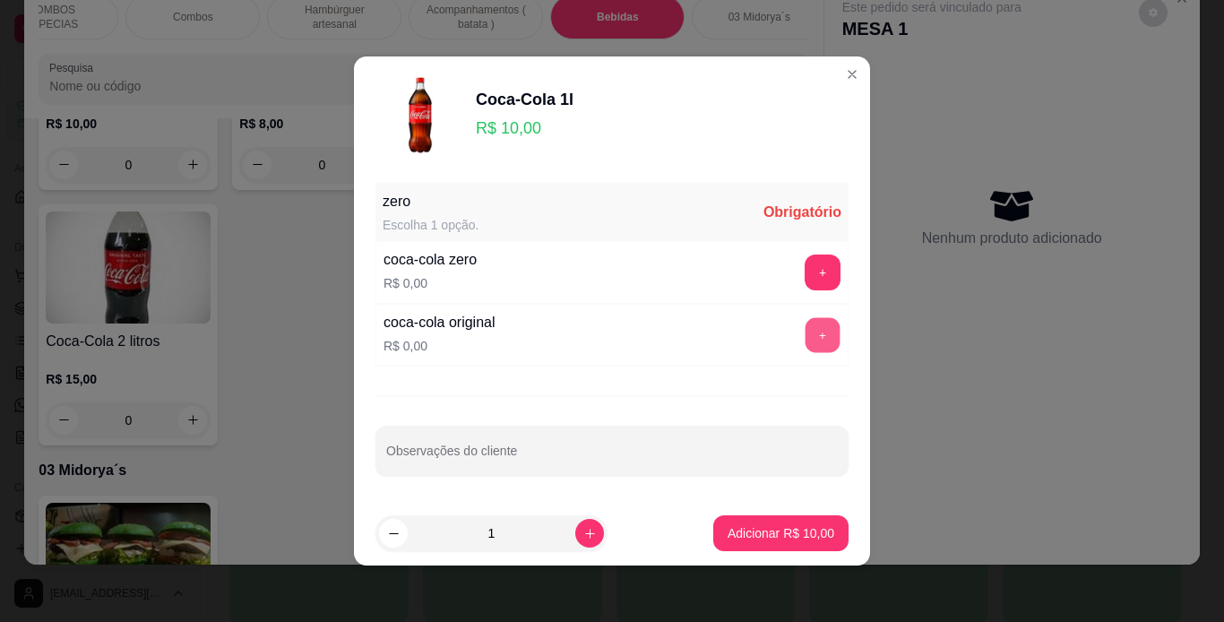
click at [809, 346] on button "+" at bounding box center [822, 335] width 35 height 35
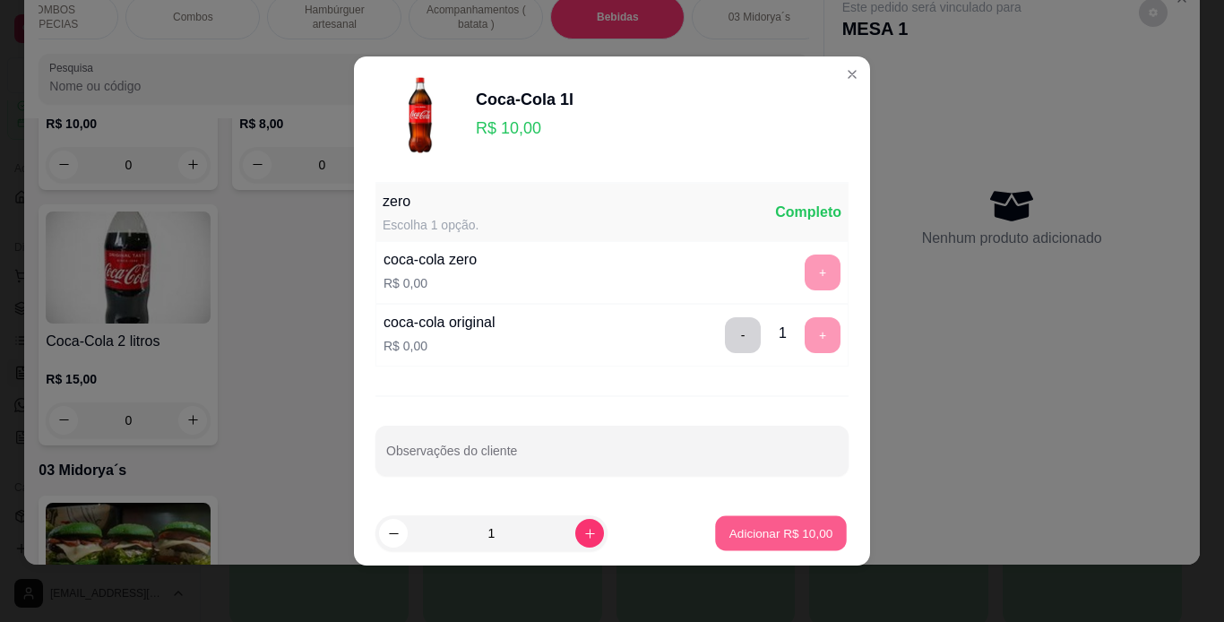
click at [750, 525] on p "Adicionar R$ 10,00" at bounding box center [781, 532] width 104 height 17
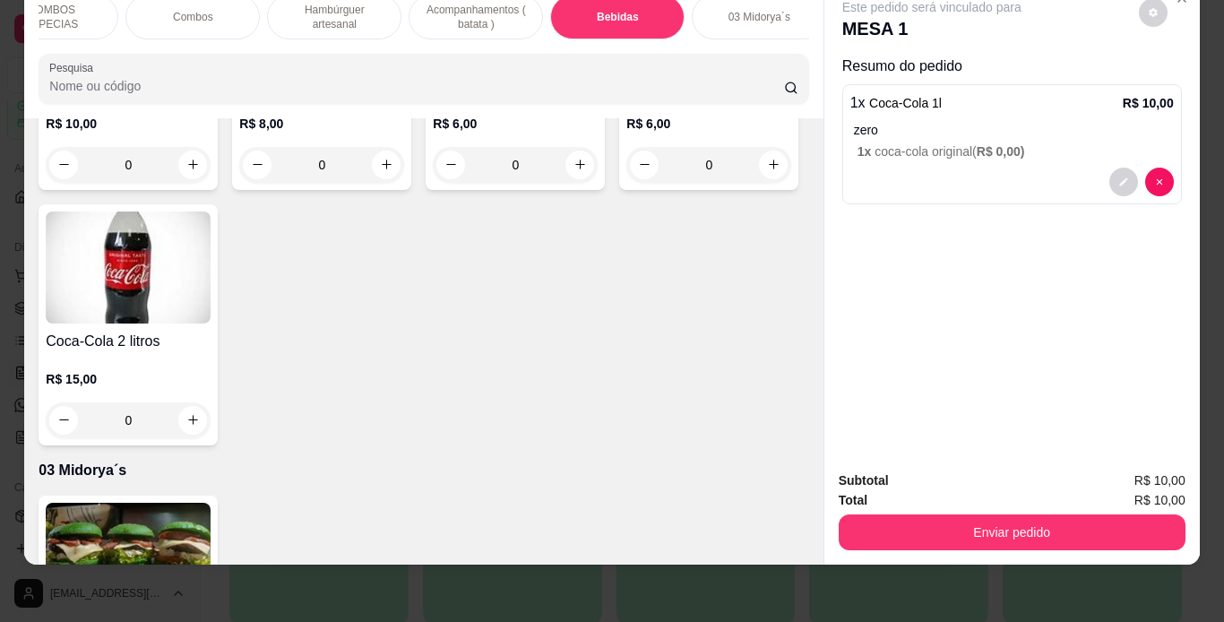
click at [514, 8] on p "Acompanhamentos ( batata )" at bounding box center [476, 17] width 104 height 29
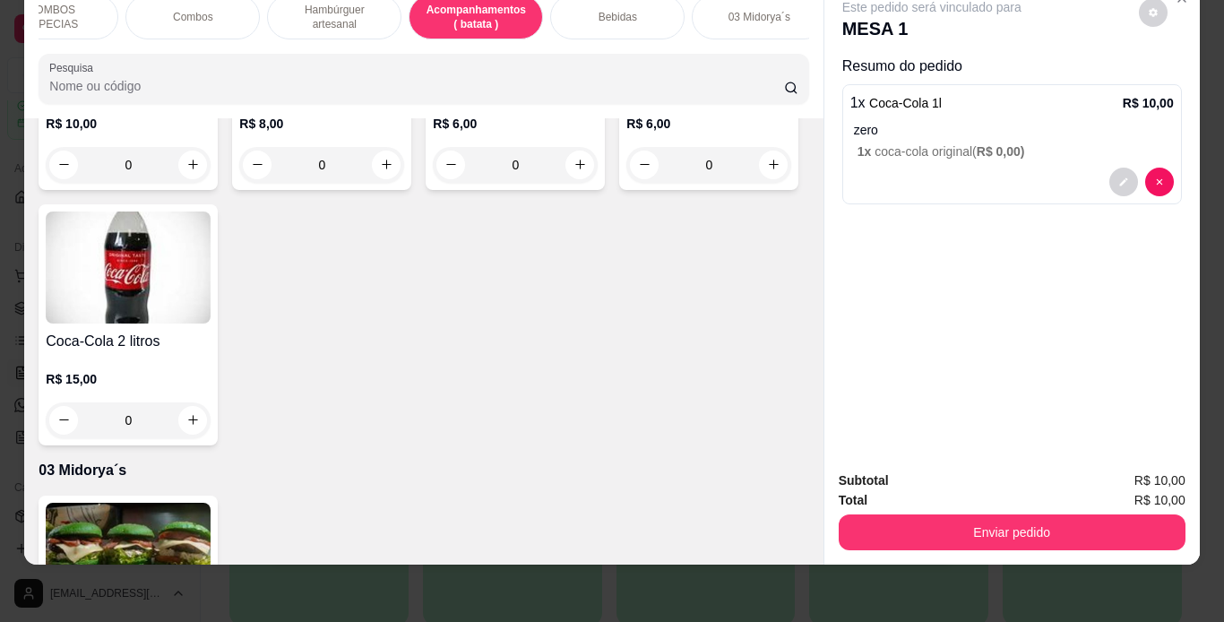
scroll to position [4381, 0]
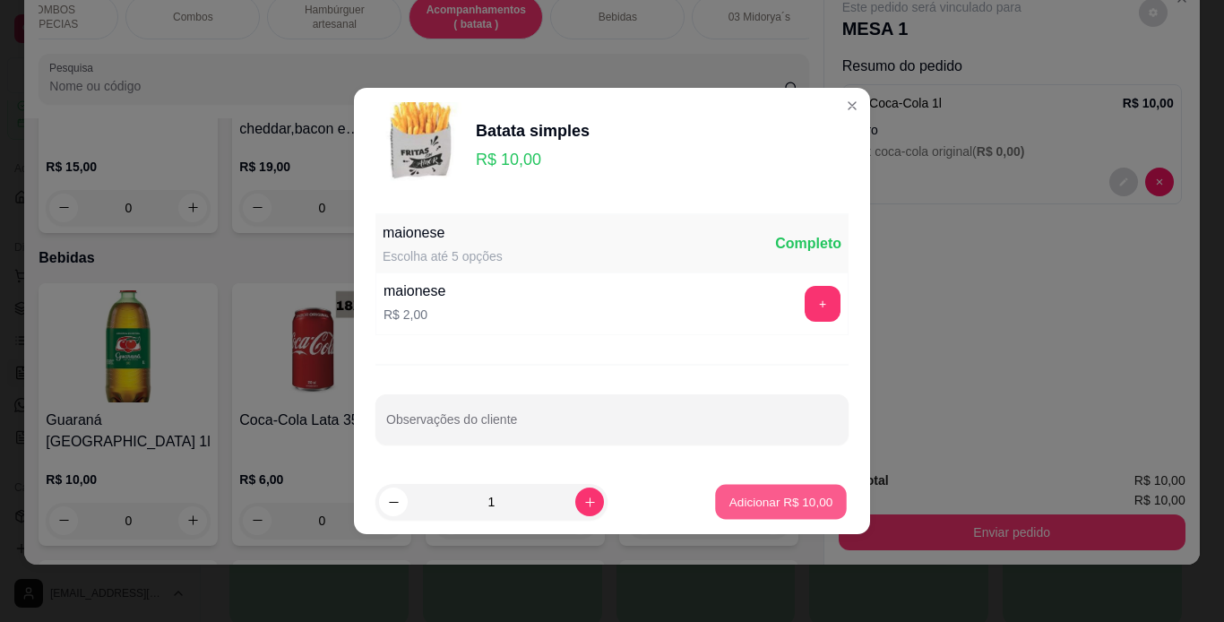
click at [749, 510] on p "Adicionar R$ 10,00" at bounding box center [781, 501] width 104 height 17
type input "1"
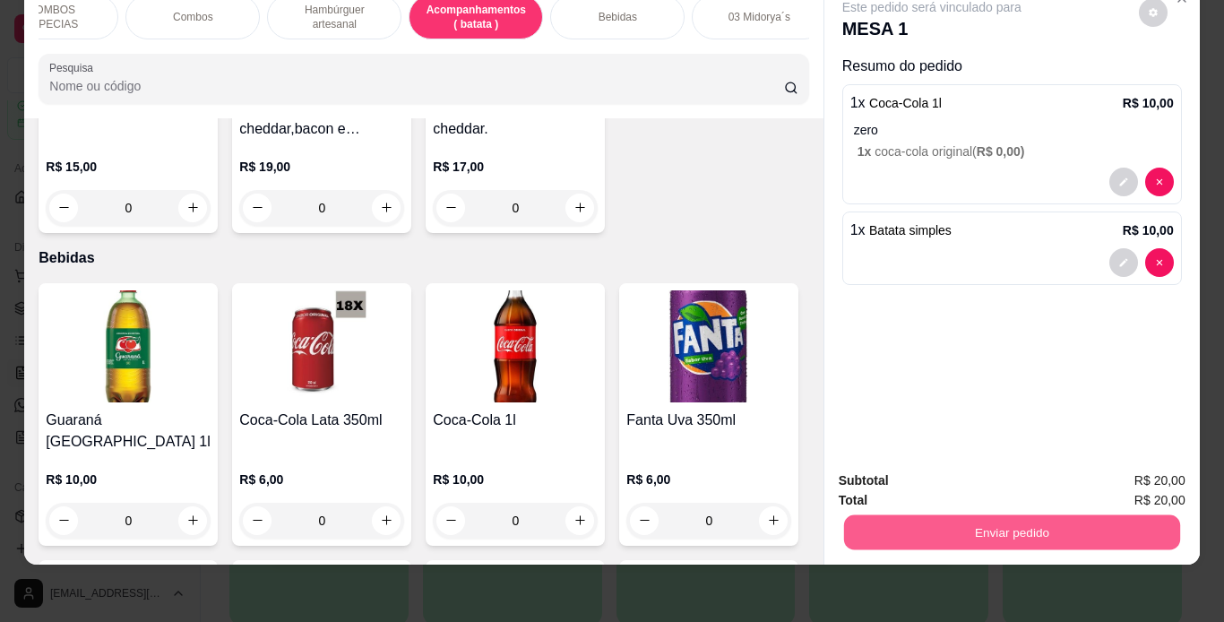
click at [872, 515] on button "Enviar pedido" at bounding box center [1011, 532] width 336 height 35
click at [1111, 471] on button "Enviar pedido" at bounding box center [1138, 474] width 99 height 33
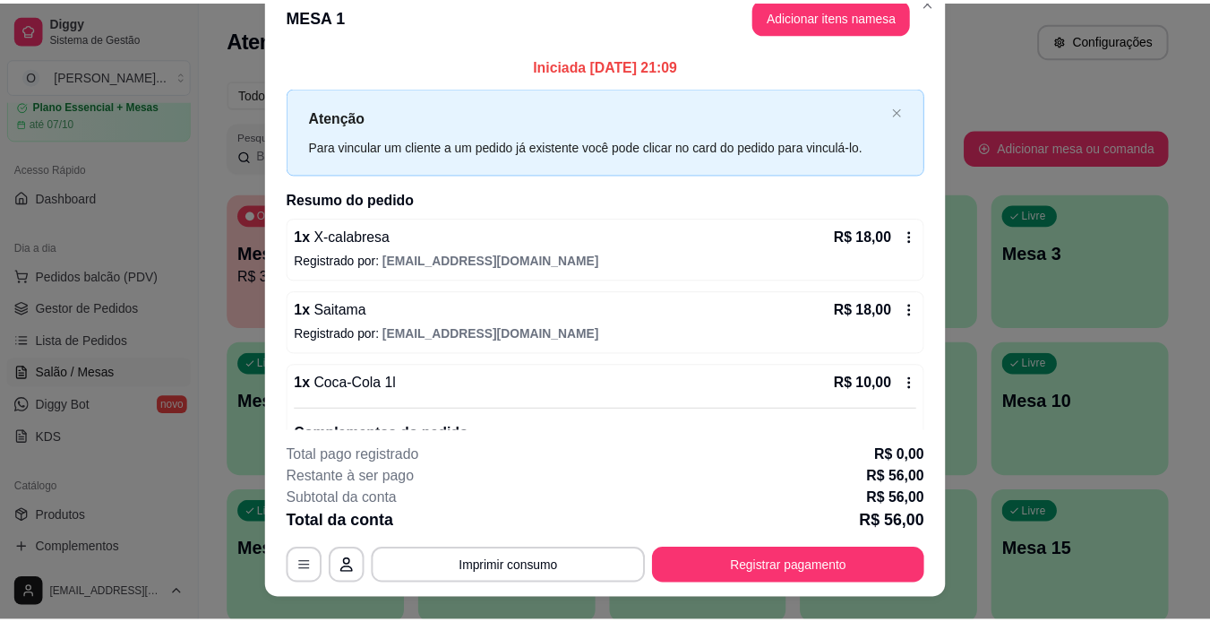
scroll to position [0, 0]
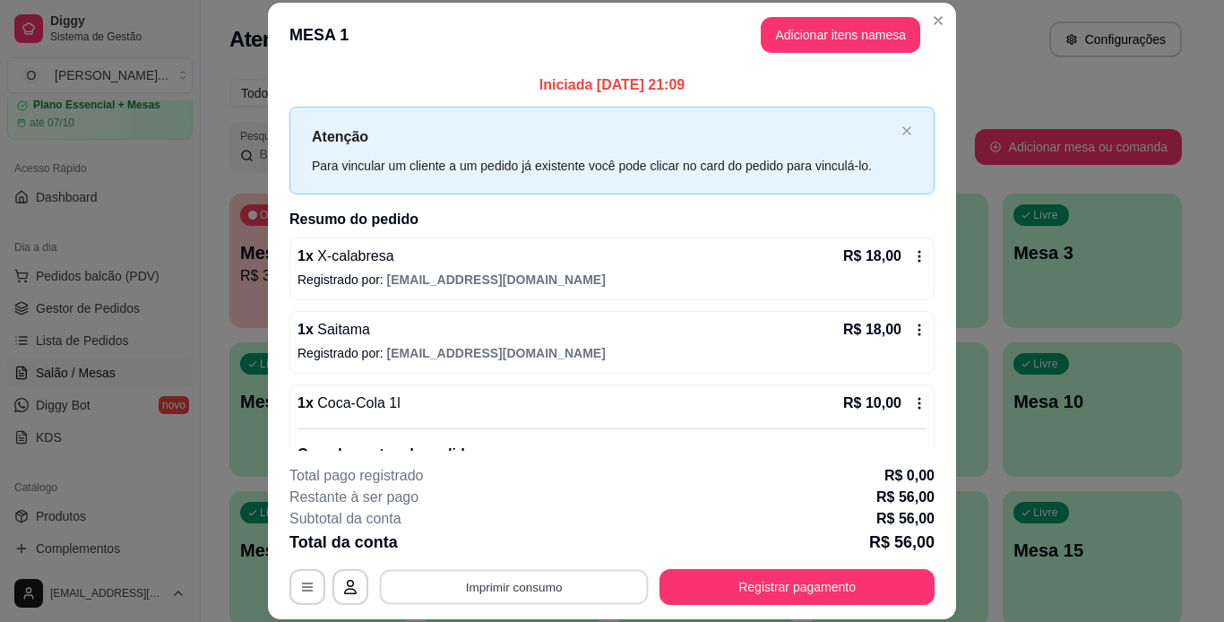
click at [497, 584] on button "Imprimir consumo" at bounding box center [514, 586] width 269 height 35
click at [505, 550] on button "IMPRESSORA" at bounding box center [512, 545] width 125 height 28
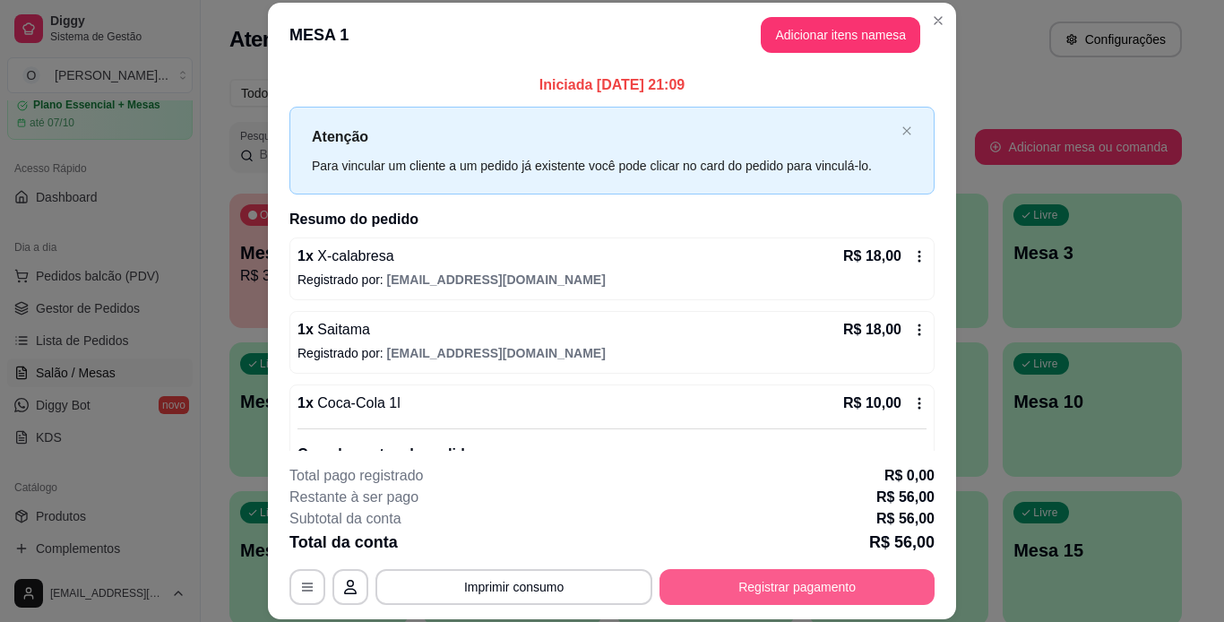
click at [724, 589] on button "Registrar pagamento" at bounding box center [796, 587] width 275 height 36
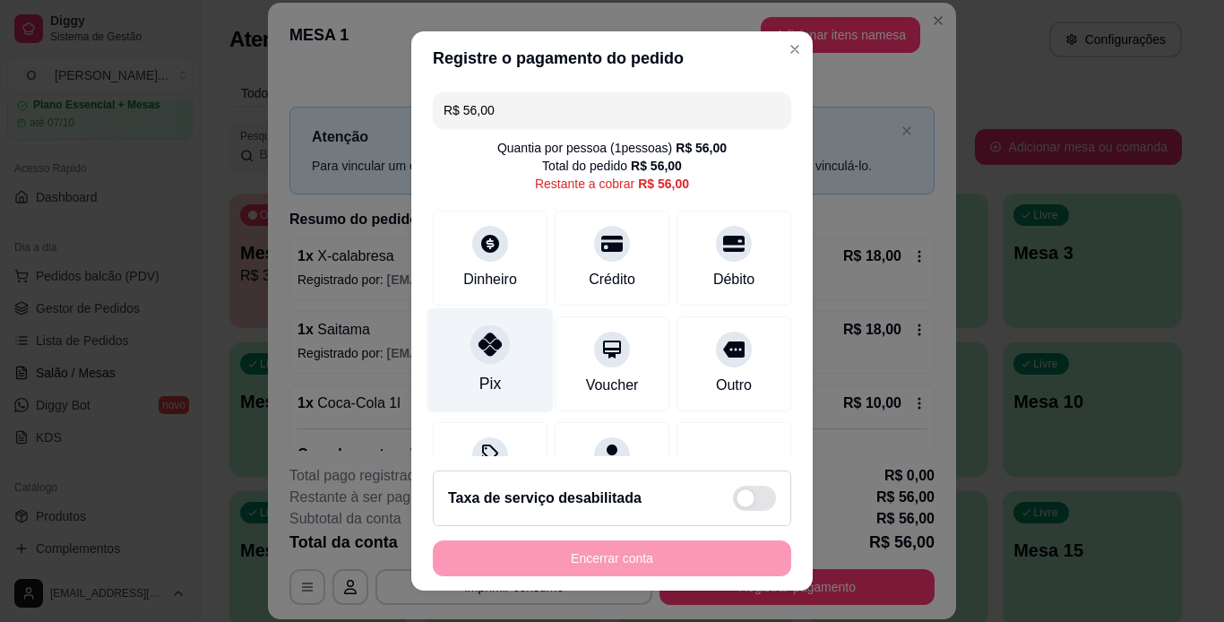
click at [487, 360] on div at bounding box center [489, 343] width 39 height 39
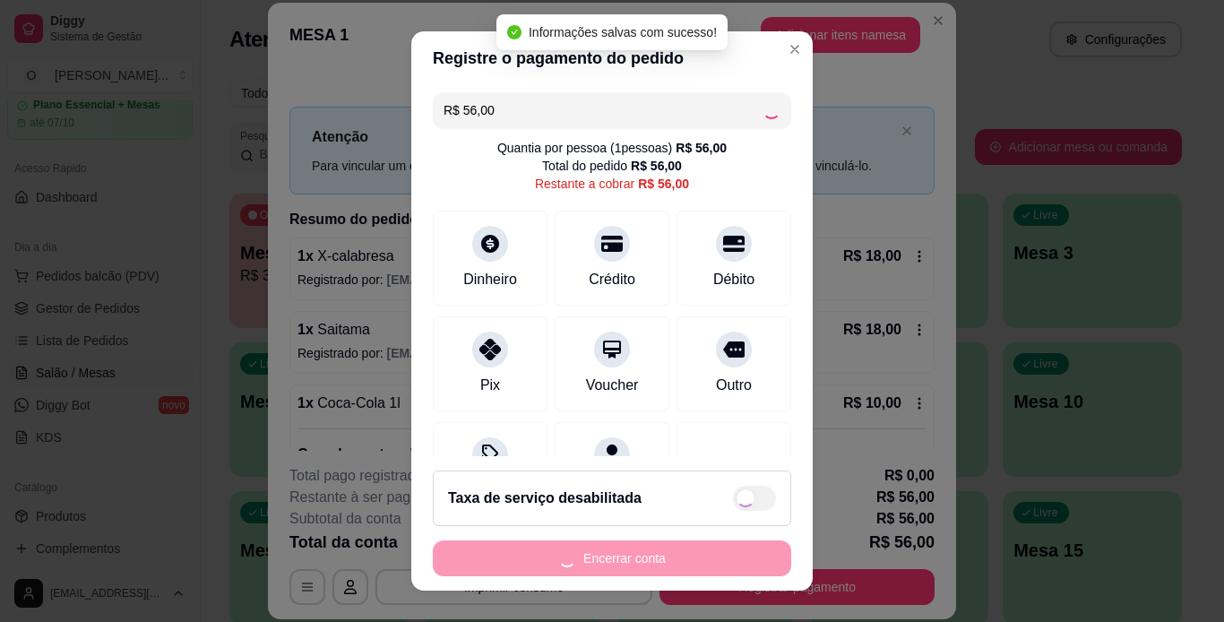
type input "R$ 0,00"
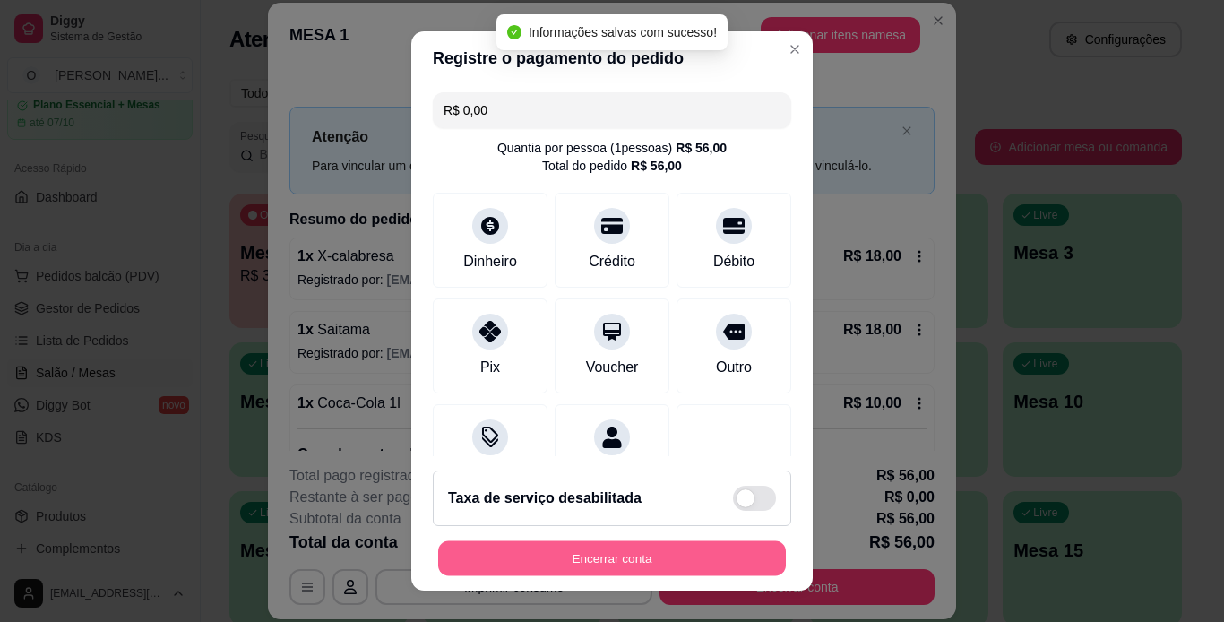
click at [650, 551] on button "Encerrar conta" at bounding box center [612, 558] width 348 height 35
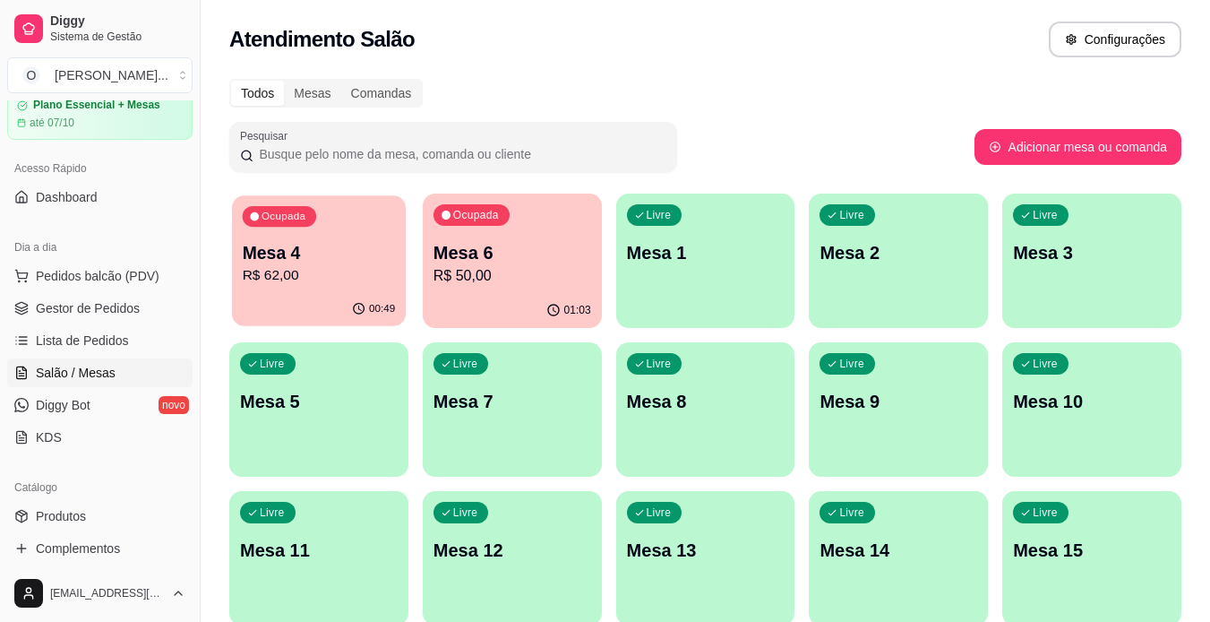
click at [333, 225] on div "Ocupada Mesa 4 R$ 62,00" at bounding box center [319, 243] width 174 height 97
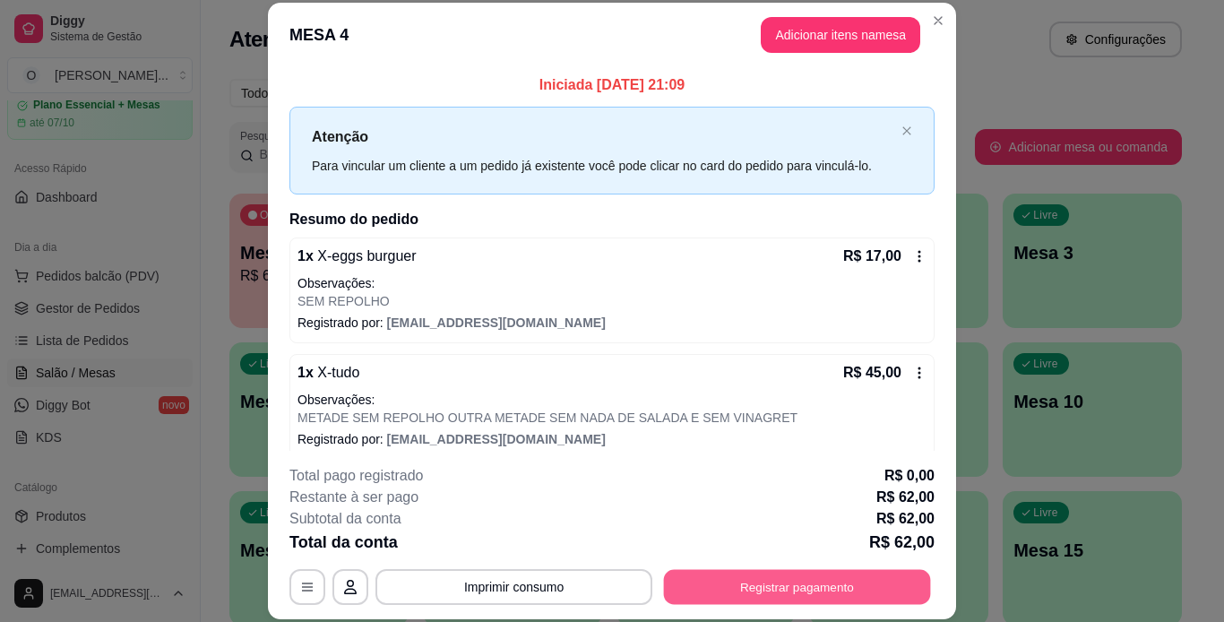
click at [785, 581] on button "Registrar pagamento" at bounding box center [797, 586] width 267 height 35
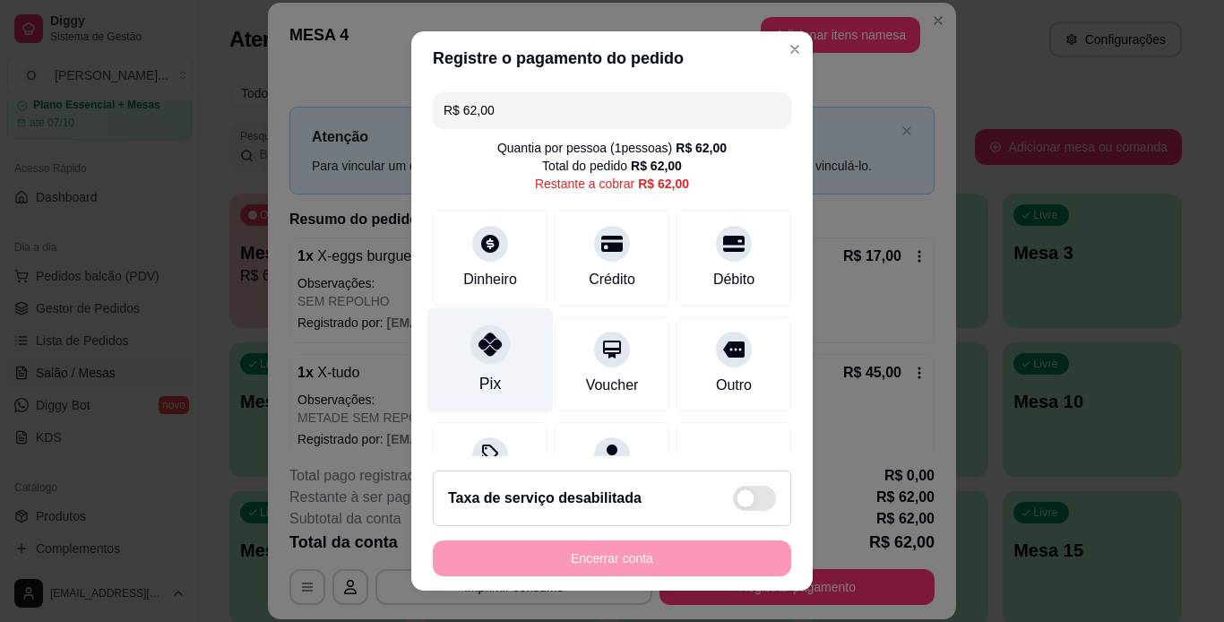
click at [470, 360] on div at bounding box center [489, 343] width 39 height 39
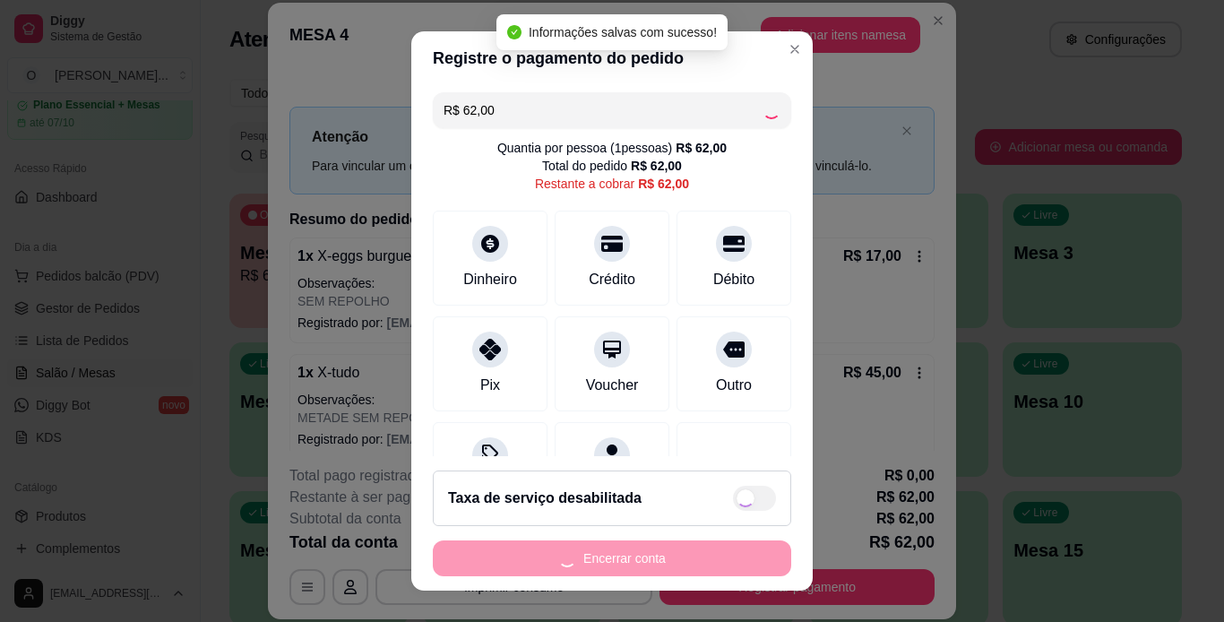
type input "R$ 0,00"
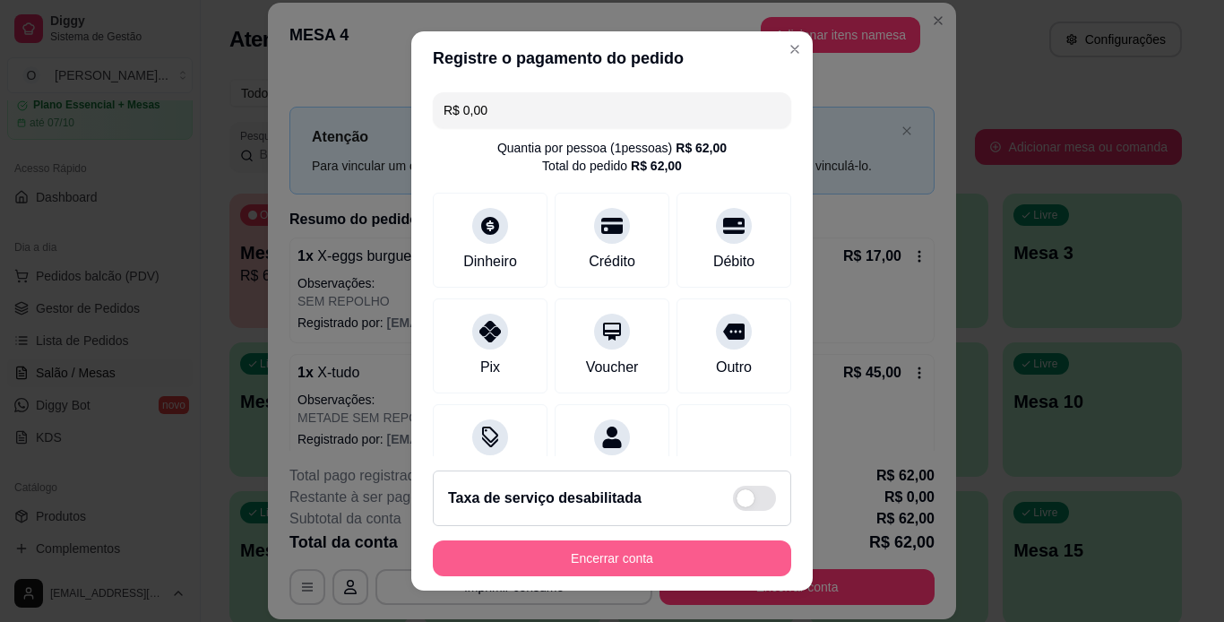
click at [545, 561] on button "Encerrar conta" at bounding box center [612, 558] width 358 height 36
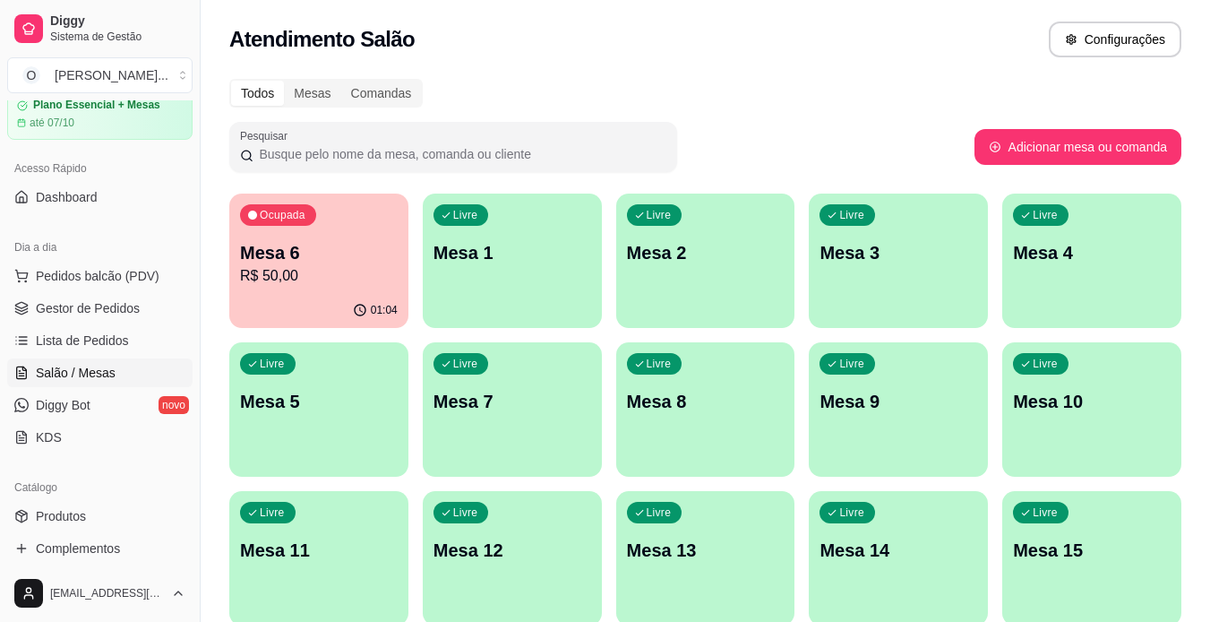
scroll to position [44, 0]
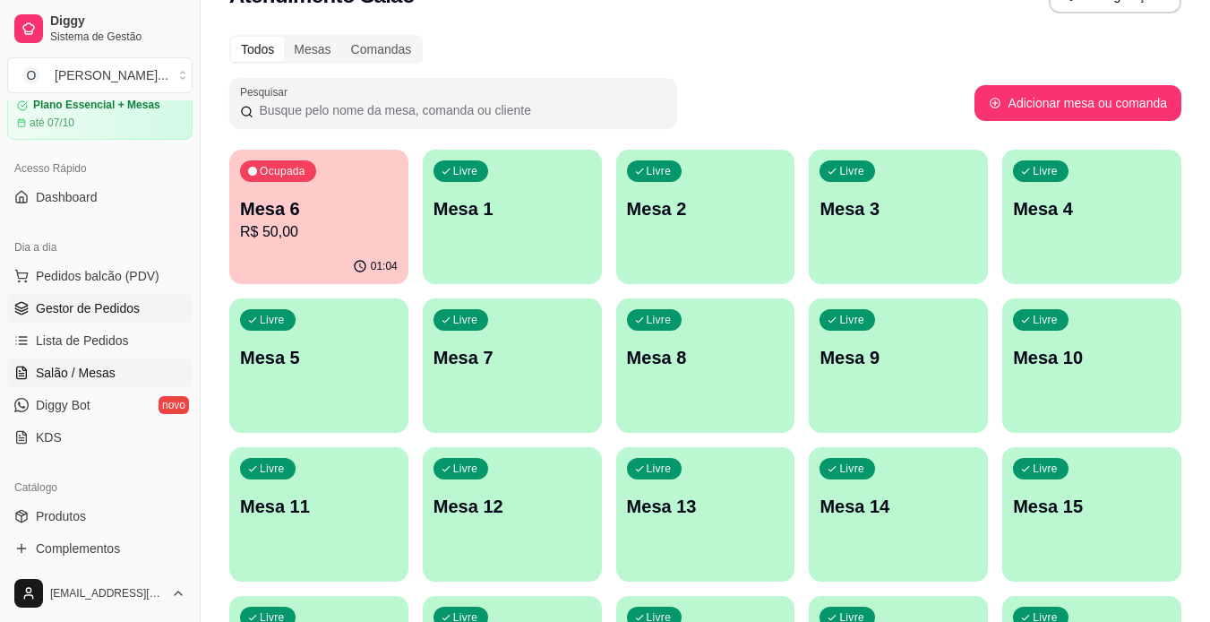
click at [102, 300] on span "Gestor de Pedidos" at bounding box center [88, 308] width 104 height 18
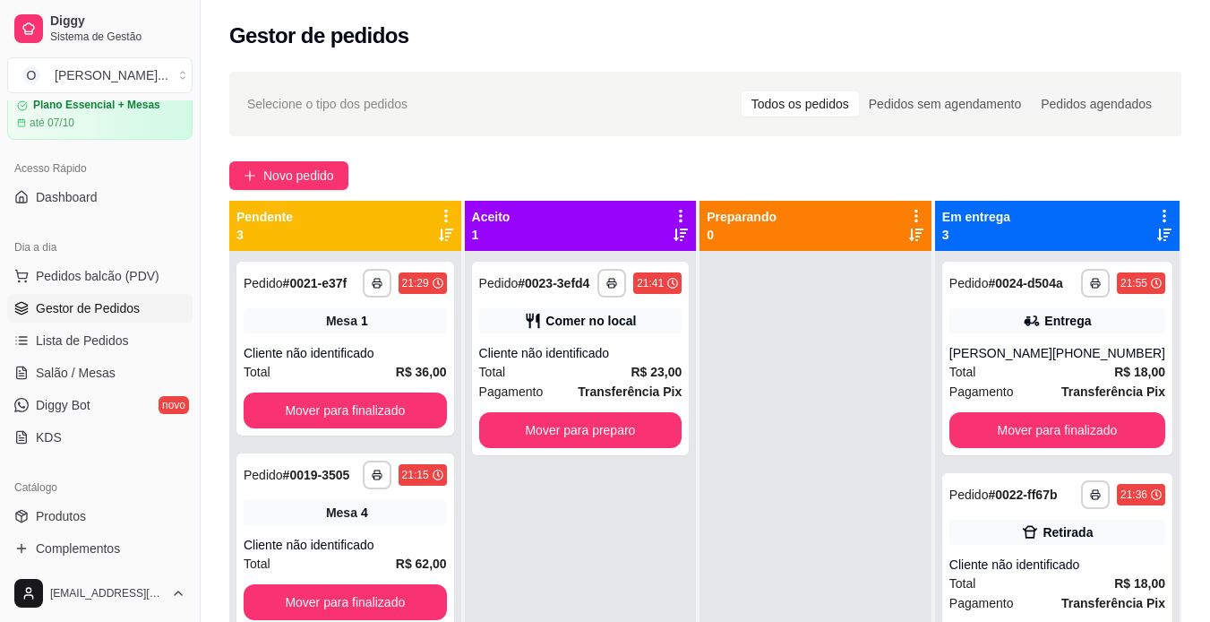
click at [102, 300] on span "Gestor de Pedidos" at bounding box center [88, 308] width 104 height 18
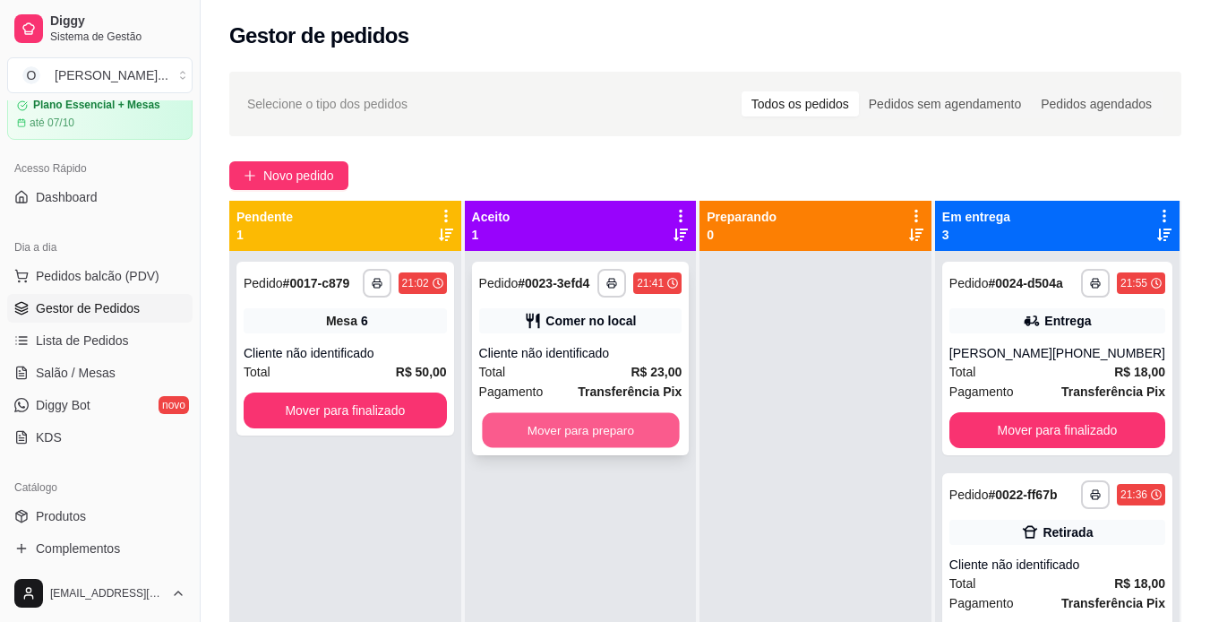
click at [611, 435] on button "Mover para preparo" at bounding box center [580, 430] width 197 height 35
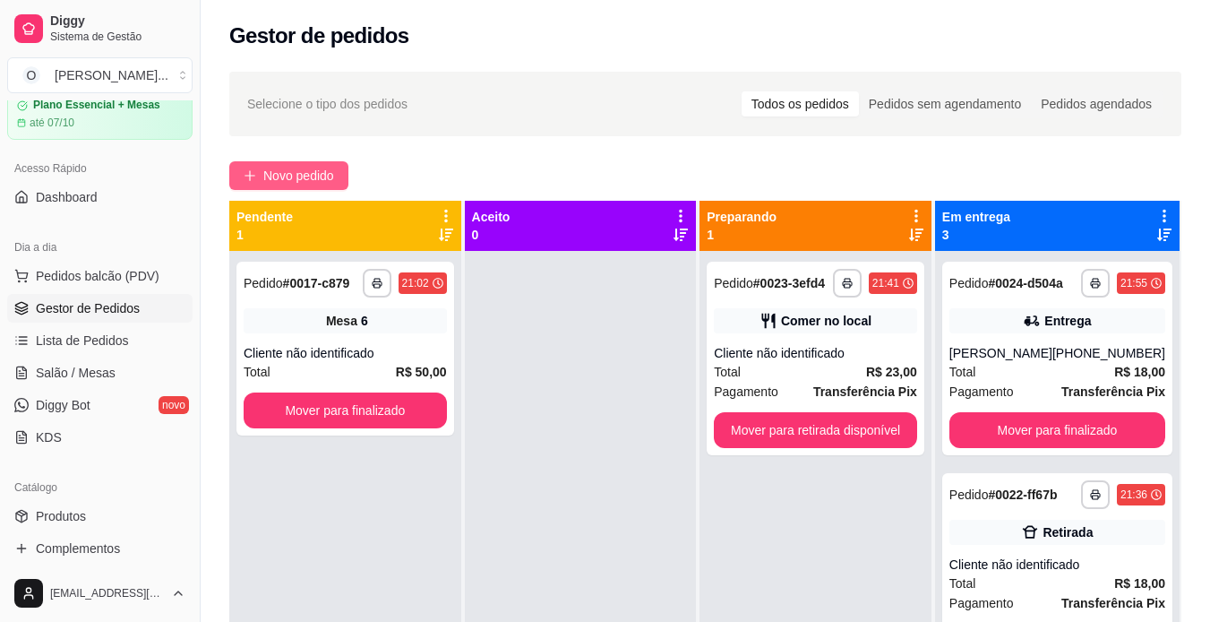
click at [322, 169] on span "Novo pedido" at bounding box center [298, 176] width 71 height 20
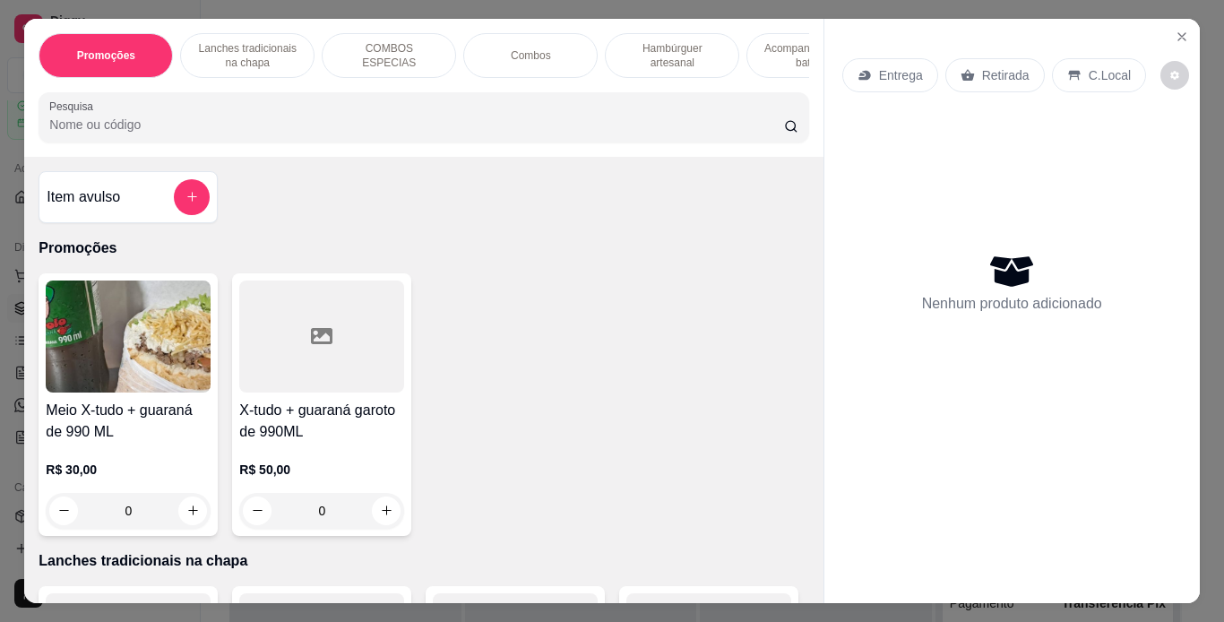
click at [280, 50] on p "Lanches tradicionais na chapa" at bounding box center [247, 55] width 104 height 29
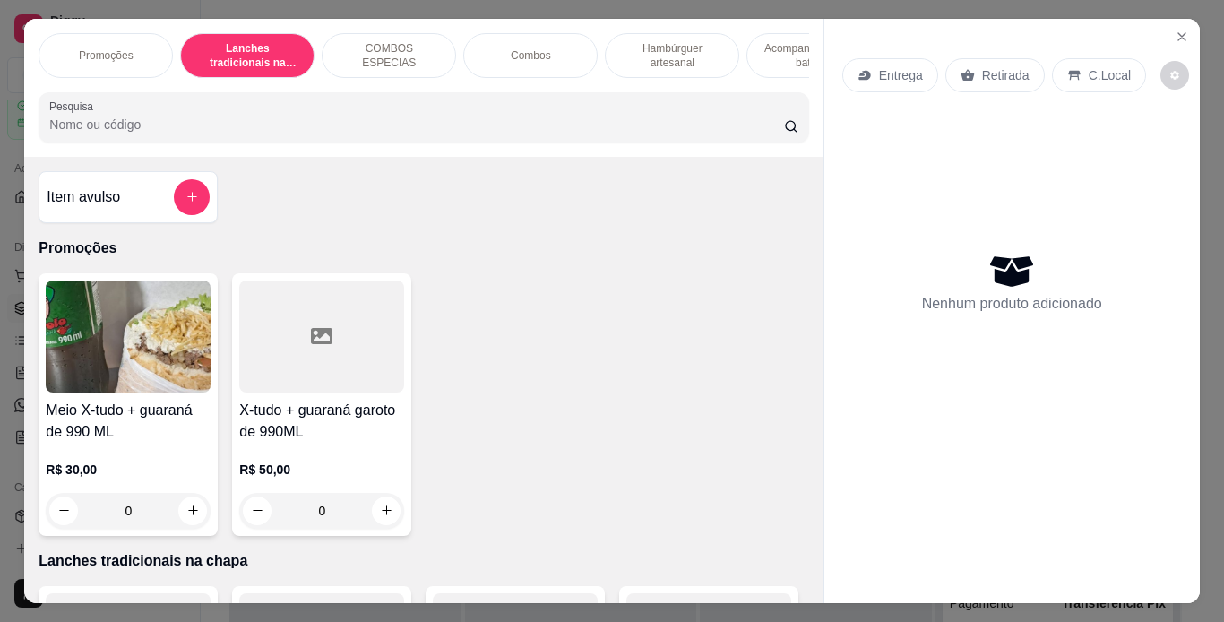
scroll to position [46, 0]
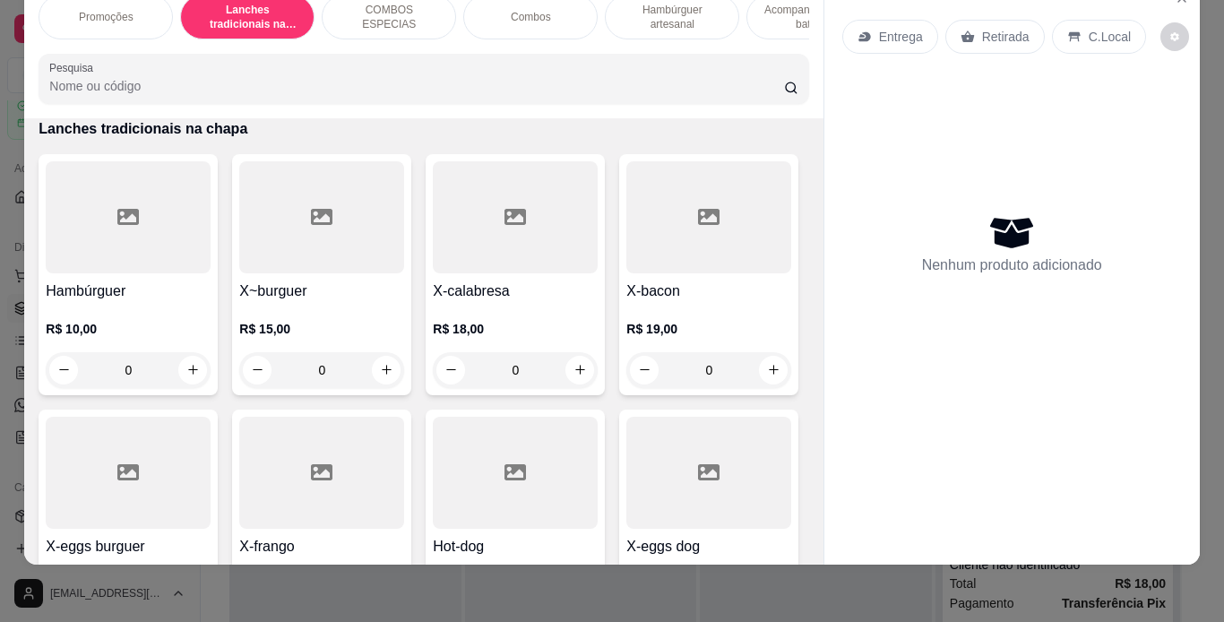
click at [182, 366] on div "0" at bounding box center [128, 370] width 165 height 36
click at [182, 338] on p "R$ 10,00" at bounding box center [128, 329] width 165 height 18
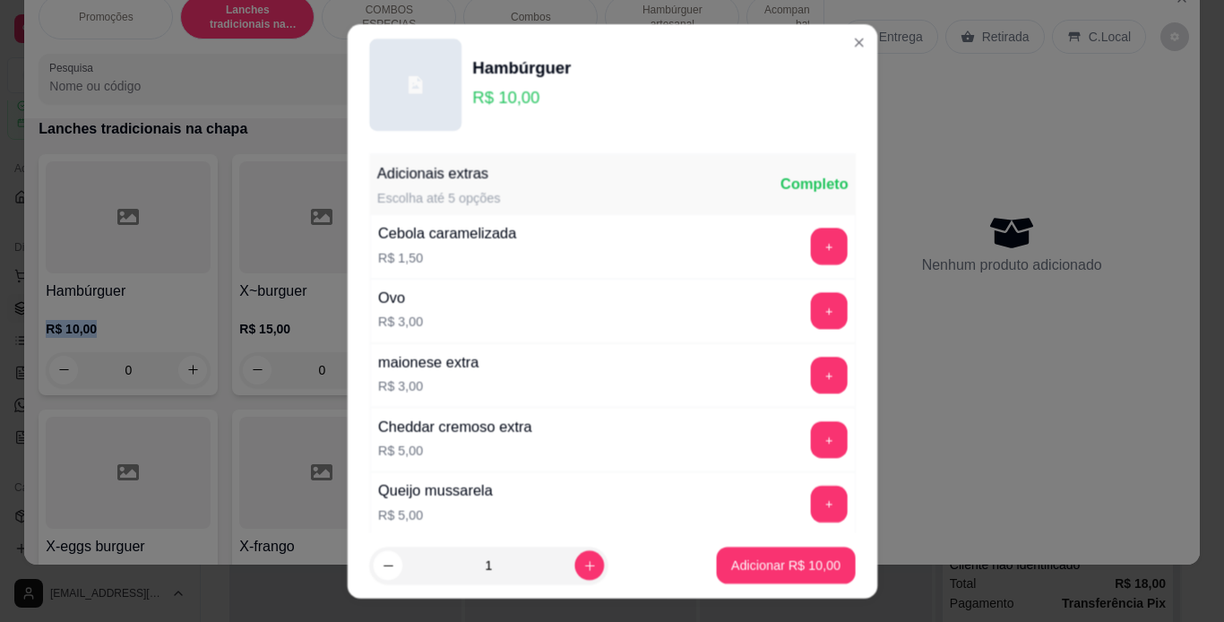
scroll to position [12, 0]
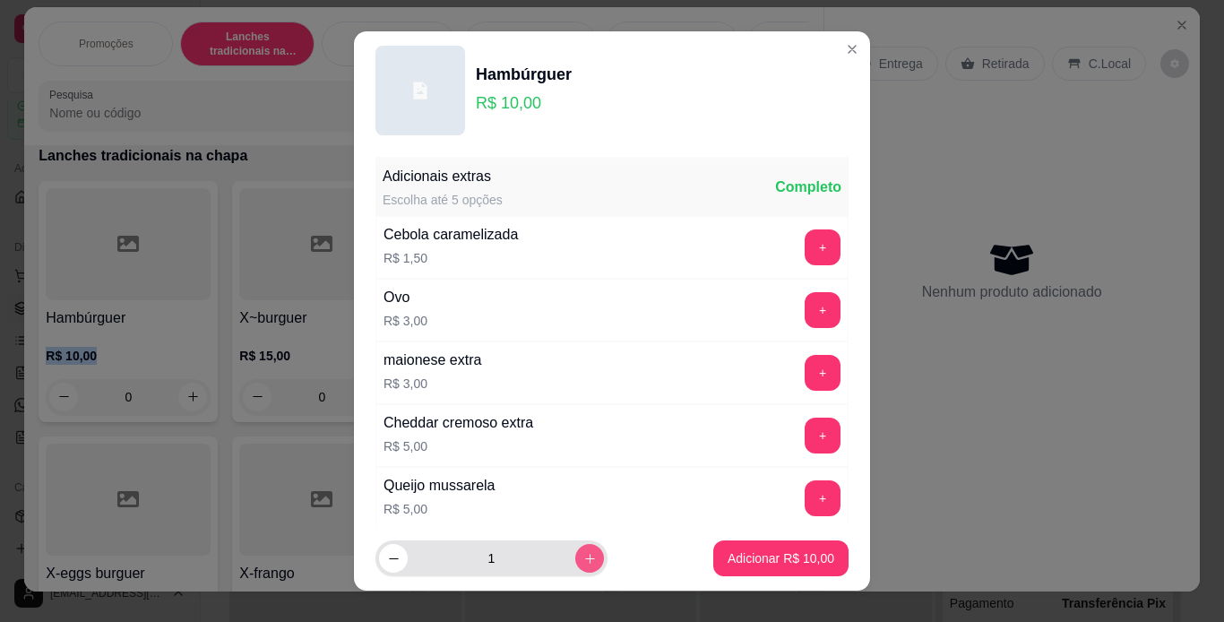
click at [585, 557] on icon "increase-product-quantity" at bounding box center [590, 559] width 10 height 10
type input "3"
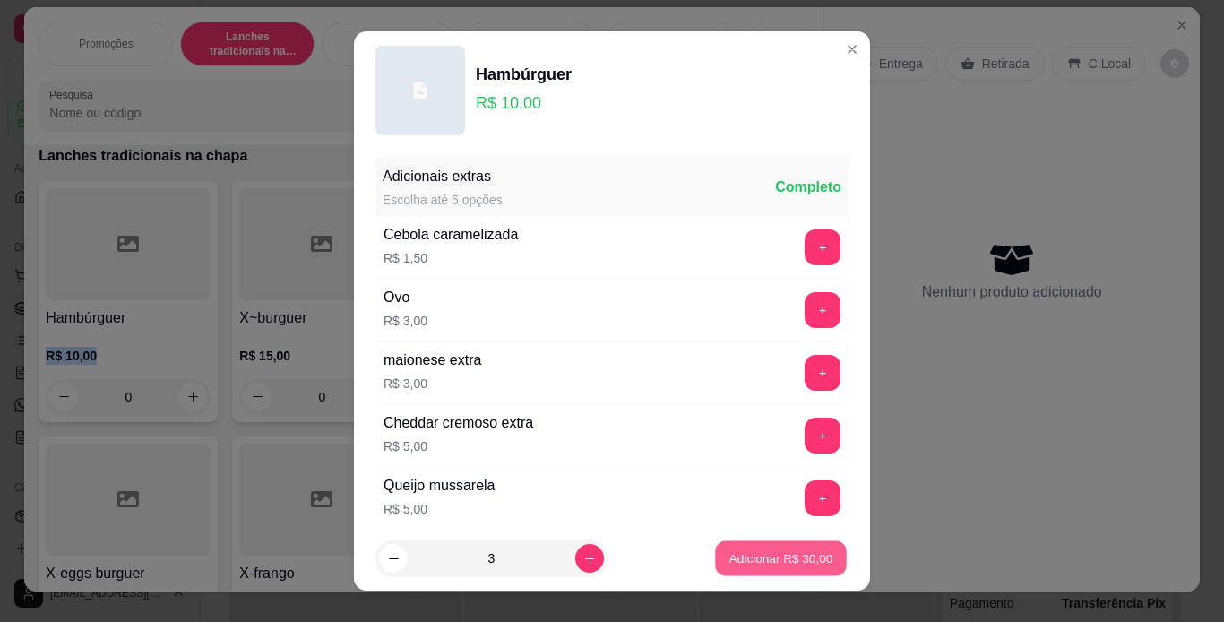
click at [729, 553] on p "Adicionar R$ 30,00" at bounding box center [781, 558] width 104 height 17
type input "3"
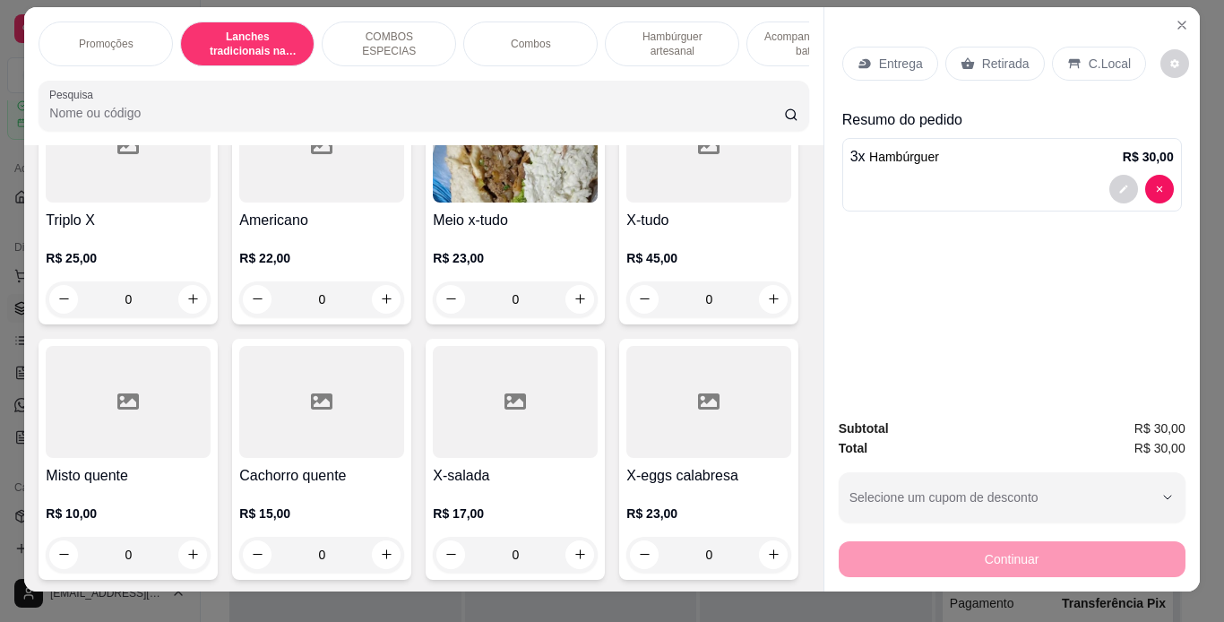
scroll to position [1040, 0]
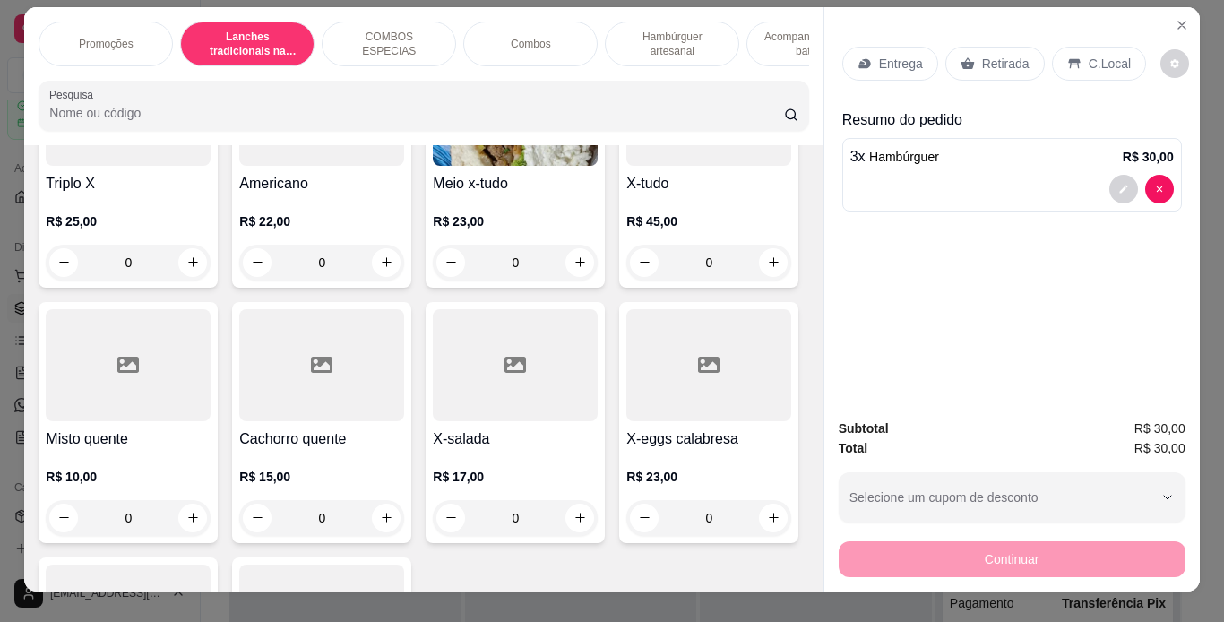
click at [433, 280] on div "0" at bounding box center [515, 263] width 165 height 36
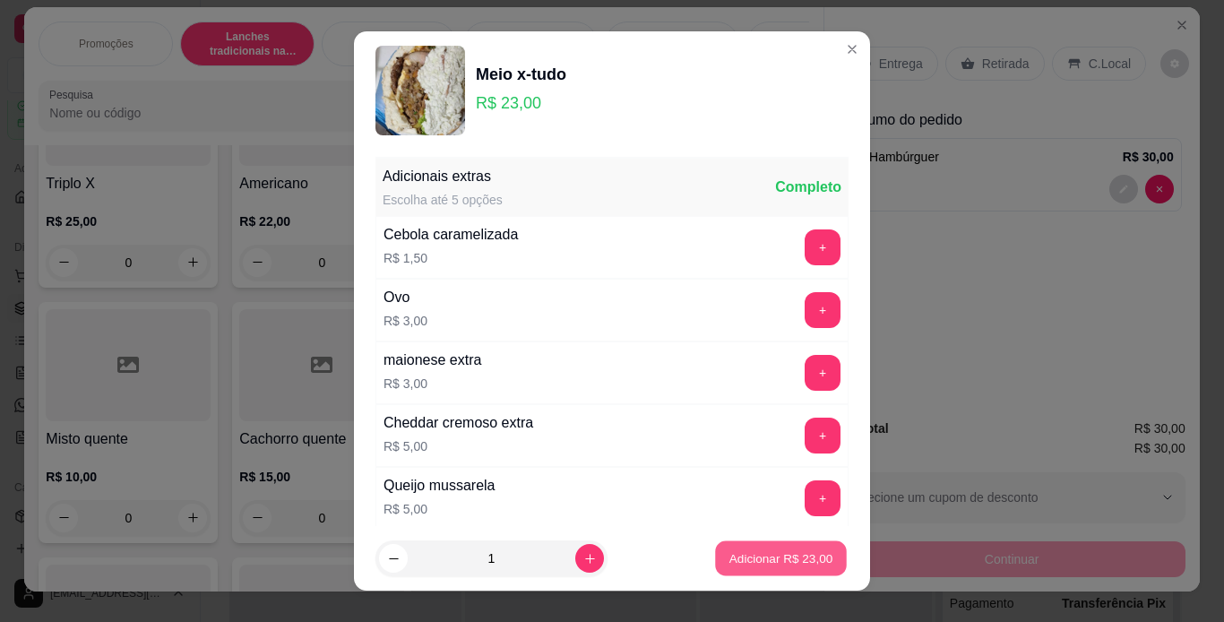
click at [739, 550] on p "Adicionar R$ 23,00" at bounding box center [781, 558] width 104 height 17
type input "1"
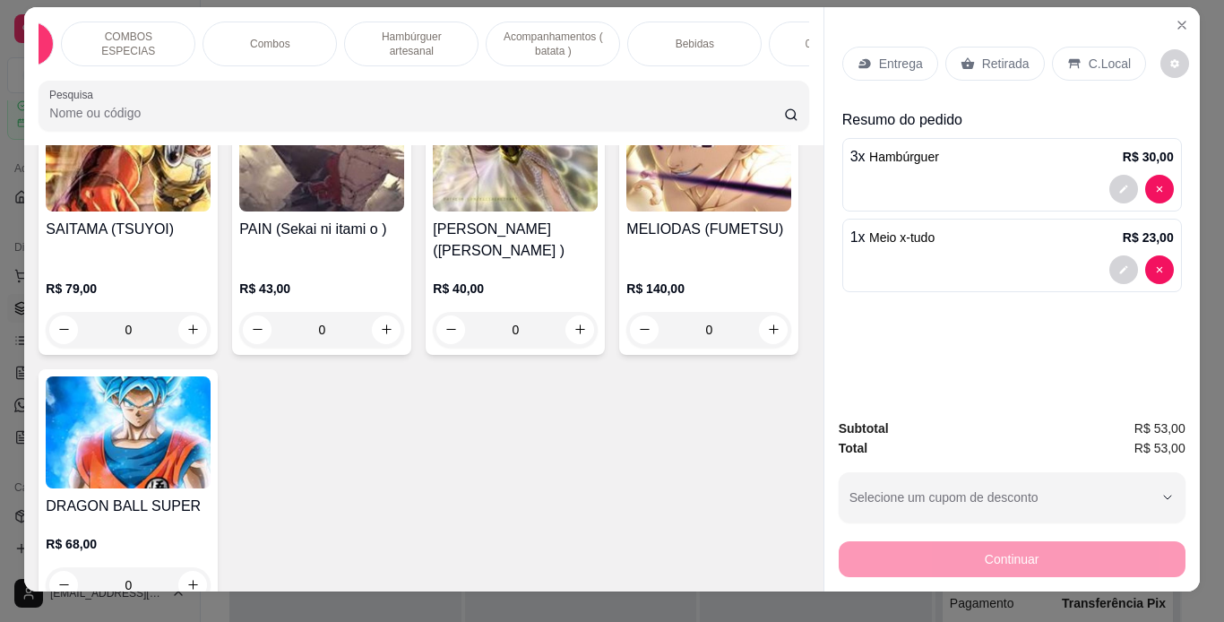
scroll to position [0, 262]
click at [729, 35] on div "Bebidas" at bounding box center [693, 44] width 134 height 45
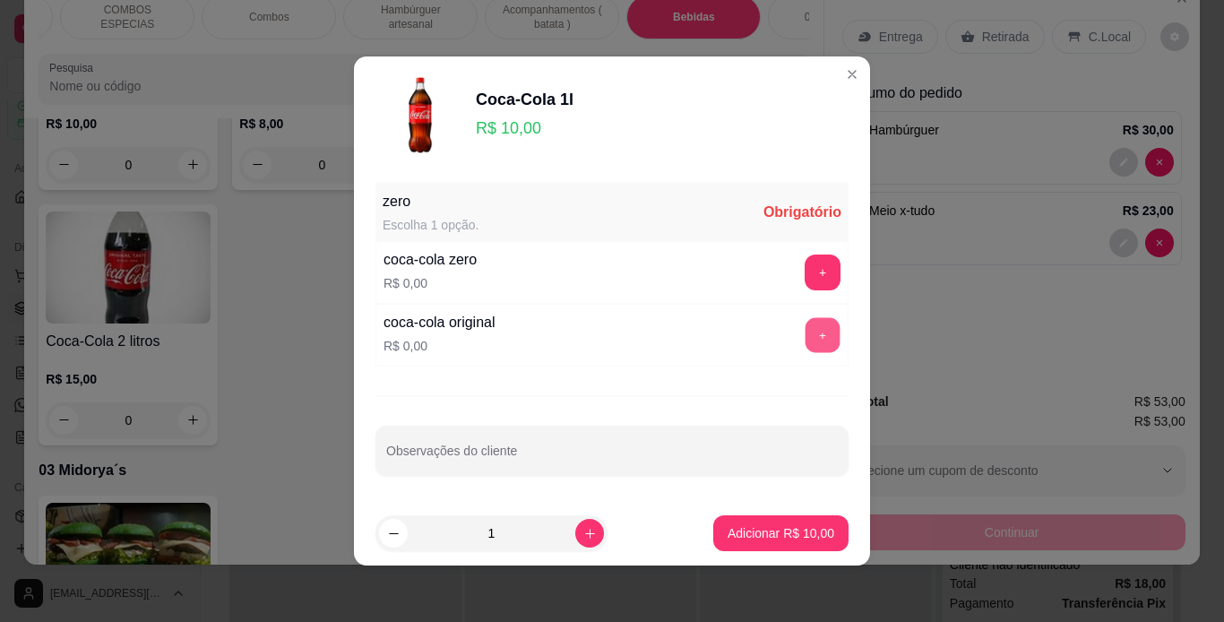
click at [805, 331] on button "+" at bounding box center [822, 335] width 35 height 35
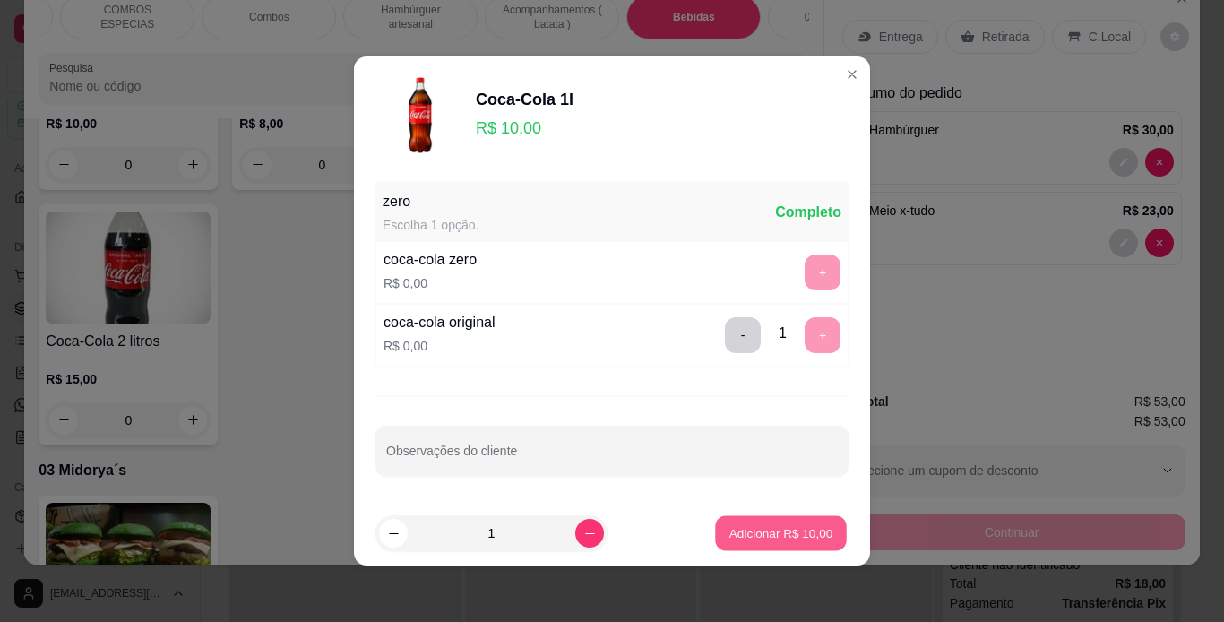
click at [732, 535] on p "Adicionar R$ 10,00" at bounding box center [781, 532] width 104 height 17
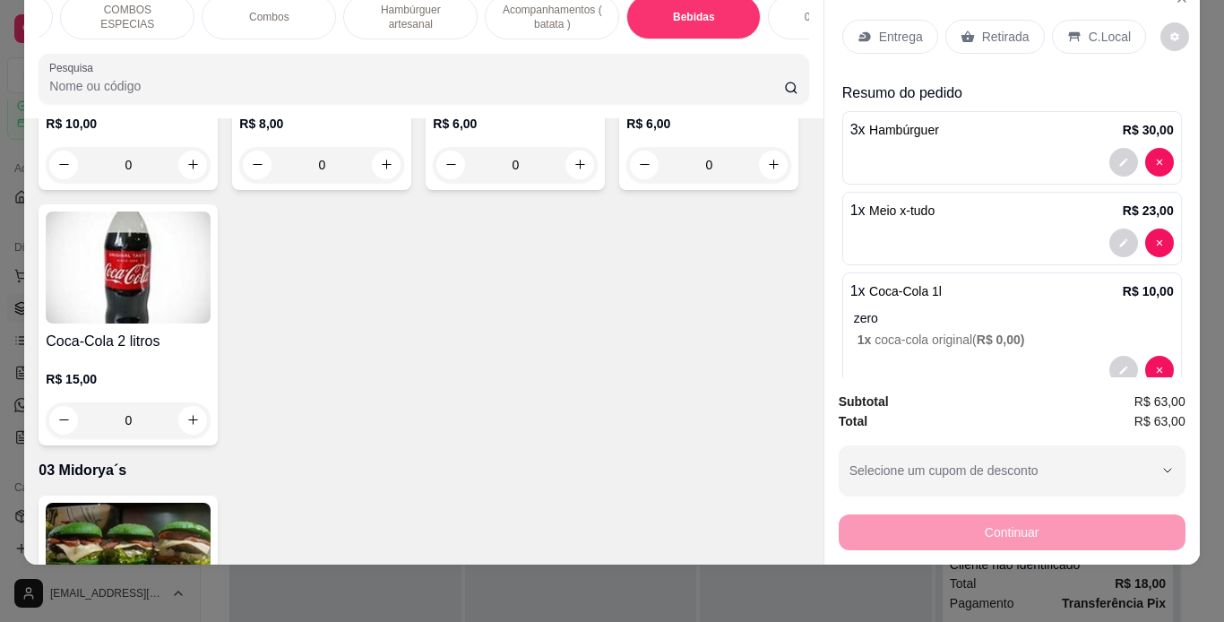
click at [1067, 30] on icon at bounding box center [1074, 37] width 14 height 14
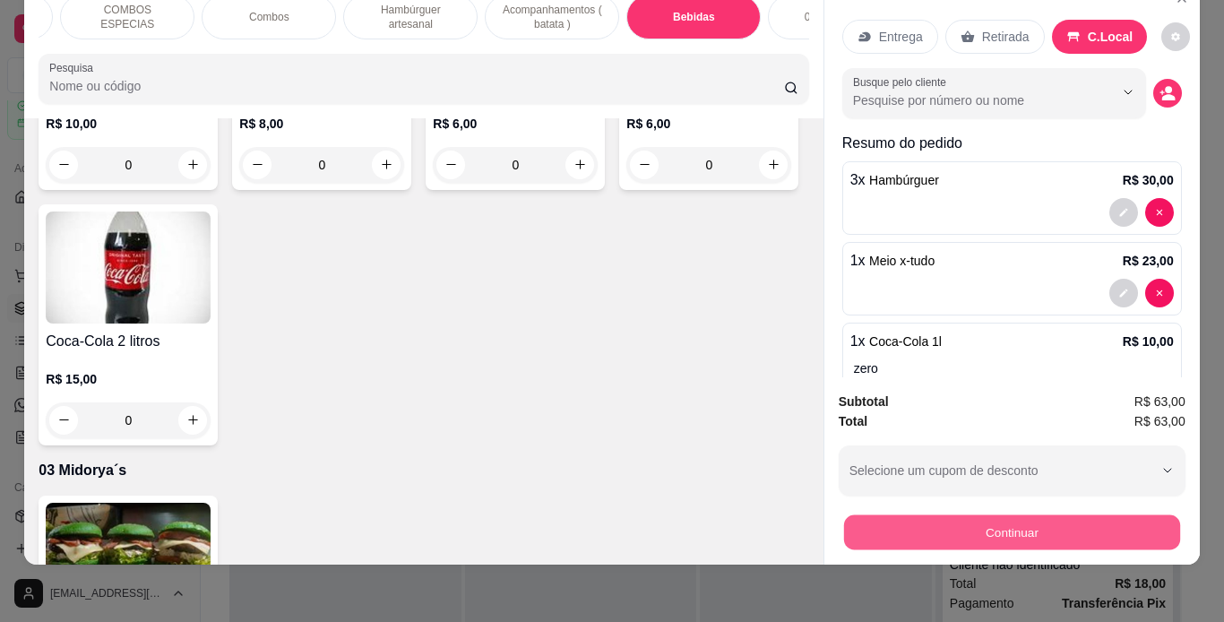
click at [884, 515] on button "Continuar" at bounding box center [1011, 532] width 336 height 35
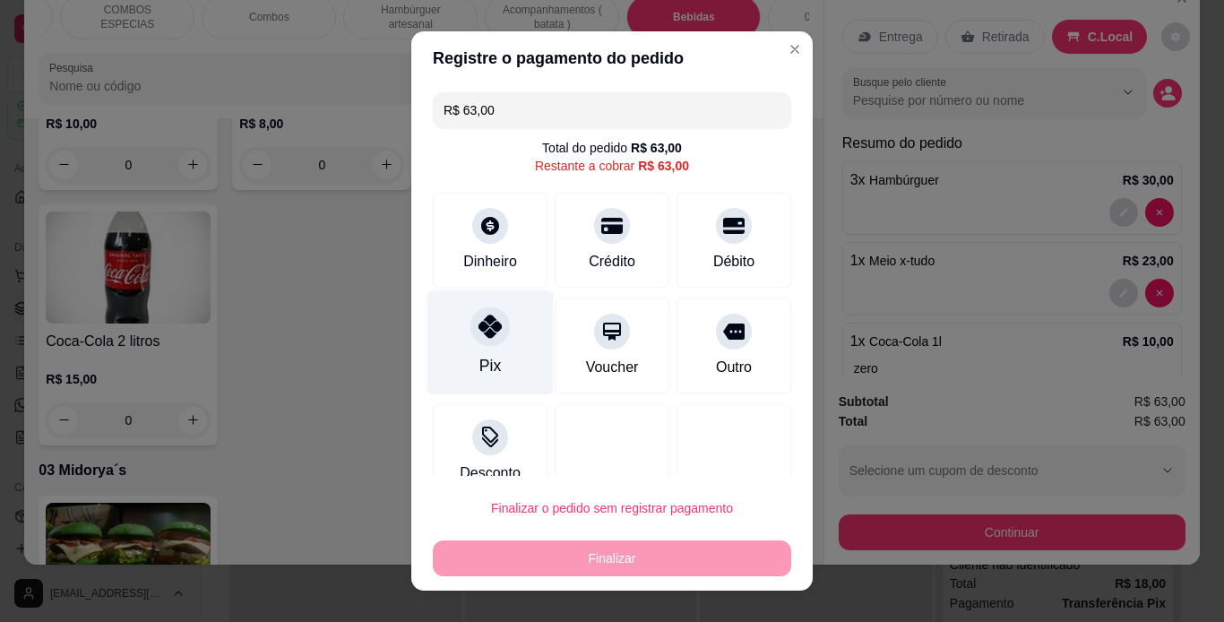
click at [488, 334] on icon at bounding box center [489, 325] width 23 height 23
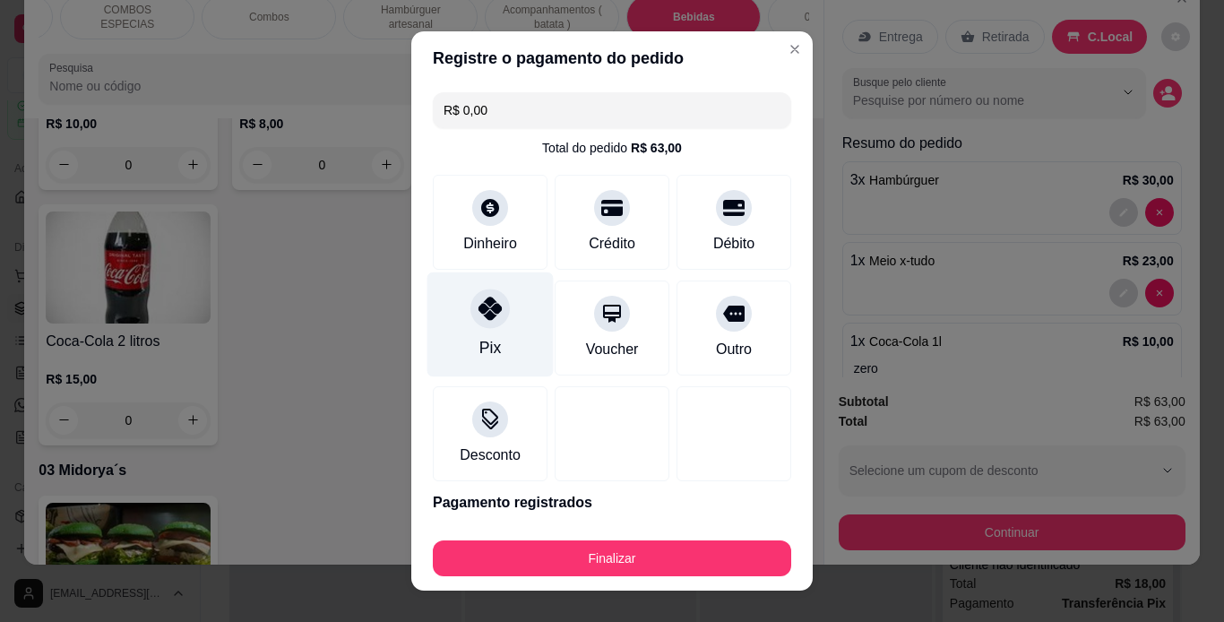
type input "R$ 0,00"
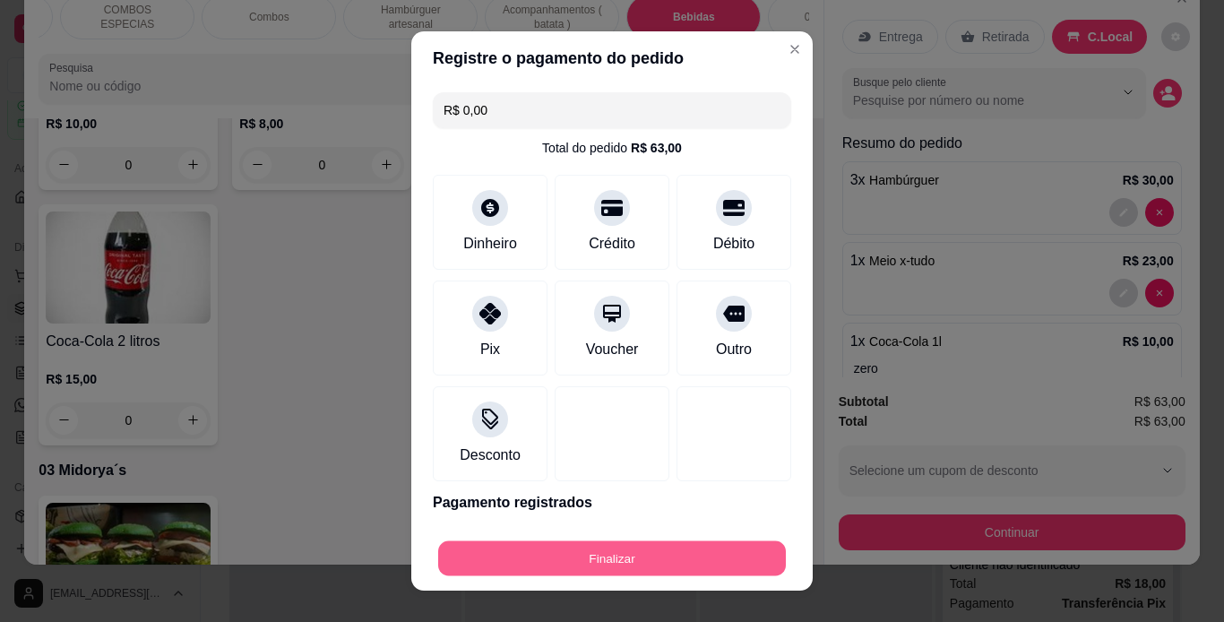
click at [671, 565] on button "Finalizar" at bounding box center [612, 558] width 348 height 35
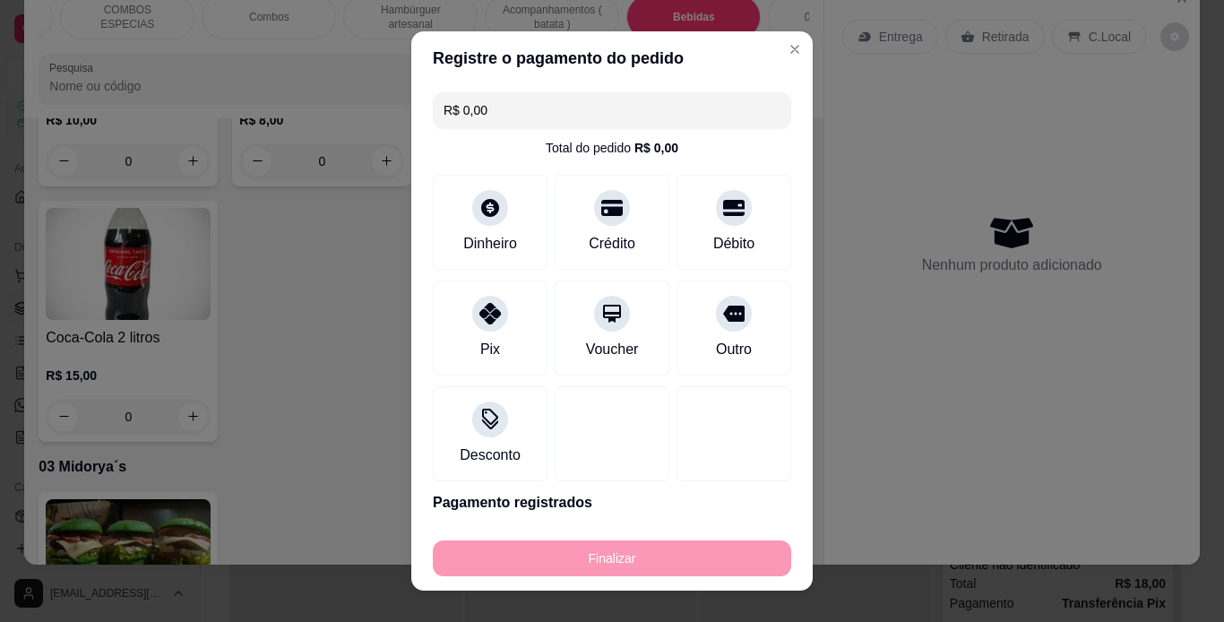
type input "0"
type input "-R$ 63,00"
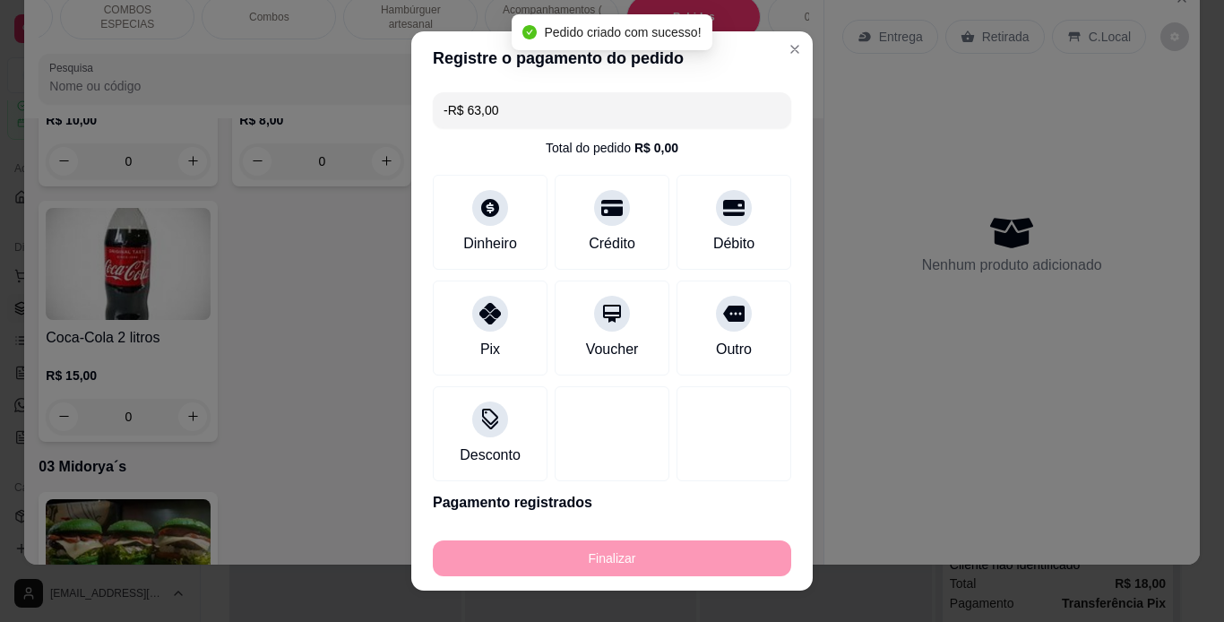
scroll to position [5247, 0]
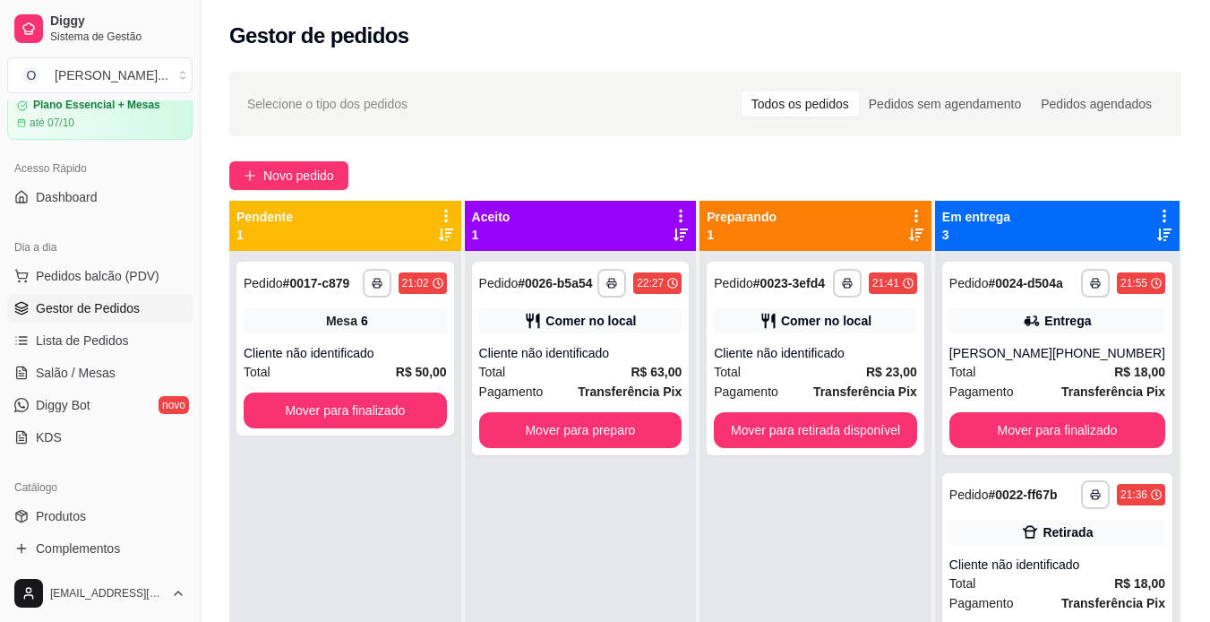
click at [859, 573] on div "**********" at bounding box center [816, 562] width 232 height 622
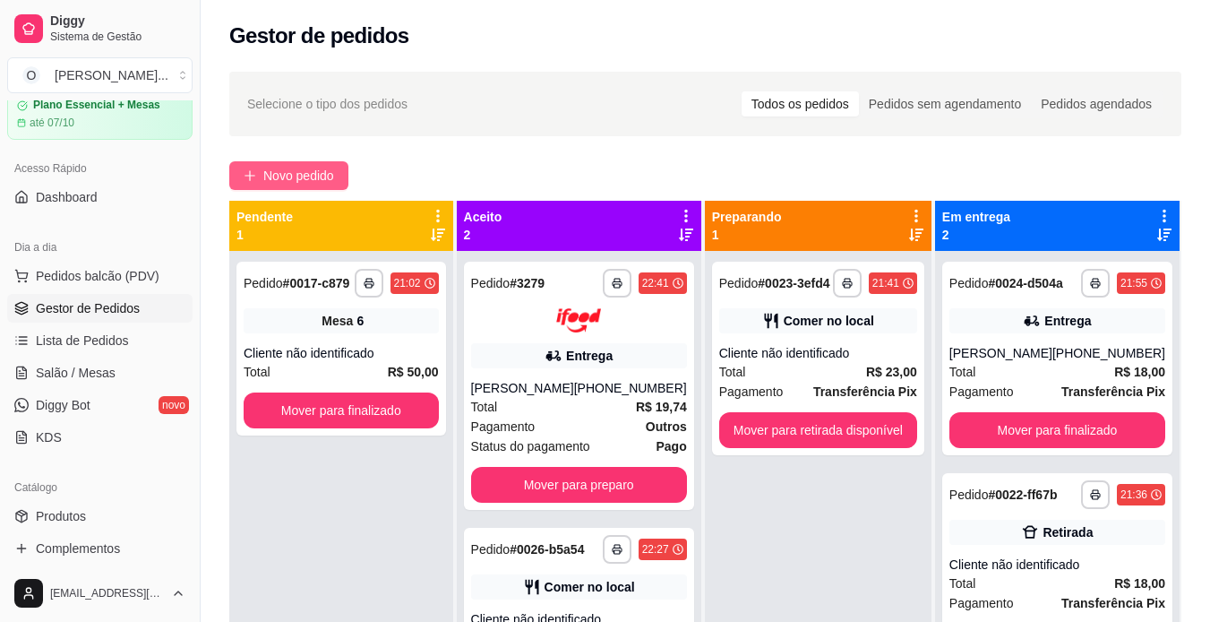
click at [268, 178] on span "Novo pedido" at bounding box center [298, 176] width 71 height 20
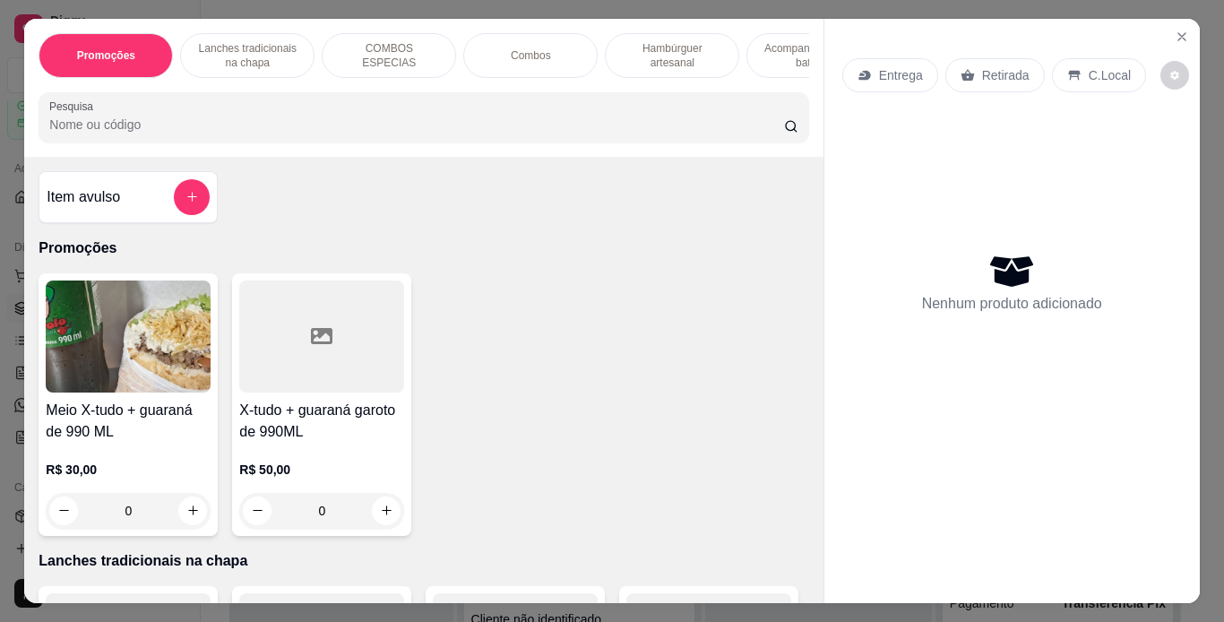
click at [667, 42] on p "Hambúrguer artesanal" at bounding box center [672, 55] width 104 height 29
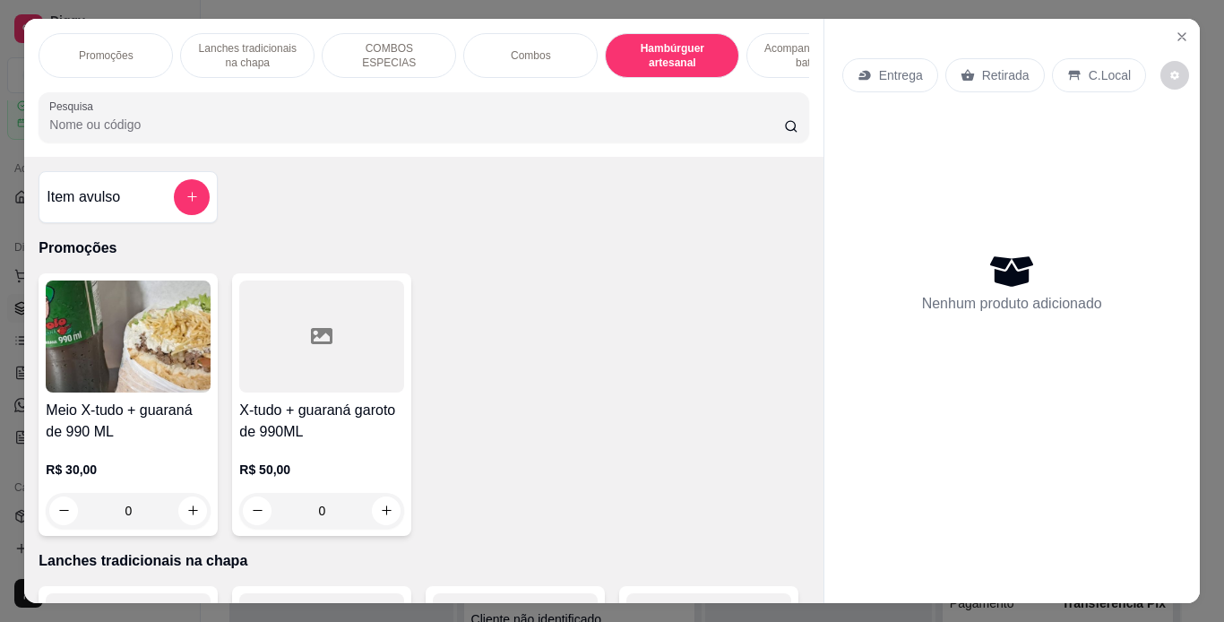
scroll to position [46, 0]
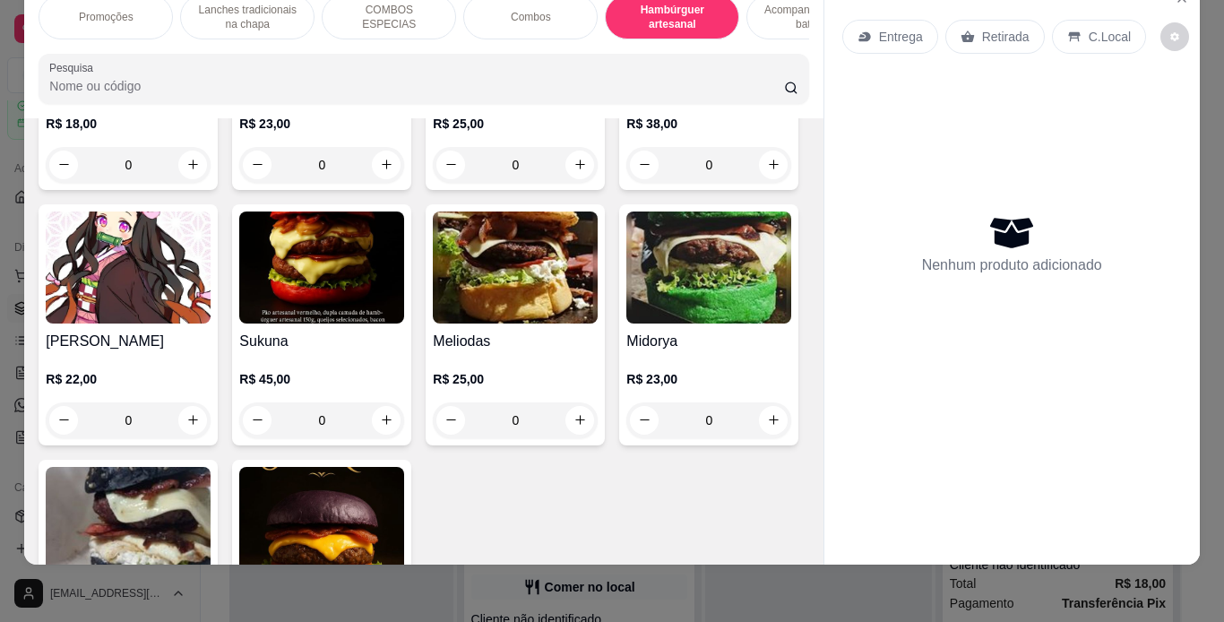
click at [262, 13] on p "Lanches tradicionais na chapa" at bounding box center [247, 17] width 104 height 29
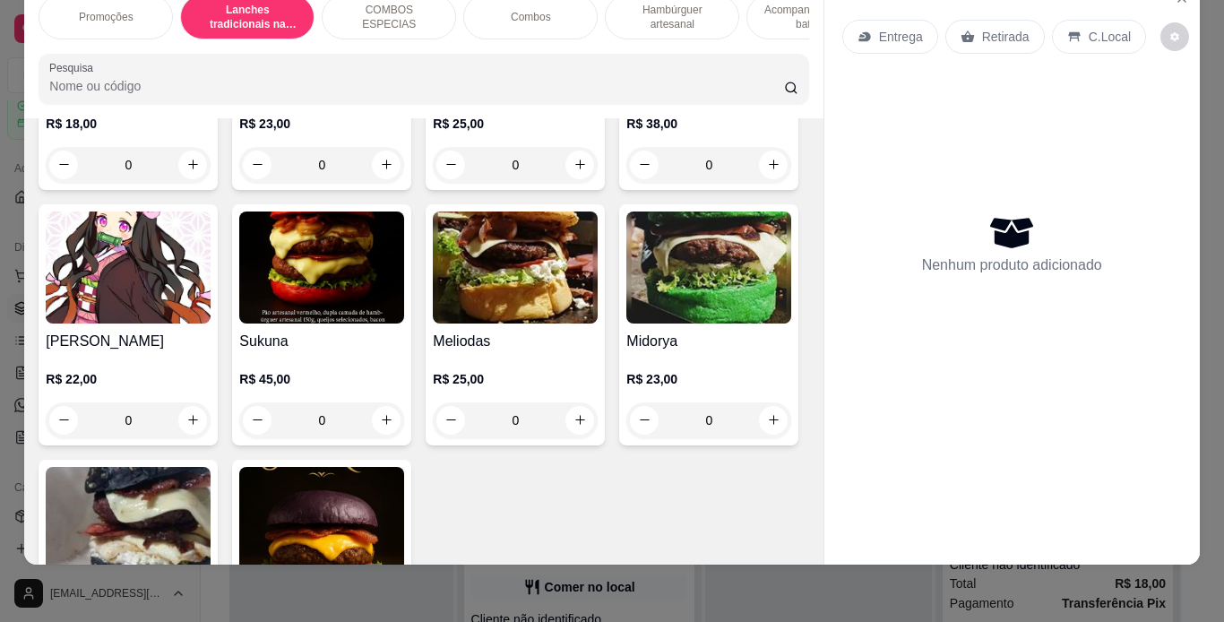
scroll to position [393, 0]
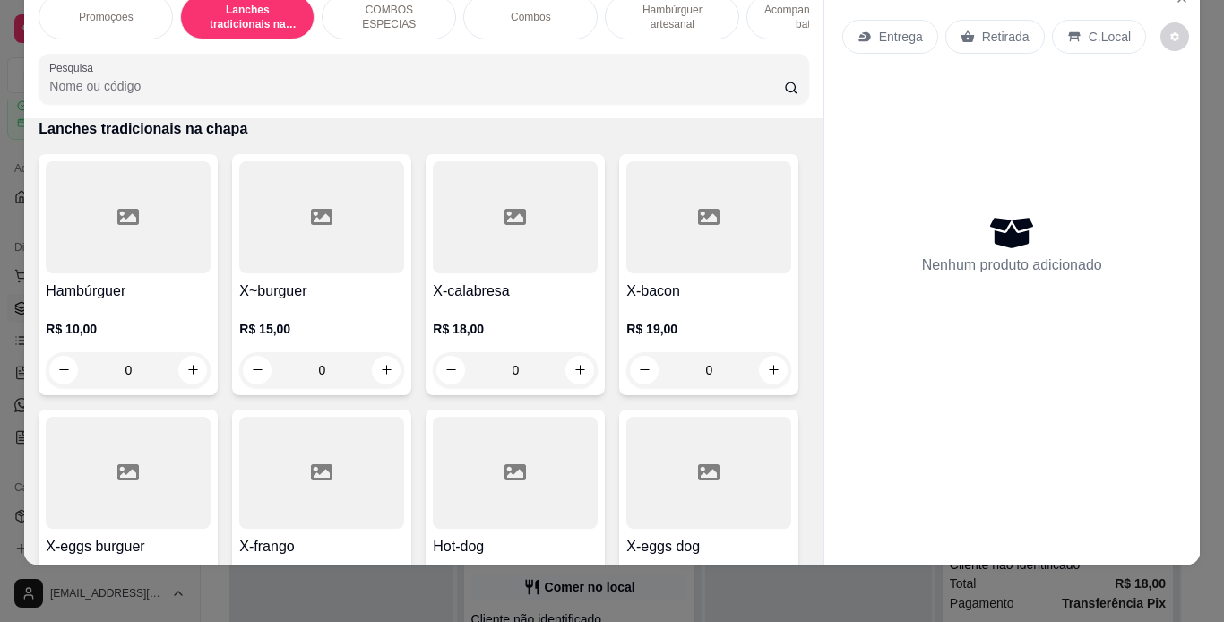
click at [181, 368] on div "0" at bounding box center [128, 370] width 165 height 36
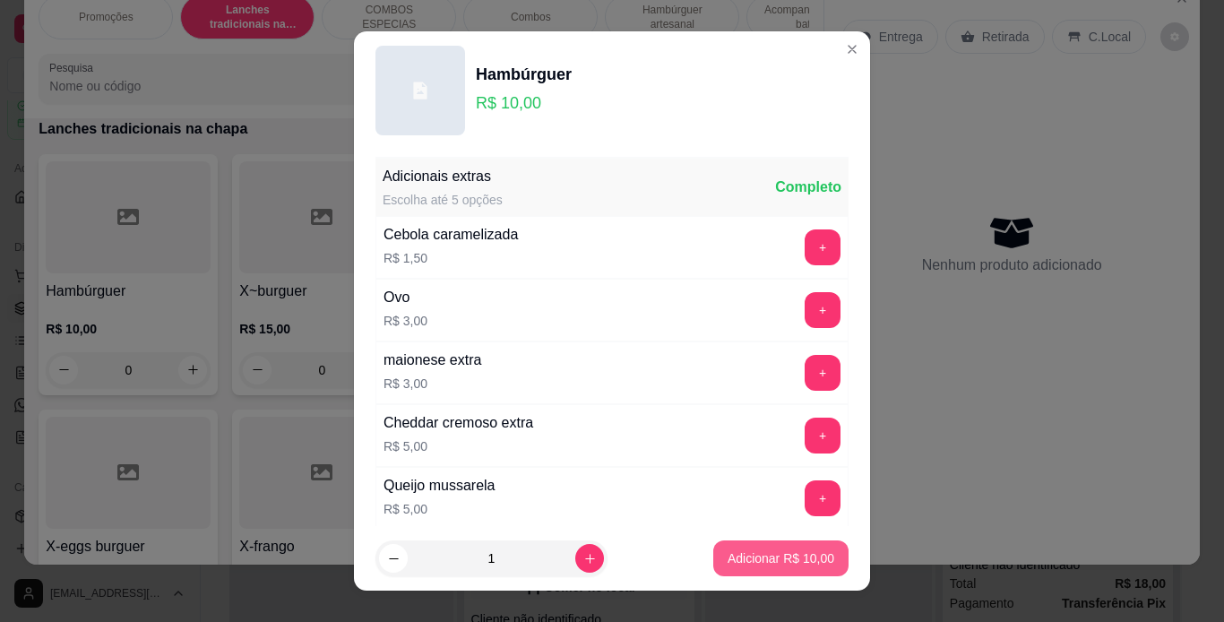
click at [753, 555] on p "Adicionar R$ 10,00" at bounding box center [780, 558] width 107 height 18
type input "1"
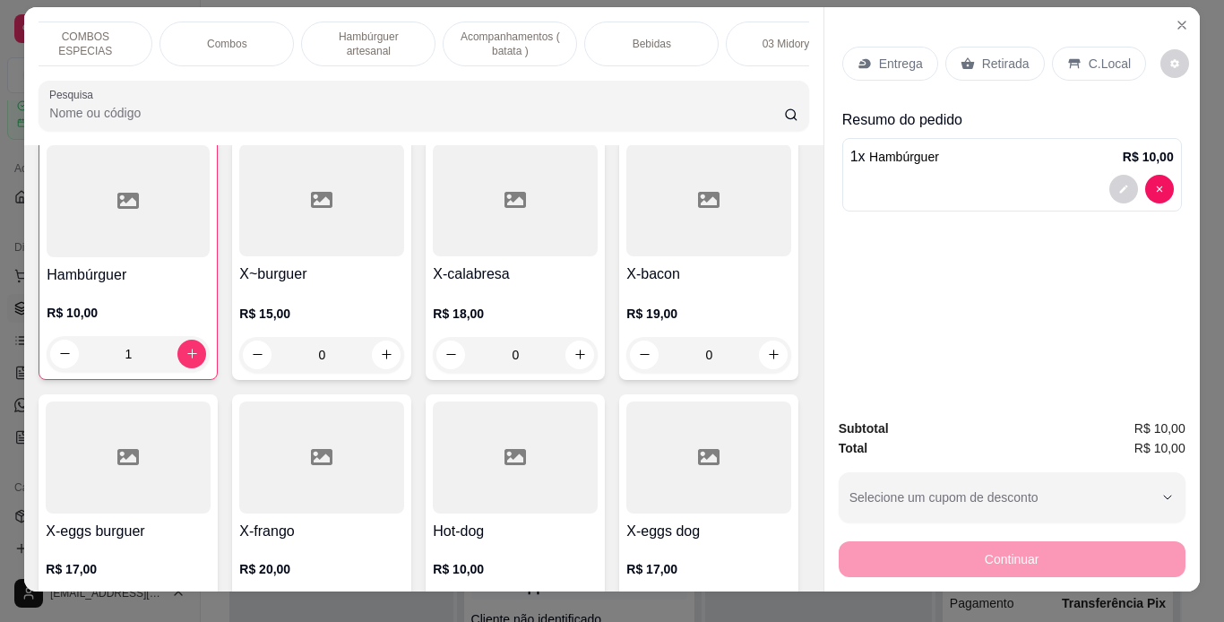
scroll to position [0, 305]
click at [676, 36] on div "Bebidas" at bounding box center [650, 44] width 134 height 45
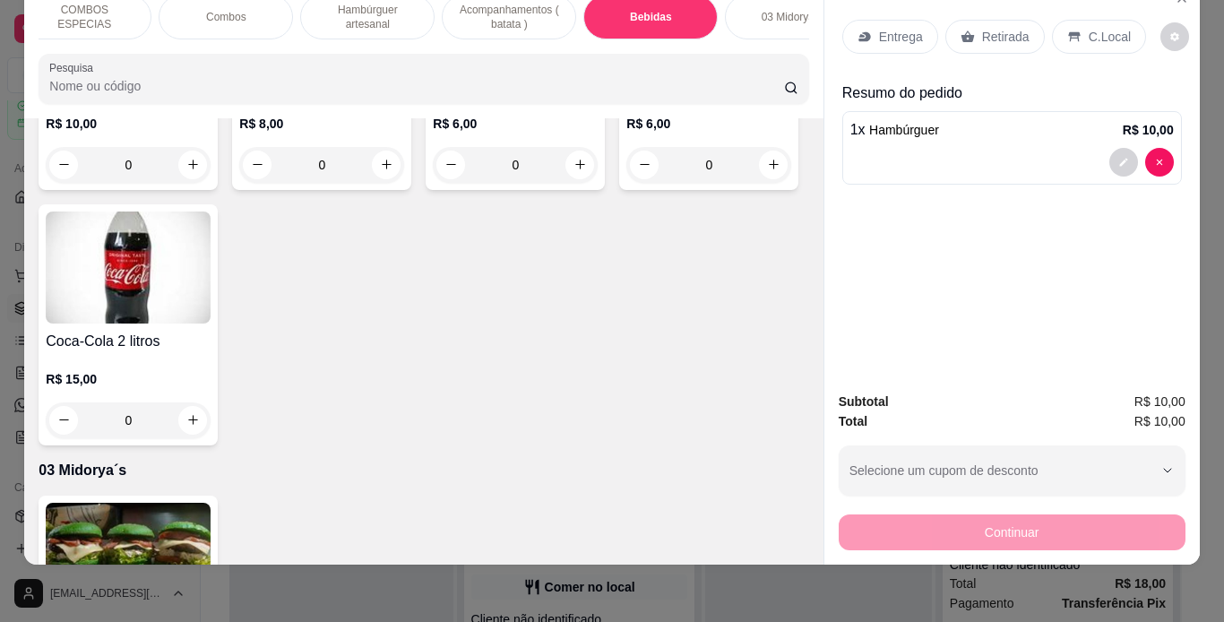
scroll to position [12, 0]
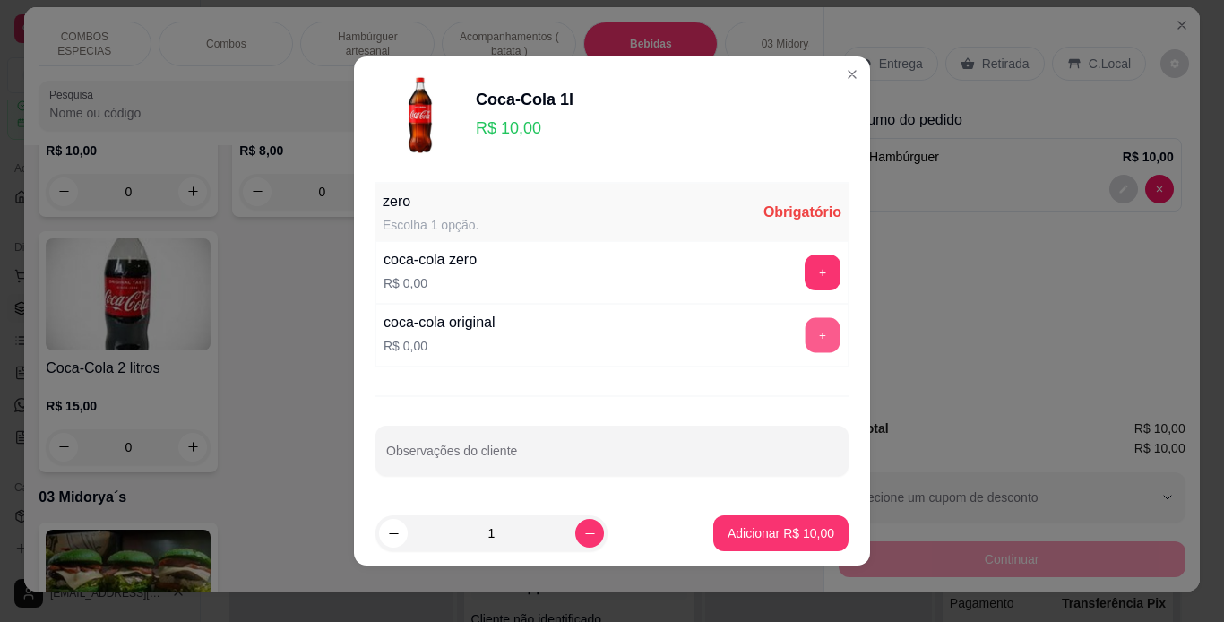
click at [805, 329] on button "+" at bounding box center [822, 335] width 35 height 35
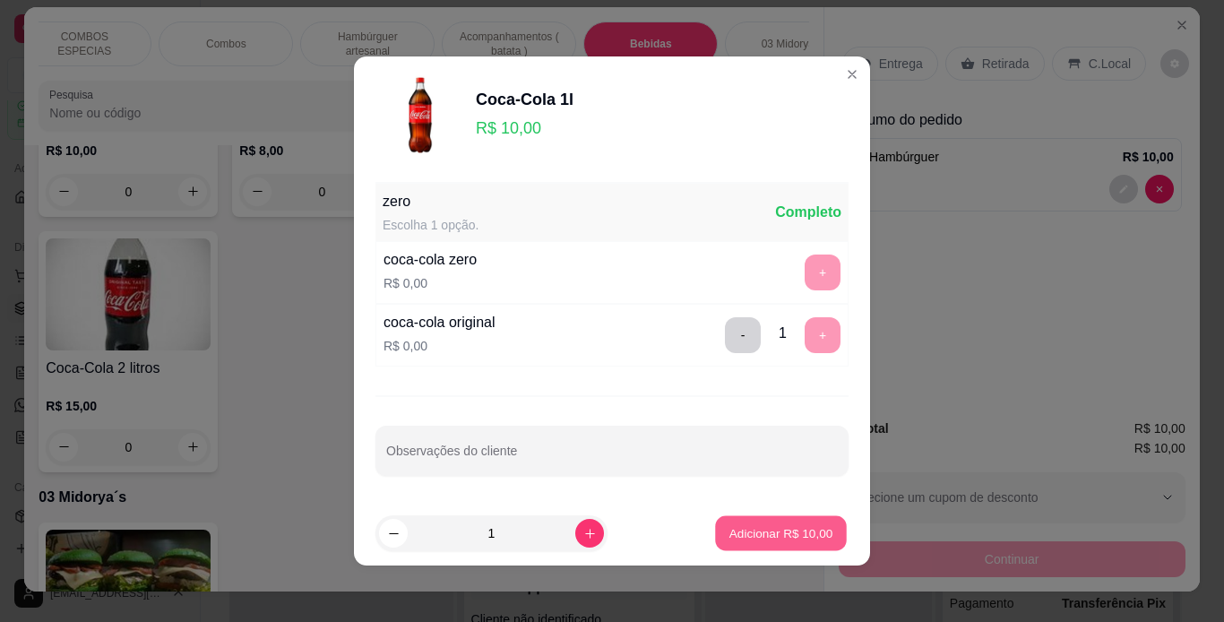
click at [765, 529] on p "Adicionar R$ 10,00" at bounding box center [781, 532] width 104 height 17
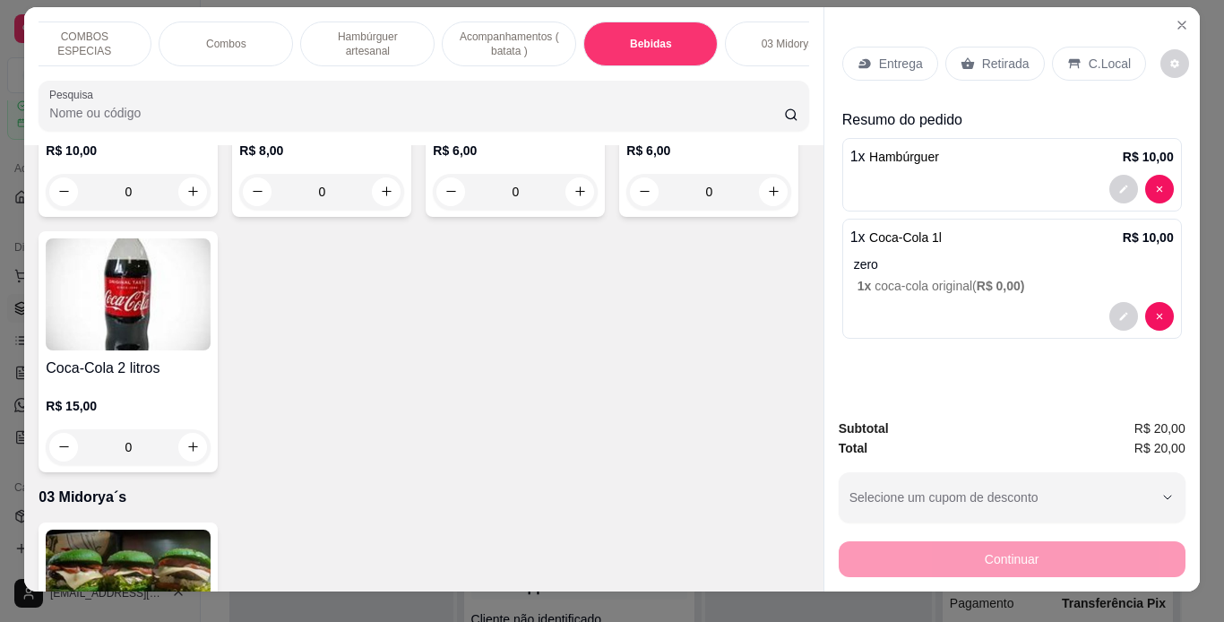
click at [1089, 55] on p "C.Local" at bounding box center [1110, 64] width 42 height 18
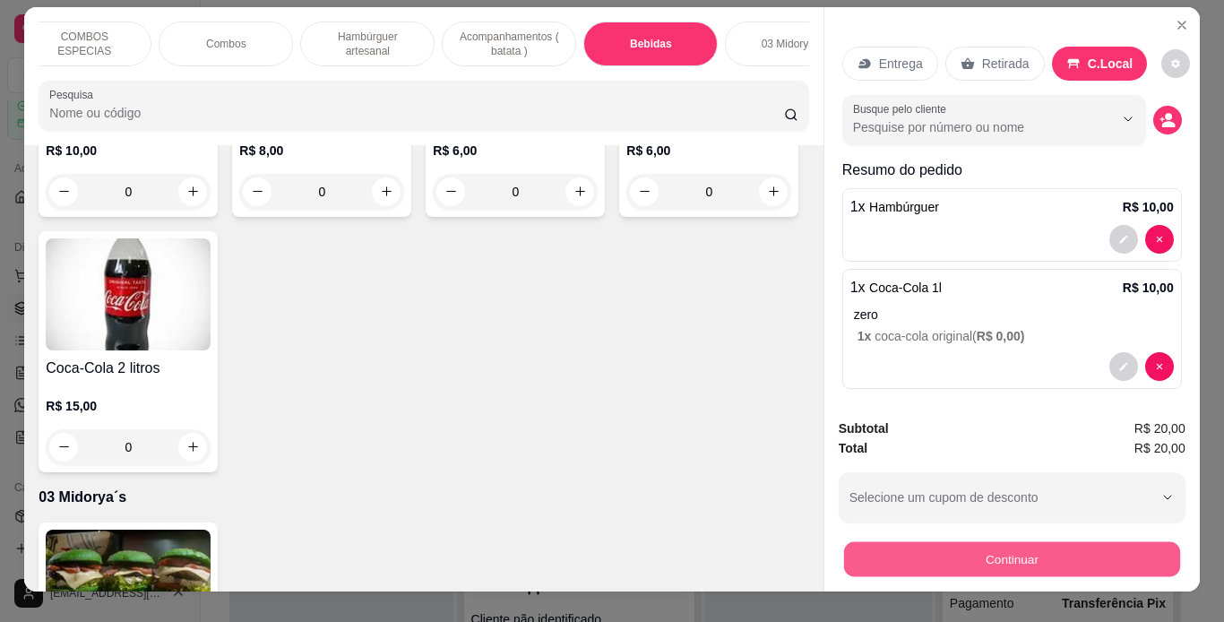
click at [913, 543] on button "Continuar" at bounding box center [1011, 559] width 336 height 35
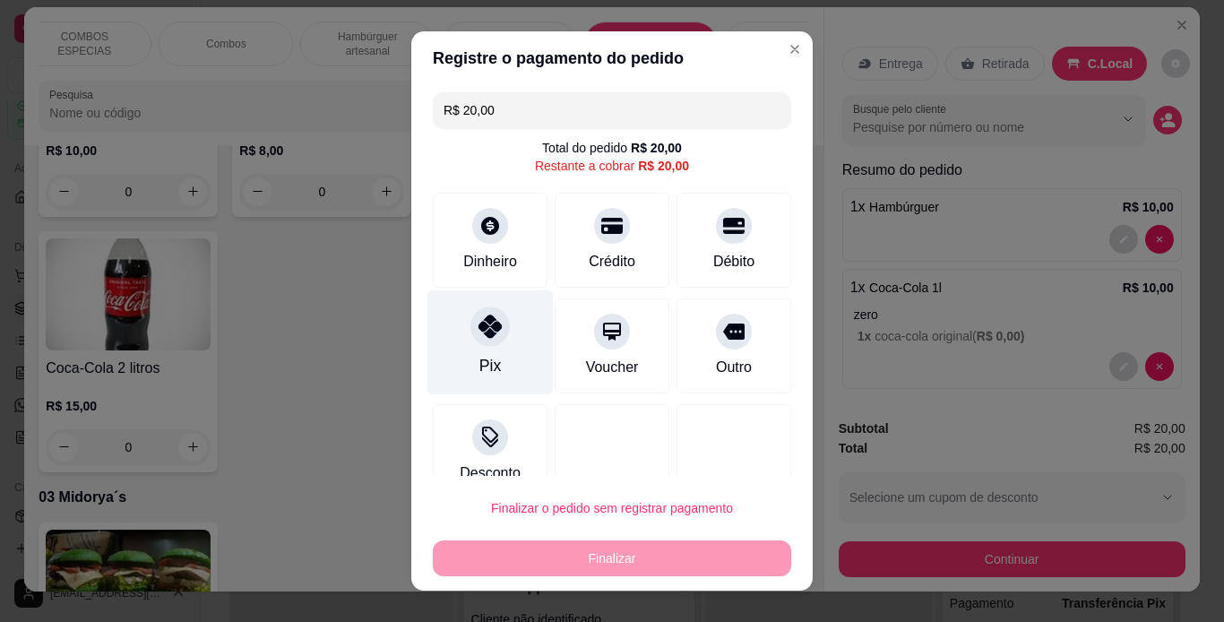
click at [478, 324] on icon at bounding box center [489, 325] width 23 height 23
type input "R$ 0,00"
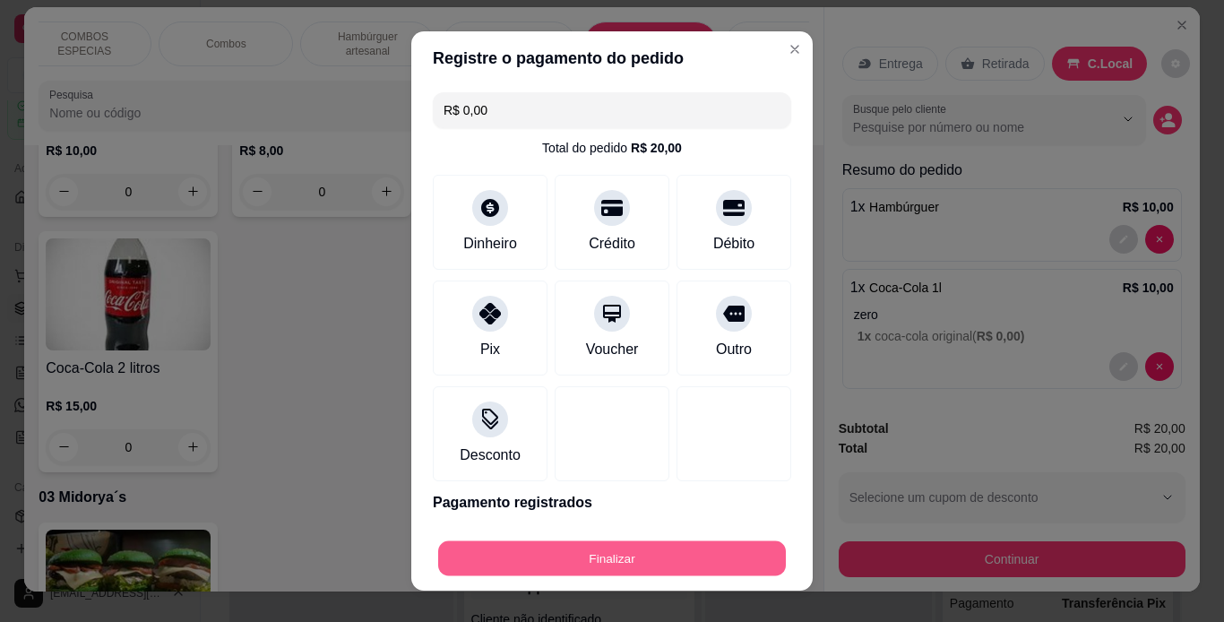
click at [635, 564] on button "Finalizar" at bounding box center [612, 558] width 348 height 35
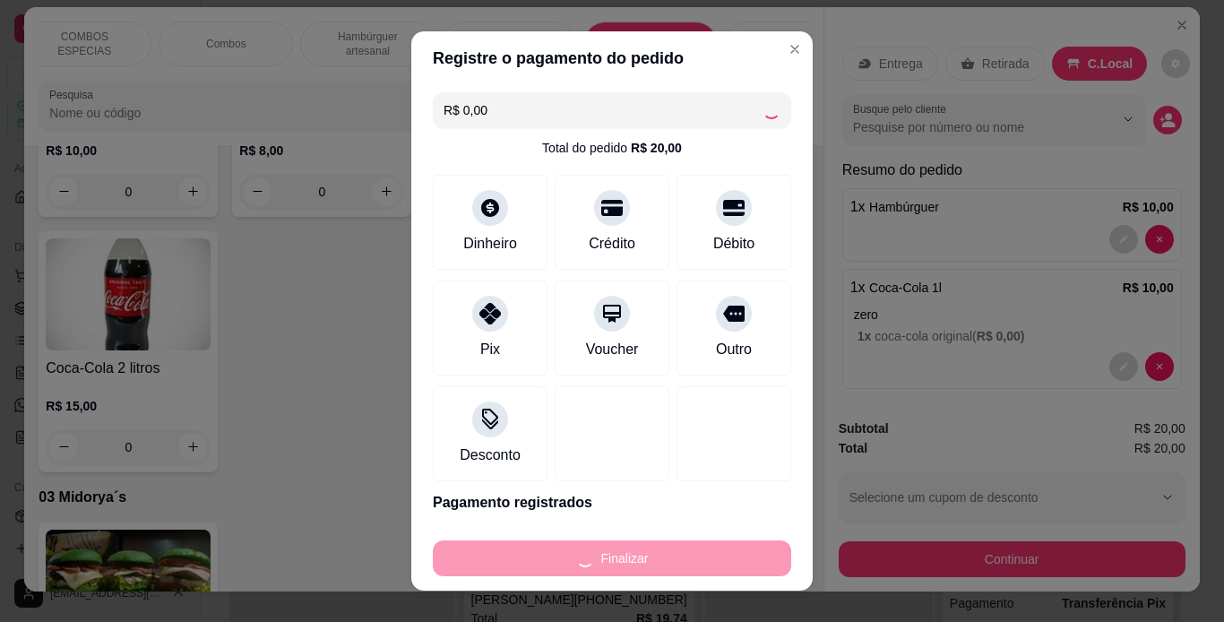
type input "0"
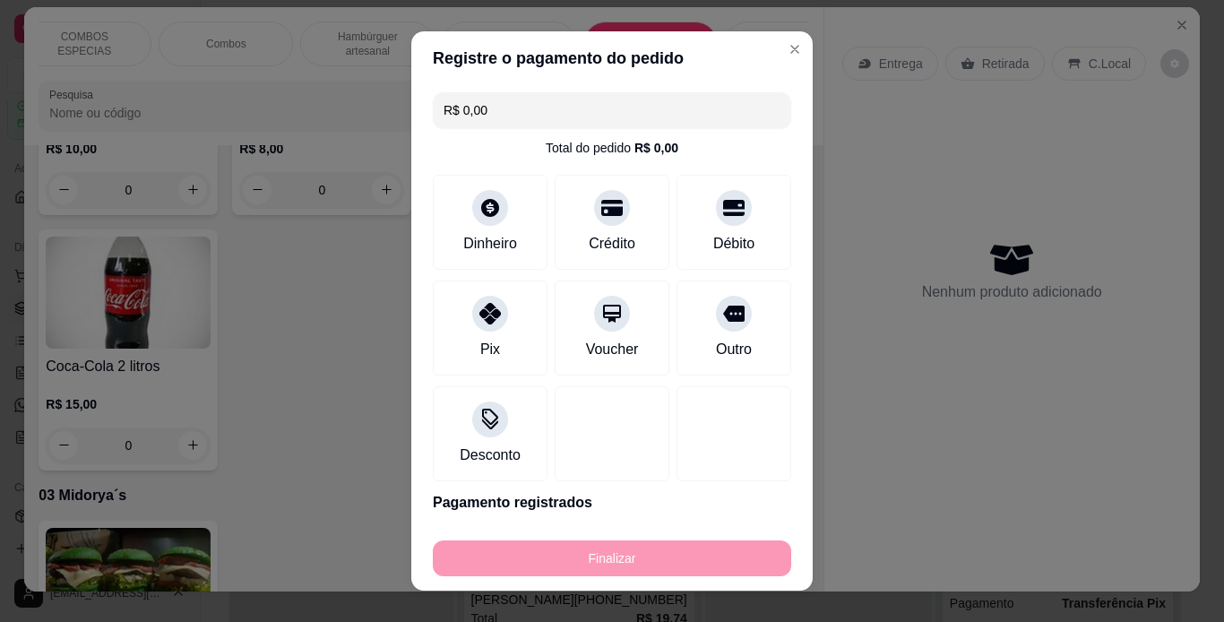
type input "-R$ 20,00"
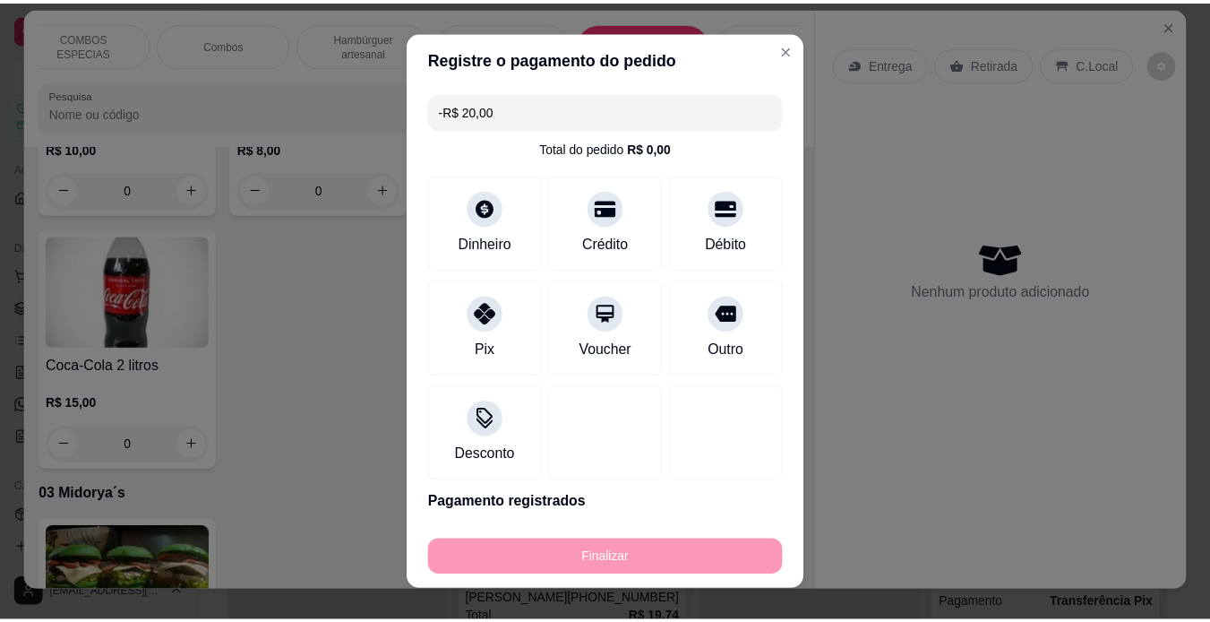
scroll to position [5247, 0]
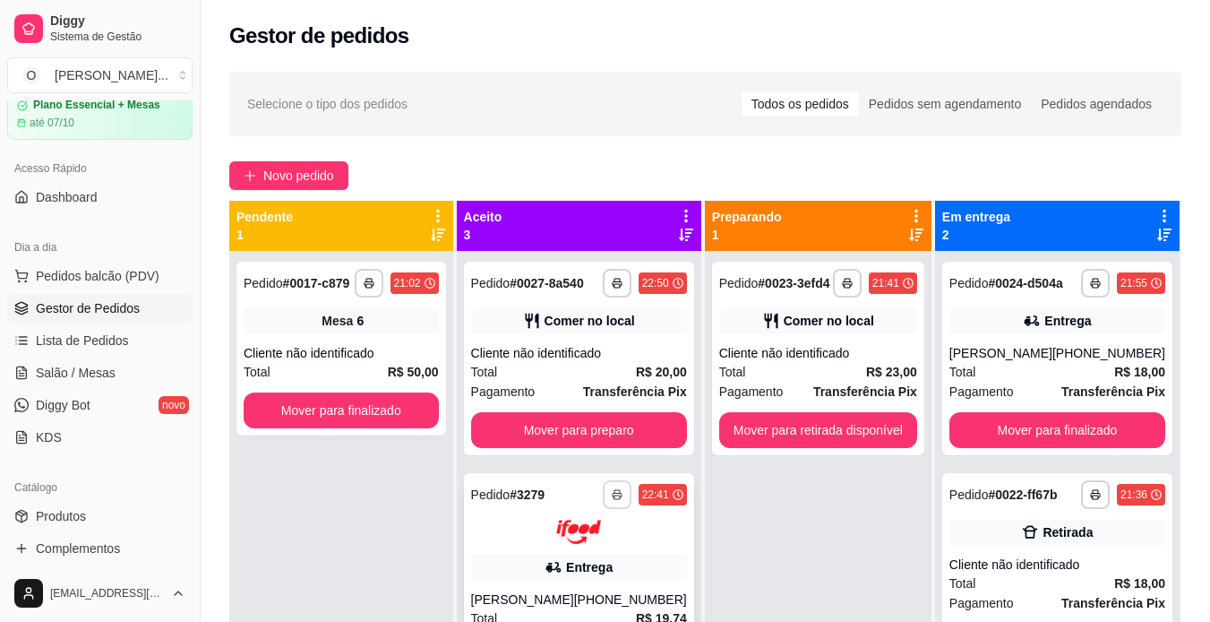
click at [603, 505] on button "button" at bounding box center [617, 494] width 29 height 29
click at [583, 574] on button "IMPRESSORA" at bounding box center [550, 571] width 125 height 28
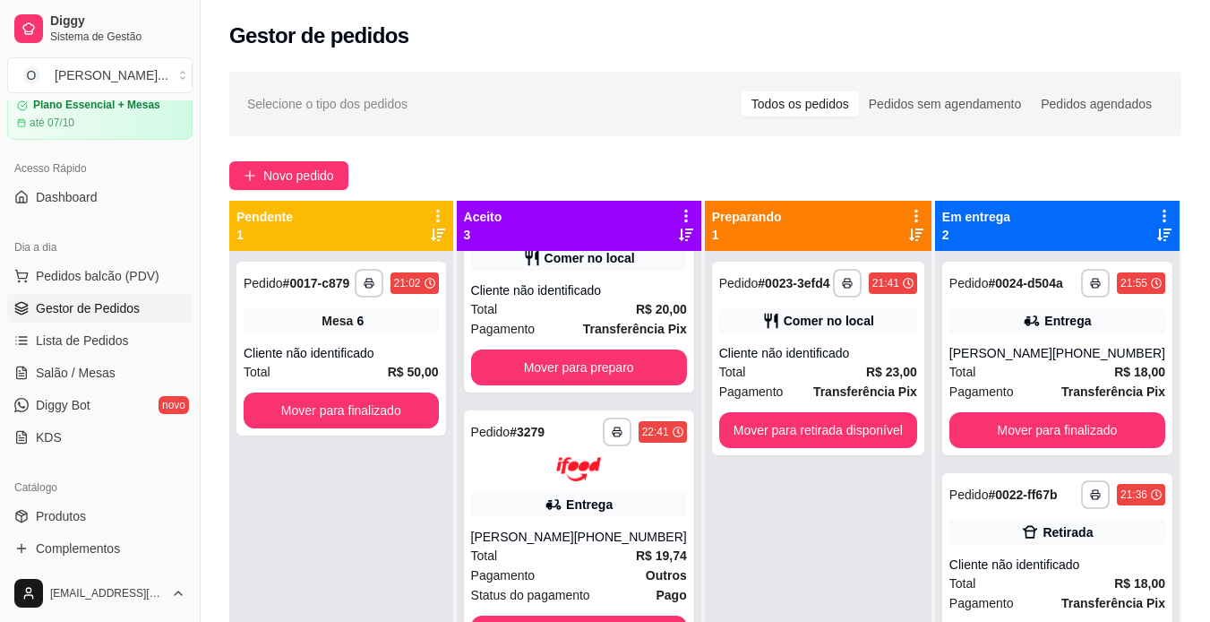
scroll to position [114, 0]
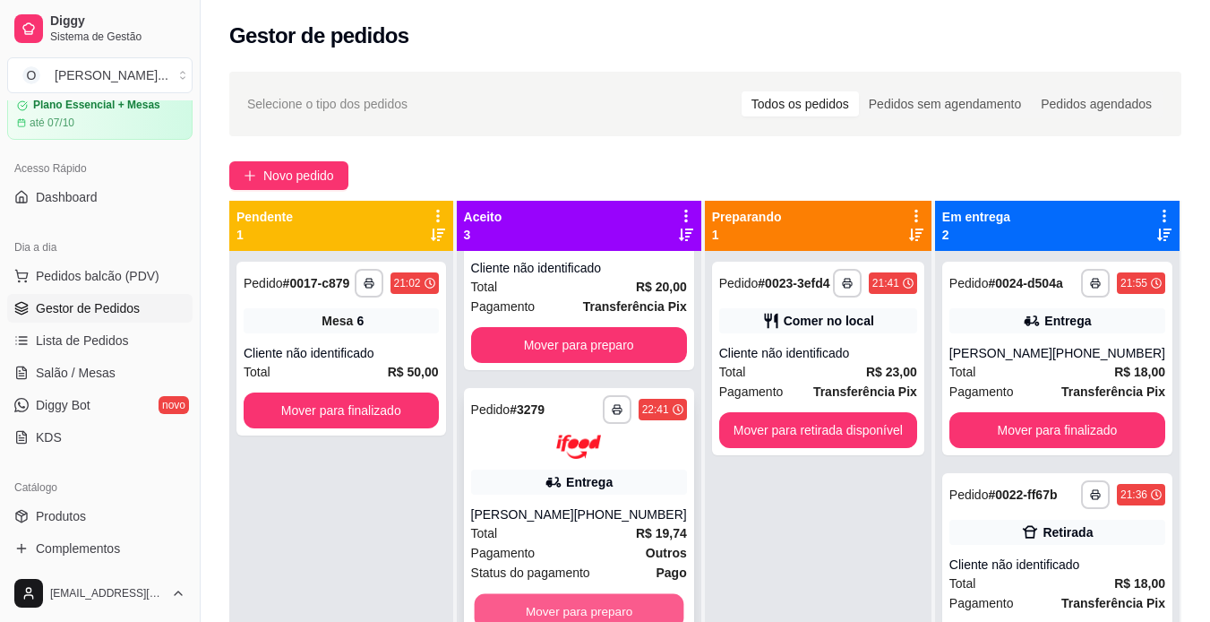
click at [581, 593] on button "Mover para preparo" at bounding box center [579, 610] width 210 height 35
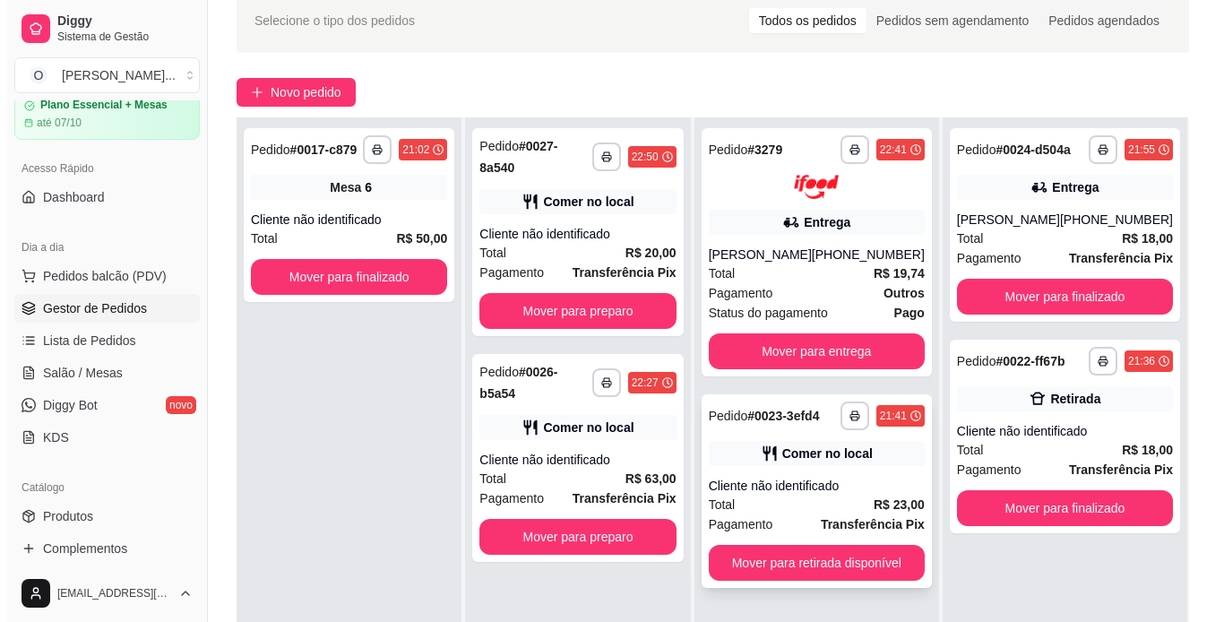
scroll to position [84, 0]
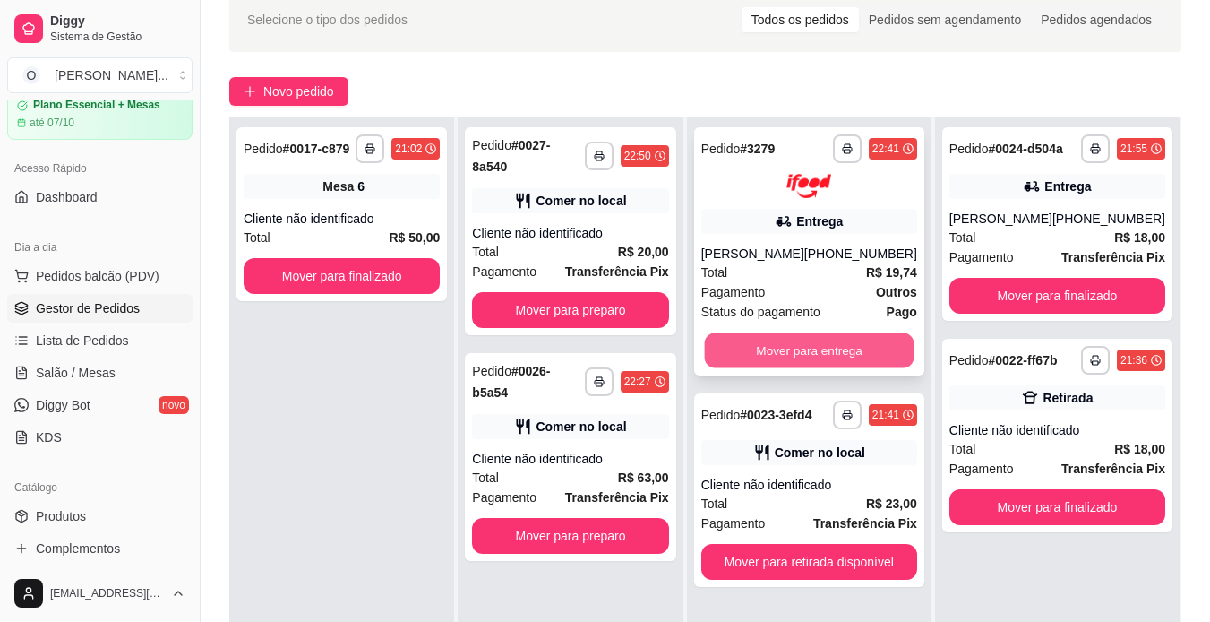
click at [815, 353] on button "Mover para entrega" at bounding box center [809, 349] width 210 height 35
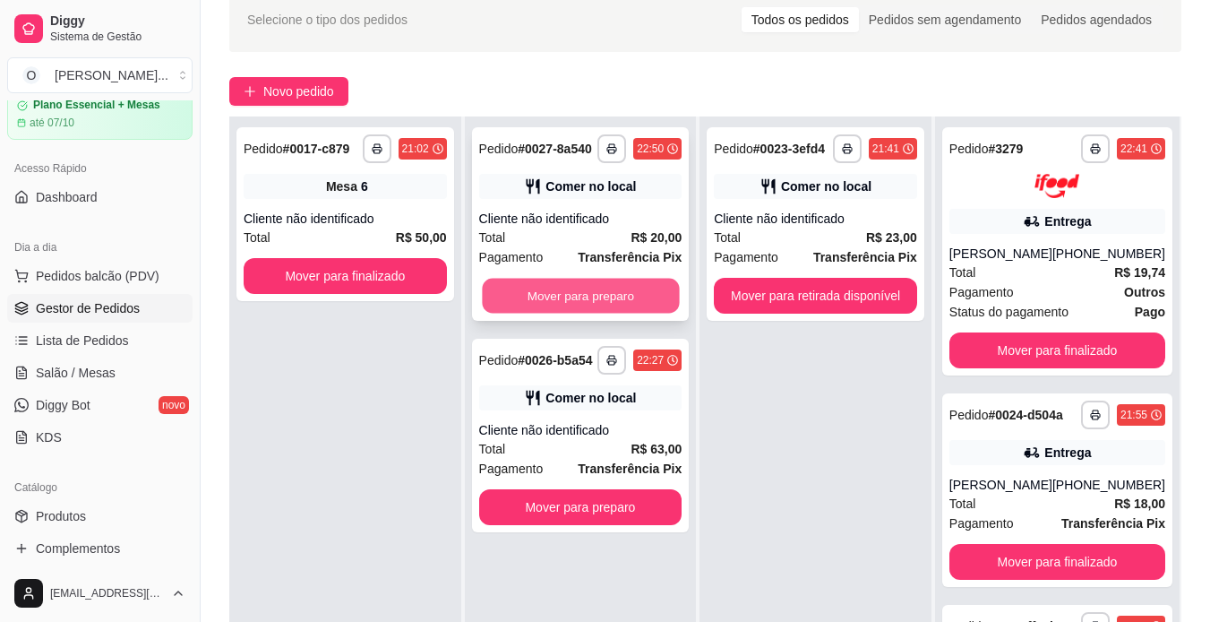
click at [648, 293] on button "Mover para preparo" at bounding box center [580, 296] width 197 height 35
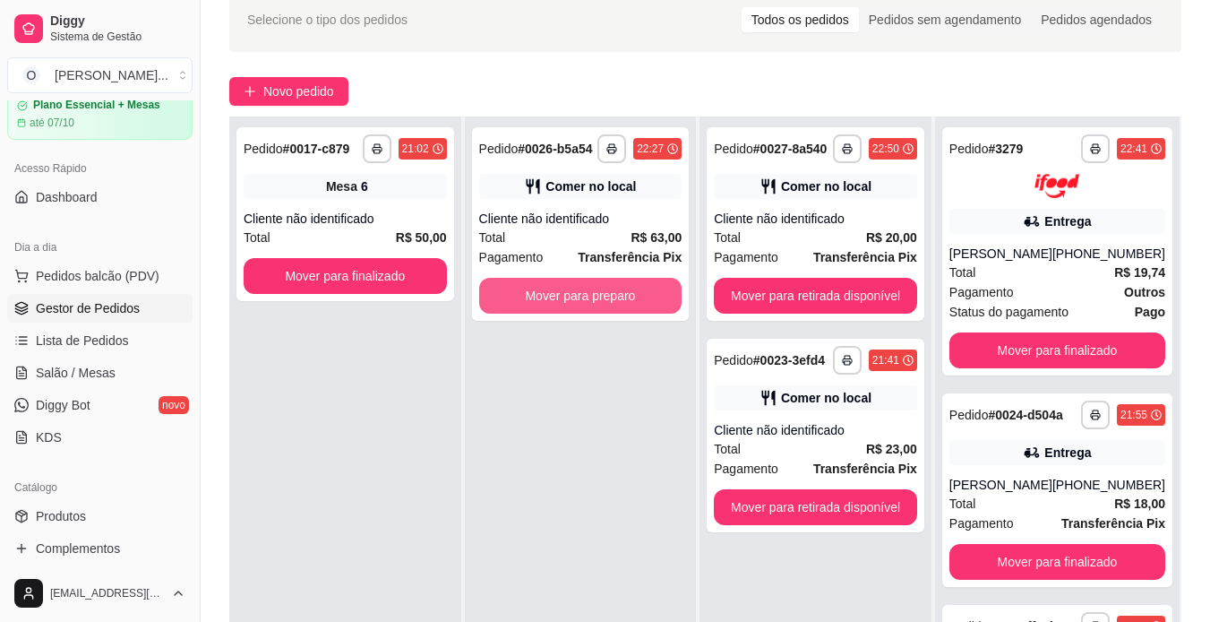
click at [648, 293] on button "Mover para preparo" at bounding box center [580, 296] width 203 height 36
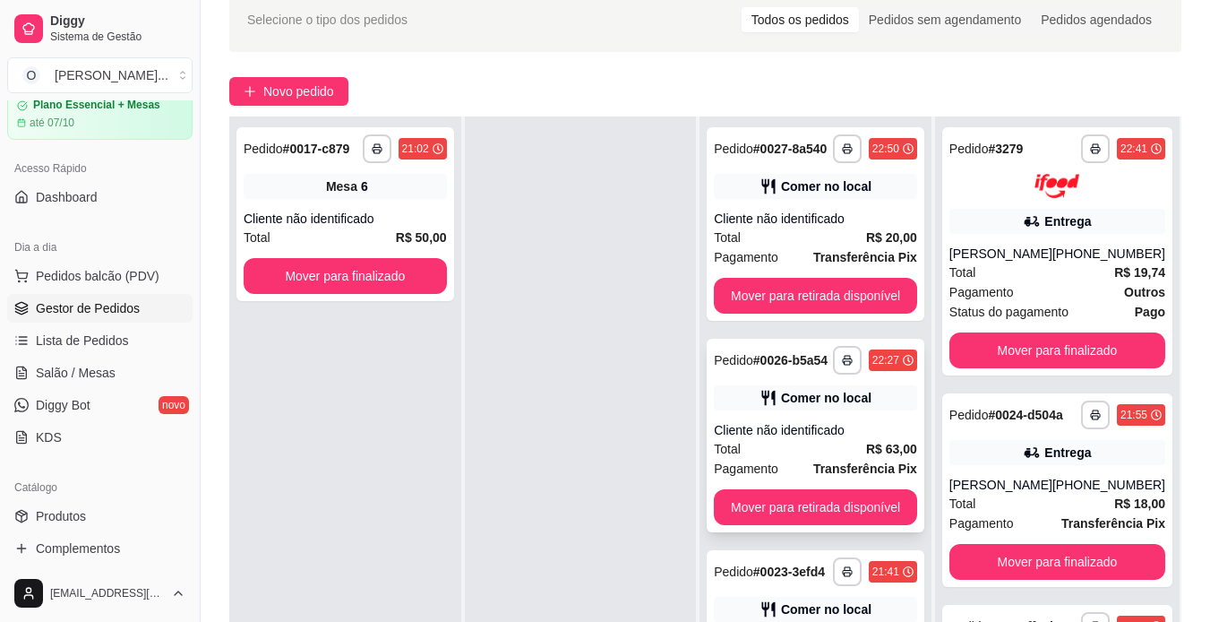
click at [824, 410] on div "Comer no local" at bounding box center [815, 397] width 203 height 25
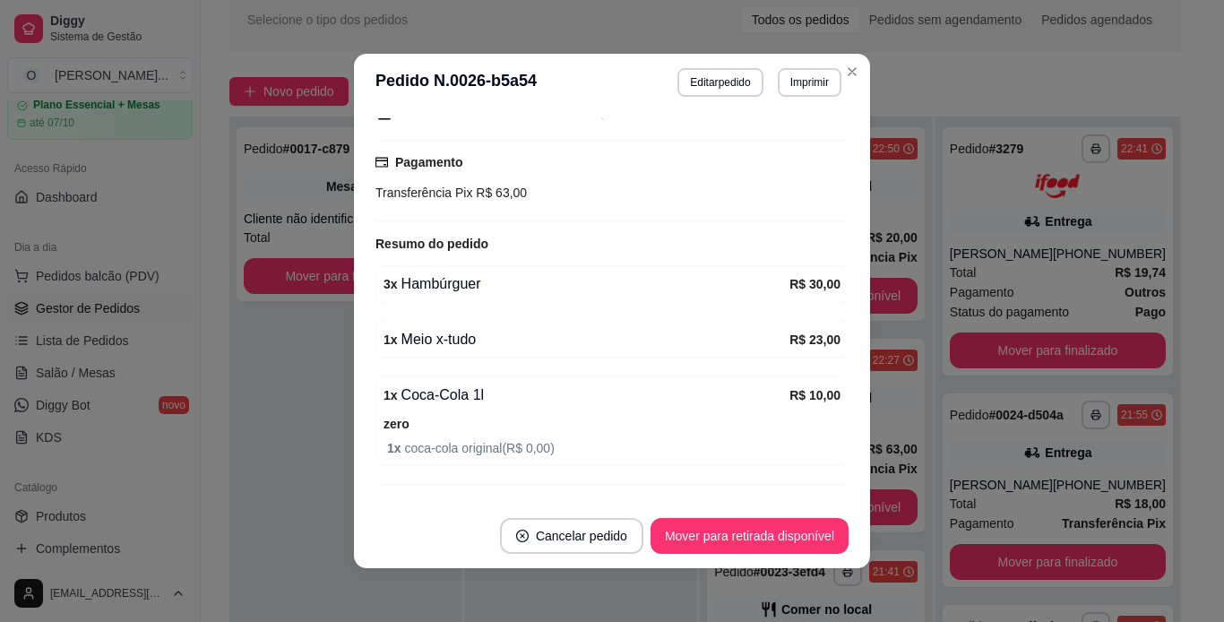
scroll to position [228, 0]
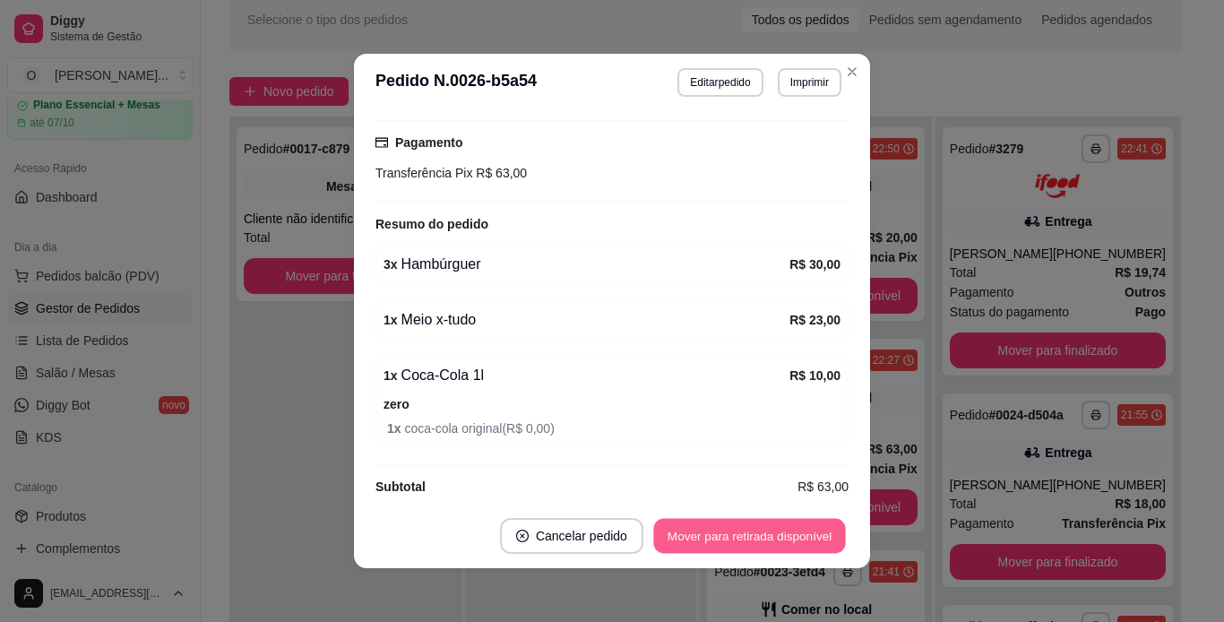
click at [763, 549] on button "Mover para retirada disponível" at bounding box center [749, 536] width 192 height 35
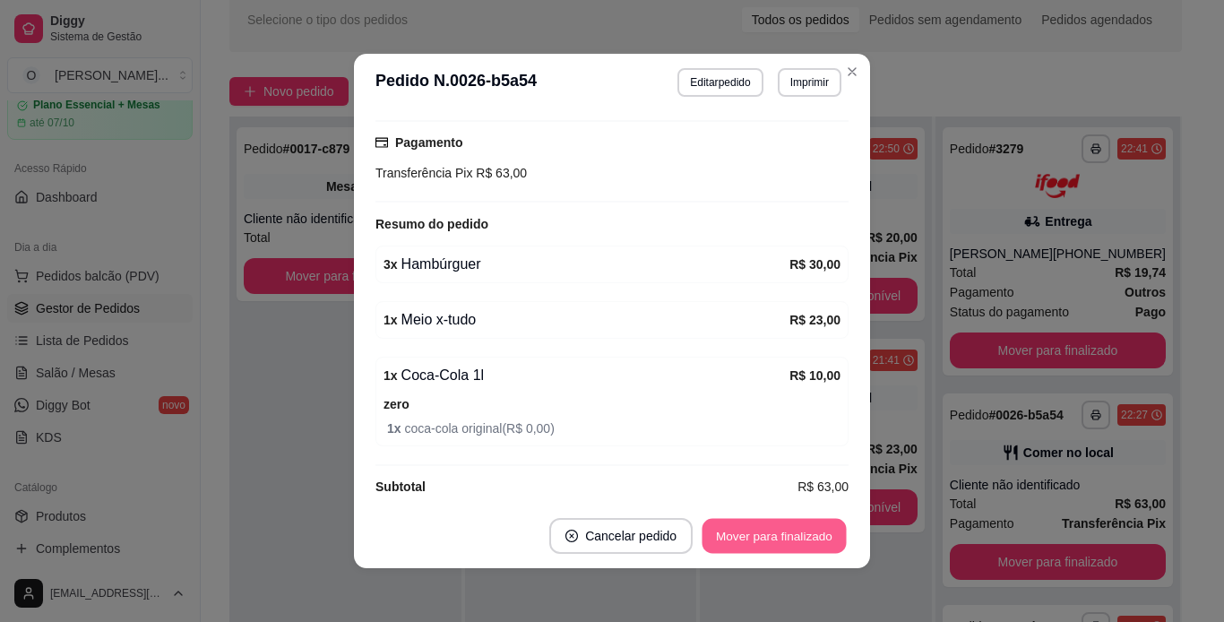
click at [759, 545] on button "Mover para finalizado" at bounding box center [774, 536] width 144 height 35
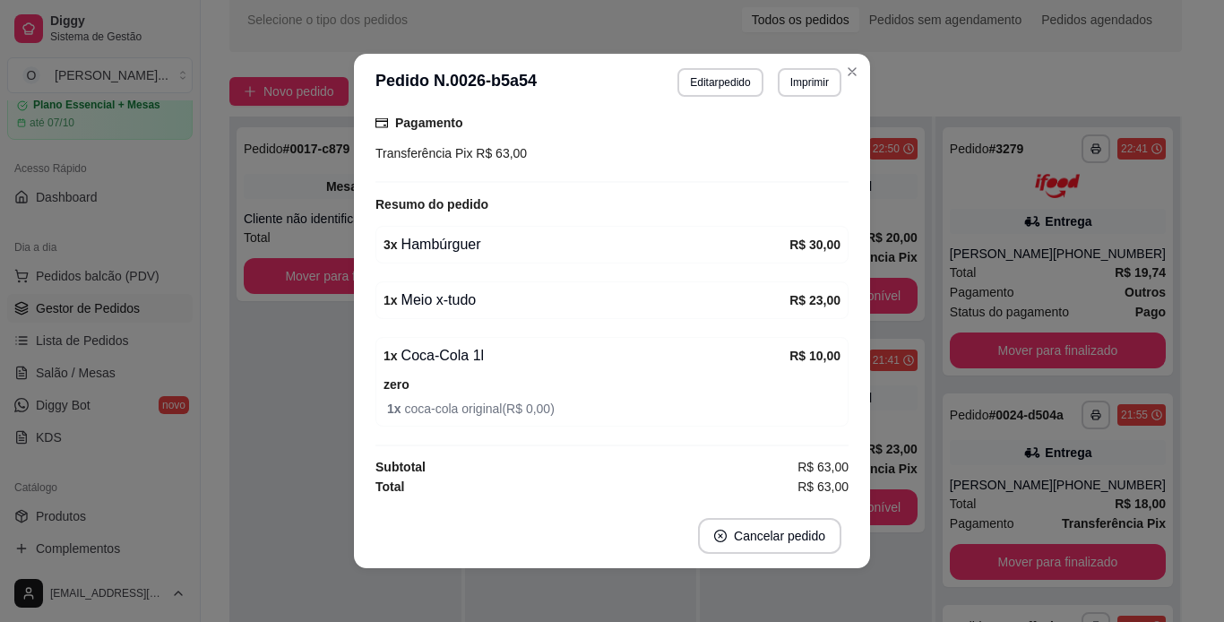
scroll to position [151, 0]
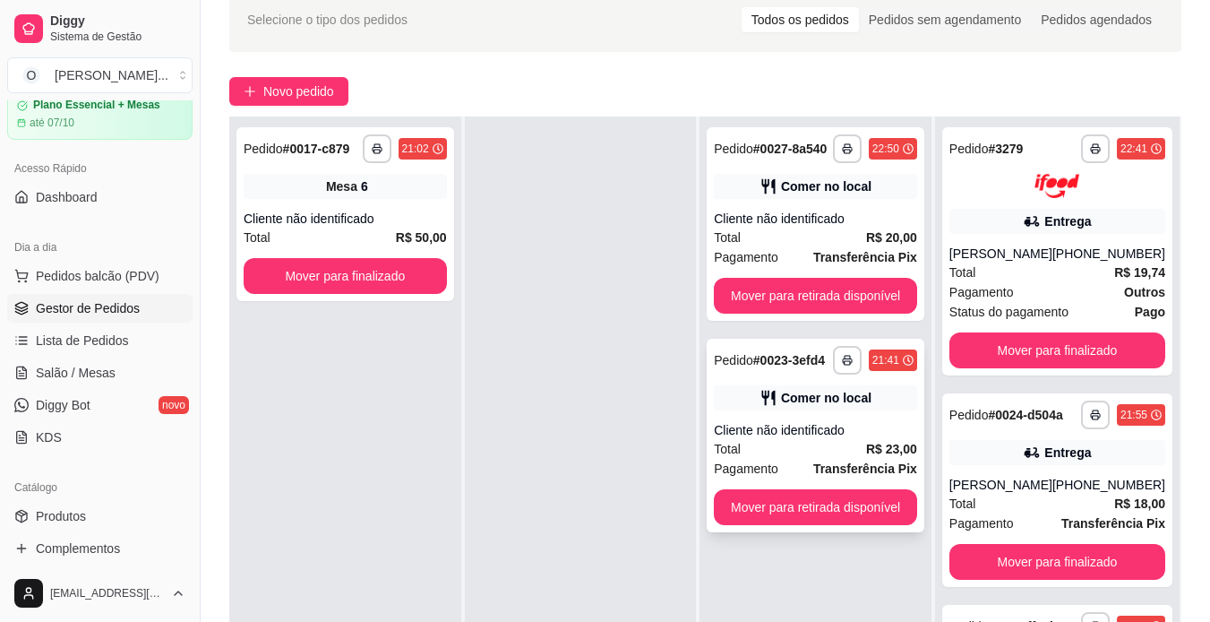
click at [865, 438] on div "Cliente não identificado" at bounding box center [815, 430] width 203 height 18
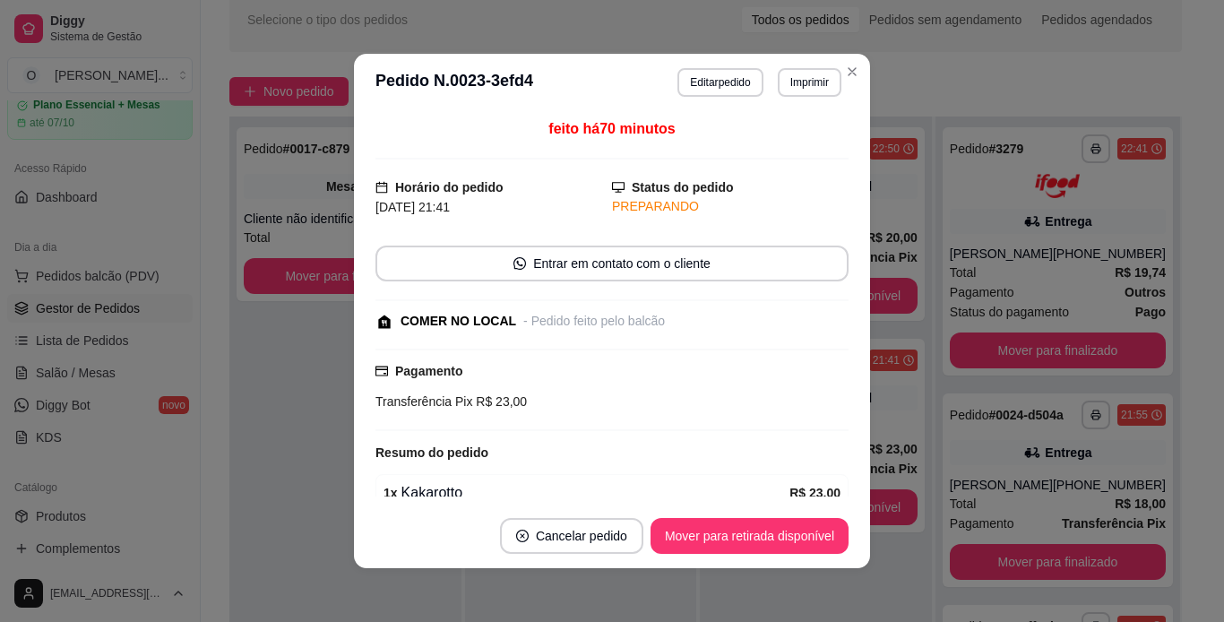
scroll to position [85, 0]
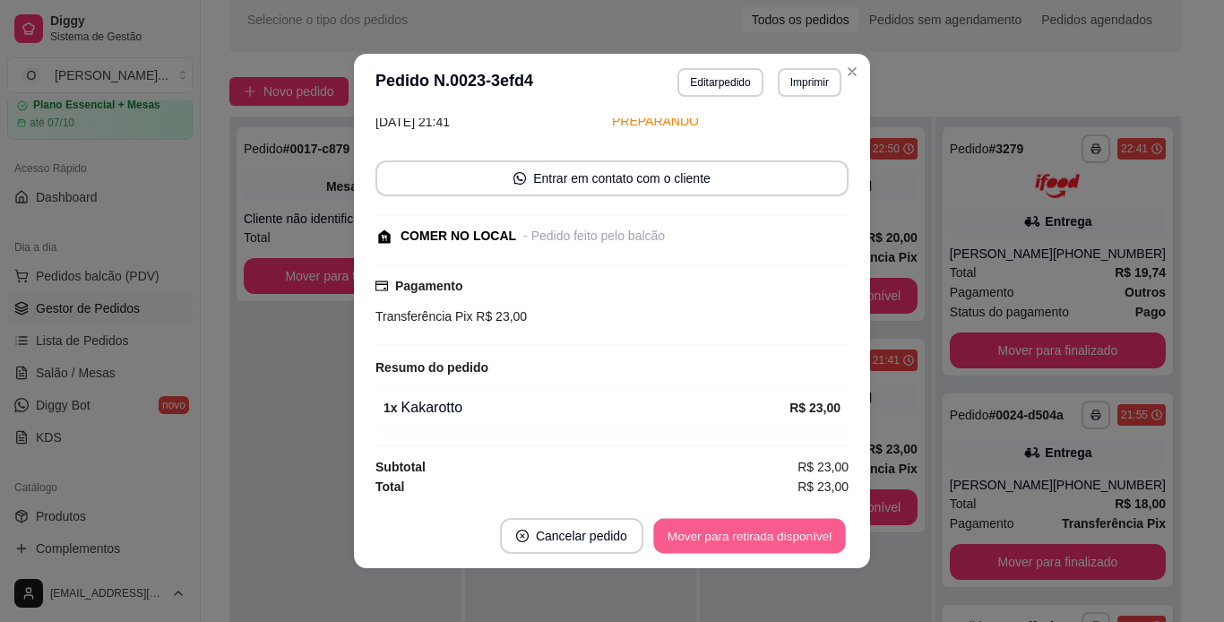
click at [750, 541] on button "Mover para retirada disponível" at bounding box center [749, 536] width 192 height 35
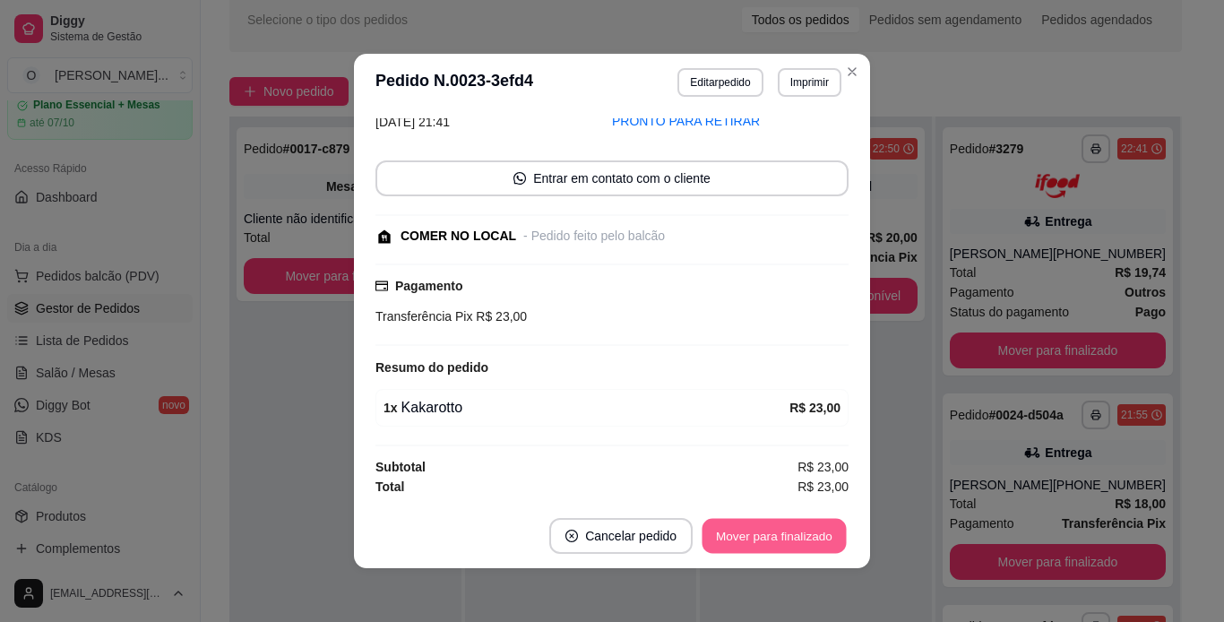
click at [750, 541] on button "Mover para finalizado" at bounding box center [774, 536] width 144 height 35
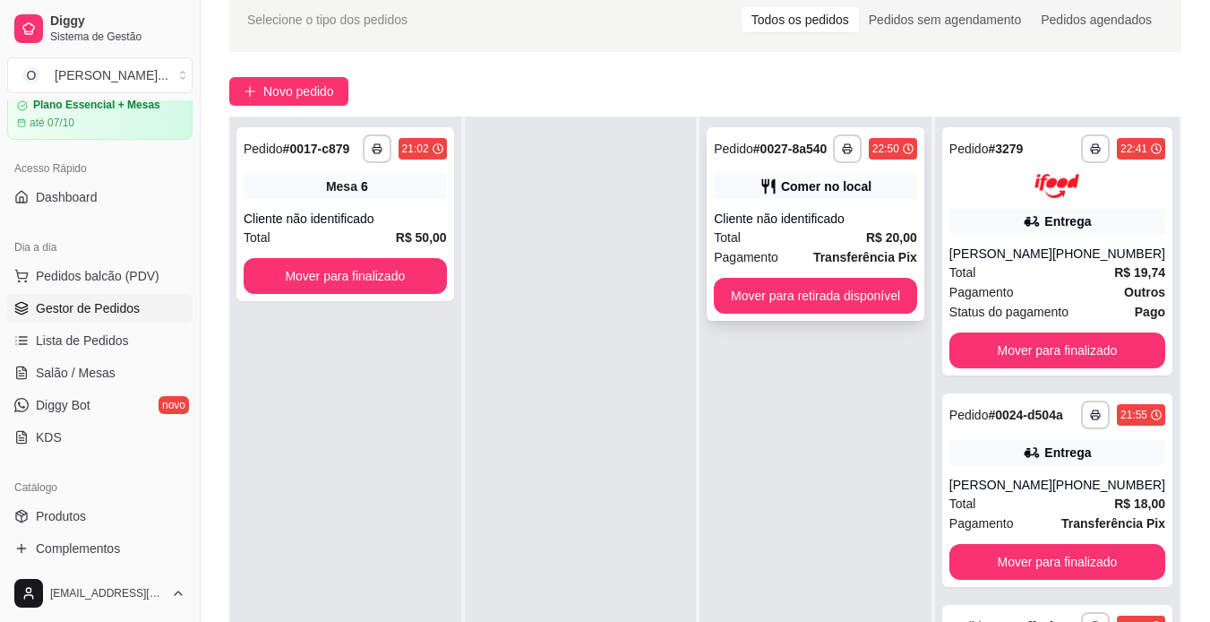
click at [821, 230] on div "Total R$ 20,00" at bounding box center [815, 238] width 203 height 20
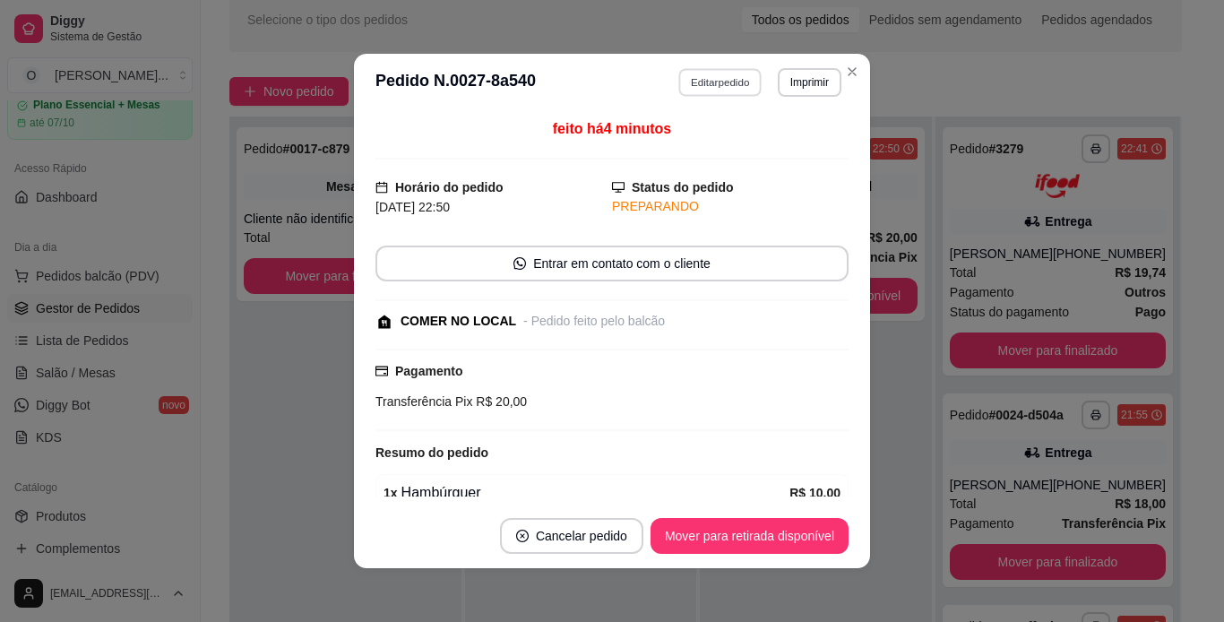
click at [733, 86] on button "Editar pedido" at bounding box center [720, 82] width 83 height 28
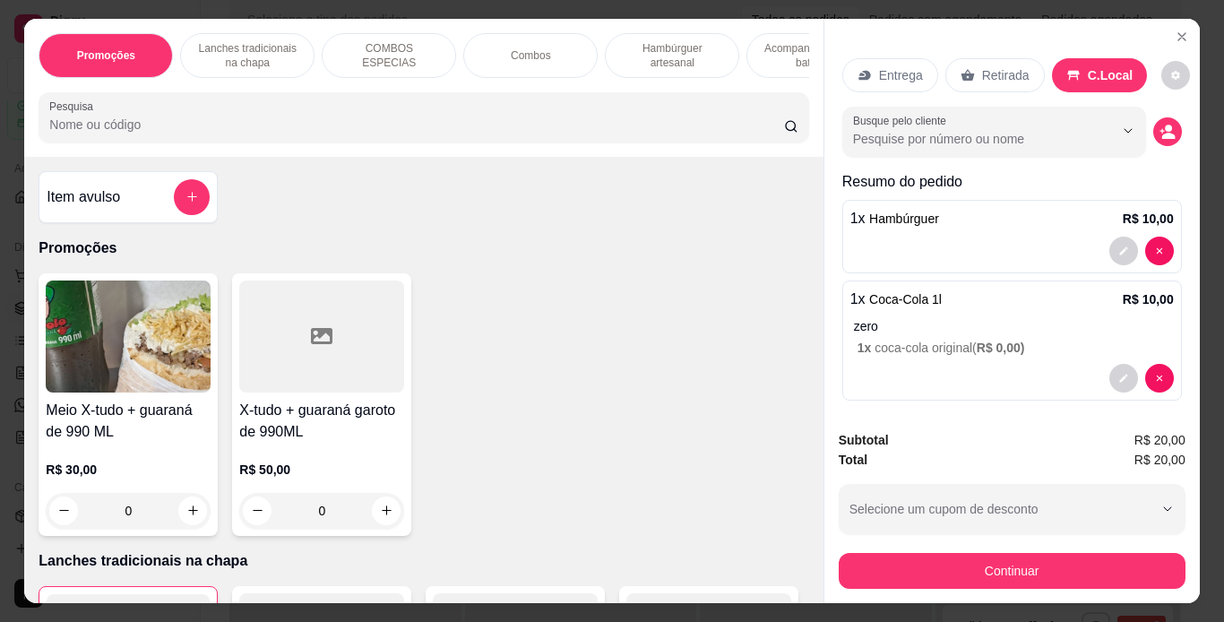
click at [255, 57] on p "Lanches tradicionais na chapa" at bounding box center [247, 55] width 104 height 29
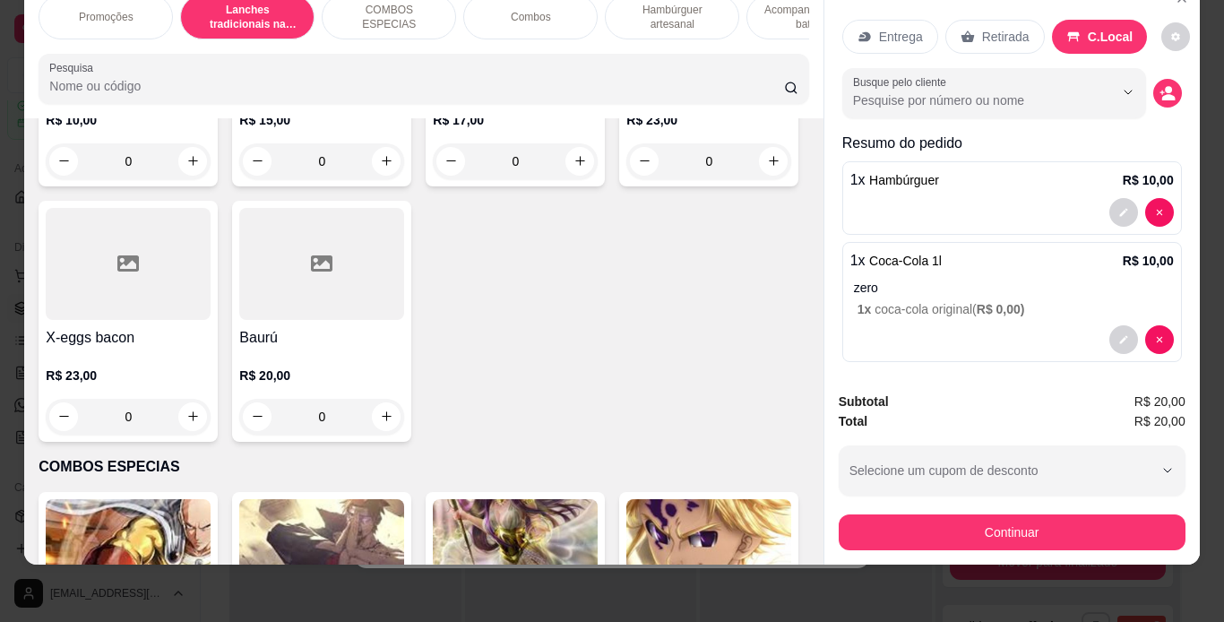
scroll to position [1370, 0]
click at [386, 179] on div "0" at bounding box center [321, 161] width 165 height 36
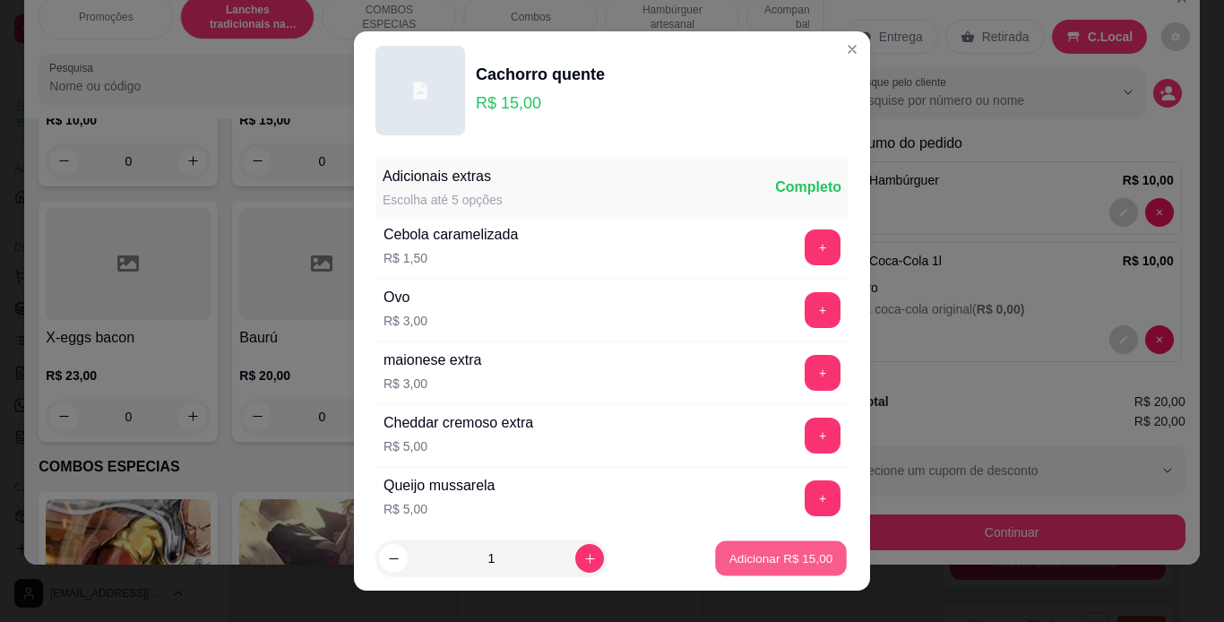
click at [730, 554] on p "Adicionar R$ 15,00" at bounding box center [781, 558] width 104 height 17
type input "1"
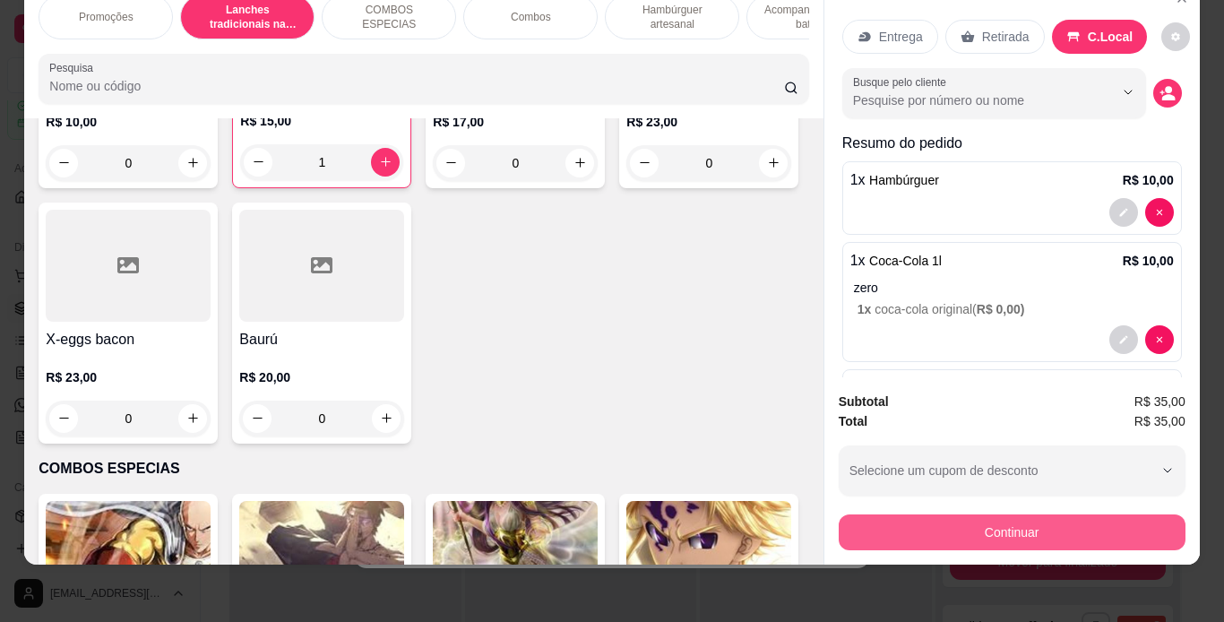
click at [870, 514] on button "Continuar" at bounding box center [1012, 532] width 347 height 36
click at [913, 516] on button "Continuar" at bounding box center [1011, 532] width 336 height 35
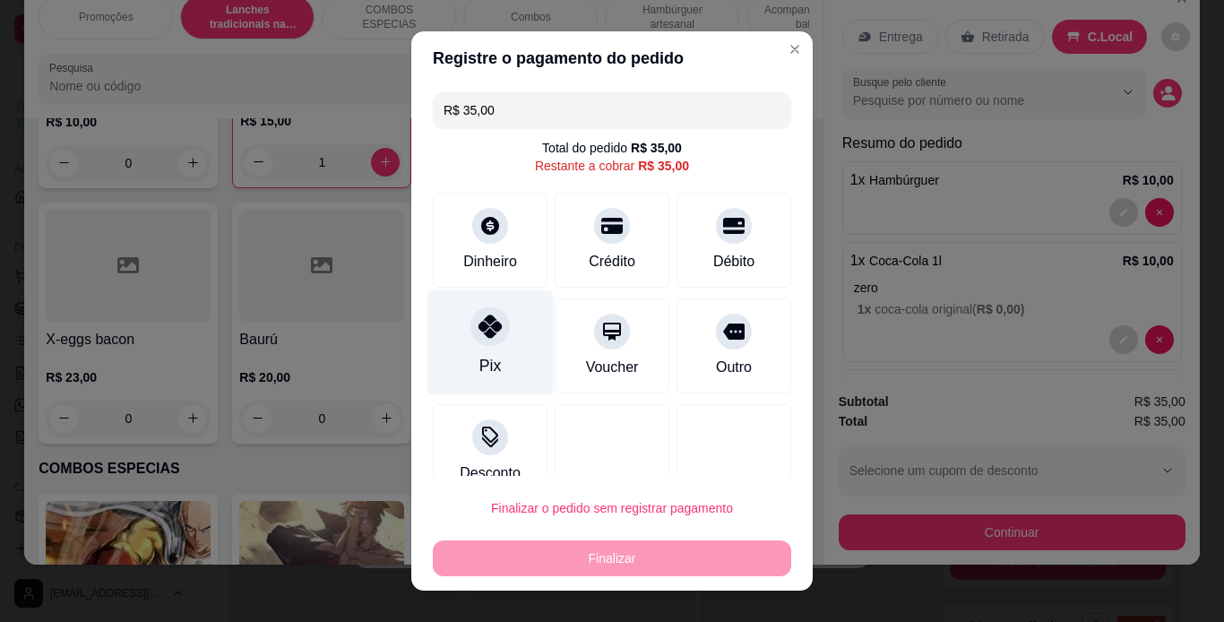
click at [444, 338] on div "Pix" at bounding box center [490, 341] width 126 height 105
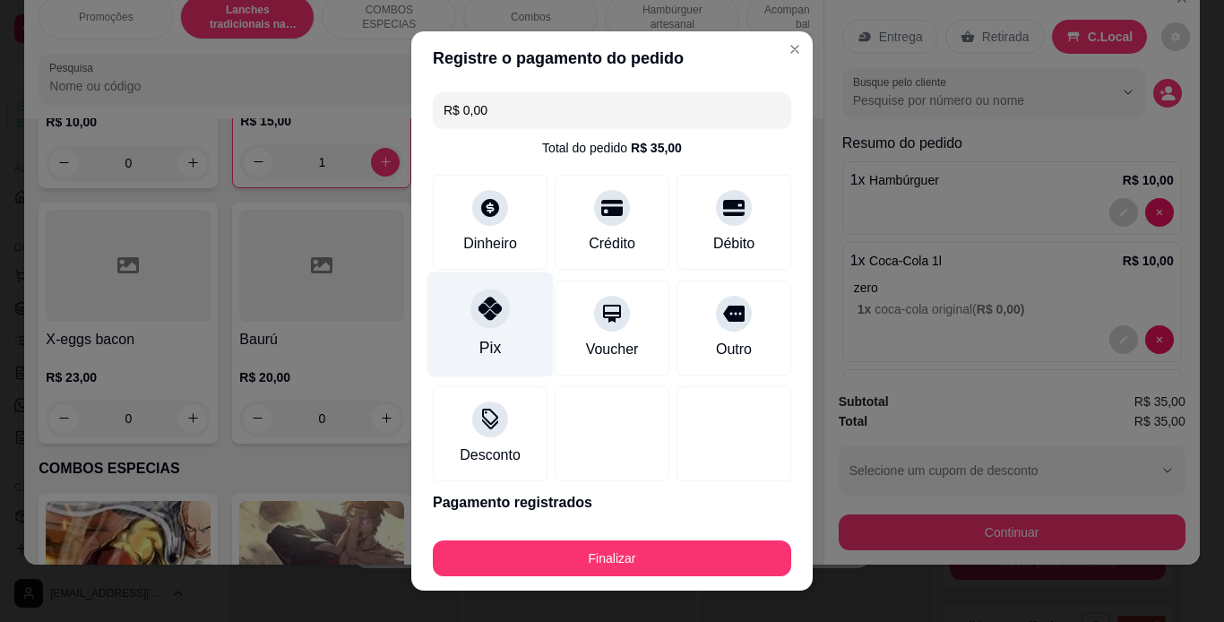
type input "R$ 0,00"
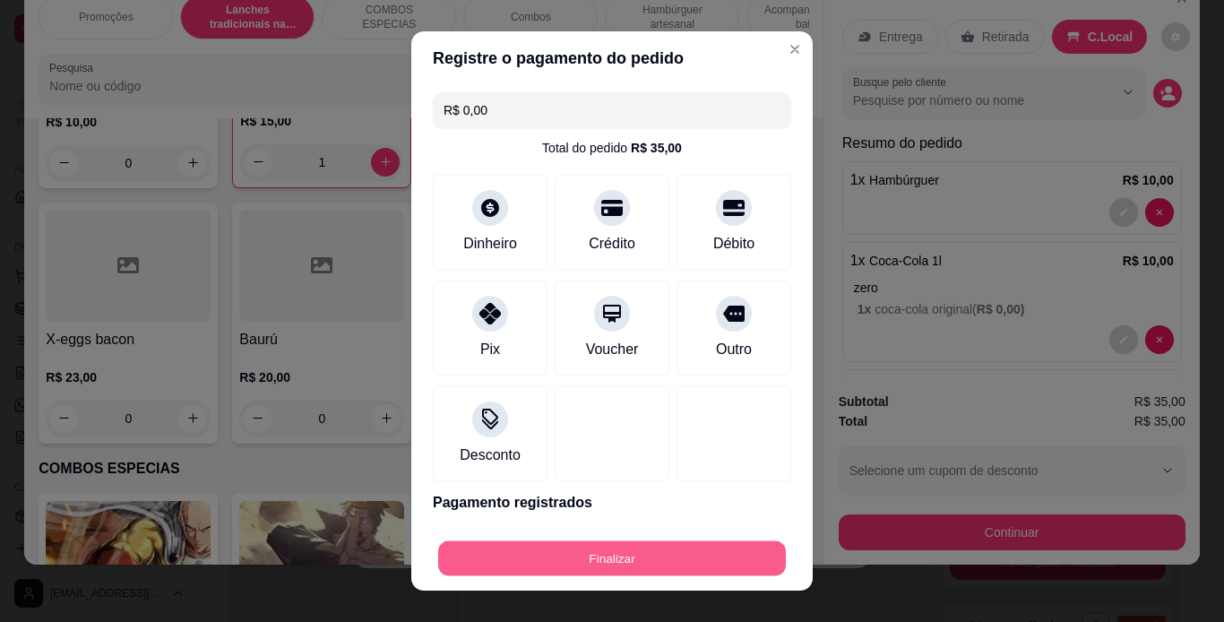
click at [618, 557] on button "Finalizar" at bounding box center [612, 558] width 348 height 35
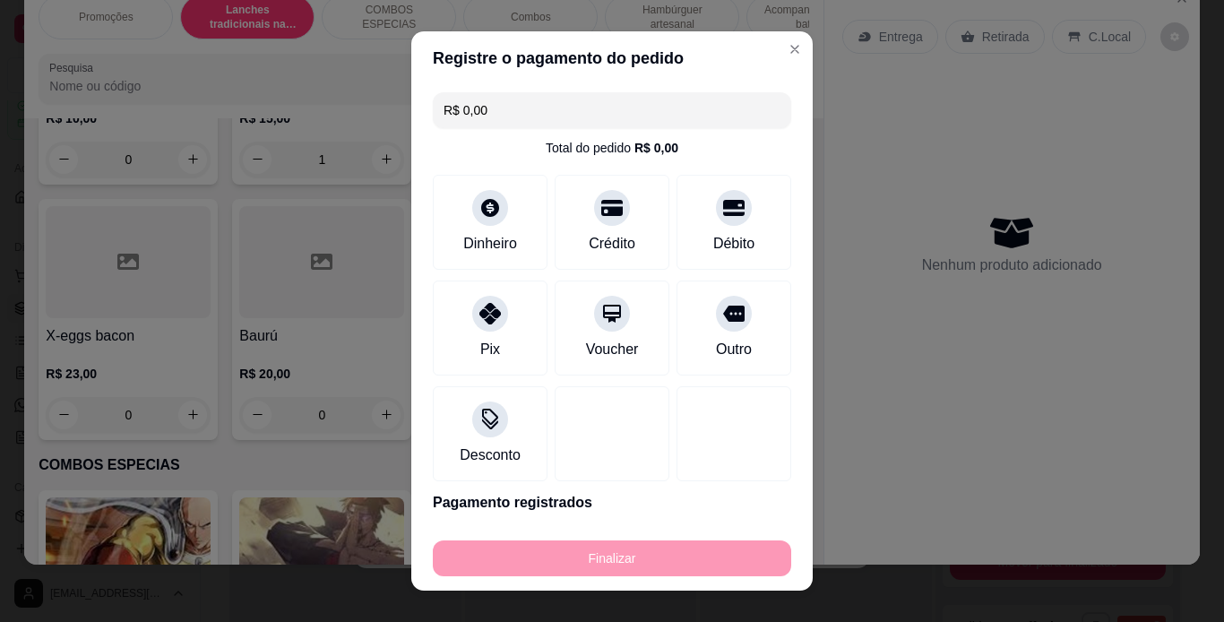
type input "0"
type input "-R$ 35,00"
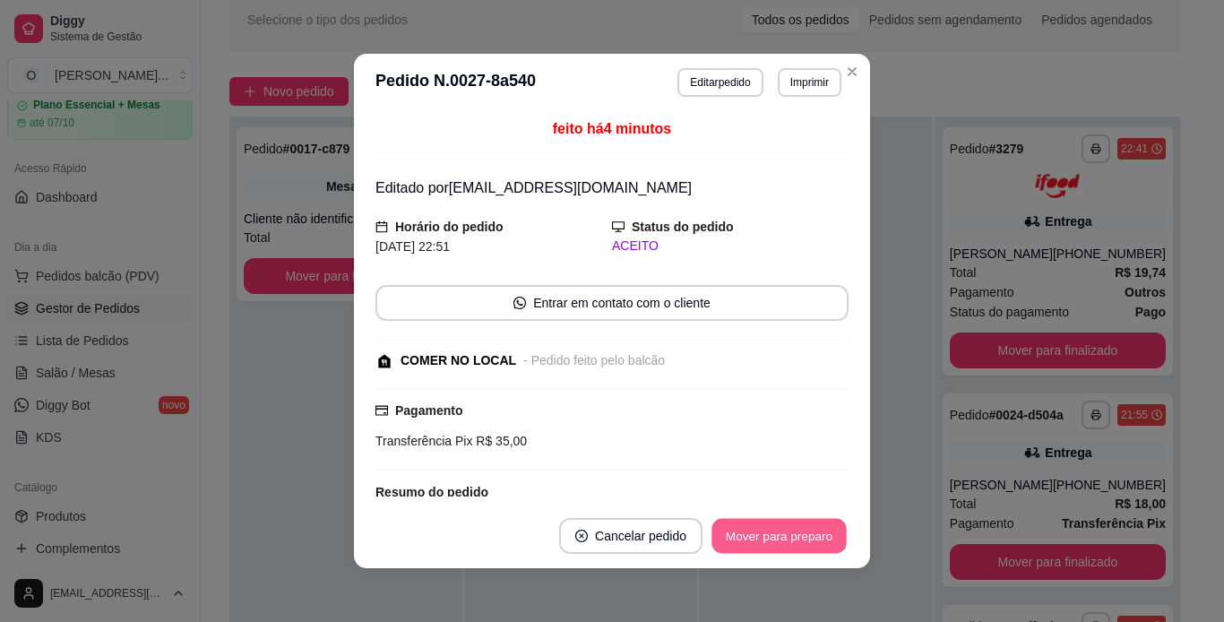
click at [767, 541] on button "Mover para preparo" at bounding box center [778, 536] width 134 height 35
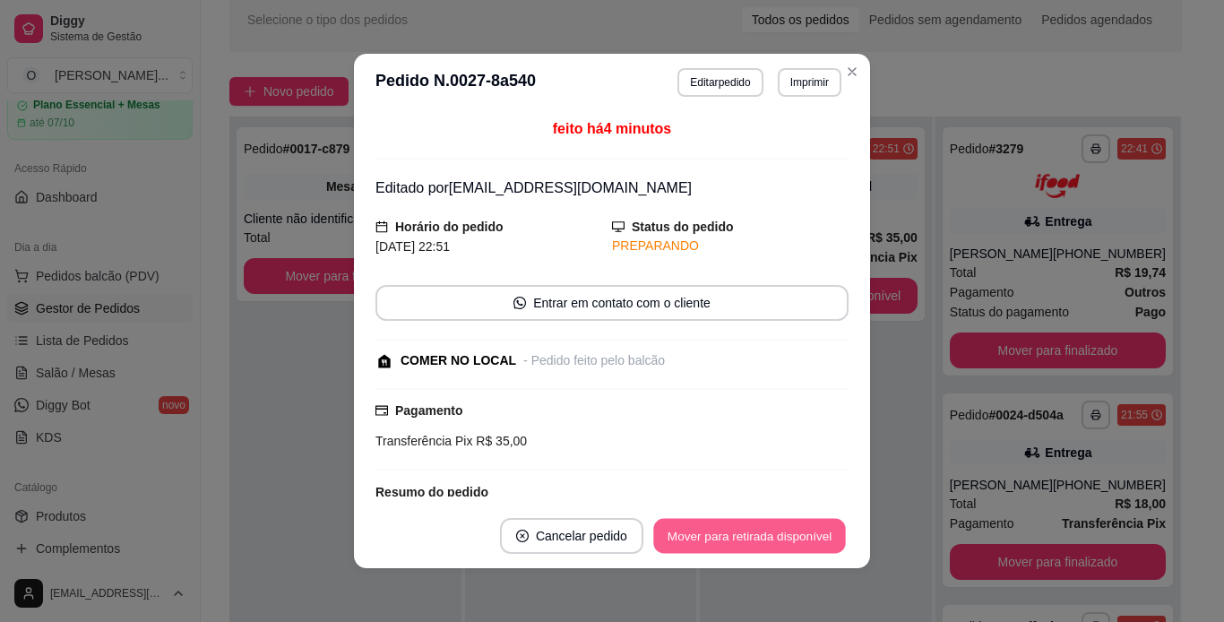
click at [767, 541] on button "Mover para retirada disponível" at bounding box center [749, 536] width 192 height 35
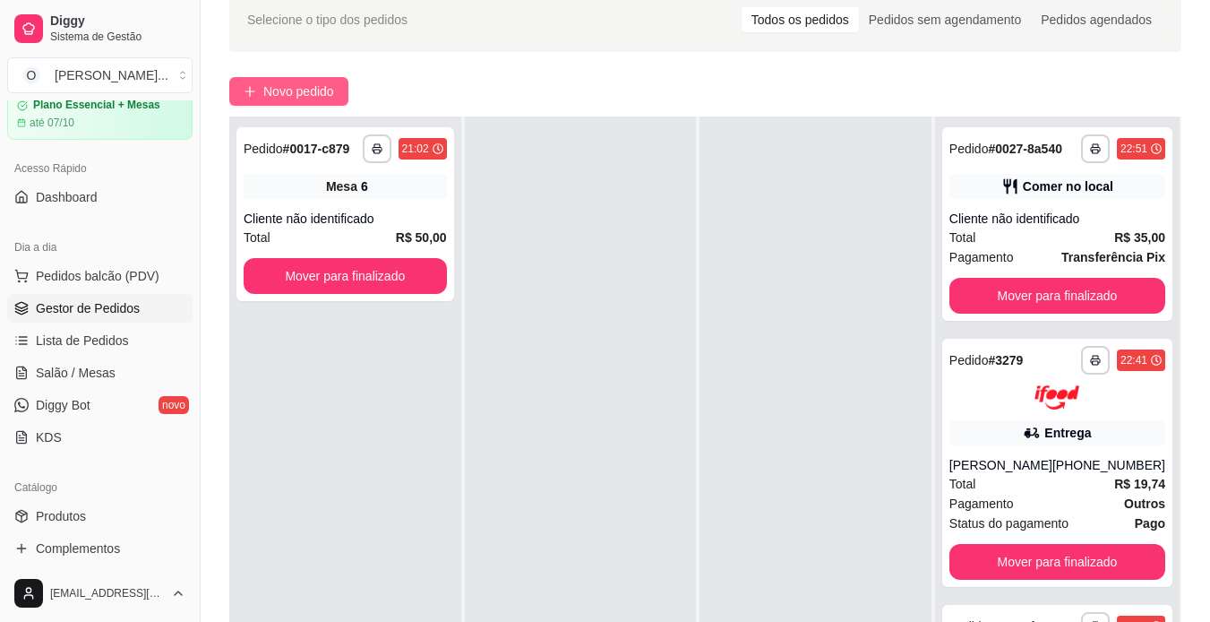
click at [270, 77] on button "Novo pedido" at bounding box center [288, 91] width 119 height 29
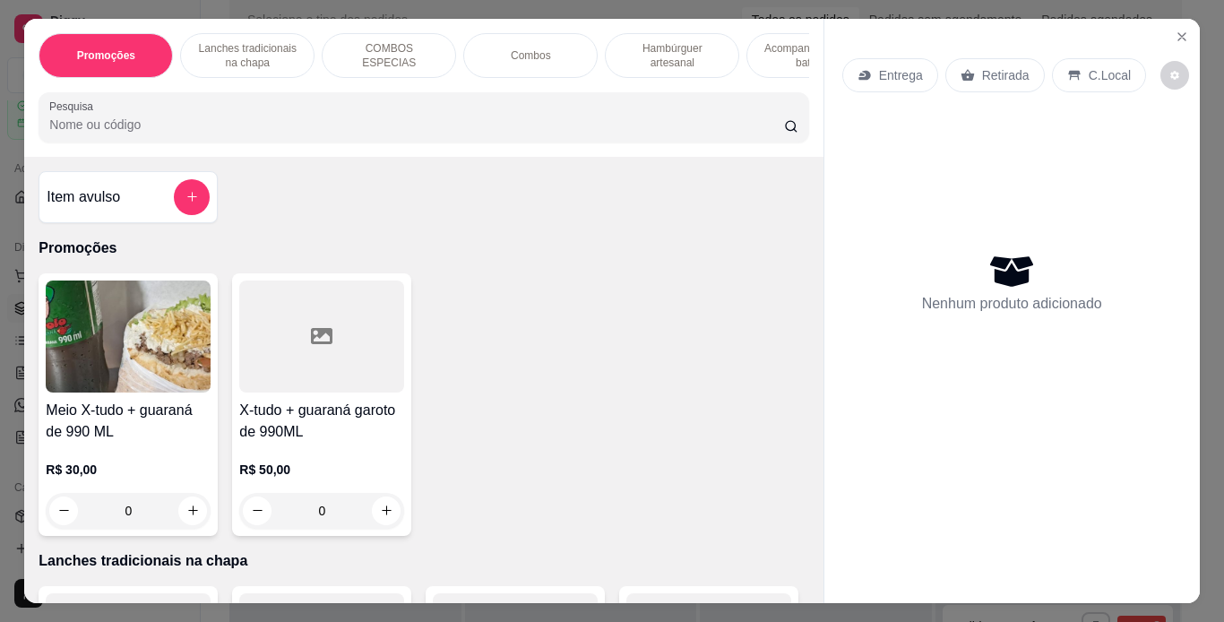
click at [225, 33] on div "Lanches tradicionais na chapa" at bounding box center [247, 55] width 134 height 45
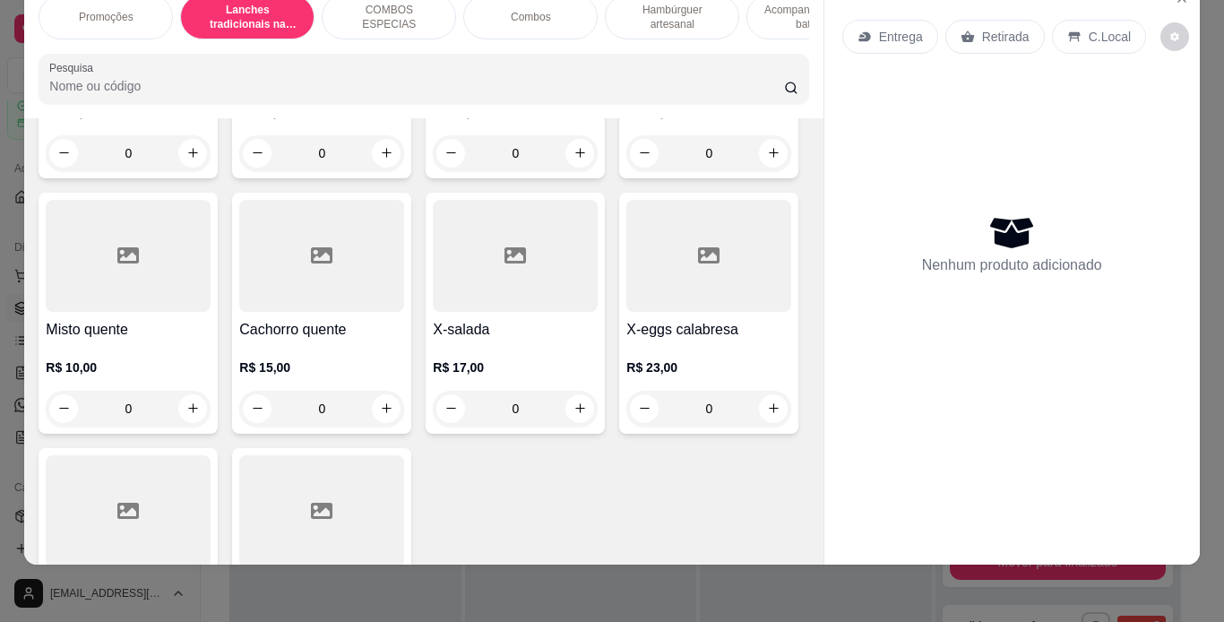
scroll to position [1123, 0]
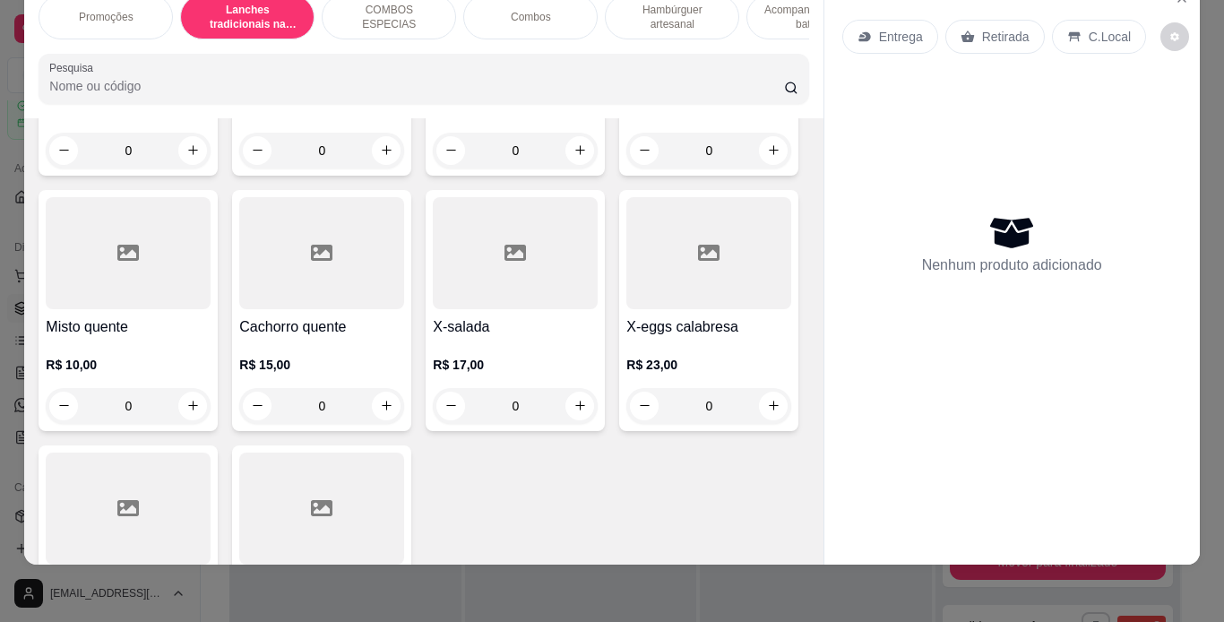
click at [626, 168] on div "0" at bounding box center [708, 151] width 165 height 36
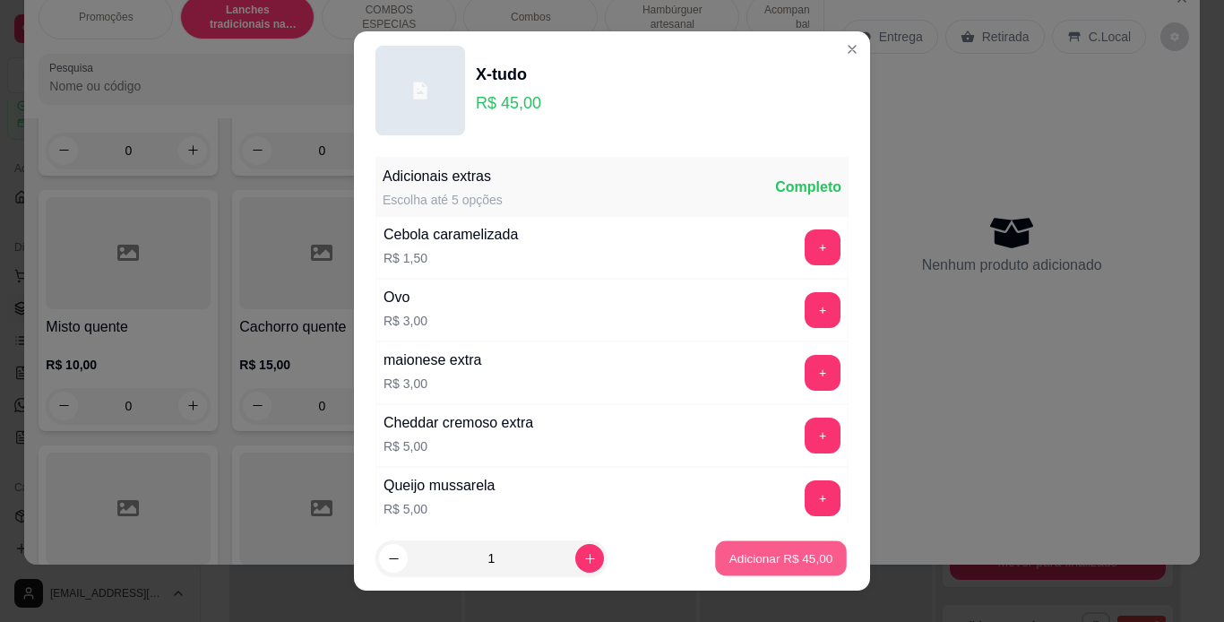
click at [732, 555] on p "Adicionar R$ 45,00" at bounding box center [781, 558] width 104 height 17
type input "1"
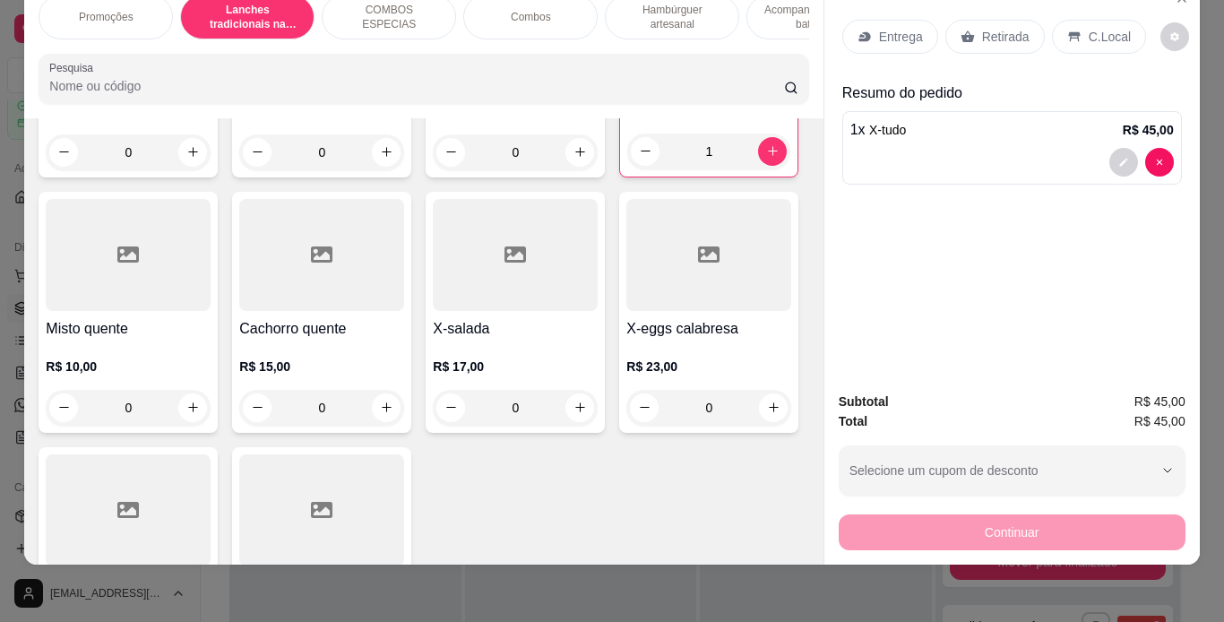
click at [1009, 28] on p "Retirada" at bounding box center [1005, 37] width 47 height 18
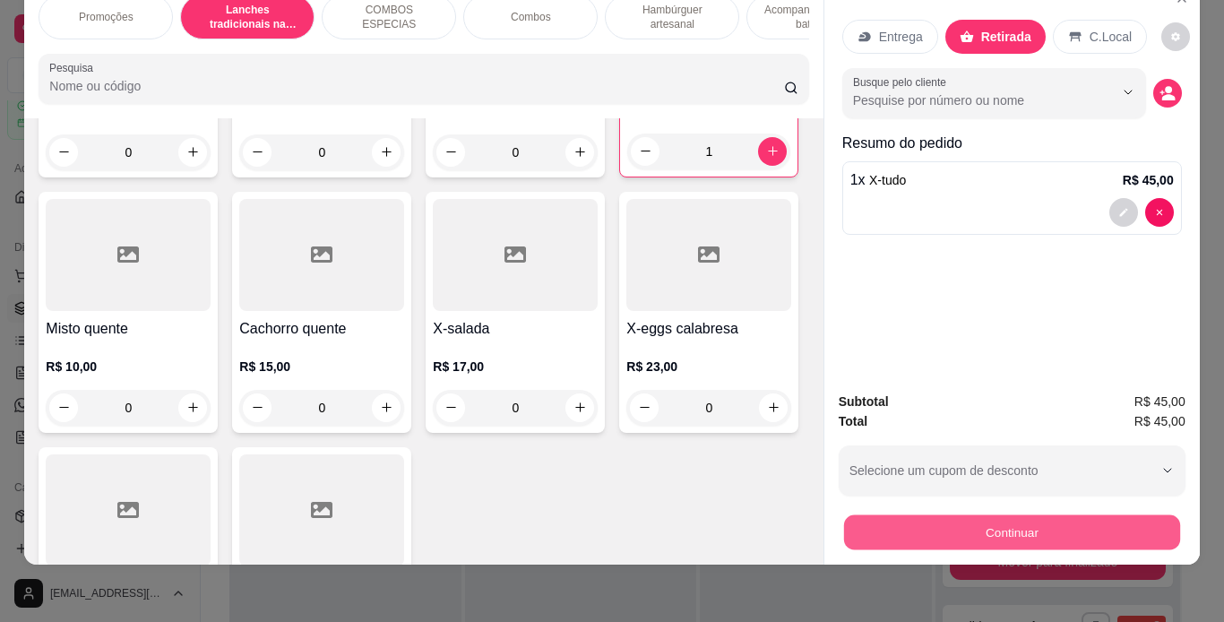
click at [934, 515] on button "Continuar" at bounding box center [1011, 532] width 336 height 35
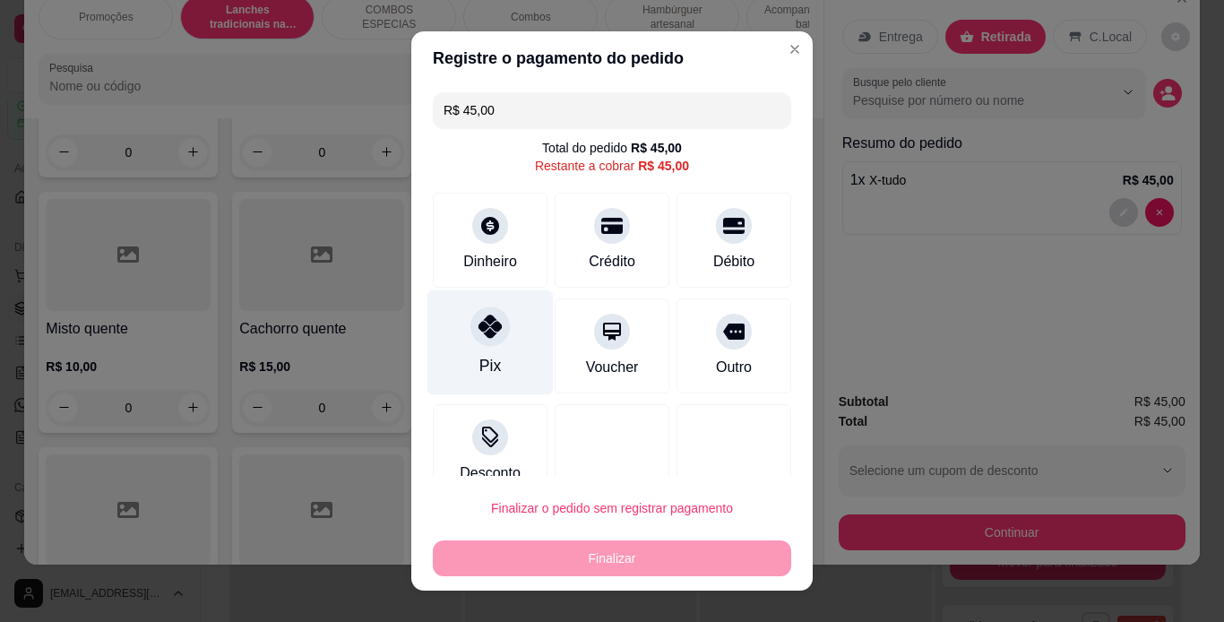
click at [503, 331] on div "Pix" at bounding box center [490, 341] width 126 height 105
type input "R$ 0,00"
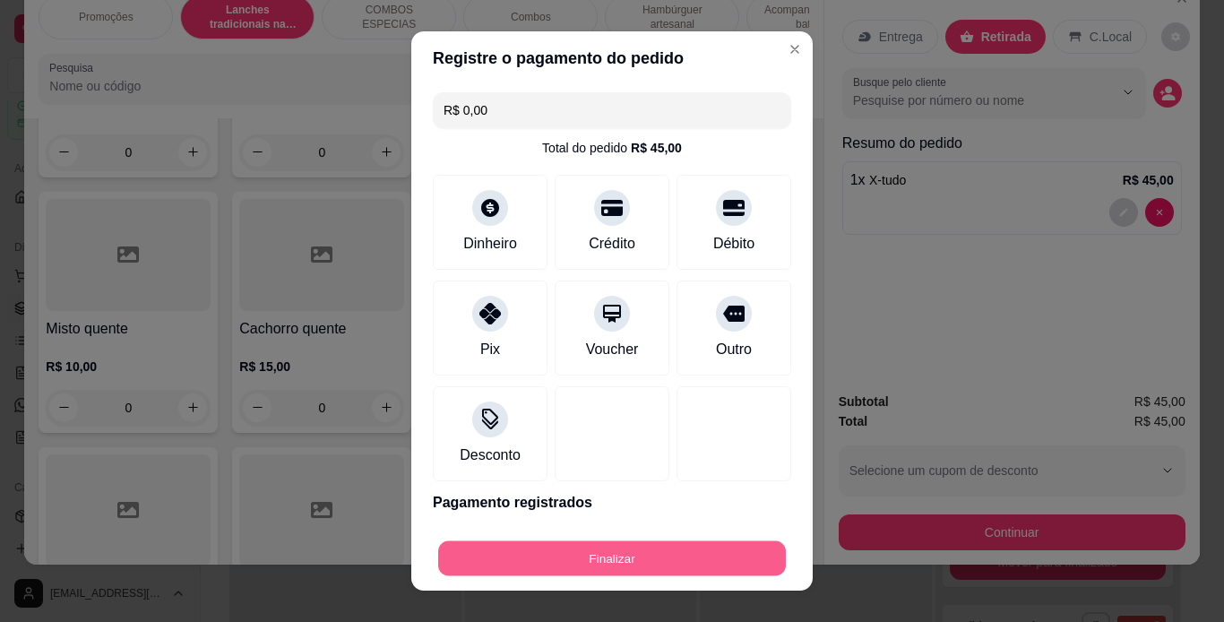
click at [603, 549] on button "Finalizar" at bounding box center [612, 558] width 348 height 35
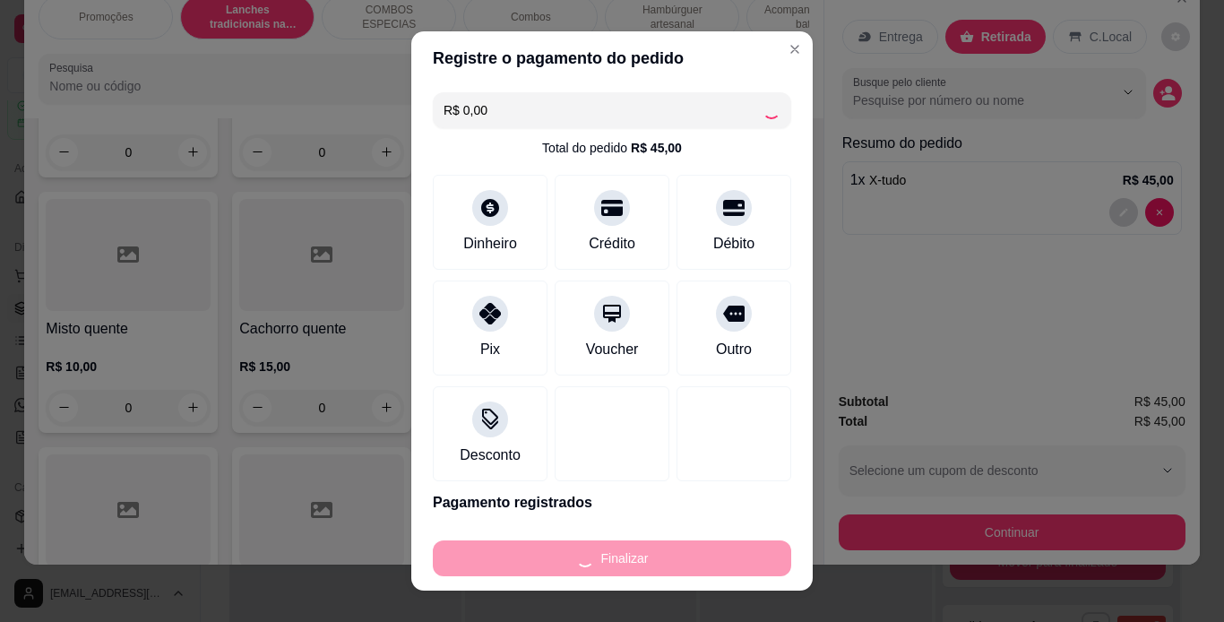
type input "0"
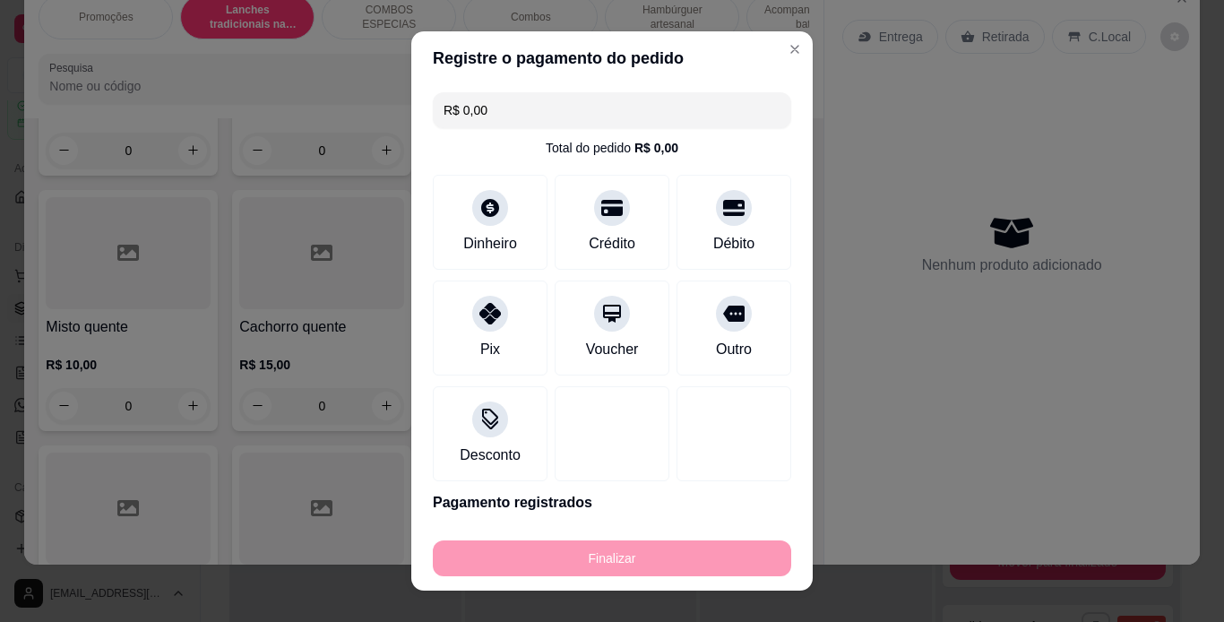
type input "-R$ 45,00"
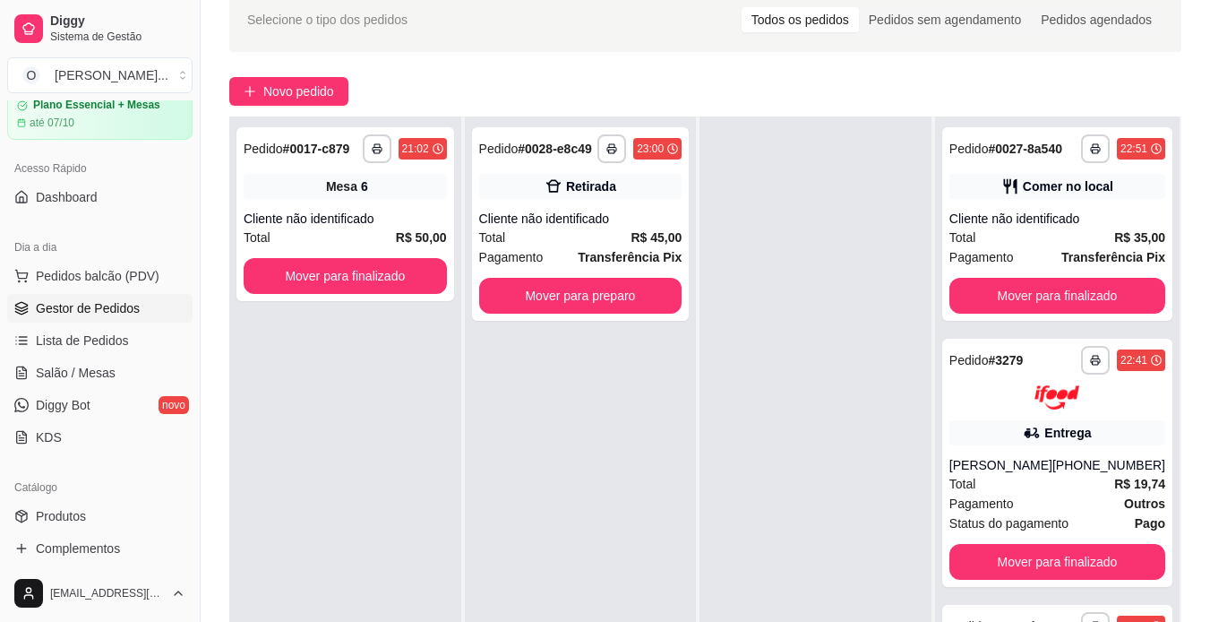
click at [847, 282] on div at bounding box center [816, 427] width 232 height 622
click at [259, 98] on button "Novo pedido" at bounding box center [288, 91] width 119 height 29
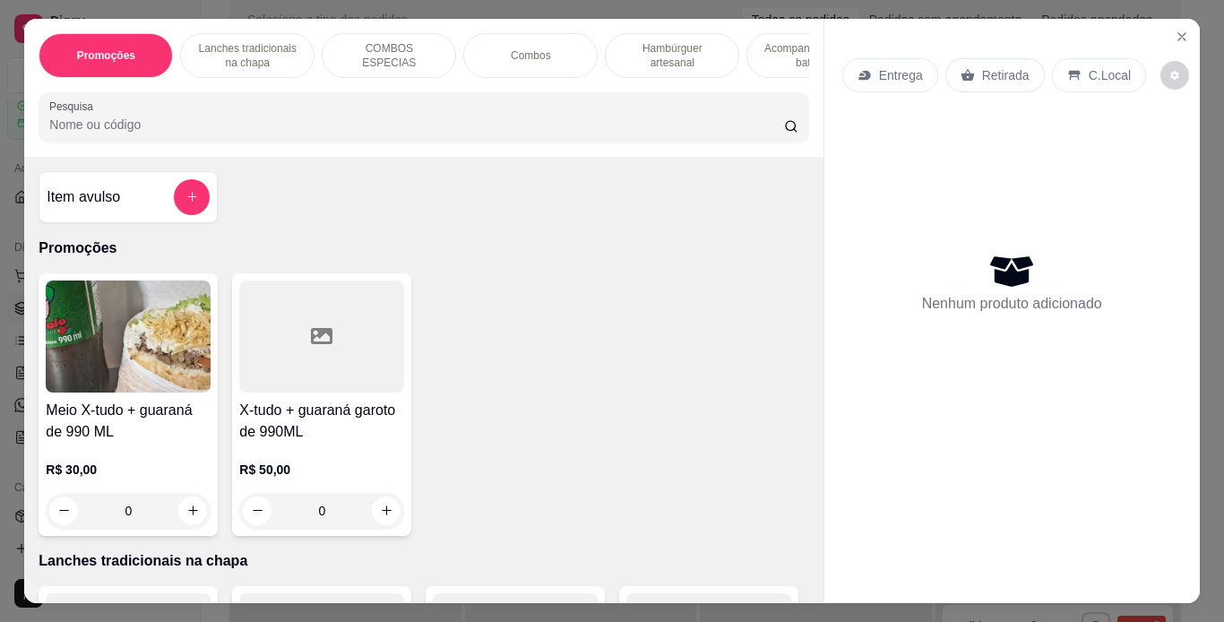
click at [673, 41] on p "Hambúrguer artesanal" at bounding box center [672, 55] width 104 height 29
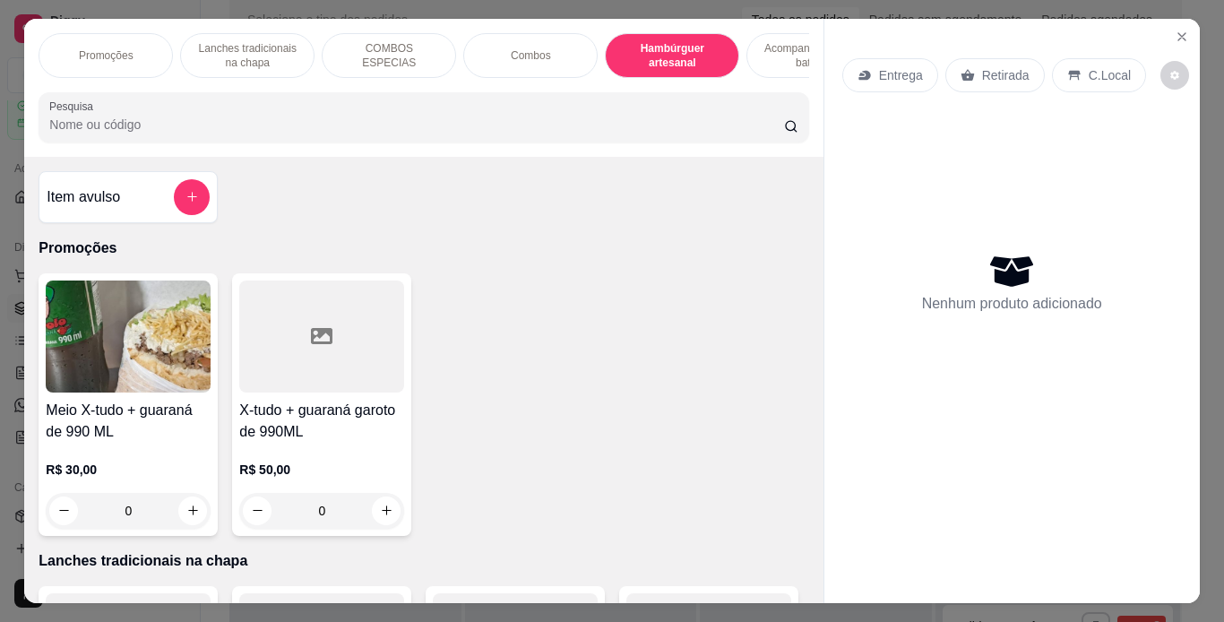
scroll to position [46, 0]
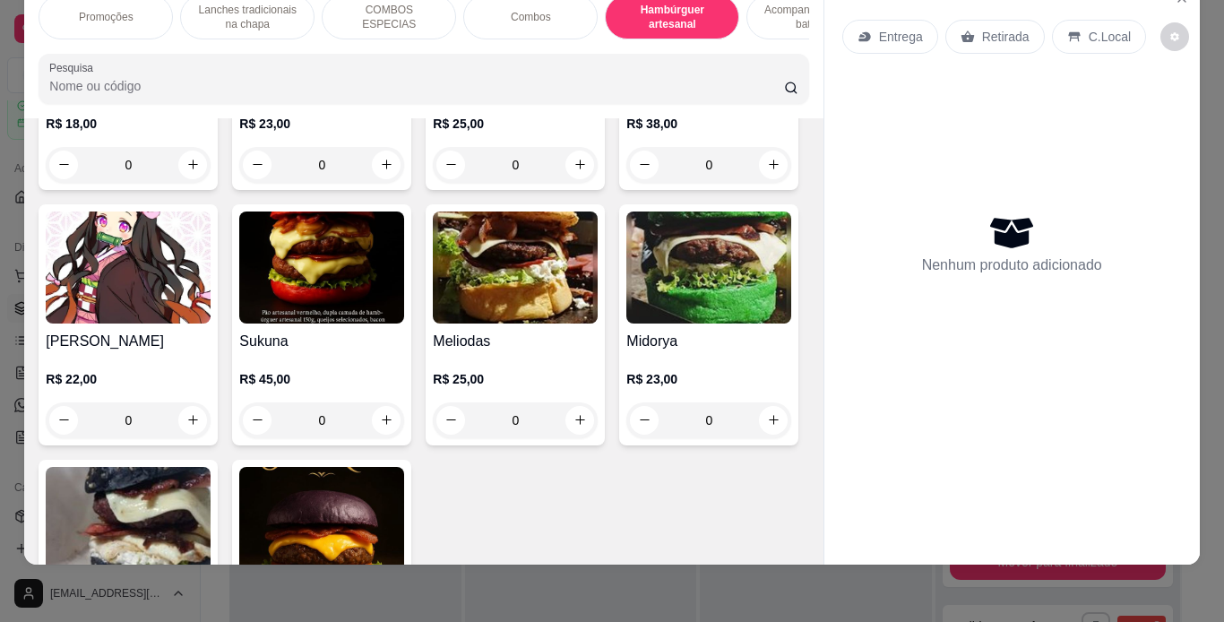
click at [389, 183] on div "0" at bounding box center [321, 165] width 165 height 36
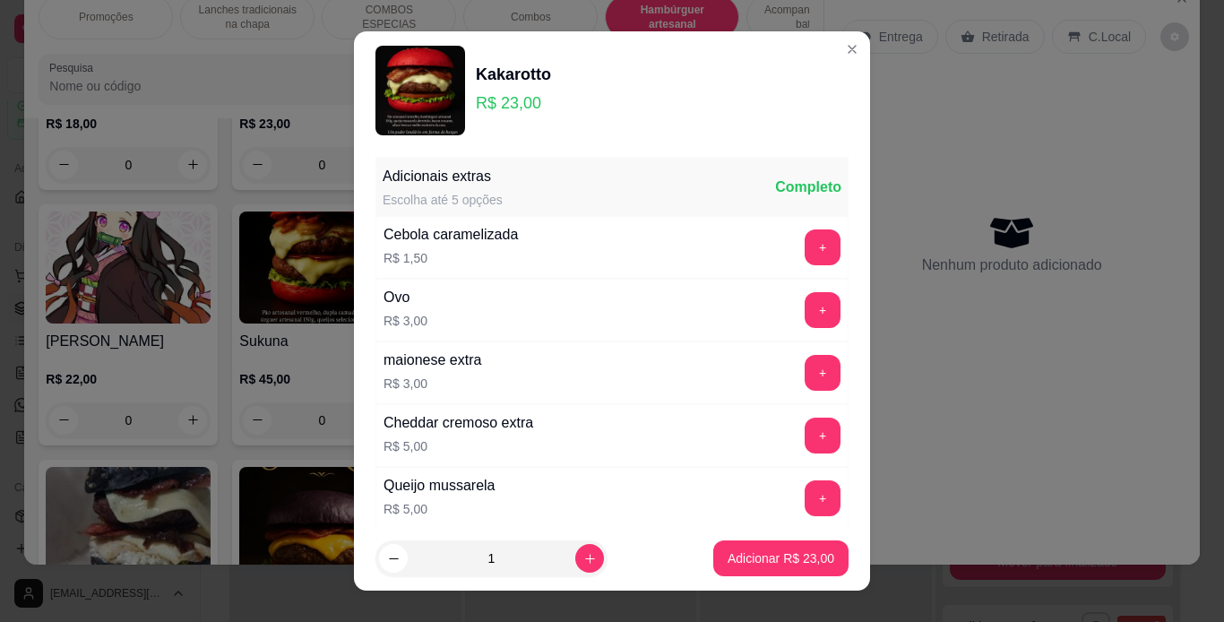
scroll to position [633, 0]
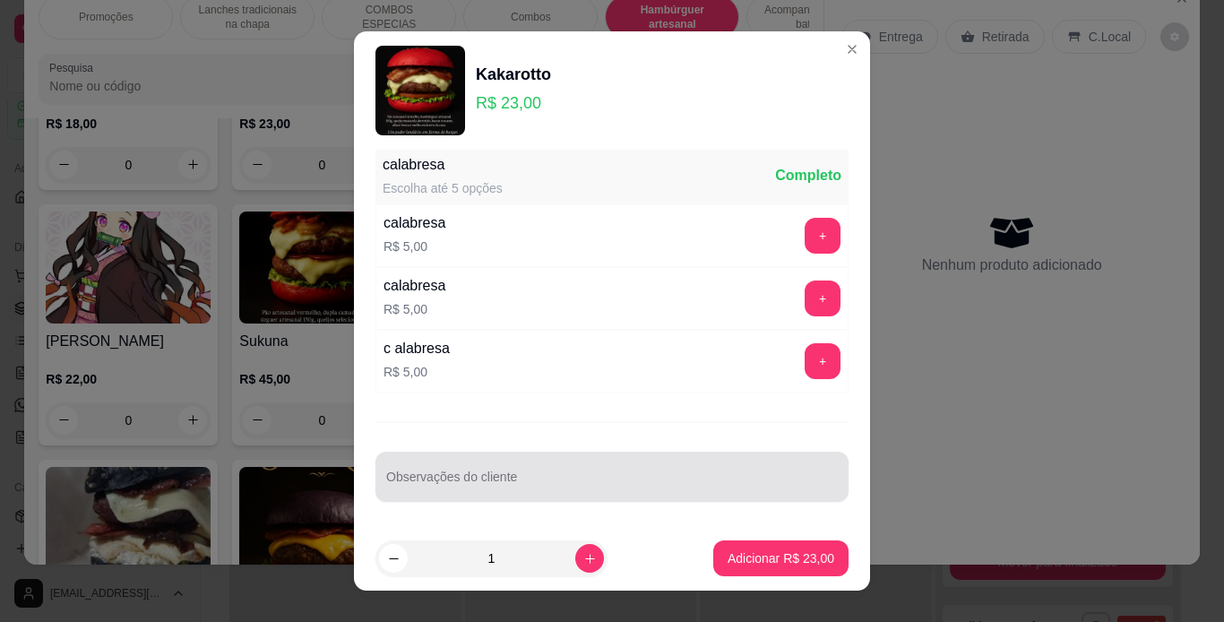
click at [512, 472] on div at bounding box center [612, 477] width 452 height 36
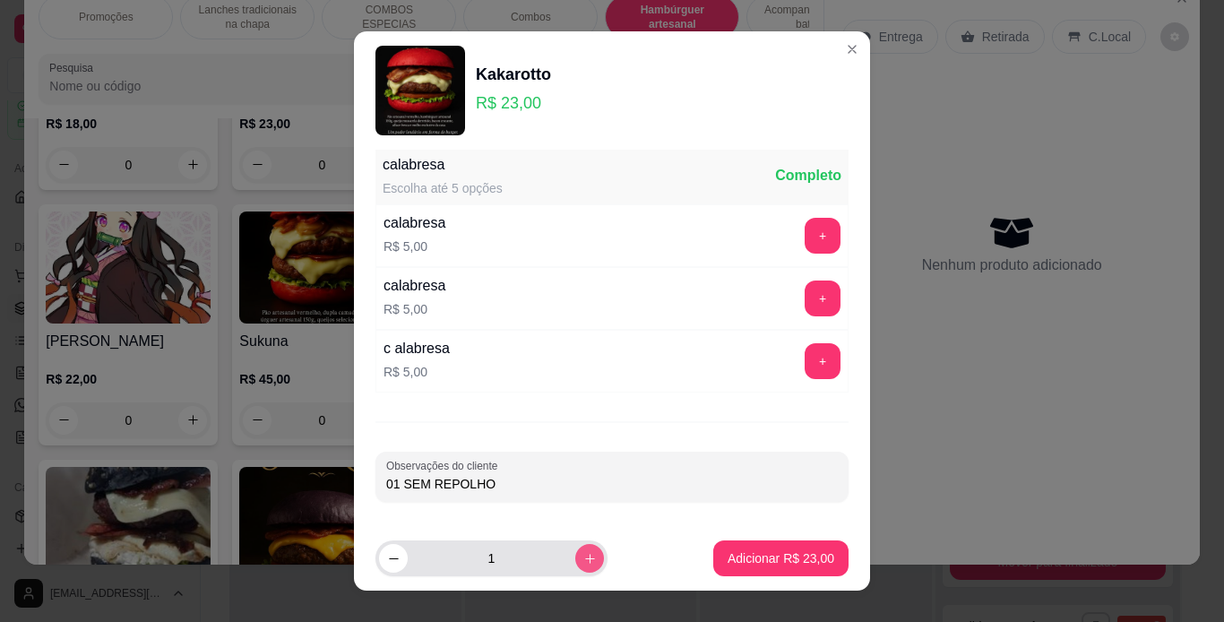
type input "01 SEM REPOLHO"
click at [583, 557] on icon "increase-product-quantity" at bounding box center [589, 558] width 13 height 13
type input "2"
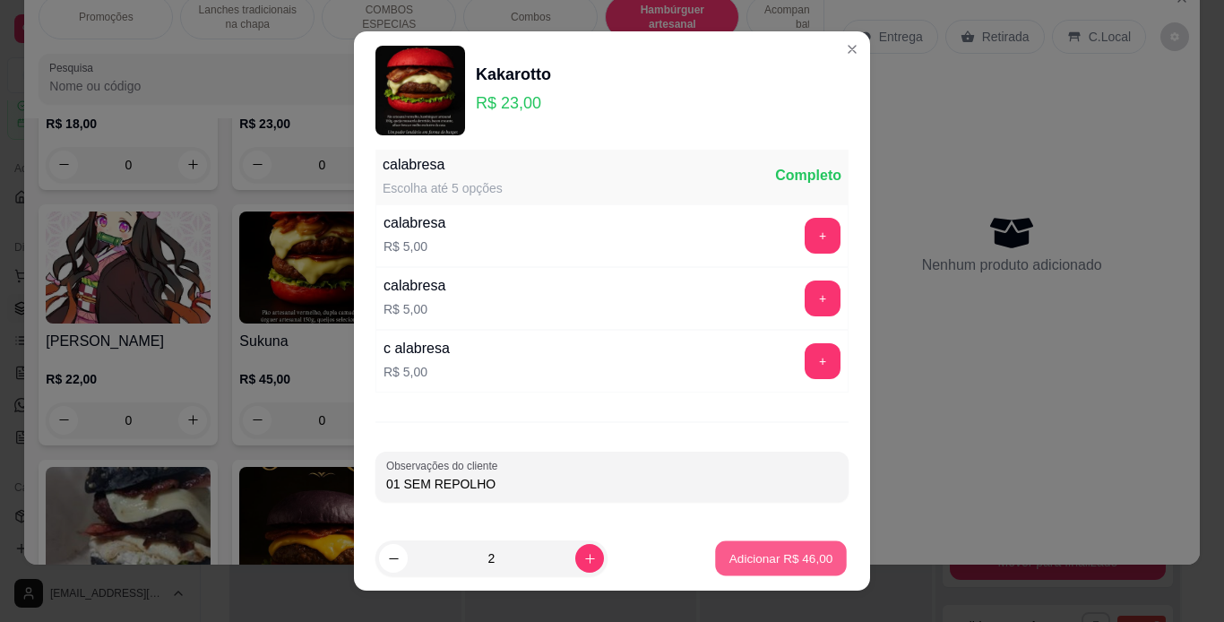
click at [742, 552] on p "Adicionar R$ 46,00" at bounding box center [781, 558] width 104 height 17
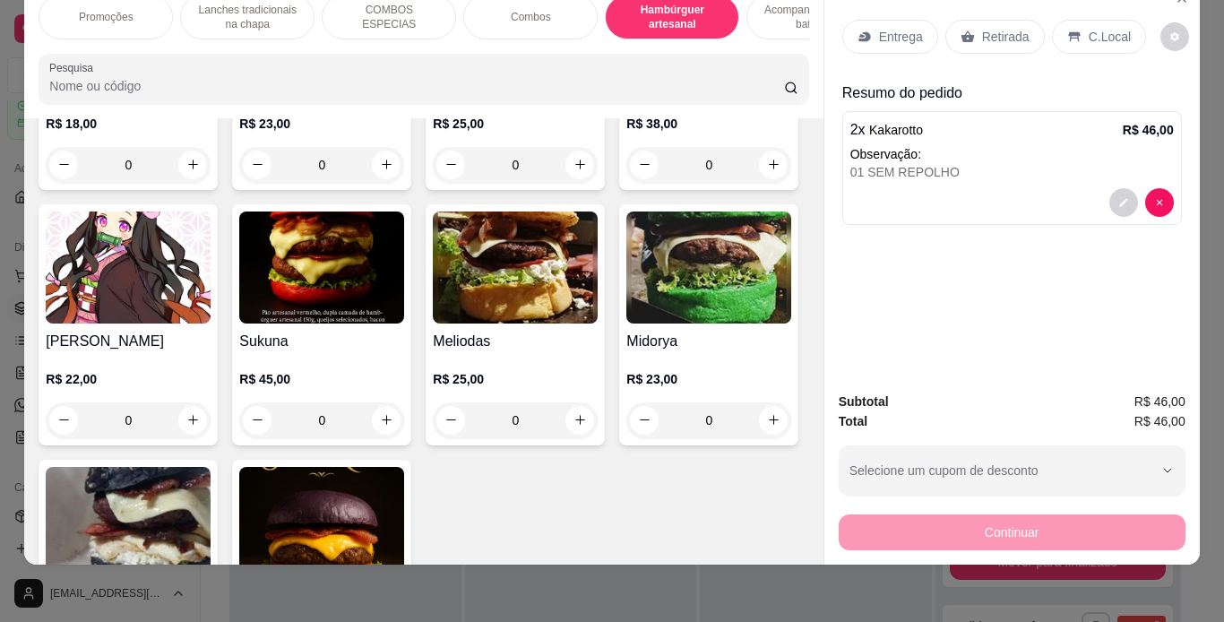
click at [1071, 20] on div "C.Local" at bounding box center [1099, 37] width 94 height 34
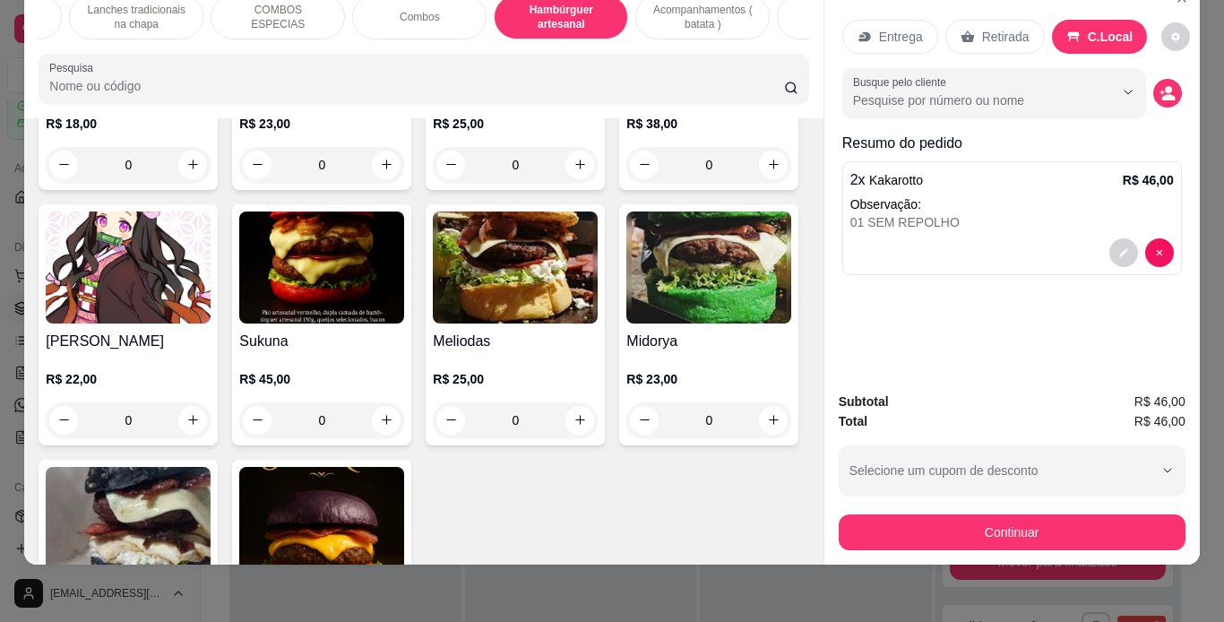
scroll to position [0, 111]
click at [788, 6] on div "Bebidas" at bounding box center [844, 17] width 134 height 45
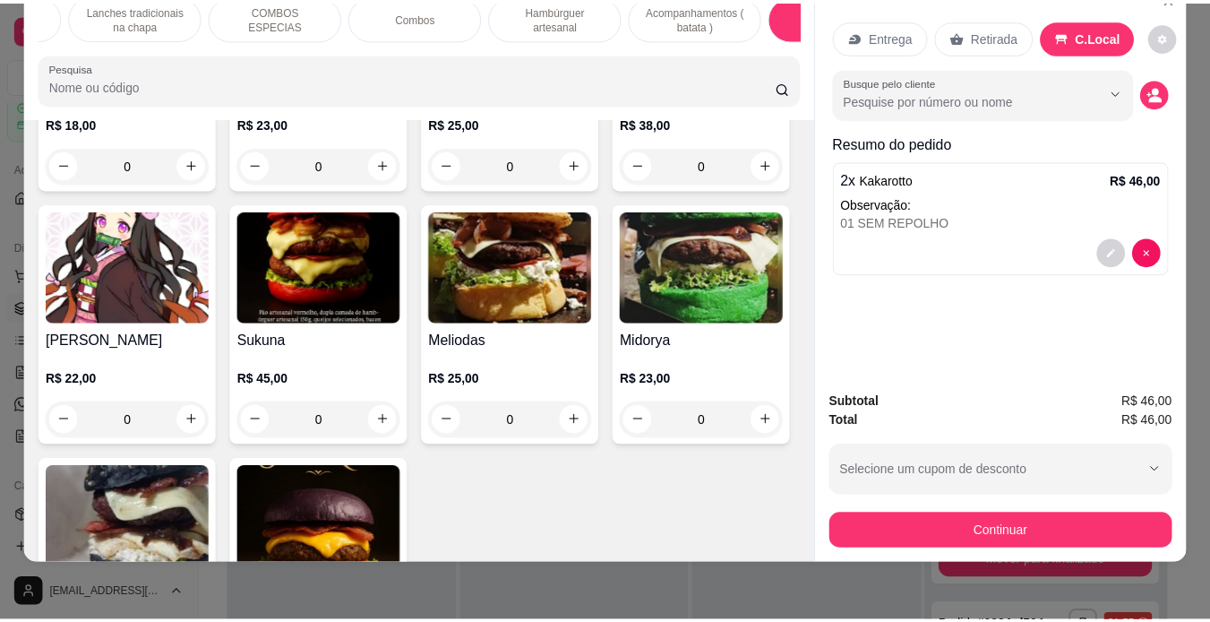
scroll to position [5247, 0]
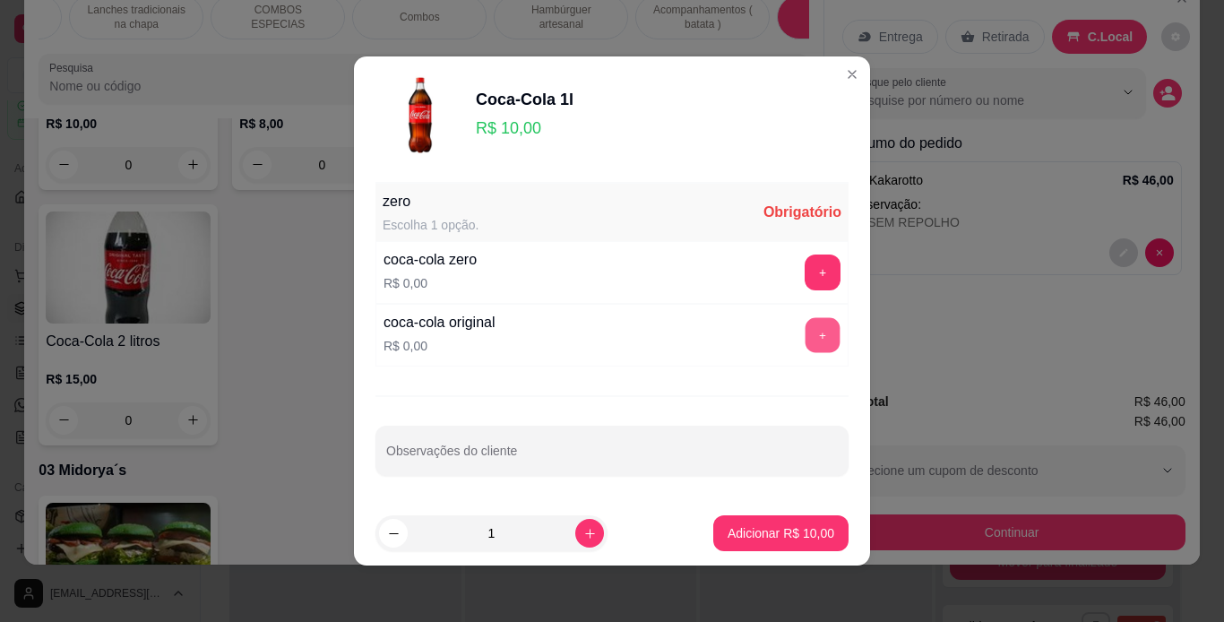
click at [805, 340] on button "+" at bounding box center [822, 335] width 35 height 35
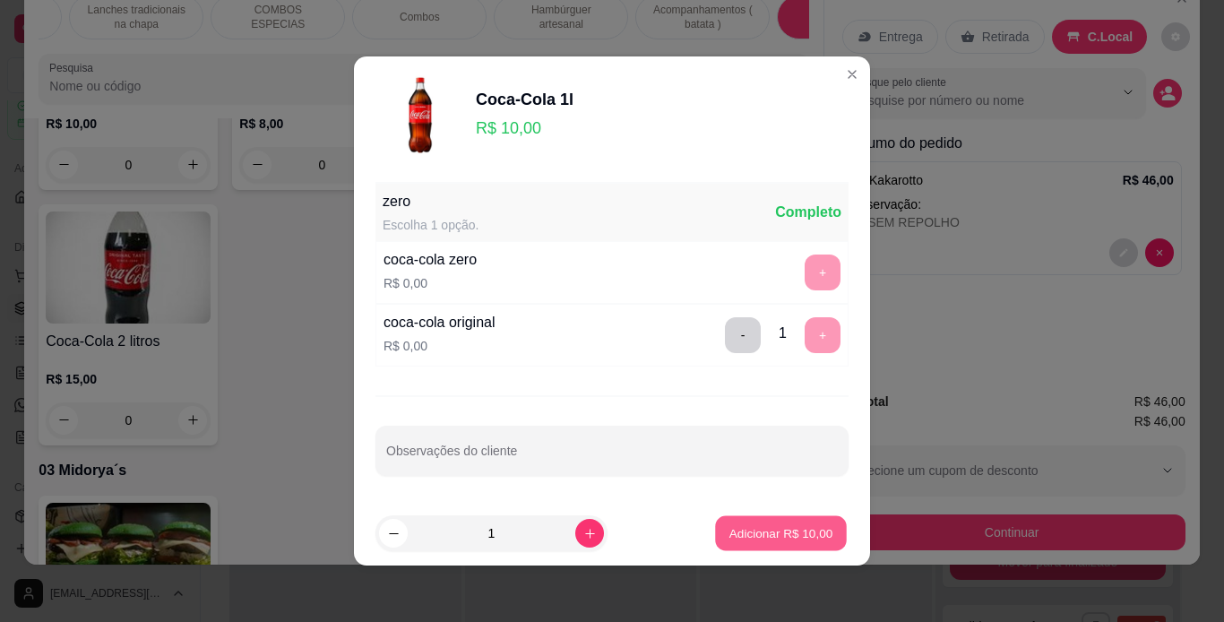
click at [729, 538] on p "Adicionar R$ 10,00" at bounding box center [781, 532] width 104 height 17
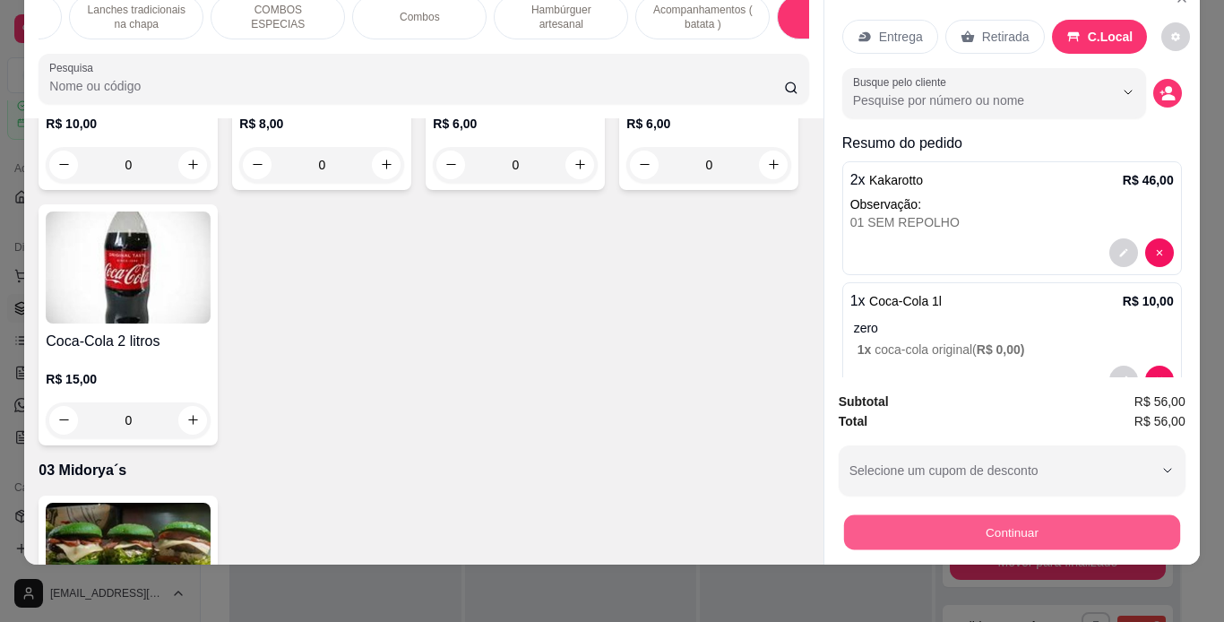
click at [872, 515] on button "Continuar" at bounding box center [1011, 532] width 336 height 35
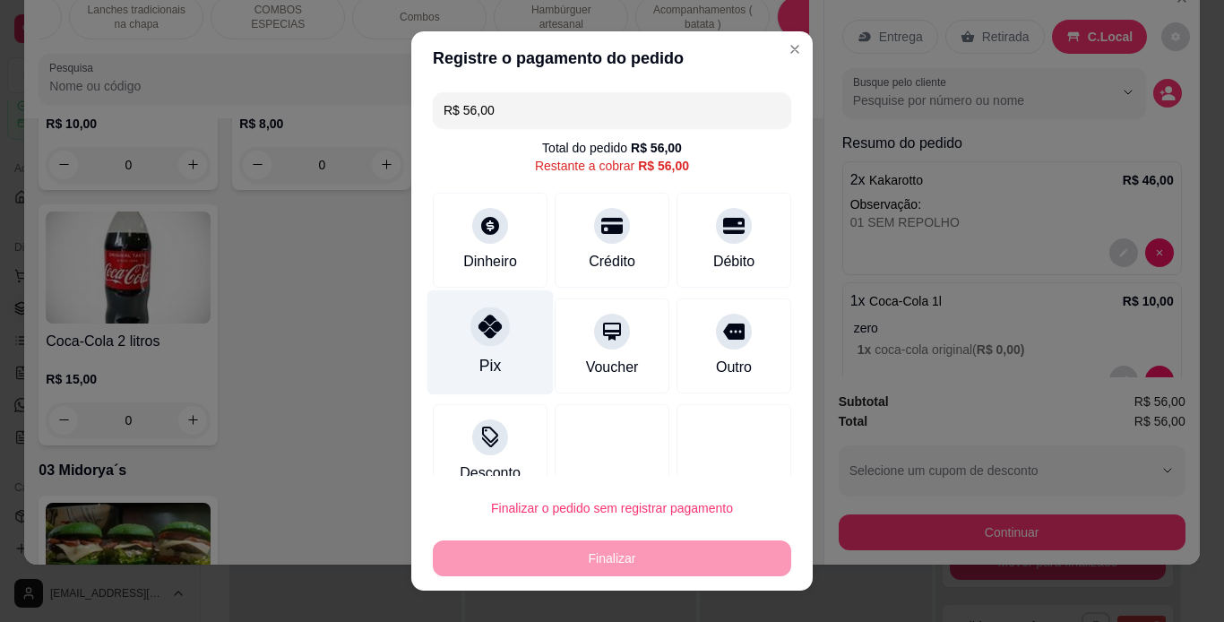
click at [495, 333] on div at bounding box center [489, 325] width 39 height 39
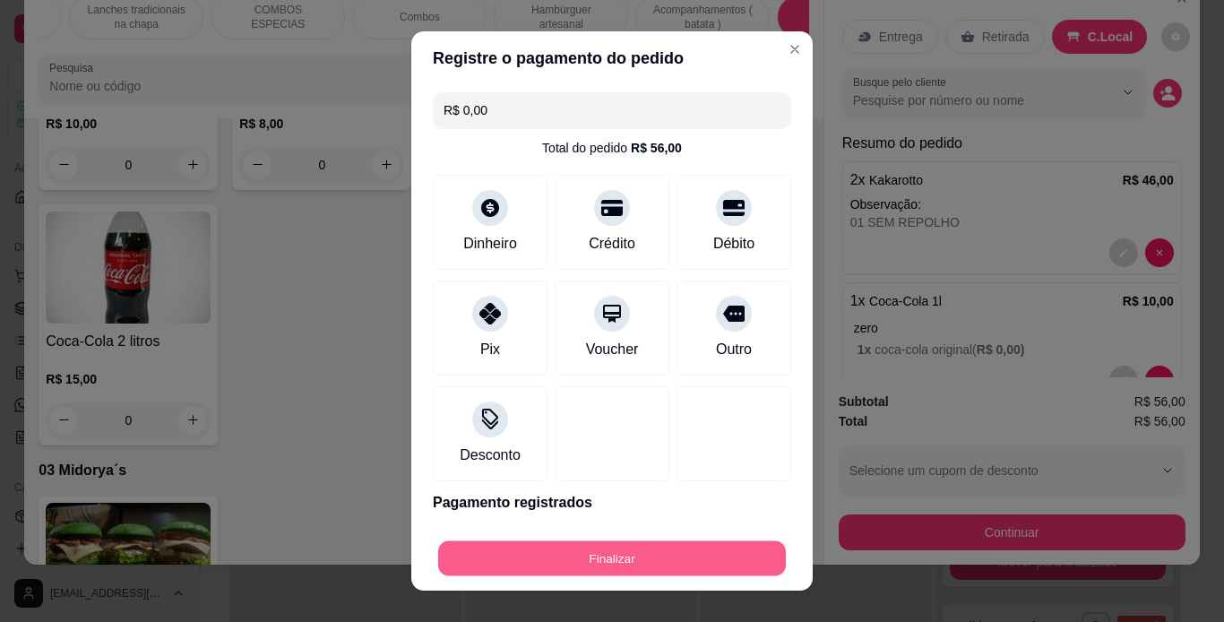
click at [628, 552] on button "Finalizar" at bounding box center [612, 558] width 348 height 35
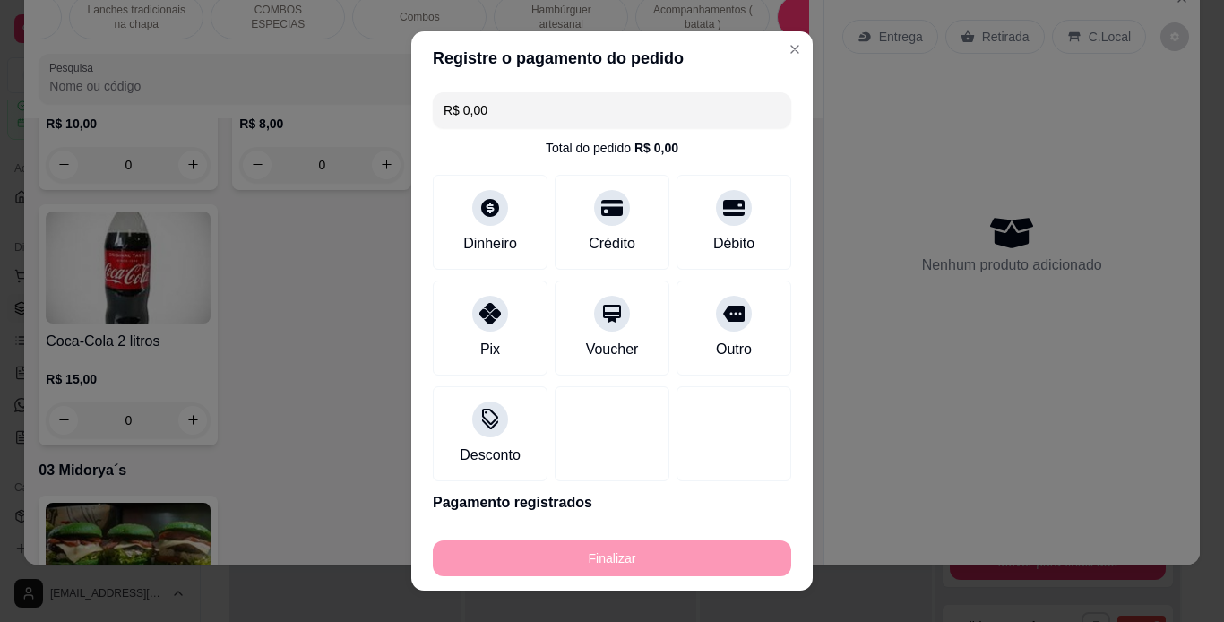
type input "-R$ 56,00"
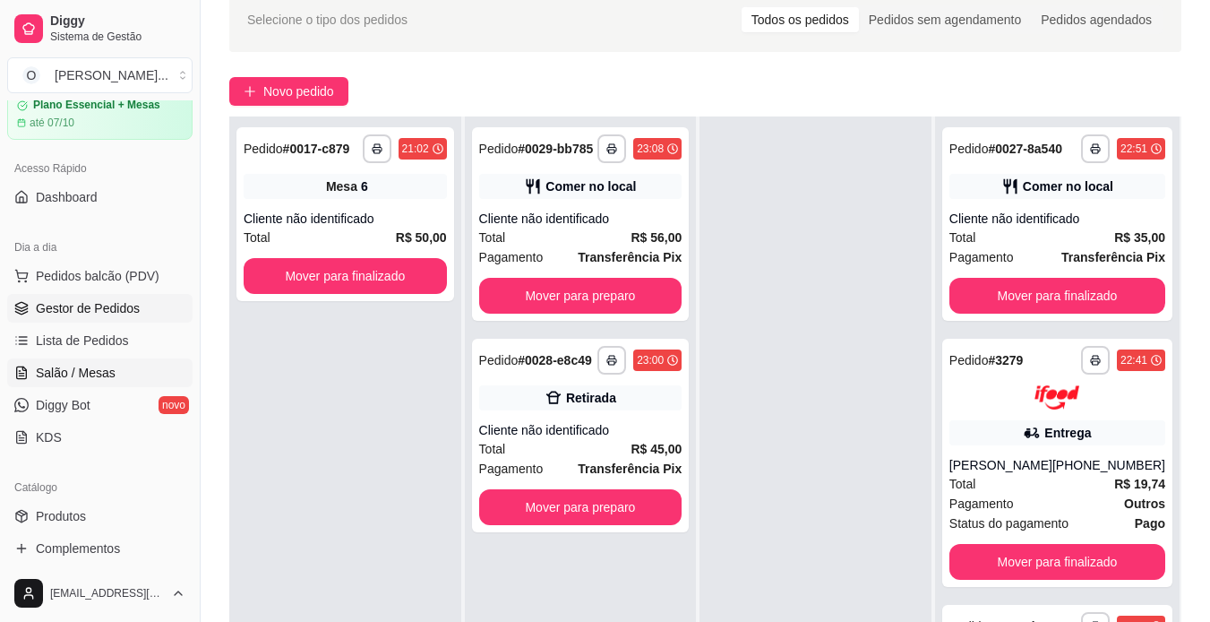
click at [99, 362] on link "Salão / Mesas" at bounding box center [99, 372] width 185 height 29
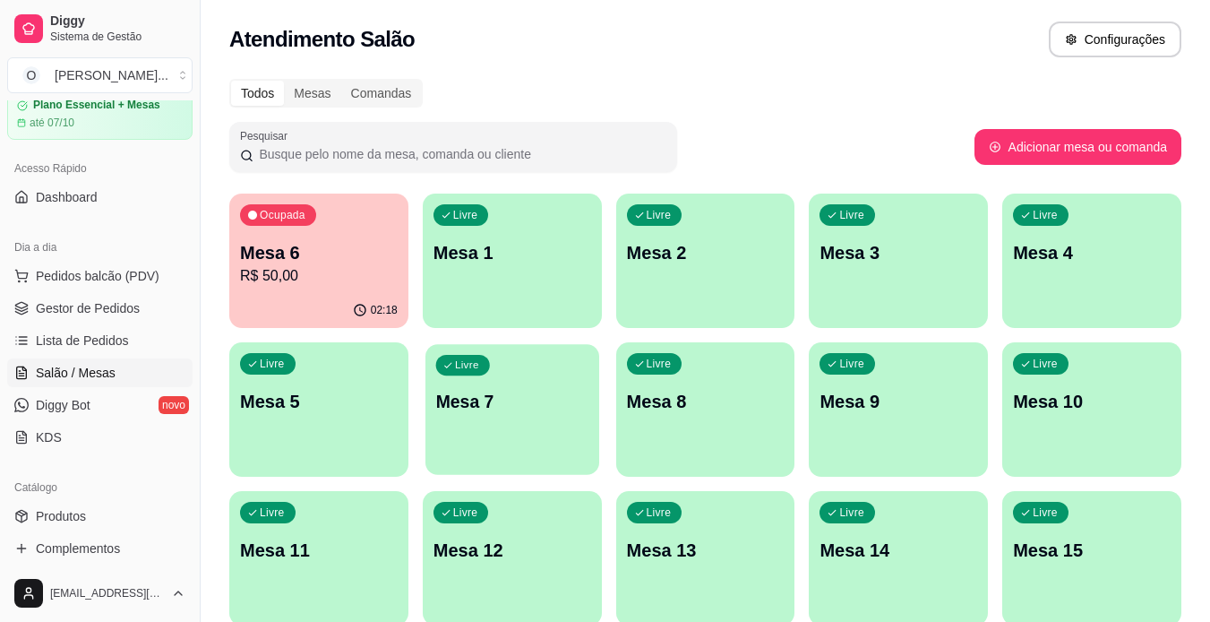
click at [493, 408] on p "Mesa 7" at bounding box center [511, 402] width 153 height 24
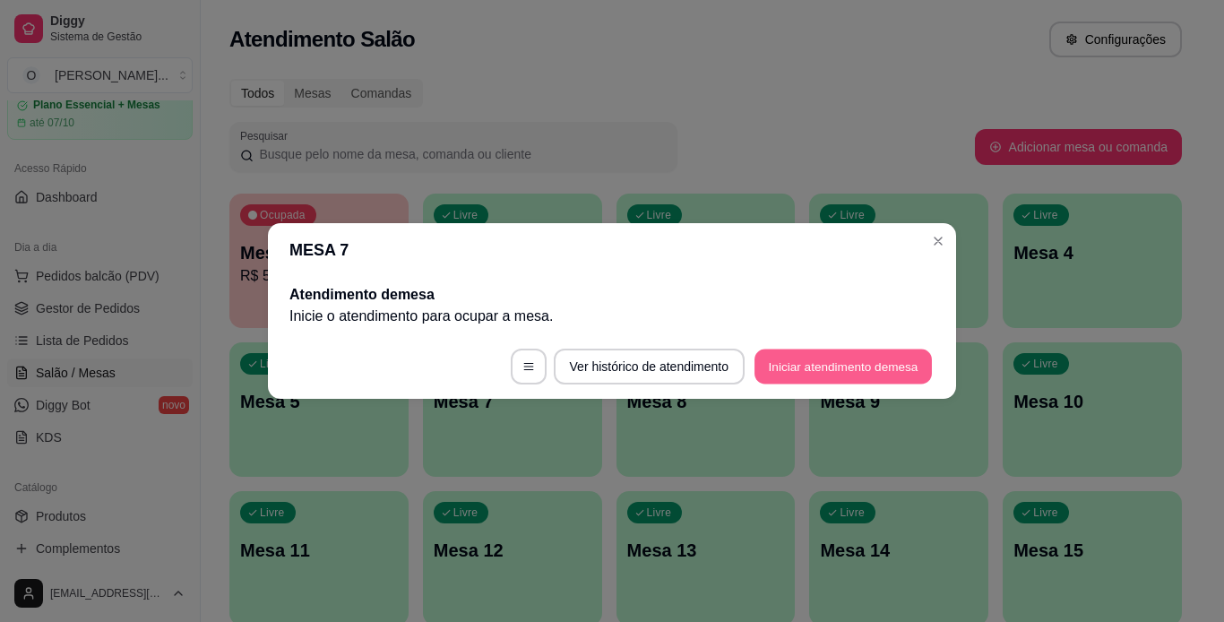
click at [843, 355] on button "Iniciar atendimento de mesa" at bounding box center [842, 366] width 177 height 35
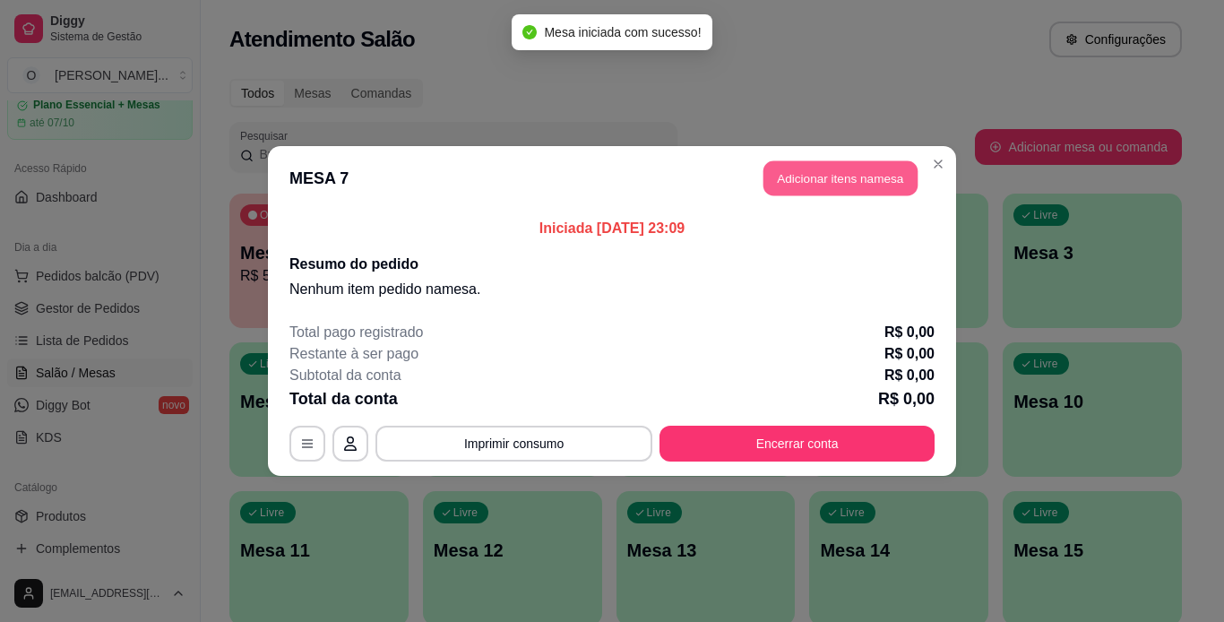
click at [830, 161] on button "Adicionar itens na mesa" at bounding box center [840, 178] width 154 height 35
click at [796, 171] on button "Adicionar itens na mesa" at bounding box center [840, 178] width 154 height 35
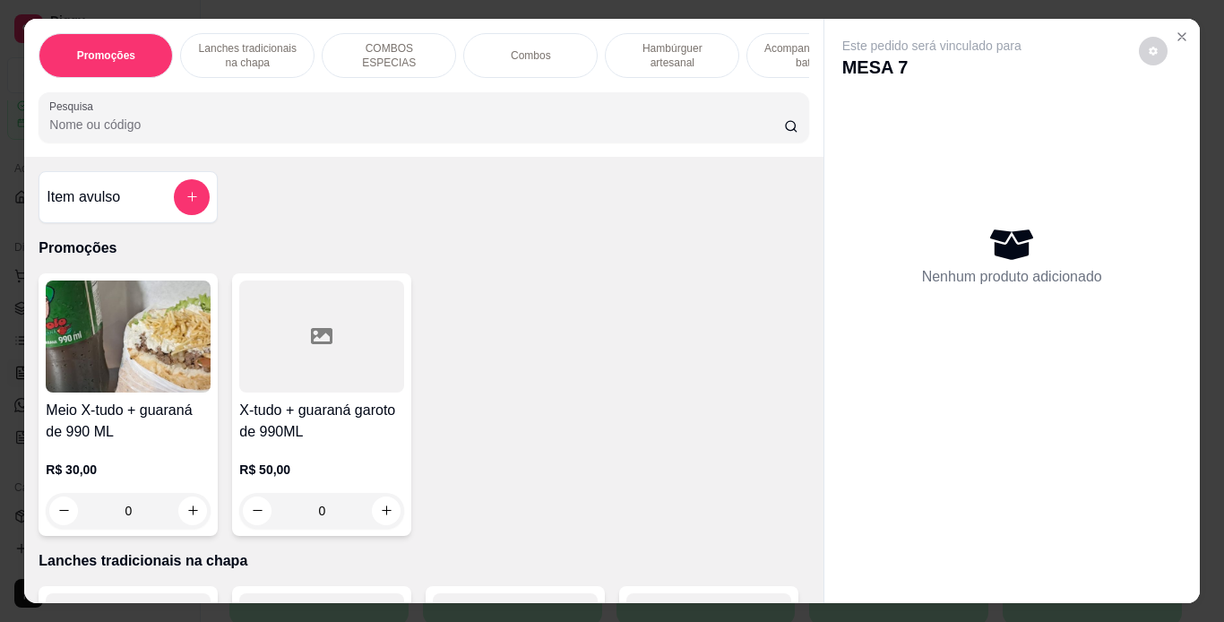
click at [644, 48] on p "Hambúrguer artesanal" at bounding box center [672, 55] width 104 height 29
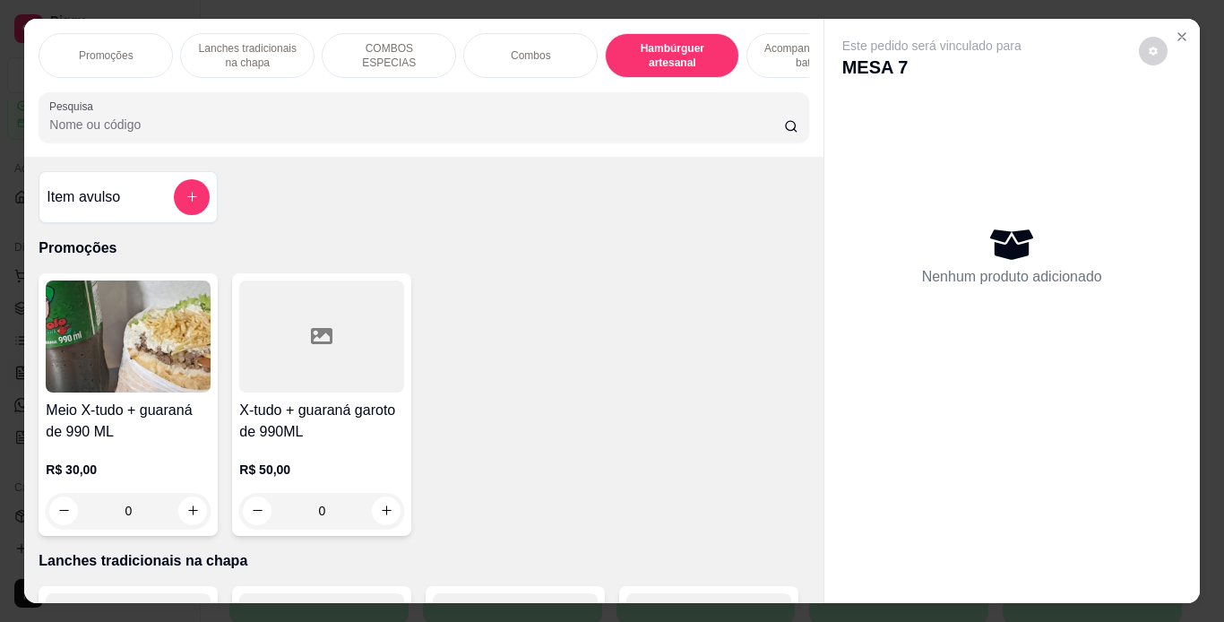
scroll to position [46, 0]
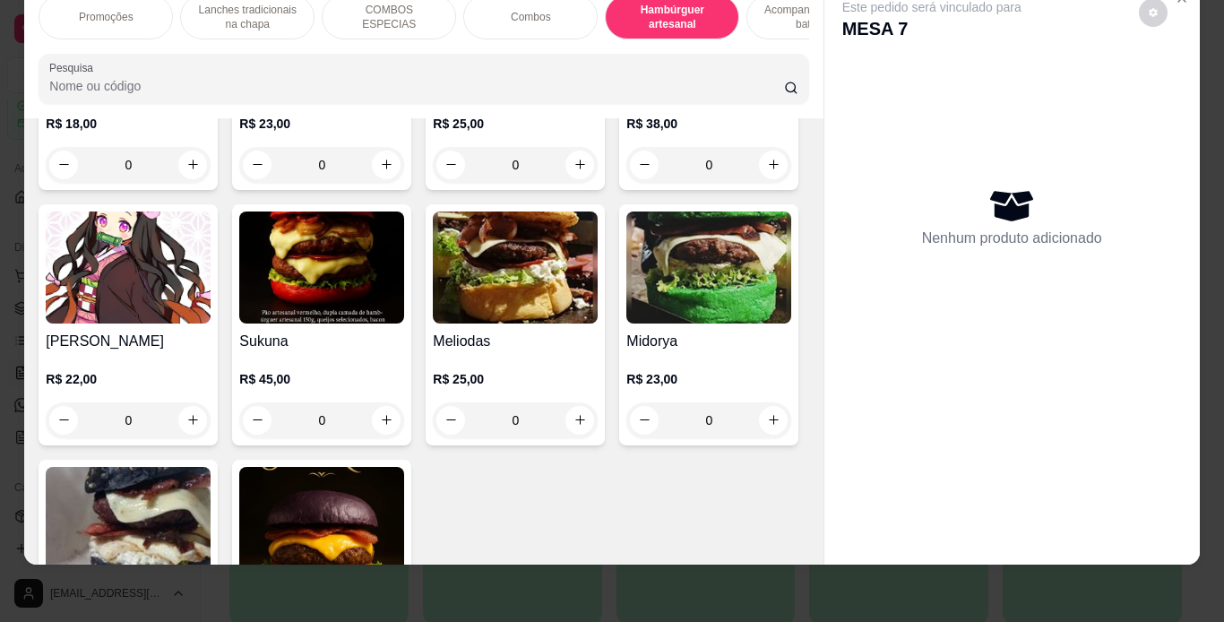
click at [186, 183] on div "0" at bounding box center [128, 165] width 165 height 36
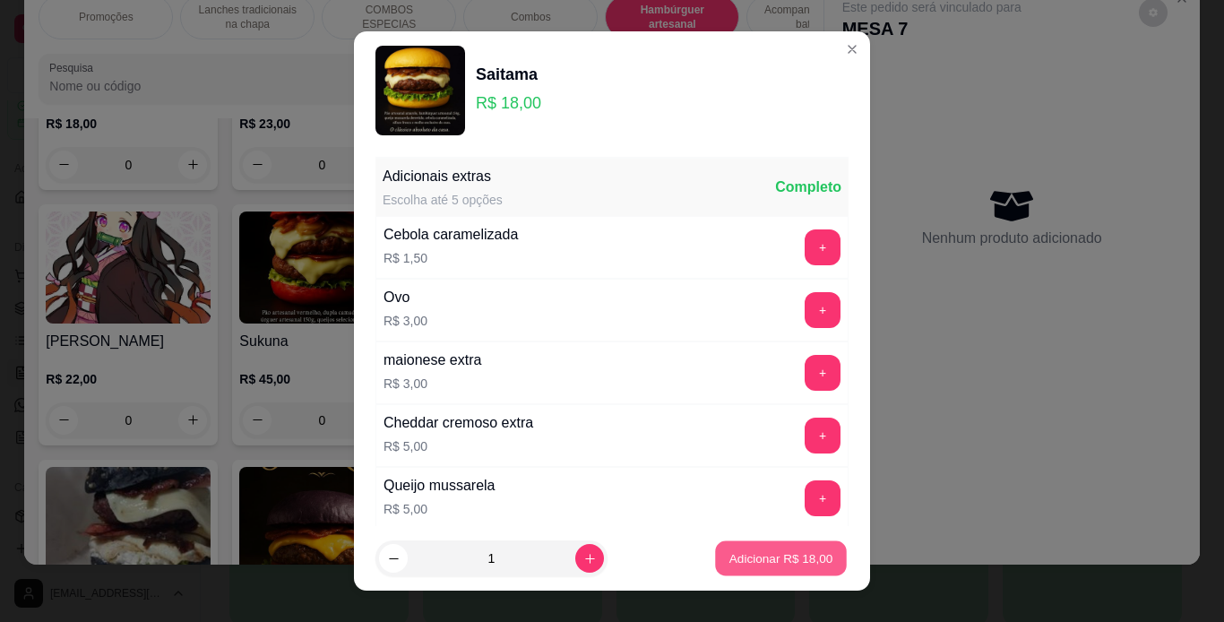
click at [729, 550] on p "Adicionar R$ 18,00" at bounding box center [781, 558] width 104 height 17
type input "1"
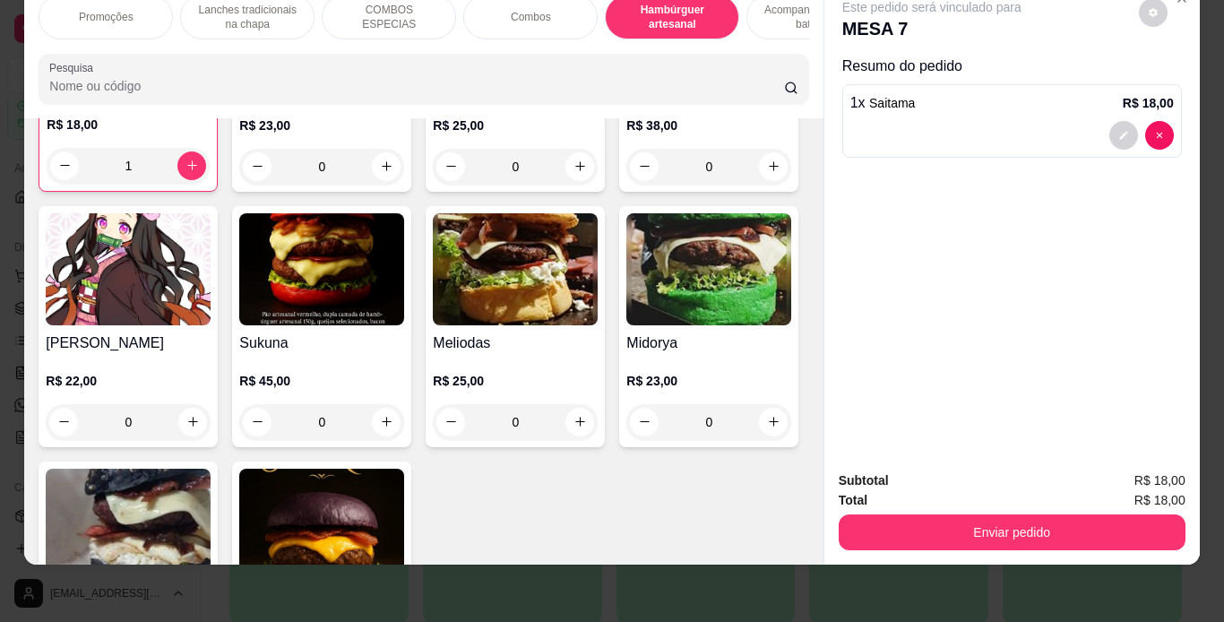
click at [376, 185] on div "0" at bounding box center [321, 167] width 165 height 36
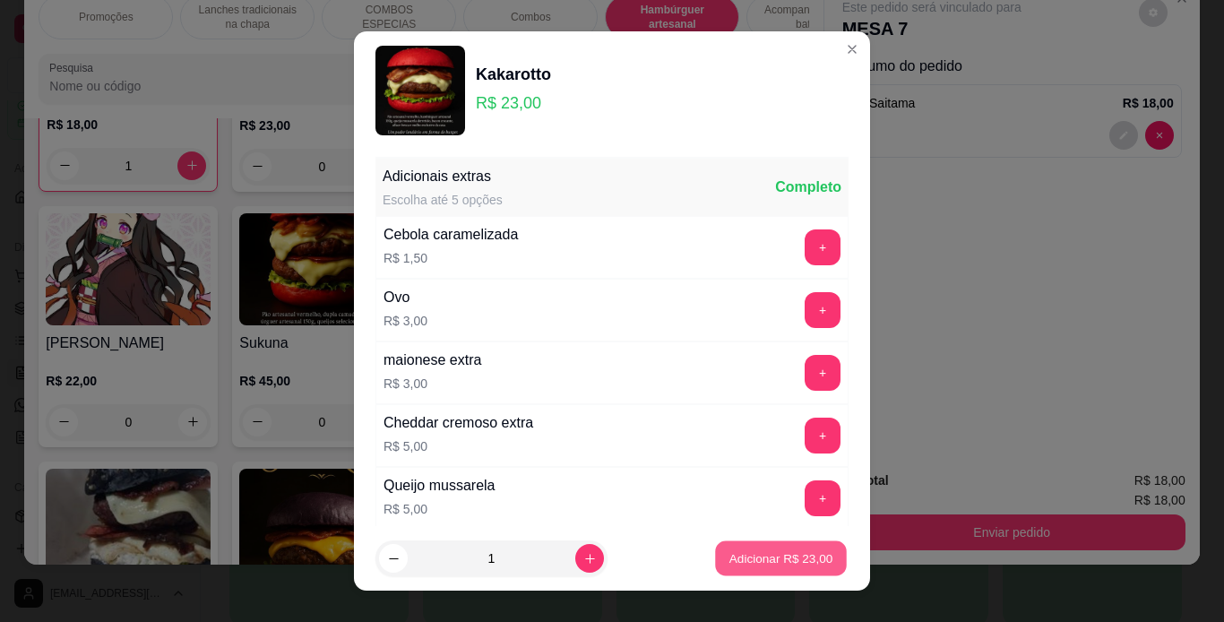
click at [771, 561] on p "Adicionar R$ 23,00" at bounding box center [781, 558] width 104 height 17
type input "1"
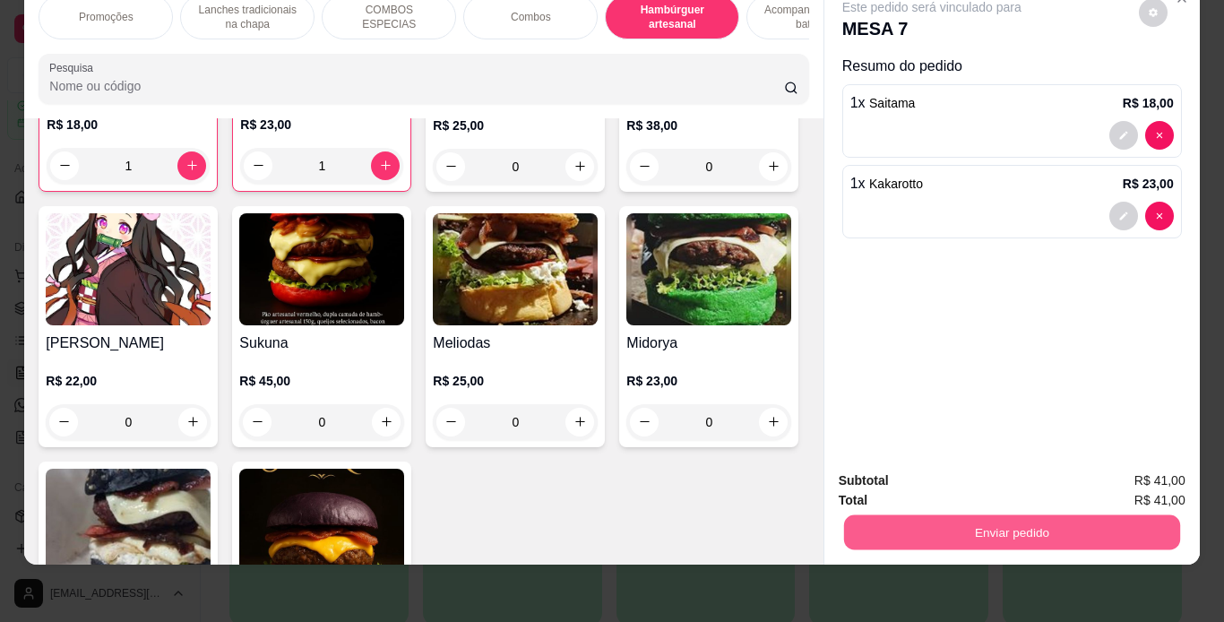
click at [870, 521] on button "Enviar pedido" at bounding box center [1011, 532] width 336 height 35
click at [1139, 471] on button "Enviar pedido" at bounding box center [1138, 474] width 99 height 33
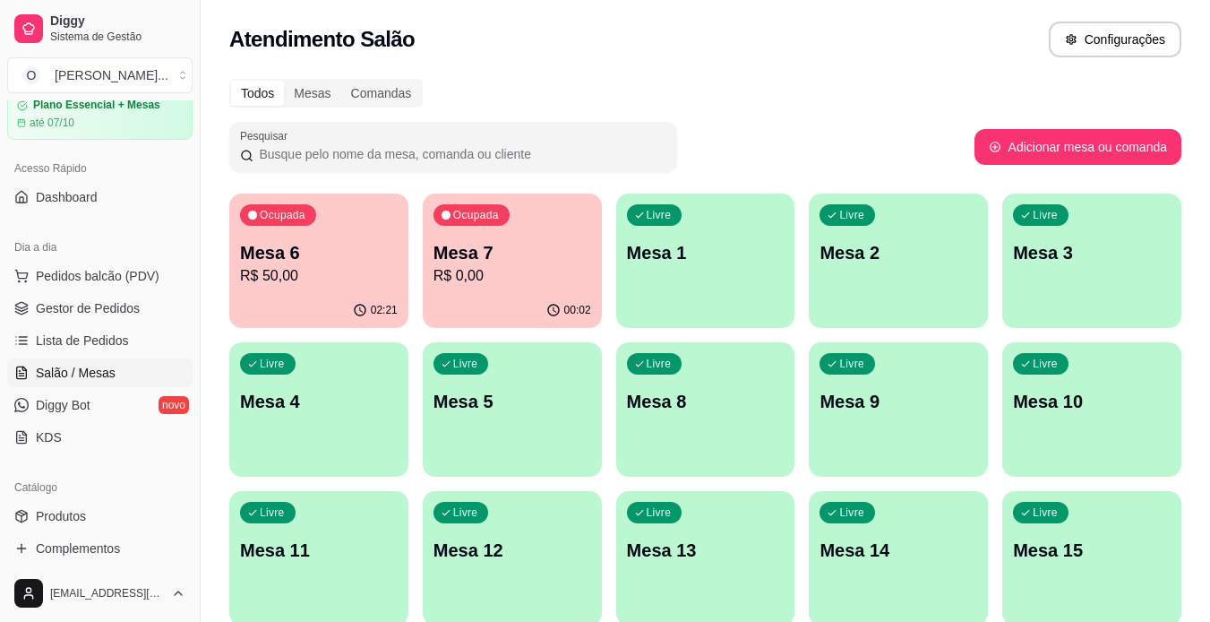
click at [56, 307] on span "Gestor de Pedidos" at bounding box center [88, 308] width 104 height 18
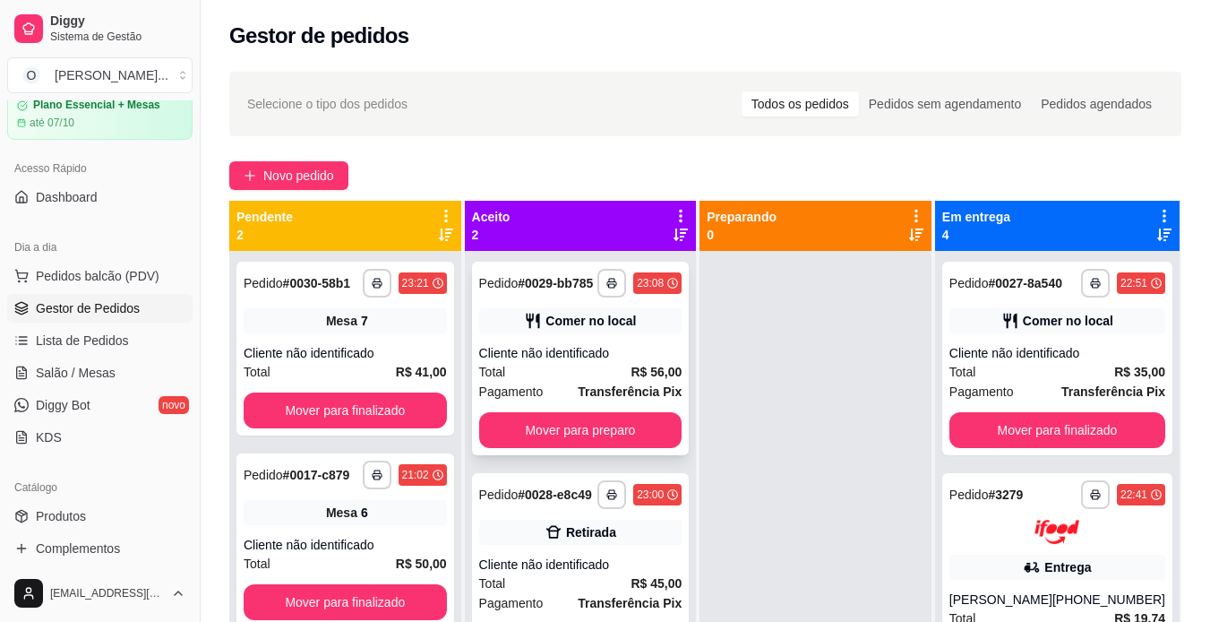
click at [609, 366] on div "Total R$ 56,00" at bounding box center [580, 372] width 203 height 20
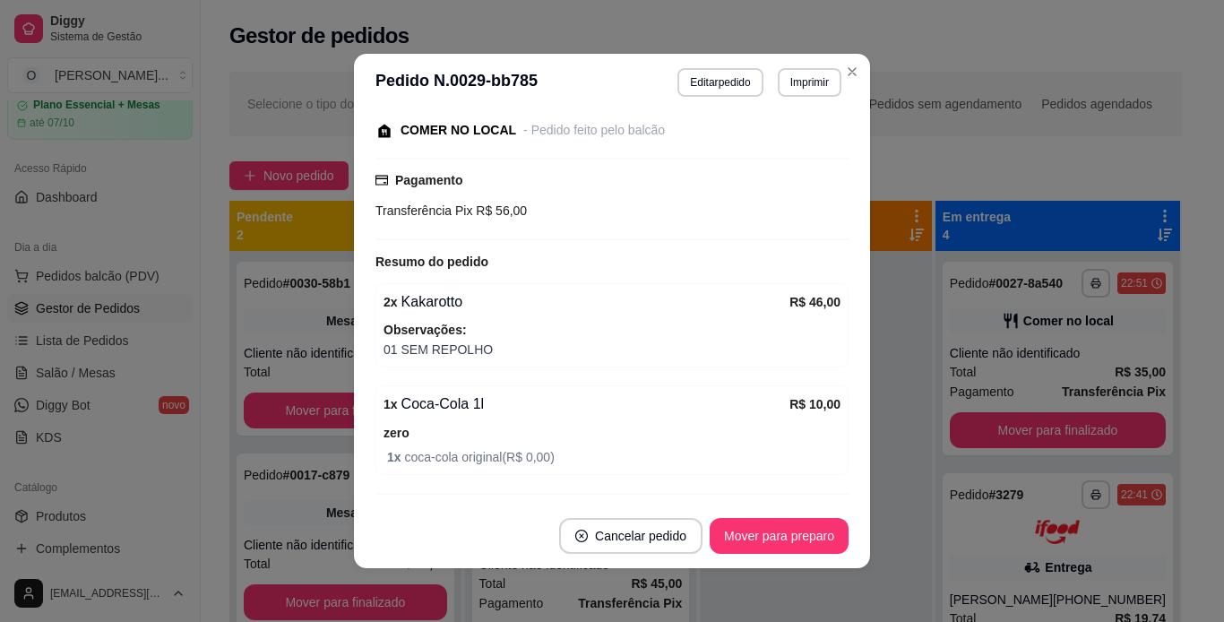
scroll to position [190, 0]
click at [794, 82] on button "Imprimir" at bounding box center [810, 82] width 62 height 28
click at [787, 141] on button "IMPRESSORA" at bounding box center [770, 145] width 125 height 28
click at [777, 543] on button "Mover para preparo" at bounding box center [778, 536] width 134 height 35
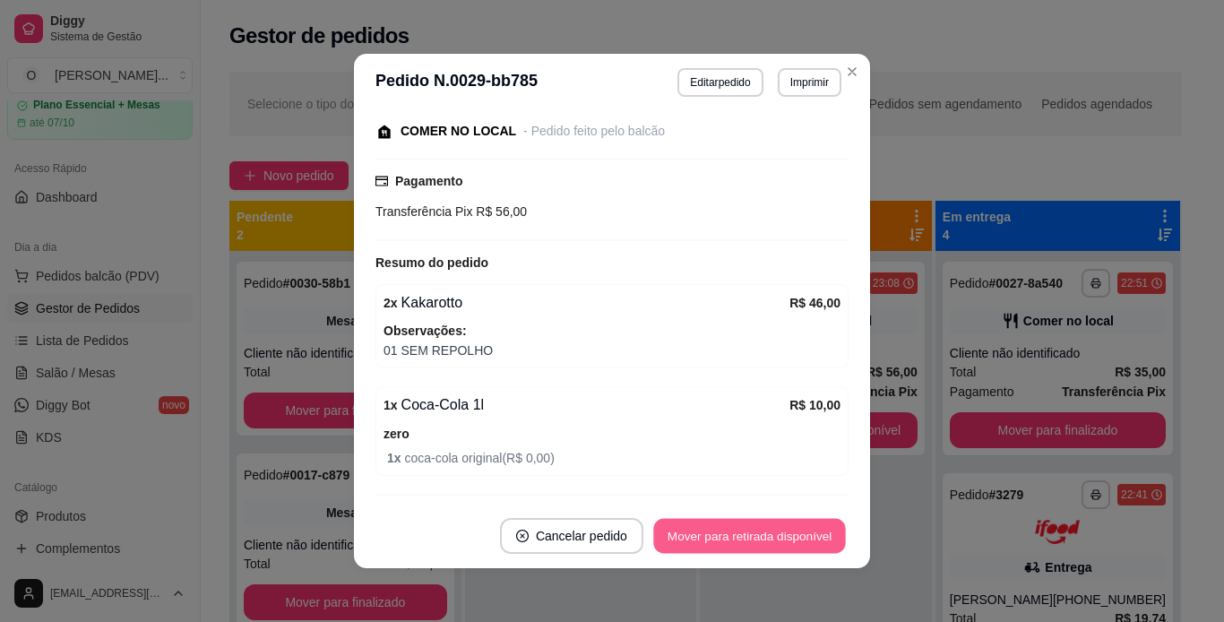
click at [777, 543] on button "Mover para retirada disponível" at bounding box center [749, 536] width 192 height 35
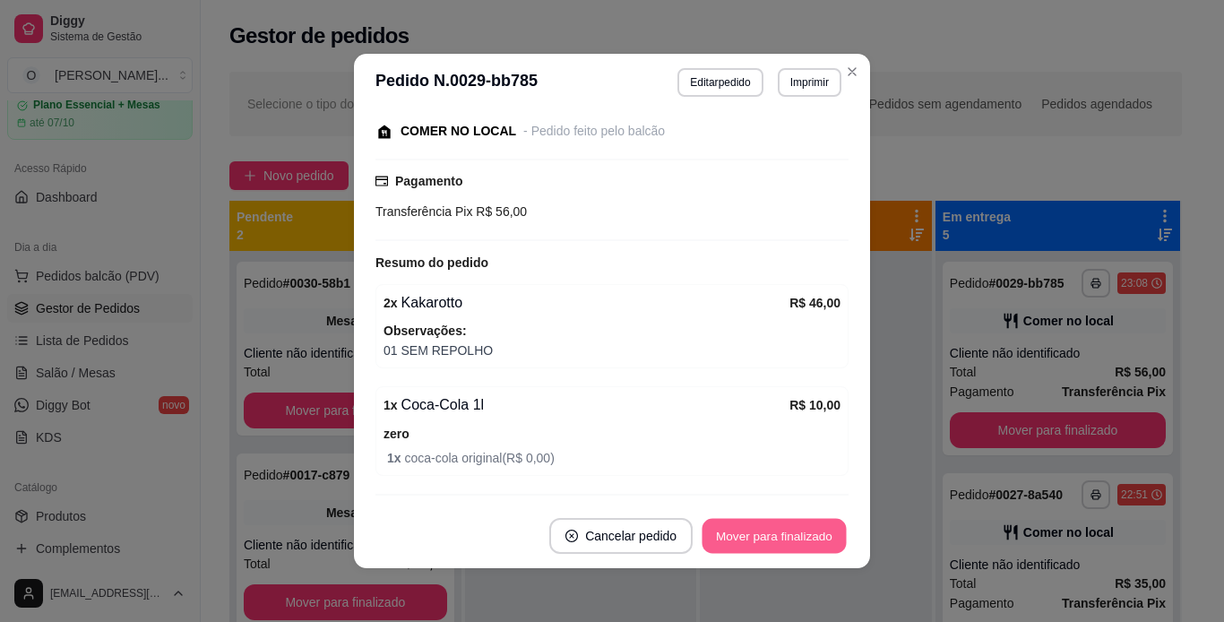
click at [777, 543] on button "Mover para finalizado" at bounding box center [774, 536] width 144 height 35
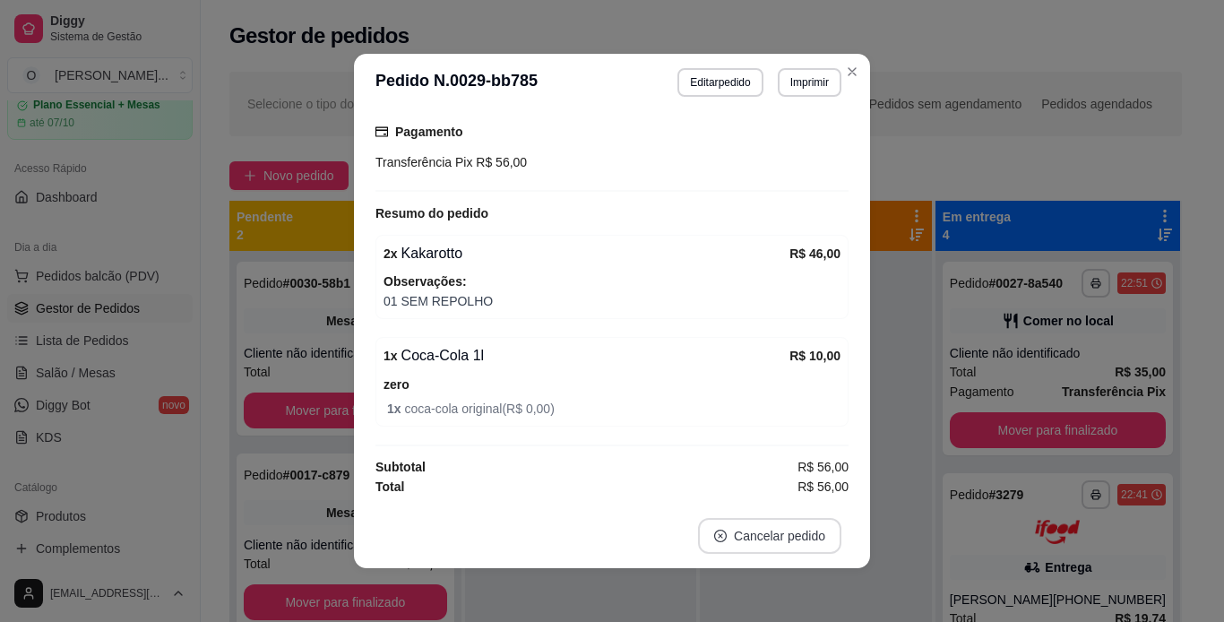
scroll to position [113, 0]
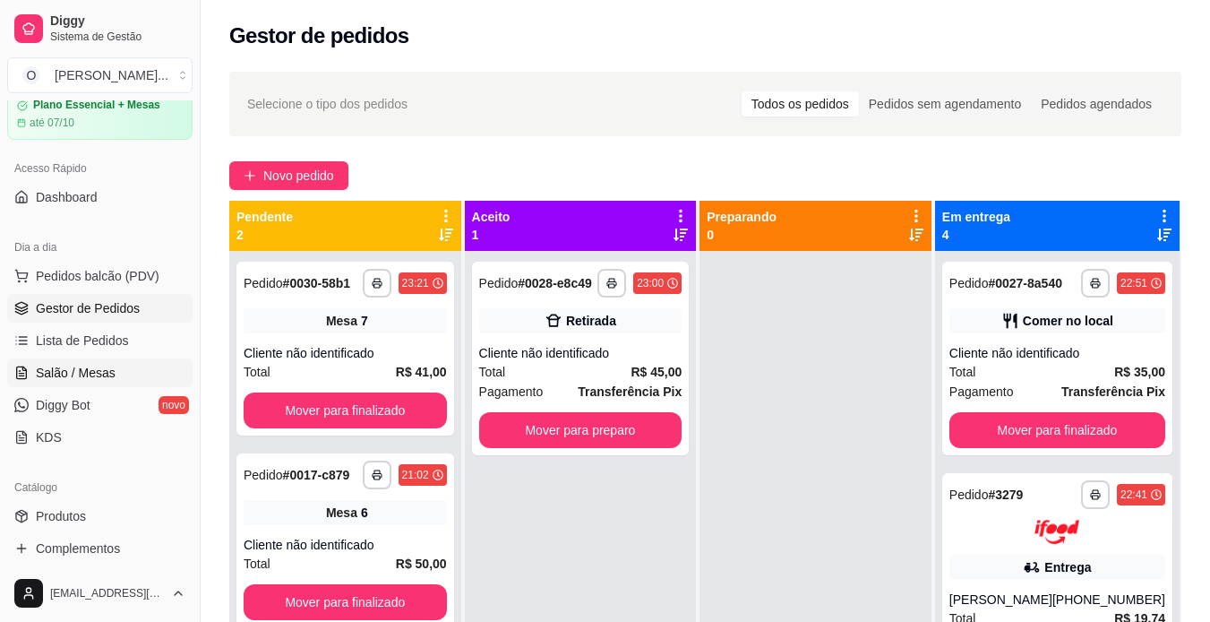
click at [108, 382] on link "Salão / Mesas" at bounding box center [99, 372] width 185 height 29
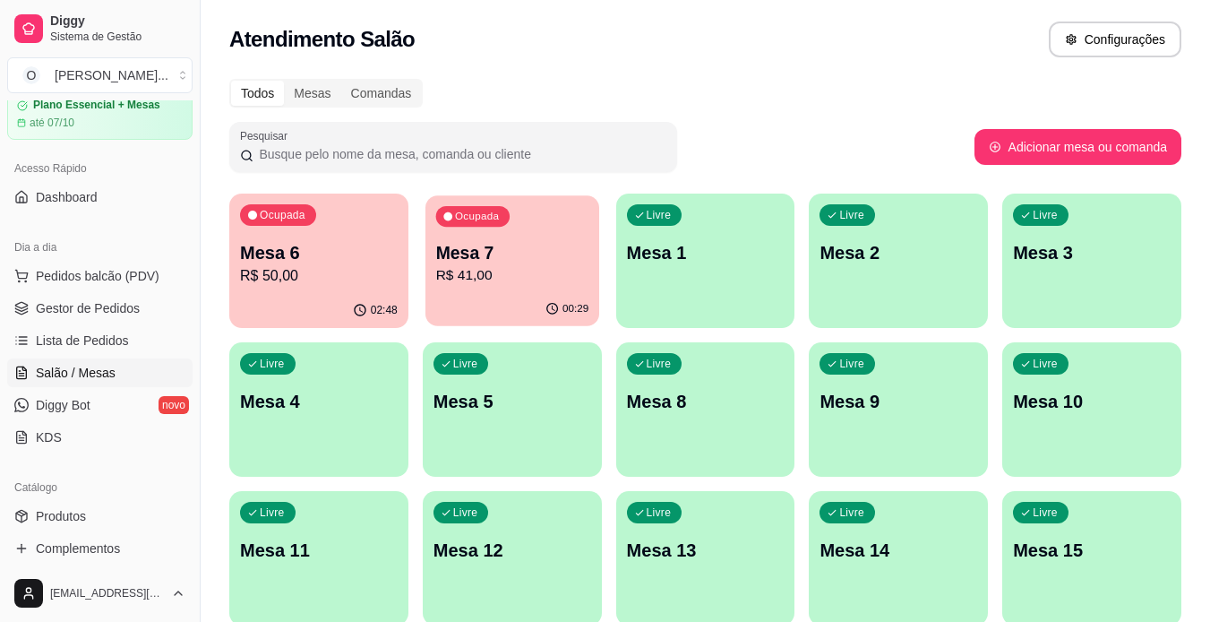
click at [548, 283] on p "R$ 41,00" at bounding box center [511, 275] width 153 height 21
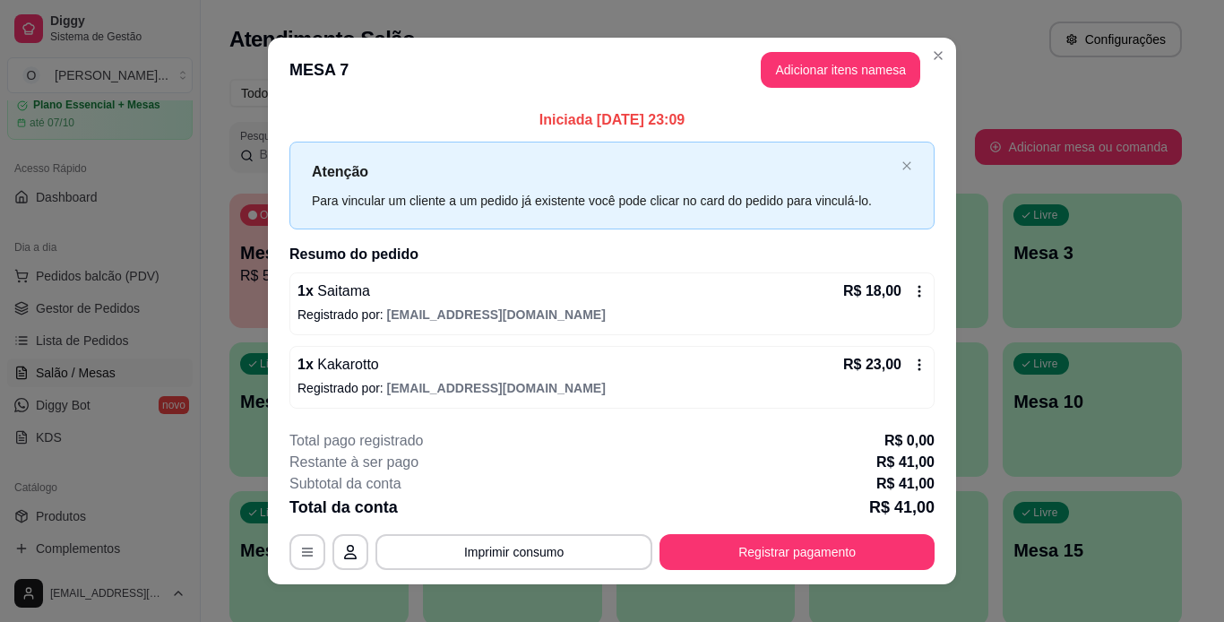
scroll to position [20, 0]
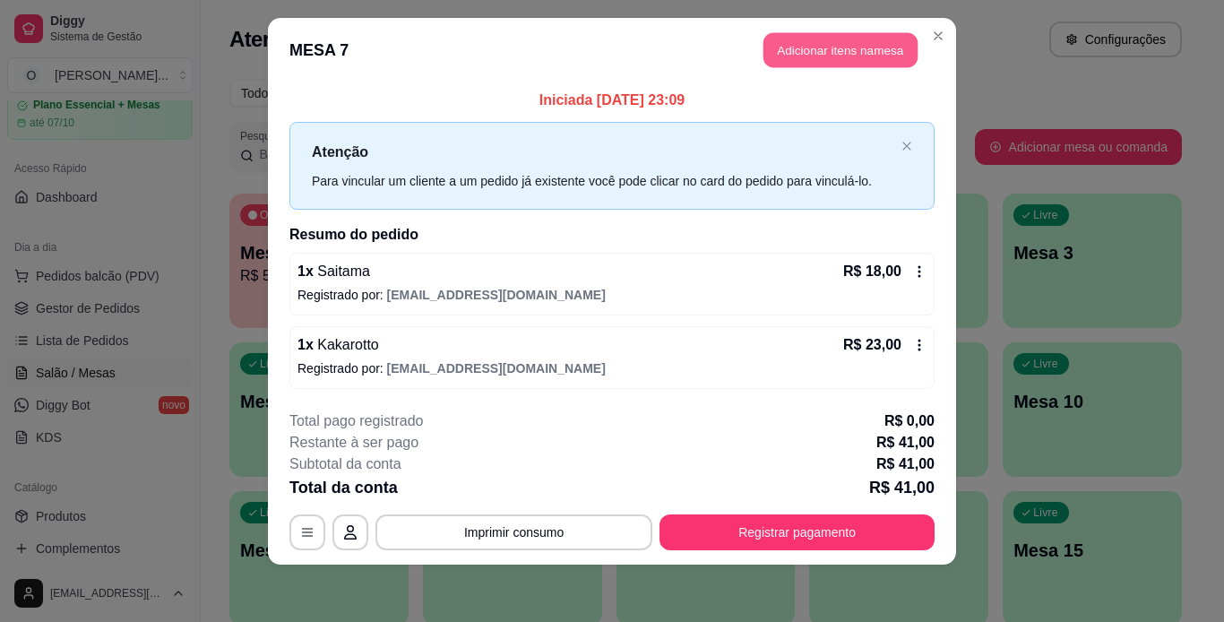
click at [805, 39] on button "Adicionar itens na mesa" at bounding box center [840, 50] width 154 height 35
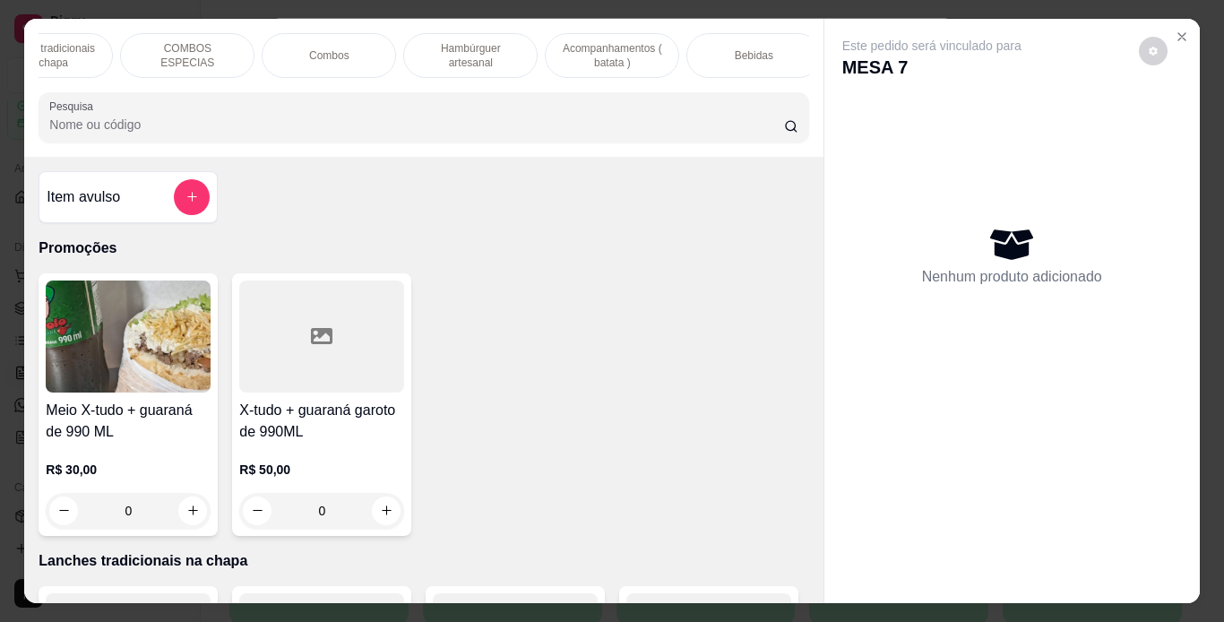
scroll to position [0, 202]
click at [769, 53] on div "Bebidas" at bounding box center [753, 55] width 134 height 45
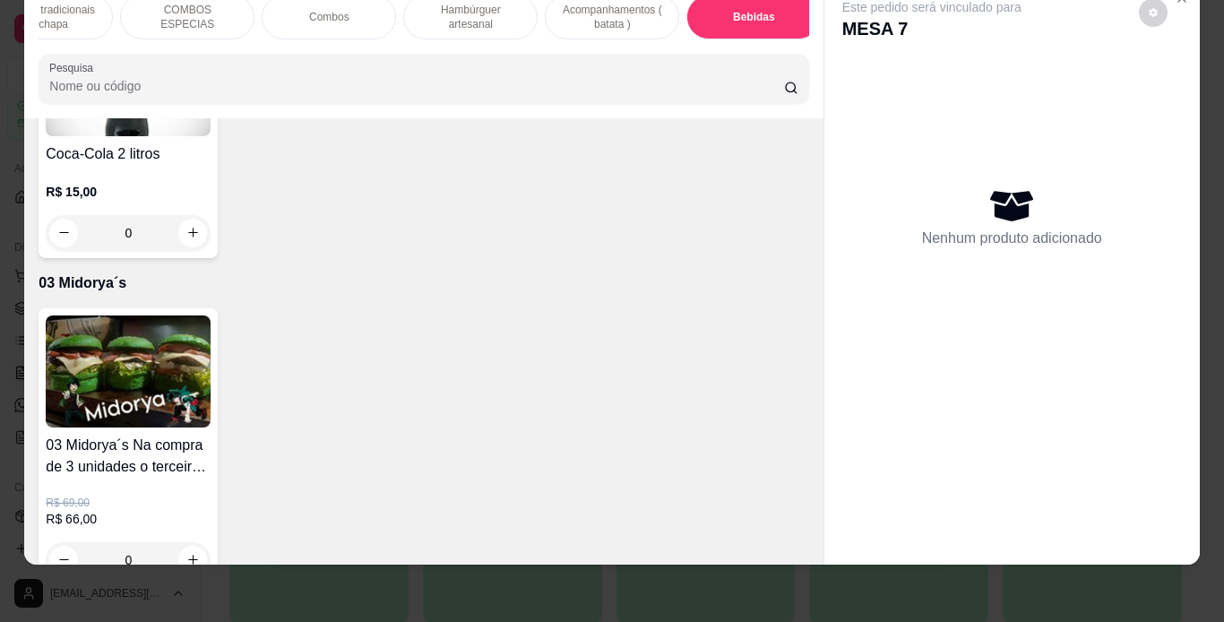
scroll to position [5492, 0]
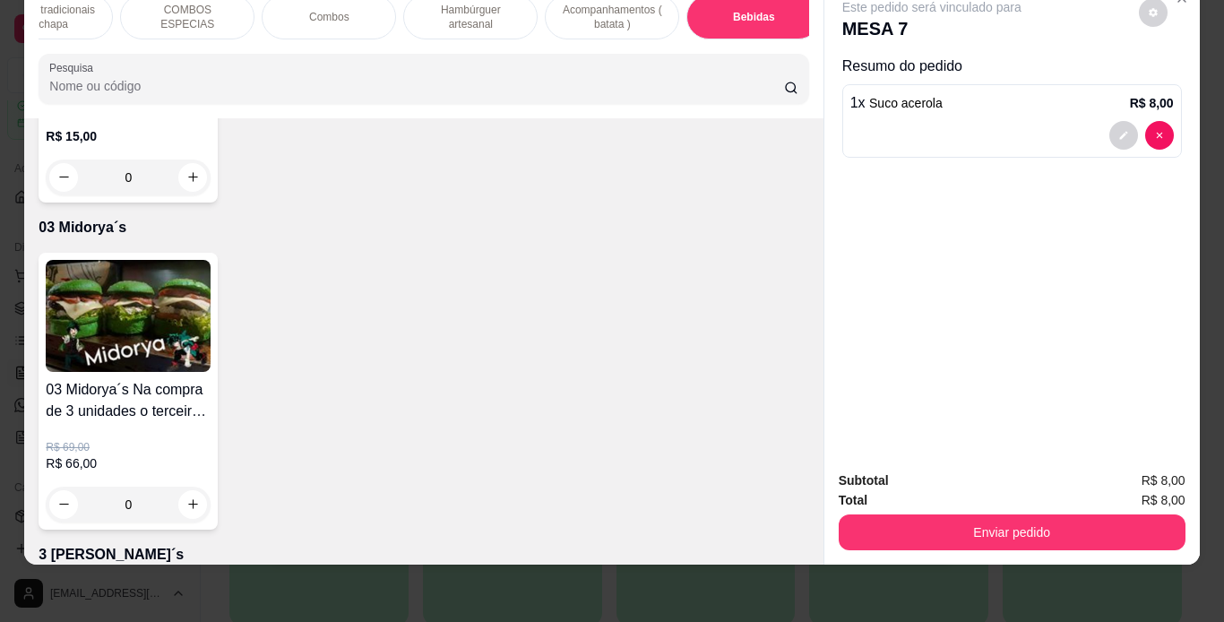
type input "2"
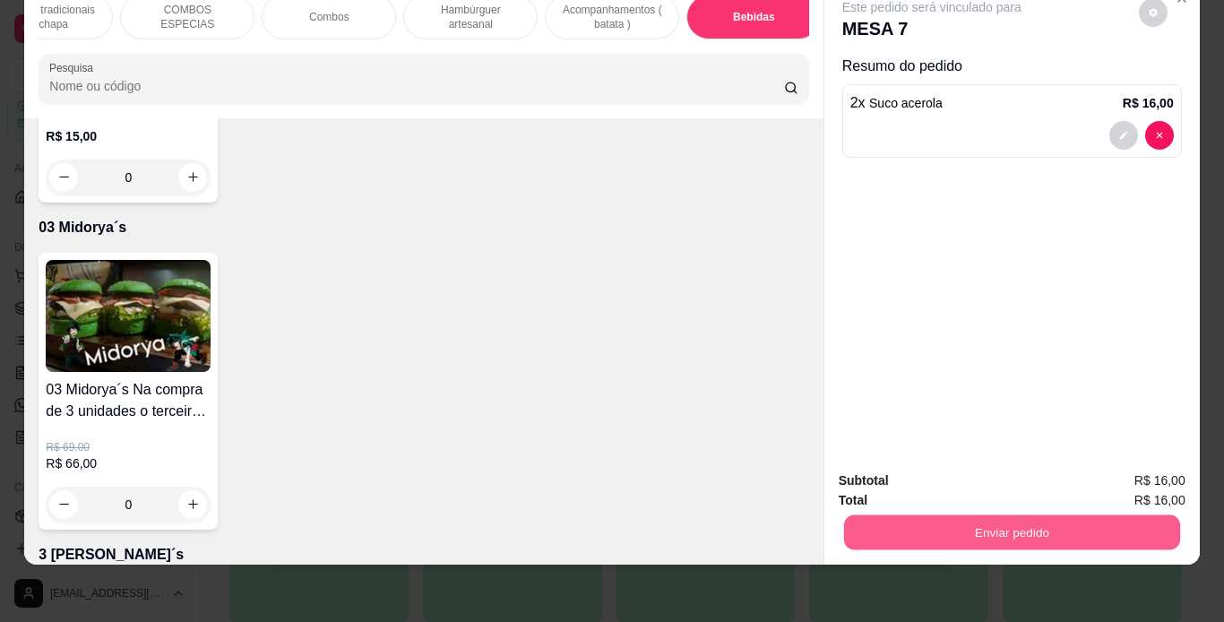
click at [894, 515] on button "Enviar pedido" at bounding box center [1011, 532] width 336 height 35
click at [1142, 465] on button "Enviar pedido" at bounding box center [1138, 474] width 99 height 33
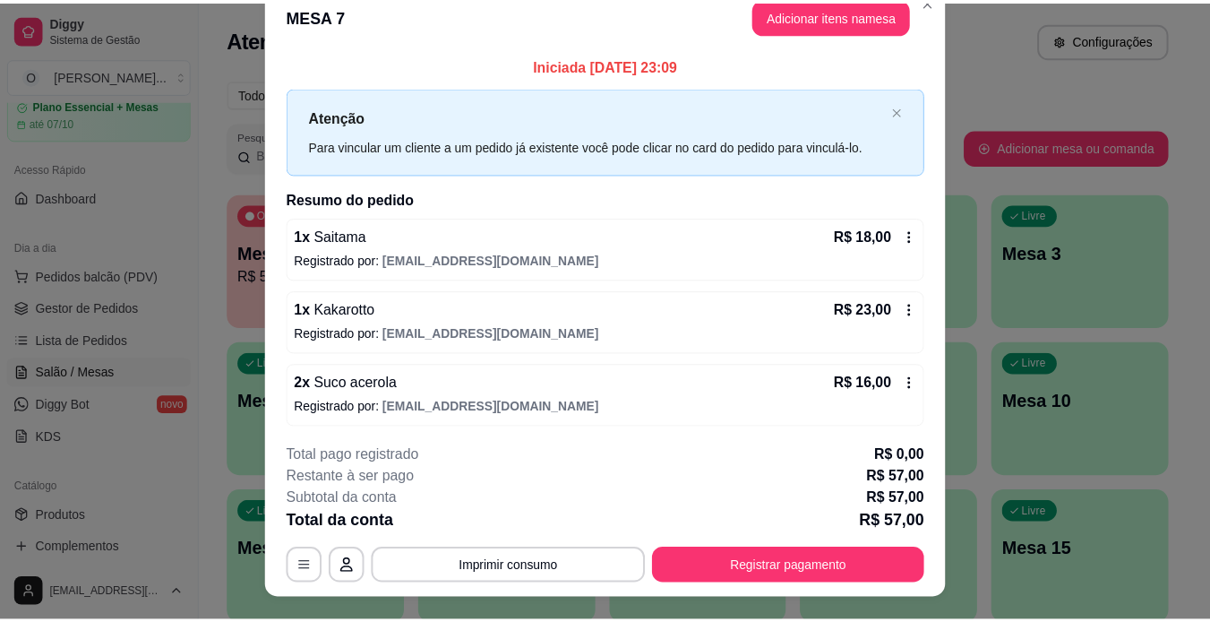
scroll to position [0, 0]
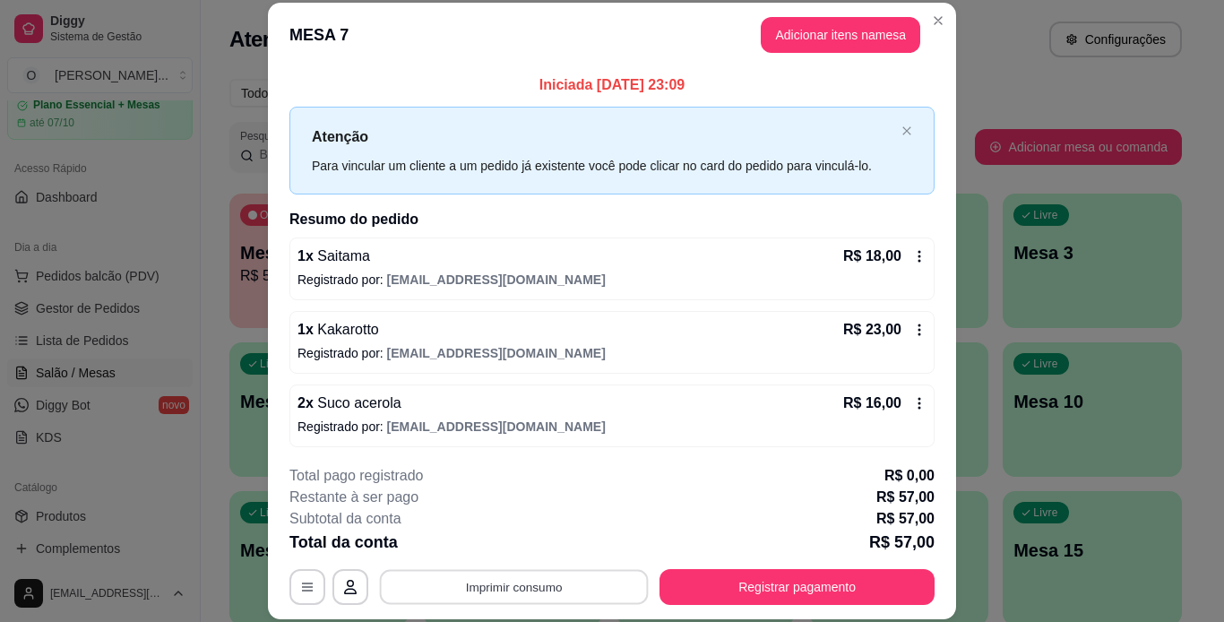
click at [487, 588] on button "Imprimir consumo" at bounding box center [514, 586] width 269 height 35
click at [522, 540] on button "IMPRESSORA" at bounding box center [512, 545] width 125 height 28
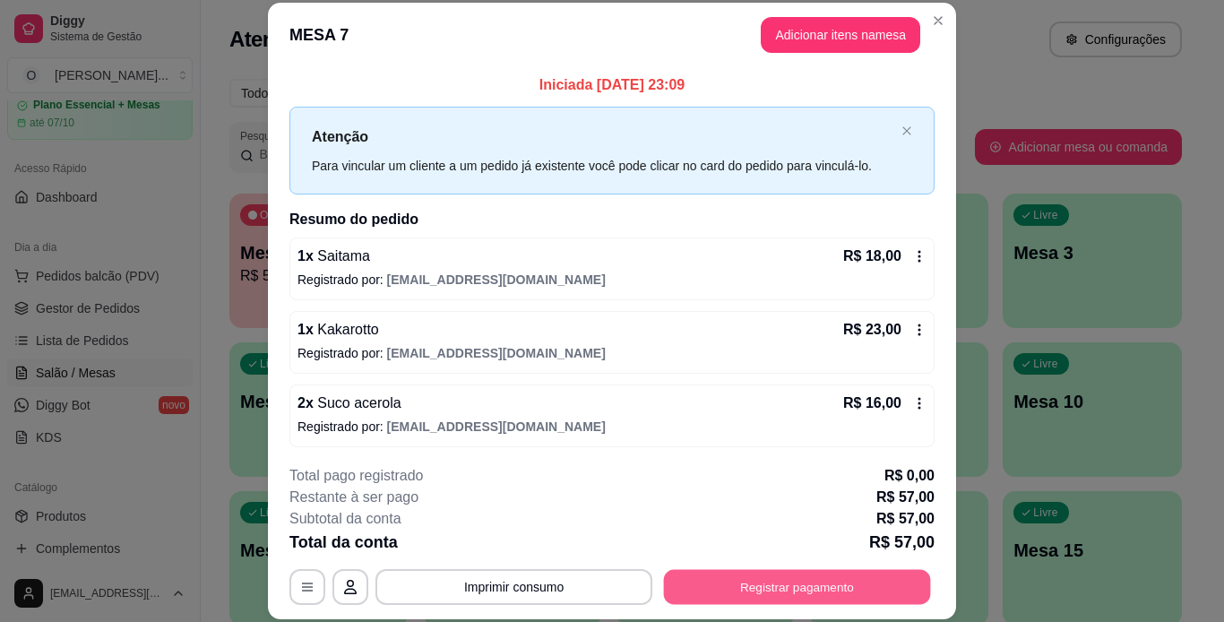
click at [675, 584] on button "Registrar pagamento" at bounding box center [797, 586] width 267 height 35
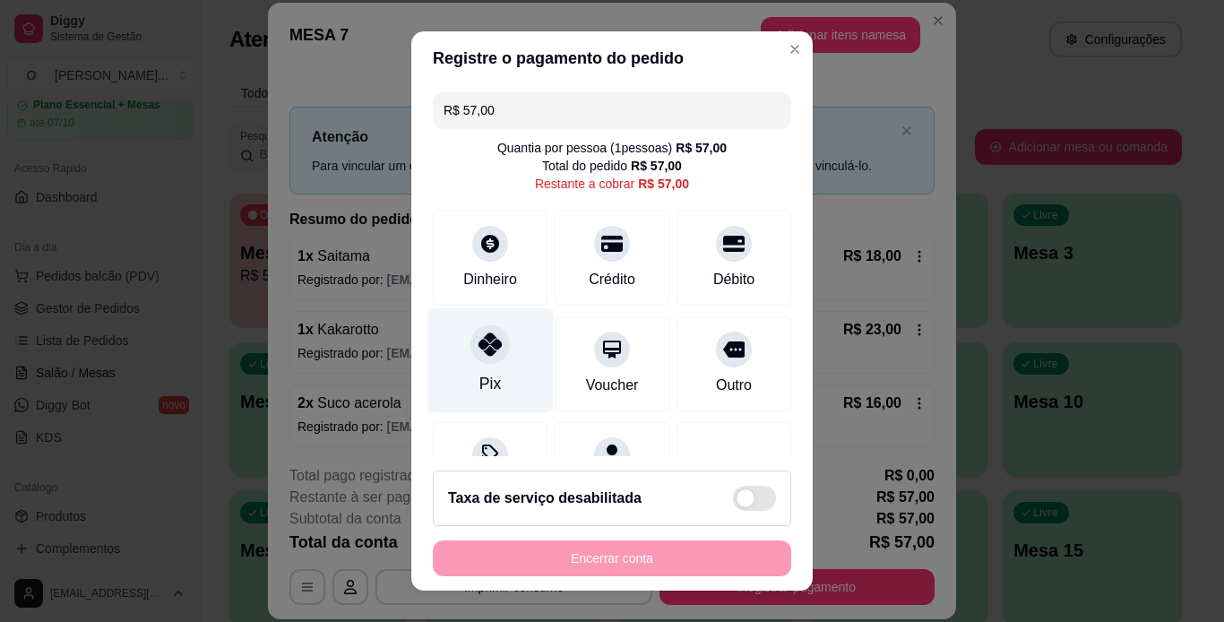
click at [492, 344] on div at bounding box center [489, 343] width 39 height 39
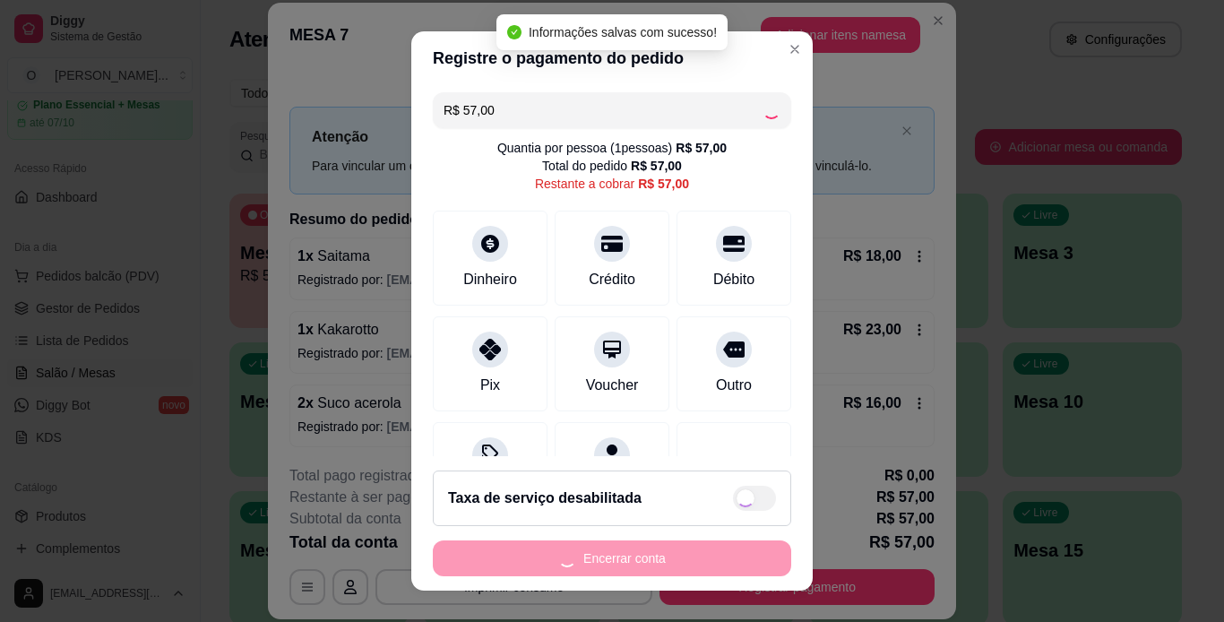
type input "R$ 0,00"
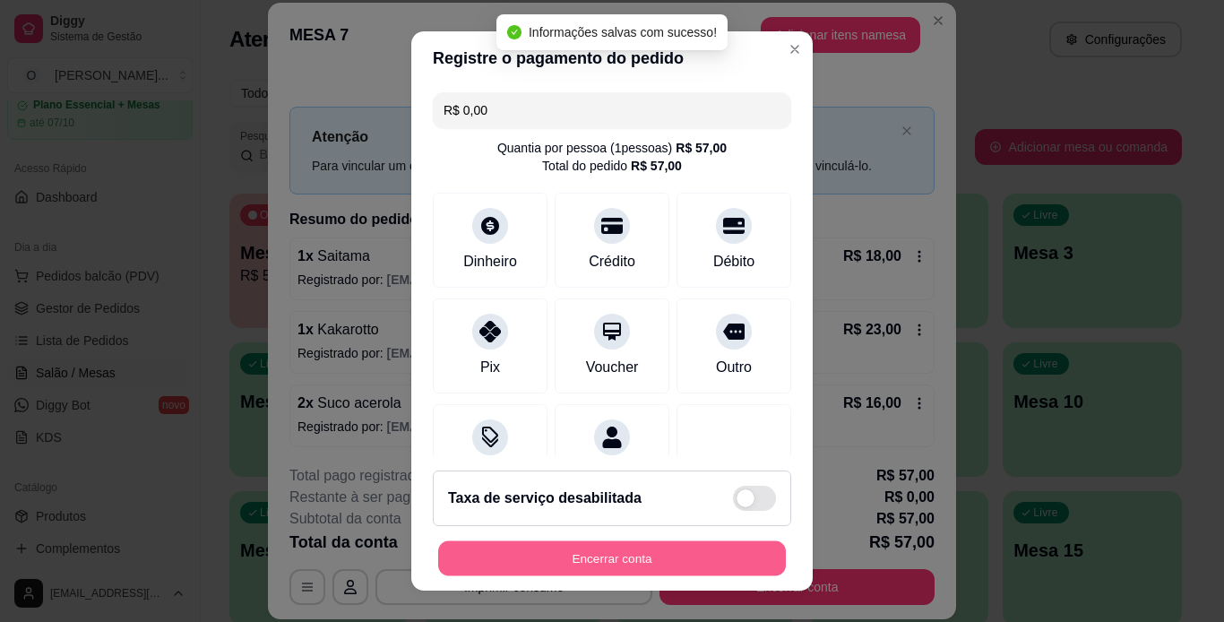
click at [668, 552] on button "Encerrar conta" at bounding box center [612, 558] width 348 height 35
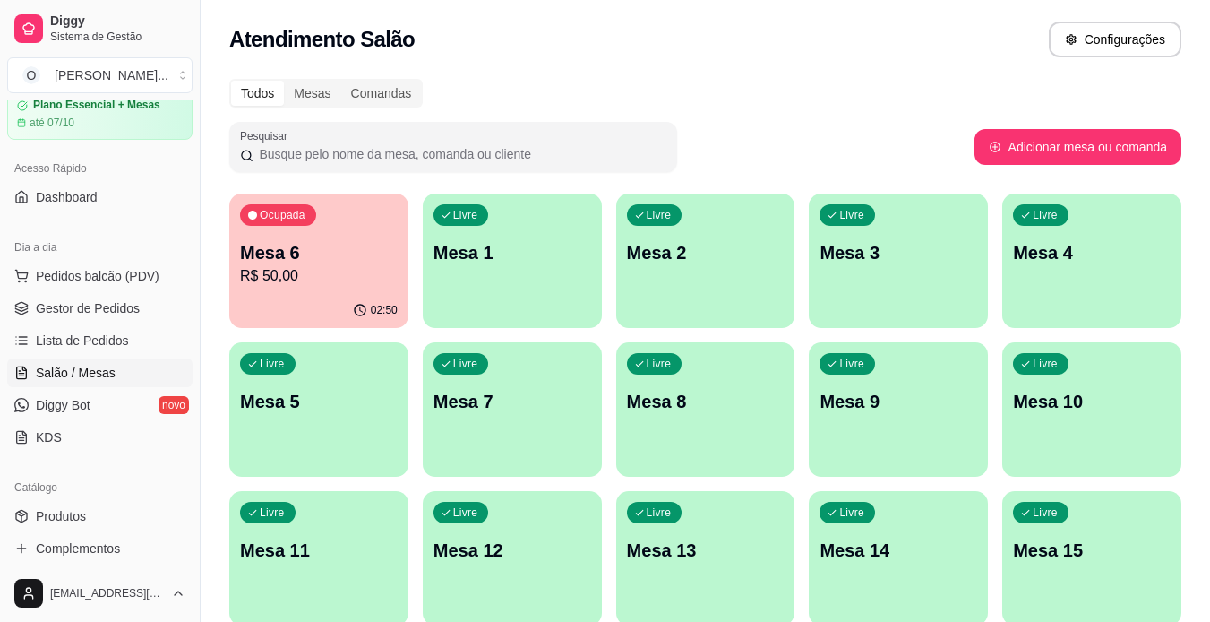
click at [99, 306] on span "Gestor de Pedidos" at bounding box center [88, 308] width 104 height 18
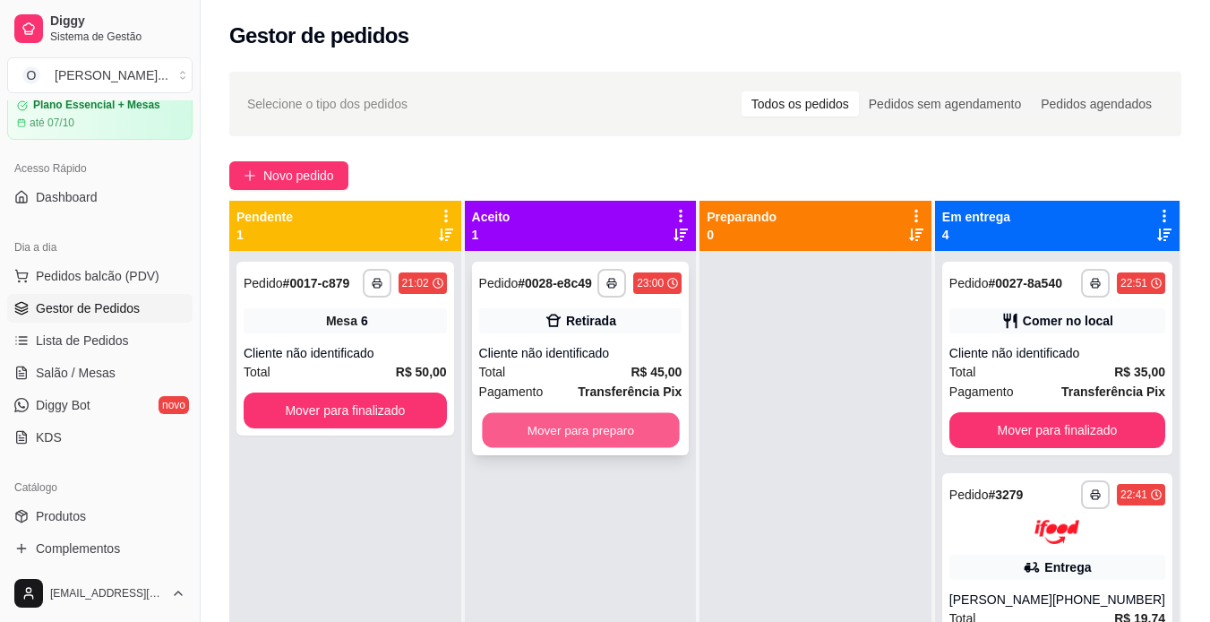
click at [580, 426] on button "Mover para preparo" at bounding box center [580, 430] width 197 height 35
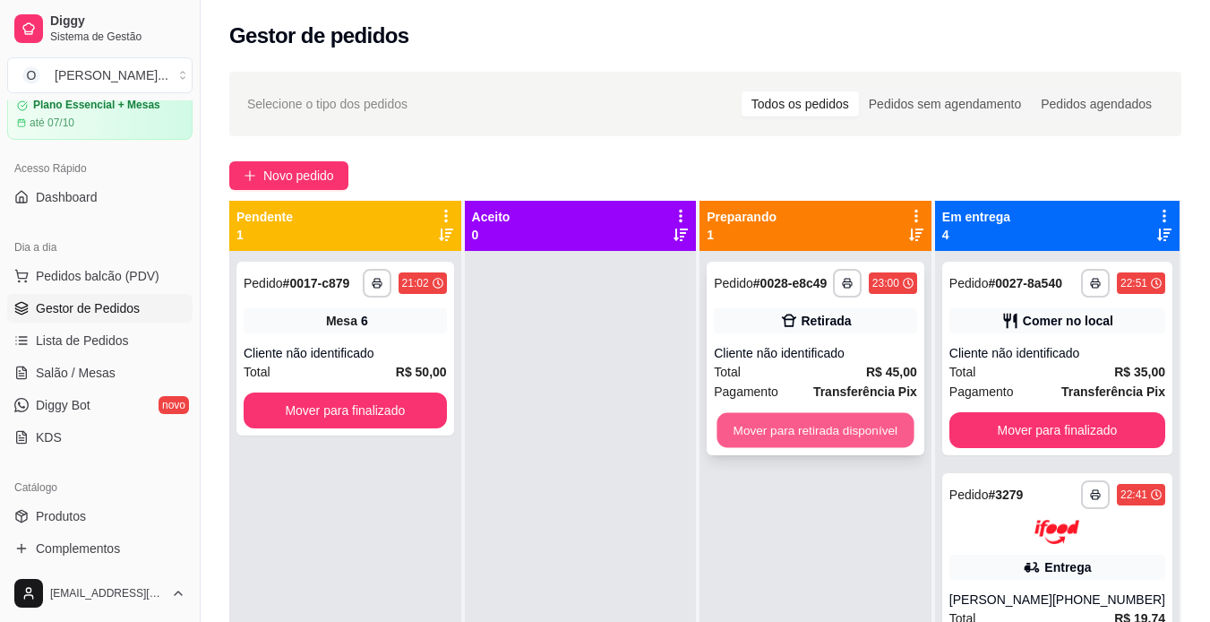
click at [794, 426] on button "Mover para retirada disponível" at bounding box center [816, 430] width 197 height 35
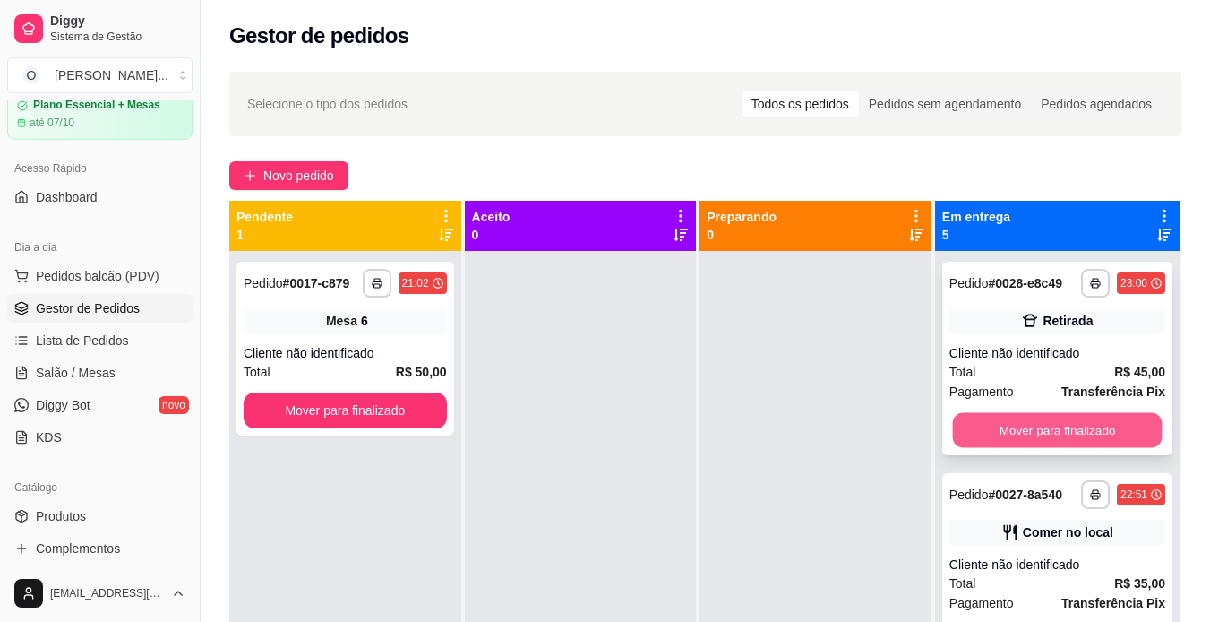
click at [999, 437] on button "Mover para finalizado" at bounding box center [1057, 430] width 210 height 35
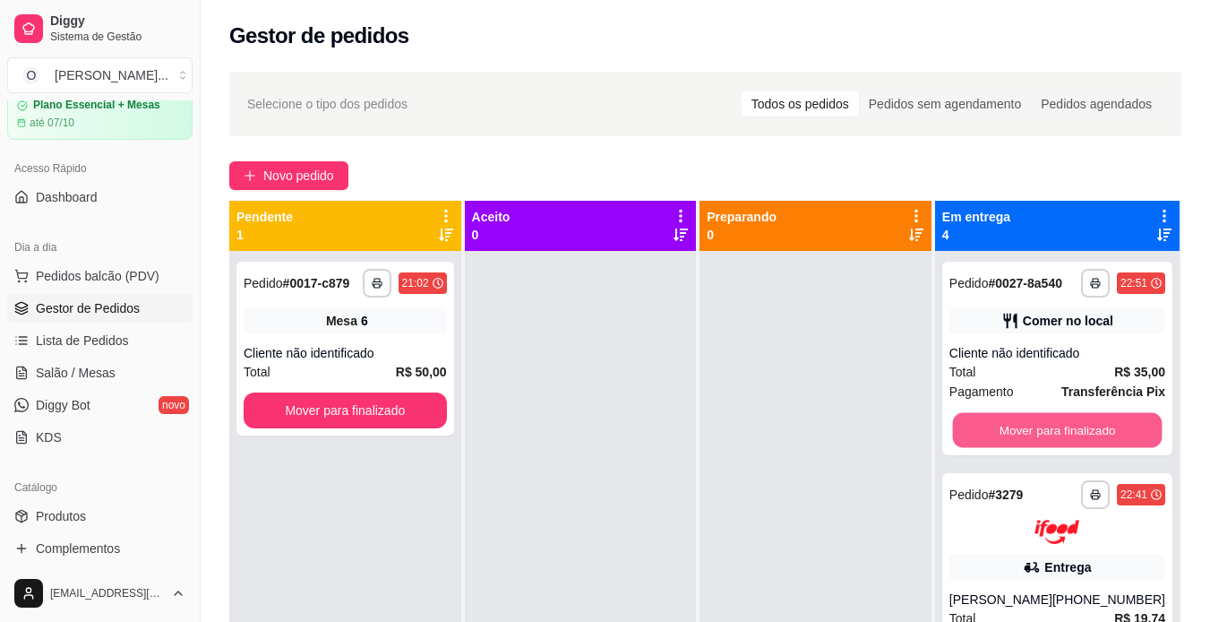
click at [999, 437] on button "Mover para finalizado" at bounding box center [1057, 430] width 210 height 35
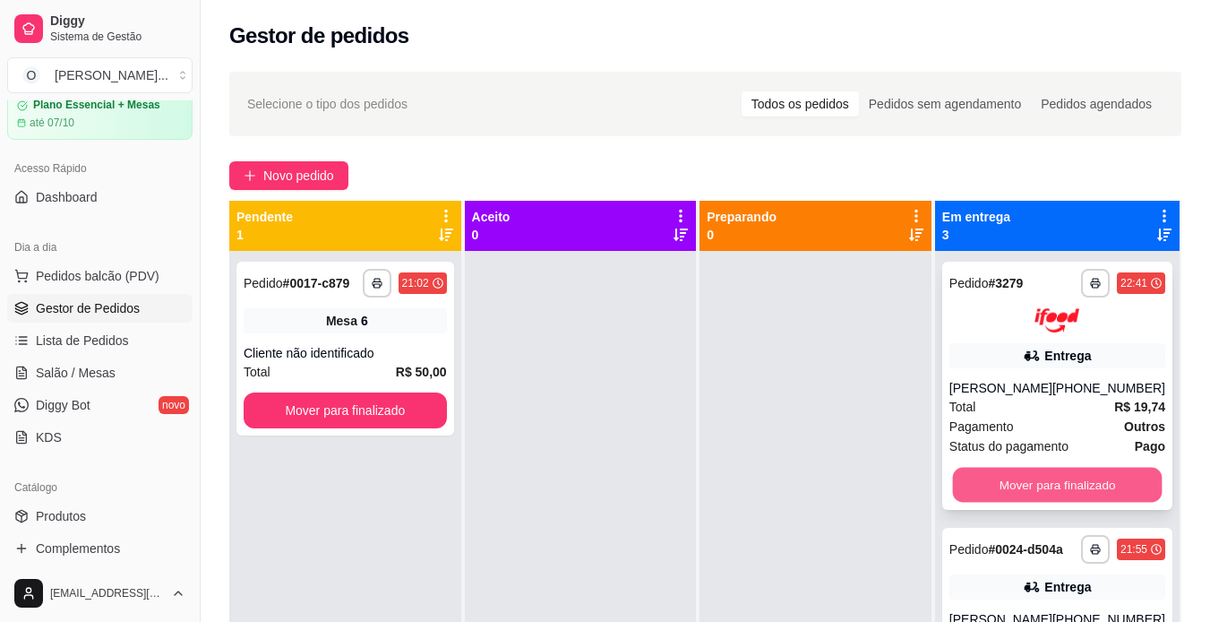
click at [1042, 483] on button "Mover para finalizado" at bounding box center [1057, 484] width 210 height 35
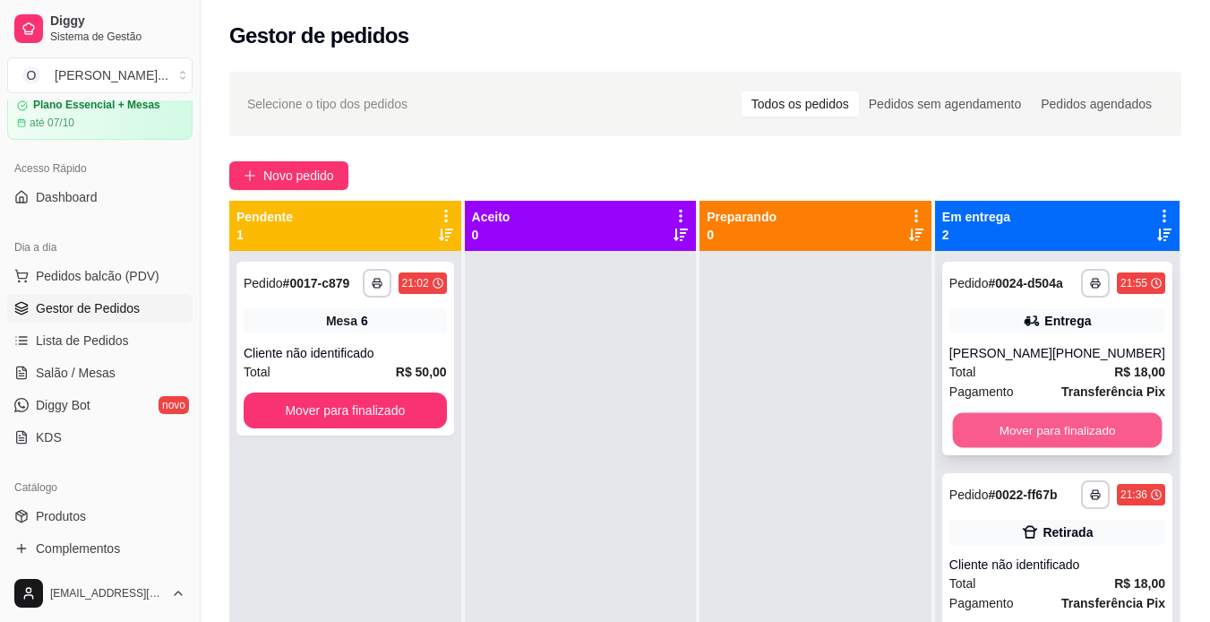
click at [1074, 427] on button "Mover para finalizado" at bounding box center [1057, 430] width 210 height 35
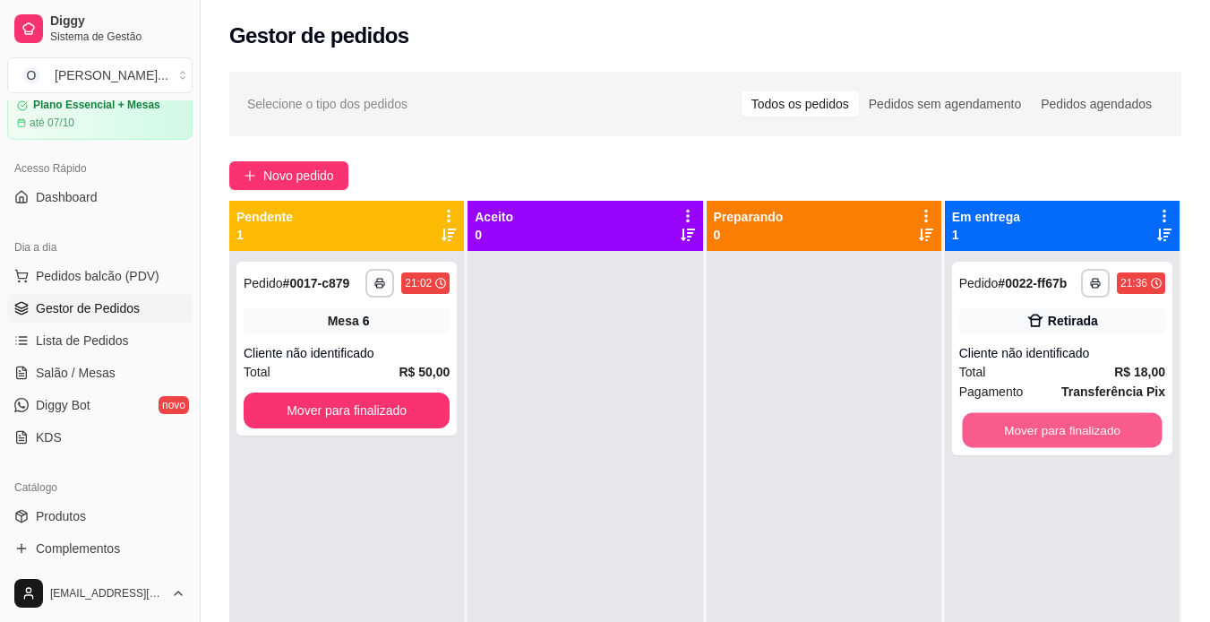
click at [1074, 427] on button "Mover para finalizado" at bounding box center [1062, 430] width 200 height 35
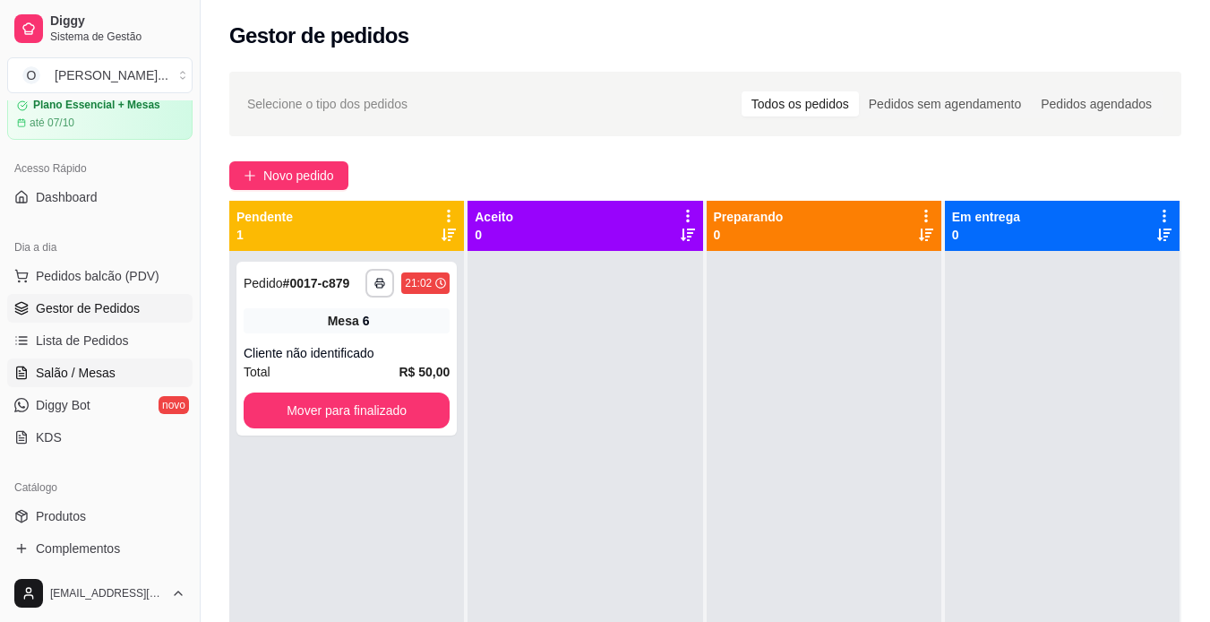
click at [75, 361] on link "Salão / Mesas" at bounding box center [99, 372] width 185 height 29
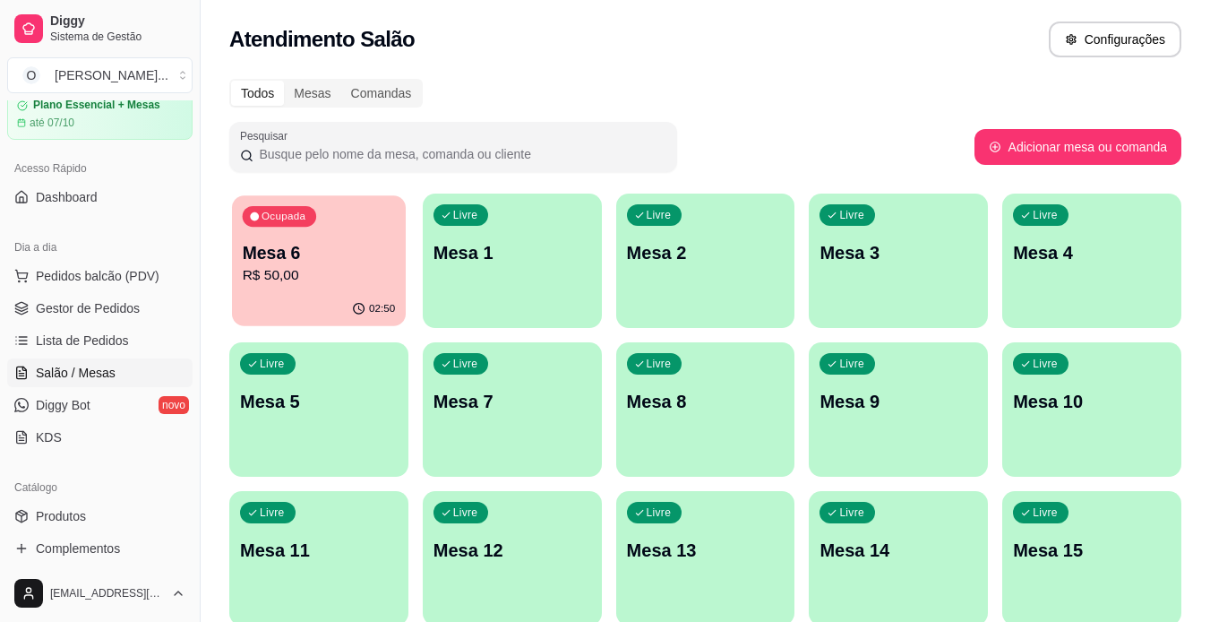
click at [270, 265] on p "R$ 50,00" at bounding box center [319, 275] width 153 height 21
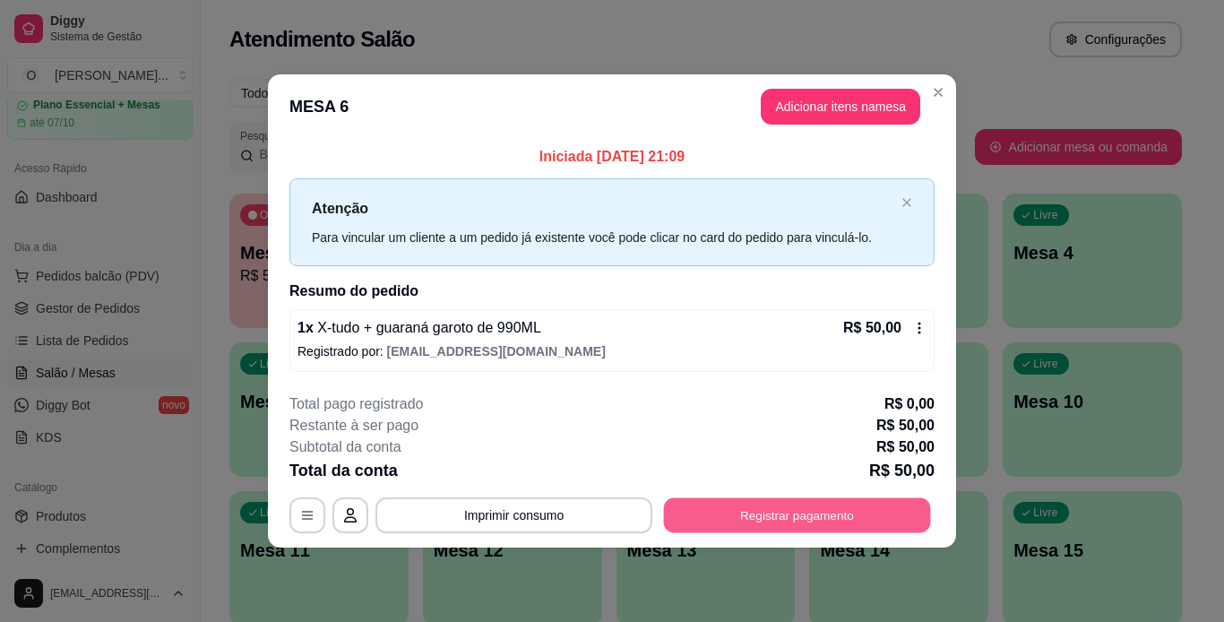
click at [805, 522] on button "Registrar pagamento" at bounding box center [797, 514] width 267 height 35
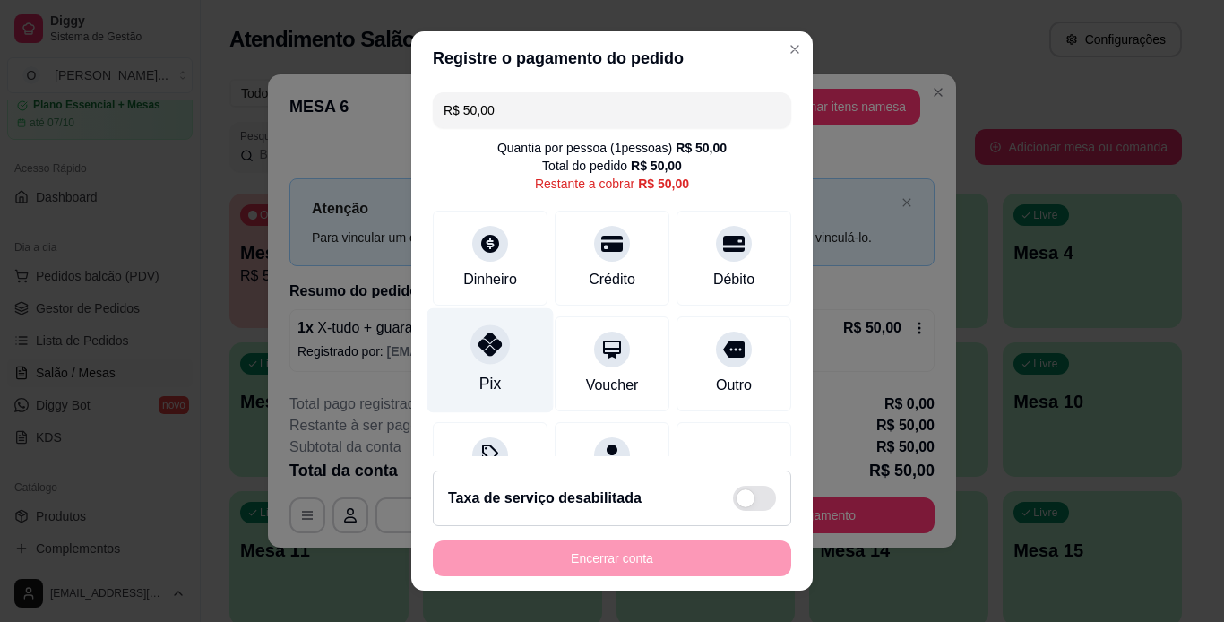
click at [478, 355] on icon at bounding box center [489, 343] width 23 height 23
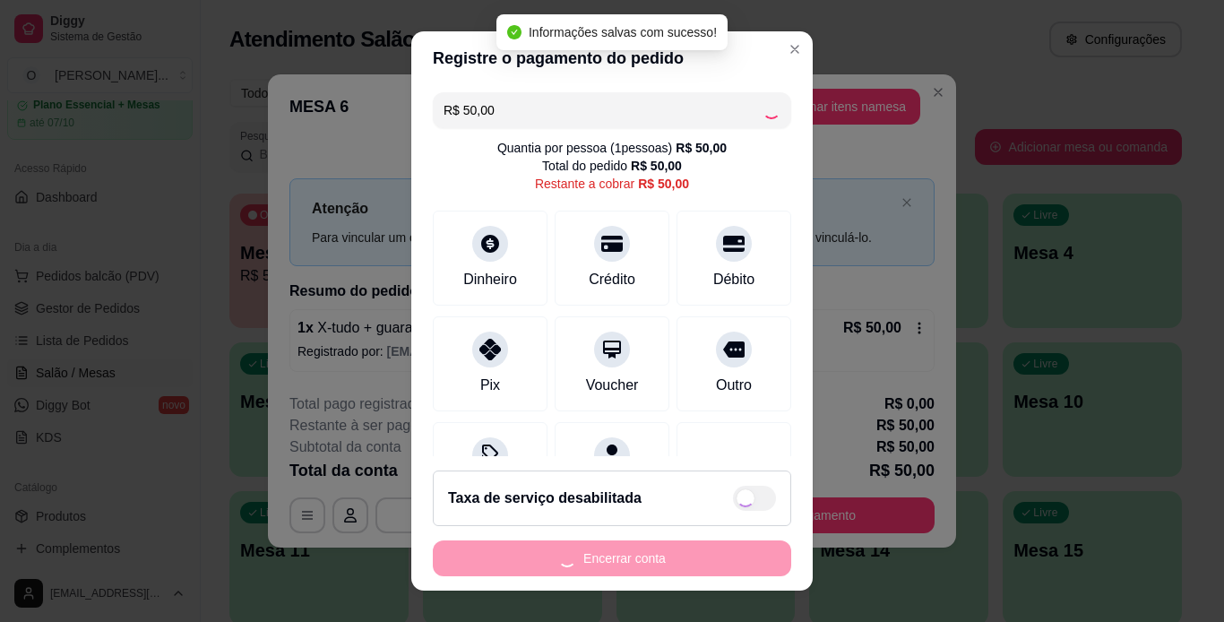
type input "R$ 0,00"
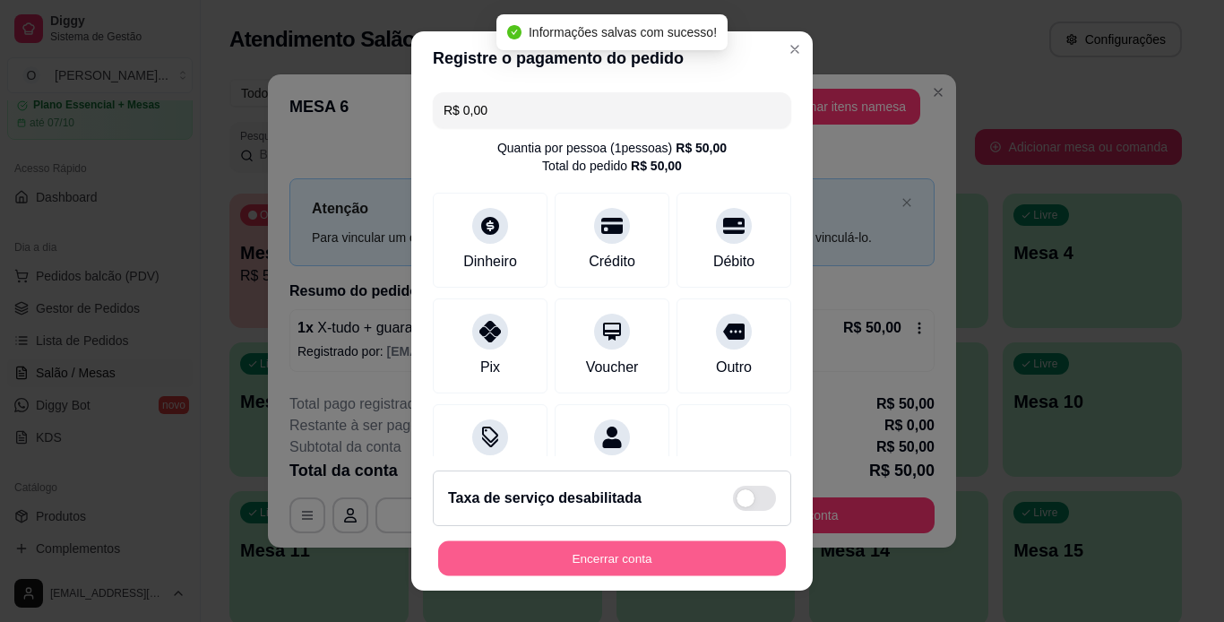
click at [676, 554] on button "Encerrar conta" at bounding box center [612, 558] width 348 height 35
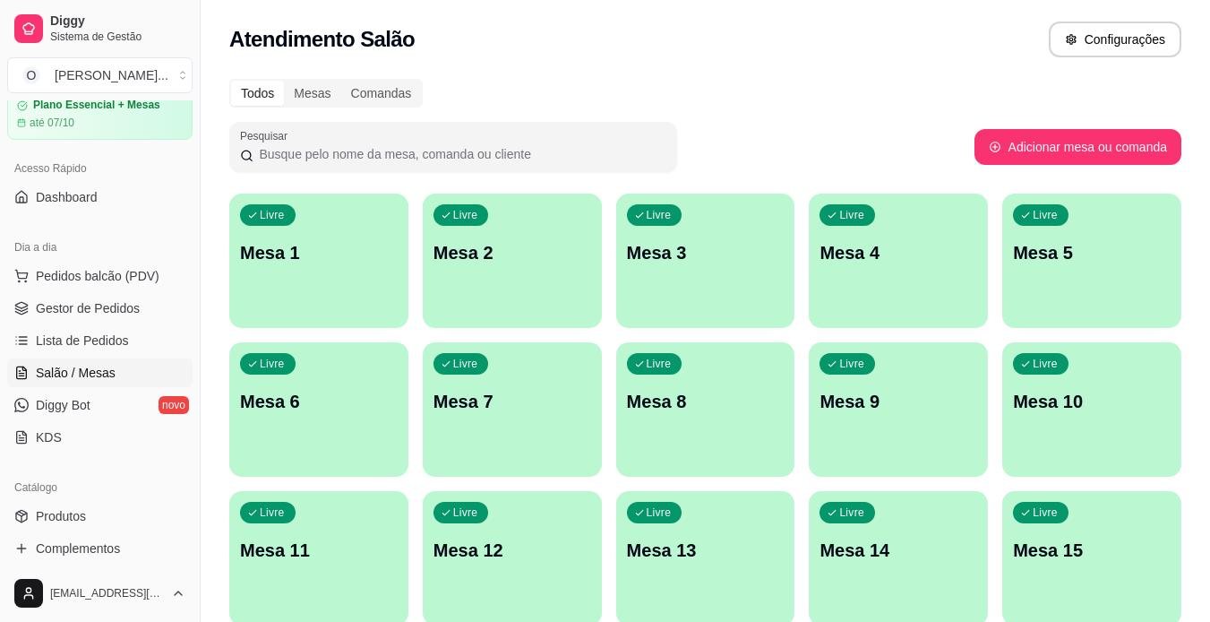
click at [131, 297] on link "Gestor de Pedidos" at bounding box center [99, 308] width 185 height 29
